Goal: Information Seeking & Learning: Check status

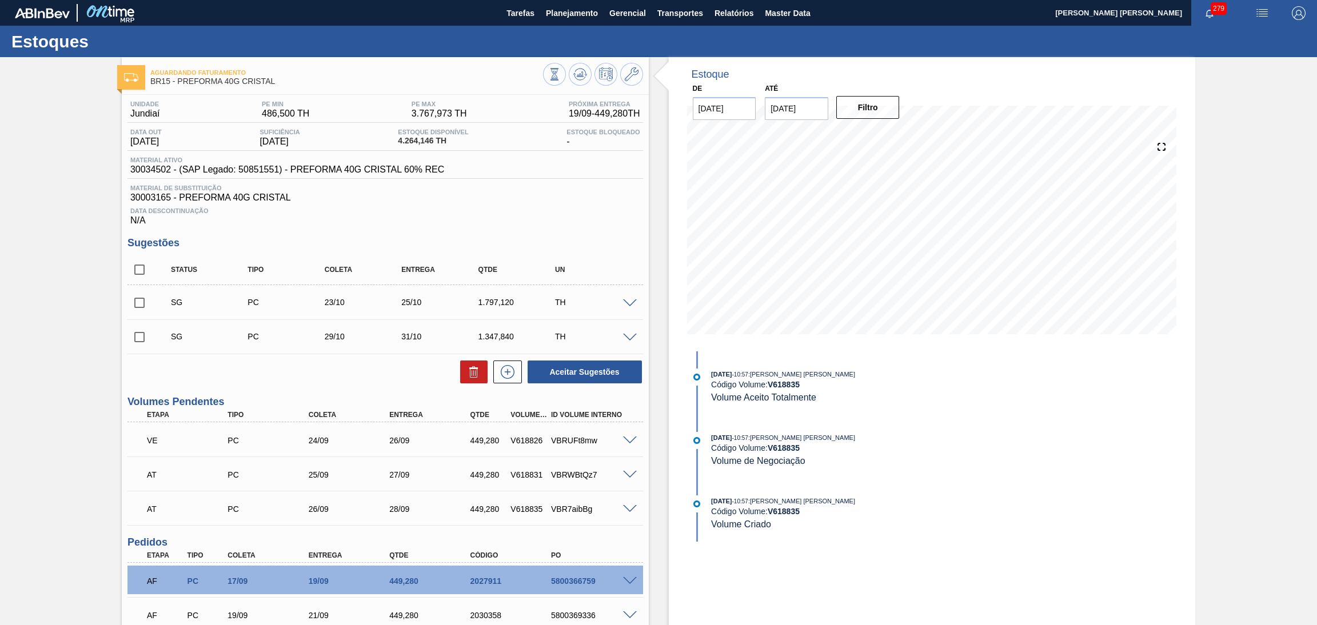
scroll to position [132, 0]
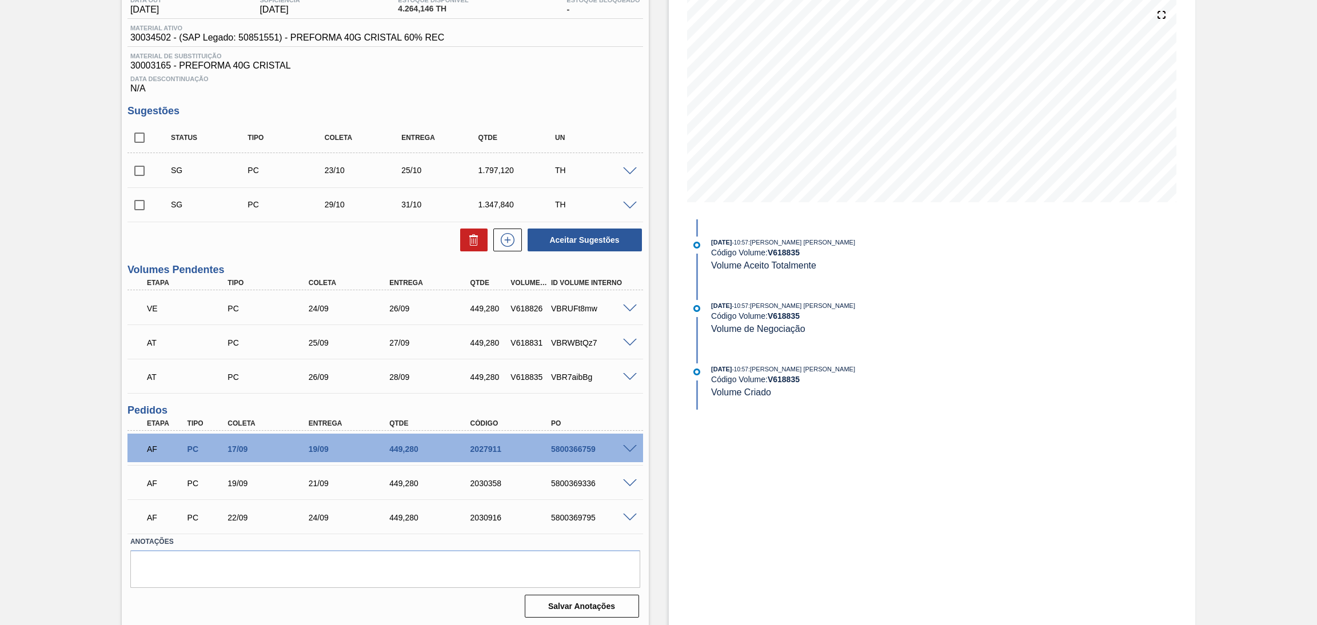
click at [972, 466] on div "Estoque De 17/09/2025 Até 30/10/2025 Filtro 19/09 Projeção de Estoque 4,355.976…" at bounding box center [932, 276] width 527 height 703
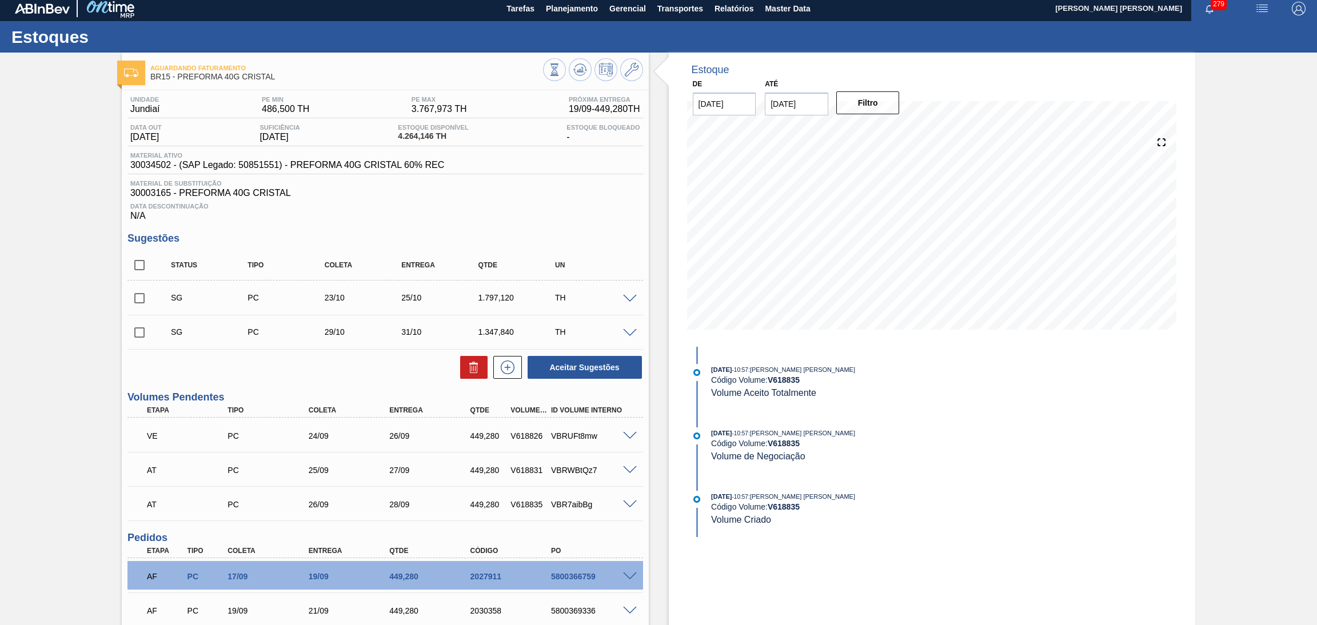
scroll to position [0, 0]
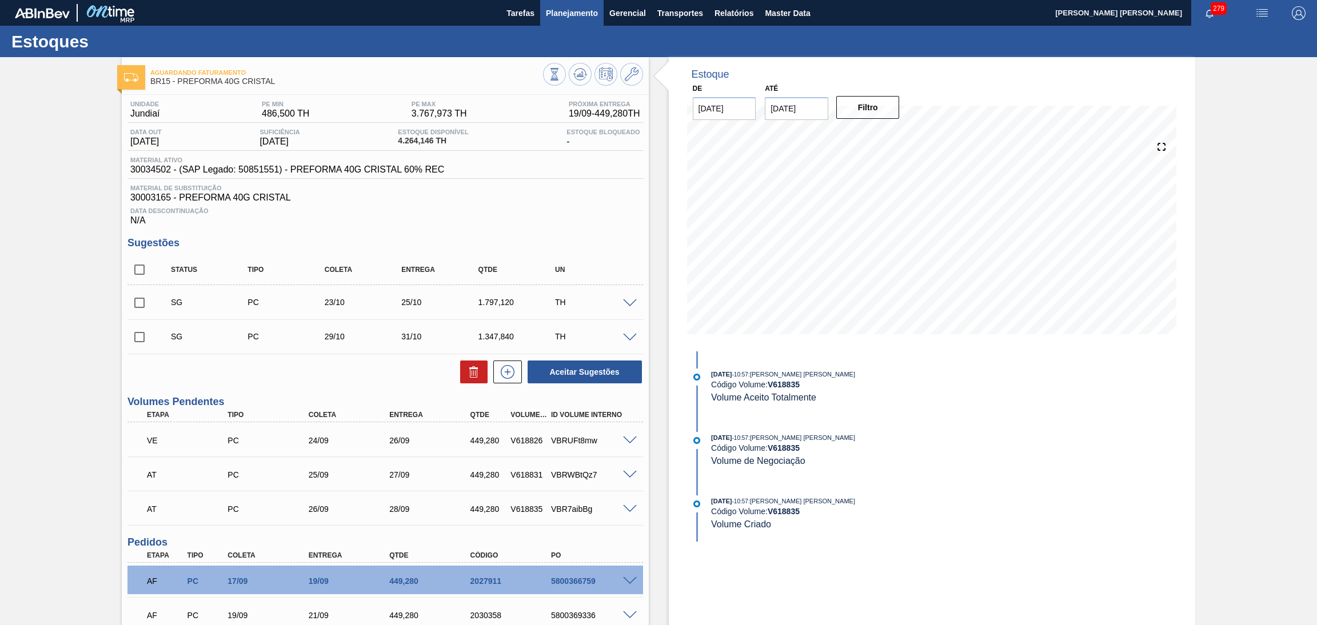
click at [567, 17] on span "Planejamento" at bounding box center [572, 13] width 52 height 14
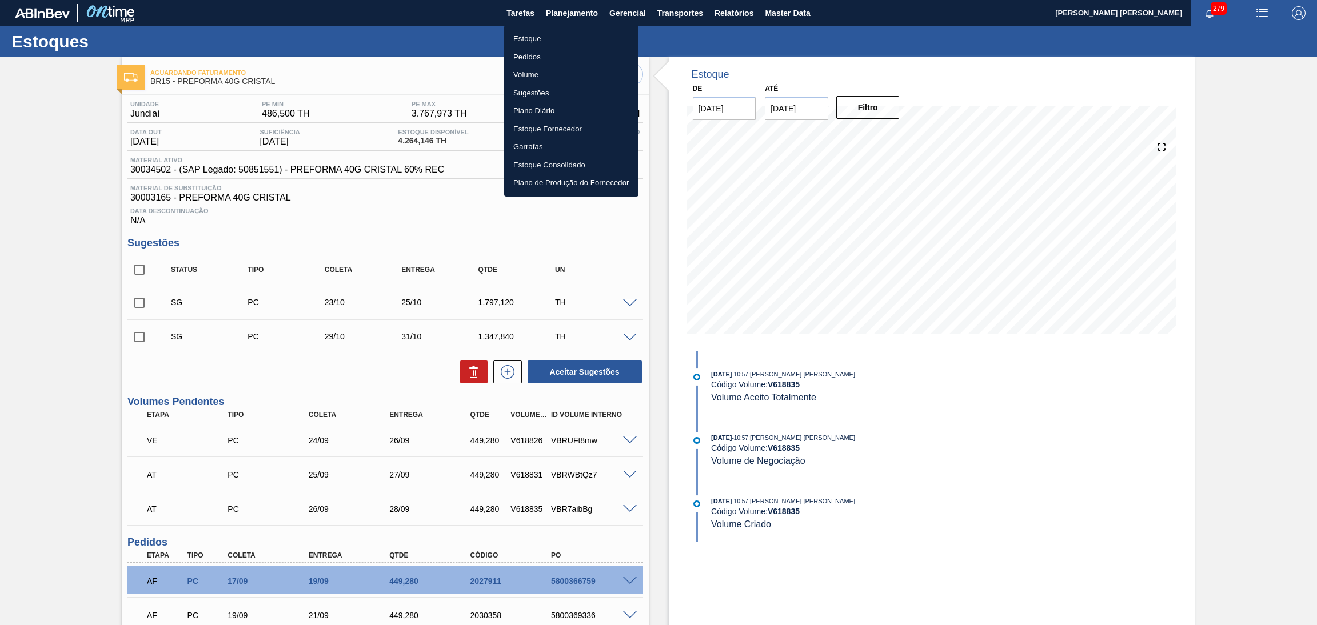
click at [532, 48] on li "Pedidos" at bounding box center [571, 57] width 134 height 18
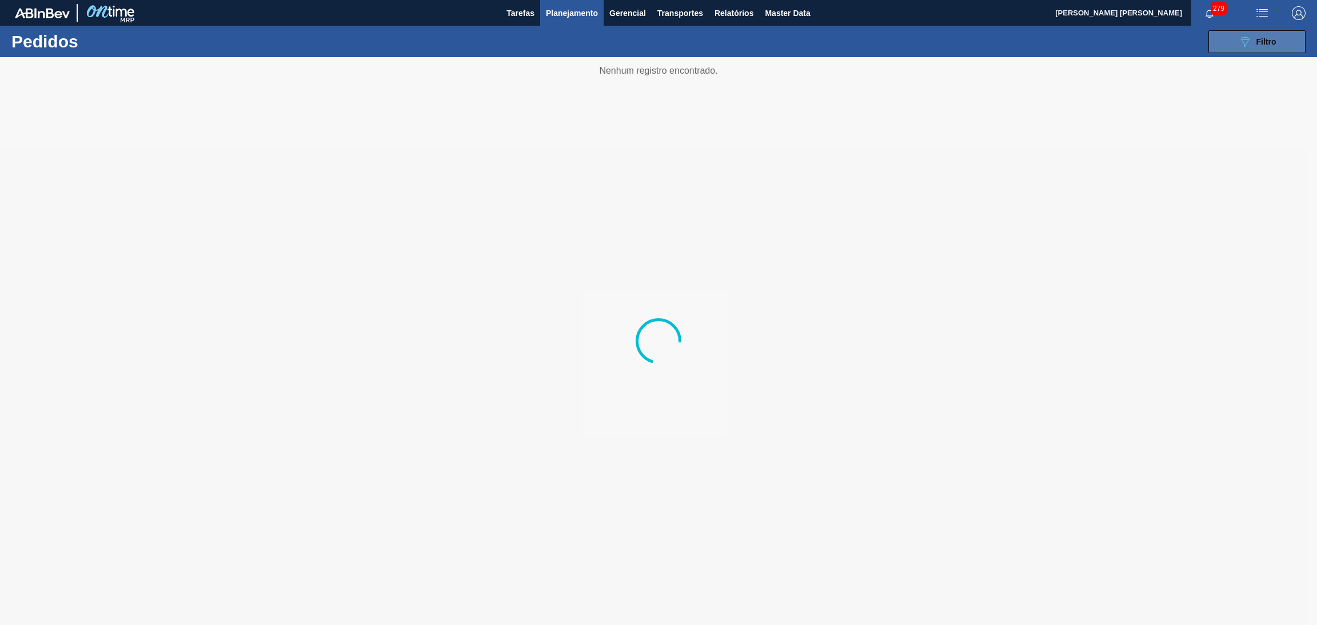
click at [1238, 39] on icon "089F7B8B-B2A5-4AFE-B5C0-19BA573D28AC" at bounding box center [1245, 42] width 14 height 14
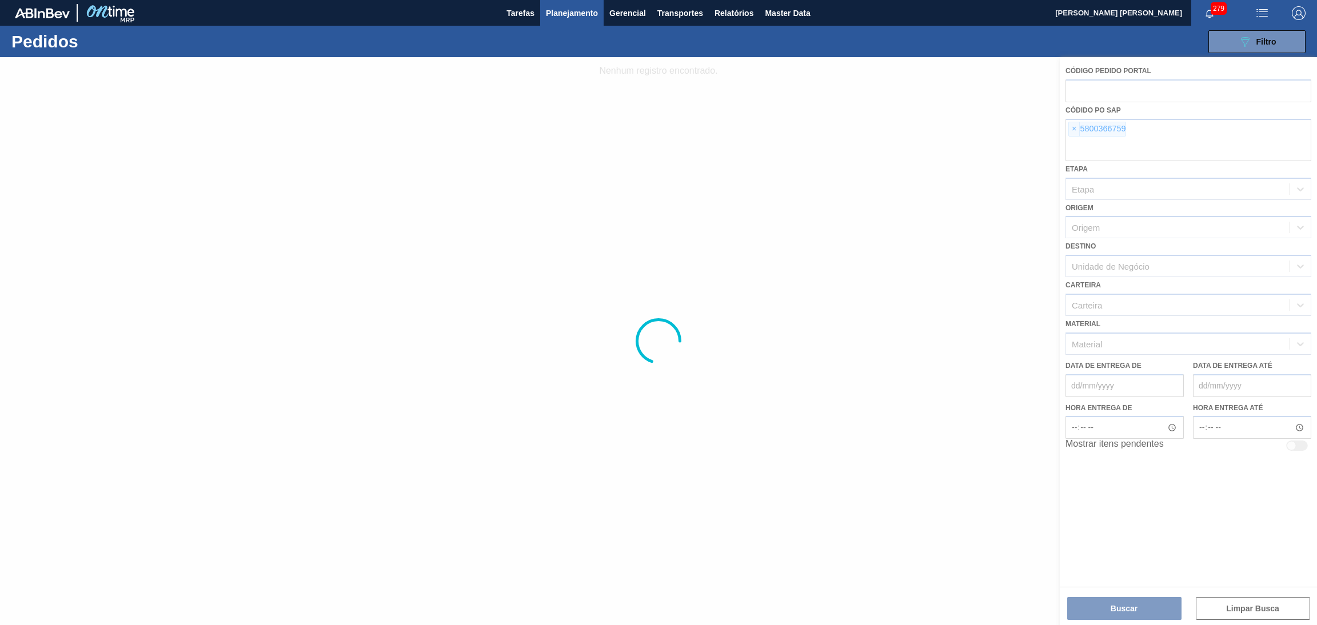
click at [564, 18] on span "Planejamento" at bounding box center [572, 13] width 52 height 14
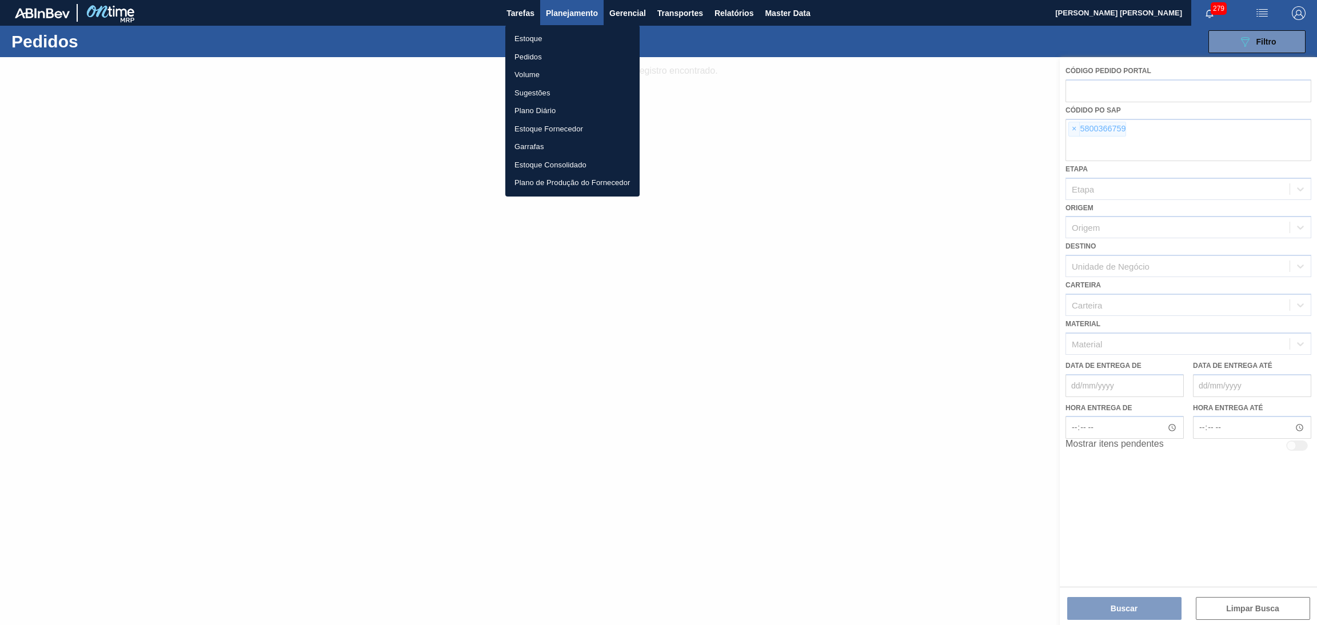
click at [535, 39] on li "Estoque" at bounding box center [572, 39] width 134 height 18
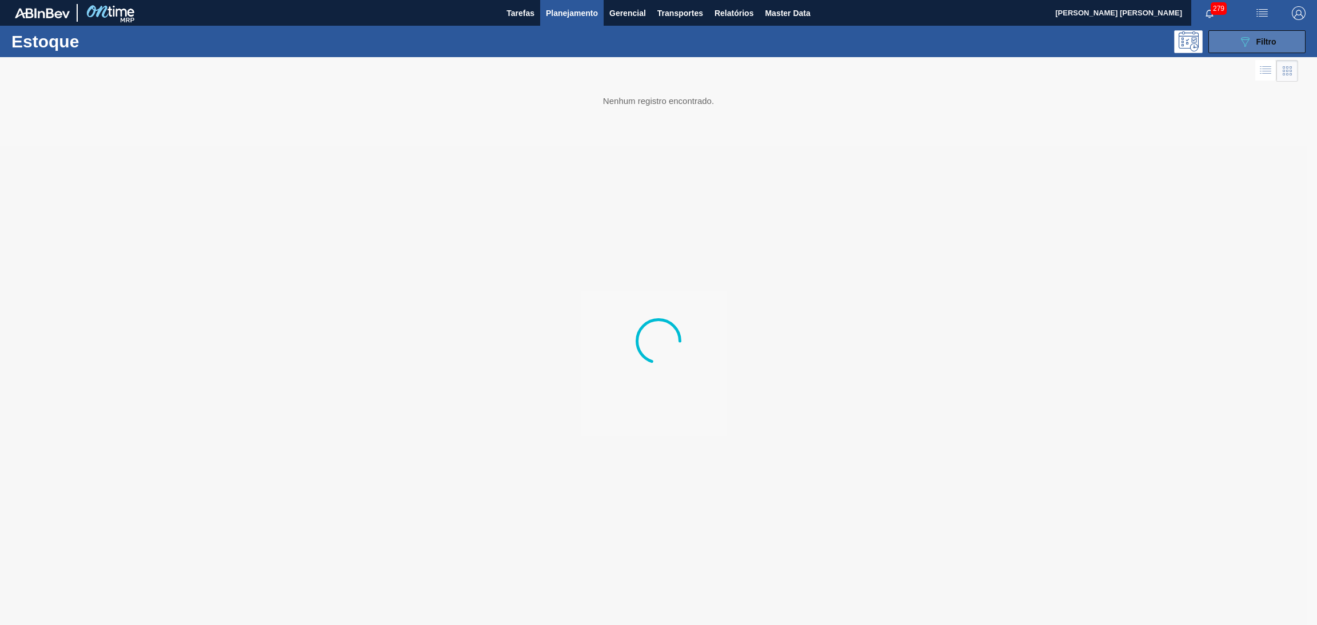
click at [1261, 32] on button "089F7B8B-B2A5-4AFE-B5C0-19BA573D28AC Filtro" at bounding box center [1257, 41] width 97 height 23
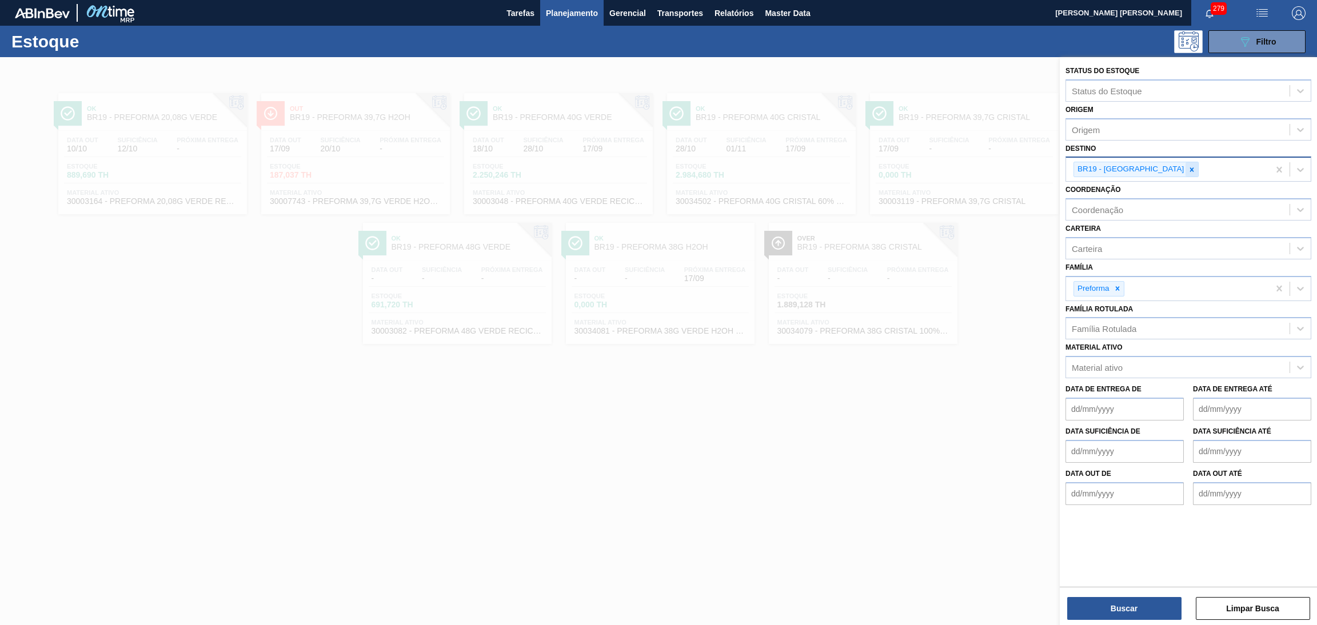
click at [1188, 169] on icon at bounding box center [1192, 170] width 8 height 8
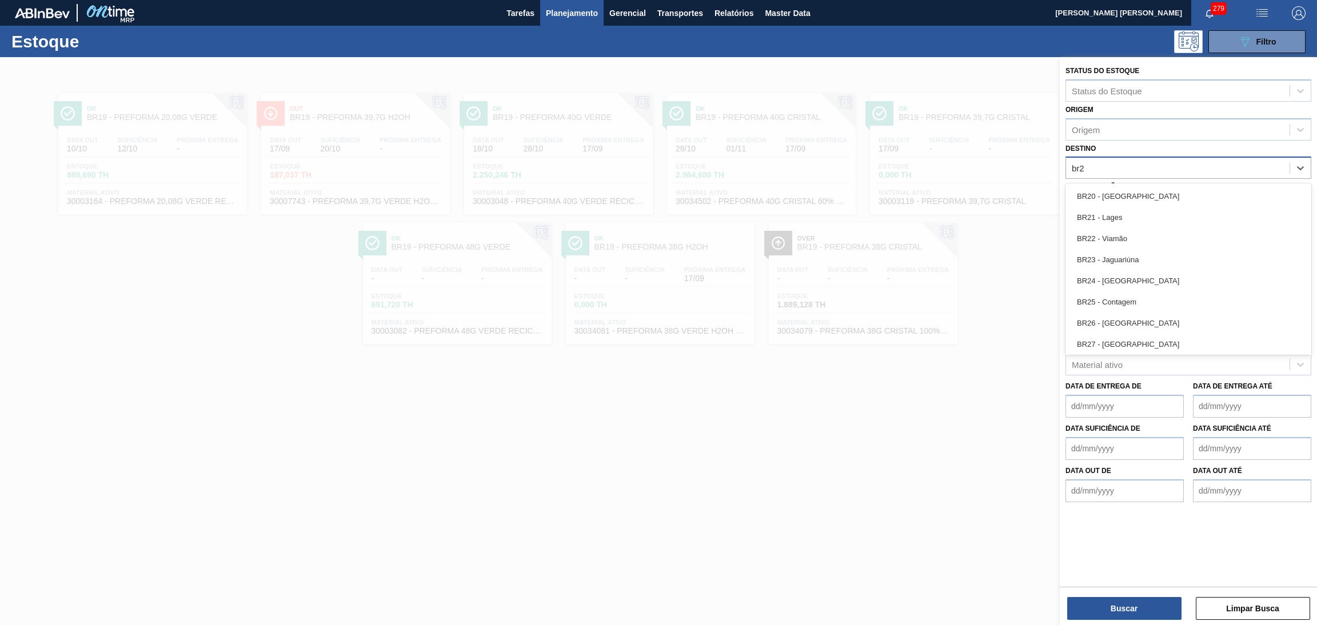
type input "br27"
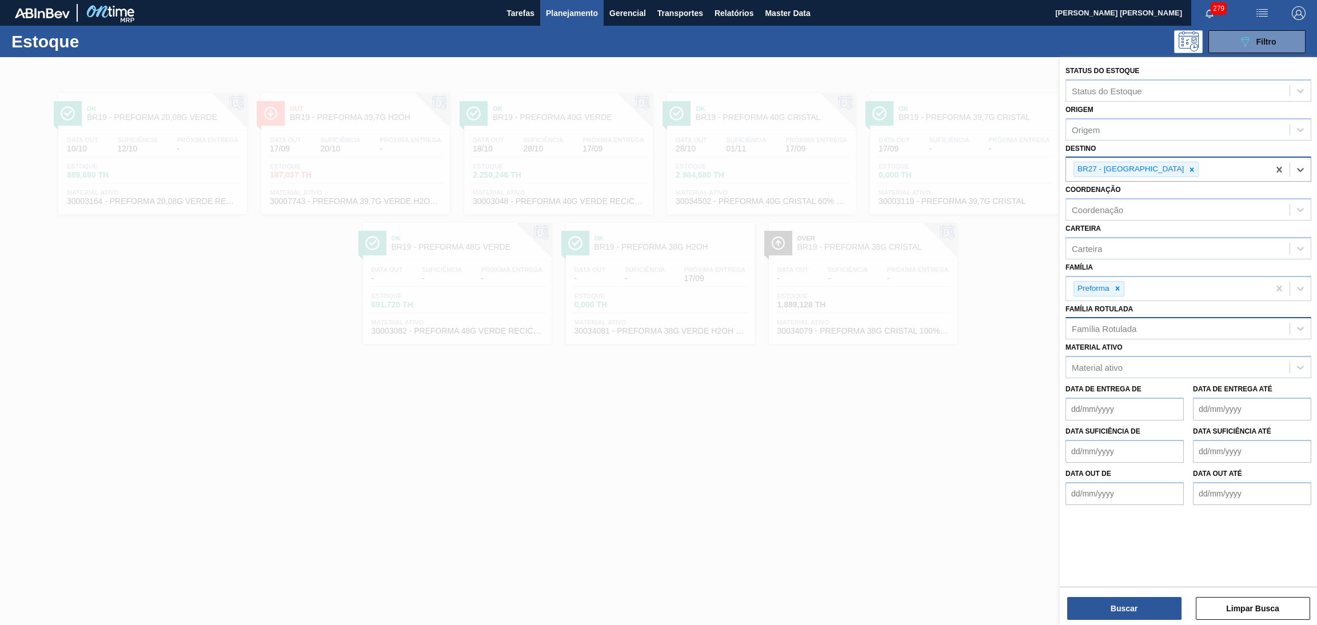
click at [1123, 326] on div "Família Rotulada" at bounding box center [1104, 329] width 65 height 10
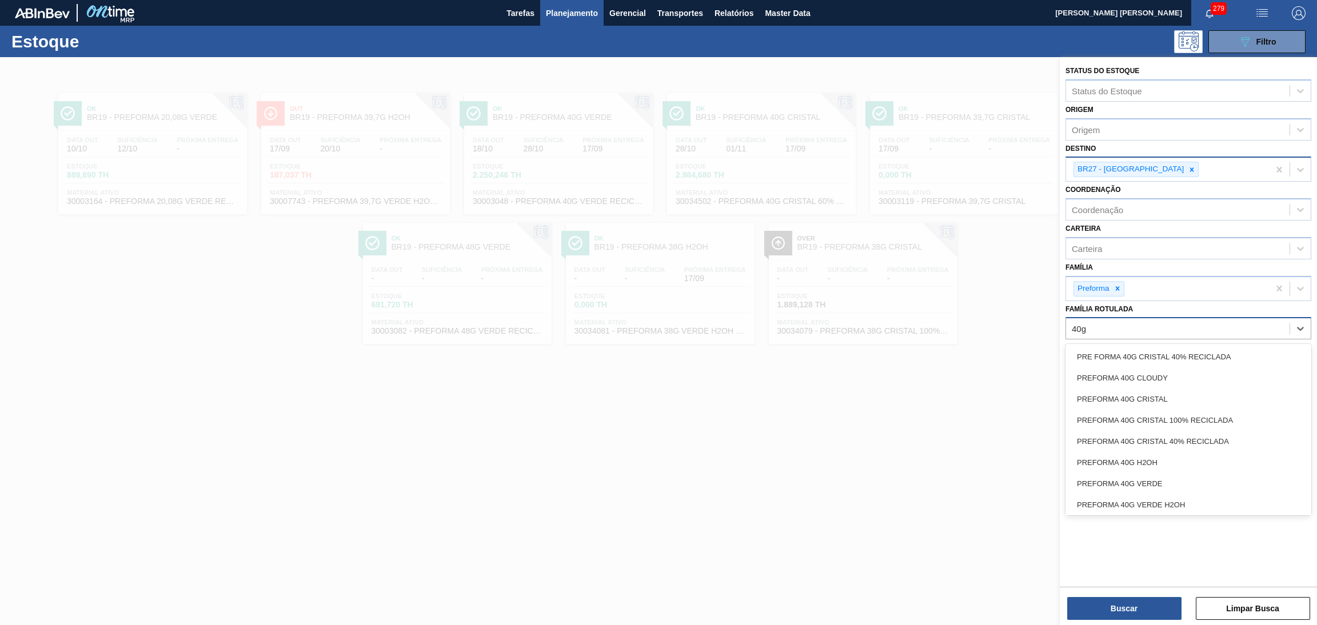
type Rotulada "40g v"
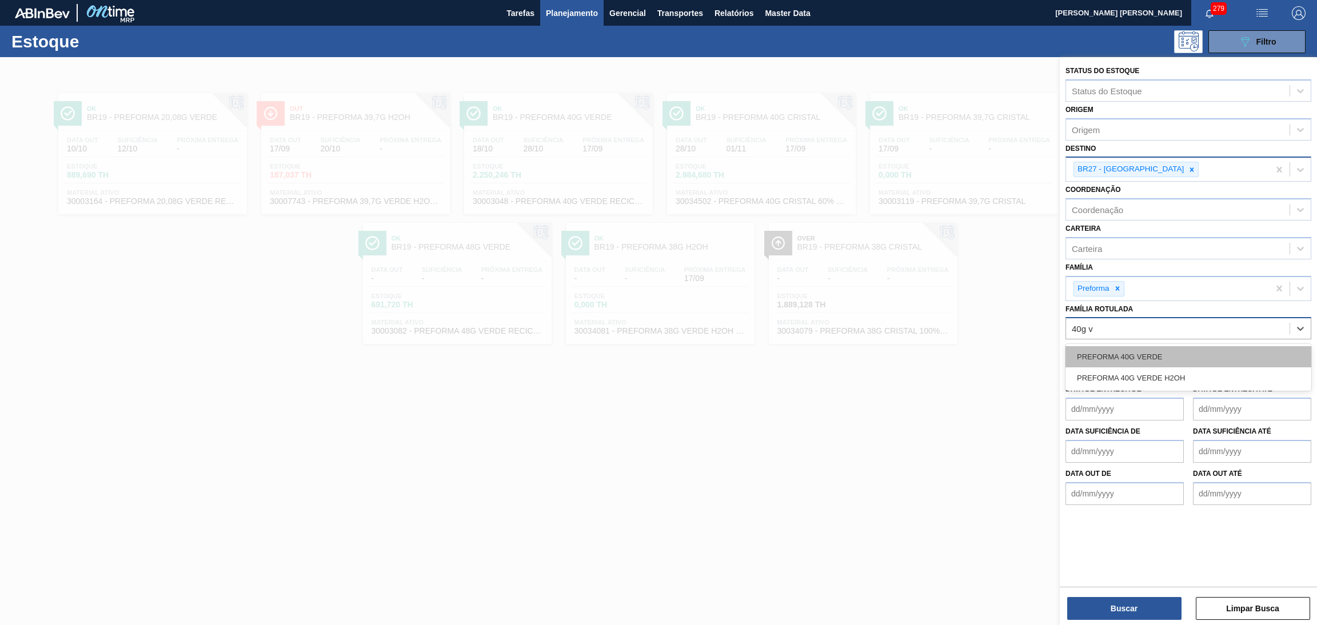
click at [1099, 360] on div "PREFORMA 40G VERDE" at bounding box center [1189, 356] width 246 height 21
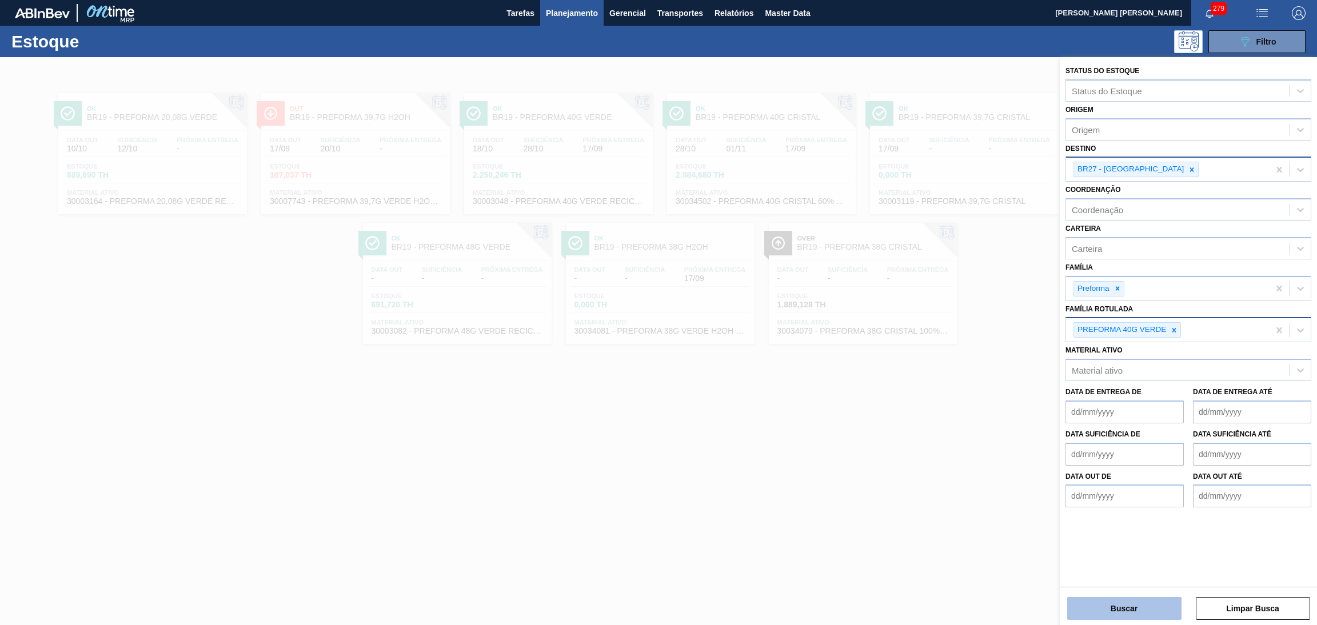
click at [1151, 607] on button "Buscar" at bounding box center [1124, 608] width 114 height 23
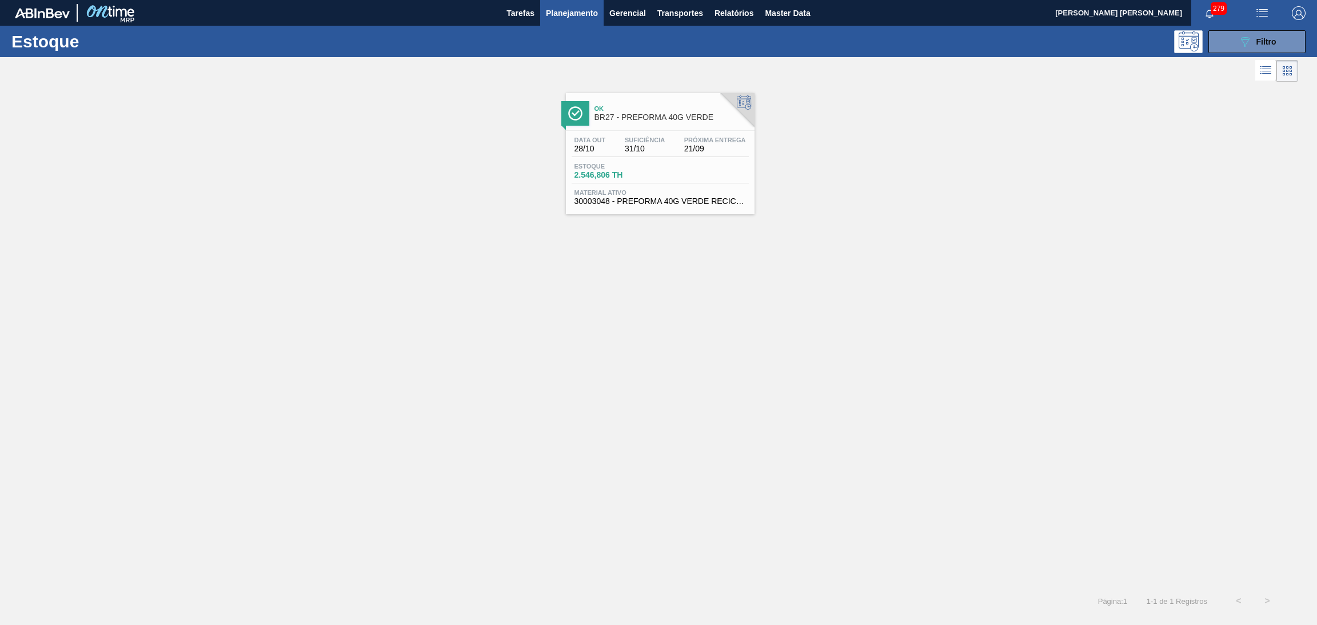
click at [656, 121] on span "BR27 - PREFORMA 40G VERDE" at bounding box center [672, 117] width 154 height 9
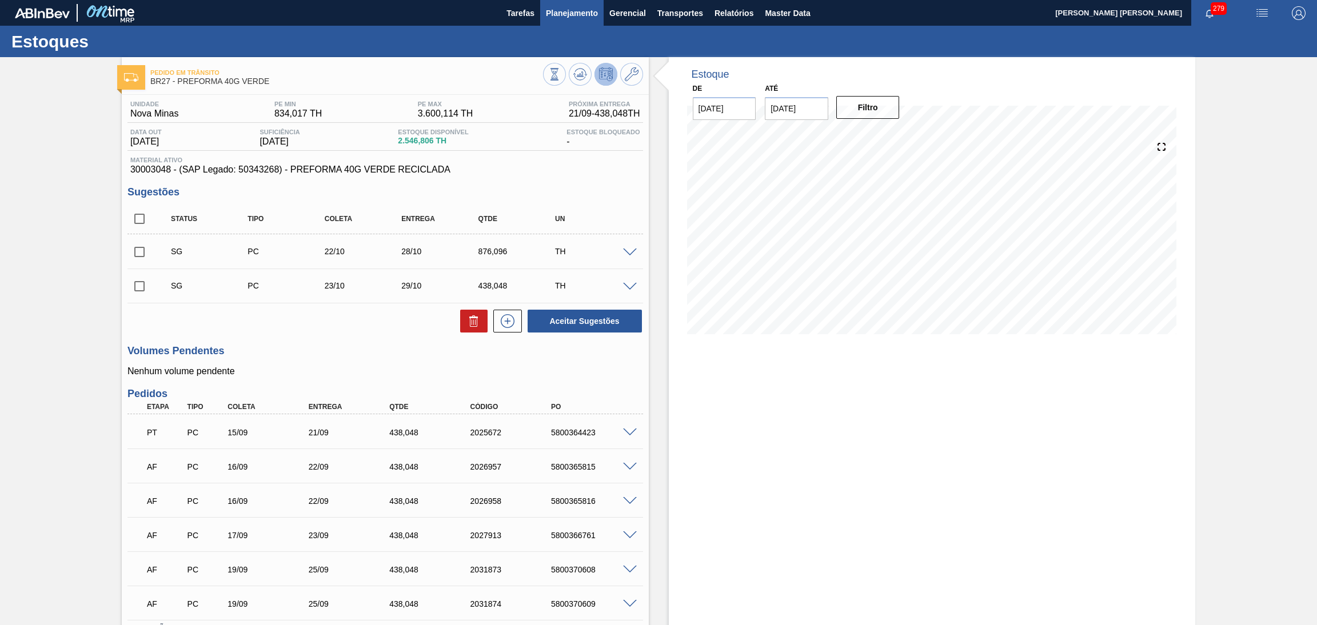
click at [577, 20] on button "Planejamento" at bounding box center [571, 13] width 63 height 26
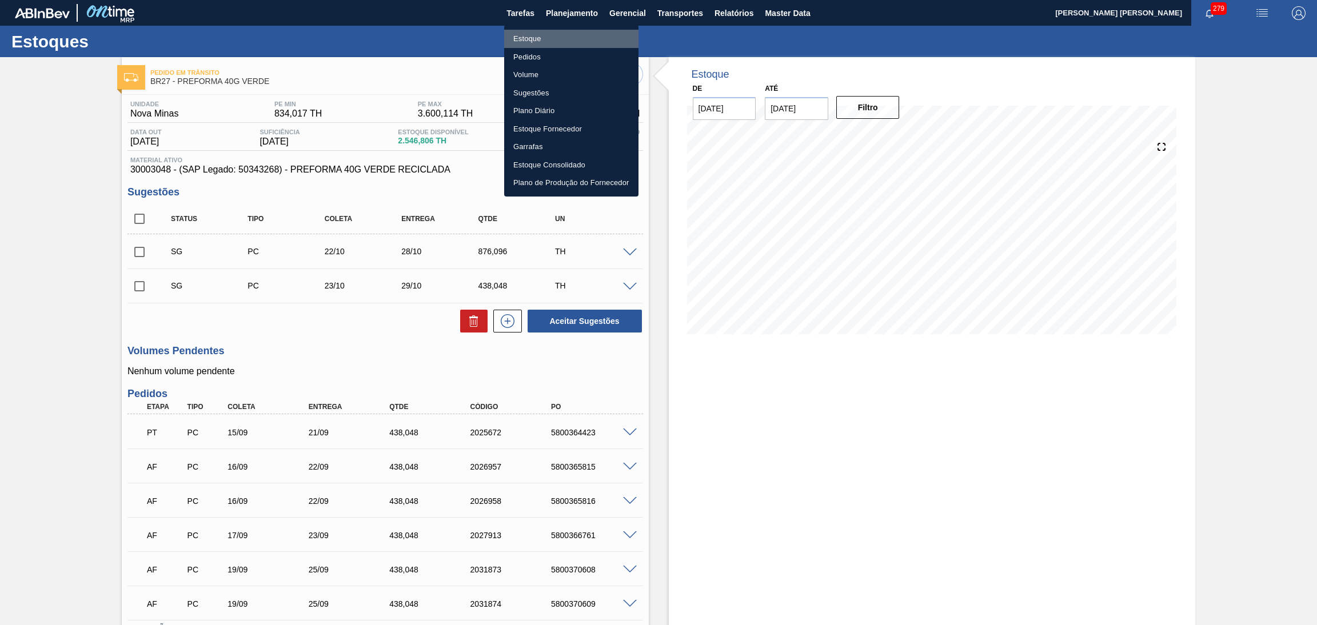
click at [527, 42] on li "Estoque" at bounding box center [571, 39] width 134 height 18
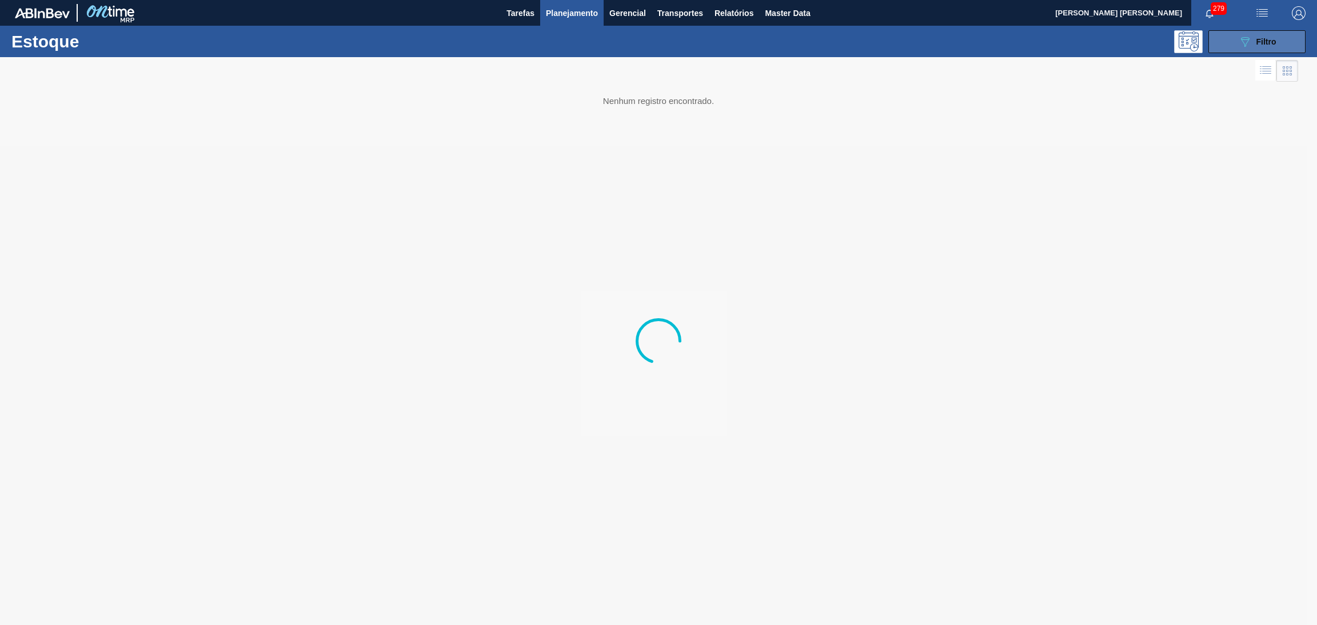
click at [1246, 51] on button "089F7B8B-B2A5-4AFE-B5C0-19BA573D28AC Filtro" at bounding box center [1257, 41] width 97 height 23
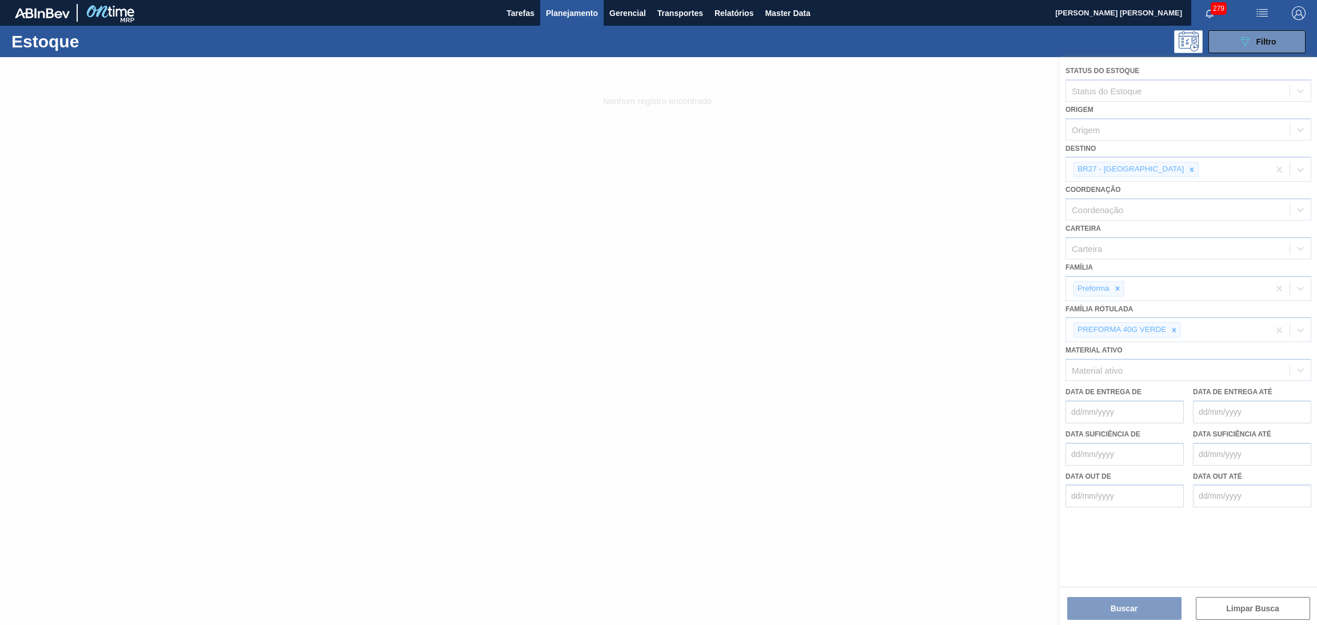
click at [1157, 170] on div at bounding box center [658, 341] width 1317 height 568
click at [1151, 166] on div at bounding box center [658, 341] width 1317 height 568
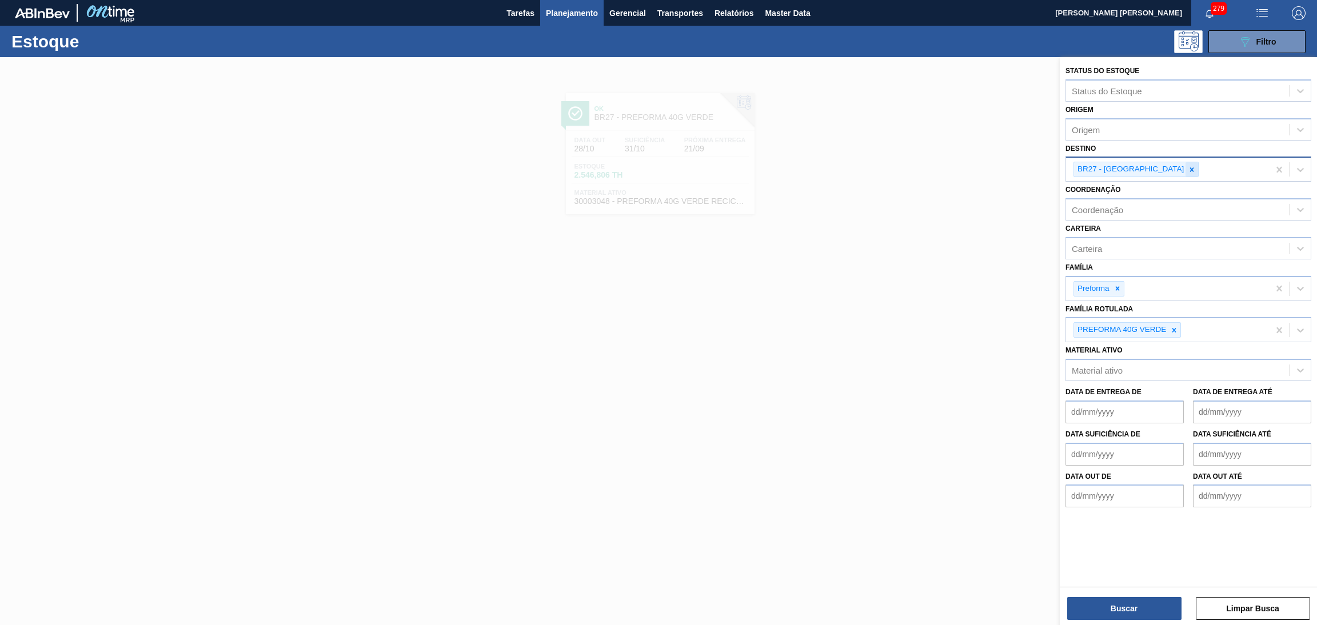
click at [1190, 169] on icon at bounding box center [1192, 170] width 4 height 4
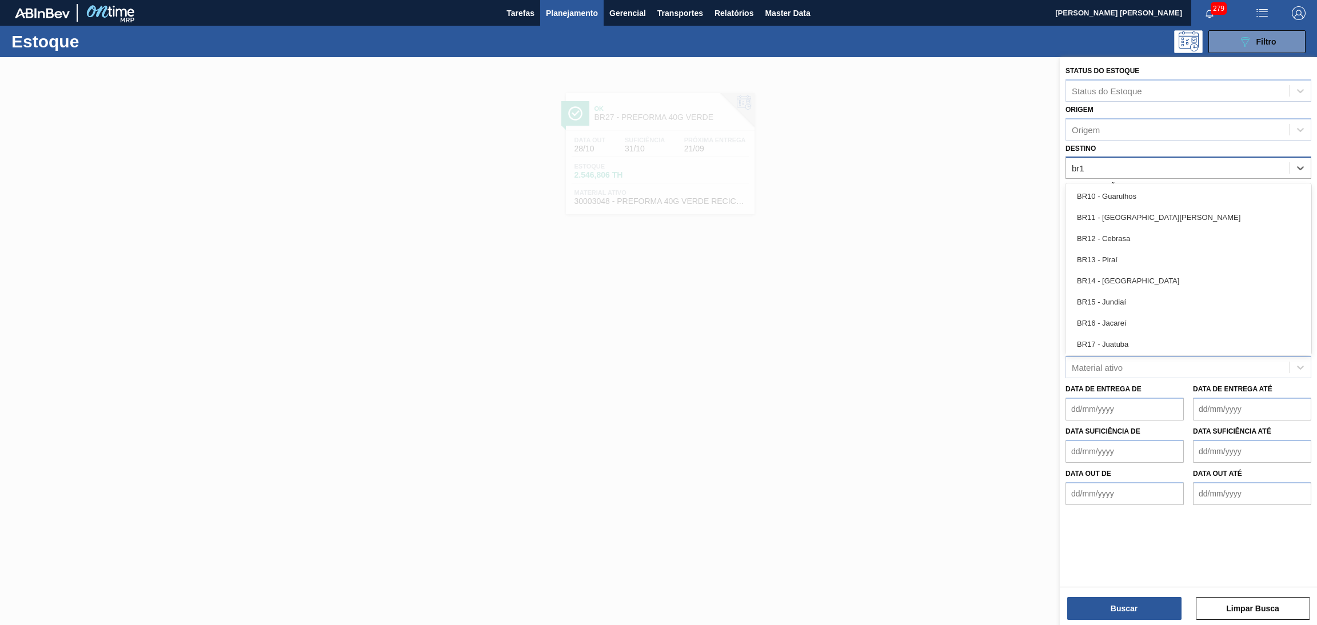
type input "br19"
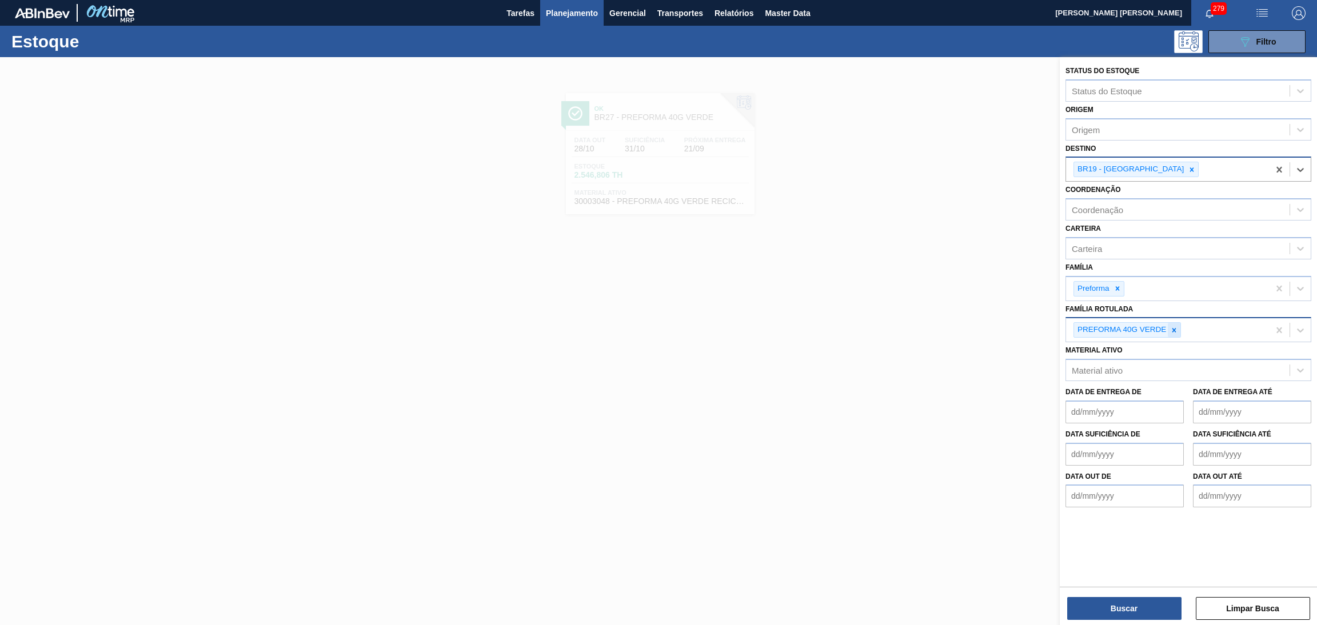
click at [1184, 325] on Rotulada "Família Rotulada" at bounding box center [1183, 330] width 1 height 10
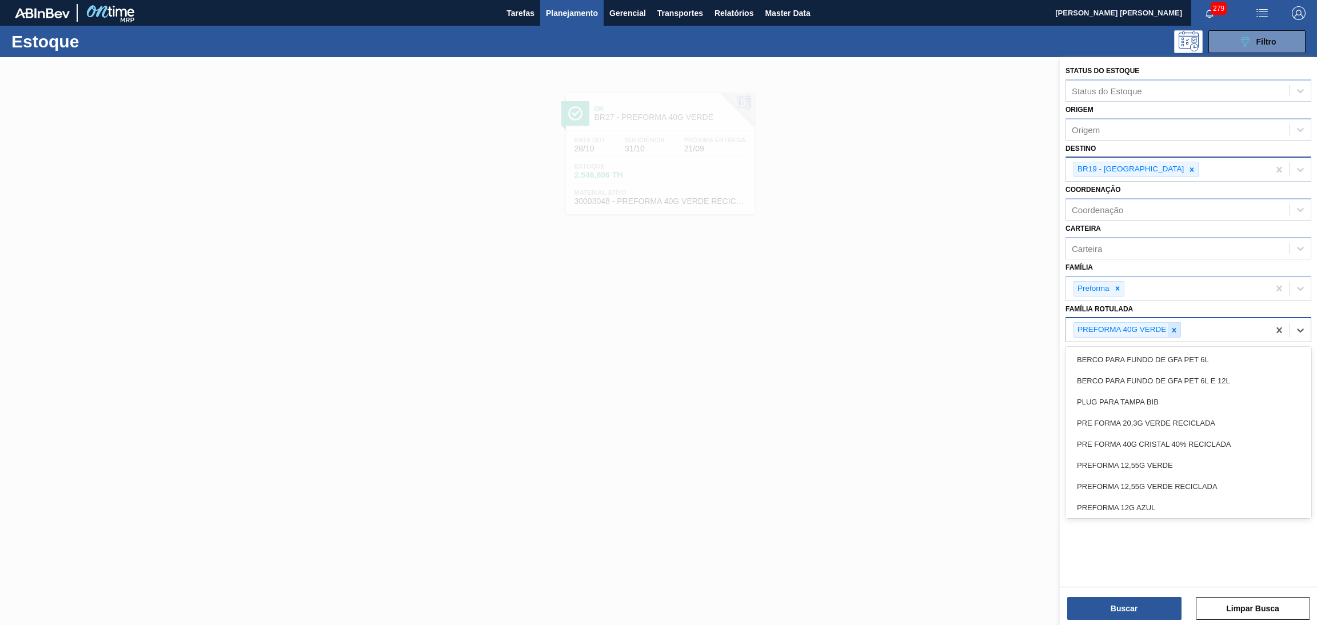
click at [1175, 328] on icon at bounding box center [1175, 330] width 4 height 4
type Rotulada "39,7g"
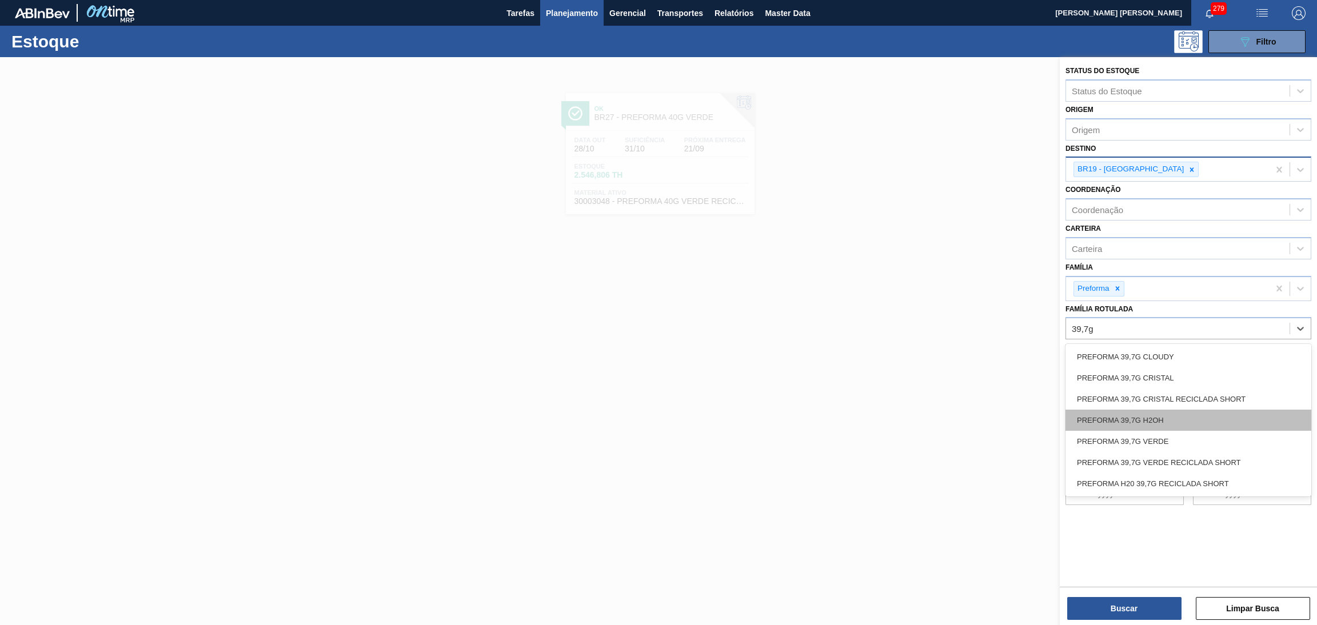
click at [1154, 415] on div "PREFORMA 39,7G H2OH" at bounding box center [1189, 420] width 246 height 21
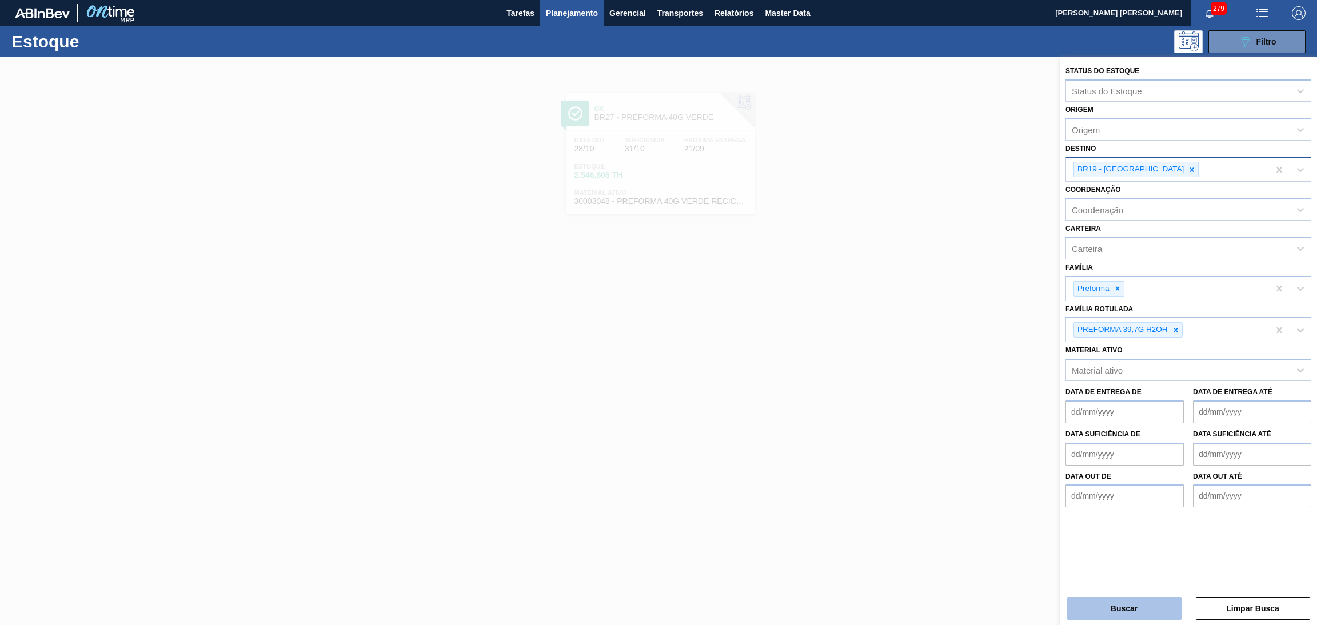
click at [1106, 604] on button "Buscar" at bounding box center [1124, 608] width 114 height 23
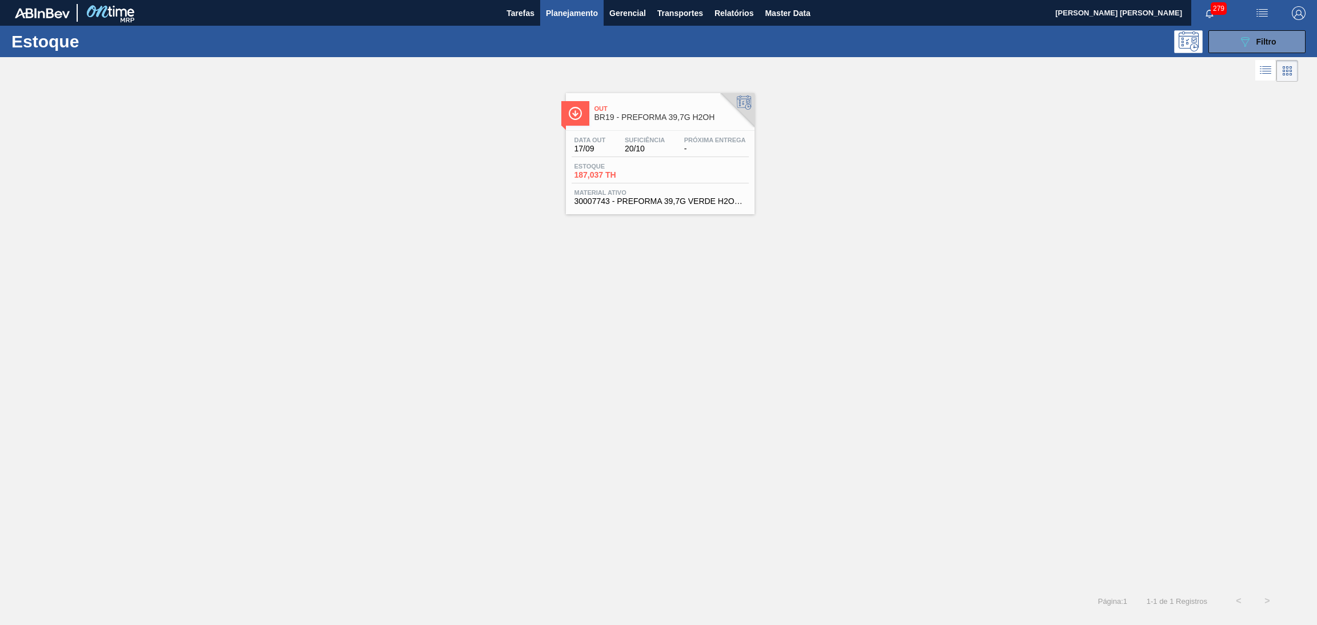
click at [636, 137] on span "Suficiência" at bounding box center [645, 140] width 40 height 7
click at [1255, 31] on button "089F7B8B-B2A5-4AFE-B5C0-19BA573D28AC Filtro" at bounding box center [1257, 41] width 97 height 23
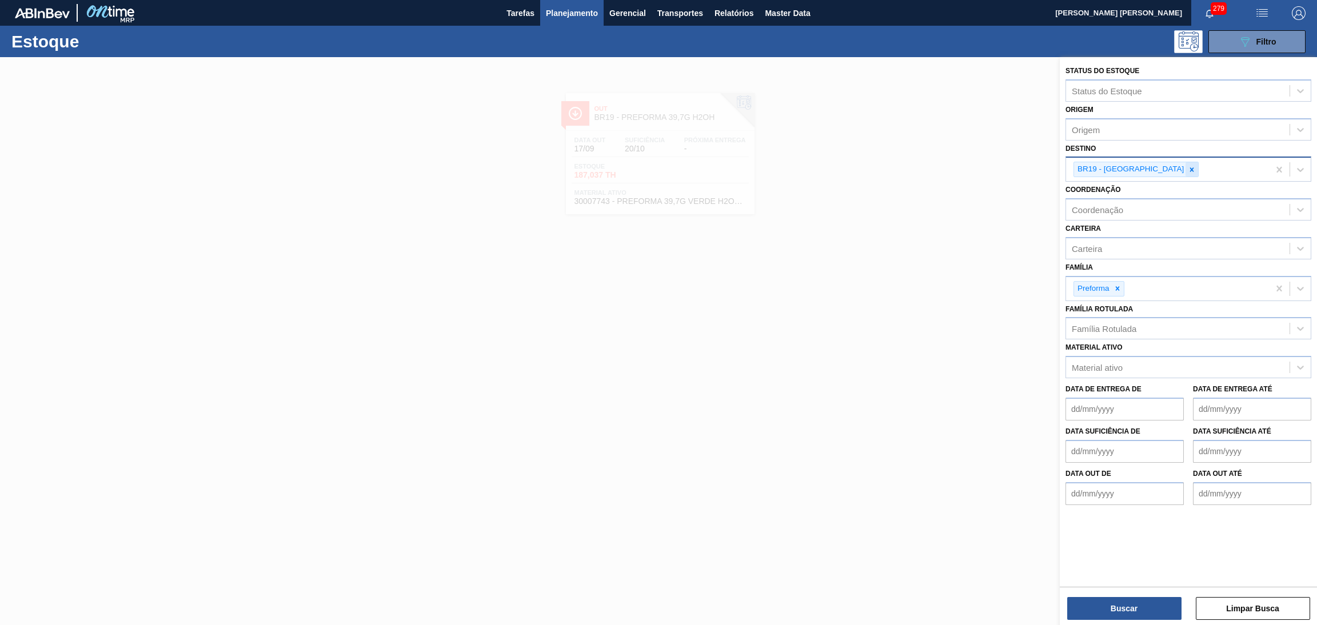
click at [1188, 168] on icon at bounding box center [1192, 170] width 8 height 8
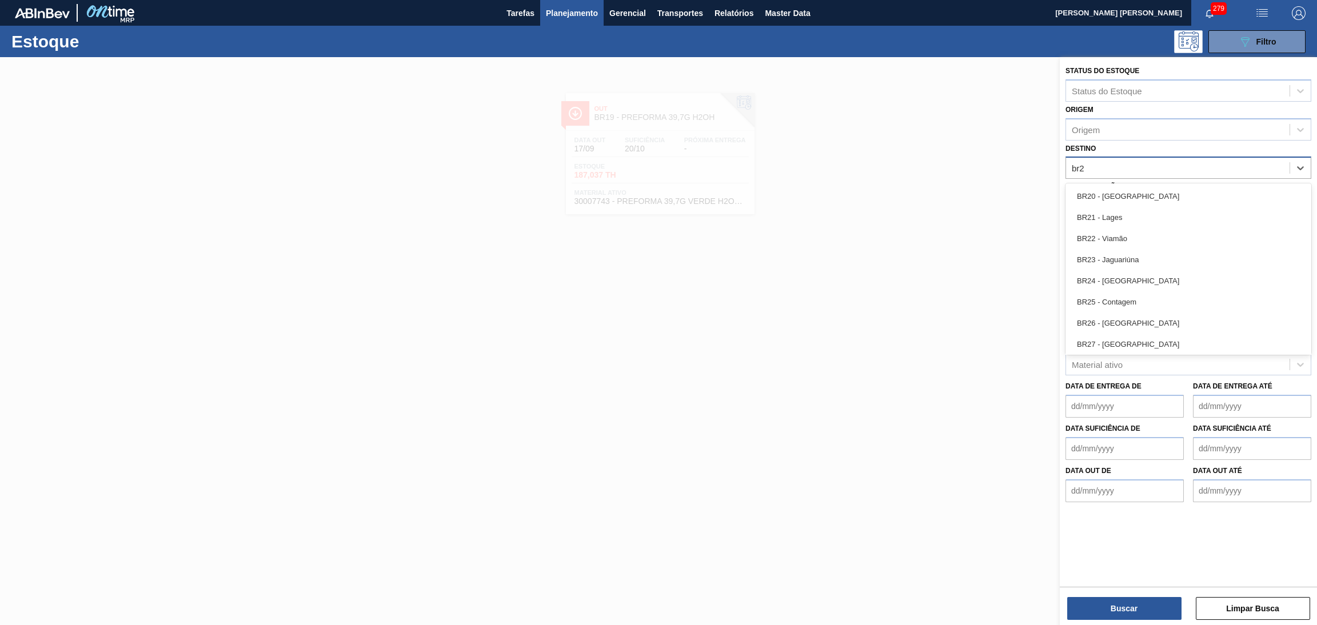
type input "br27"
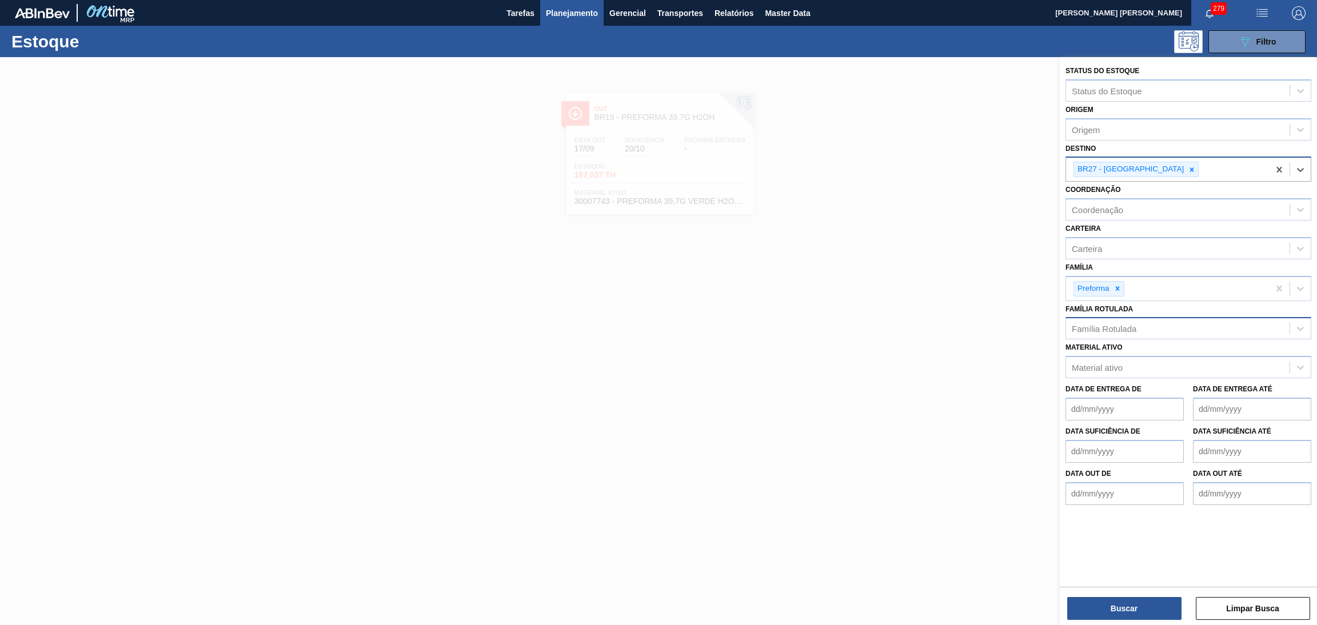
click at [1137, 334] on div "Família Rotulada" at bounding box center [1178, 329] width 224 height 17
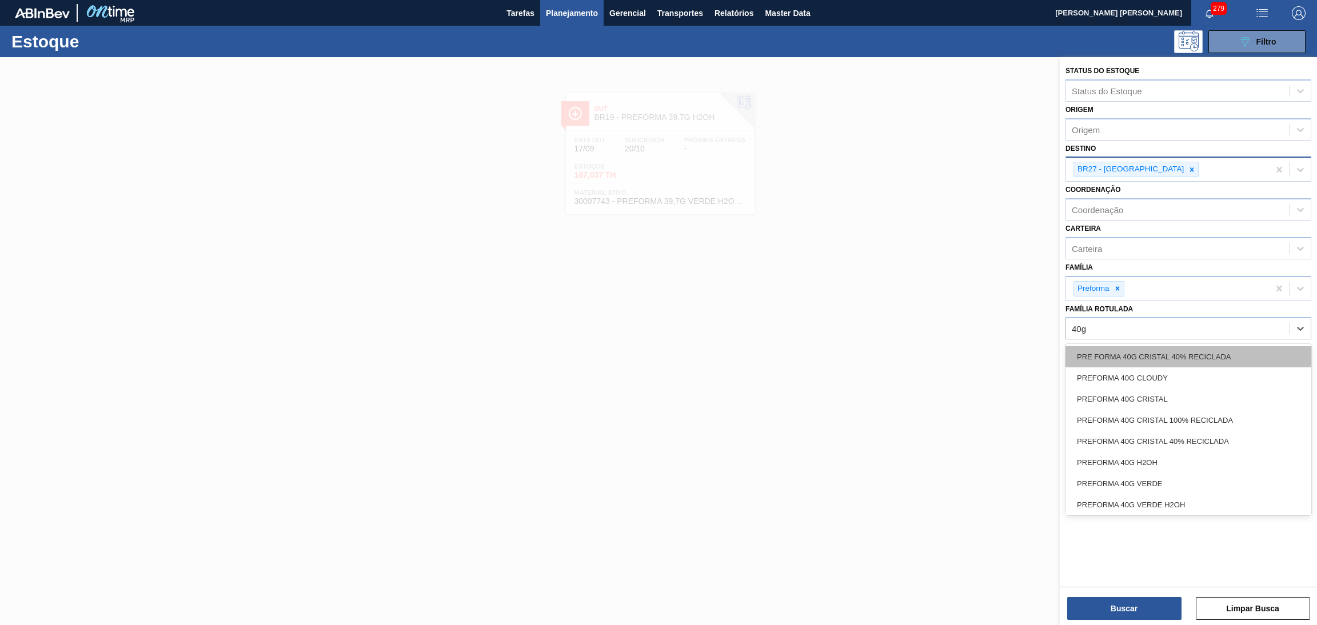
type Rotulada "40g v"
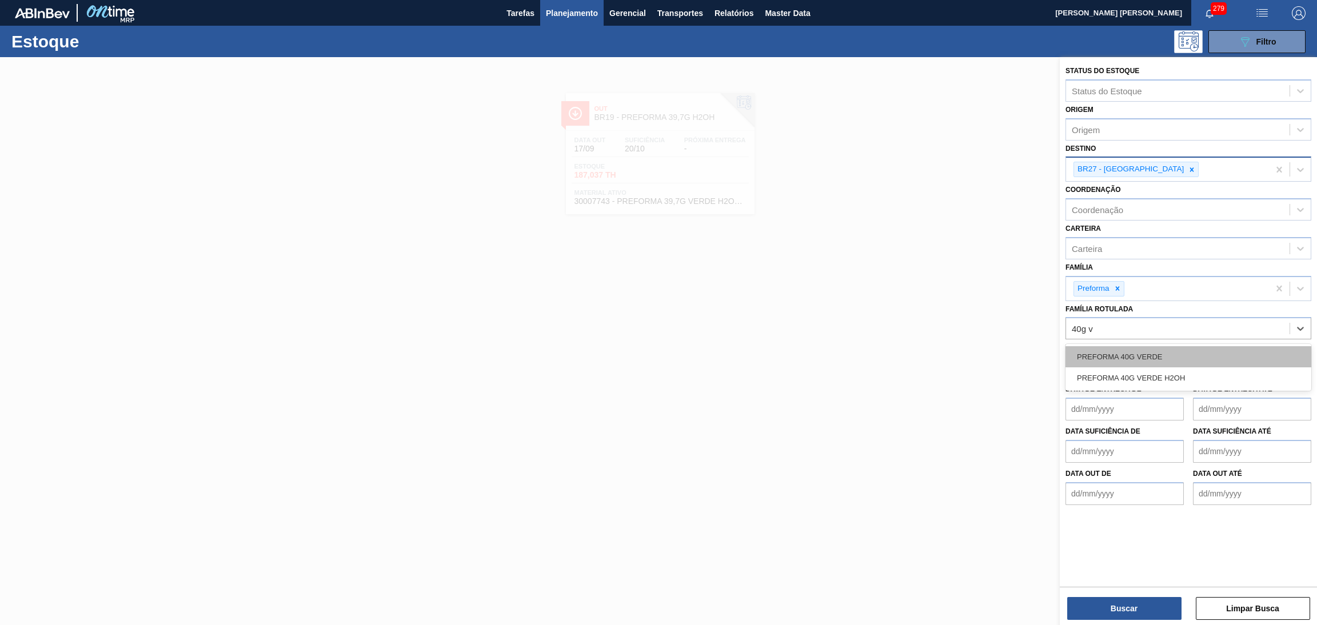
click at [1185, 357] on div "PREFORMA 40G VERDE" at bounding box center [1189, 356] width 246 height 21
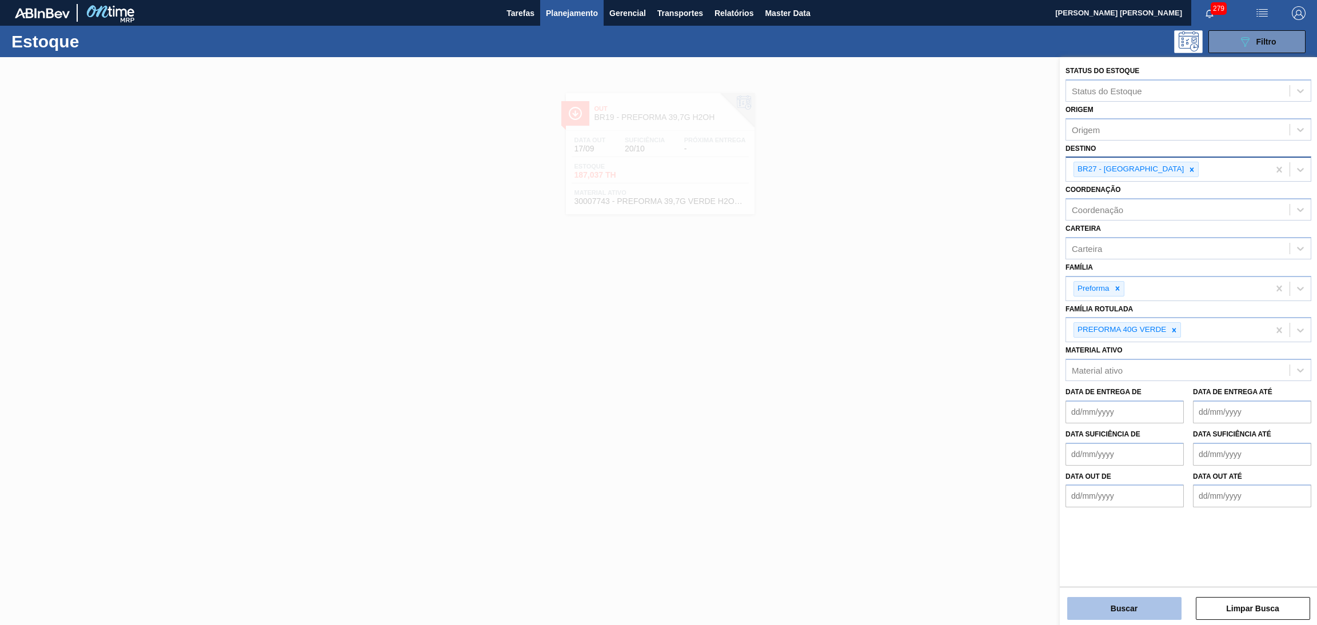
click at [1140, 600] on button "Buscar" at bounding box center [1124, 608] width 114 height 23
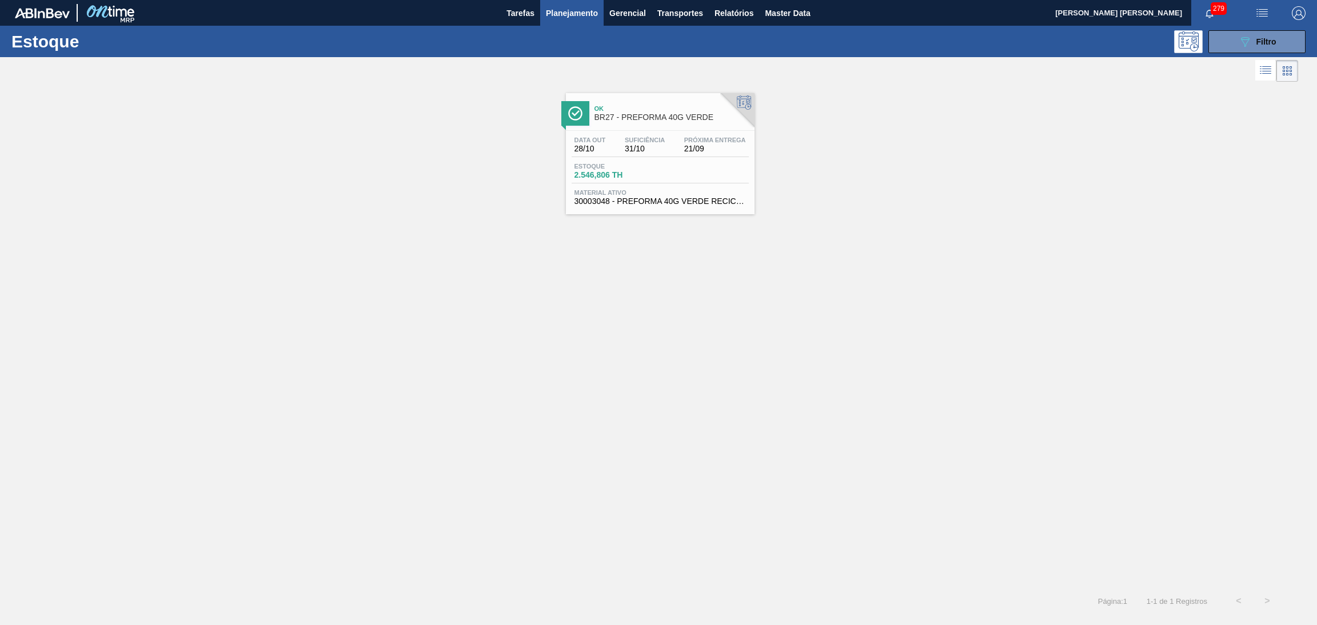
click at [646, 178] on span "2.546,806 TH" at bounding box center [615, 175] width 80 height 9
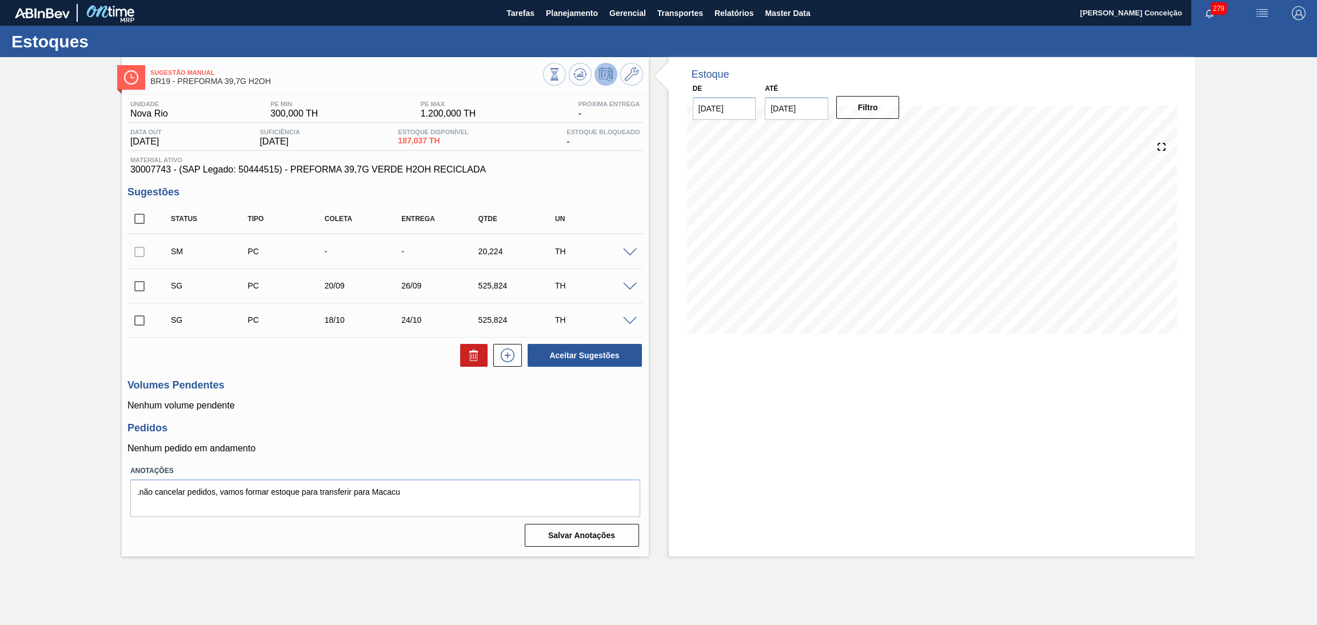
click at [850, 401] on div "Estoque De 17/09/2025 Até 30/10/2025 Filtro 29/10 Projeção de Estoque 758.685 N…" at bounding box center [932, 307] width 527 height 500
click at [579, 70] on icon at bounding box center [580, 74] width 14 height 14
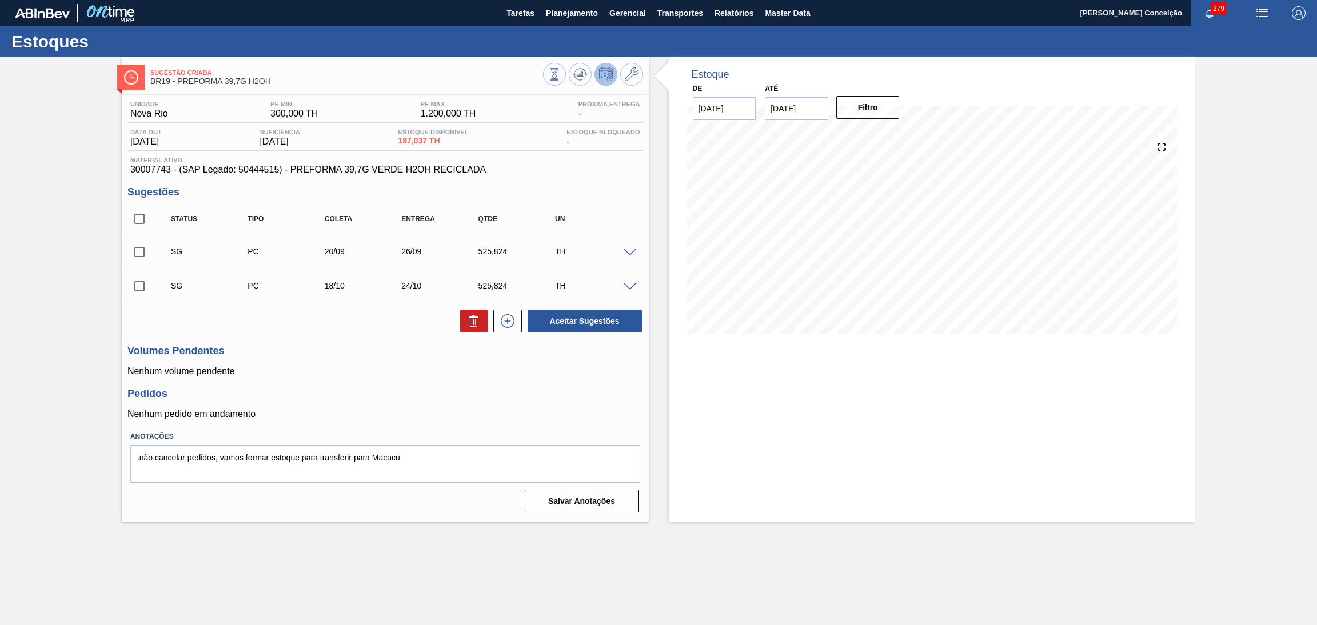
click at [133, 220] on input "checkbox" at bounding box center [139, 219] width 24 height 24
checkbox input "true"
click at [479, 314] on icon at bounding box center [474, 321] width 14 height 14
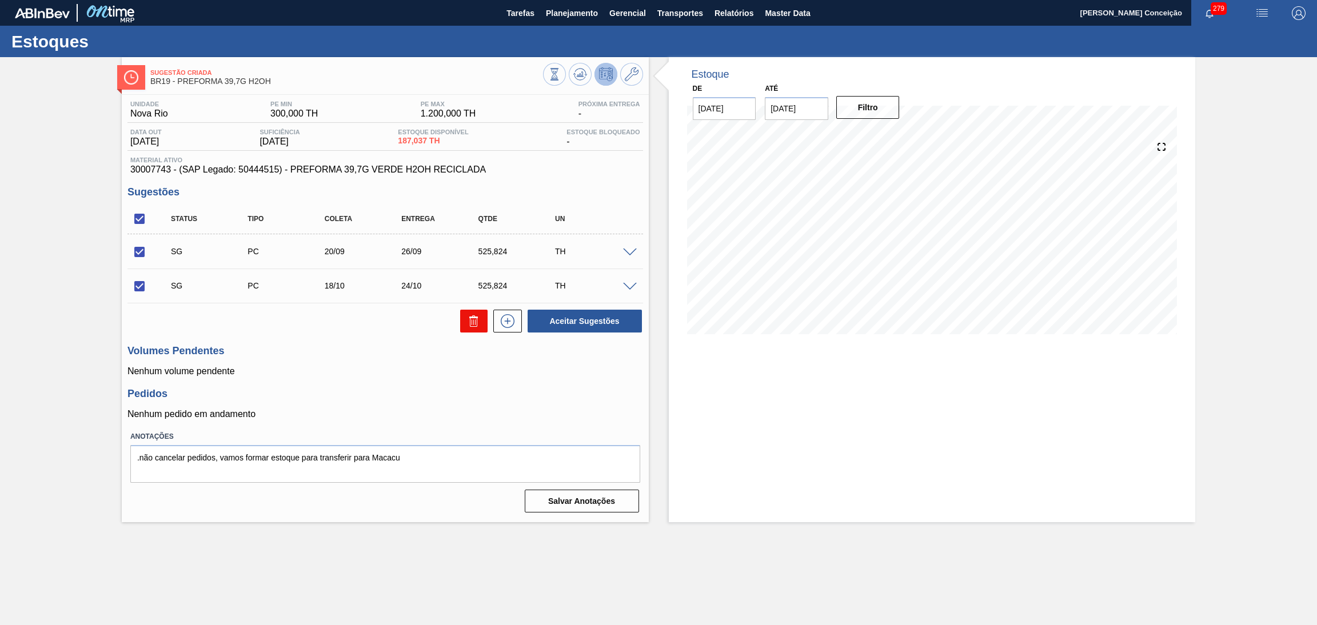
checkbox input "false"
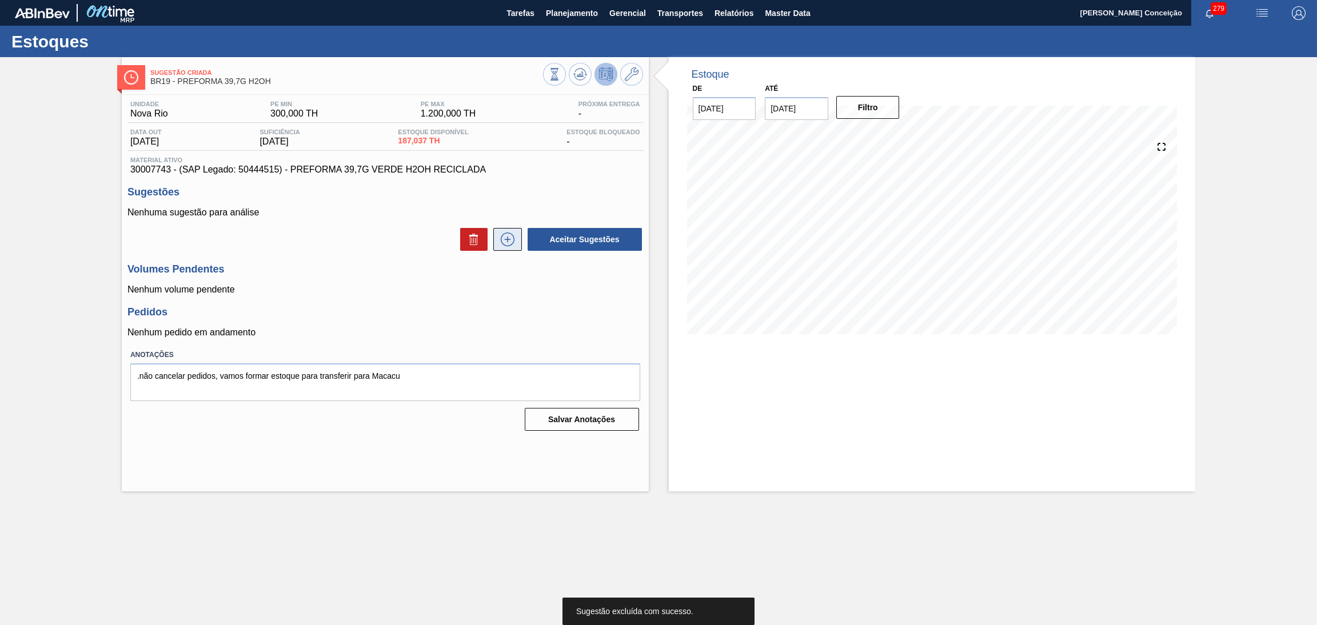
click at [509, 248] on button at bounding box center [507, 239] width 29 height 23
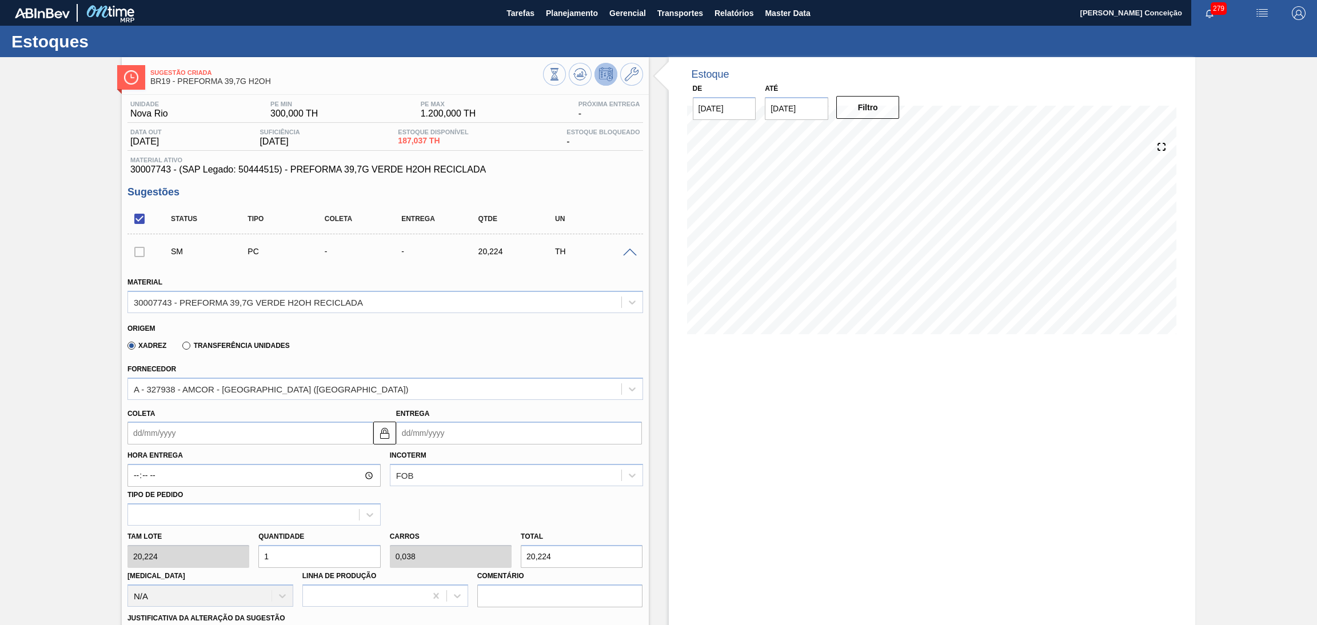
click at [232, 553] on div "Tam lote 20,224 Quantidade 1 Carros 0,038 Total 20,224 Doca N/A Linha de Produç…" at bounding box center [385, 567] width 525 height 82
type input "2"
type input "0,077"
type input "40,448"
type input "26"
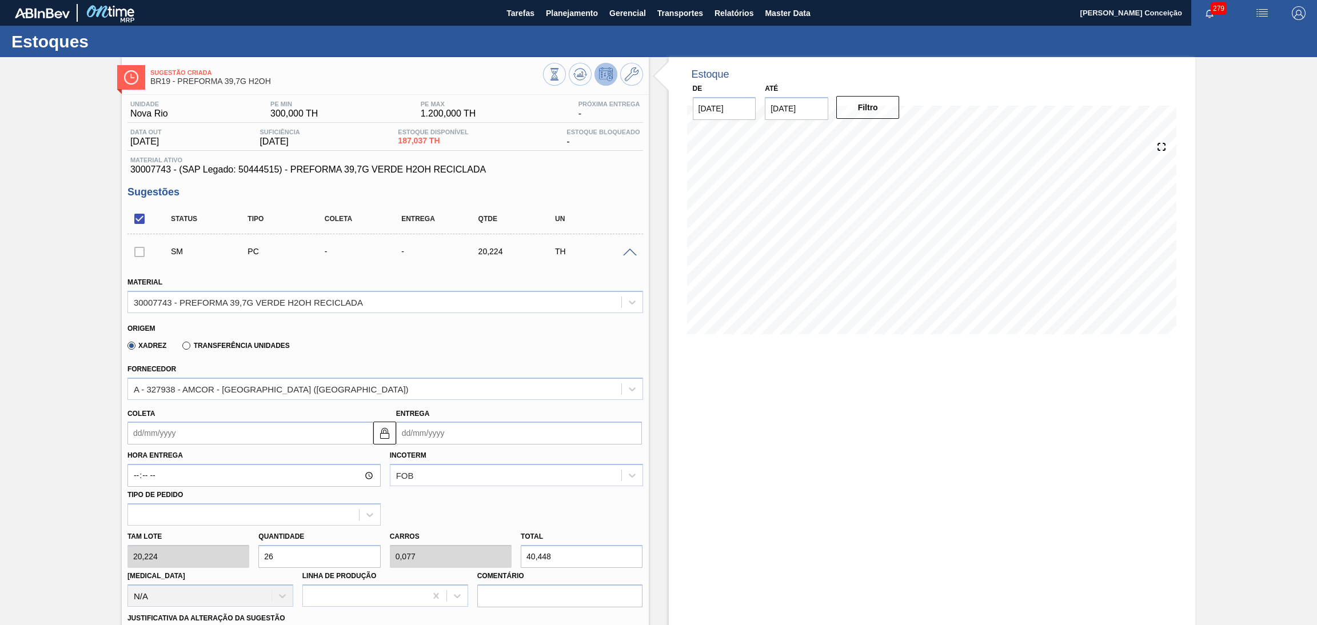
type input "1"
type input "525,824"
type input "26"
click at [540, 348] on div "Xadrez Transferência Unidades" at bounding box center [380, 344] width 506 height 22
click at [632, 255] on span at bounding box center [630, 253] width 14 height 9
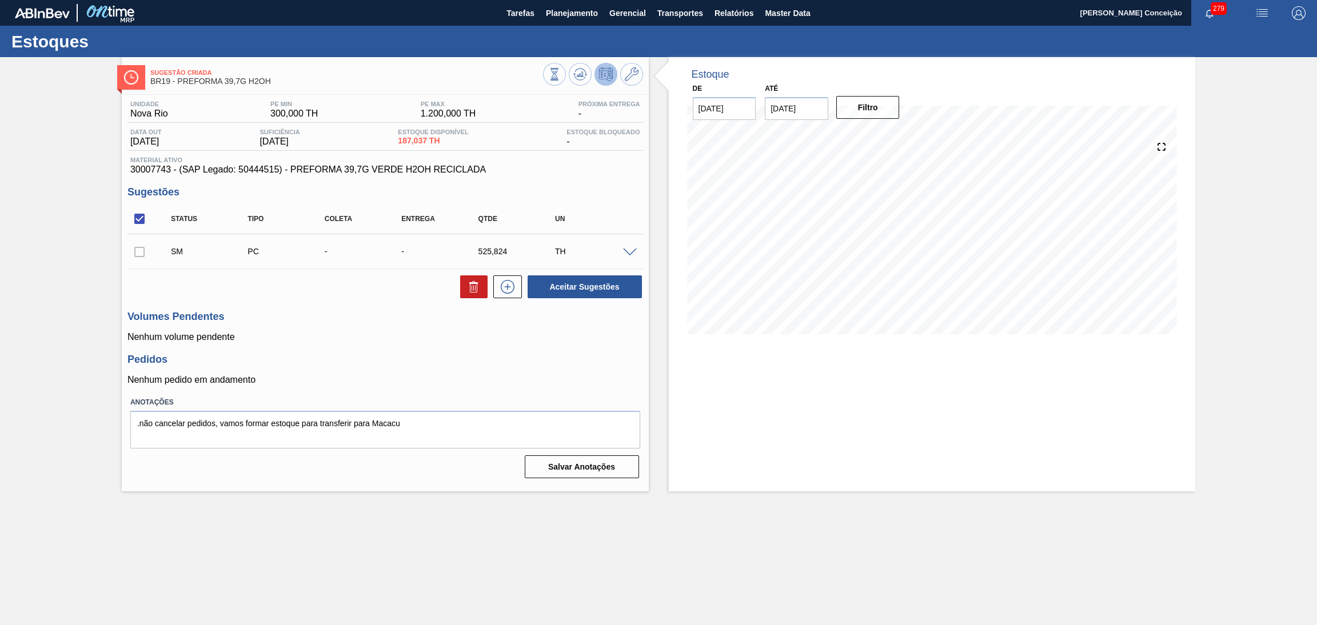
click at [371, 279] on div "Aceitar Sugestões" at bounding box center [385, 286] width 516 height 25
click at [567, 337] on p "Nenhum volume pendente" at bounding box center [385, 337] width 516 height 10
click at [495, 358] on h3 "Pedidos" at bounding box center [385, 360] width 516 height 12
click at [536, 387] on div "Unidade Nova Rio PE MIN 300,000 TH PE MAX 1.200,000 TH Próxima Entrega - Data o…" at bounding box center [385, 289] width 527 height 388
click at [145, 248] on div at bounding box center [139, 251] width 24 height 23
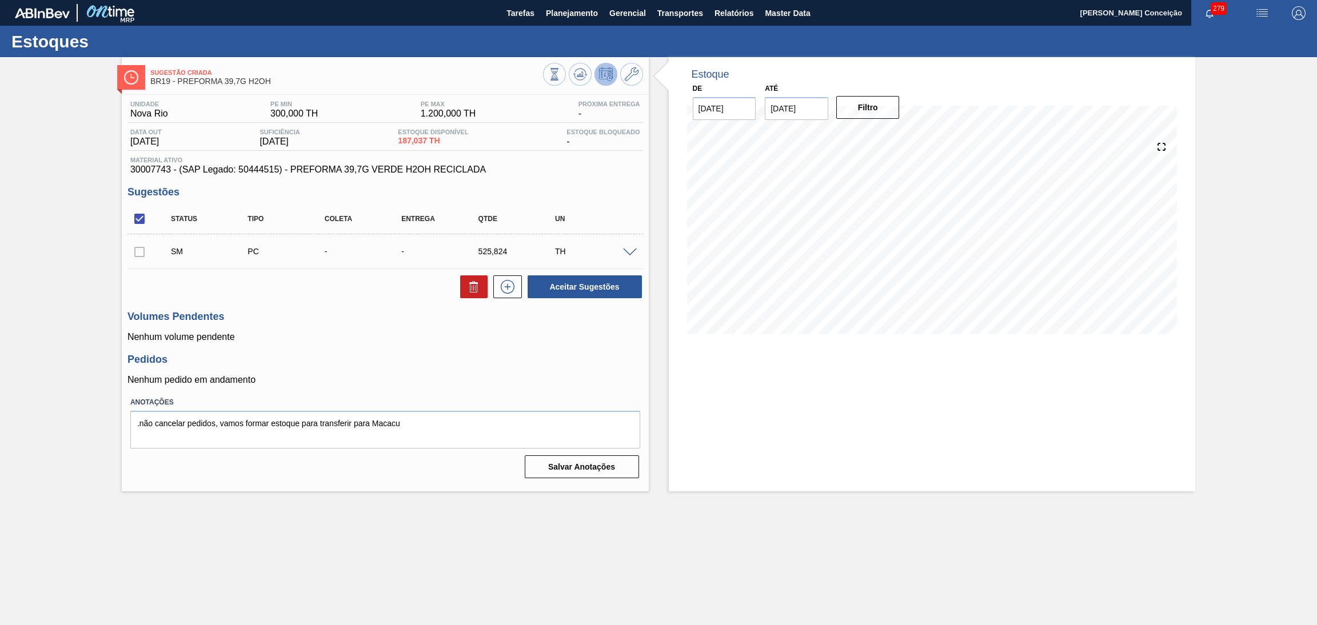
click at [488, 357] on h3 "Pedidos" at bounding box center [385, 360] width 516 height 12
click at [568, 15] on span "Planejamento" at bounding box center [572, 13] width 52 height 14
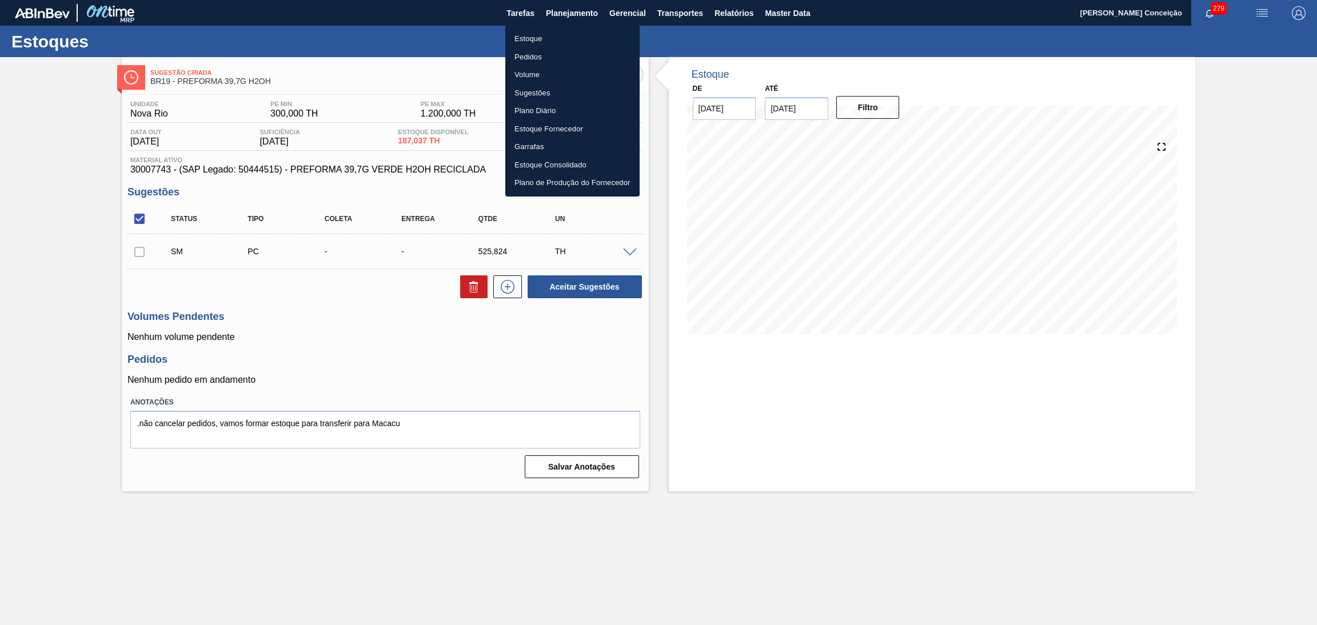
drag, startPoint x: 528, startPoint y: 45, endPoint x: 571, endPoint y: 47, distance: 43.0
click at [528, 45] on li "Estoque" at bounding box center [572, 39] width 134 height 18
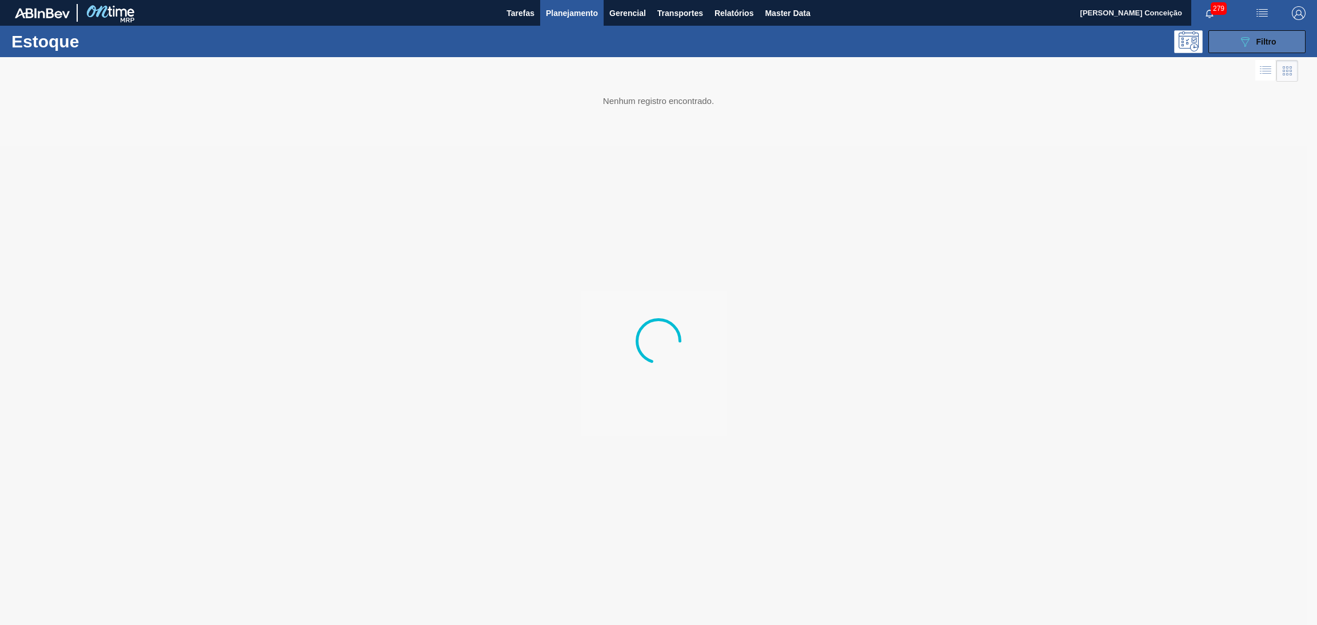
click at [1238, 50] on button "089F7B8B-B2A5-4AFE-B5C0-19BA573D28AC Filtro" at bounding box center [1257, 41] width 97 height 23
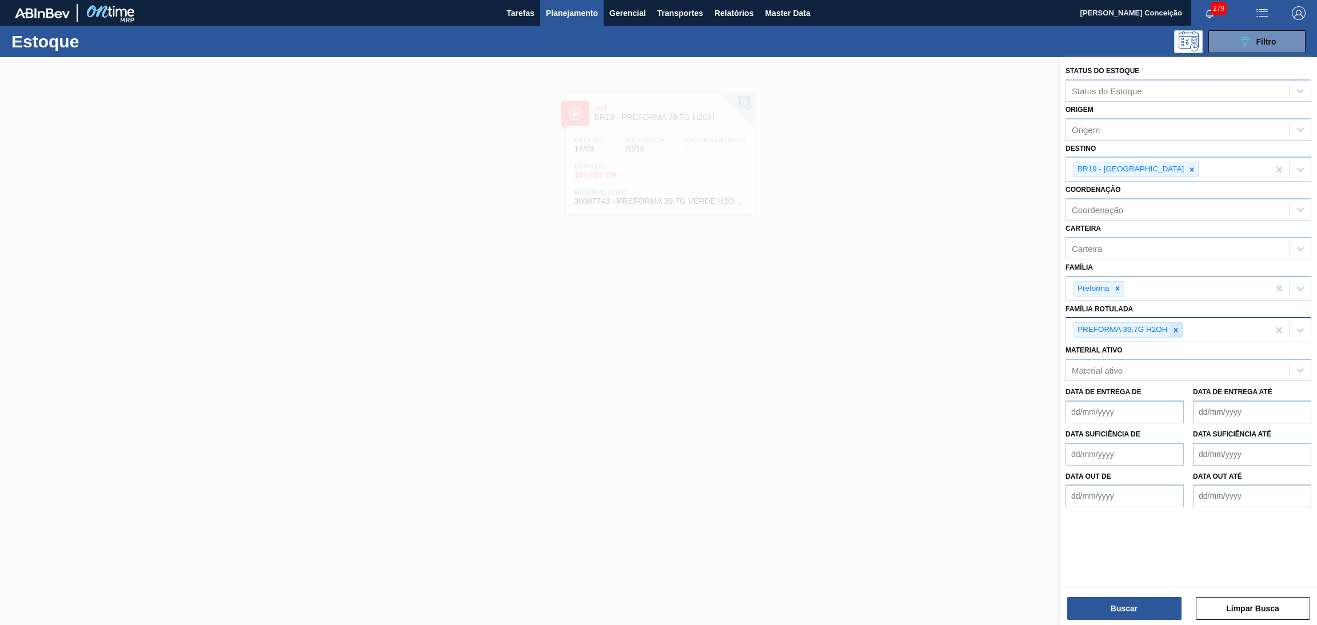
click at [1175, 326] on icon at bounding box center [1176, 330] width 8 height 8
click at [1106, 601] on button "Buscar" at bounding box center [1124, 608] width 114 height 23
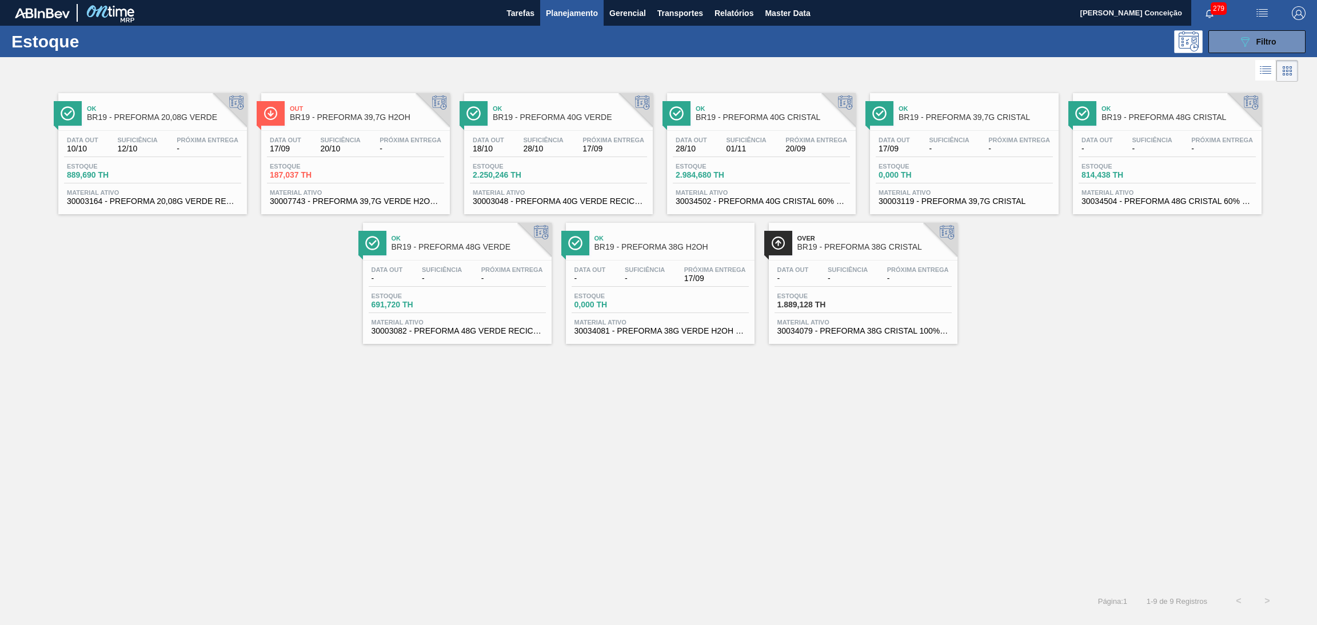
click at [352, 151] on span "20/10" at bounding box center [340, 149] width 40 height 9
click at [220, 433] on div "Ok BR19 - PREFORMA 20,08G VERDE Data [DATE] Suficiência 12/10 Próxima Entrega -…" at bounding box center [658, 336] width 1317 height 503
click at [656, 274] on span "-" at bounding box center [645, 278] width 40 height 9
click at [459, 408] on div "Ok BR19 - PREFORMA 20,08G VERDE Data [DATE] Suficiência 12/10 Próxima Entrega -…" at bounding box center [658, 336] width 1317 height 503
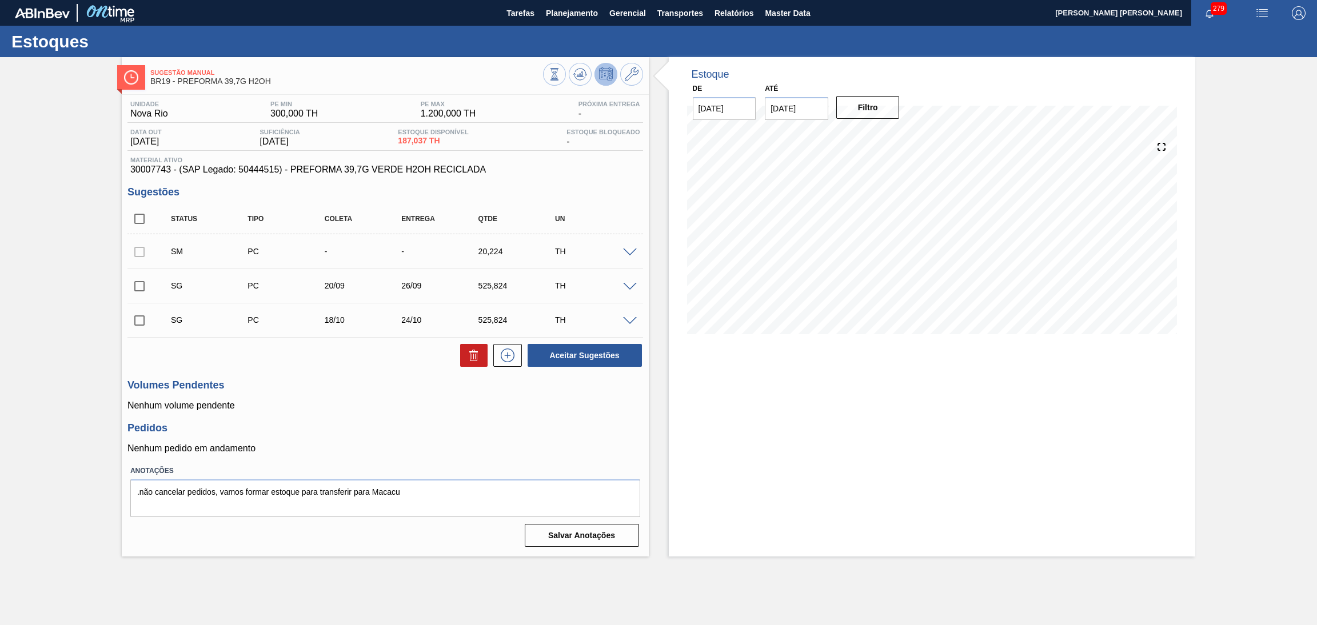
click at [306, 392] on div "Volumes Pendentes Nenhum volume pendente" at bounding box center [385, 395] width 516 height 31
click at [342, 398] on div "Volumes Pendentes Nenhum volume pendente" at bounding box center [385, 395] width 516 height 31
click at [627, 75] on icon at bounding box center [632, 74] width 14 height 14
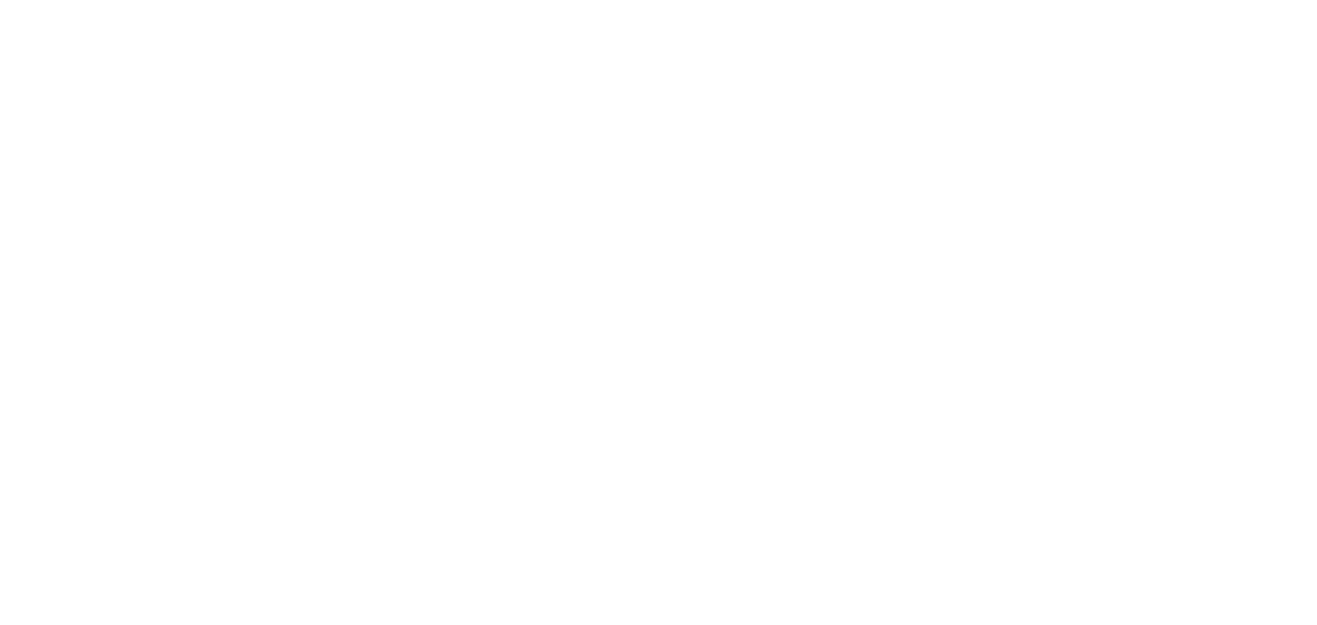
click at [845, 0] on html at bounding box center [658, 0] width 1317 height 0
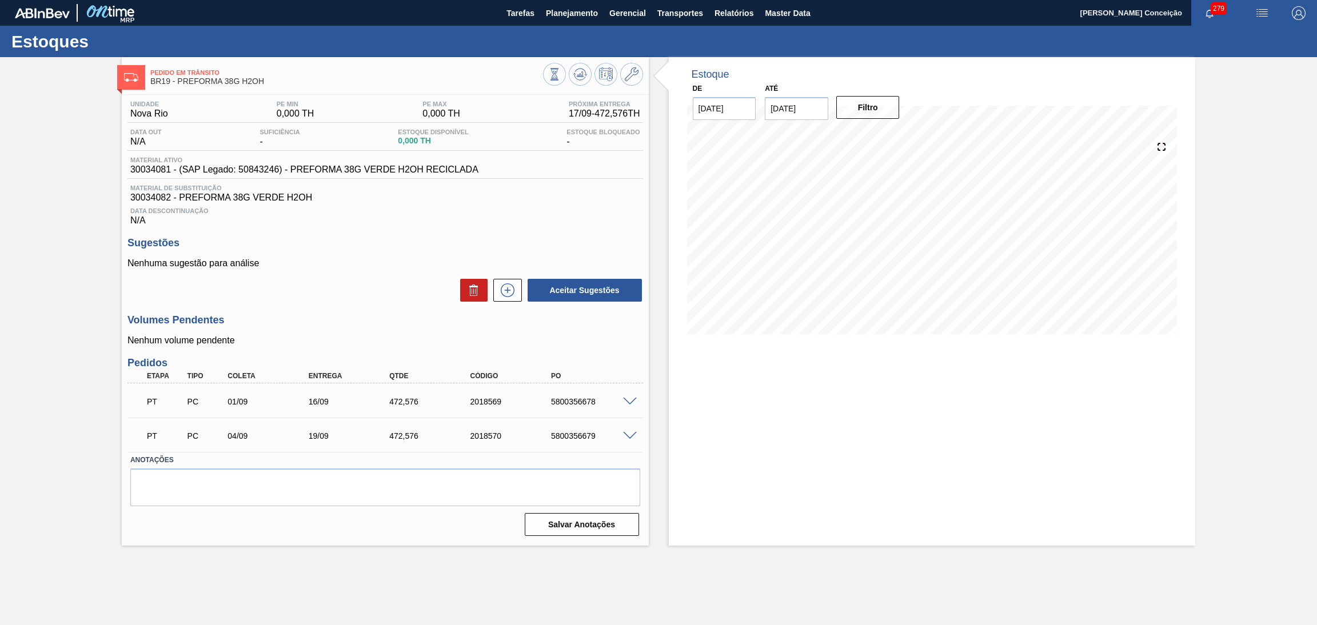
click at [277, 223] on div "Data Descontinuação N/A" at bounding box center [385, 214] width 516 height 23
click at [617, 357] on h3 "Pedidos" at bounding box center [385, 363] width 516 height 12
click at [757, 361] on div "Estoque De 17/09/2025 Até 30/10/2025 Filtro" at bounding box center [932, 301] width 527 height 489
click at [584, 77] on icon at bounding box center [580, 74] width 14 height 14
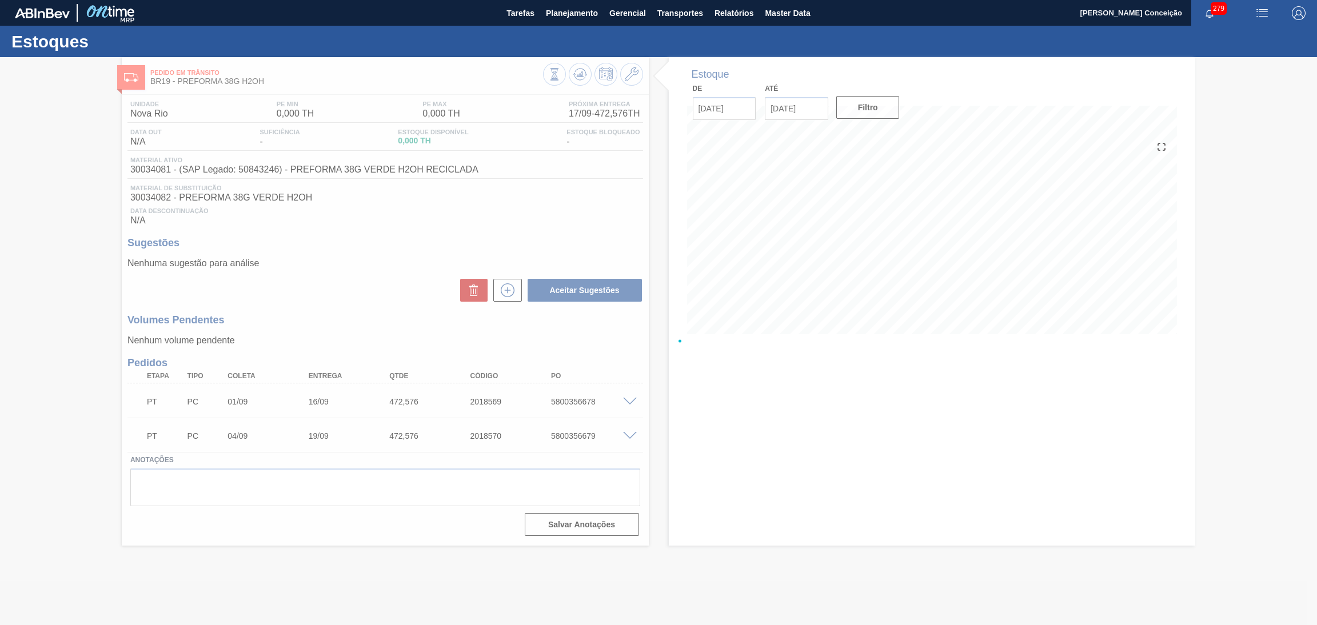
click at [731, 420] on div at bounding box center [658, 341] width 1317 height 568
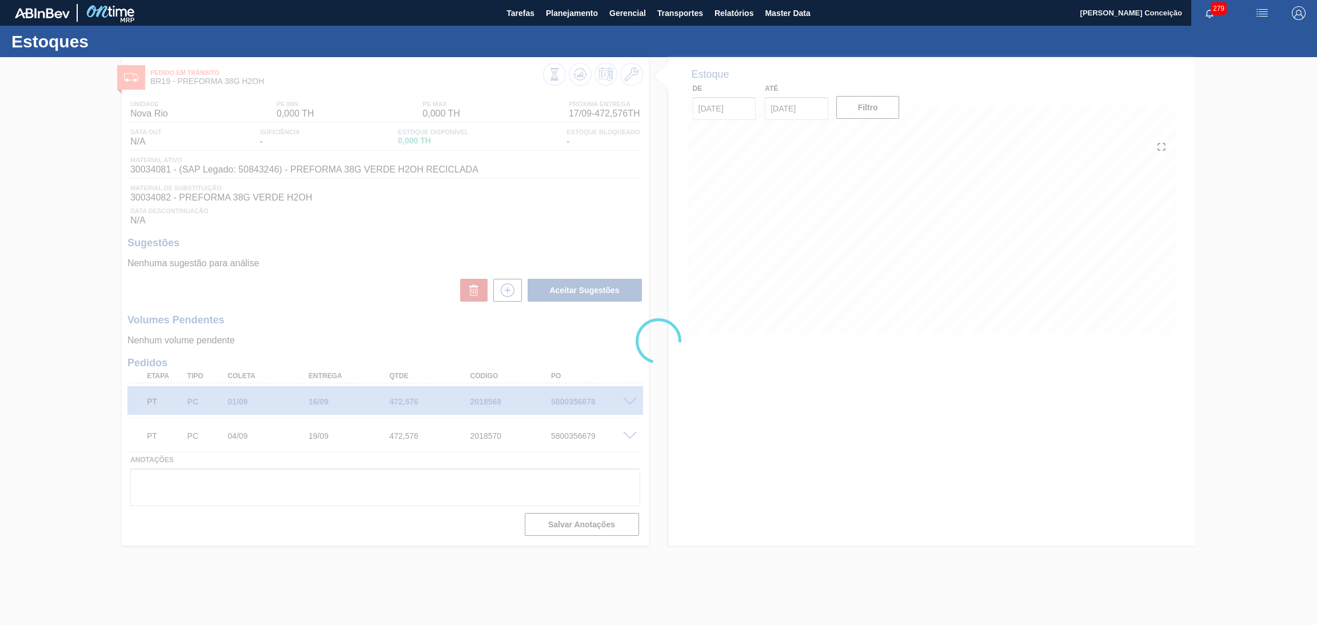
click at [362, 288] on div at bounding box center [658, 341] width 1317 height 568
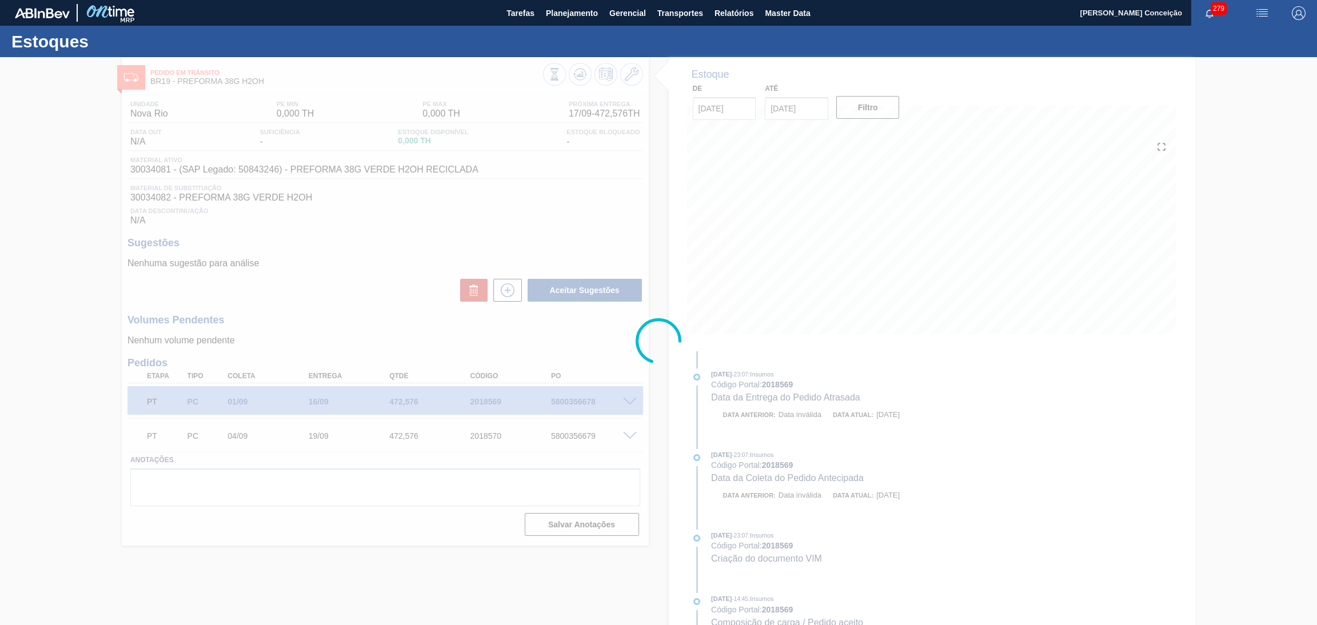
click at [278, 288] on div at bounding box center [658, 341] width 1317 height 568
click at [354, 306] on div at bounding box center [658, 341] width 1317 height 568
click at [377, 272] on div at bounding box center [658, 341] width 1317 height 568
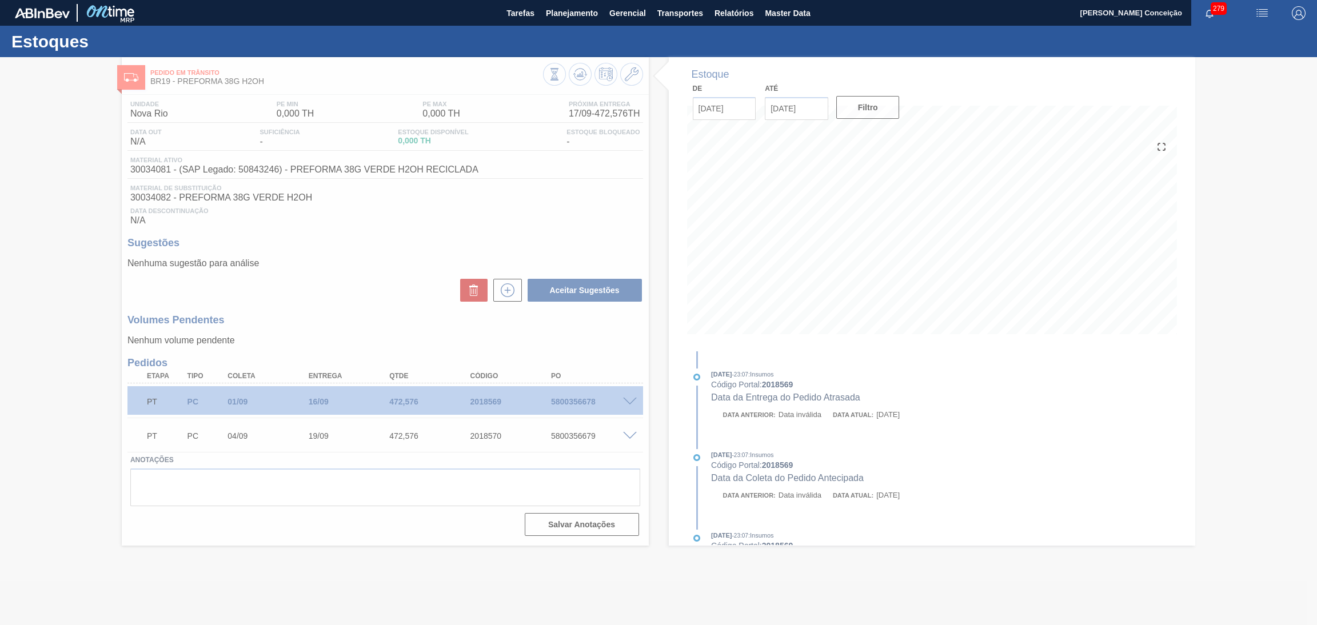
click at [798, 264] on div at bounding box center [658, 341] width 1317 height 568
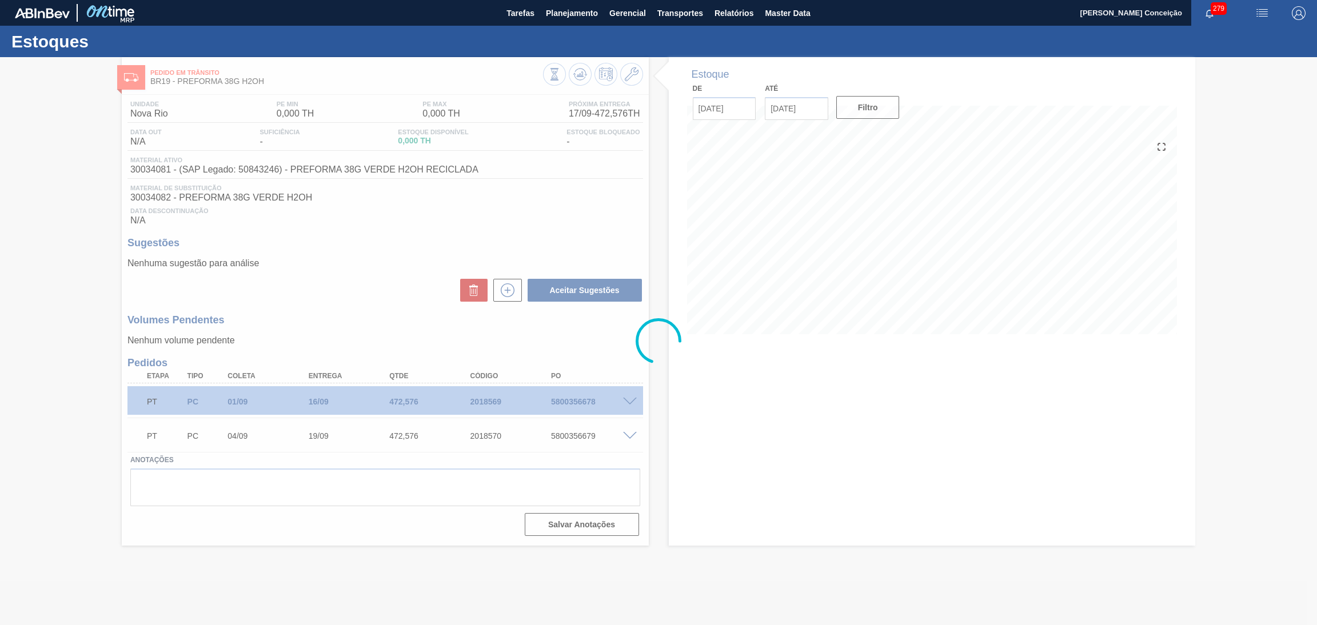
click at [775, 272] on div at bounding box center [658, 341] width 1317 height 568
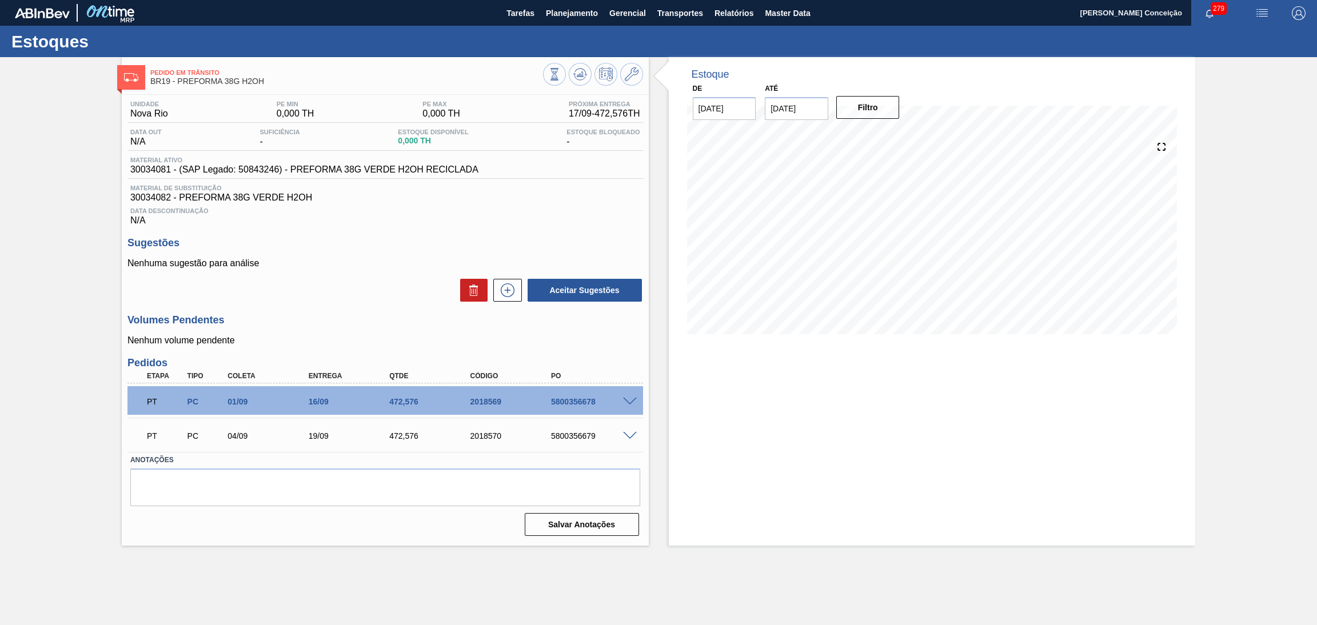
click at [364, 312] on div "Unidade Nova Rio PE MIN 0,000 TH PE MAX 0,000 TH Próxima Entrega 17/09 - 472,57…" at bounding box center [385, 317] width 527 height 445
click at [375, 258] on p "Nenhuma sugestão para análise" at bounding box center [385, 263] width 516 height 10
click at [683, 330] on div at bounding box center [933, 237] width 500 height 229
click at [435, 223] on div "Data Descontinuação N/A" at bounding box center [385, 214] width 516 height 23
click at [393, 246] on h3 "Sugestões" at bounding box center [385, 243] width 516 height 12
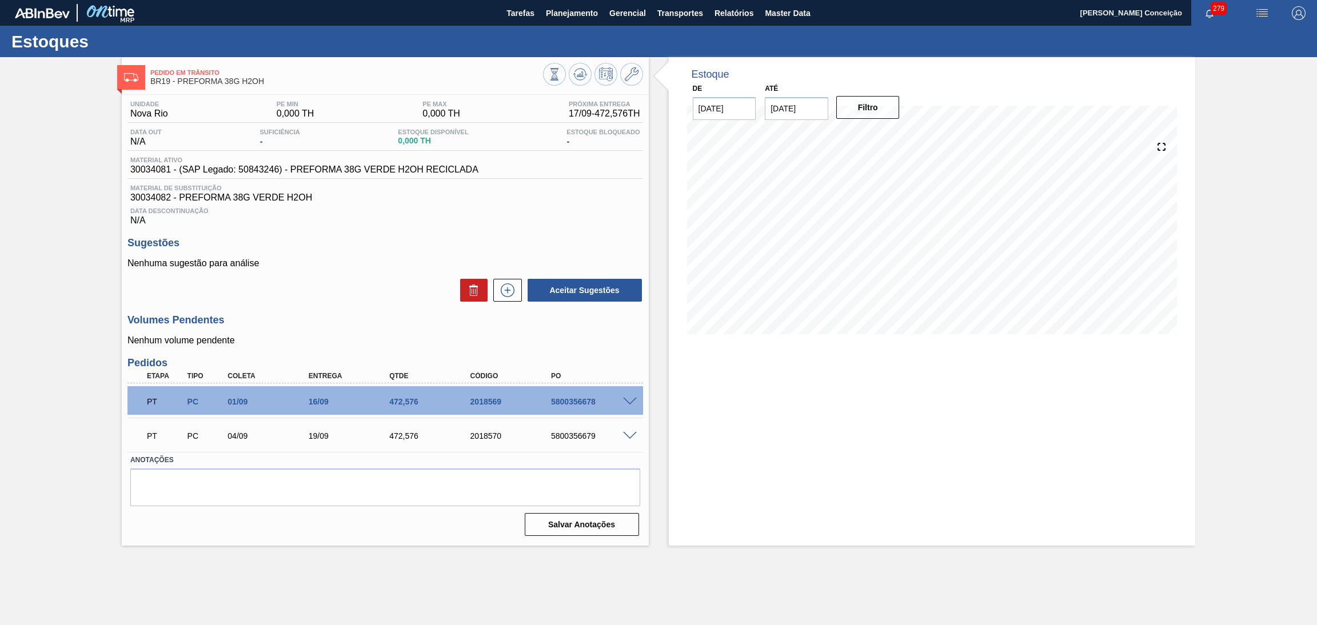
click at [356, 323] on h3 "Volumes Pendentes" at bounding box center [385, 320] width 516 height 12
click at [820, 387] on div "Estoque De [DATE] Até [DATE] Filtro" at bounding box center [932, 301] width 527 height 489
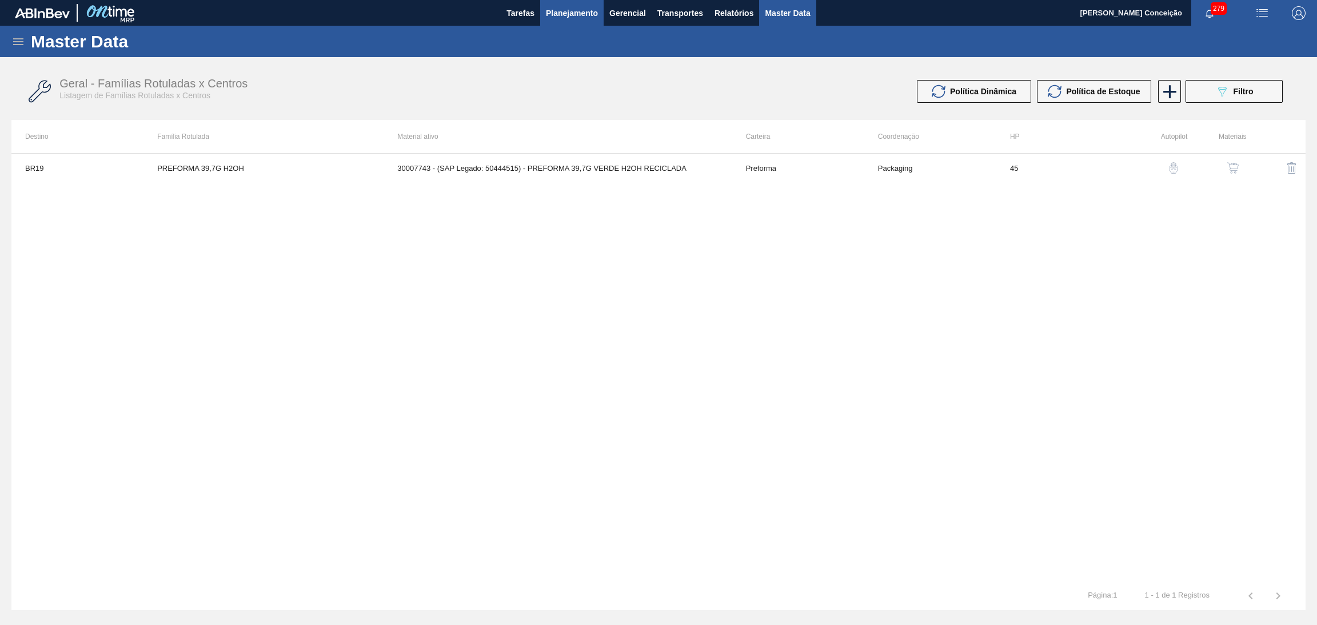
click at [583, 8] on span "Planejamento" at bounding box center [572, 13] width 52 height 14
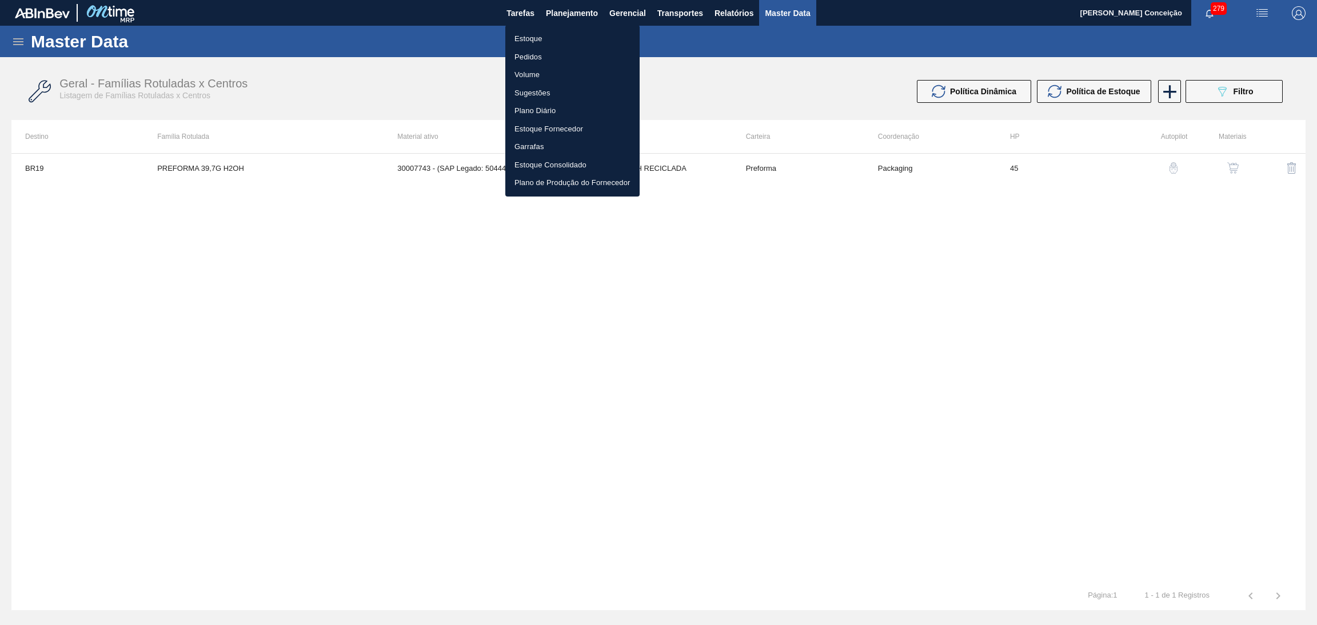
click at [536, 37] on li "Estoque" at bounding box center [572, 39] width 134 height 18
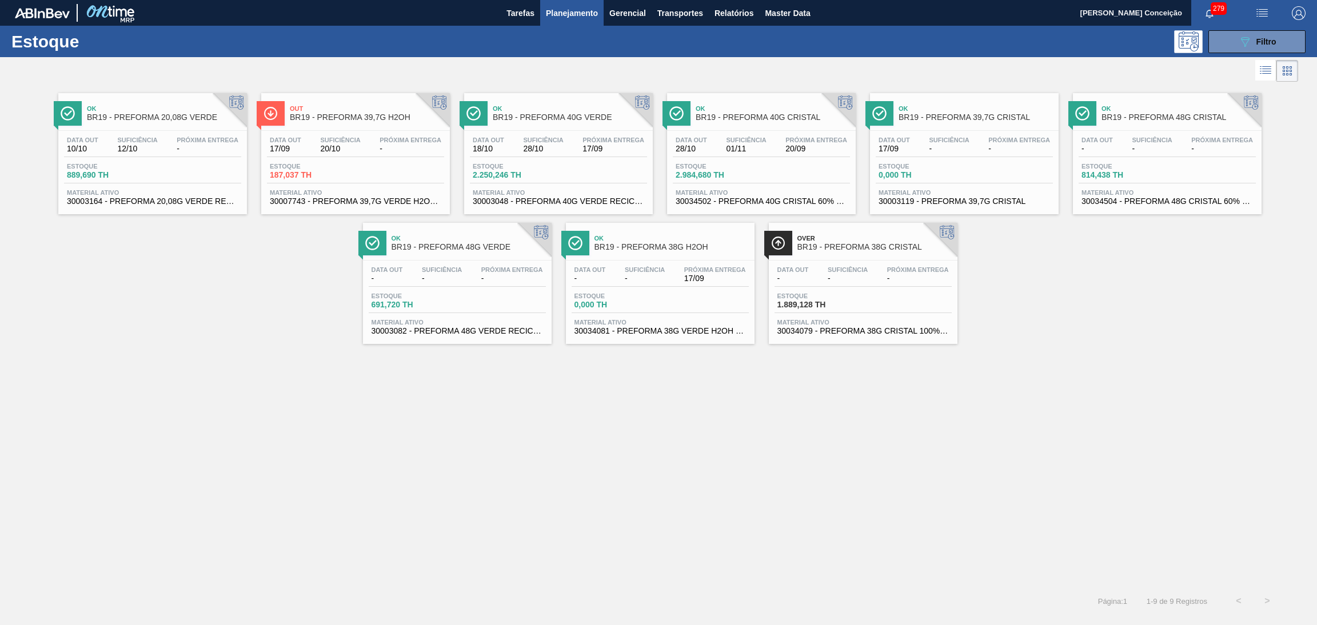
click at [234, 288] on div "Ok BR19 - PREFORMA 20,08G VERDE Data [DATE] Suficiência 12/10 Próxima Entrega -…" at bounding box center [658, 215] width 1317 height 260
click at [347, 127] on div "Out BR19 - PREFORMA 39,7G H2OH Data out 17/09 Suficiência 20/10 Próxima Entrega…" at bounding box center [355, 153] width 189 height 121
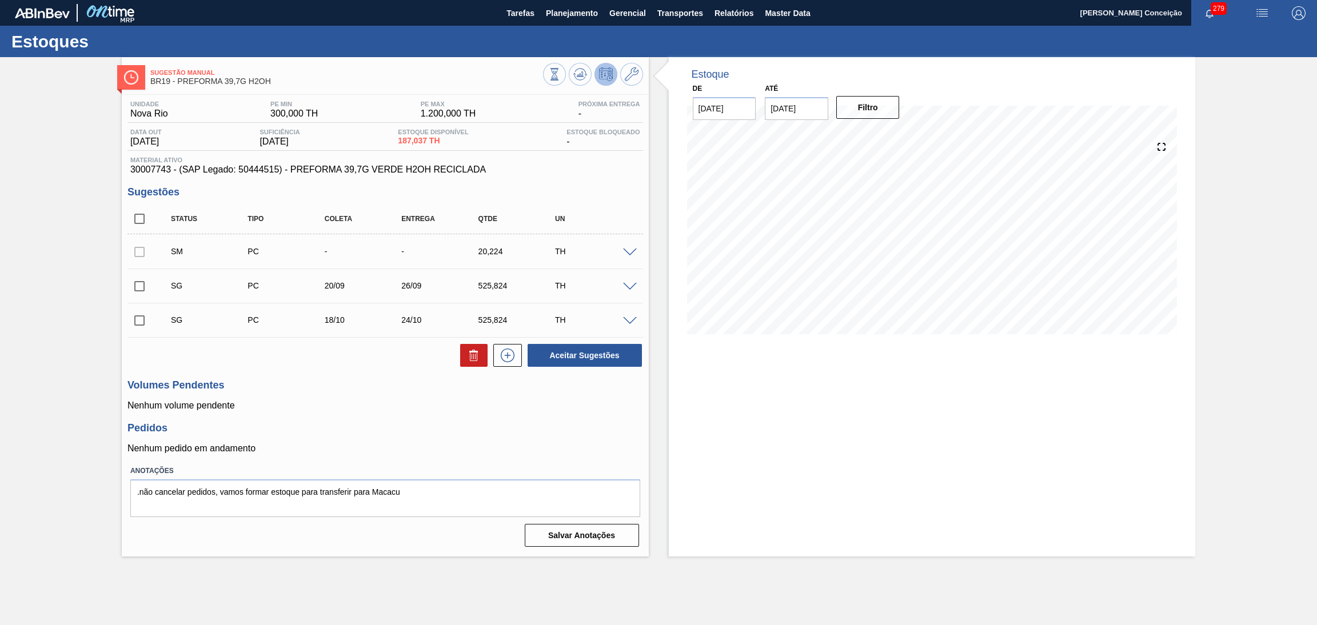
click at [139, 222] on input "checkbox" at bounding box center [139, 219] width 24 height 24
checkbox input "true"
click at [475, 358] on icon at bounding box center [474, 356] width 14 height 14
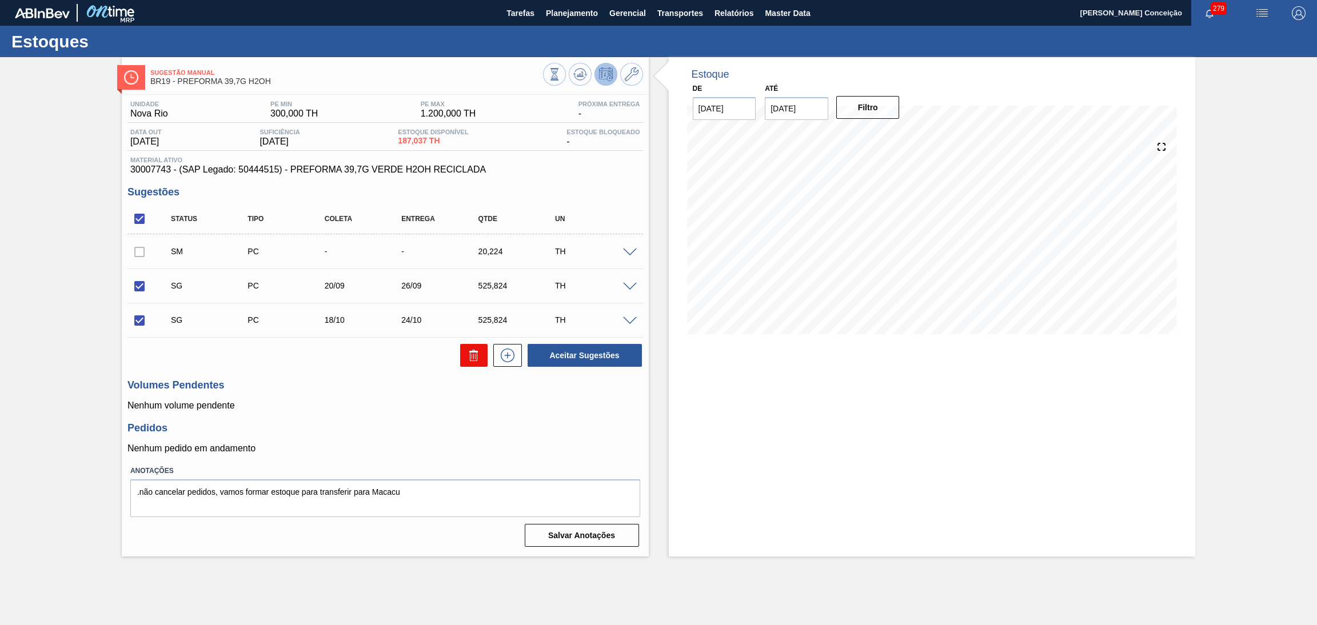
checkbox input "false"
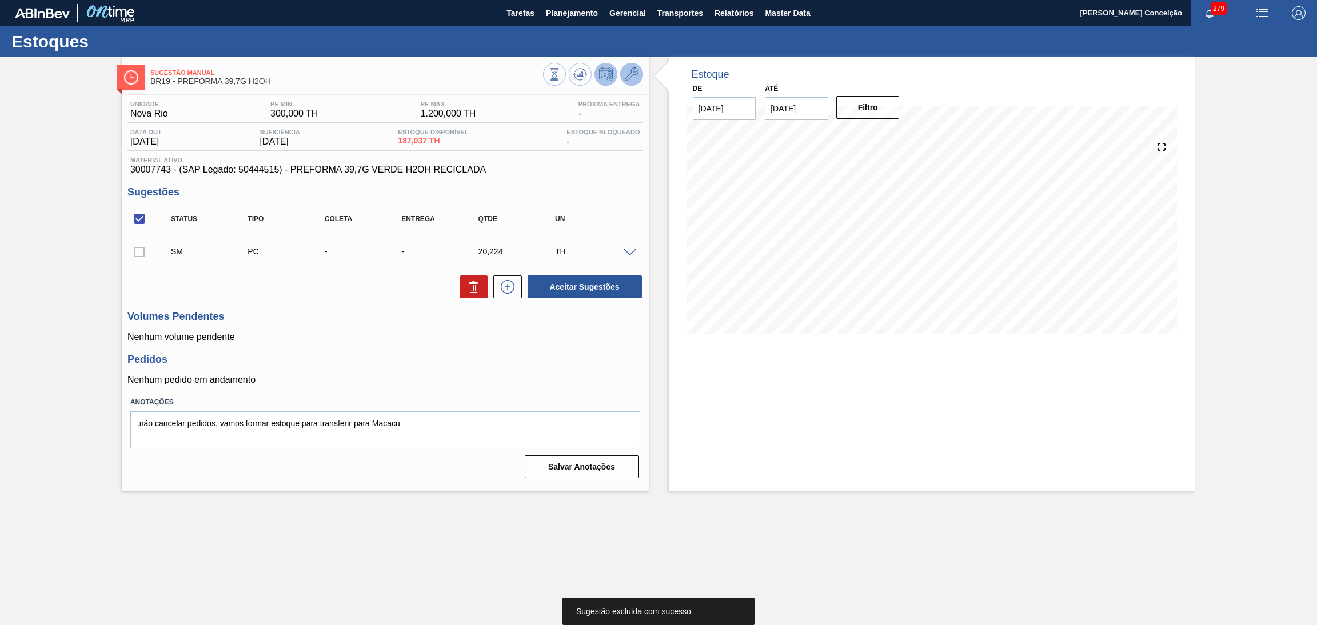
click at [630, 76] on icon at bounding box center [632, 74] width 14 height 14
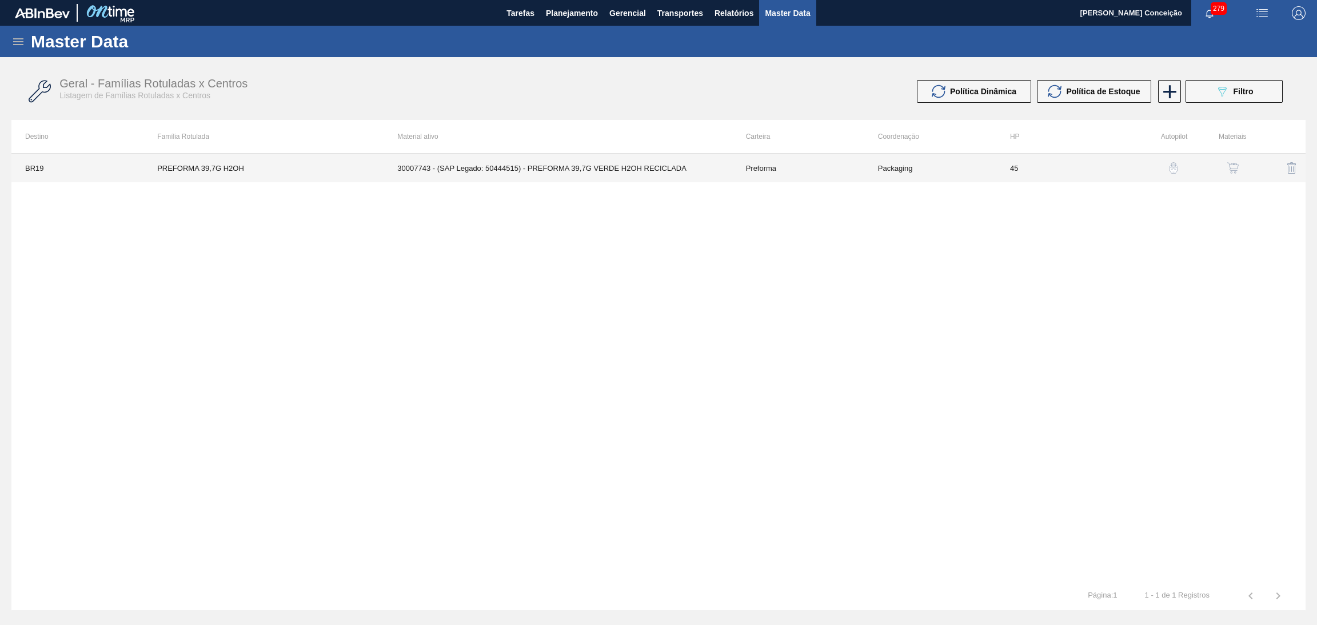
click at [633, 168] on td "30007743 - (SAP Legado: 50444515) - PREFORMA 39,7G VERDE H2OH RECICLADA" at bounding box center [558, 168] width 348 height 29
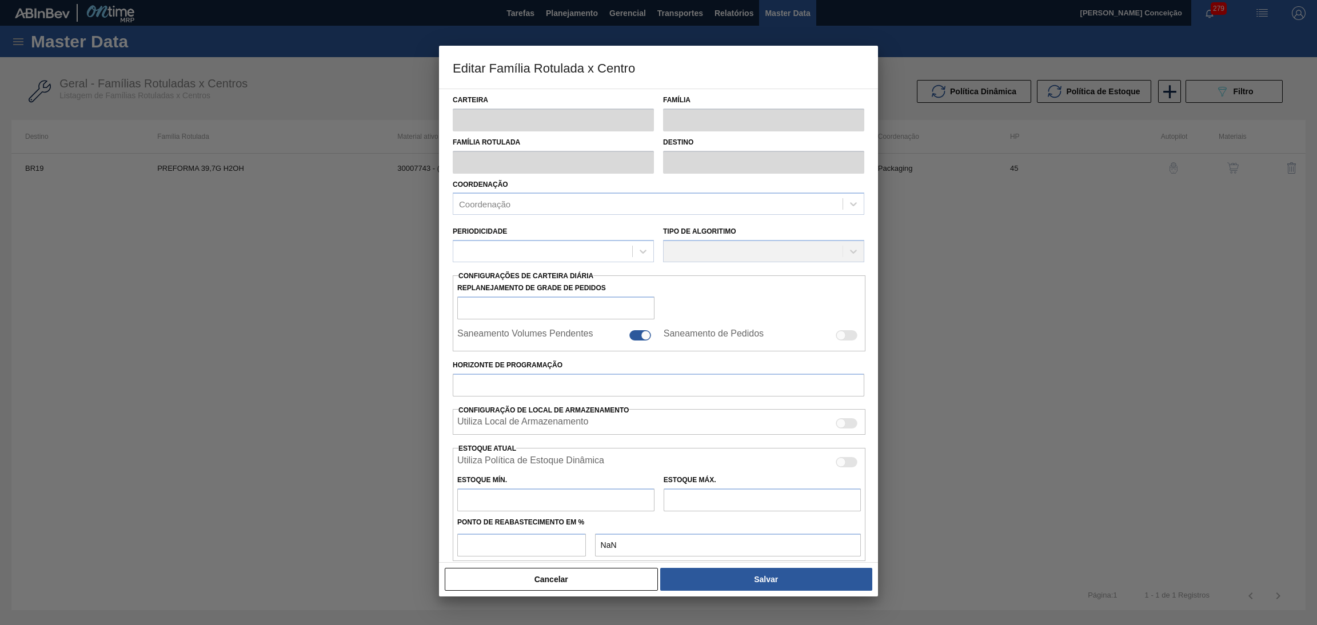
type input "Preforma"
type input "PREFORMA 39,7G H2OH"
type input "BR19 - [GEOGRAPHIC_DATA]"
type input "0"
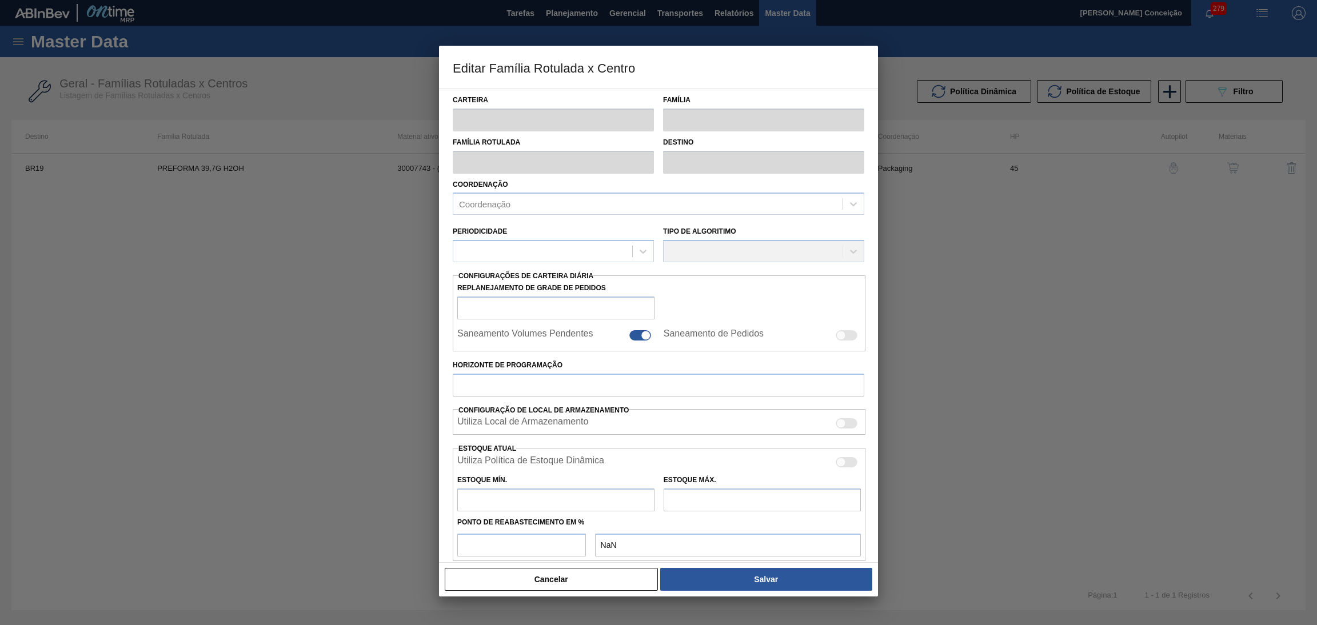
checkbox input "false"
type input "45"
type input "300"
type input "1.200"
type input "50"
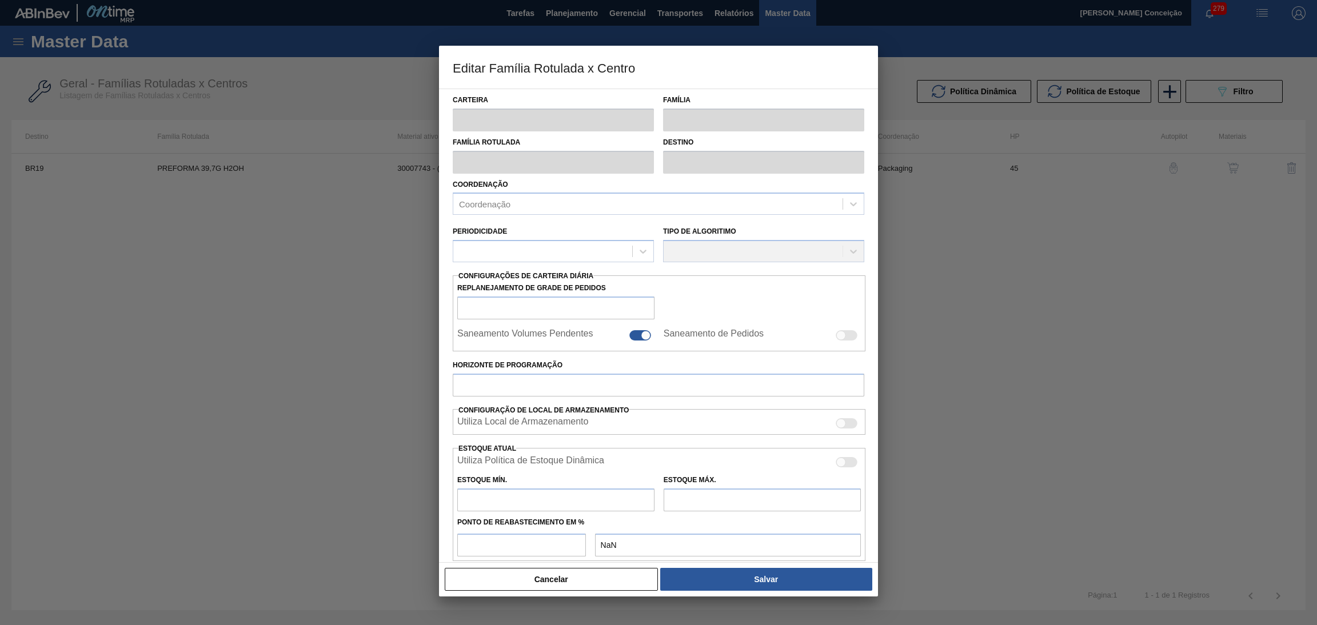
type input "750,000"
checkbox input "true"
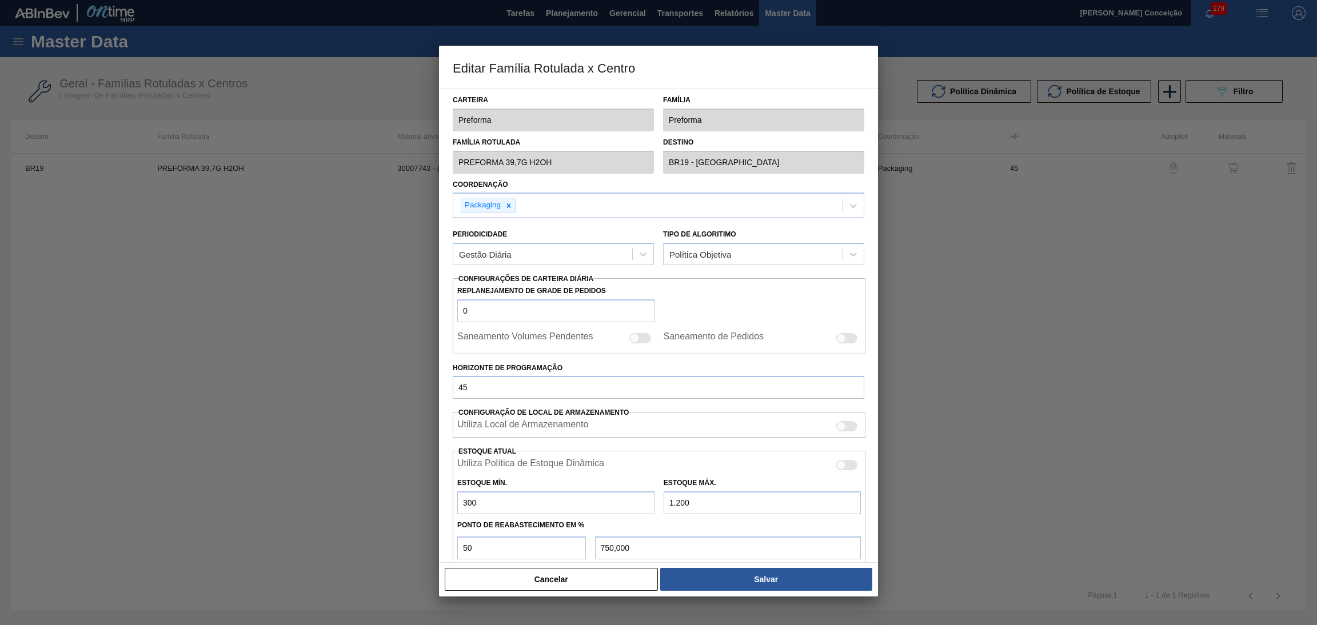
scroll to position [158, 0]
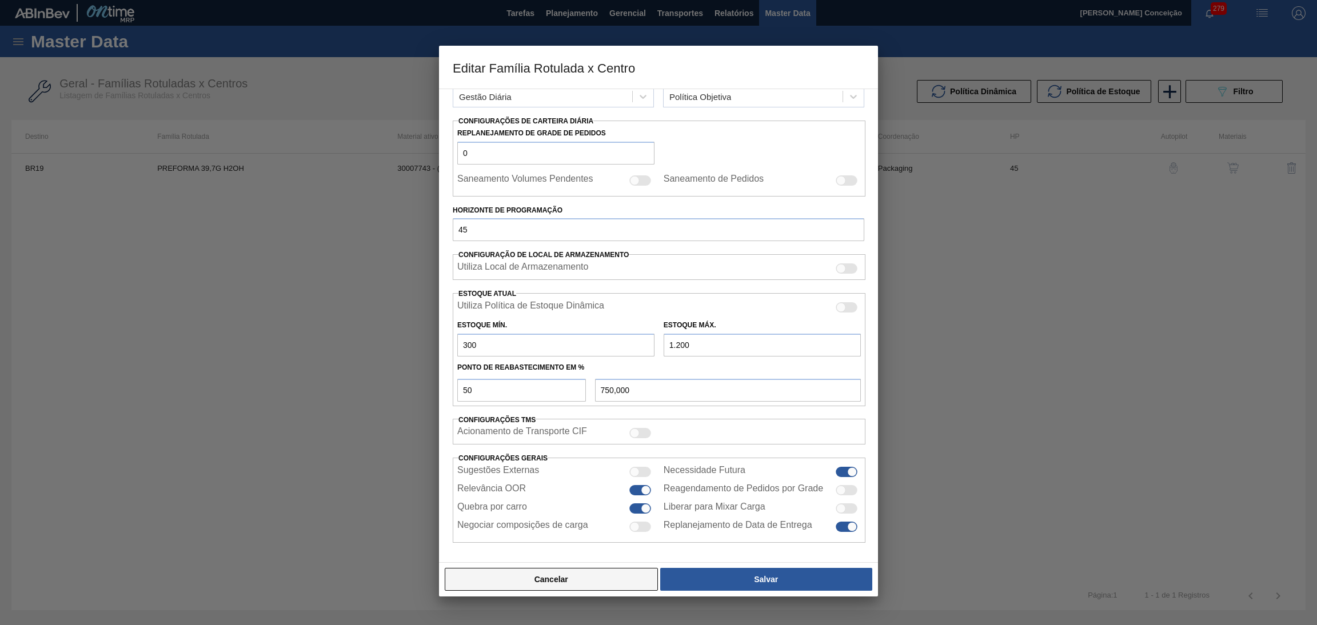
click at [568, 581] on button "Cancelar" at bounding box center [551, 579] width 213 height 23
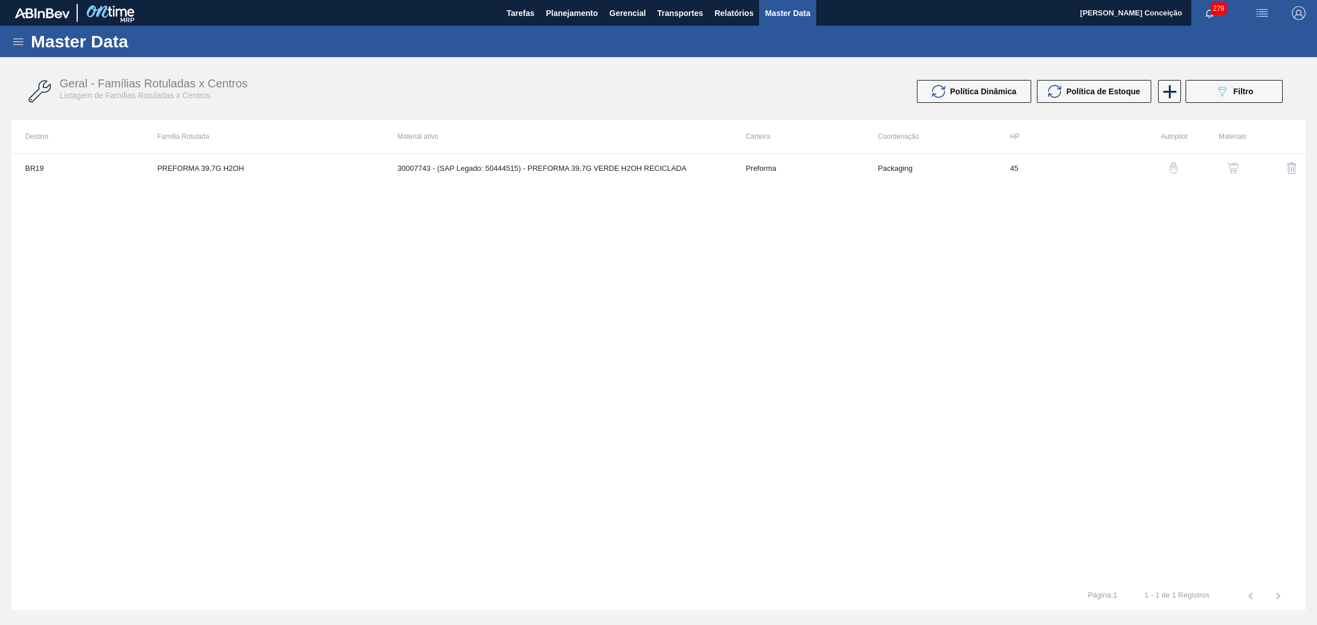
click at [1227, 168] on img "button" at bounding box center [1232, 167] width 11 height 11
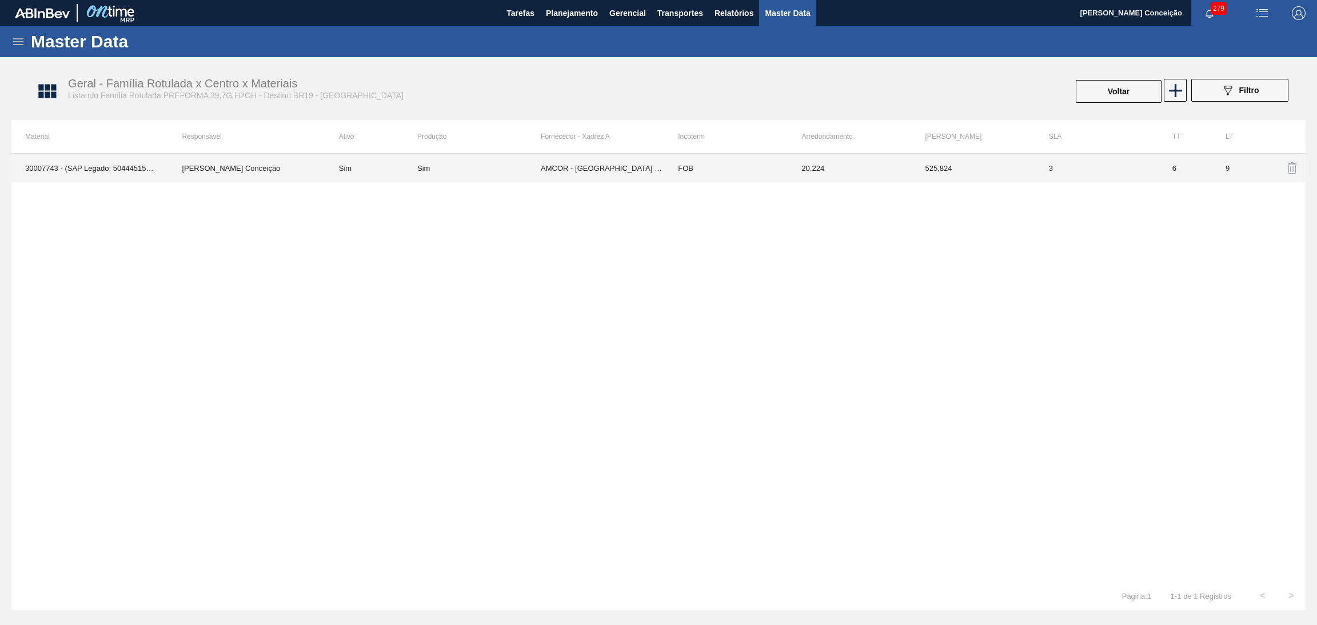
click at [571, 177] on td "AMCOR - CABO DE SANTO AGOSTINHO (PE)" at bounding box center [602, 168] width 123 height 29
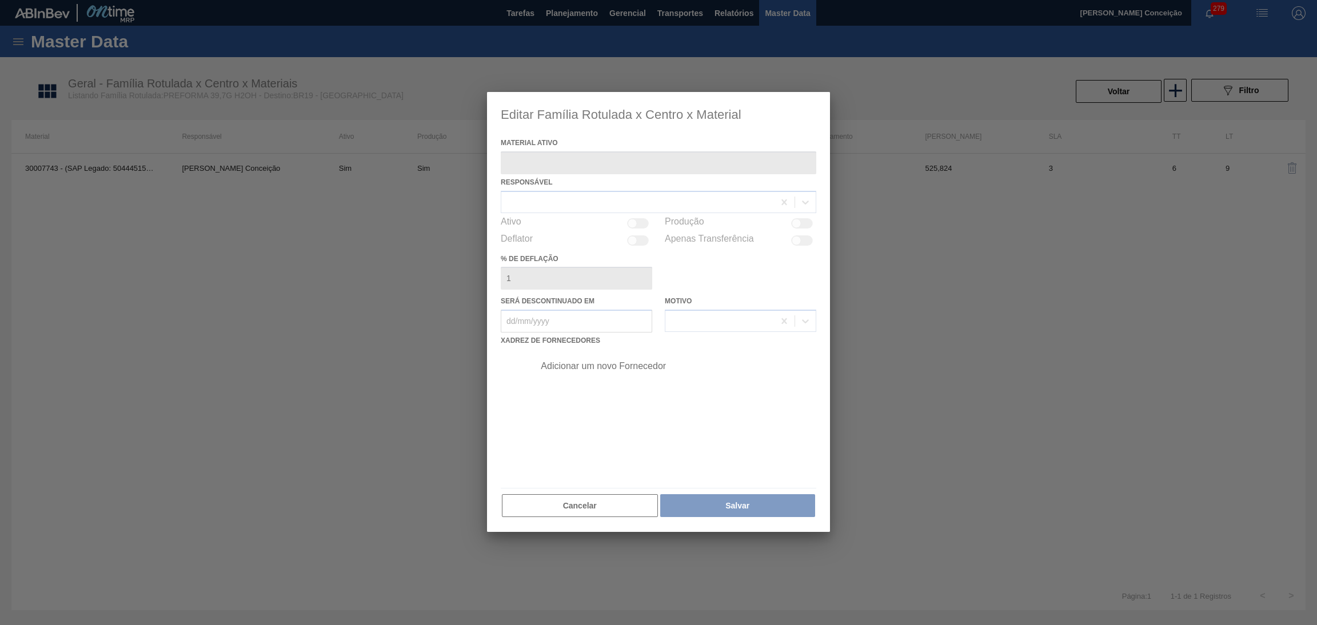
click at [551, 501] on div at bounding box center [658, 312] width 343 height 440
click at [551, 504] on div at bounding box center [658, 312] width 343 height 440
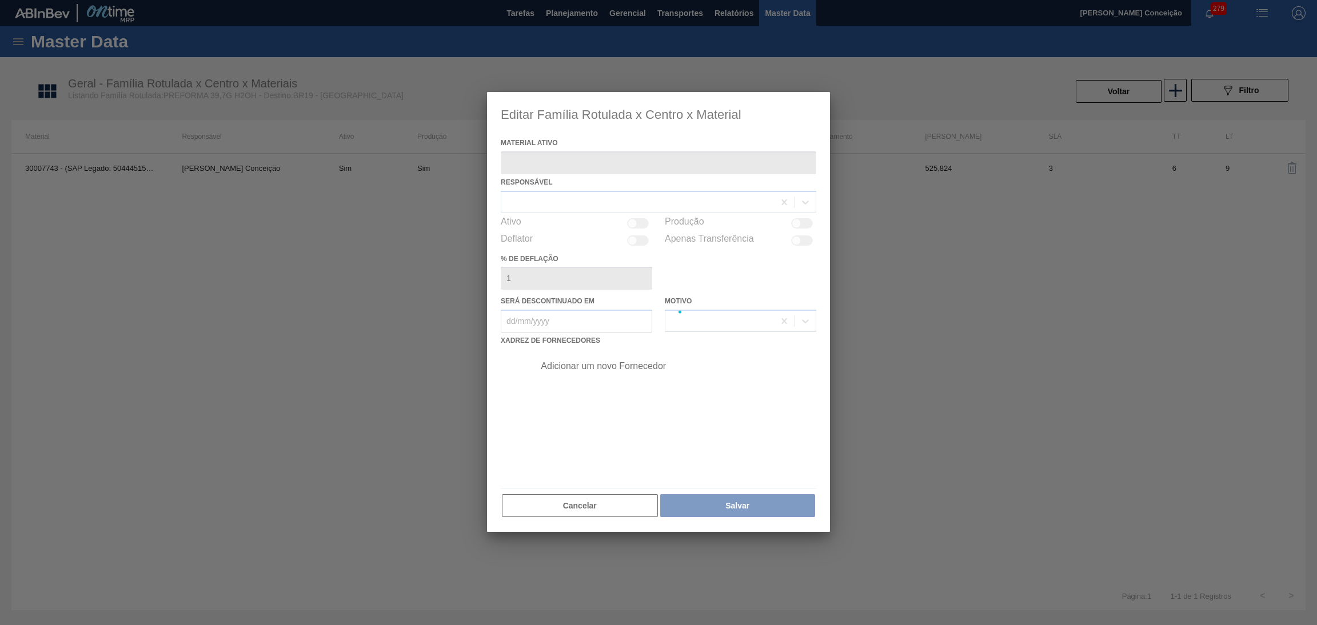
click at [551, 504] on div at bounding box center [658, 312] width 343 height 440
type ativo "30007743 - (SAP Legado: 50444515) - PREFORMA 39,7G VERDE H2OH RECICLADA"
checkbox input "true"
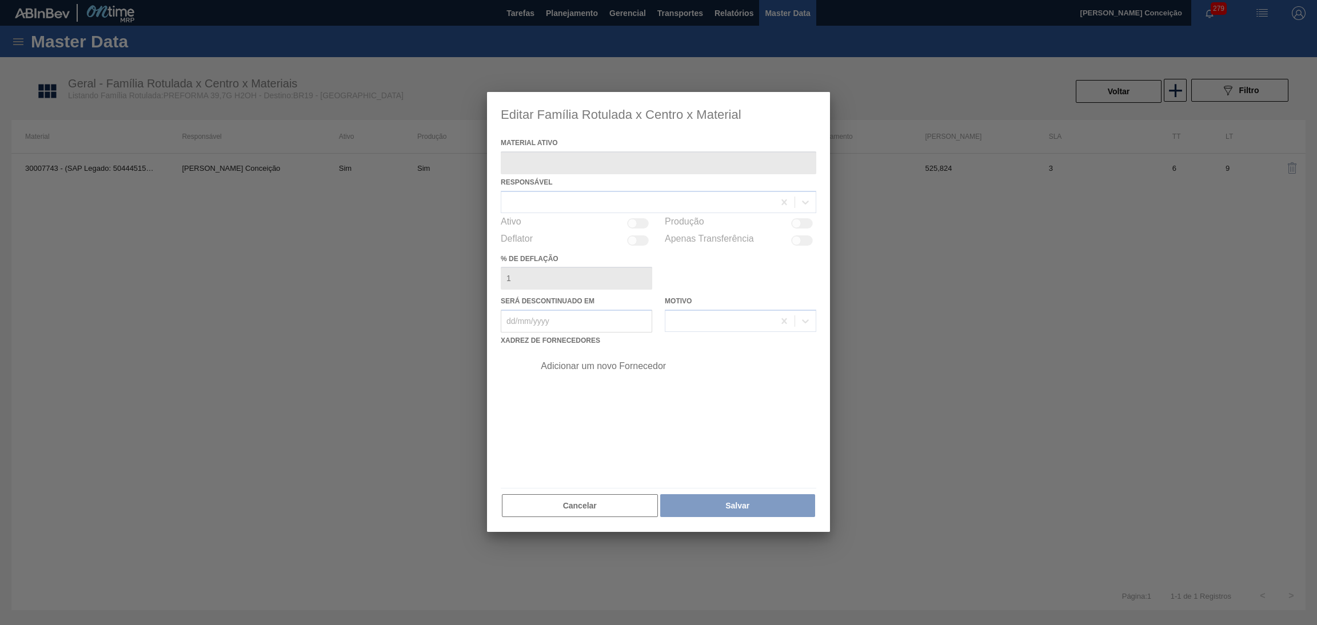
checkbox input "true"
click at [555, 497] on div at bounding box center [658, 313] width 343 height 440
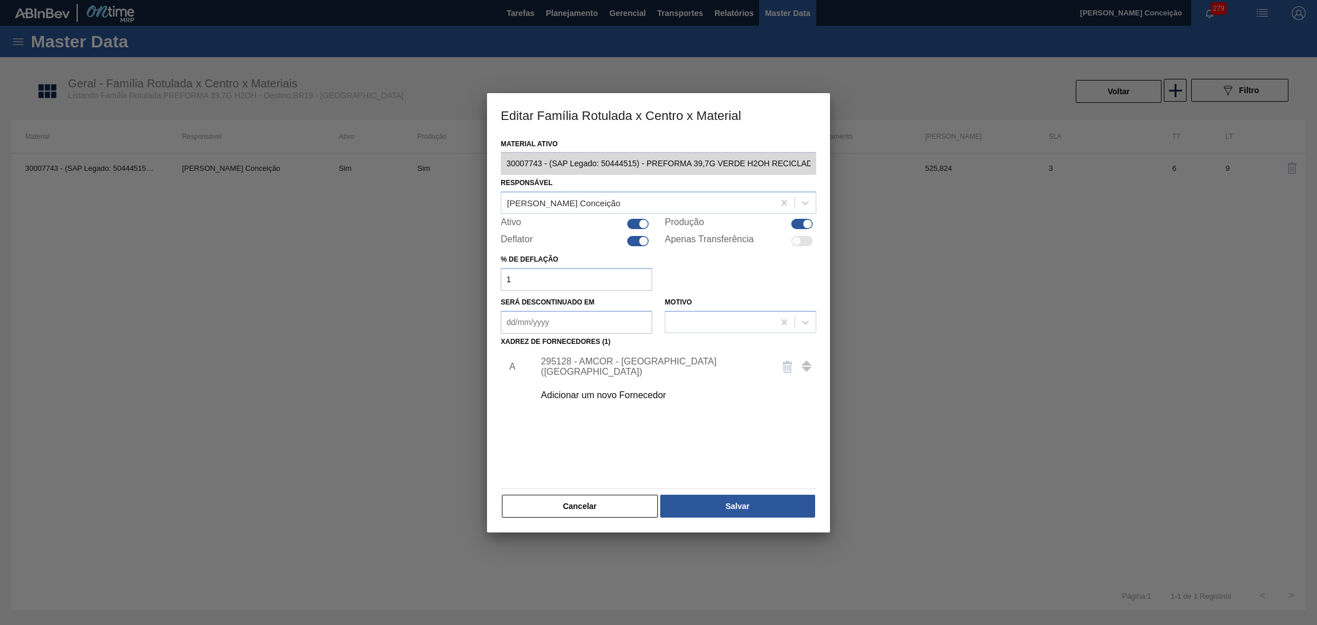
click at [551, 502] on button "Cancelar" at bounding box center [580, 506] width 156 height 23
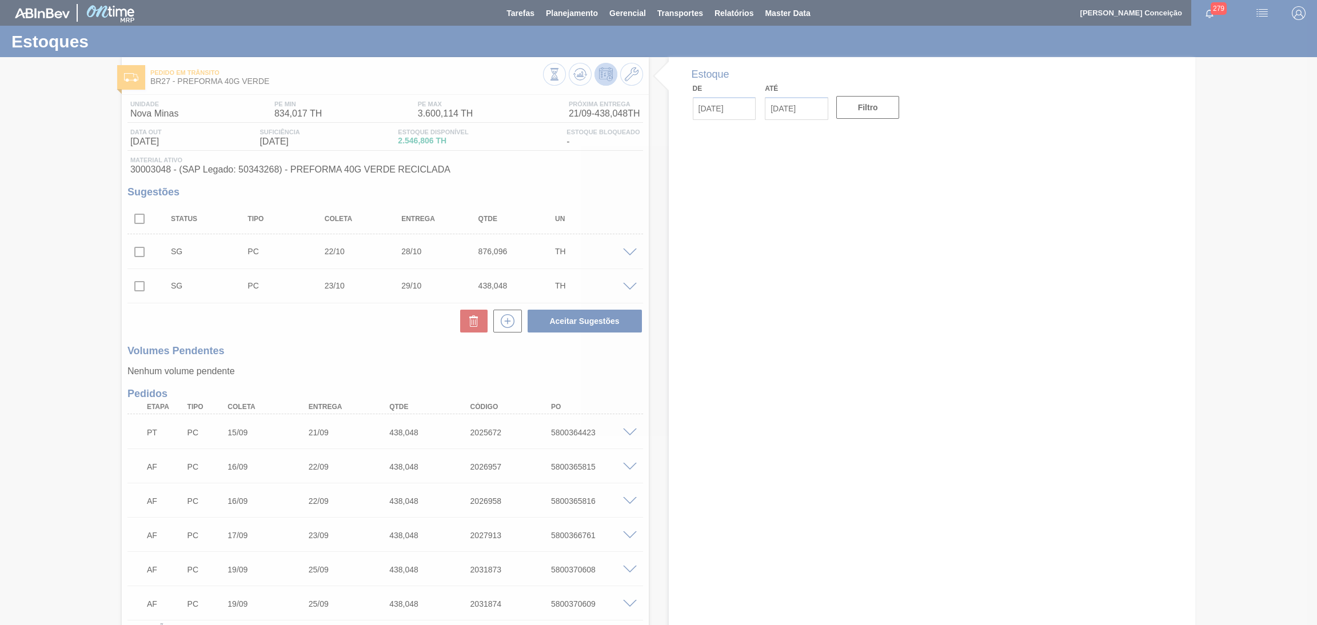
click at [385, 375] on div at bounding box center [658, 312] width 1317 height 625
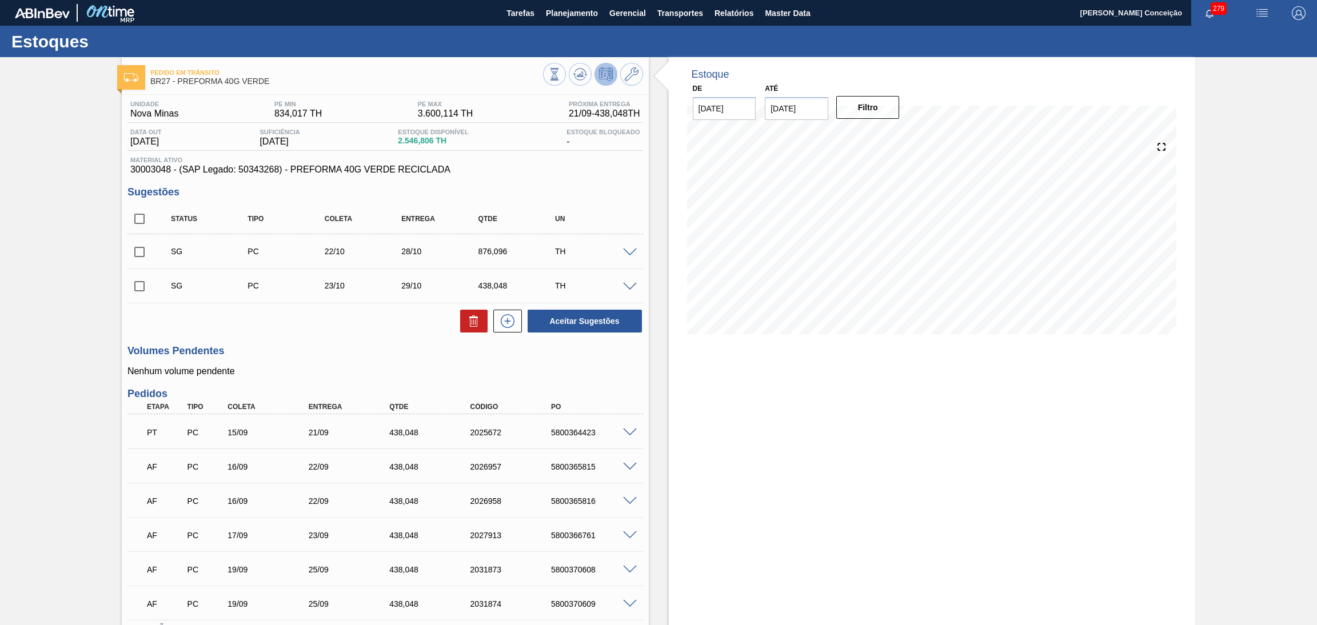
click at [716, 452] on div "Estoque De [DATE] Até [DATE] Filtro" at bounding box center [932, 385] width 527 height 657
click at [359, 330] on div "Aceitar Sugestões" at bounding box center [385, 321] width 516 height 25
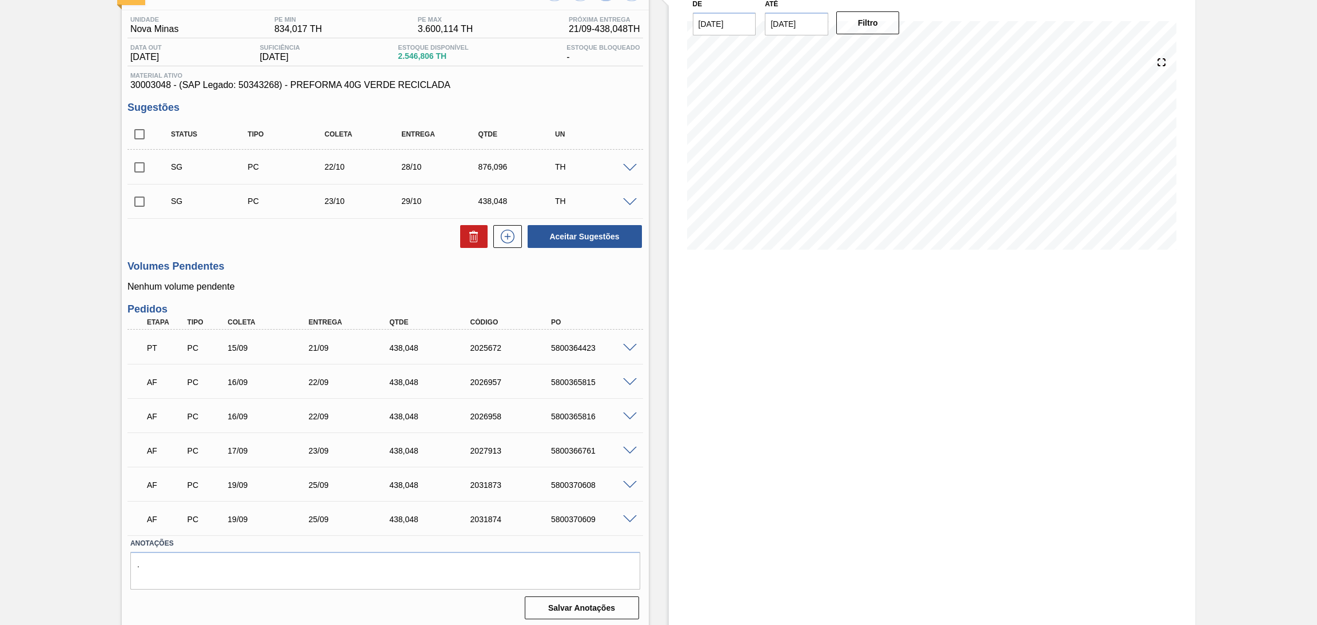
scroll to position [87, 0]
click at [625, 377] on span at bounding box center [630, 380] width 14 height 9
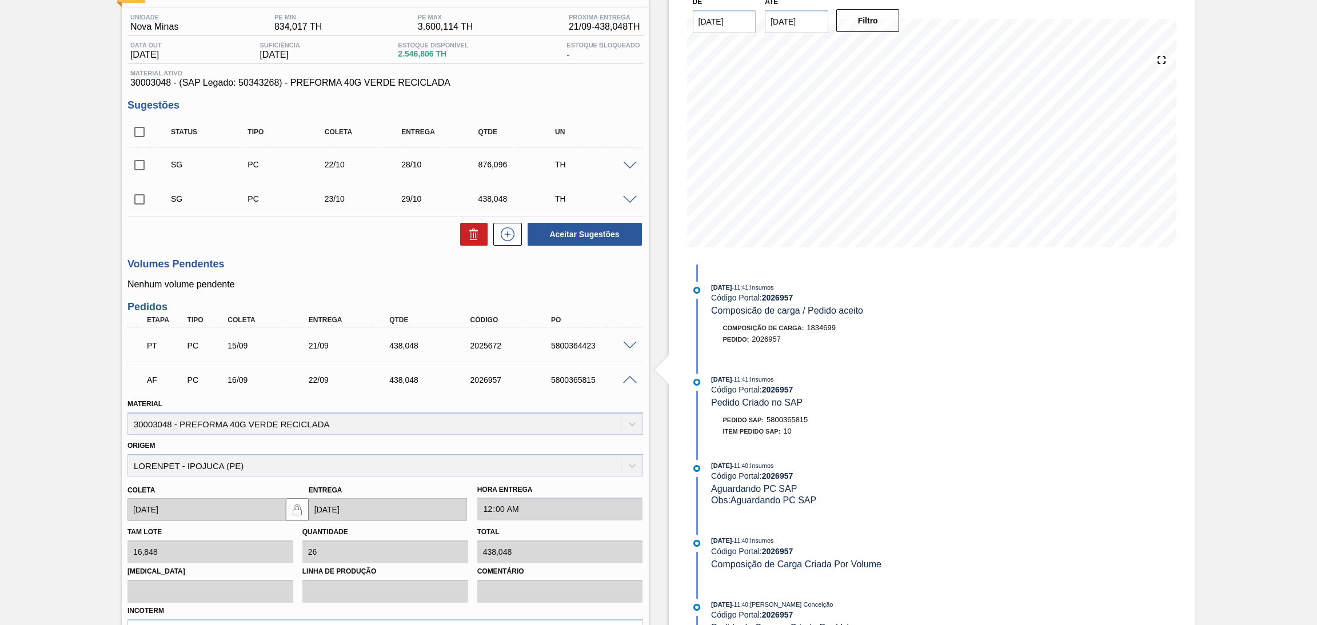
click at [628, 377] on span at bounding box center [630, 380] width 14 height 9
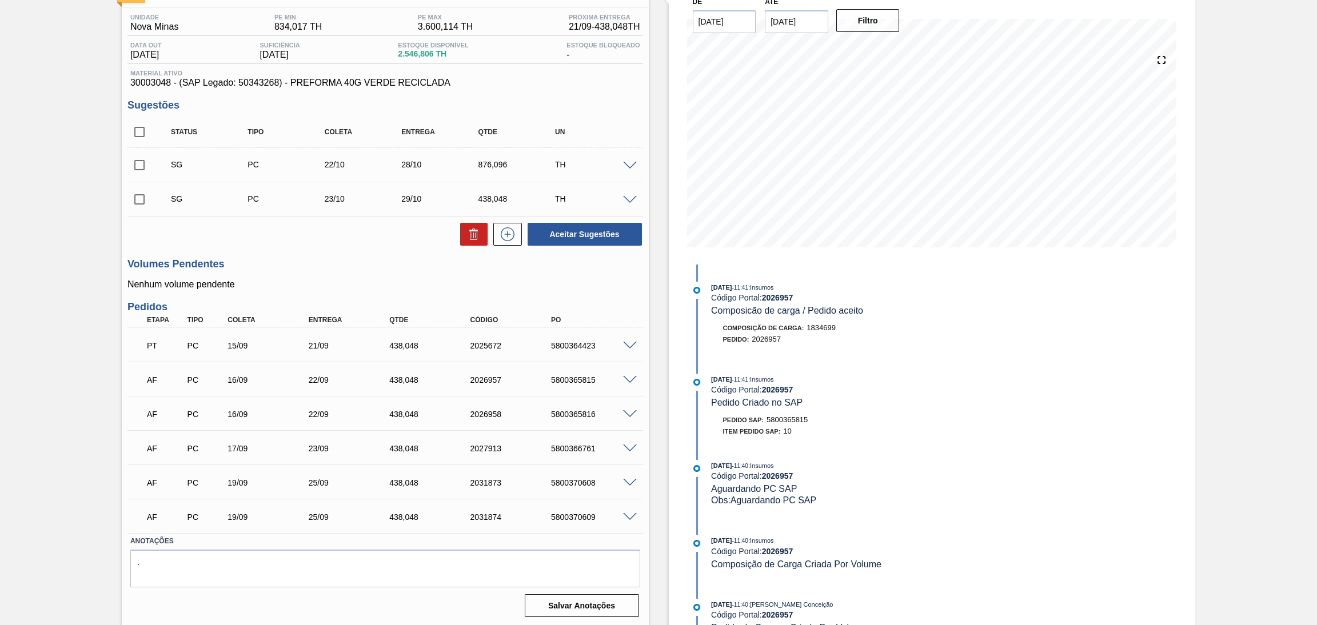
click at [629, 415] on span at bounding box center [630, 414] width 14 height 9
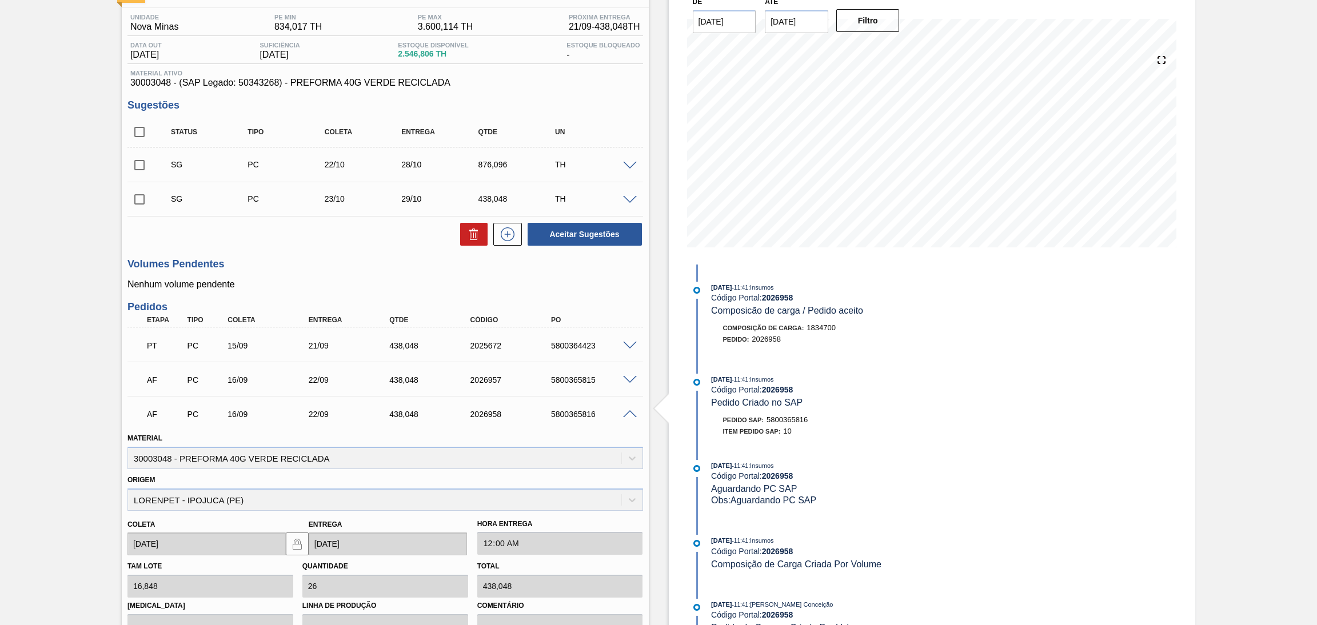
click at [629, 415] on span at bounding box center [630, 414] width 14 height 9
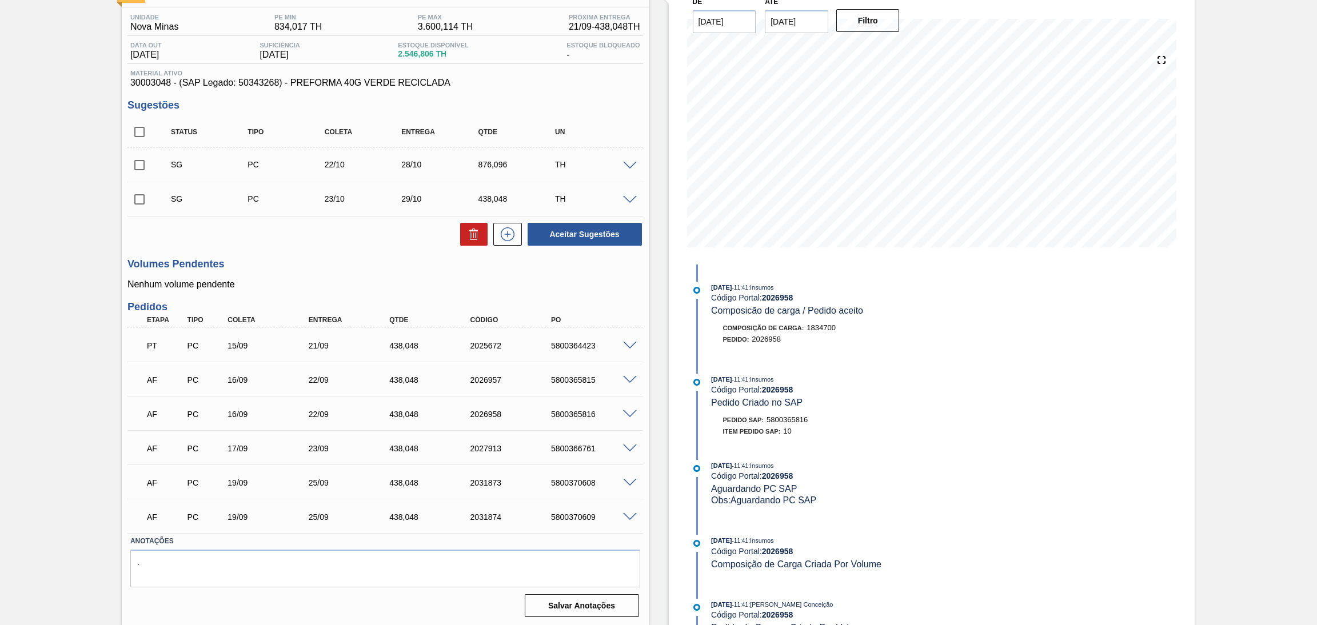
click at [308, 247] on div "Unidade Nova Minas PE MIN 834,017 TH PE MAX 3.600,114 TH Próxima Entrega 21/09 …" at bounding box center [385, 314] width 527 height 613
click at [527, 286] on p "Nenhum volume pendente" at bounding box center [385, 285] width 516 height 10
click at [627, 376] on span at bounding box center [630, 380] width 14 height 9
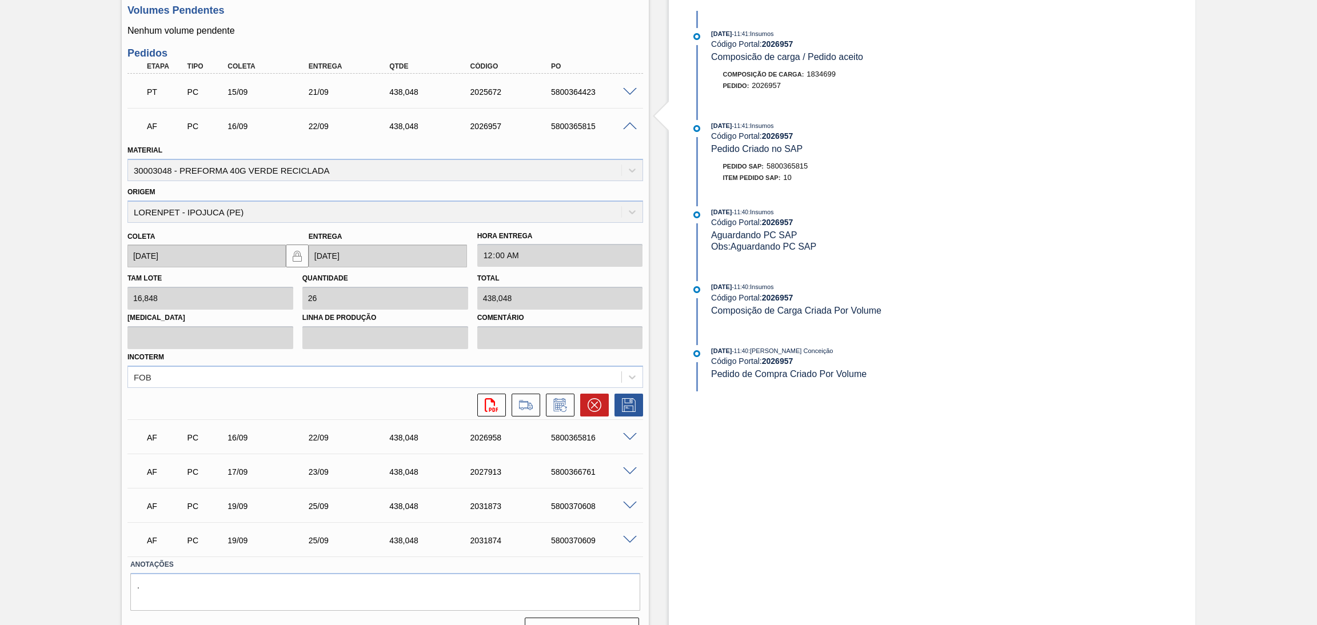
scroll to position [344, 0]
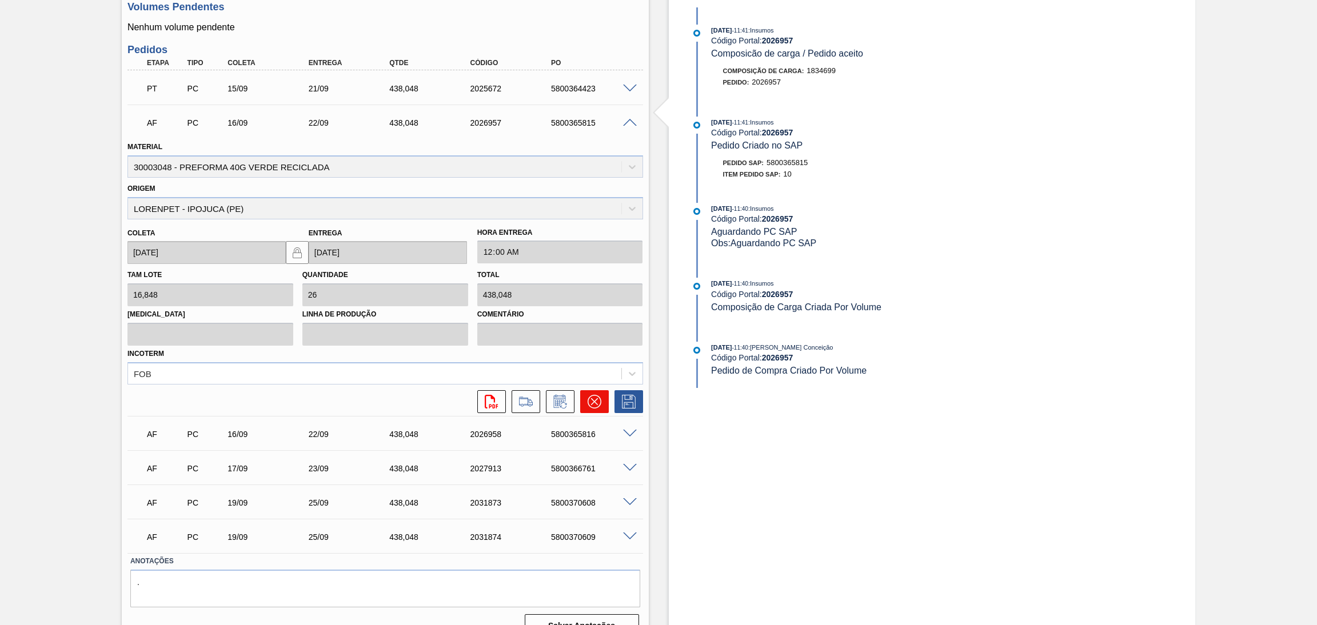
click at [589, 402] on icon at bounding box center [595, 402] width 14 height 14
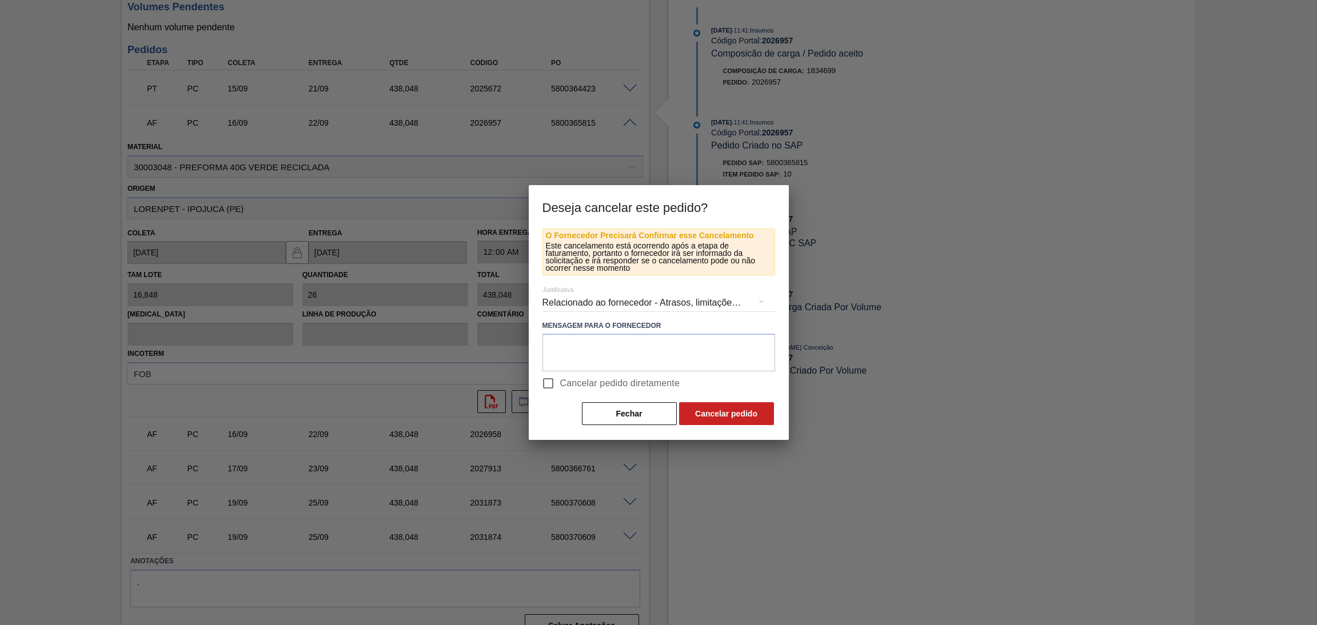
click at [585, 392] on label "Cancelar pedido diretamente" at bounding box center [608, 384] width 144 height 24
click at [560, 392] on input "Cancelar pedido diretamente" at bounding box center [548, 384] width 24 height 24
checkbox input "true"
click at [599, 363] on textarea at bounding box center [659, 353] width 233 height 38
drag, startPoint x: 671, startPoint y: 344, endPoint x: 358, endPoint y: 331, distance: 312.4
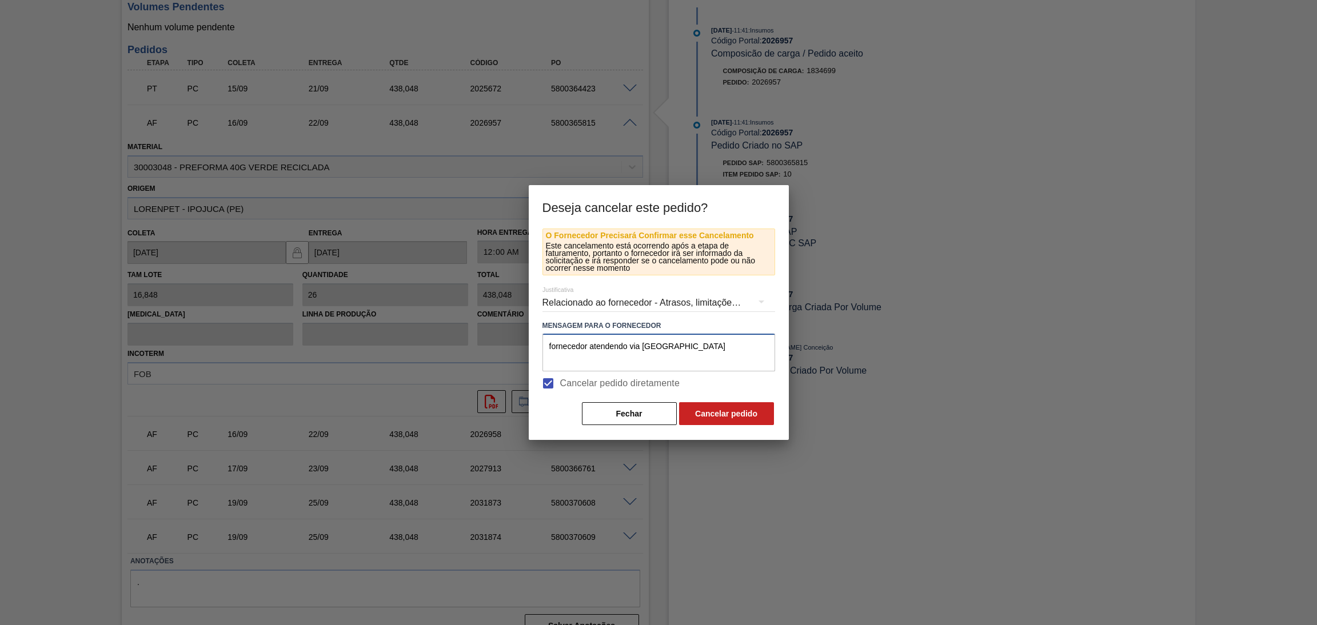
click at [360, 331] on div "Deseja cancelar este pedido? O Fornecedor Precisará Confirmar esse Cancelamento…" at bounding box center [658, 312] width 1317 height 625
type textarea "fornecedor atendendo via [GEOGRAPHIC_DATA]"
click at [743, 412] on button "Cancelar pedido" at bounding box center [726, 413] width 95 height 23
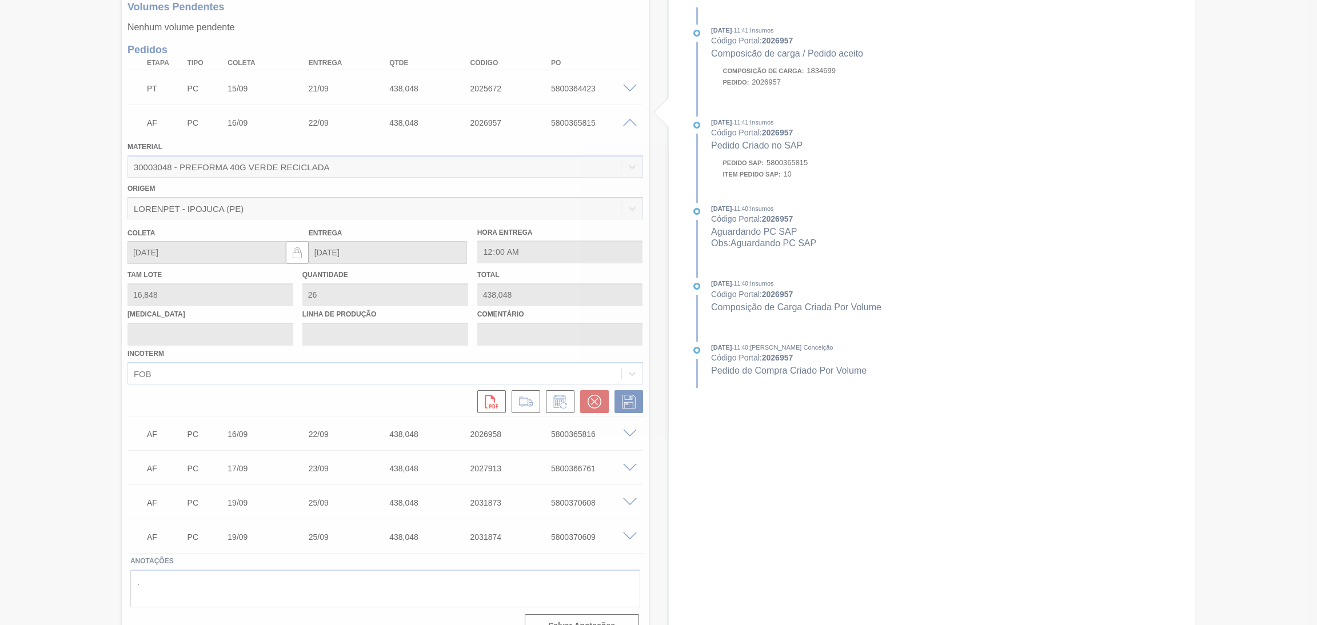
scroll to position [87, 0]
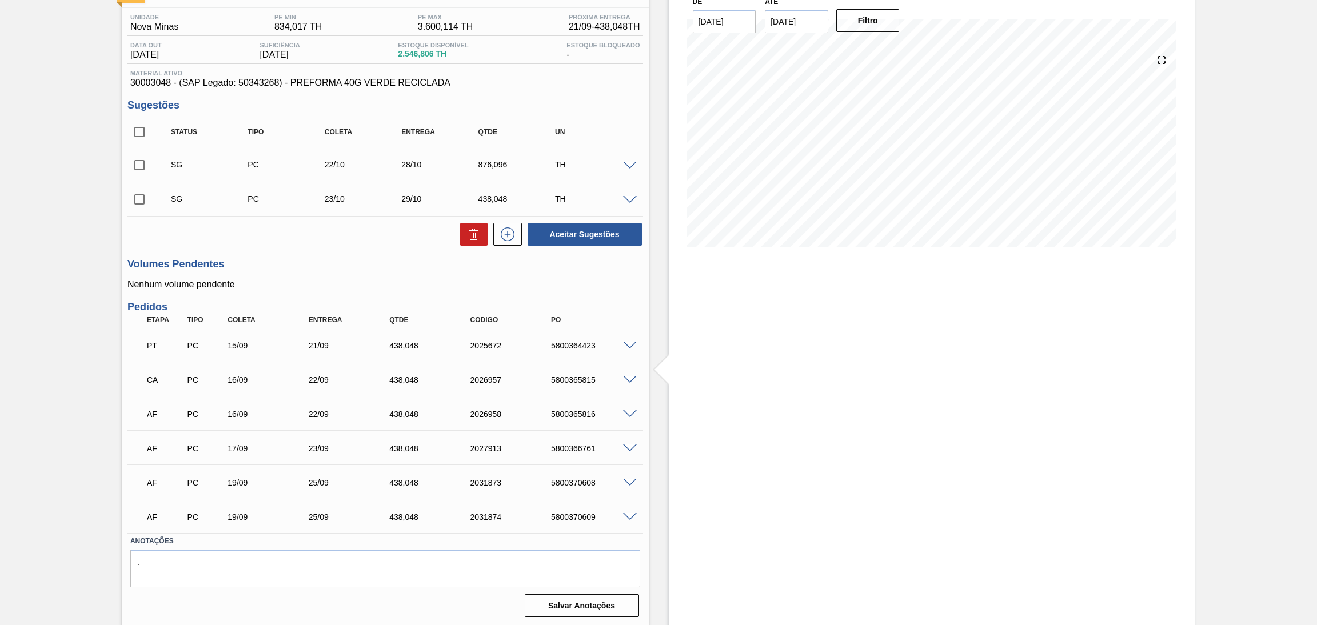
click at [627, 412] on span at bounding box center [630, 414] width 14 height 9
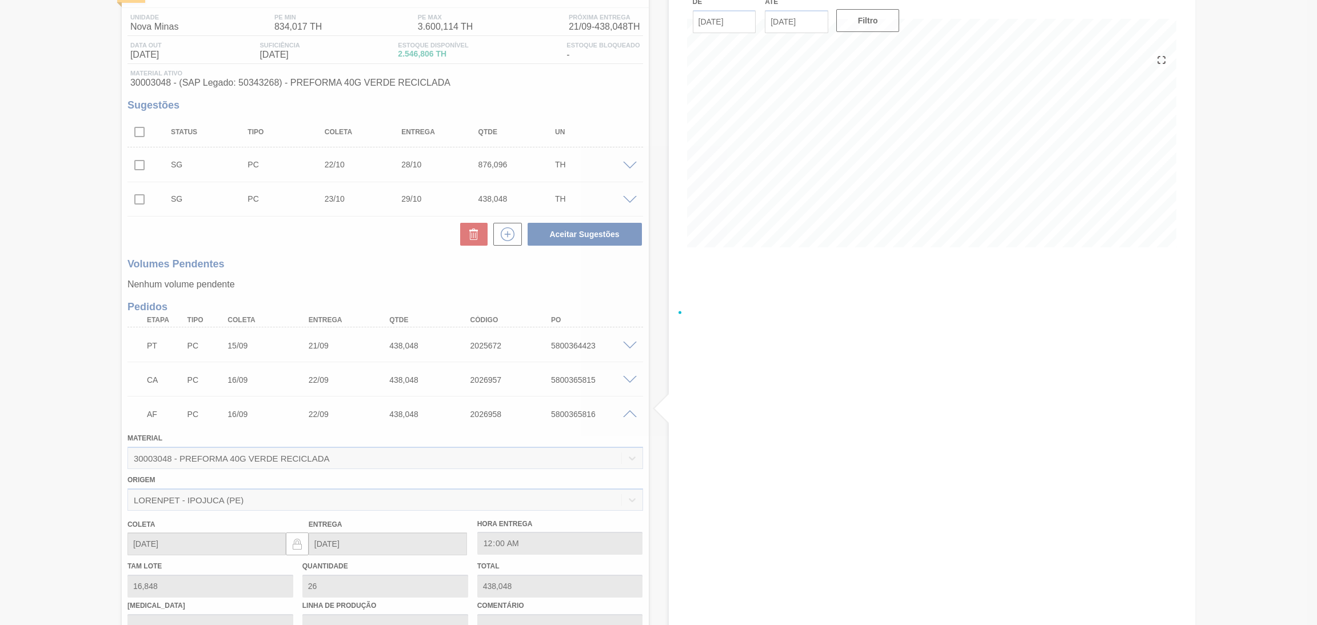
scroll to position [344, 0]
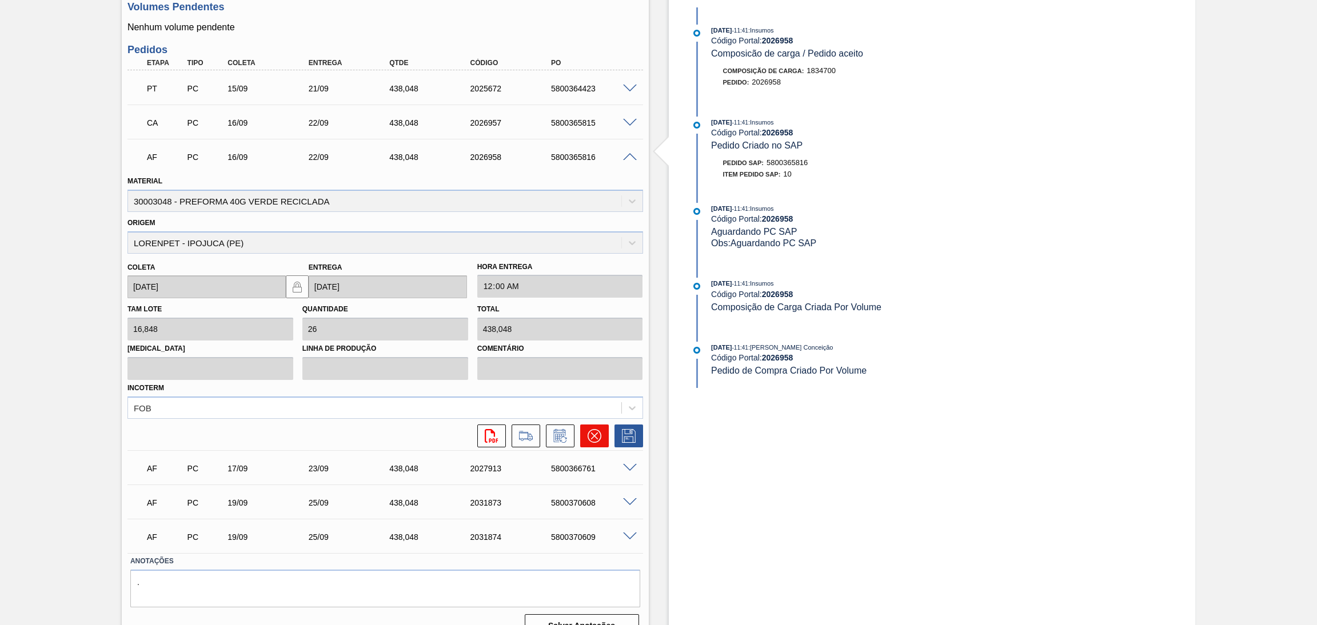
click at [588, 433] on icon at bounding box center [595, 436] width 14 height 14
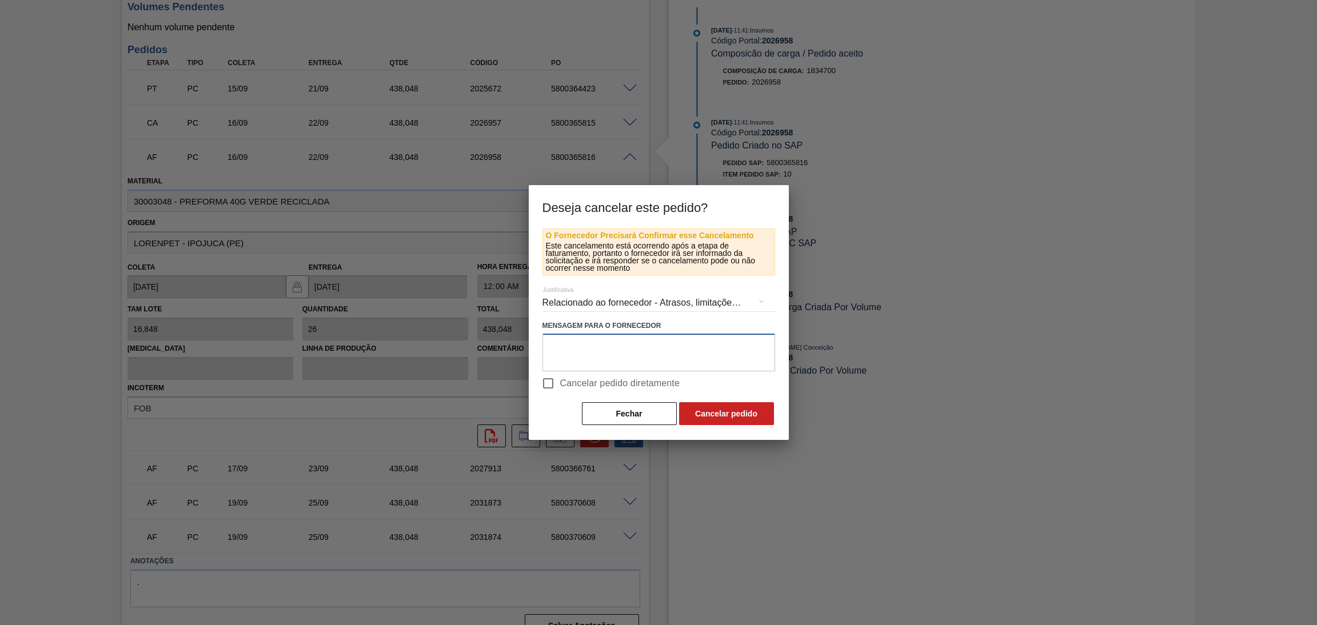
click at [592, 349] on textarea at bounding box center [659, 353] width 233 height 38
paste textarea "fornecedor atendendo via [GEOGRAPHIC_DATA]"
type textarea "fornecedor atendendo via [GEOGRAPHIC_DATA]"
click at [595, 379] on span "Cancelar pedido diretamente" at bounding box center [620, 384] width 120 height 14
click at [560, 379] on input "Cancelar pedido diretamente" at bounding box center [548, 384] width 24 height 24
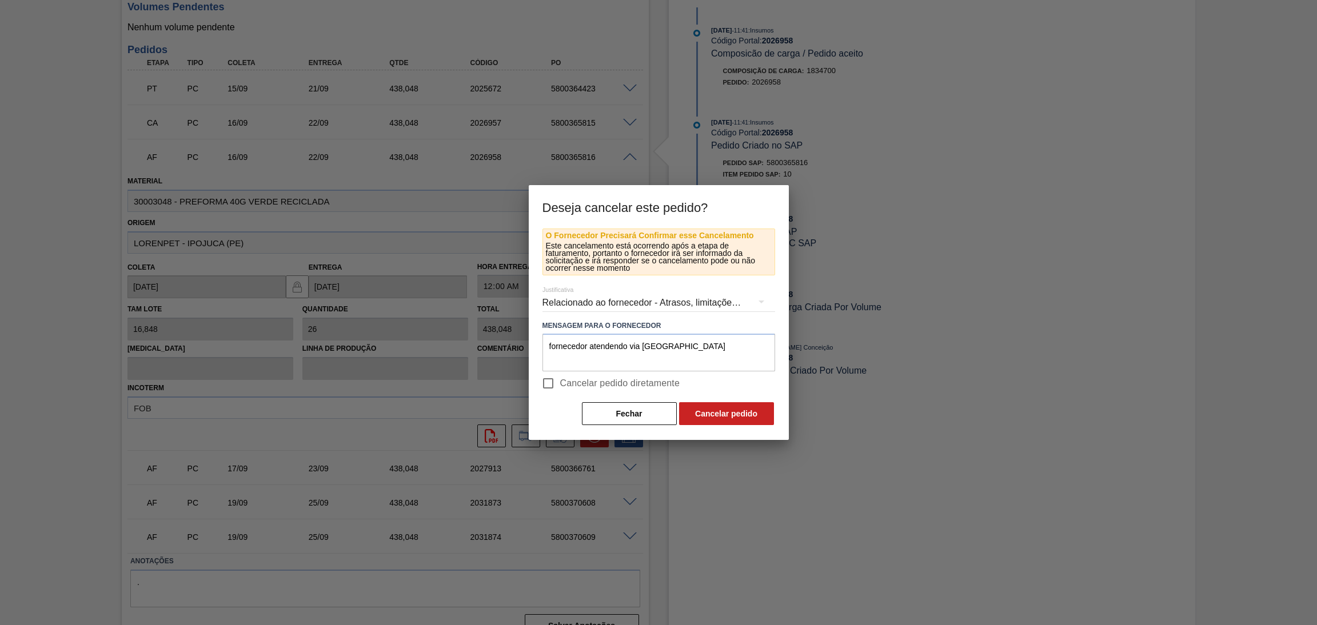
checkbox input "true"
click at [721, 411] on button "Cancelar pedido" at bounding box center [726, 413] width 95 height 23
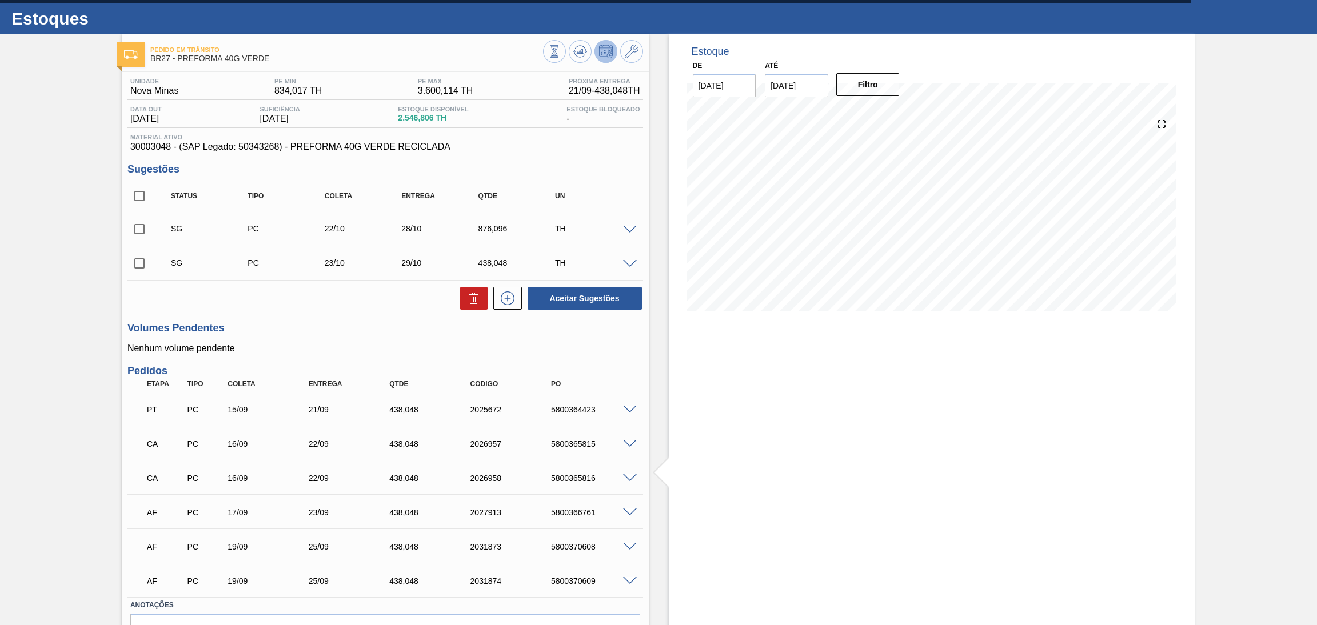
scroll to position [0, 0]
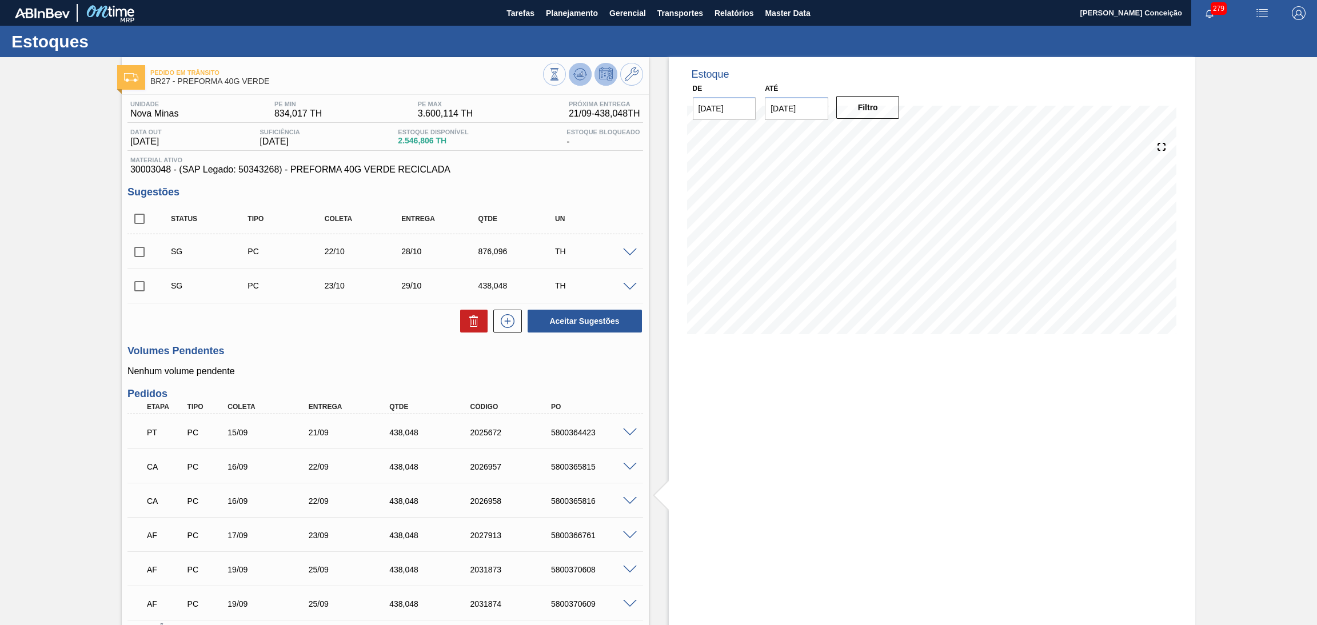
click at [573, 77] on icon at bounding box center [580, 74] width 14 height 14
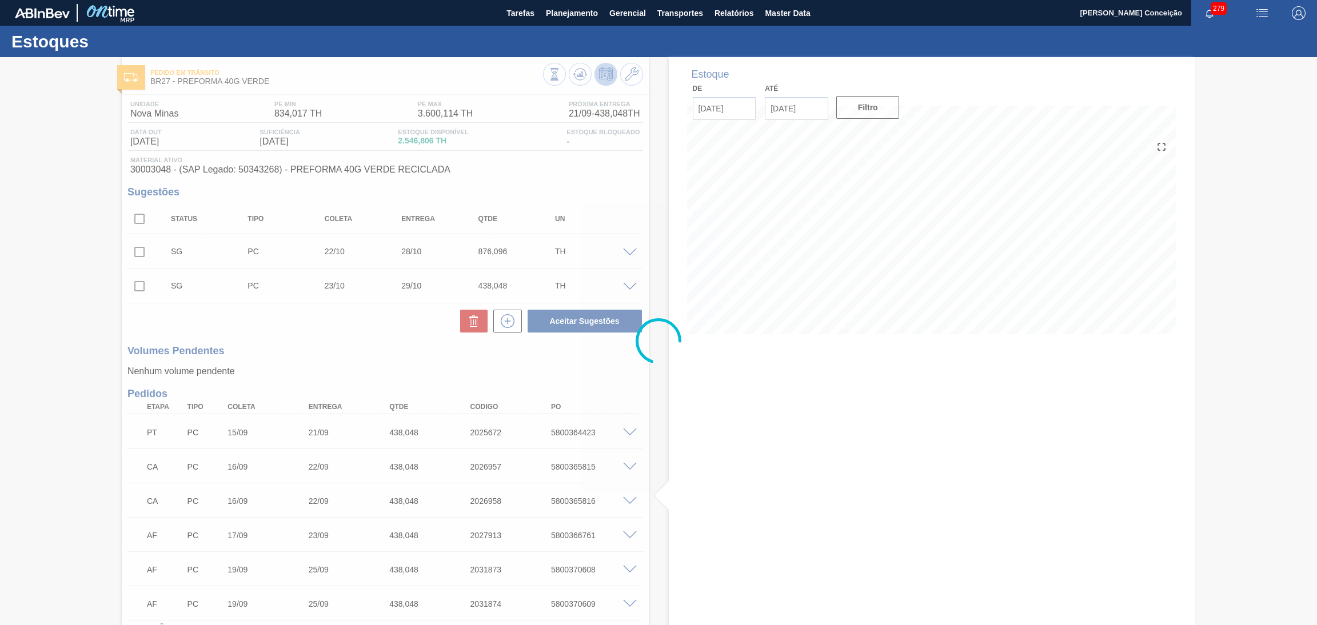
click at [346, 336] on div at bounding box center [658, 341] width 1317 height 568
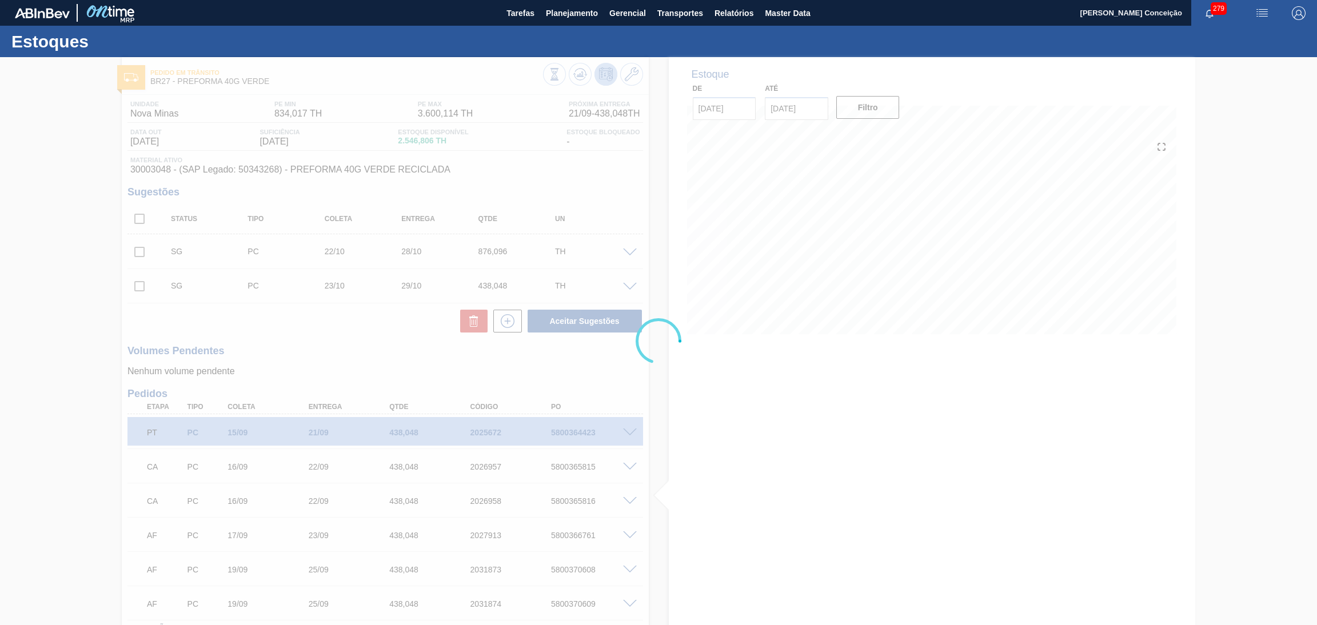
click at [346, 372] on div at bounding box center [658, 341] width 1317 height 568
click at [351, 354] on div at bounding box center [658, 341] width 1317 height 568
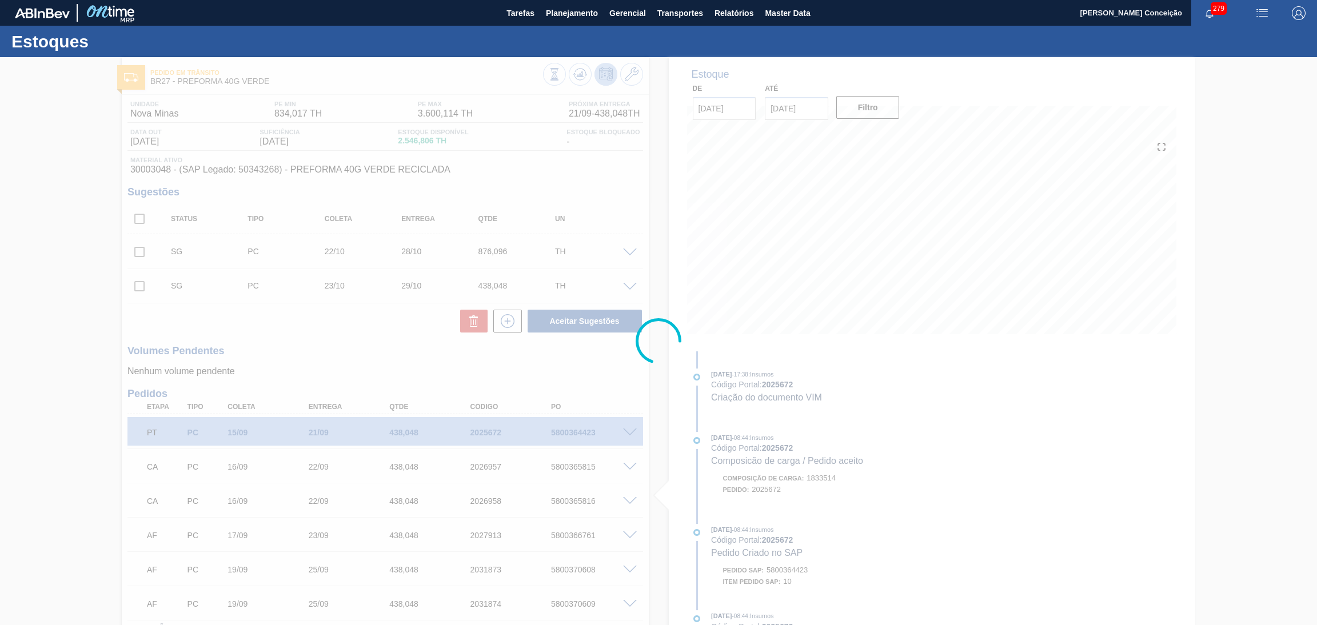
click at [269, 327] on div at bounding box center [658, 341] width 1317 height 568
click at [324, 329] on div at bounding box center [658, 341] width 1317 height 568
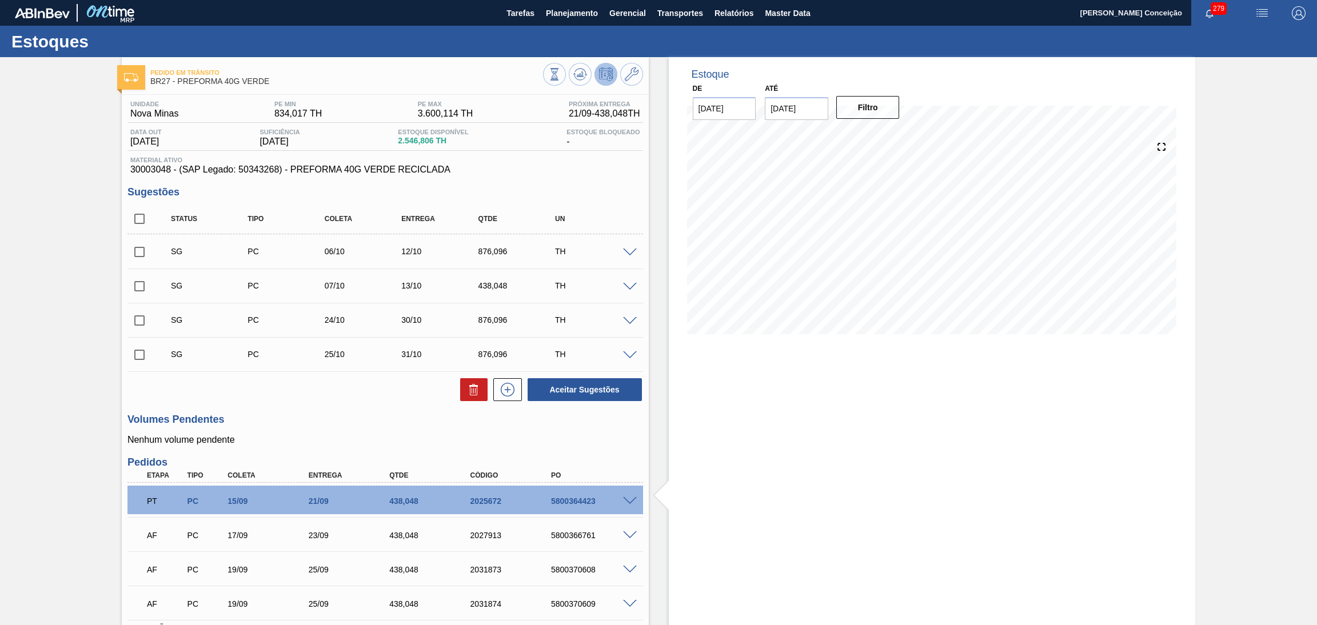
click at [354, 397] on div "Aceitar Sugestões" at bounding box center [385, 389] width 516 height 25
click at [629, 250] on span at bounding box center [630, 253] width 14 height 9
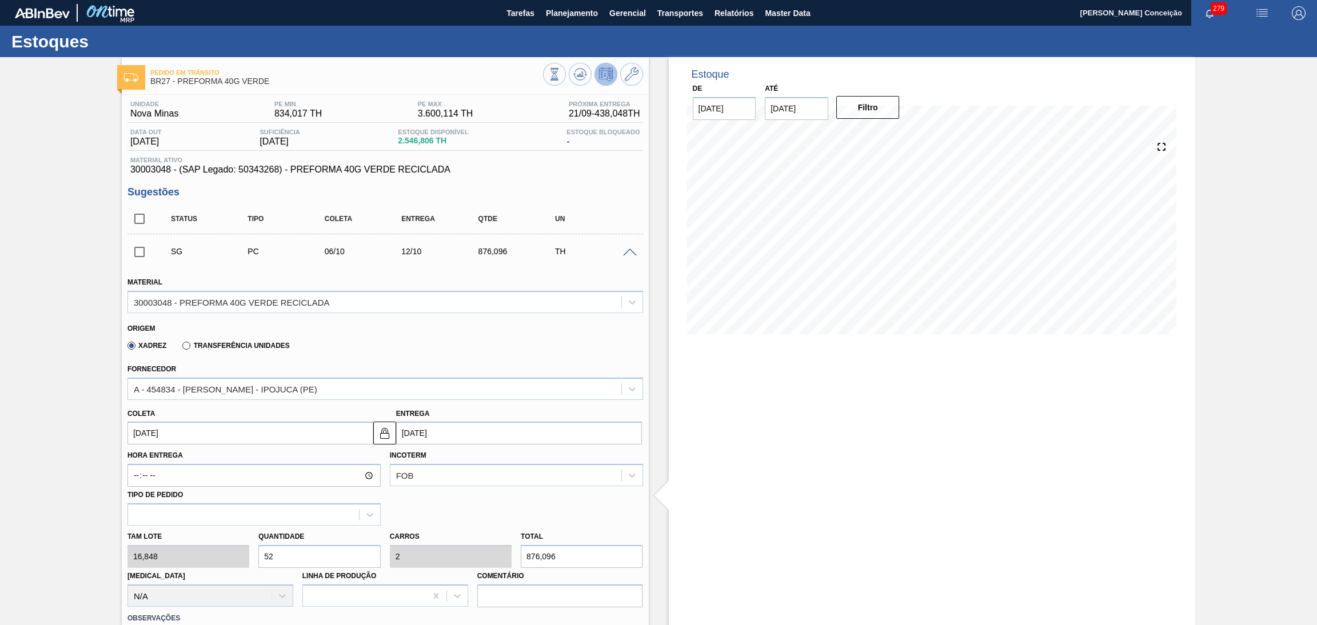
click at [196, 436] on input "[DATE]" at bounding box center [250, 433] width 246 height 23
click at [328, 372] on div "Fornecedor A - 454834 - [PERSON_NAME] - IPOJUCA (PE)" at bounding box center [385, 380] width 516 height 39
click at [300, 389] on div "A - 454834 - [PERSON_NAME] - IPOJUCA (PE)" at bounding box center [374, 389] width 493 height 17
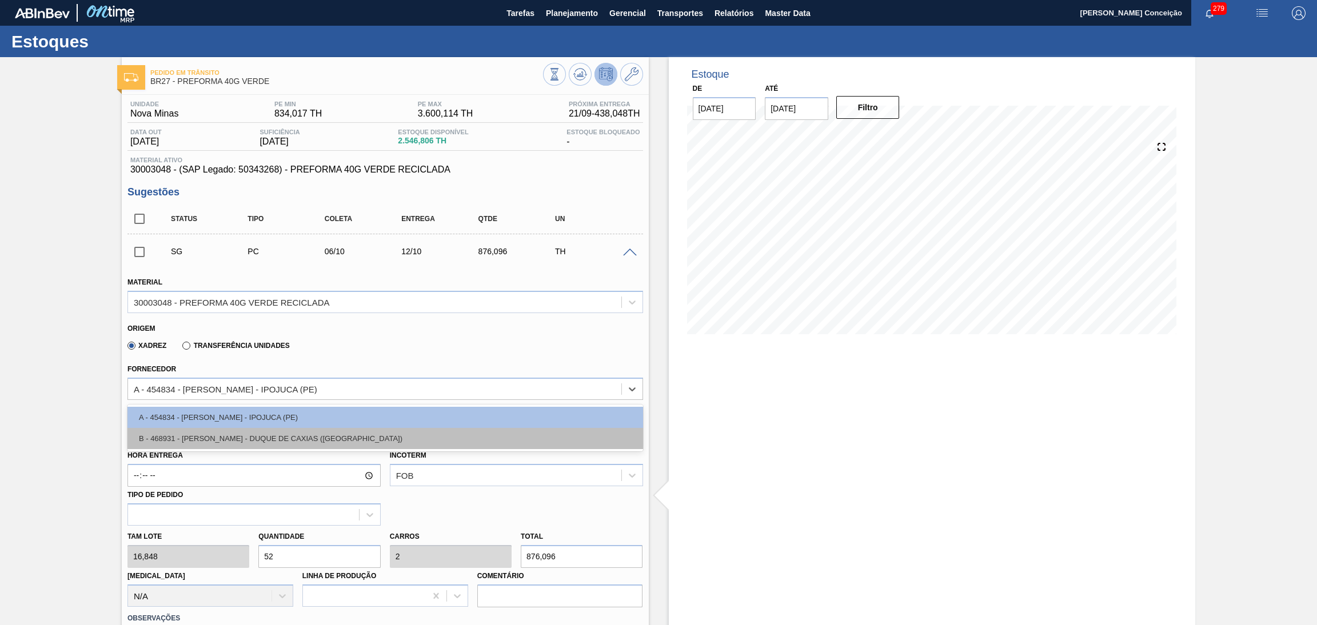
click at [284, 435] on div "B - 468931 - [PERSON_NAME] - DUQUE DE CAXIAS ([GEOGRAPHIC_DATA])" at bounding box center [385, 438] width 516 height 21
type input "17,280"
type input "50,7"
type input "1,95"
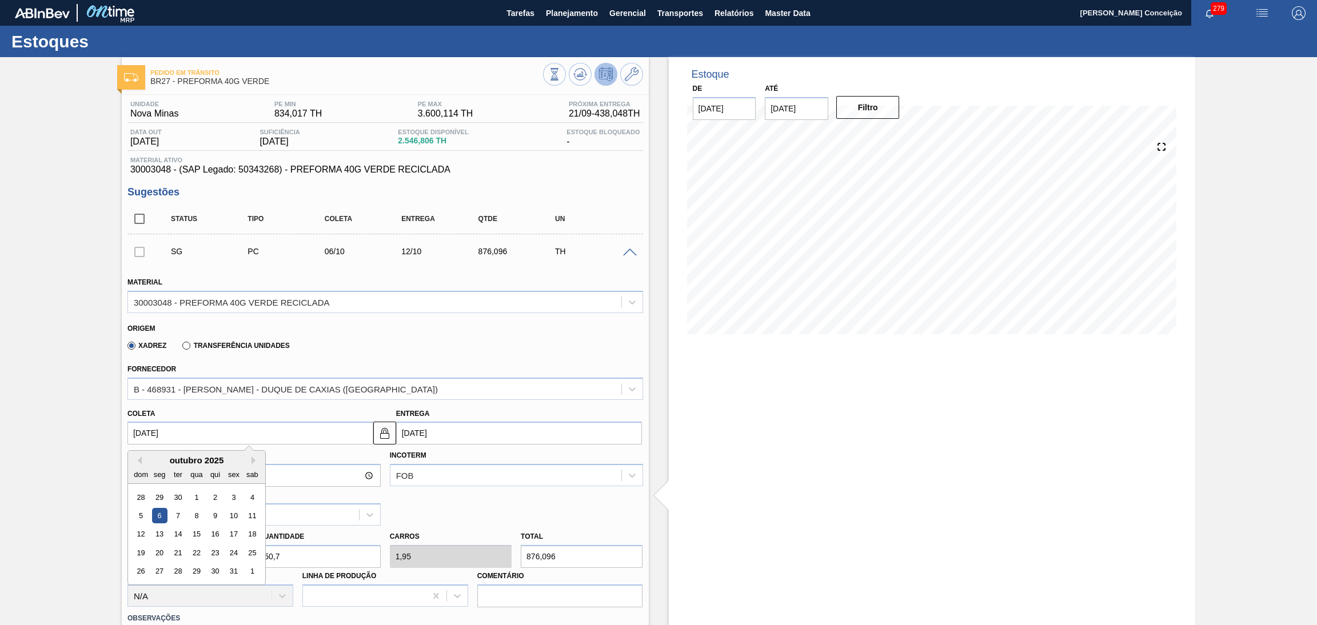
drag, startPoint x: 206, startPoint y: 434, endPoint x: 40, endPoint y: 409, distance: 168.2
click at [71, 408] on div "Pedido em Trânsito BR27 - PREFORMA 40G VERDE Unidade Nova Minas PE MIN 834,017 …" at bounding box center [658, 599] width 1317 height 1084
type input "1"
type input "[DATE]"
type input "16"
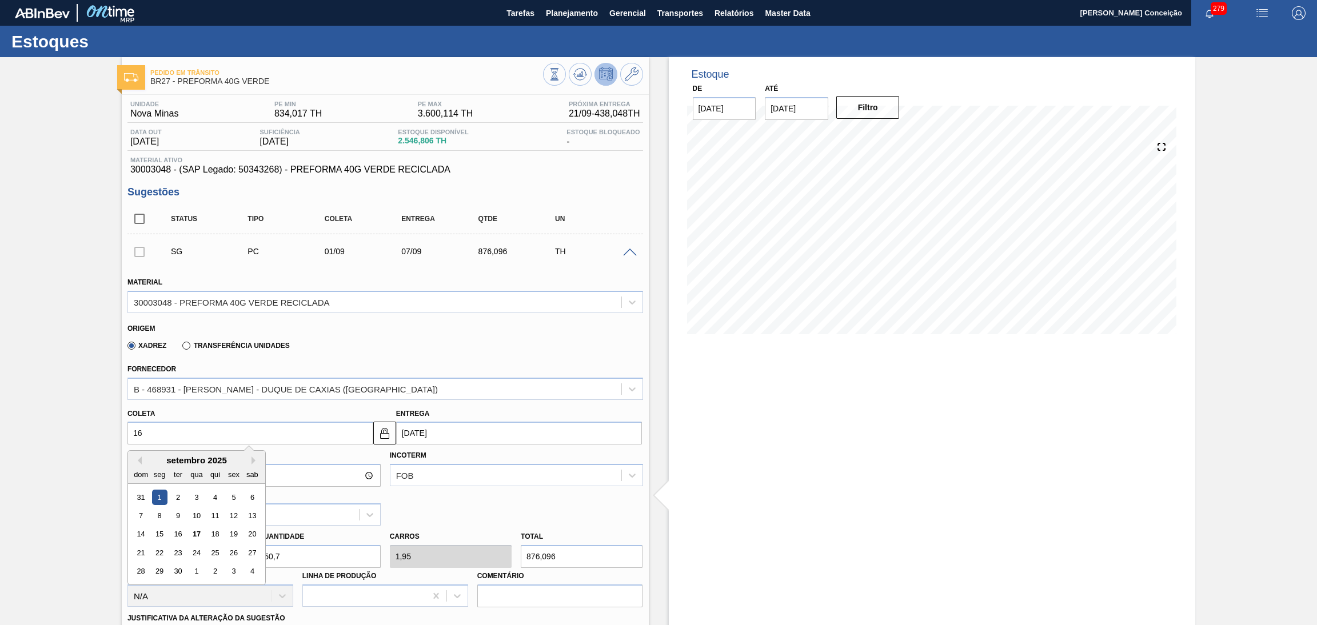
type input "[DATE]"
type input "1"
type input "[DATE]"
type input "17"
type input "[DATE]"
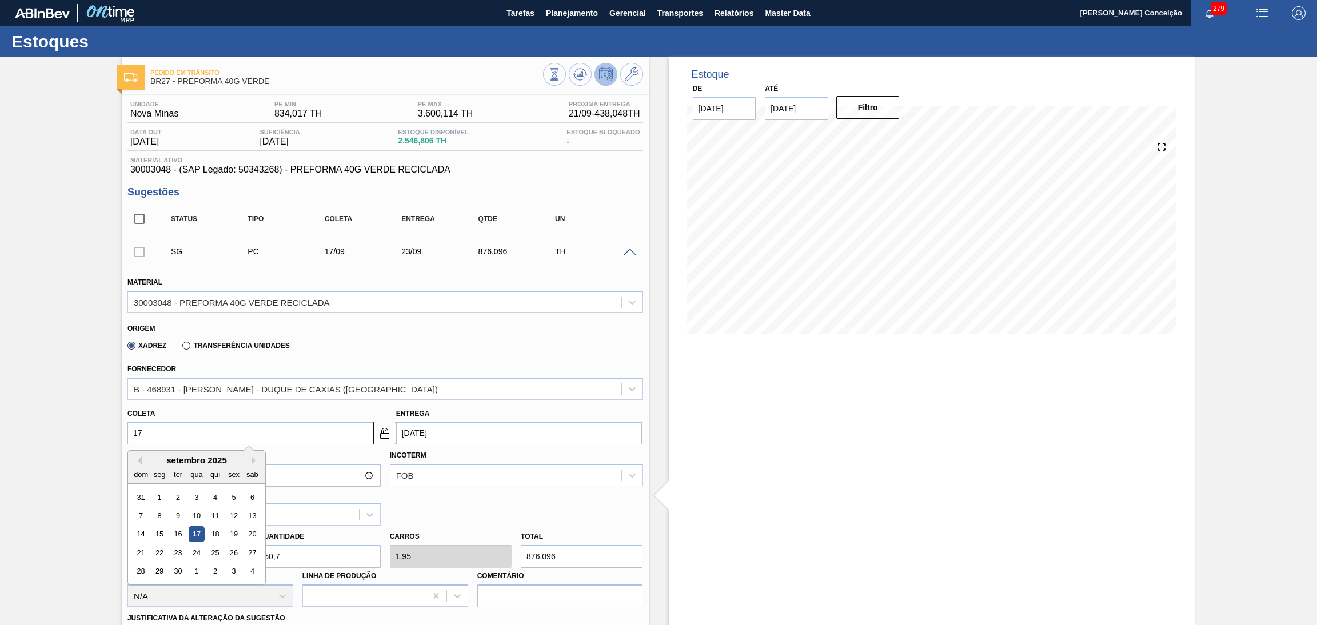
click at [197, 536] on div "17" at bounding box center [196, 534] width 15 height 15
type input "[DATE]"
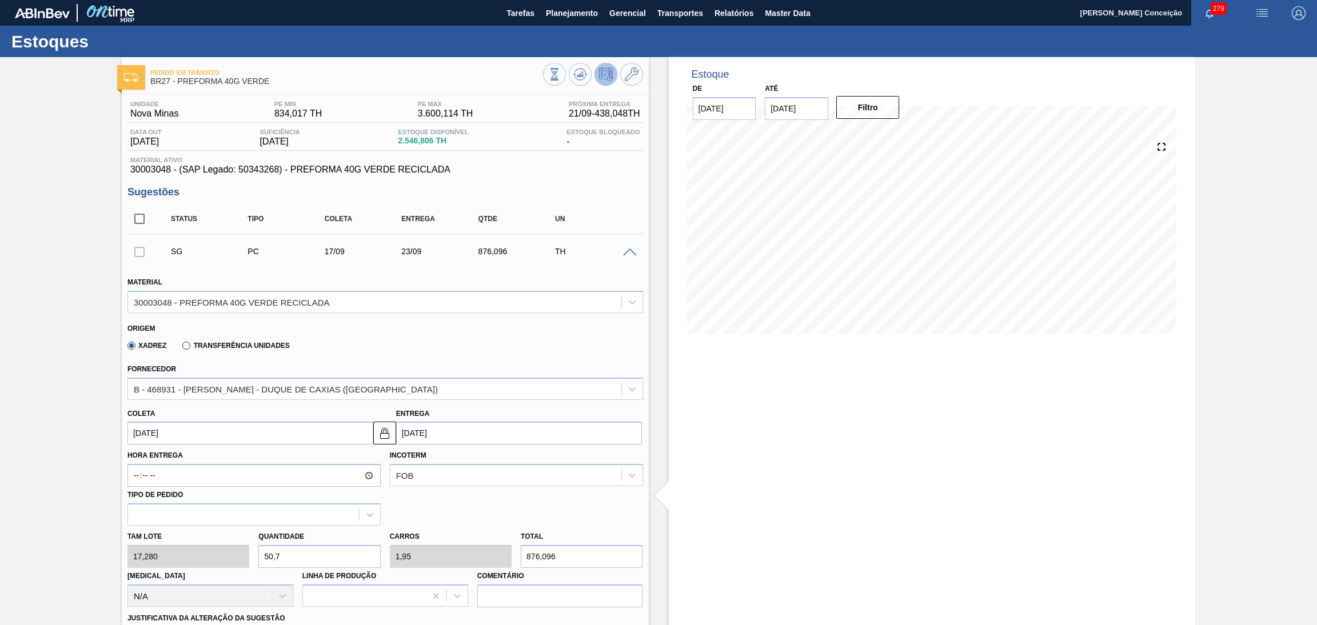
click at [227, 548] on div "Tam lote 17,280 Quantidade 50,7 Carros 1,95 Total 876,096 [MEDICAL_DATA] N/A Li…" at bounding box center [385, 567] width 525 height 82
type input "2"
type input "0,077"
type input "34,56"
type input "26"
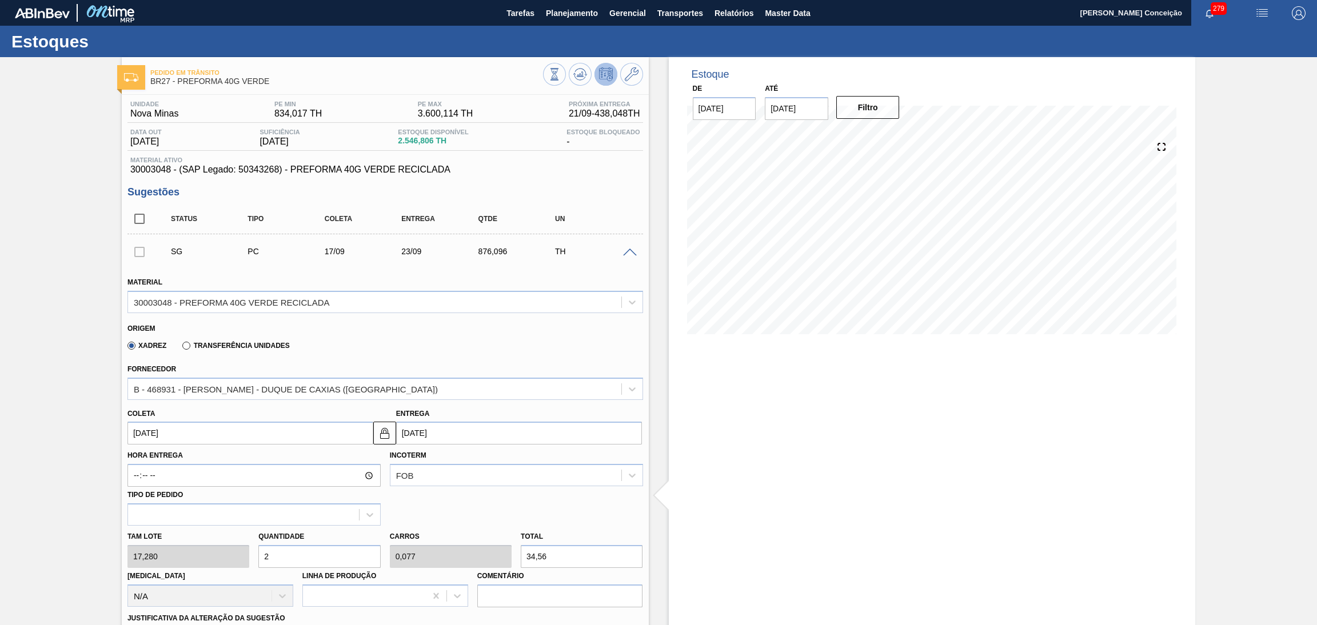
type input "1"
type input "449,28"
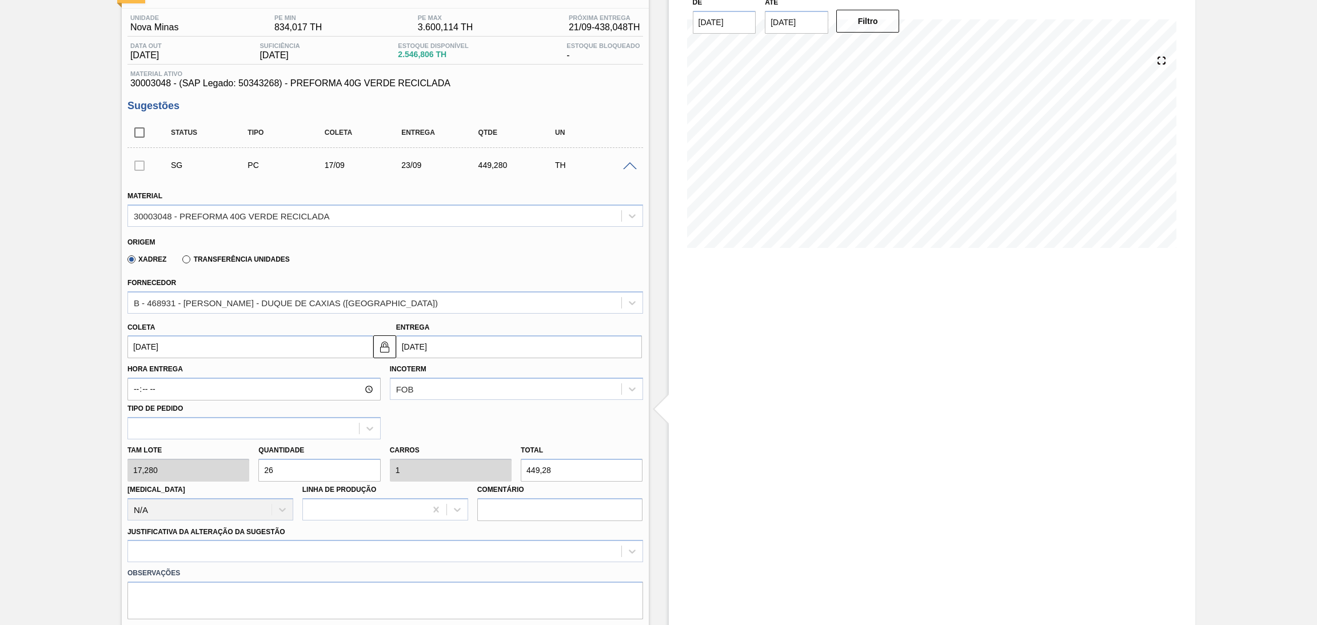
scroll to position [257, 0]
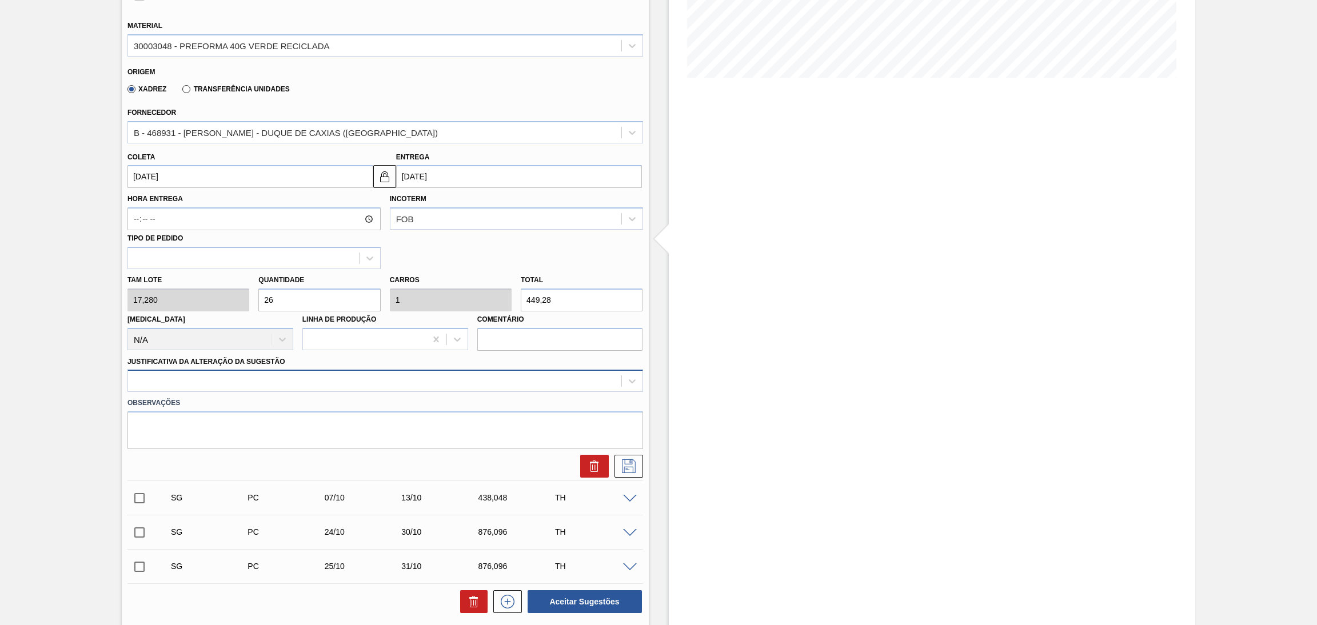
type input "26"
click at [246, 381] on div at bounding box center [374, 381] width 493 height 17
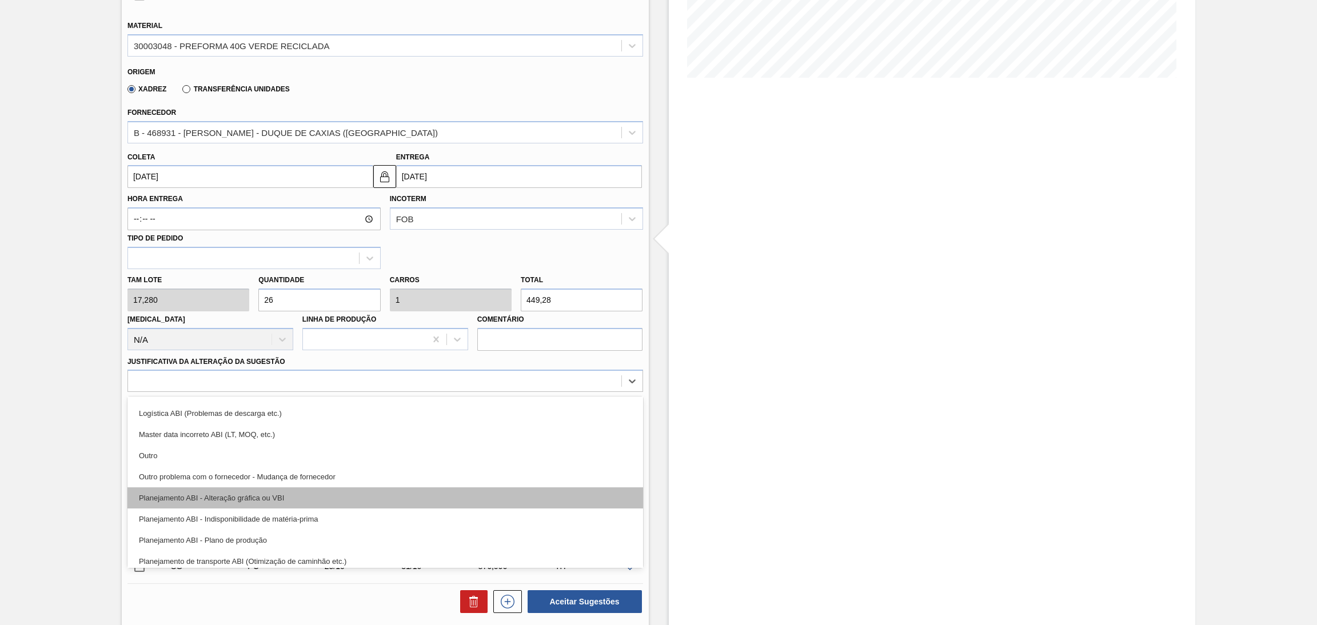
scroll to position [86, 0]
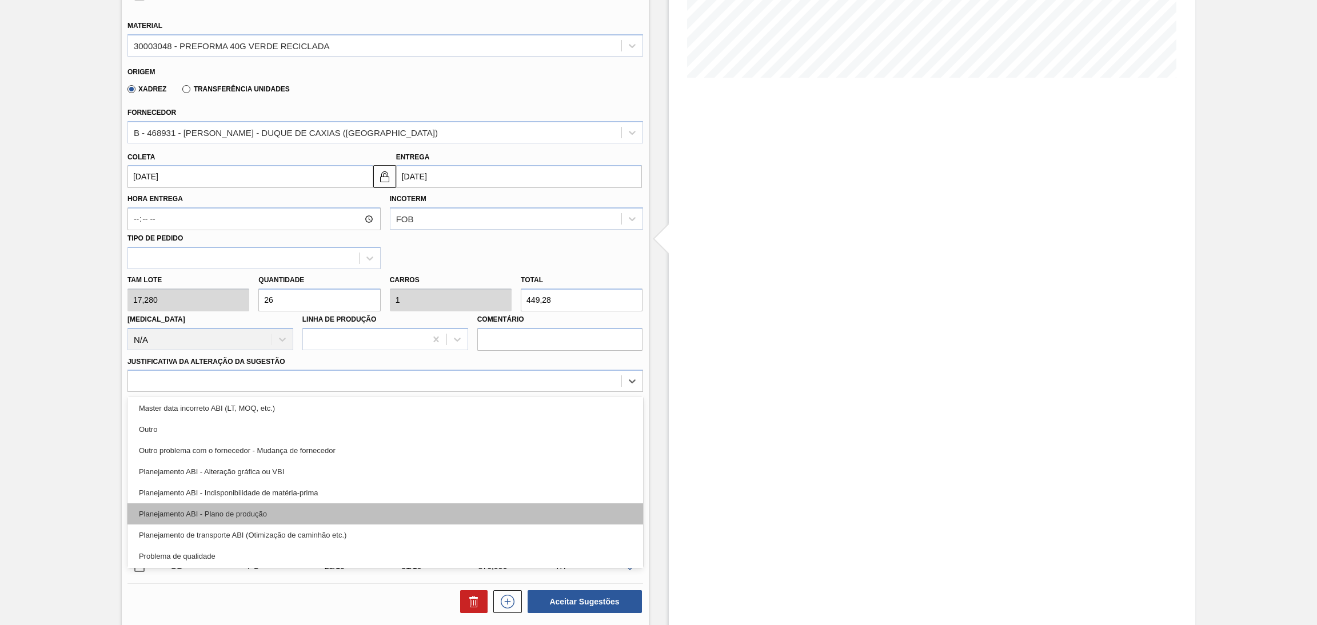
click at [261, 504] on div "Planejamento ABI - Plano de produção" at bounding box center [385, 514] width 516 height 21
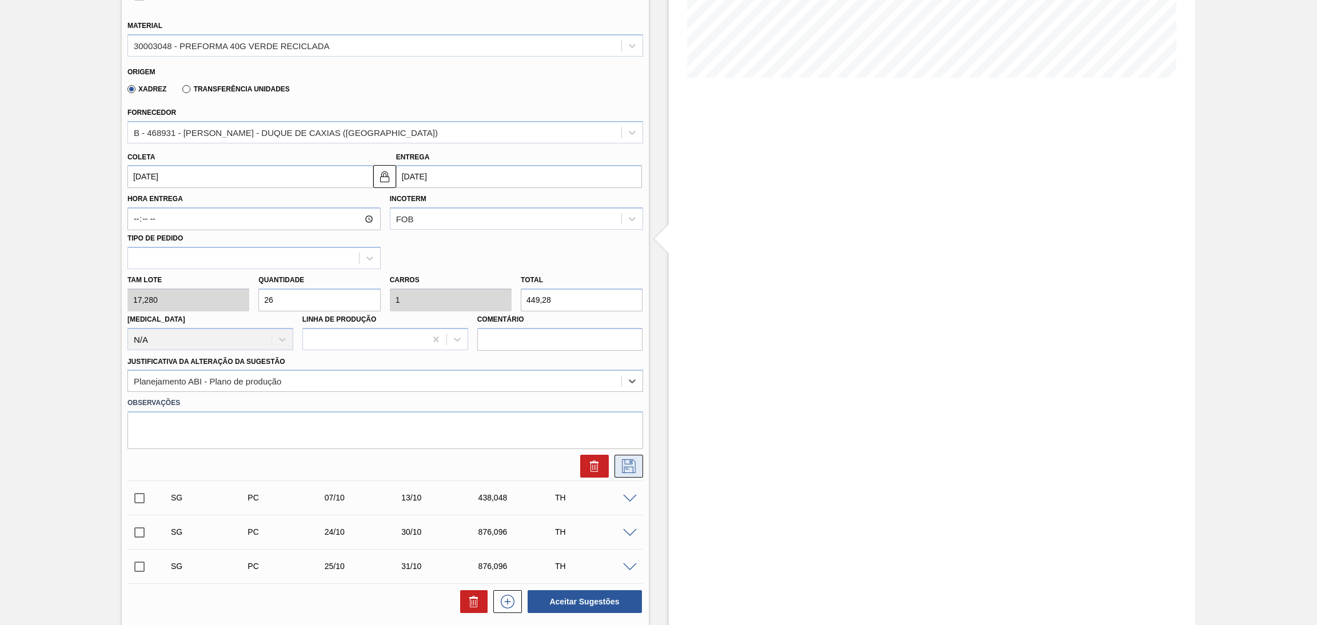
click at [627, 465] on icon at bounding box center [629, 467] width 18 height 14
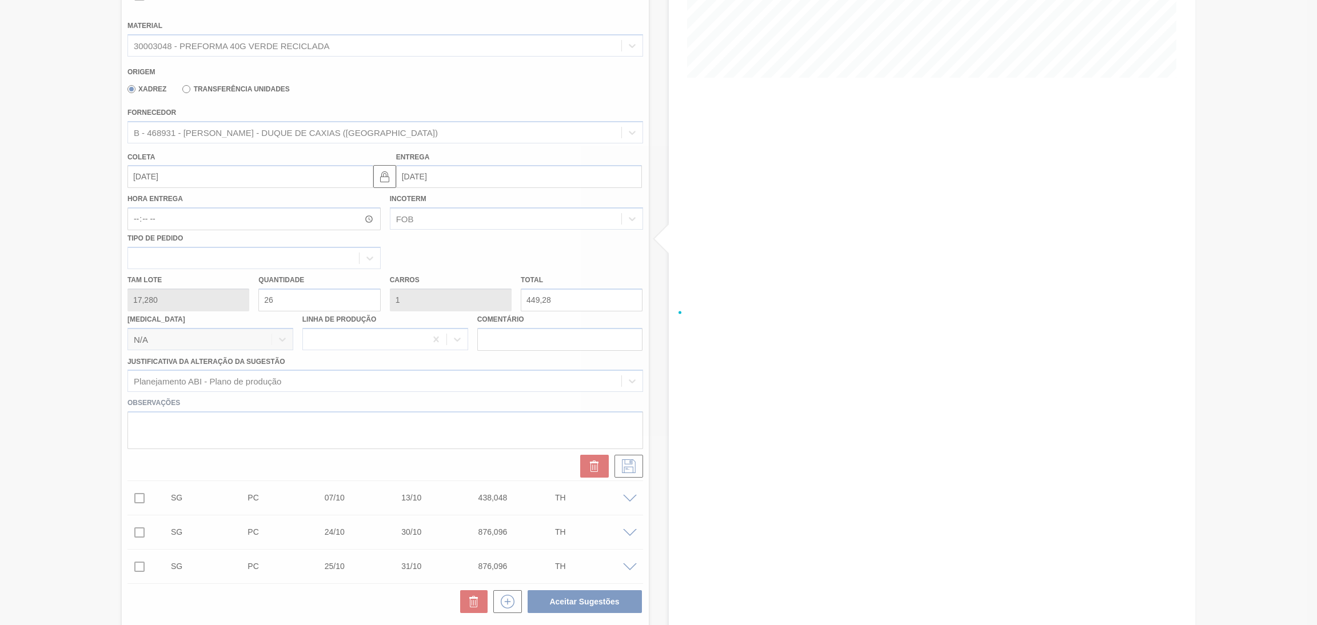
click at [54, 332] on div at bounding box center [658, 312] width 1317 height 625
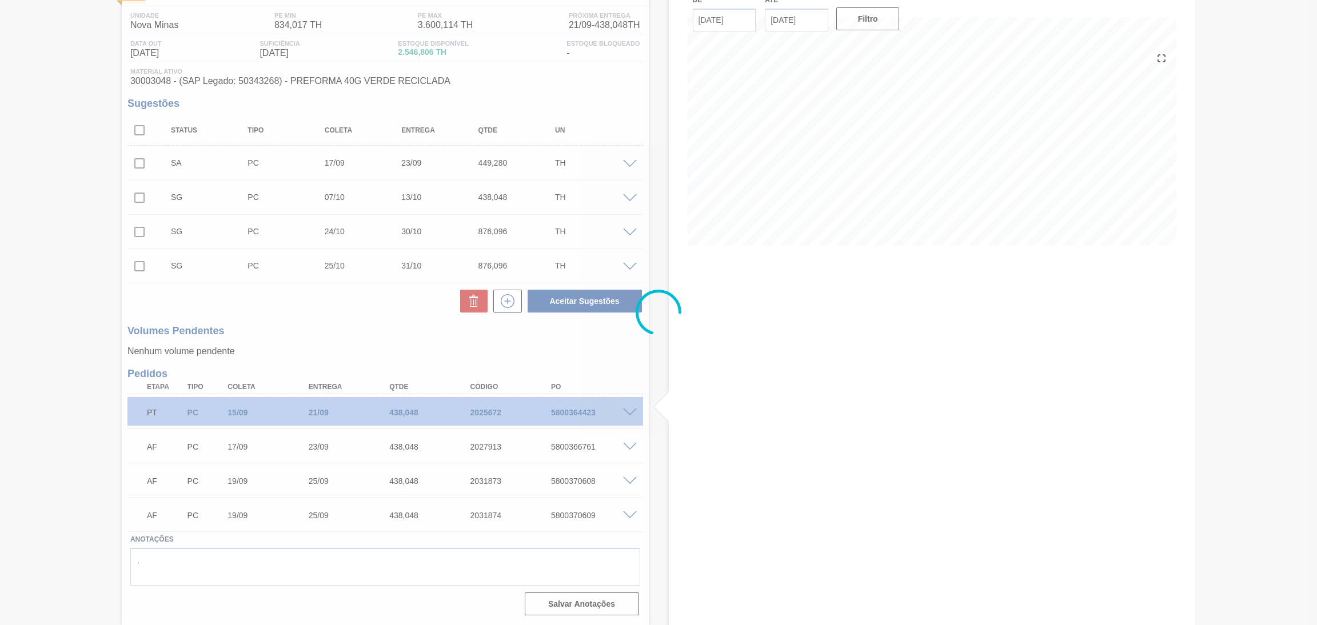
scroll to position [87, 0]
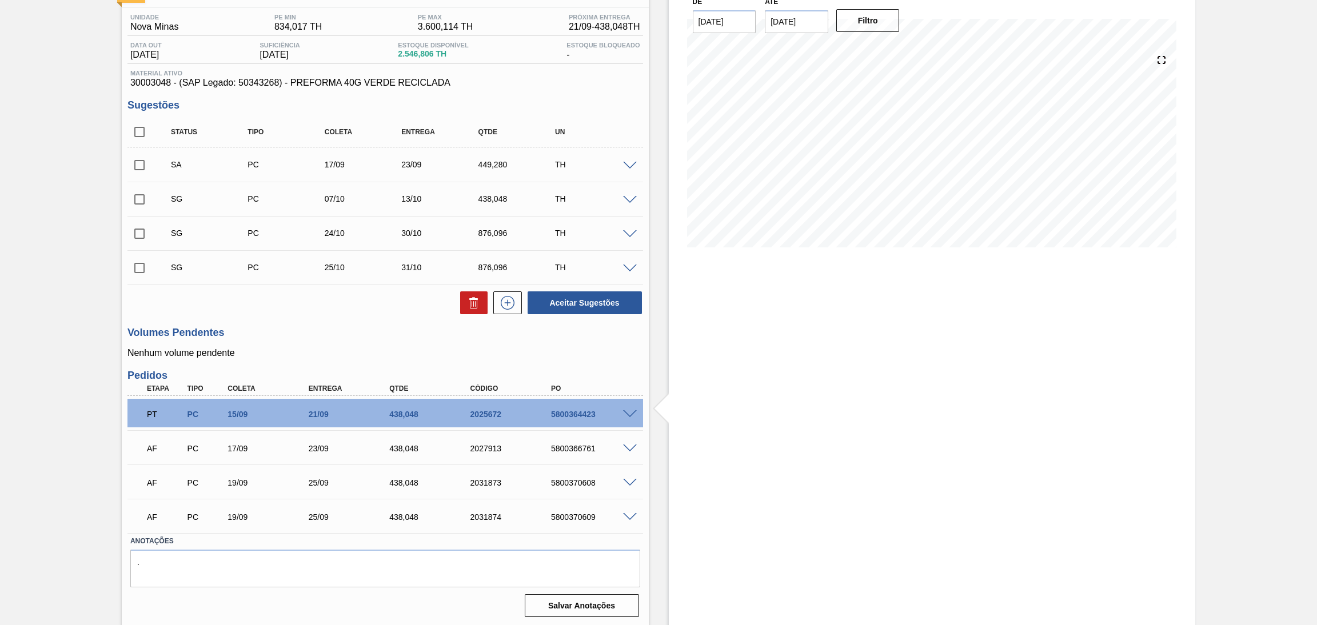
click at [629, 200] on span at bounding box center [630, 200] width 14 height 9
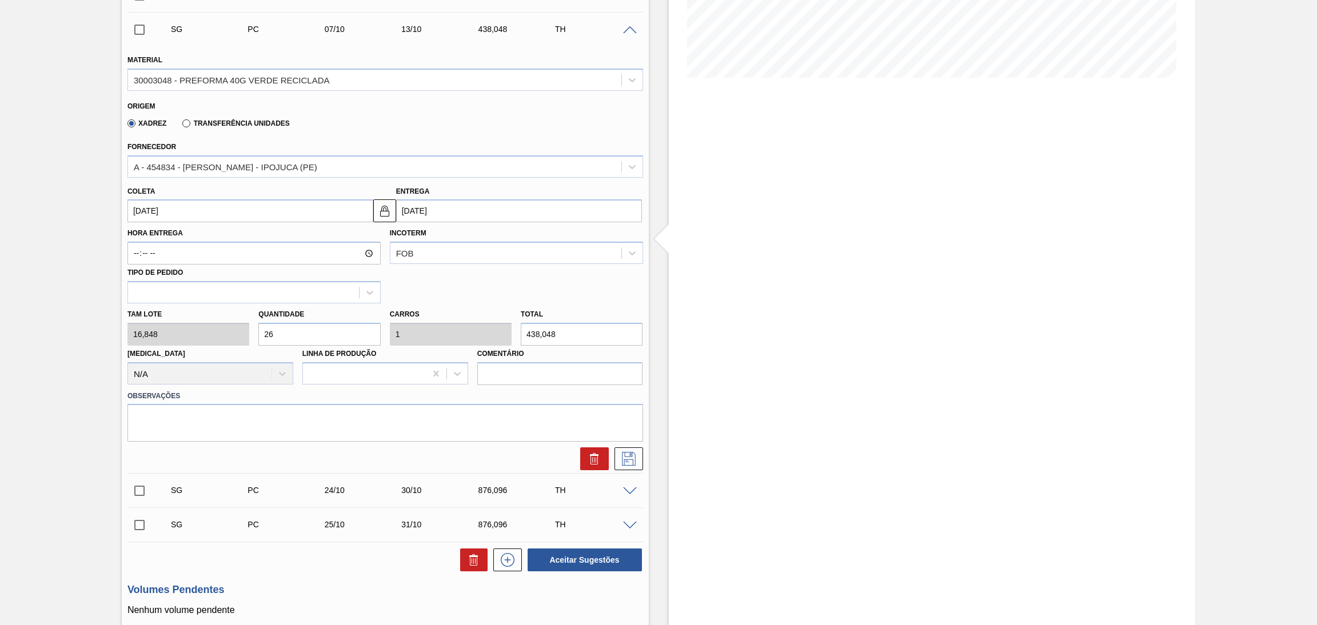
click at [290, 333] on input "26" at bounding box center [319, 334] width 122 height 23
click at [184, 212] on input "[DATE]" at bounding box center [250, 211] width 246 height 23
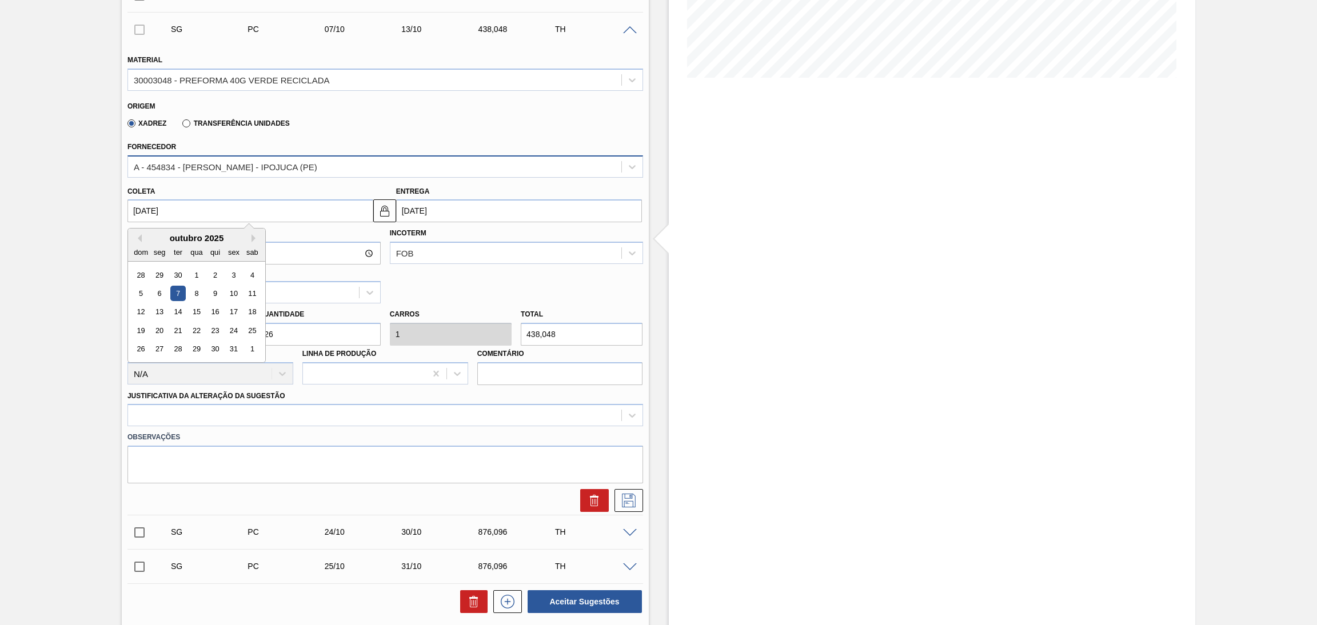
click at [272, 165] on div "A - 454834 - [PERSON_NAME] - IPOJUCA (PE)" at bounding box center [226, 167] width 184 height 10
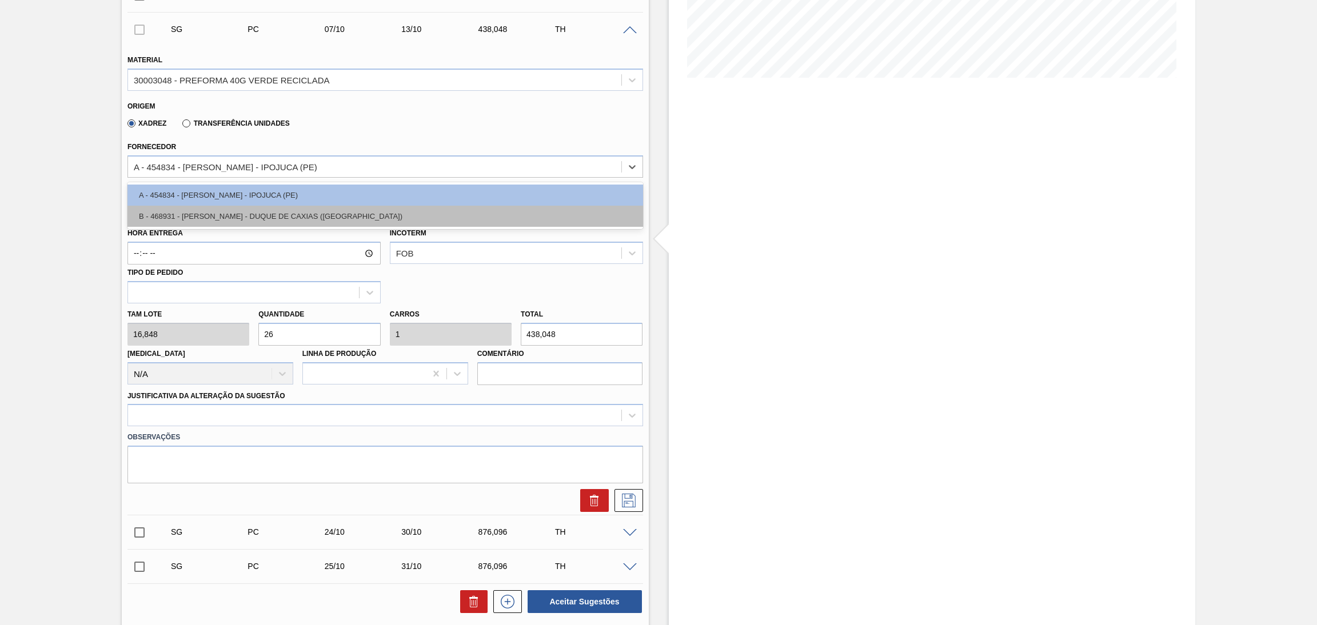
click at [250, 219] on div "B - 468931 - [PERSON_NAME] - DUQUE DE CAXIAS ([GEOGRAPHIC_DATA])" at bounding box center [385, 216] width 516 height 21
type input "17,280"
type input "25,35"
type input "0,975"
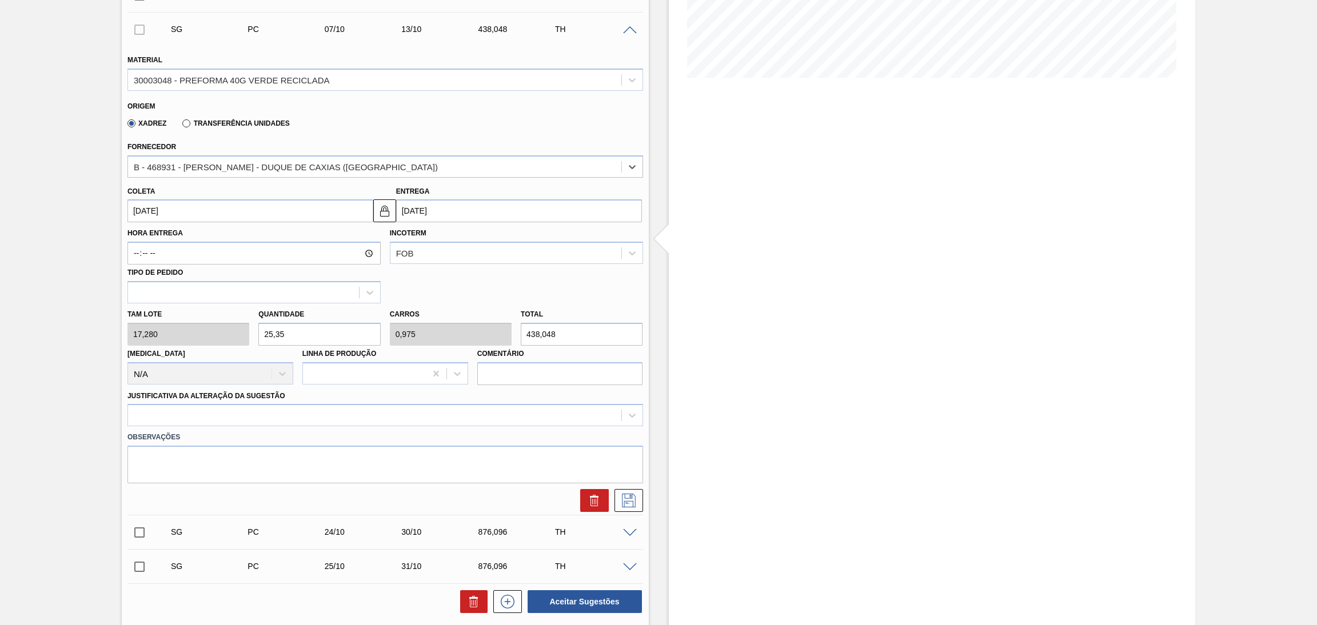
drag, startPoint x: 224, startPoint y: 207, endPoint x: 5, endPoint y: 214, distance: 219.1
click at [55, 204] on div "Pedido em Trânsito BR27 - PREFORMA 40G VERDE Unidade Nova Minas PE MIN 834,017 …" at bounding box center [658, 363] width 1317 height 1126
type input "1"
type input "[DATE]"
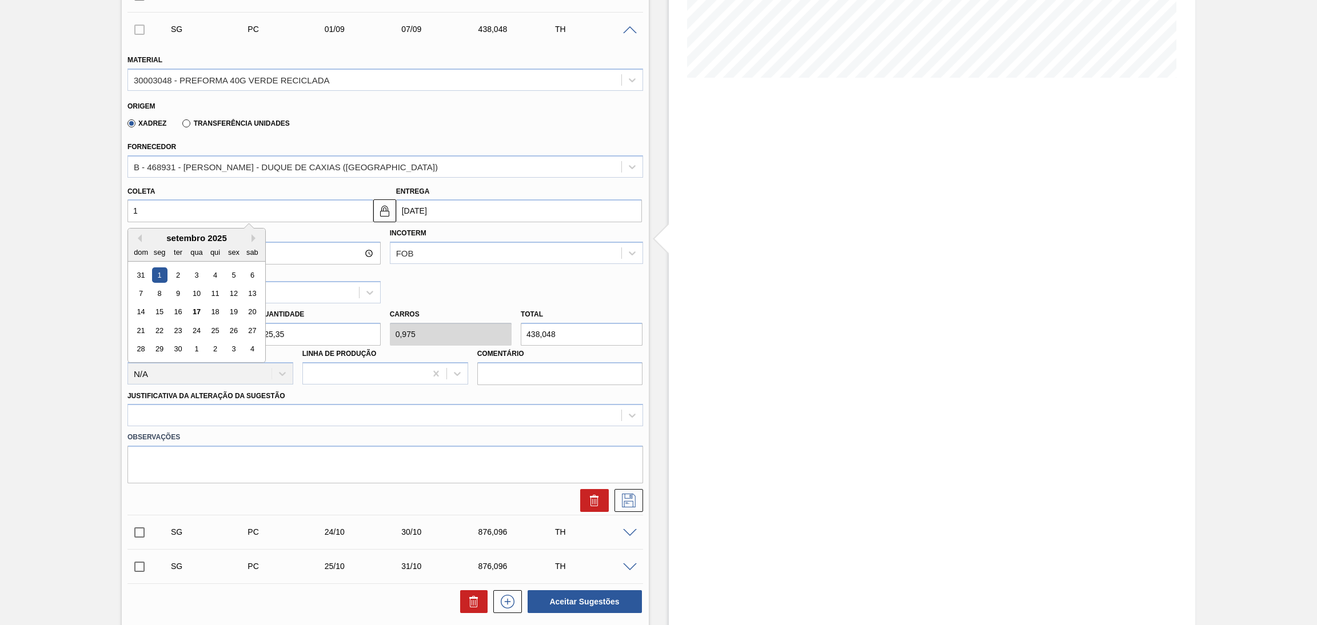
type input "17"
type input "[DATE]"
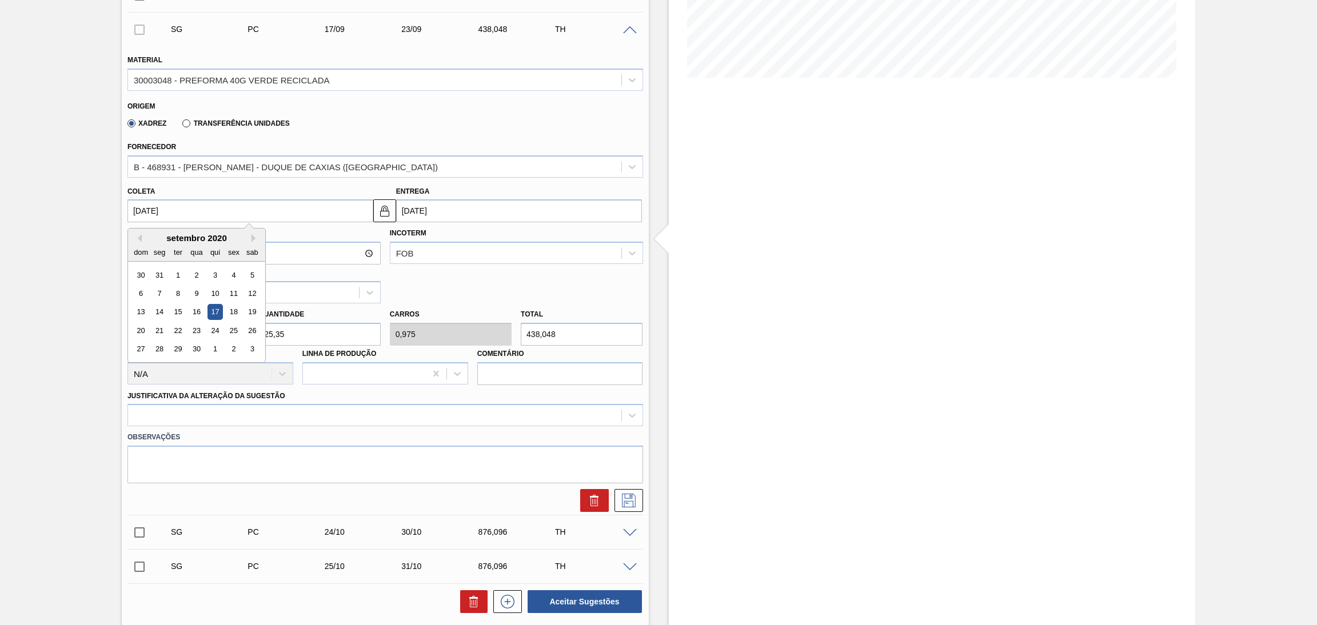
type input "[DATE]"
click at [506, 279] on div "Hora Entrega Incoterm FOB Tipo de pedido" at bounding box center [385, 262] width 525 height 81
click at [222, 328] on div "Tam lote 17,280 Quantidade 25,35 Carros 0,975 Total 438,048 [MEDICAL_DATA] N/A …" at bounding box center [385, 345] width 525 height 82
type input "2"
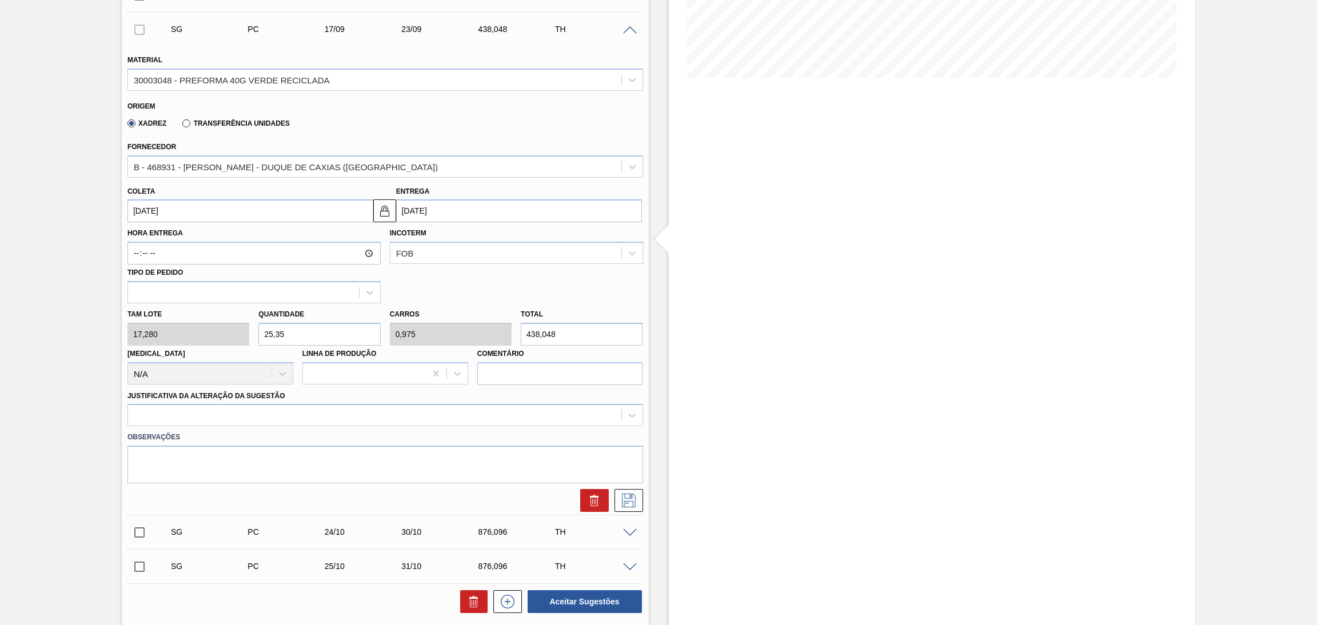
type input "0,077"
type input "34,56"
type input "26"
type input "1"
type input "449,28"
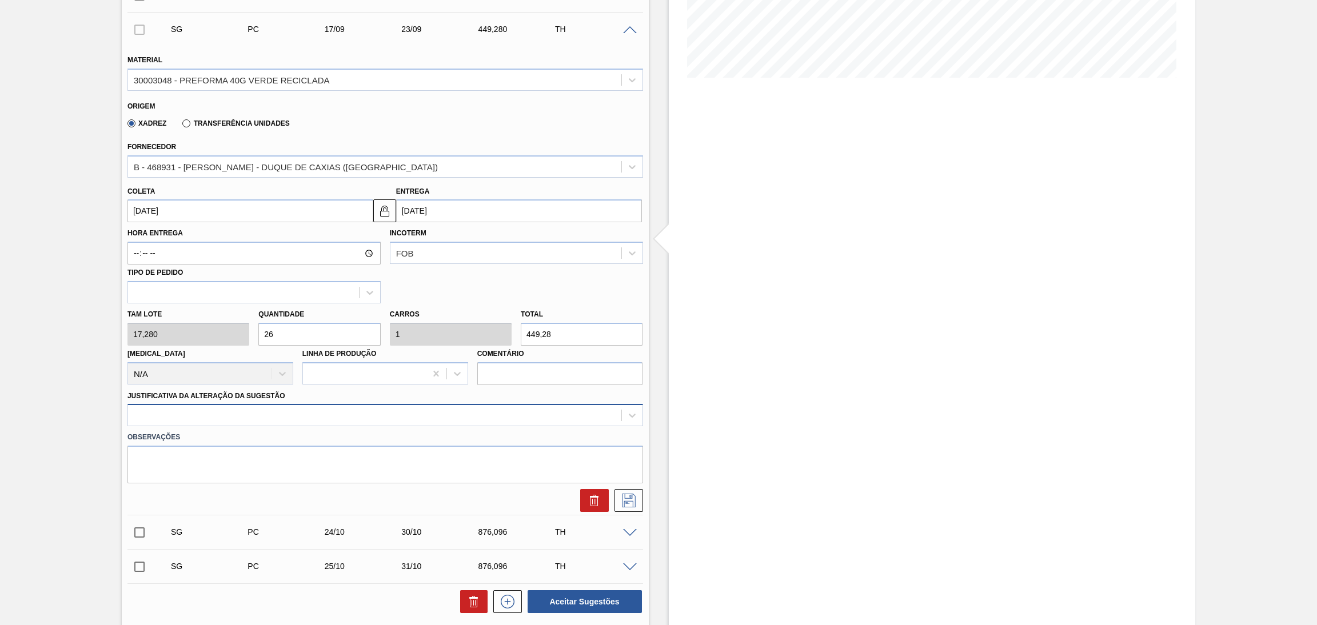
type input "26"
click at [400, 414] on div at bounding box center [374, 416] width 493 height 17
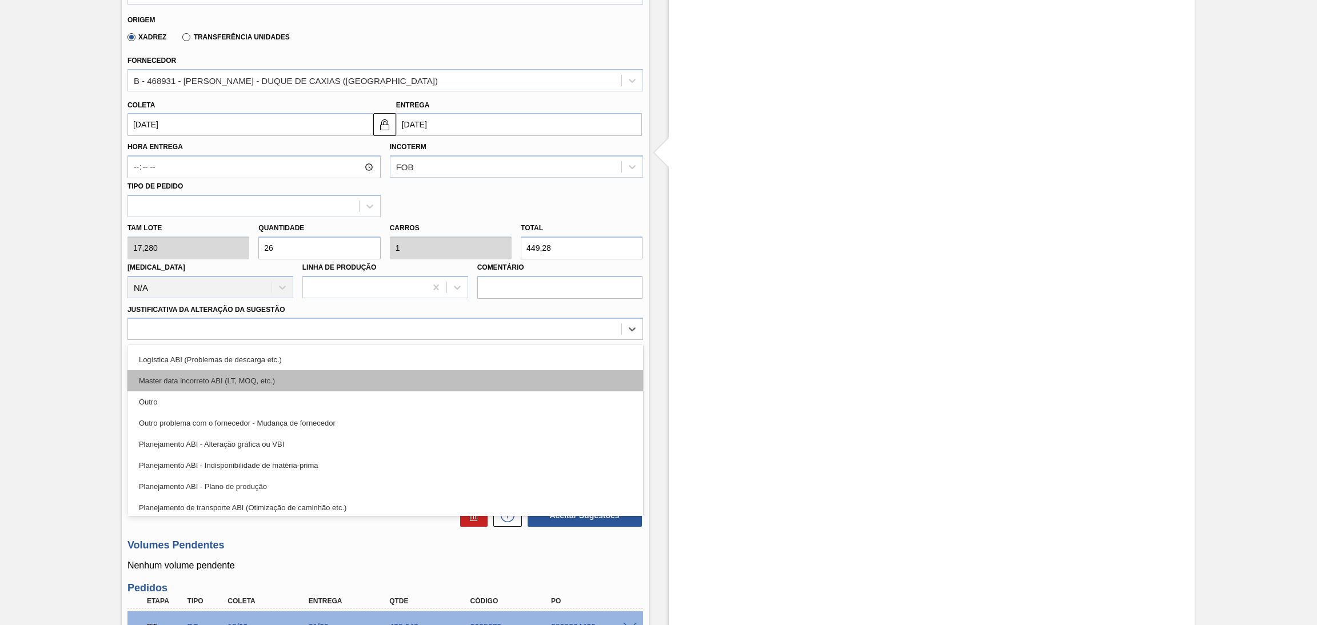
scroll to position [86, 0]
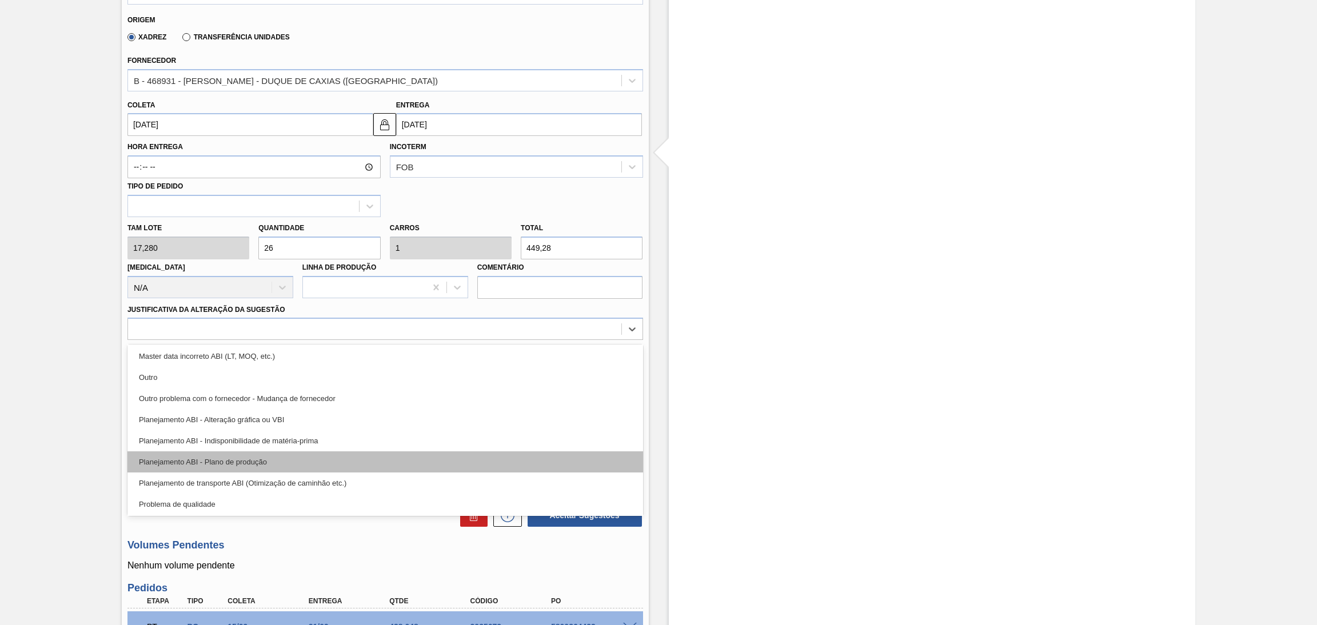
click at [265, 464] on div "Planejamento ABI - Plano de produção" at bounding box center [385, 462] width 516 height 21
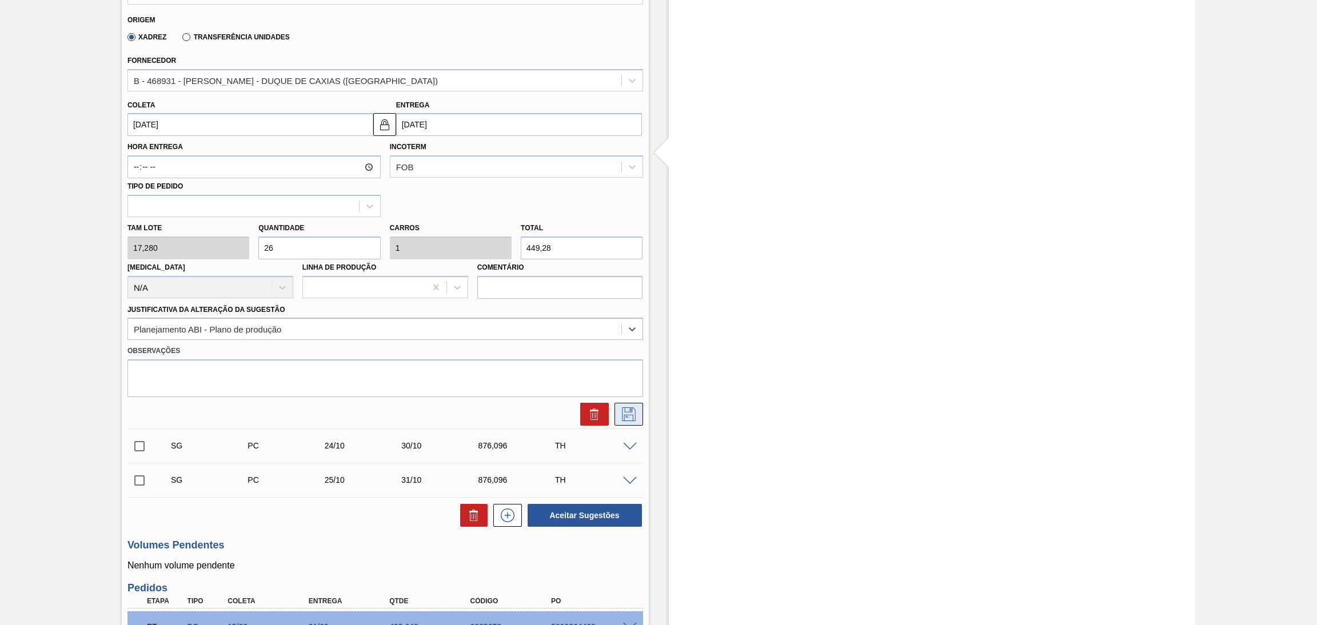
click at [625, 416] on icon at bounding box center [628, 413] width 6 height 9
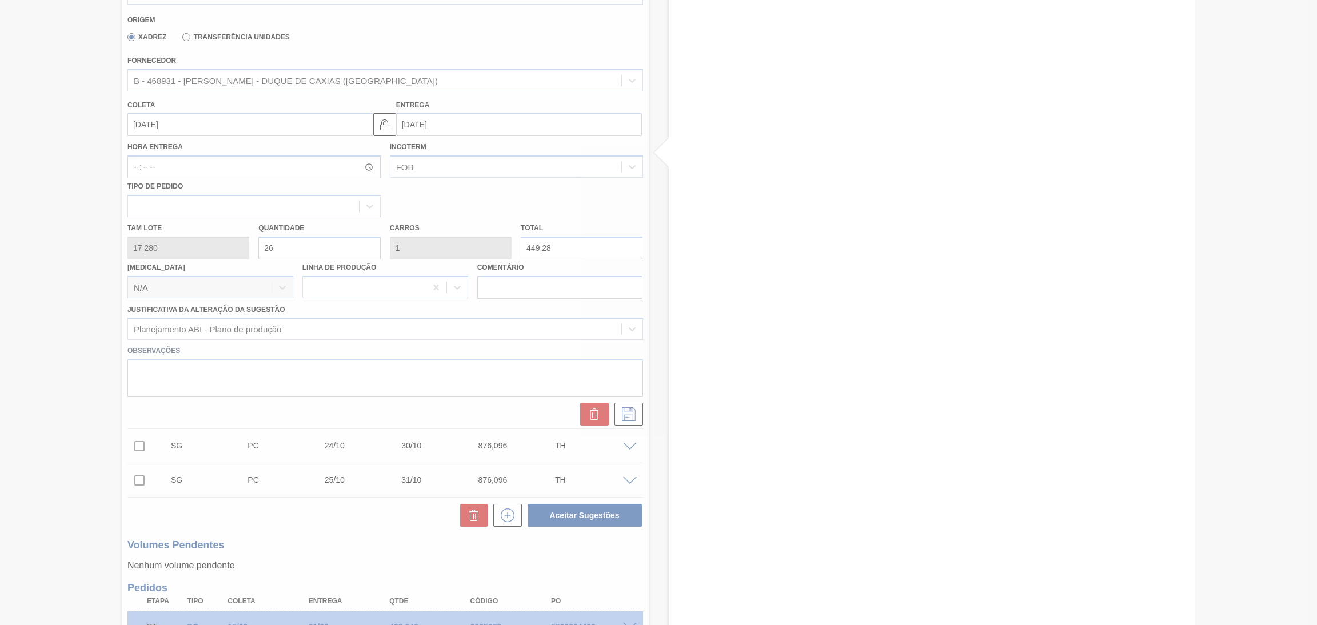
click at [88, 412] on div at bounding box center [658, 312] width 1317 height 625
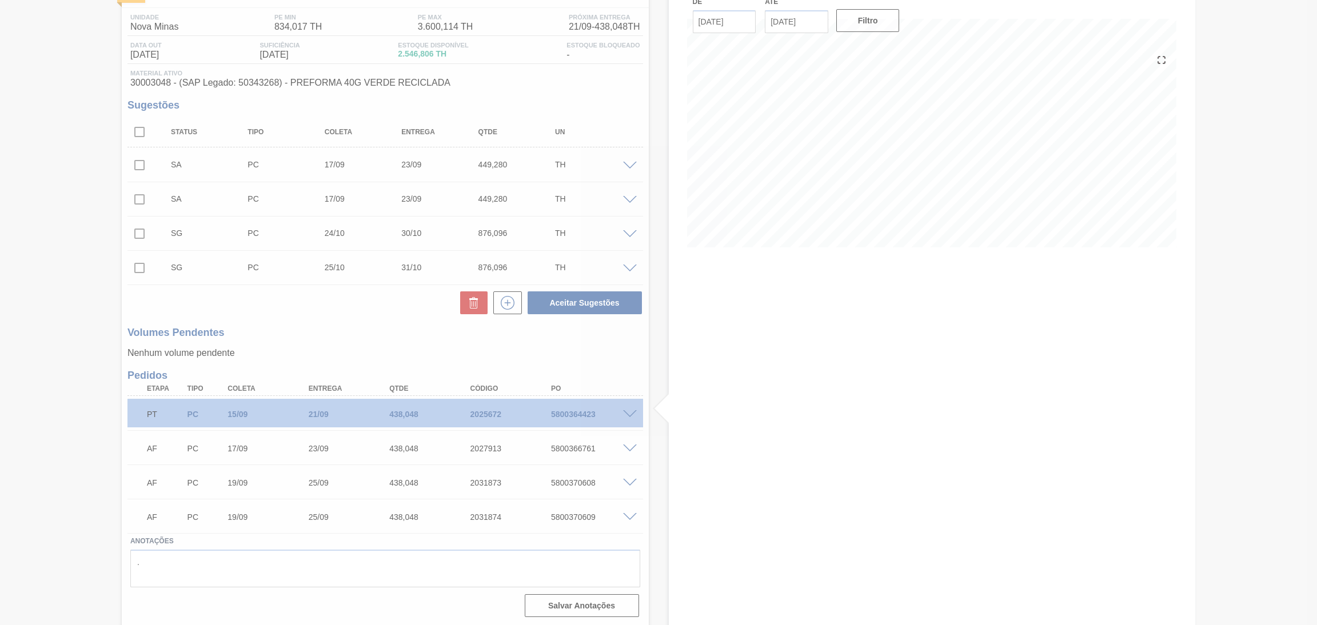
click at [358, 322] on div at bounding box center [658, 312] width 1317 height 625
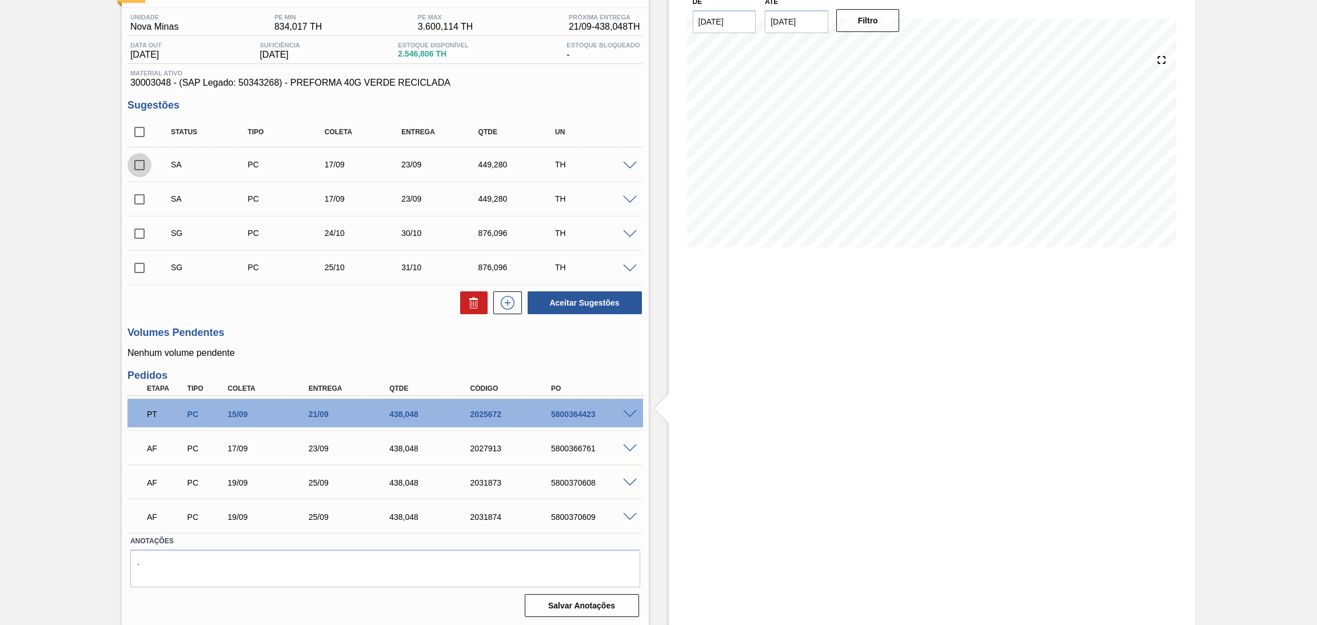
click at [127, 172] on input "checkbox" at bounding box center [139, 165] width 24 height 24
checkbox input "true"
drag, startPoint x: 135, startPoint y: 200, endPoint x: 139, endPoint y: 205, distance: 6.7
click at [136, 200] on input "checkbox" at bounding box center [139, 200] width 24 height 24
checkbox input "true"
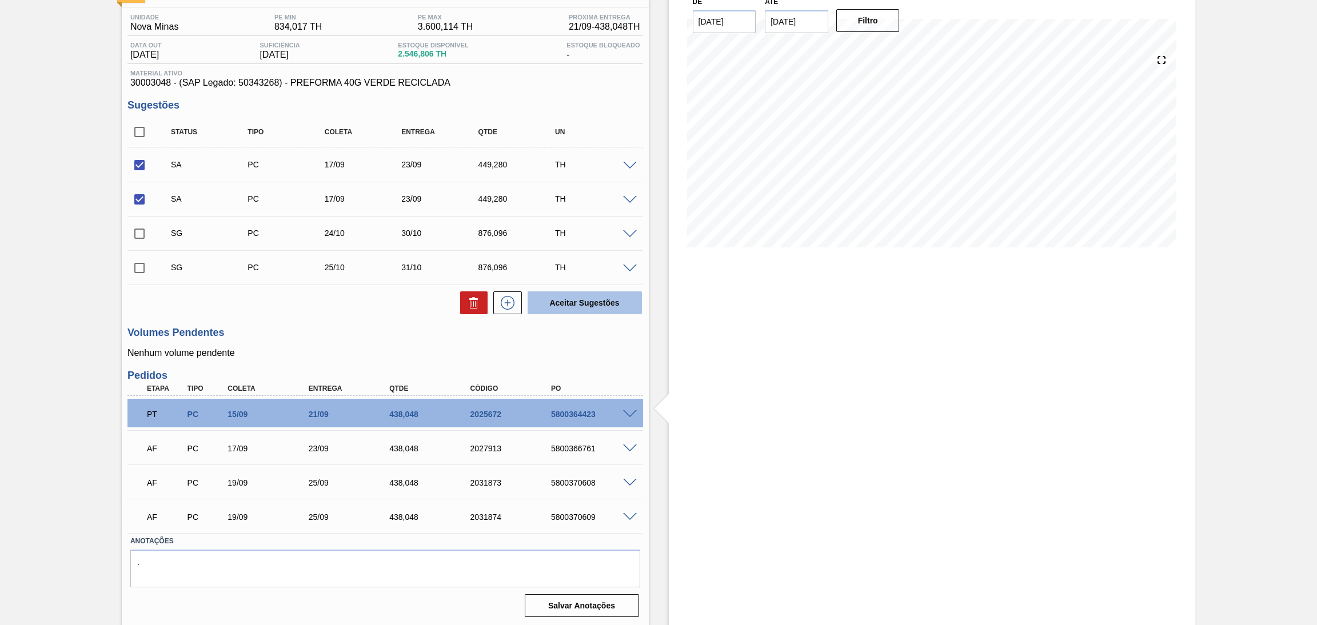
click at [557, 308] on button "Aceitar Sugestões" at bounding box center [585, 303] width 114 height 23
checkbox input "false"
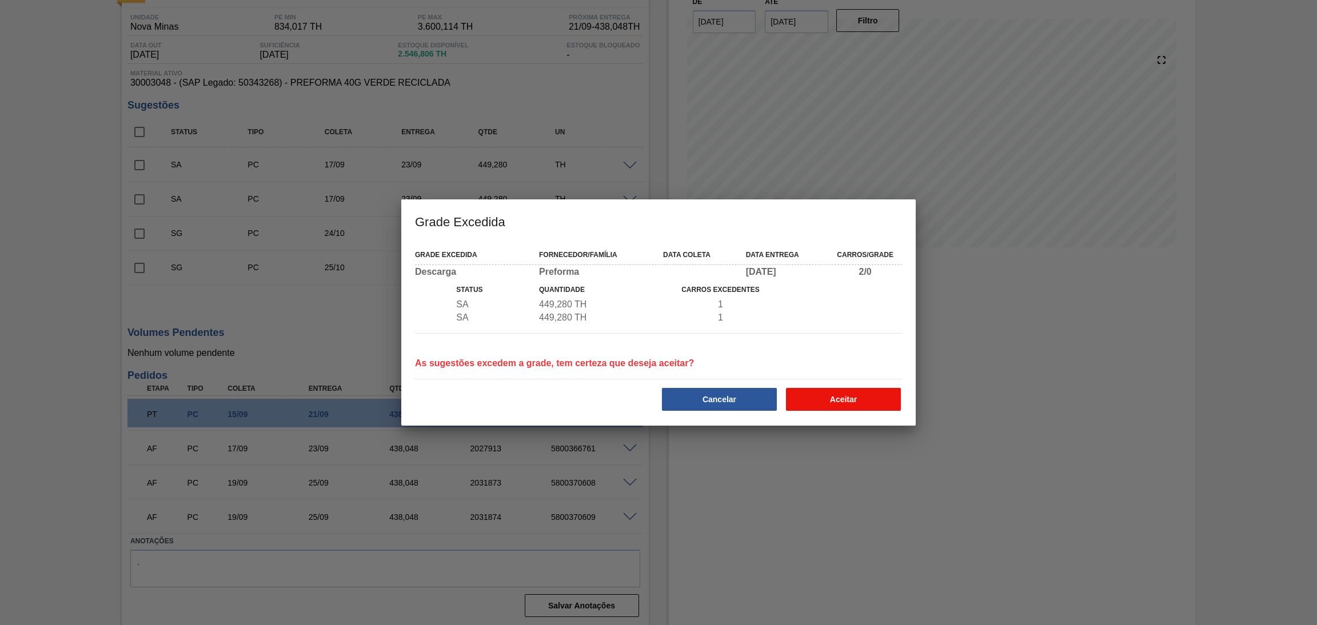
click at [844, 389] on button "Aceitar" at bounding box center [843, 399] width 115 height 23
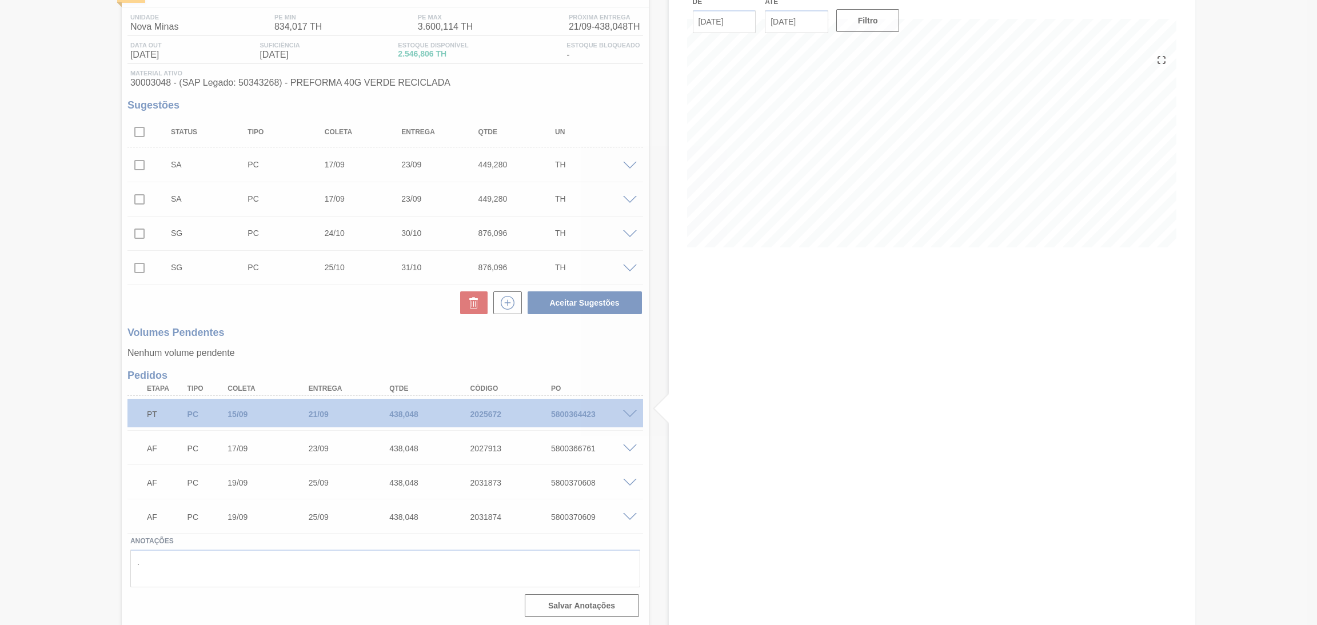
click at [373, 326] on div at bounding box center [658, 312] width 1317 height 625
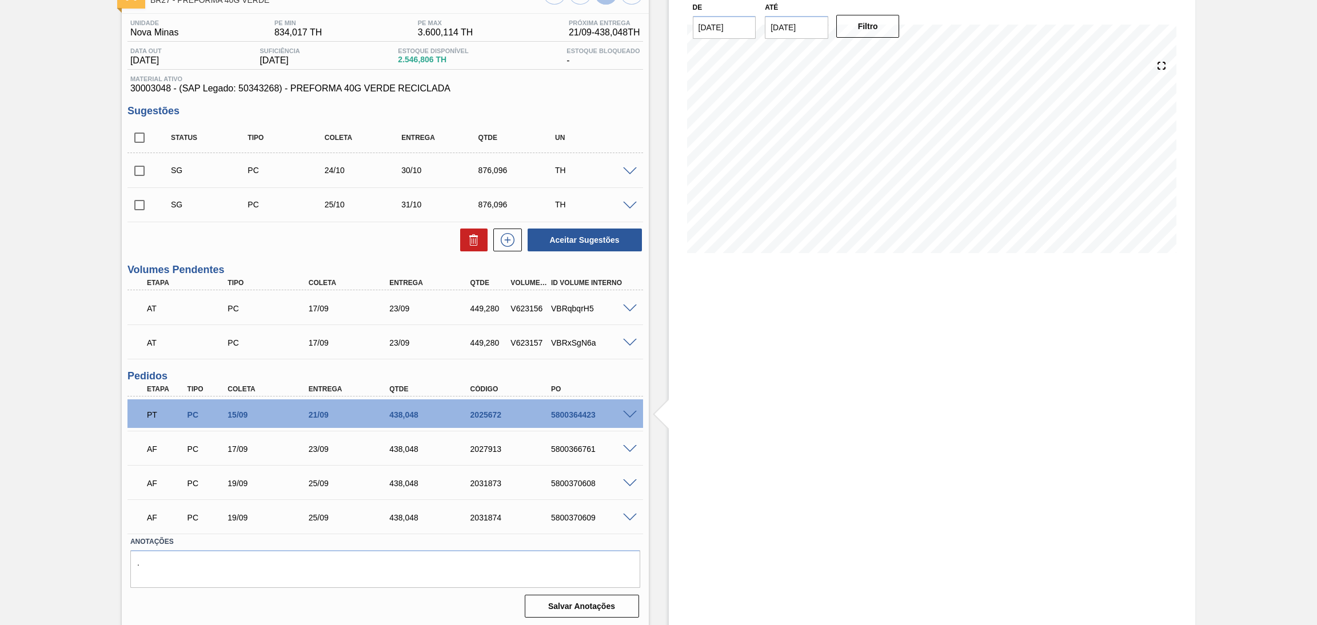
scroll to position [0, 0]
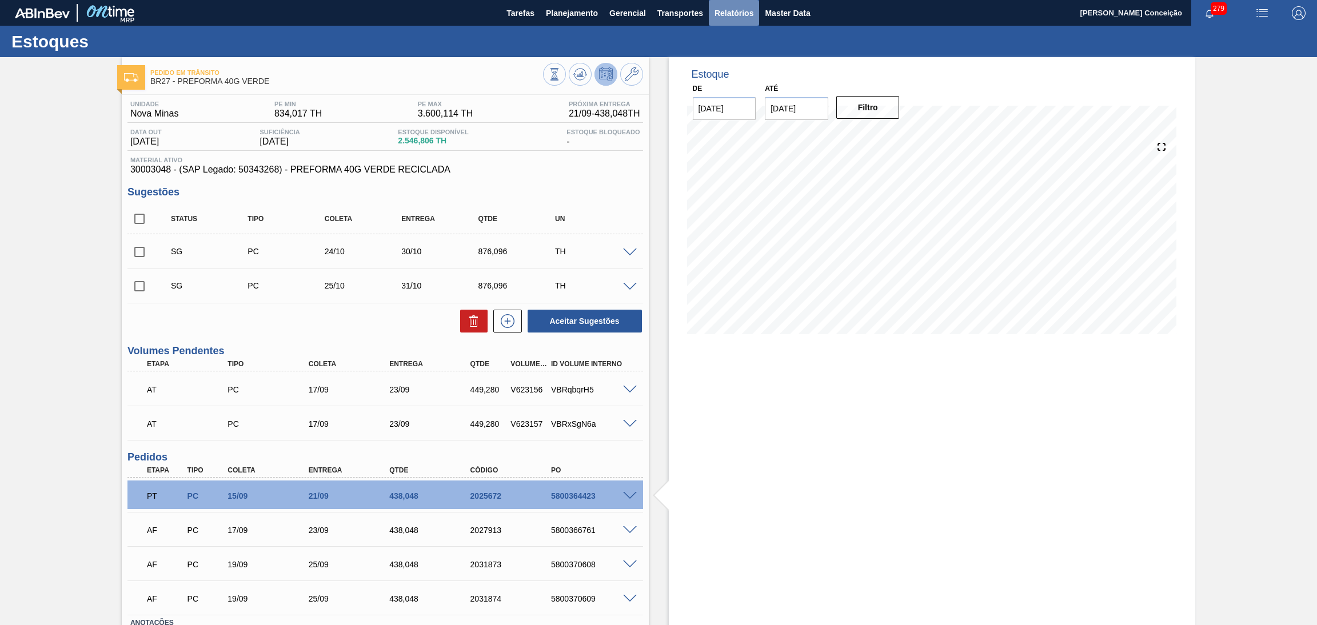
click at [735, 4] on button "Relatórios" at bounding box center [734, 13] width 50 height 26
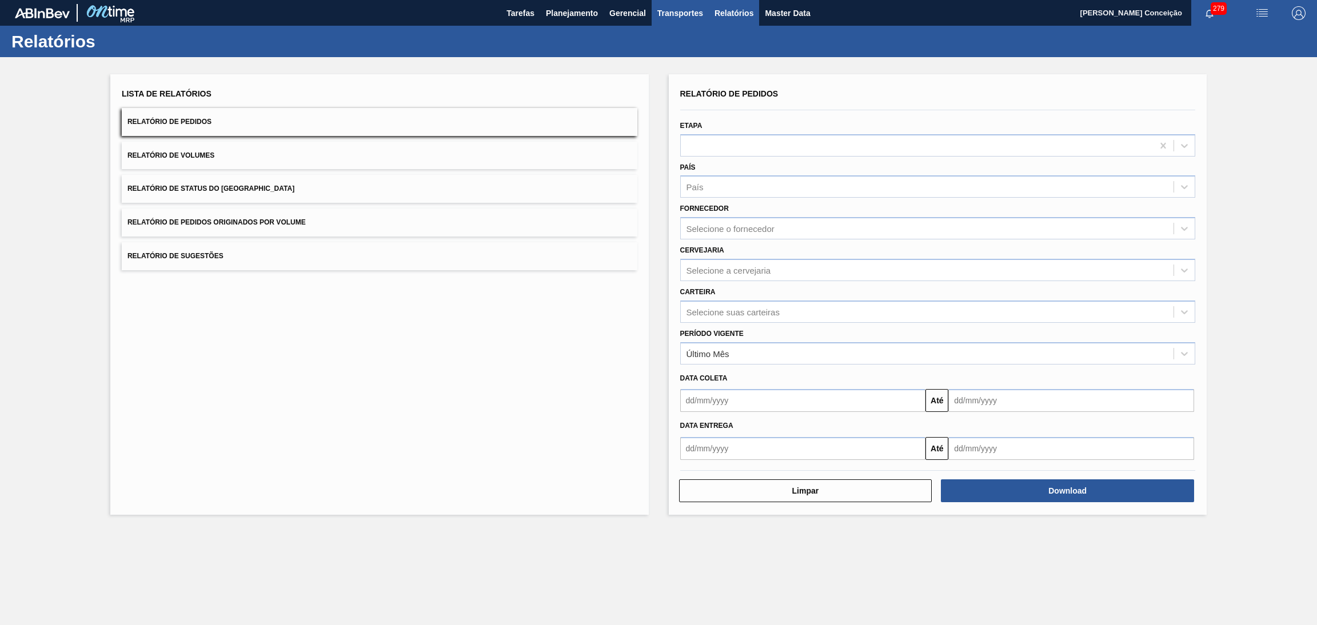
click at [669, 9] on span "Transportes" at bounding box center [680, 13] width 46 height 14
click at [667, 57] on li "Otimização de Carga" at bounding box center [680, 57] width 94 height 18
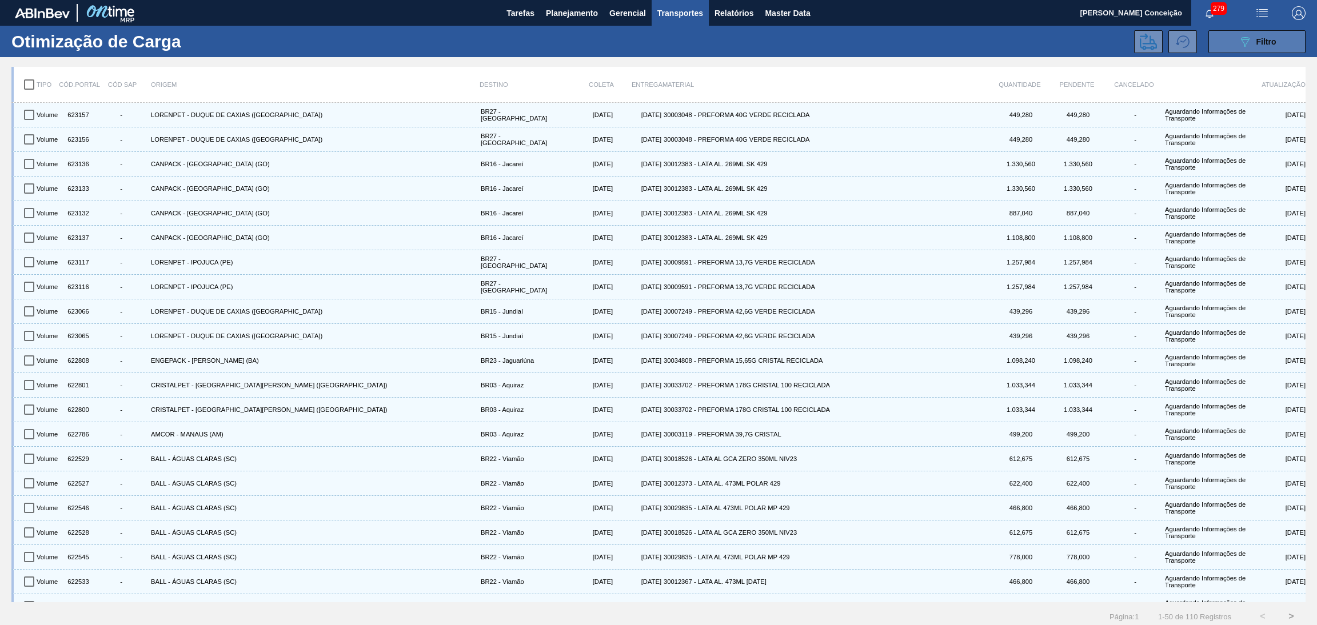
click at [1238, 49] on button "089F7B8B-B2A5-4AFE-B5C0-19BA573D28AC Filtro" at bounding box center [1257, 41] width 97 height 23
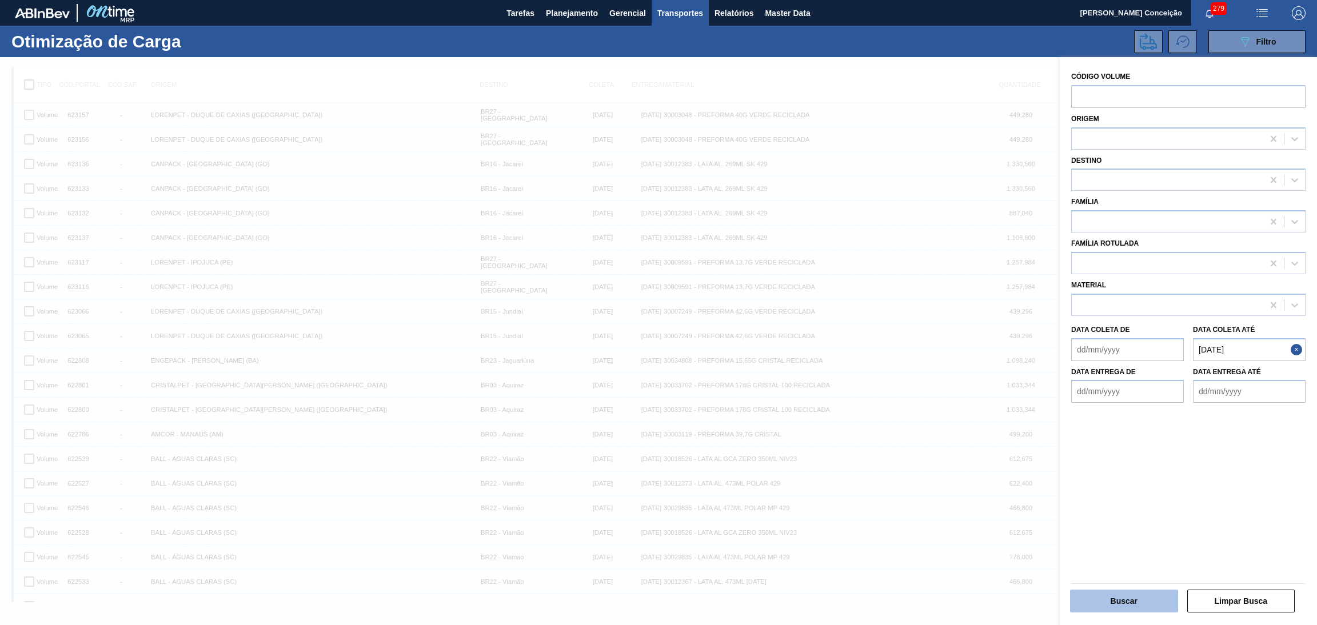
click at [1118, 601] on button "Buscar" at bounding box center [1124, 601] width 108 height 23
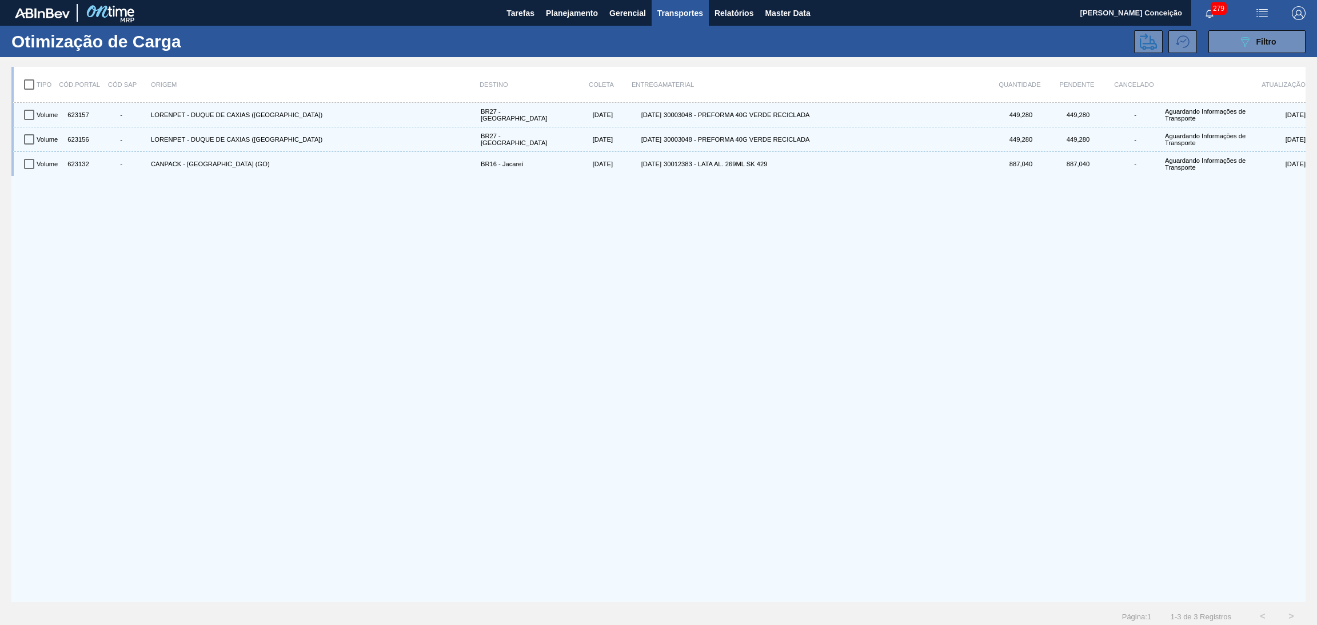
click at [251, 258] on div "Volume 623157 - LORENPET - DUQUE DE CAXIAS (RJ) BR27 - Nova Minas 17/09/2025 23…" at bounding box center [658, 353] width 1294 height 500
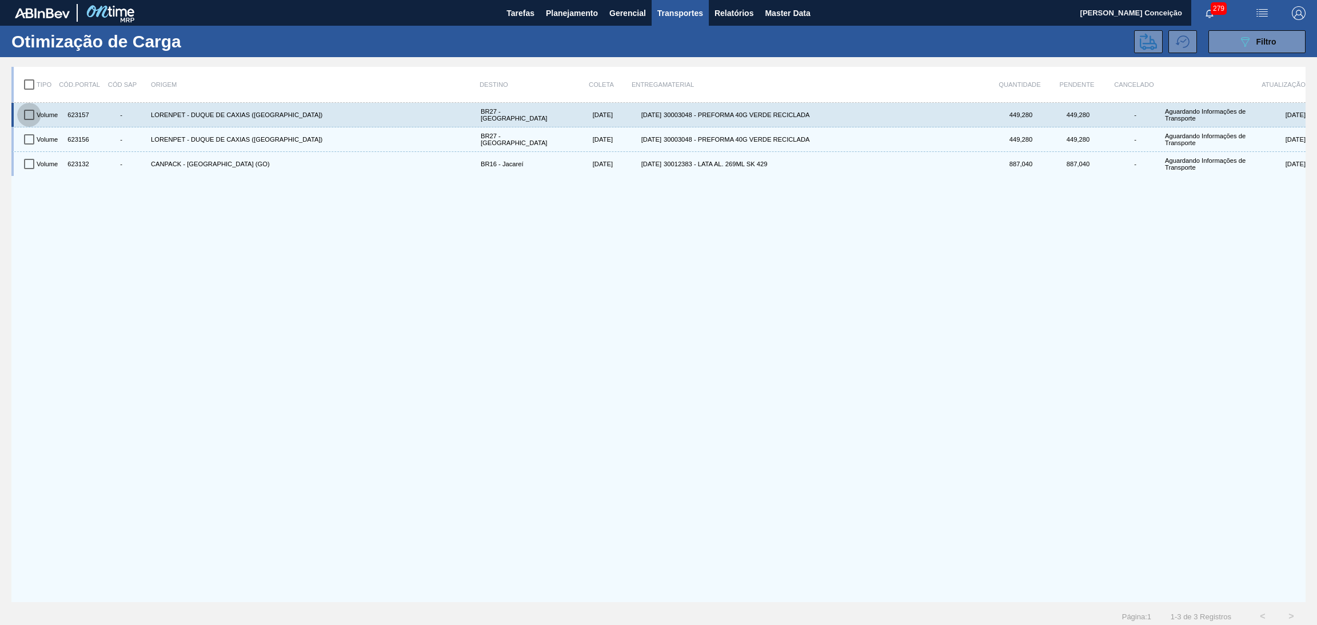
click at [32, 117] on input "checkbox" at bounding box center [29, 115] width 24 height 24
checkbox input "true"
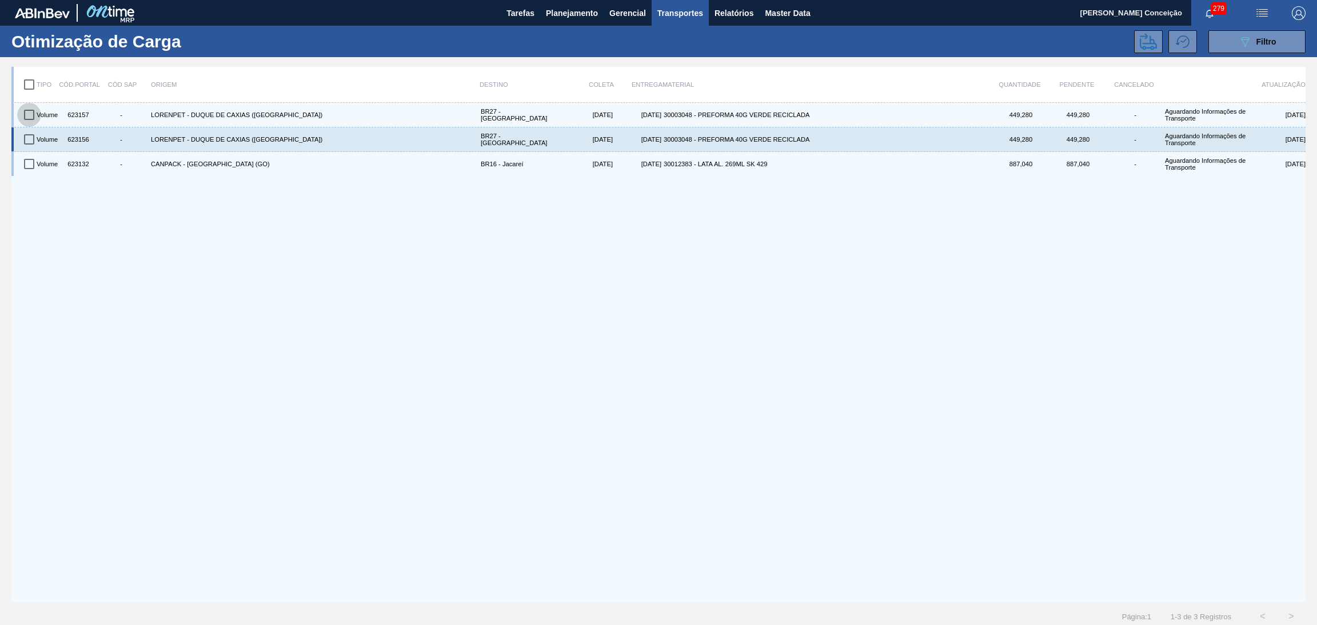
click at [29, 134] on input "checkbox" at bounding box center [29, 139] width 24 height 24
checkbox input "true"
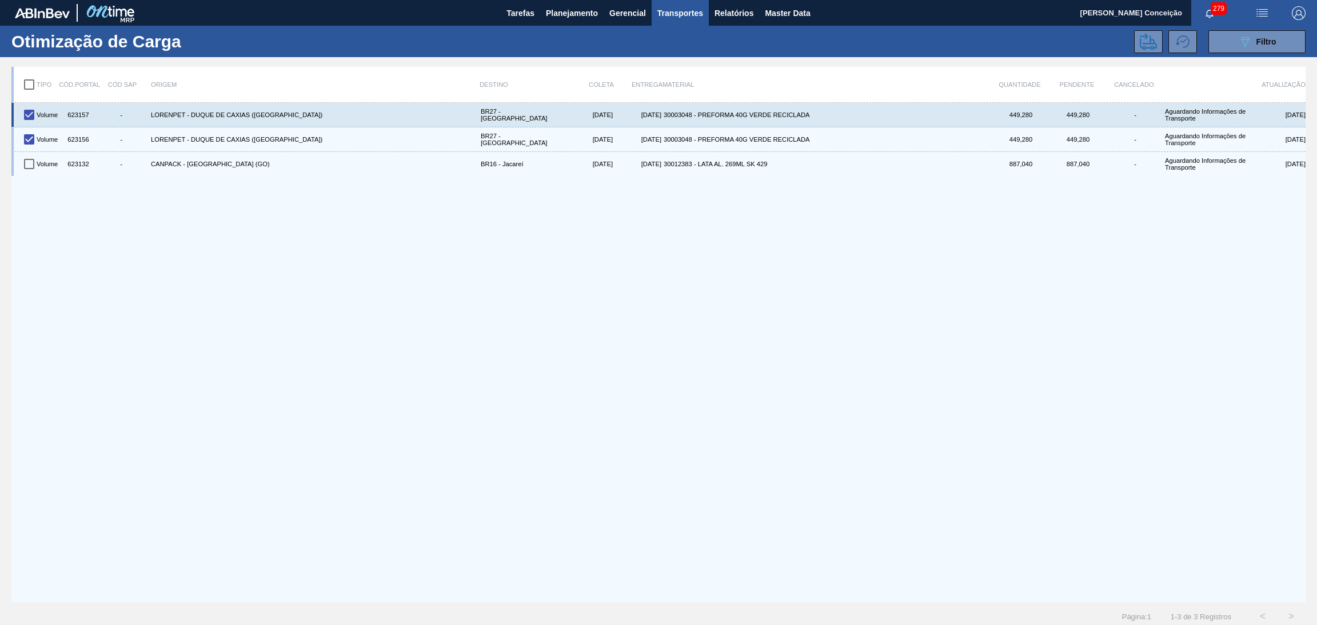
click at [80, 114] on div "623157" at bounding box center [77, 114] width 29 height 19
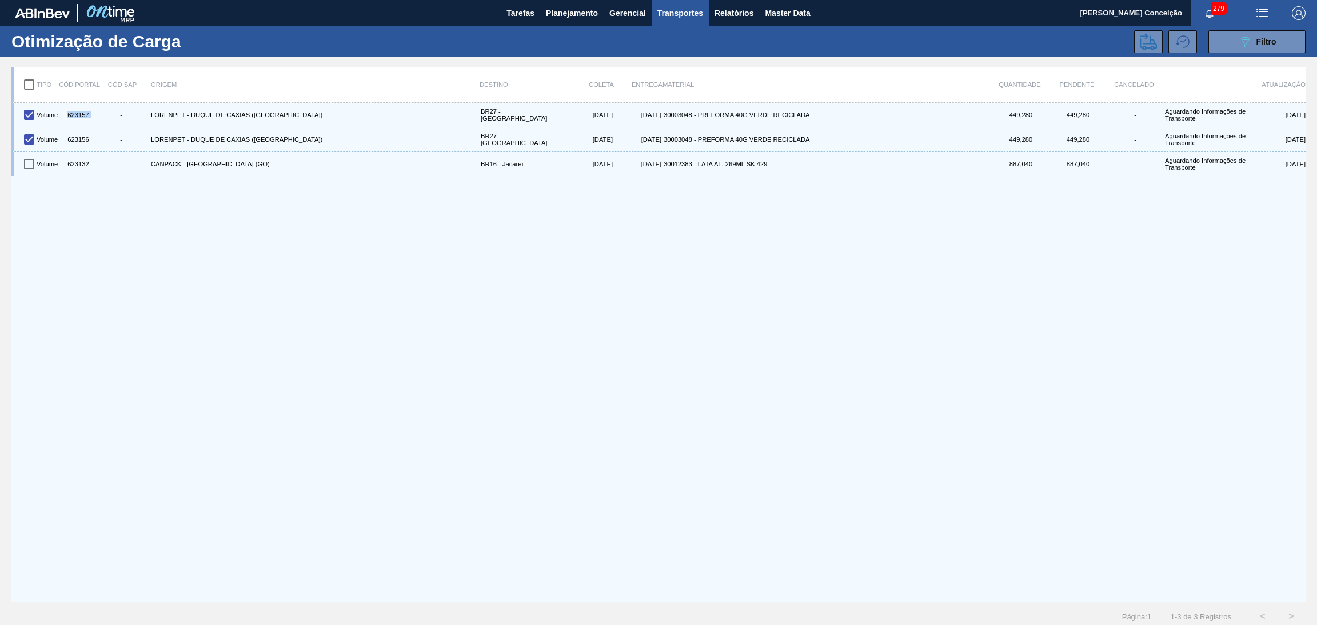
copy div "623157"
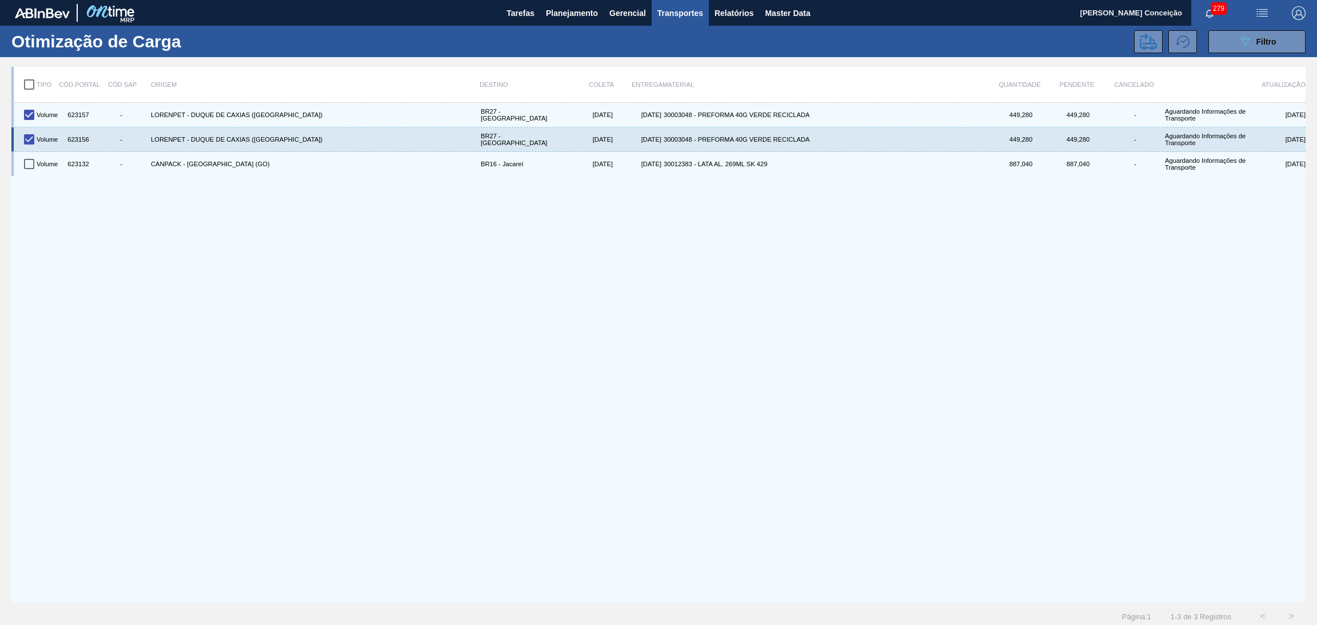
click at [77, 141] on div "623156" at bounding box center [77, 139] width 29 height 19
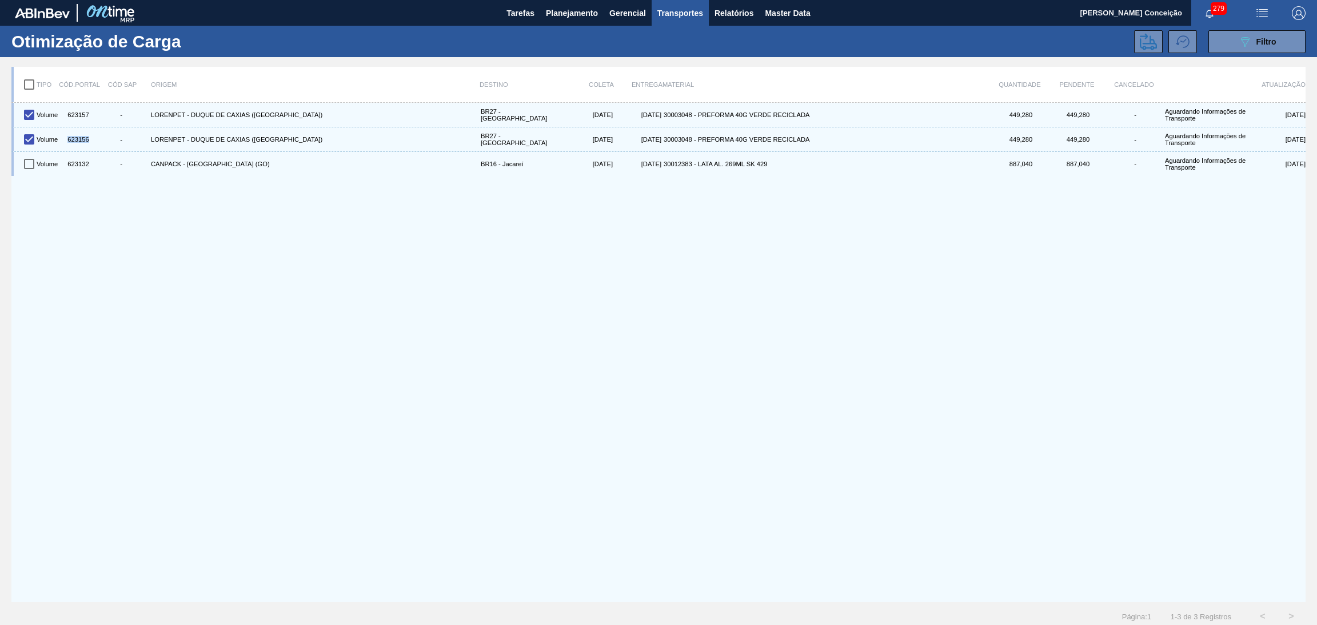
copy div "623156"
click at [496, 276] on div "Volume 623157 - LORENPET - DUQUE DE CAXIAS (RJ) BR27 - Nova Minas 17/09/2025 23…" at bounding box center [658, 353] width 1294 height 500
click at [107, 297] on div "Volume 623157 - LORENPET - DUQUE DE CAXIAS (RJ) BR27 - Nova Minas 17/09/2025 23…" at bounding box center [658, 353] width 1294 height 500
click at [1147, 43] on icon at bounding box center [1148, 41] width 17 height 17
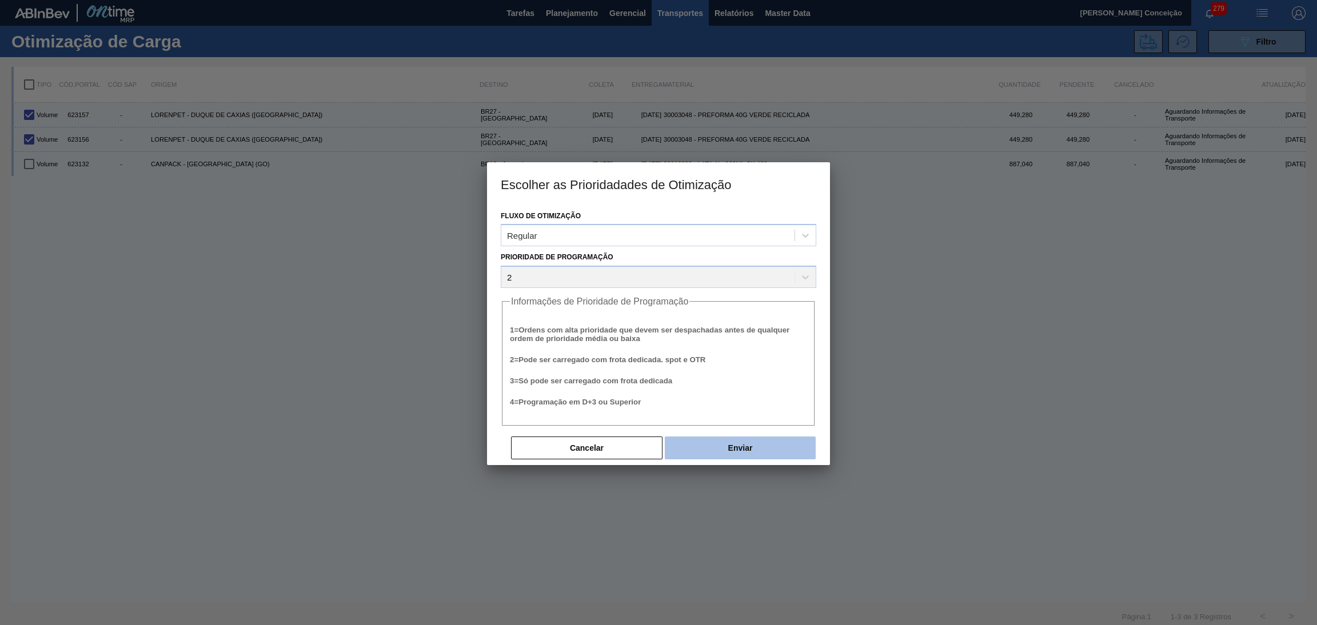
click at [726, 439] on button "Enviar" at bounding box center [740, 448] width 151 height 23
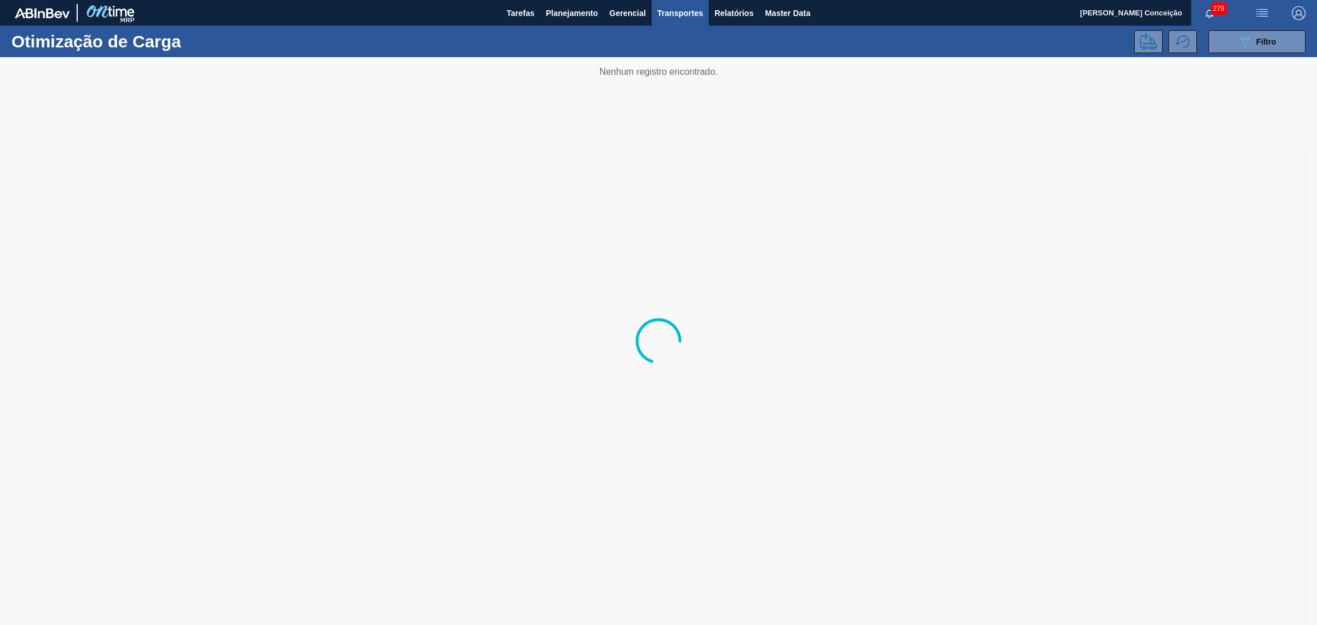
click at [265, 260] on div at bounding box center [658, 341] width 1317 height 568
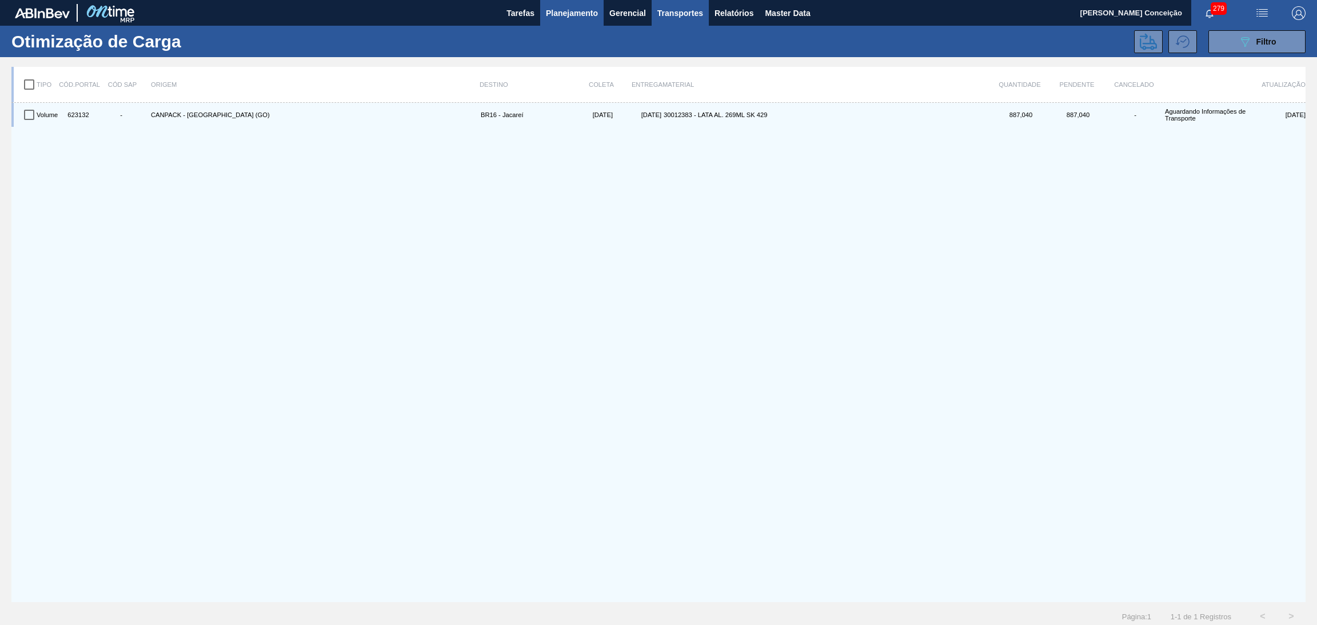
click at [568, 8] on span "Planejamento" at bounding box center [572, 13] width 52 height 14
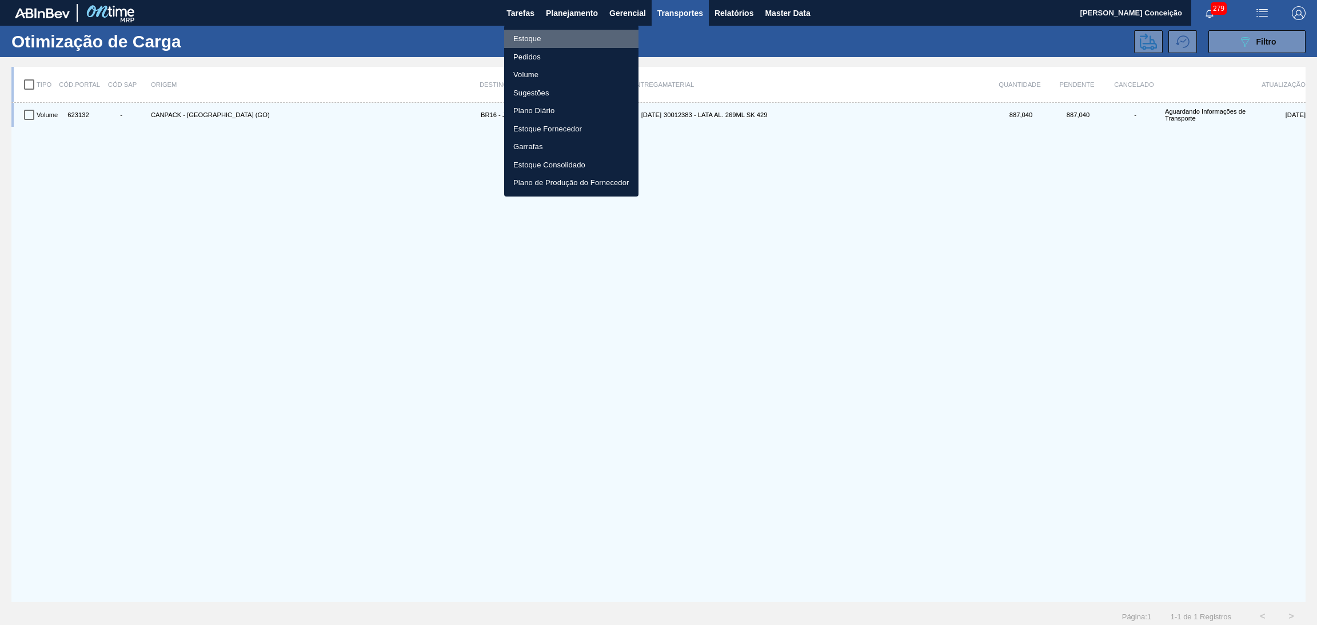
click at [543, 34] on li "Estoque" at bounding box center [571, 39] width 134 height 18
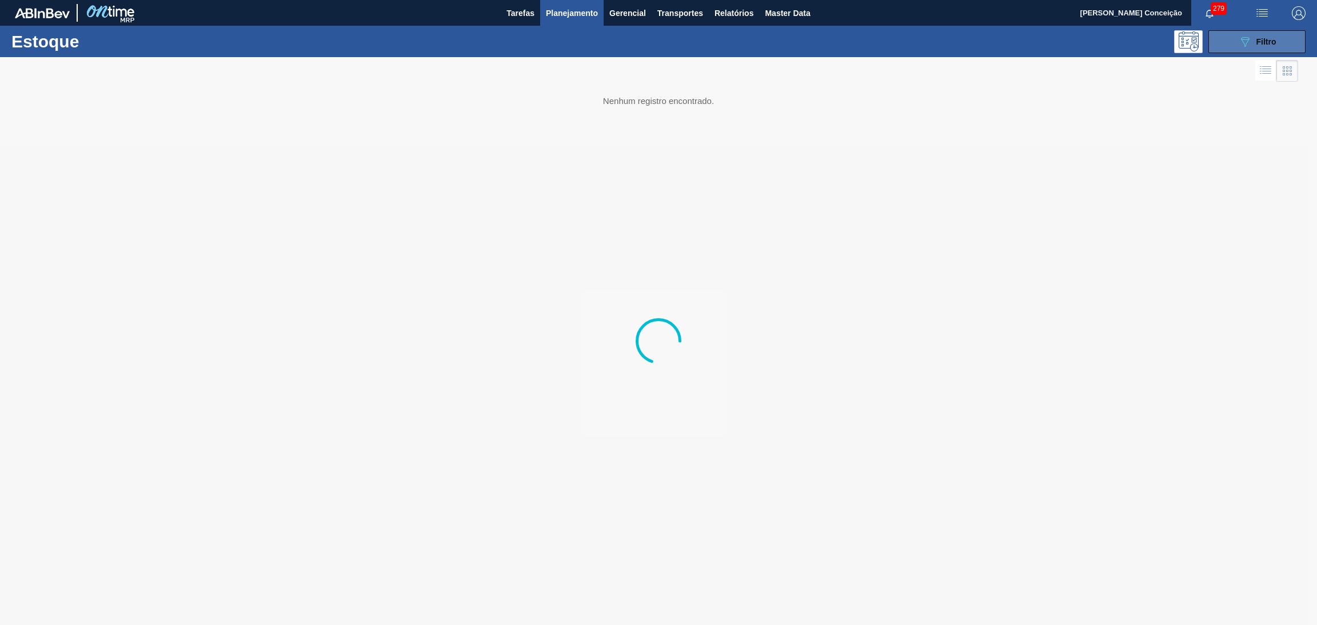
click at [1219, 49] on button "089F7B8B-B2A5-4AFE-B5C0-19BA573D28AC Filtro" at bounding box center [1257, 41] width 97 height 23
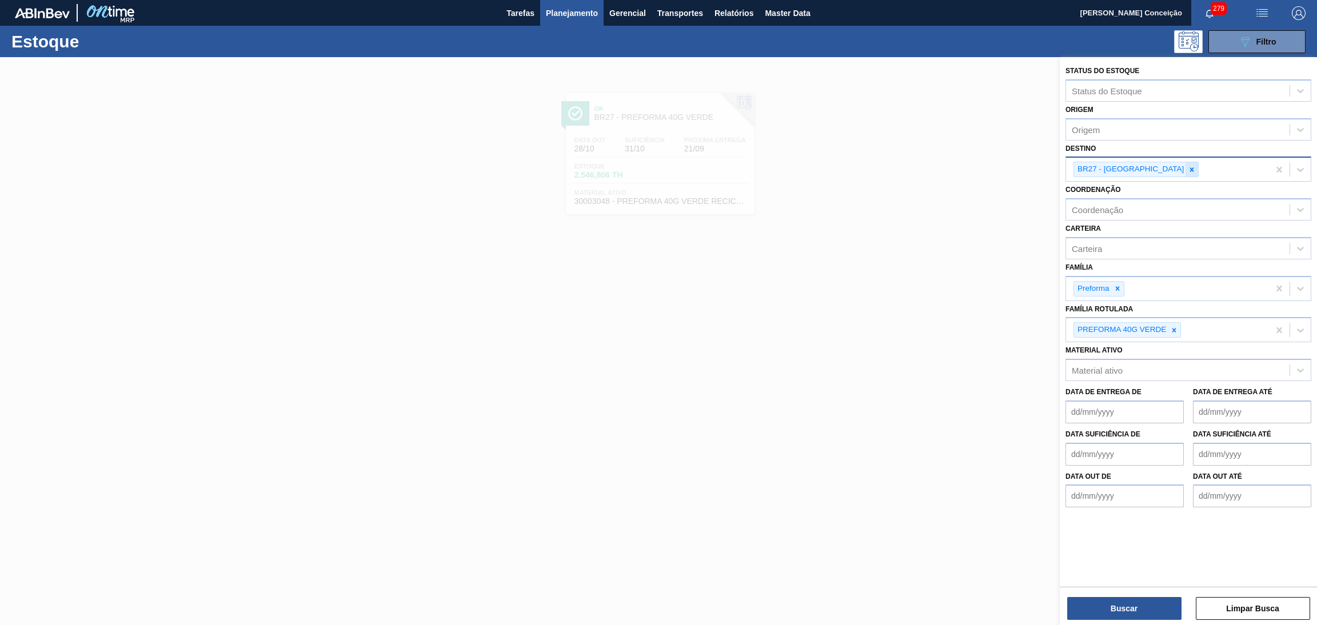
click at [1186, 169] on div at bounding box center [1192, 169] width 13 height 14
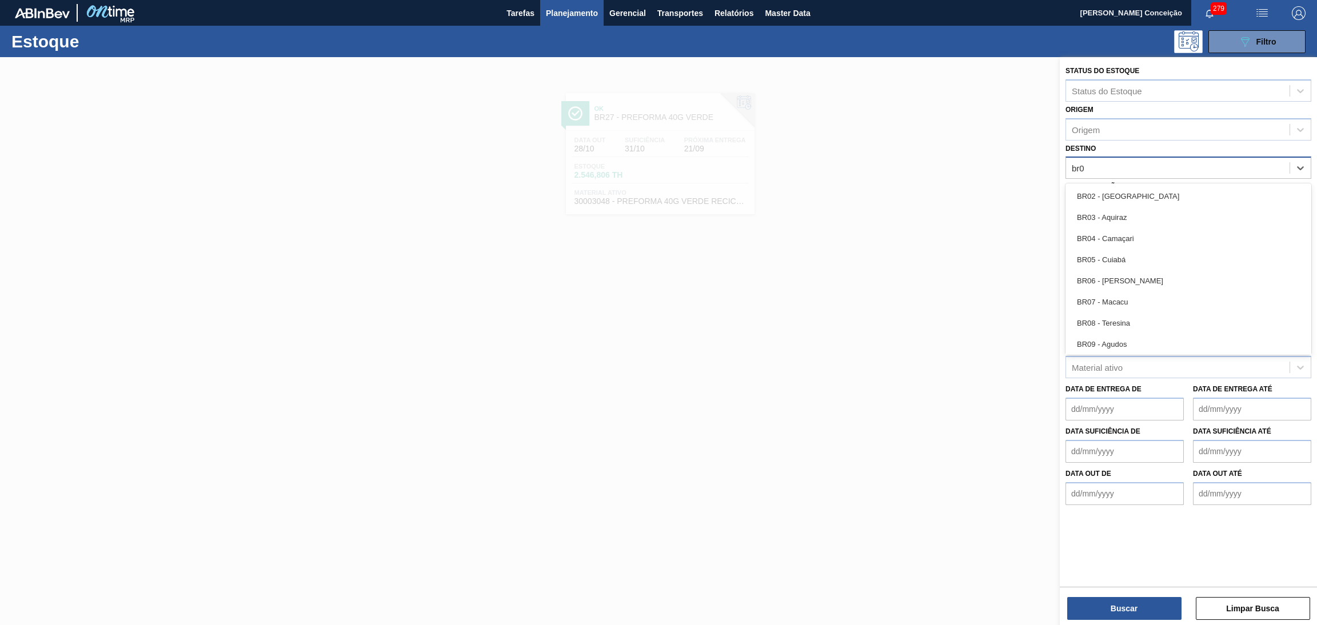
type input "br07"
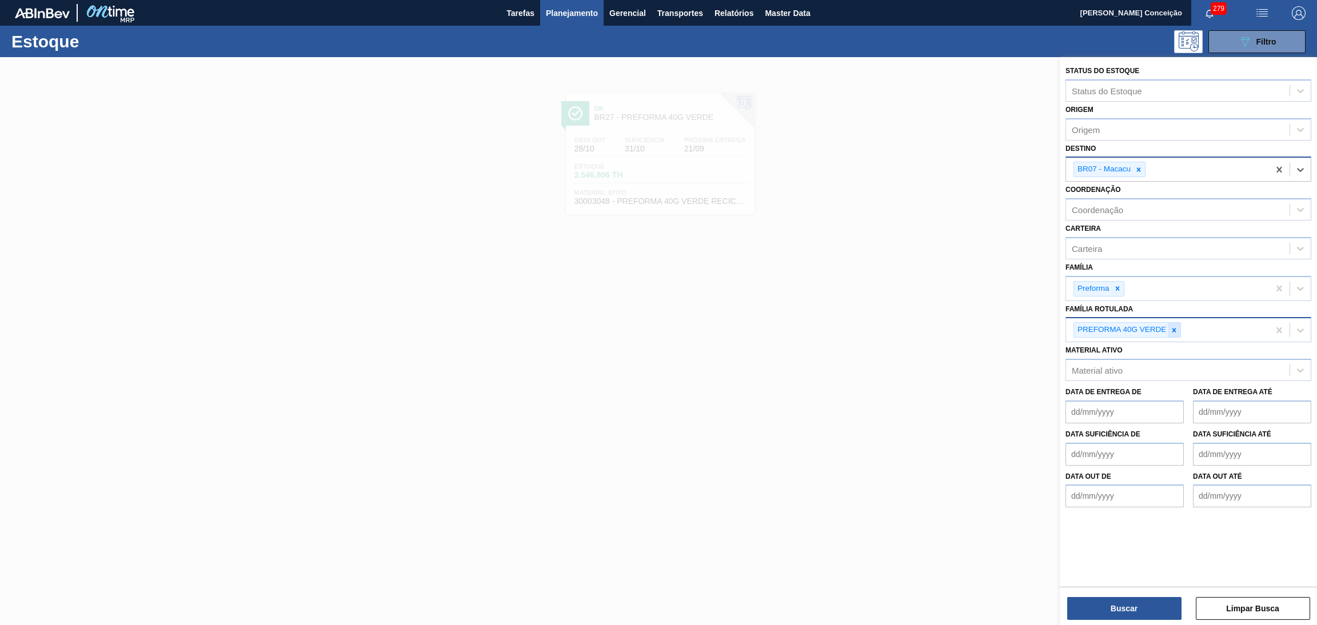
click at [1172, 329] on icon at bounding box center [1174, 330] width 8 height 8
click at [1117, 615] on button "Buscar" at bounding box center [1124, 608] width 114 height 23
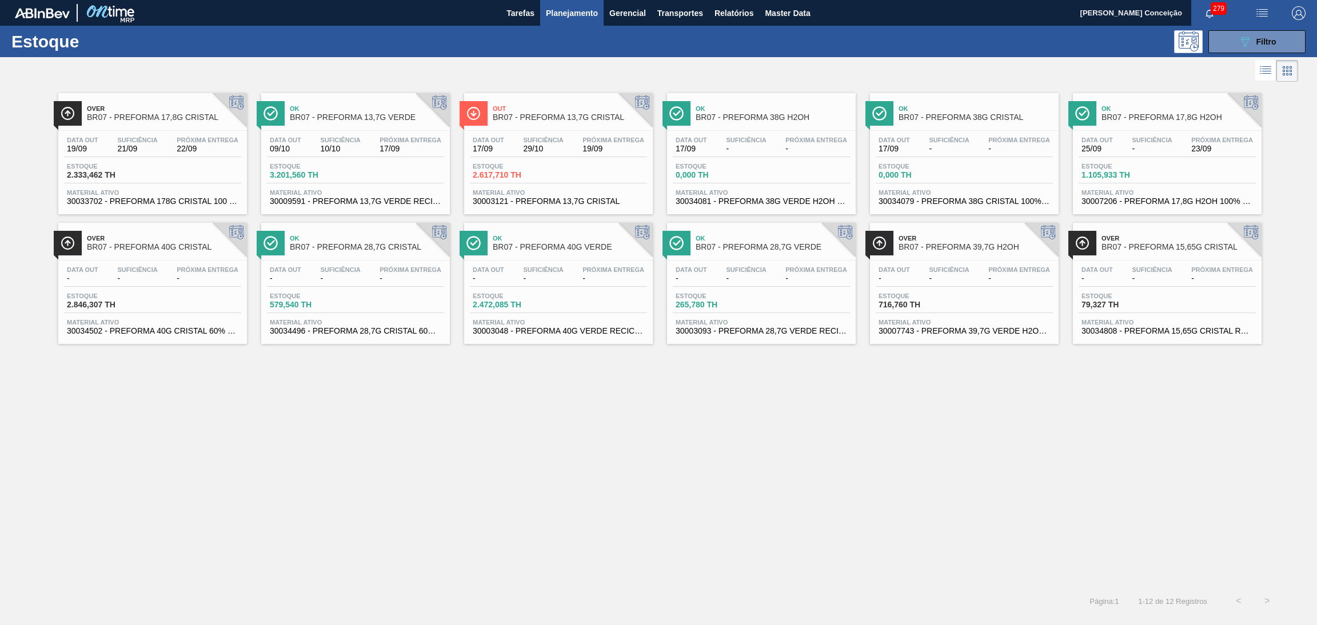
click at [646, 420] on div "Over BR07 - PREFORMA 17,8G CRISTAL Data out 19/09 Suficiência 21/09 Próxima Ent…" at bounding box center [658, 336] width 1317 height 503
click at [569, 162] on div "Data out 17/09 Suficiência 29/10 Próxima Entrega 19/09 Estoque 2.617,710 TH Mat…" at bounding box center [558, 170] width 189 height 78
click at [475, 477] on div "Over BR07 - PREFORMA 17,8G CRISTAL Data out 19/09 Suficiência 21/09 Próxima Ent…" at bounding box center [658, 336] width 1317 height 503
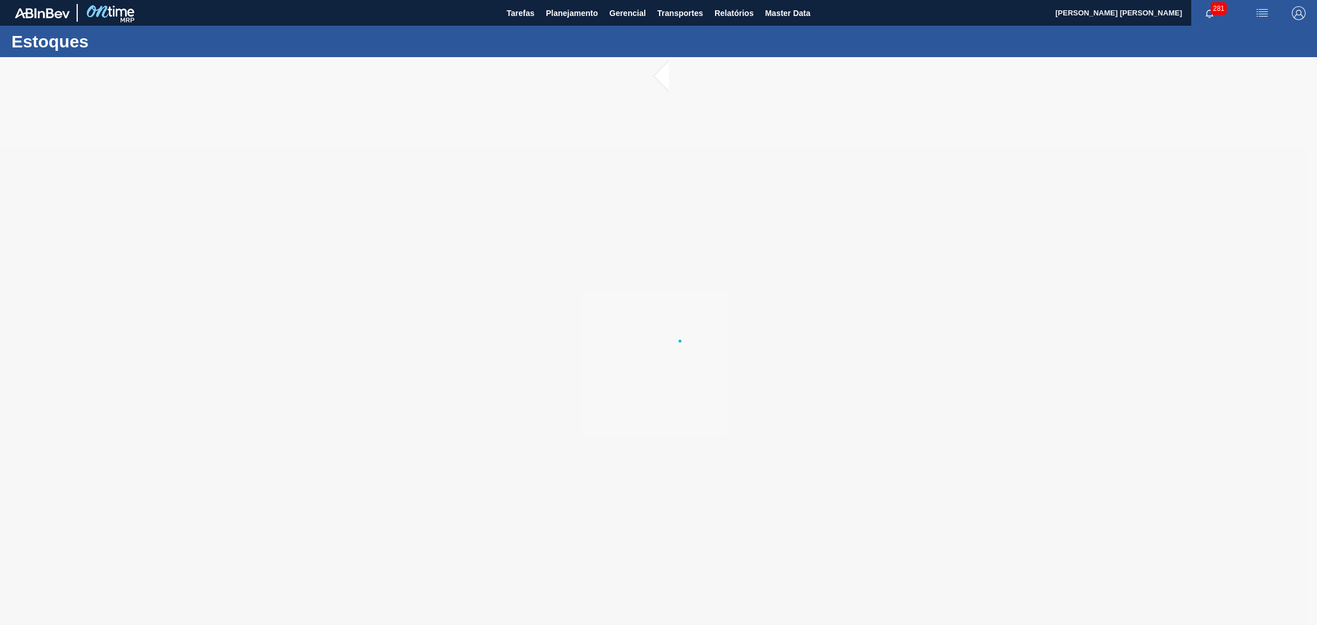
click at [507, 378] on div at bounding box center [658, 341] width 1317 height 568
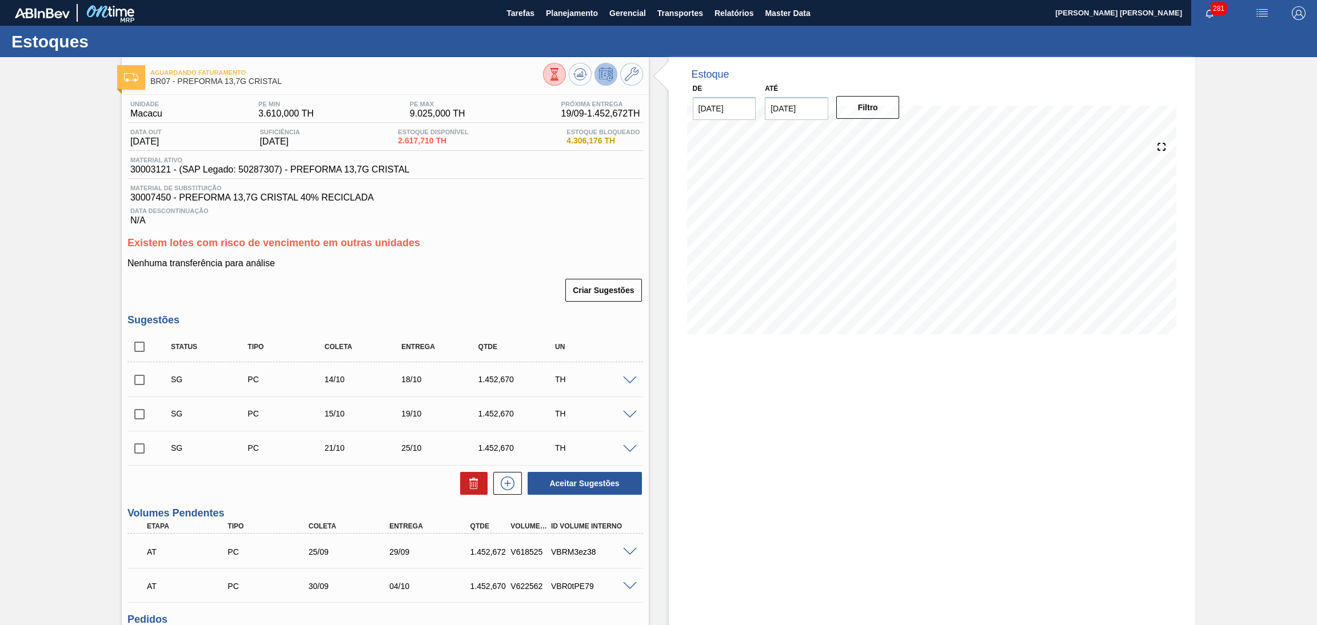
click at [380, 471] on div "Aceitar Sugestões" at bounding box center [385, 483] width 516 height 25
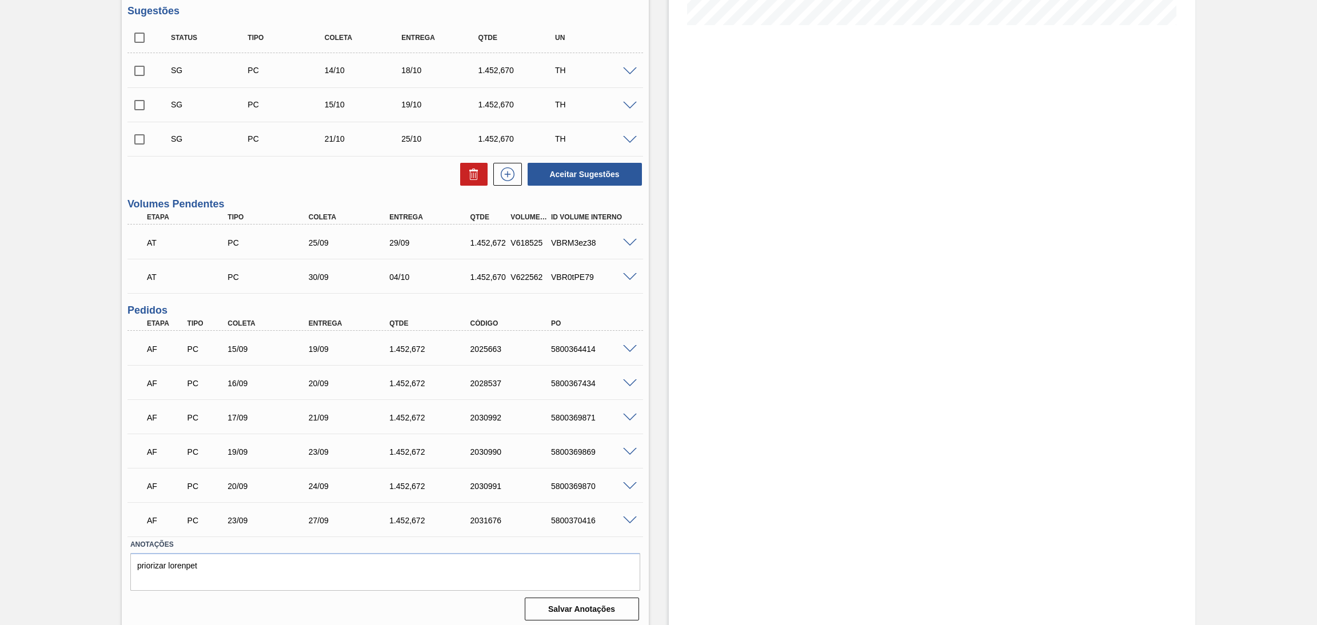
scroll to position [312, 0]
click at [663, 327] on div "Estoque De 17/09/2025 Até 30/10/2025 Filtro" at bounding box center [922, 186] width 547 height 883
click at [667, 433] on div "Estoque De [DATE] Até [DATE] Filtro" at bounding box center [922, 186] width 547 height 883
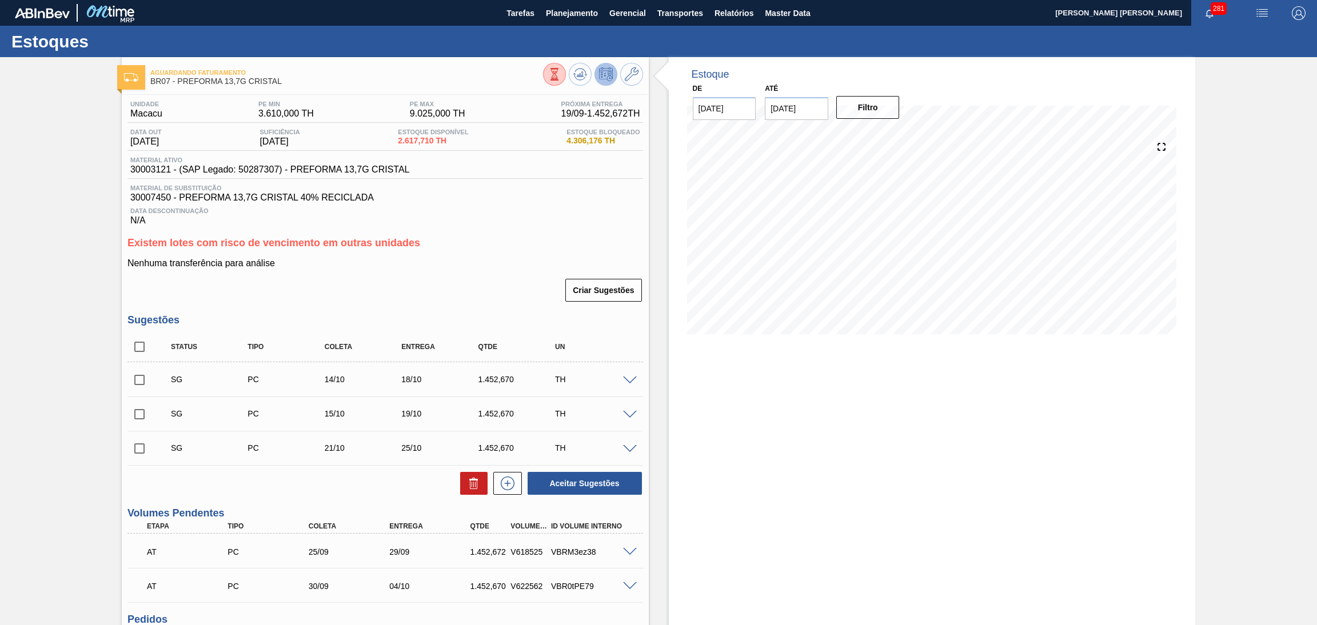
click at [729, 414] on div "Estoque De [DATE] Até [DATE] Filtro" at bounding box center [932, 498] width 527 height 883
click at [839, 492] on div "Estoque De 17/09/2025 Até 30/10/2025 Filtro 05/10 Projeção de Estoque 6,914.056…" at bounding box center [932, 498] width 527 height 883
click at [512, 221] on div "Data Descontinuação N/A" at bounding box center [385, 214] width 516 height 23
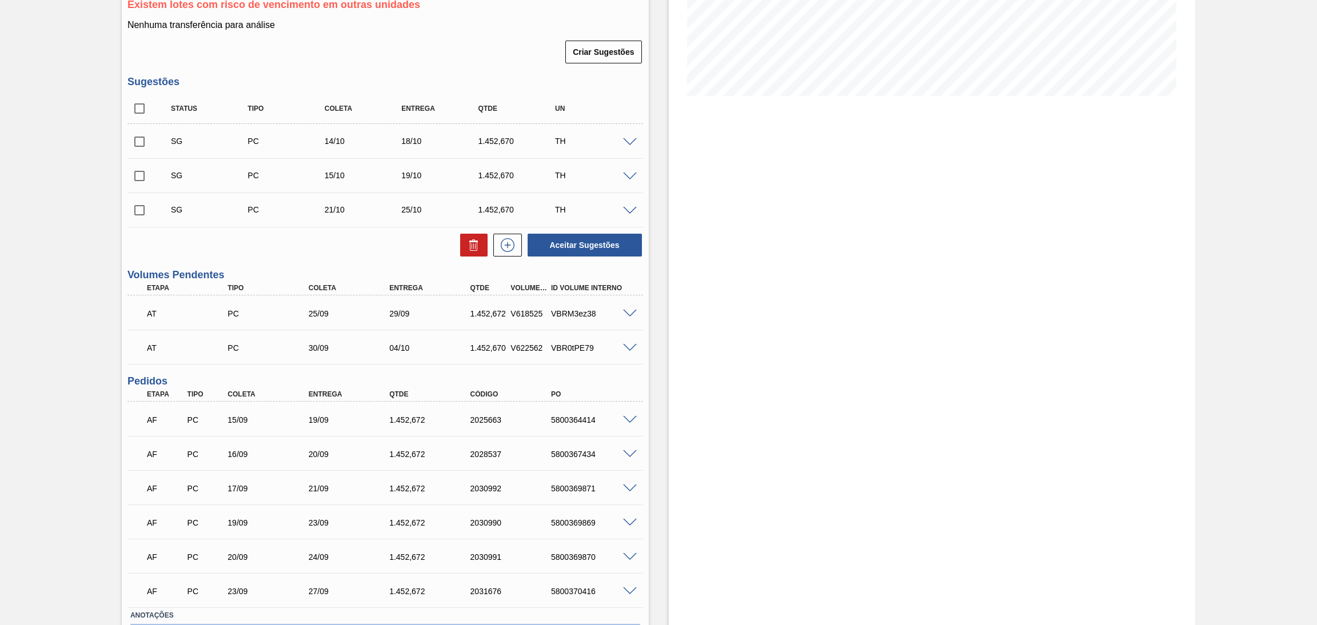
scroll to position [257, 0]
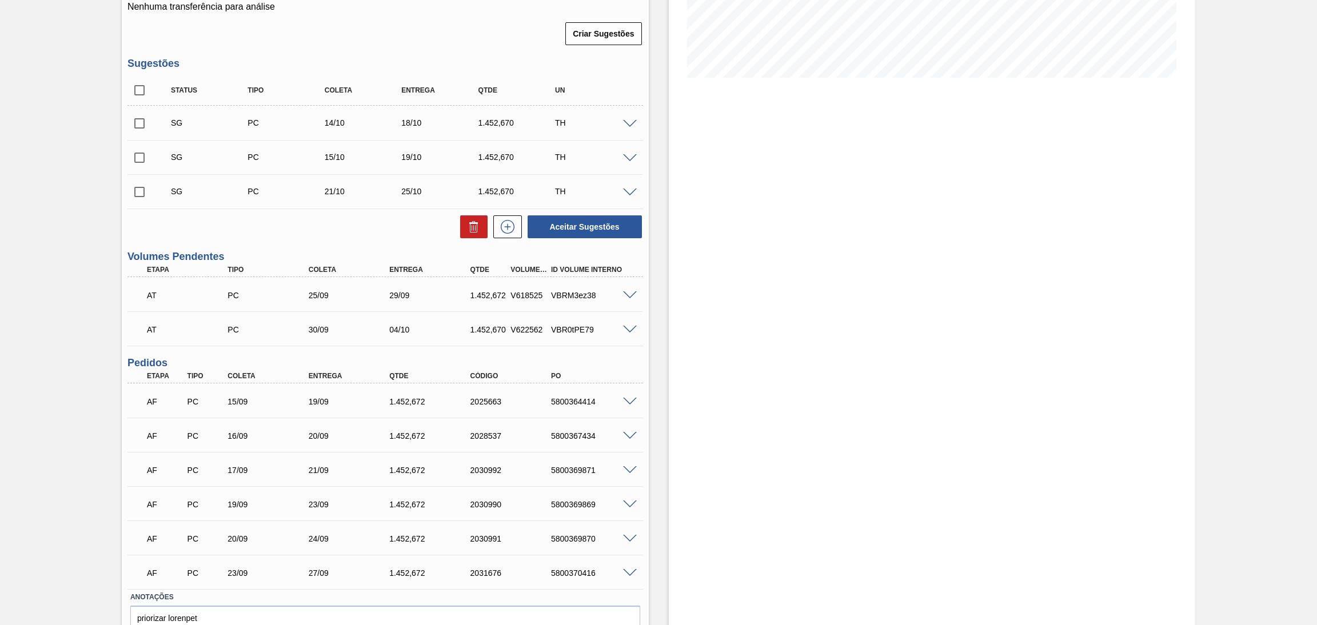
click at [625, 398] on span at bounding box center [630, 402] width 14 height 9
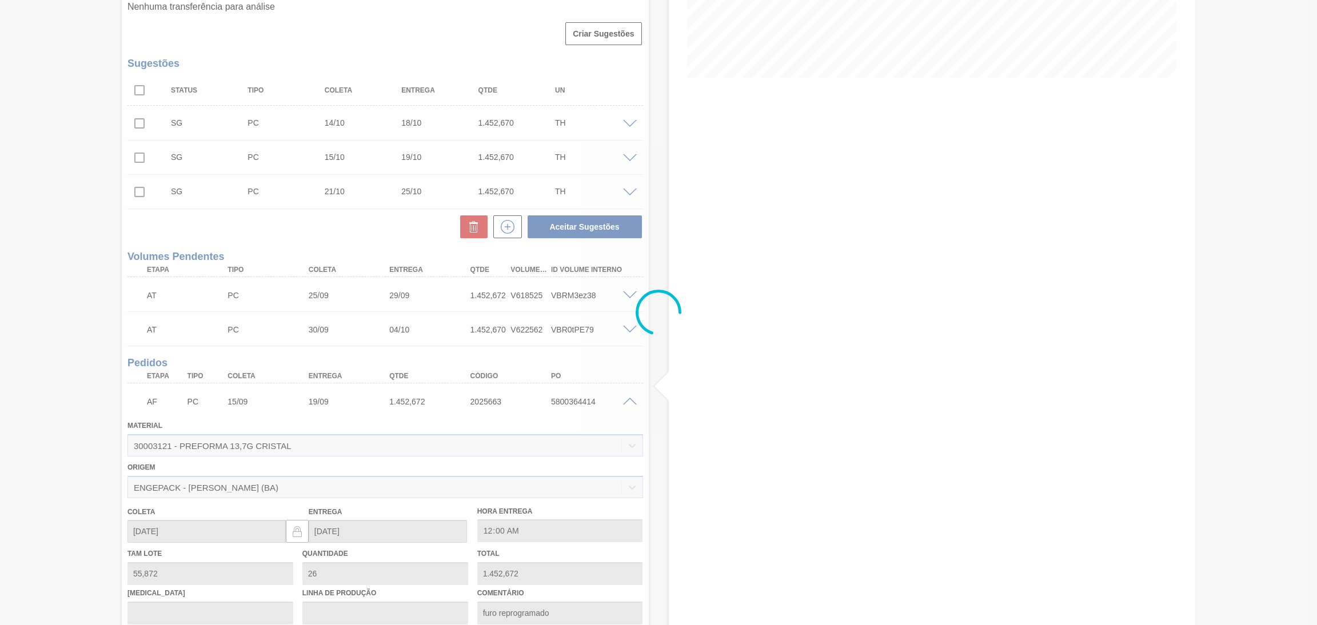
click at [627, 400] on div at bounding box center [658, 312] width 1317 height 625
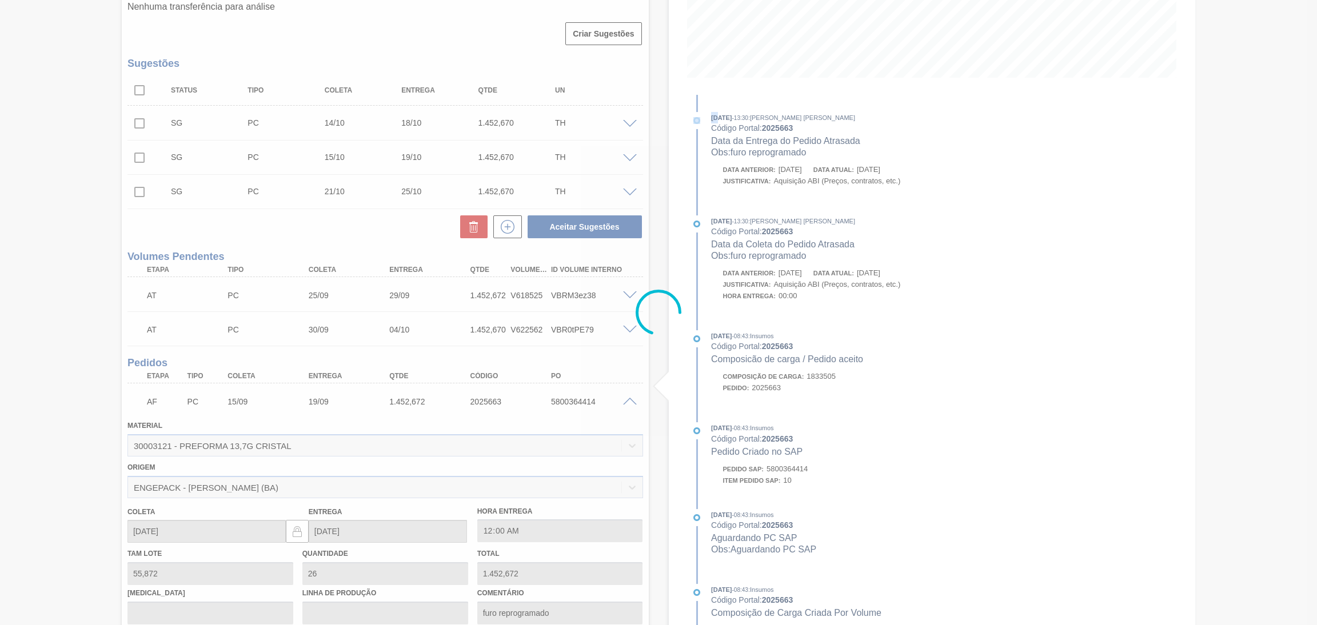
click at [627, 400] on div at bounding box center [658, 312] width 1317 height 625
click at [626, 400] on div at bounding box center [658, 312] width 1317 height 625
click at [629, 401] on div at bounding box center [658, 312] width 1317 height 625
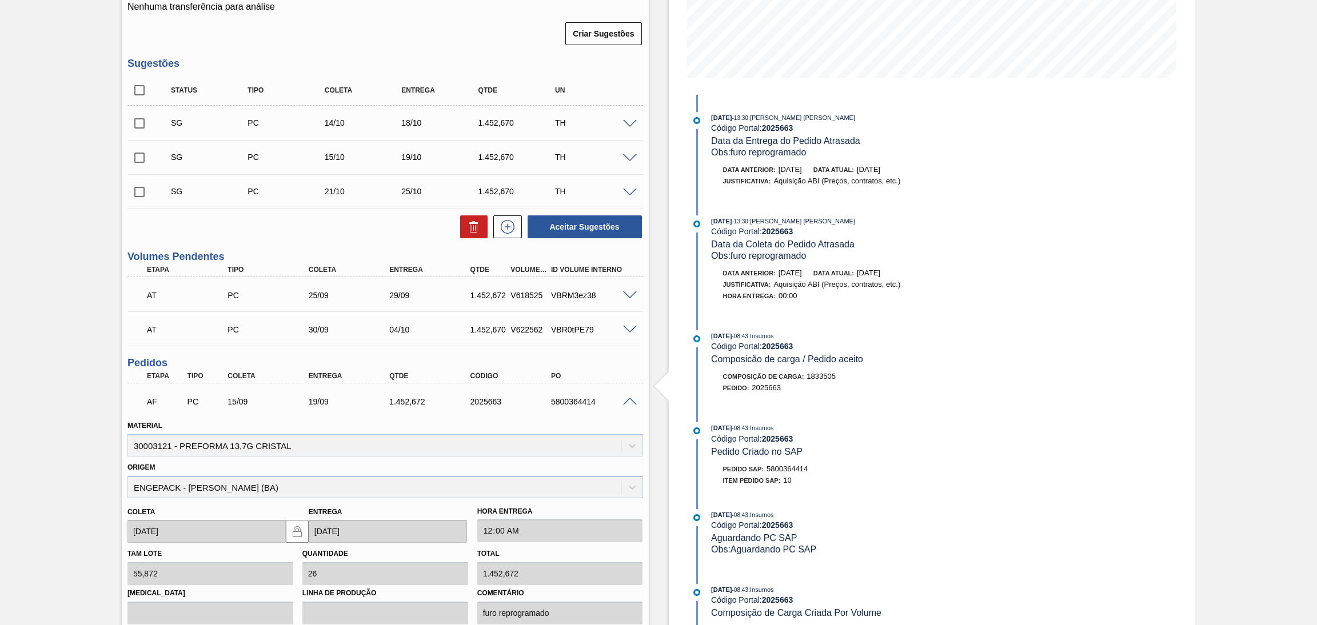
click at [629, 401] on span at bounding box center [630, 402] width 14 height 9
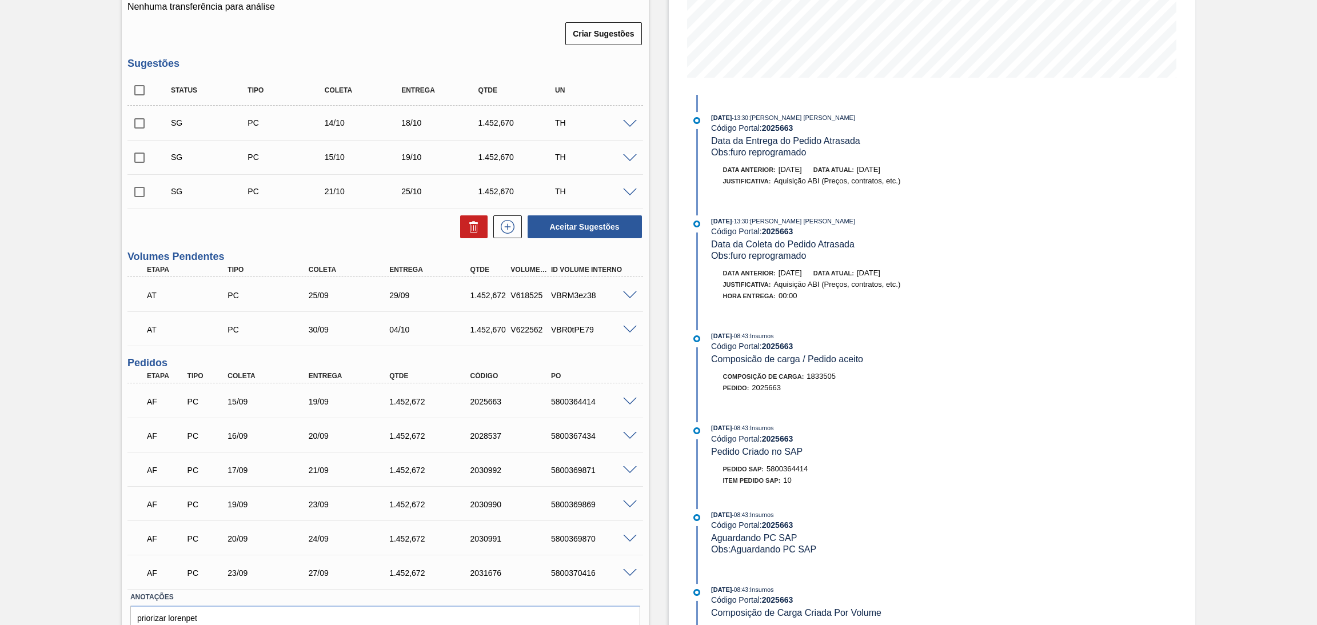
click at [629, 296] on span at bounding box center [630, 296] width 14 height 9
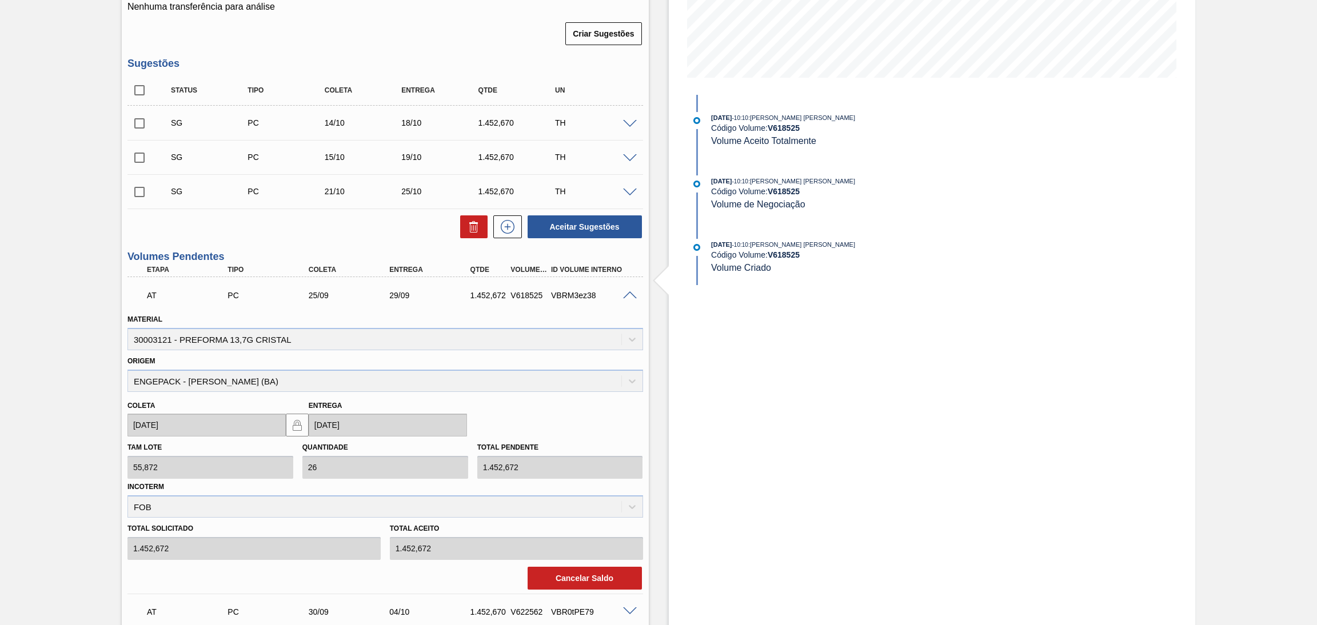
click at [628, 292] on span at bounding box center [630, 296] width 14 height 9
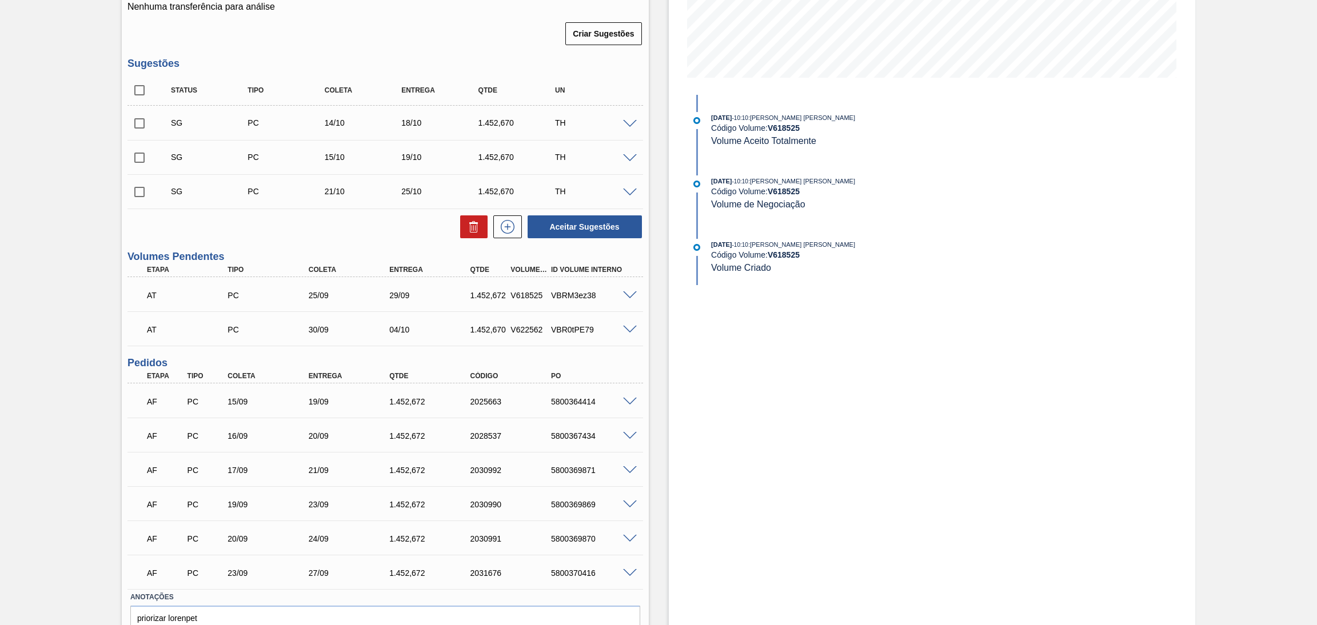
click at [627, 326] on span at bounding box center [630, 330] width 14 height 9
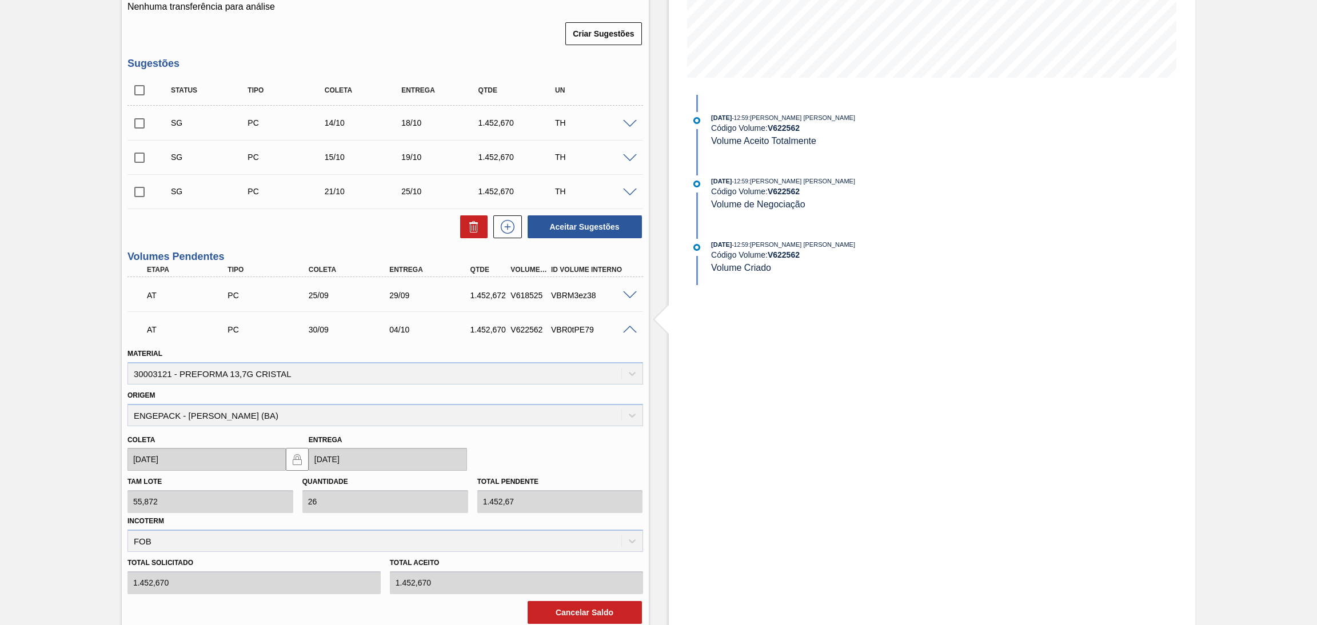
click at [627, 326] on span at bounding box center [630, 330] width 14 height 9
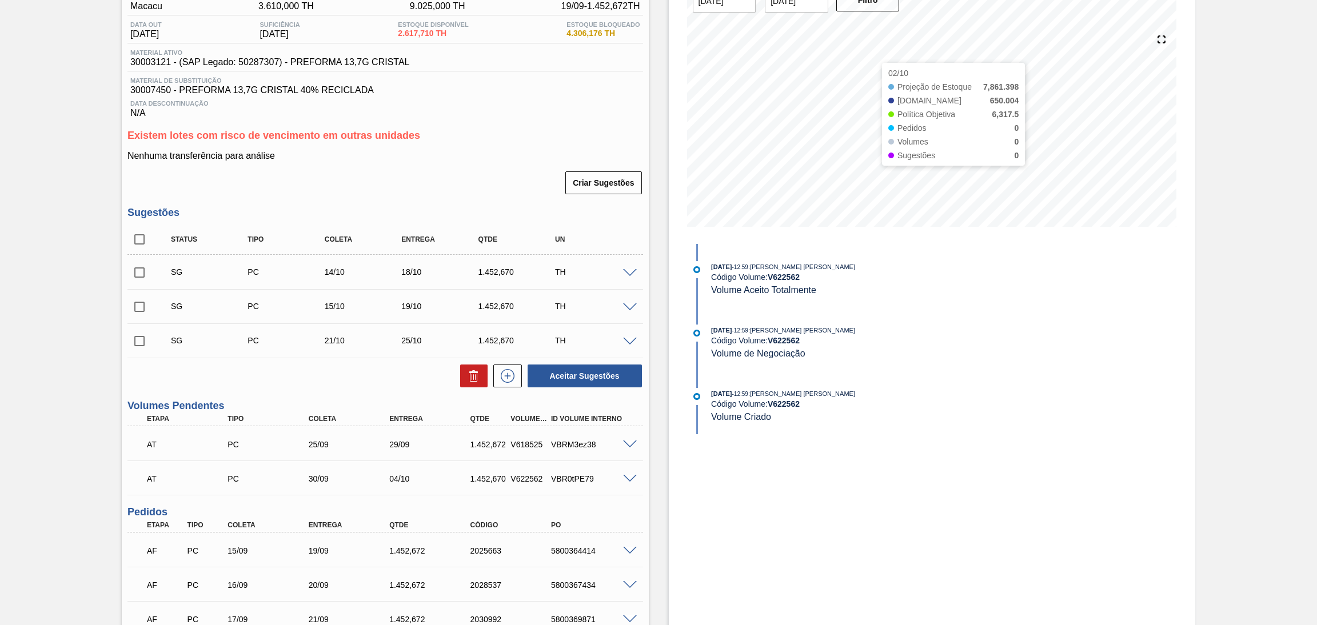
scroll to position [0, 0]
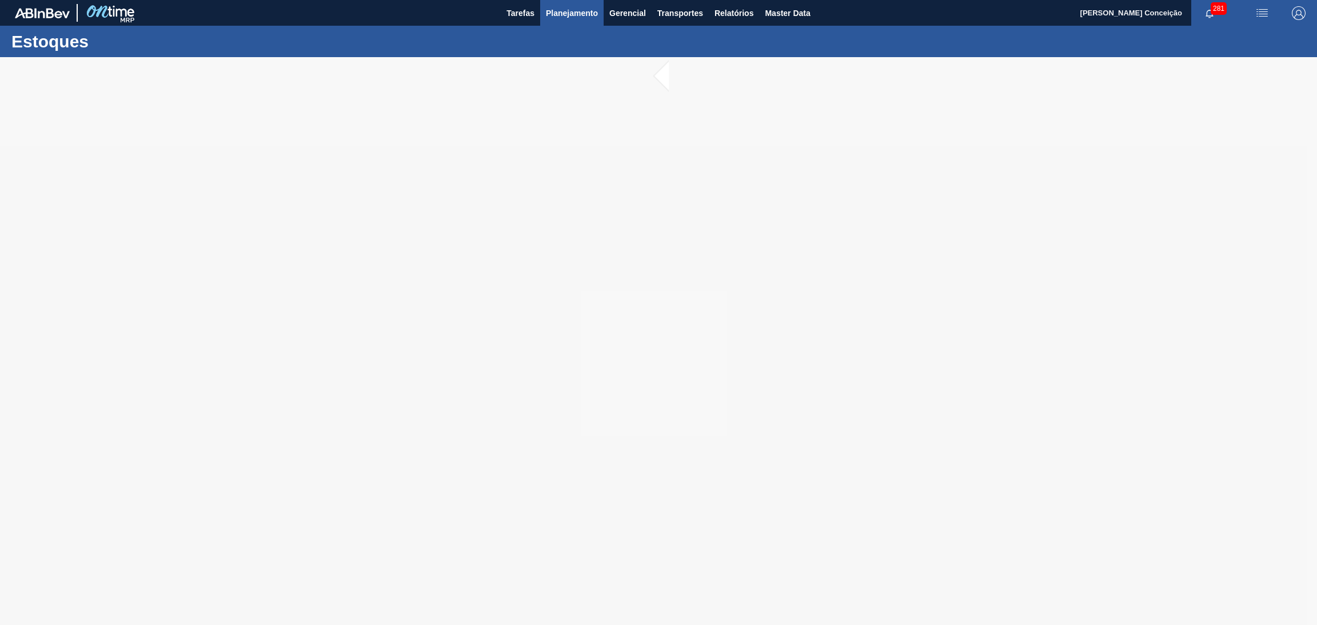
click at [596, 6] on span "Planejamento" at bounding box center [572, 13] width 52 height 14
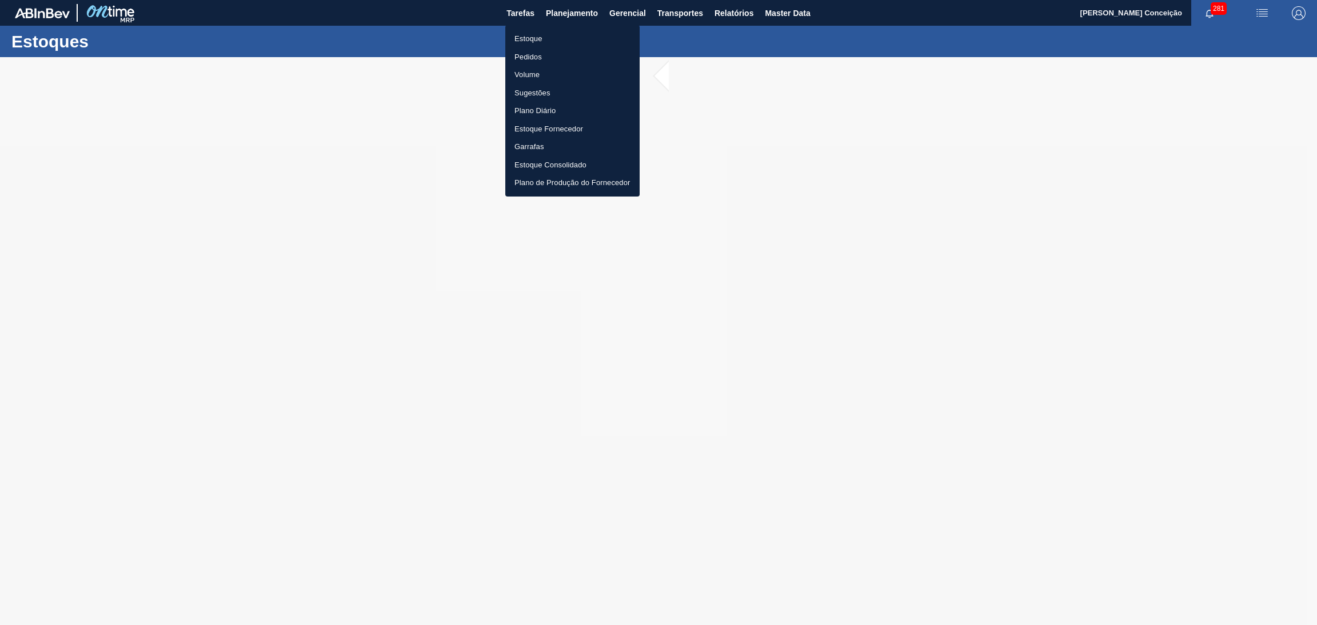
click at [534, 36] on li "Estoque" at bounding box center [572, 39] width 134 height 18
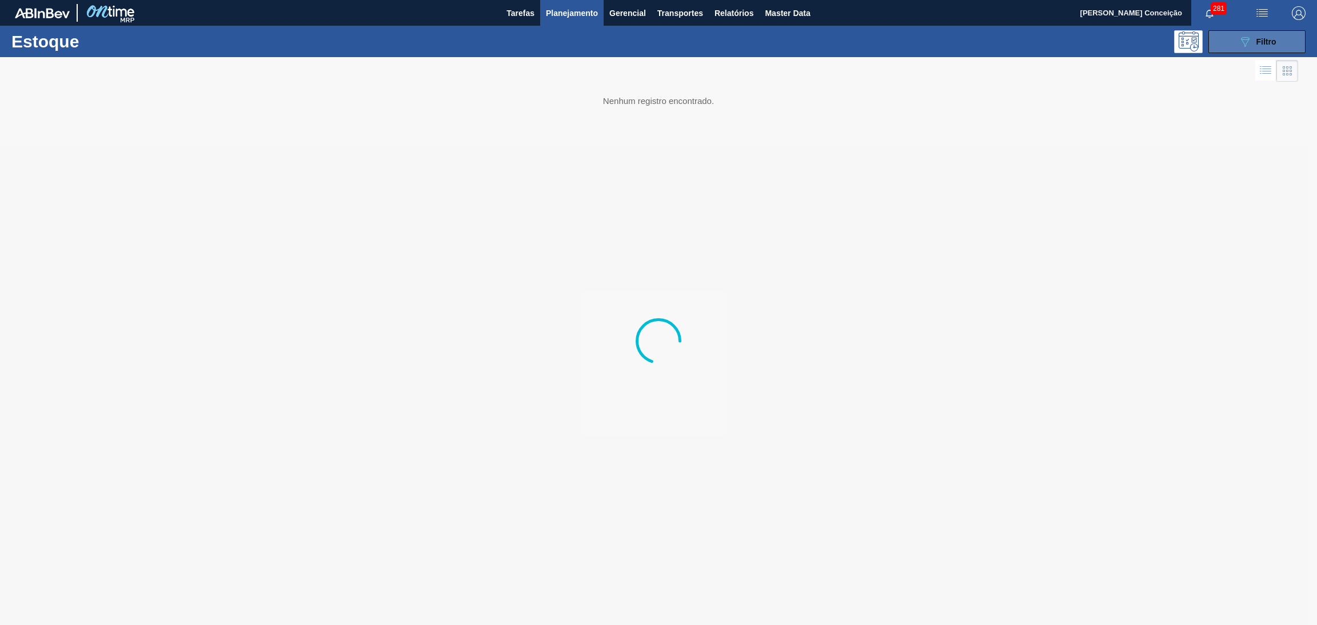
click at [1223, 42] on button "089F7B8B-B2A5-4AFE-B5C0-19BA573D28AC Filtro" at bounding box center [1257, 41] width 97 height 23
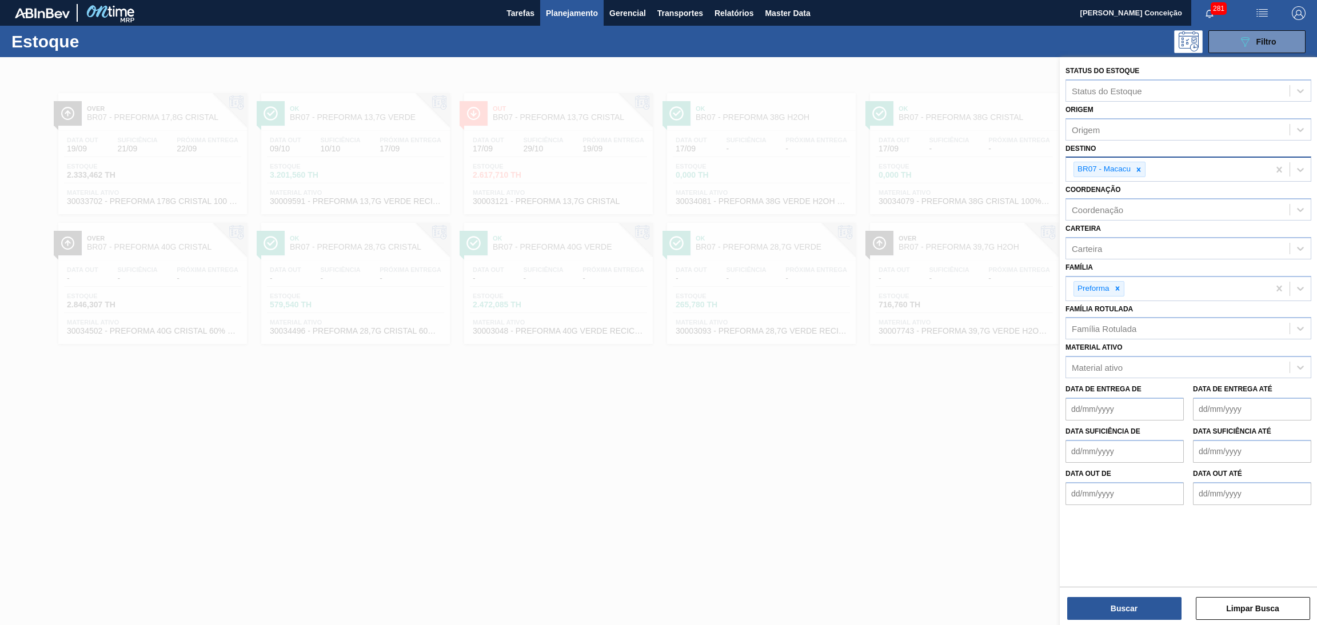
click at [1144, 168] on div at bounding box center [1139, 169] width 13 height 14
type input "br19"
click at [1109, 610] on button "Buscar" at bounding box center [1124, 608] width 114 height 23
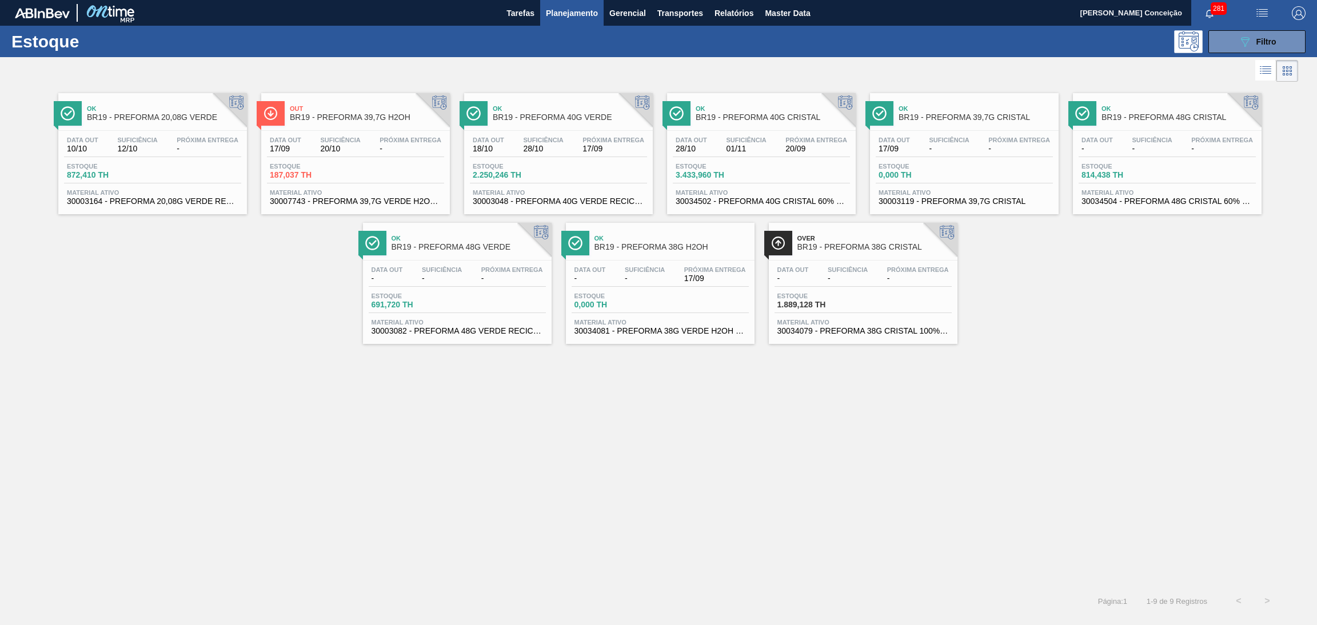
click at [611, 131] on div "Data [DATE] Suficiência 28/10 Próxima Entrega 17/09 Estoque 2.250,246 TH Materi…" at bounding box center [558, 170] width 189 height 78
click at [224, 362] on div "Ok BR19 - PREFORMA 20,08G VERDE Data [DATE] Suficiência 12/10 Próxima Entrega -…" at bounding box center [658, 336] width 1317 height 503
click at [361, 415] on div "Ok BR19 - PREFORMA 20,08G VERDE Data [DATE] Suficiência 12/10 Próxima Entrega -…" at bounding box center [658, 336] width 1317 height 503
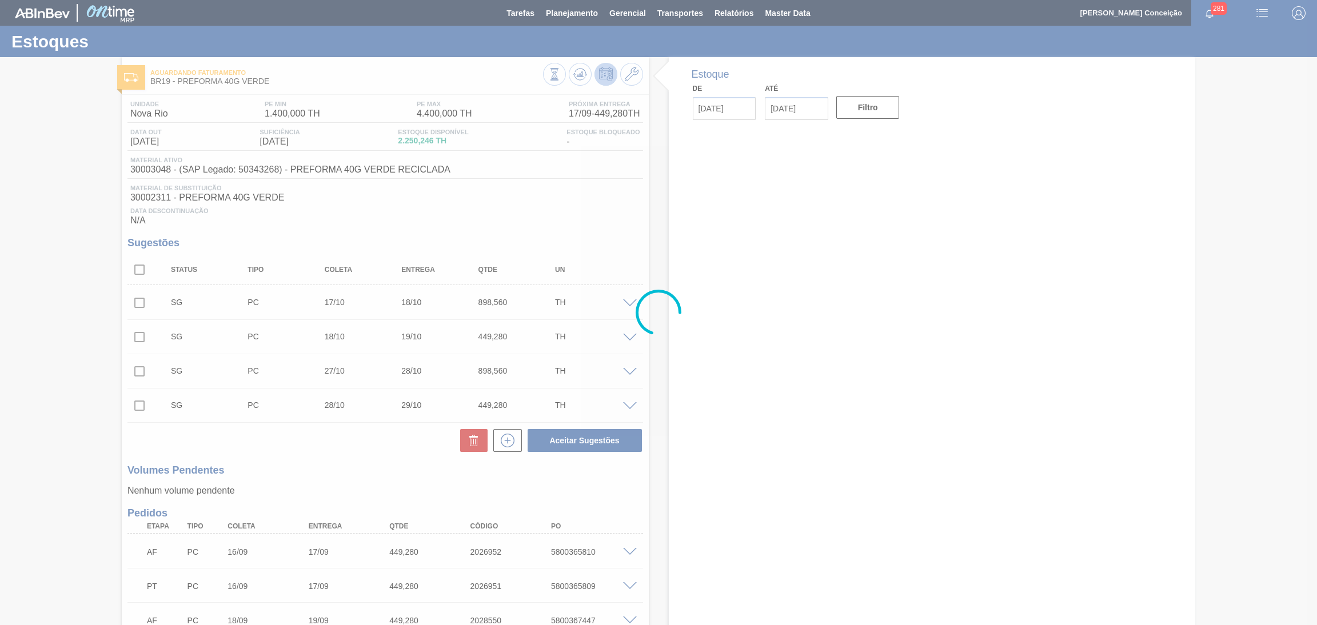
click at [380, 221] on div at bounding box center [658, 312] width 1317 height 625
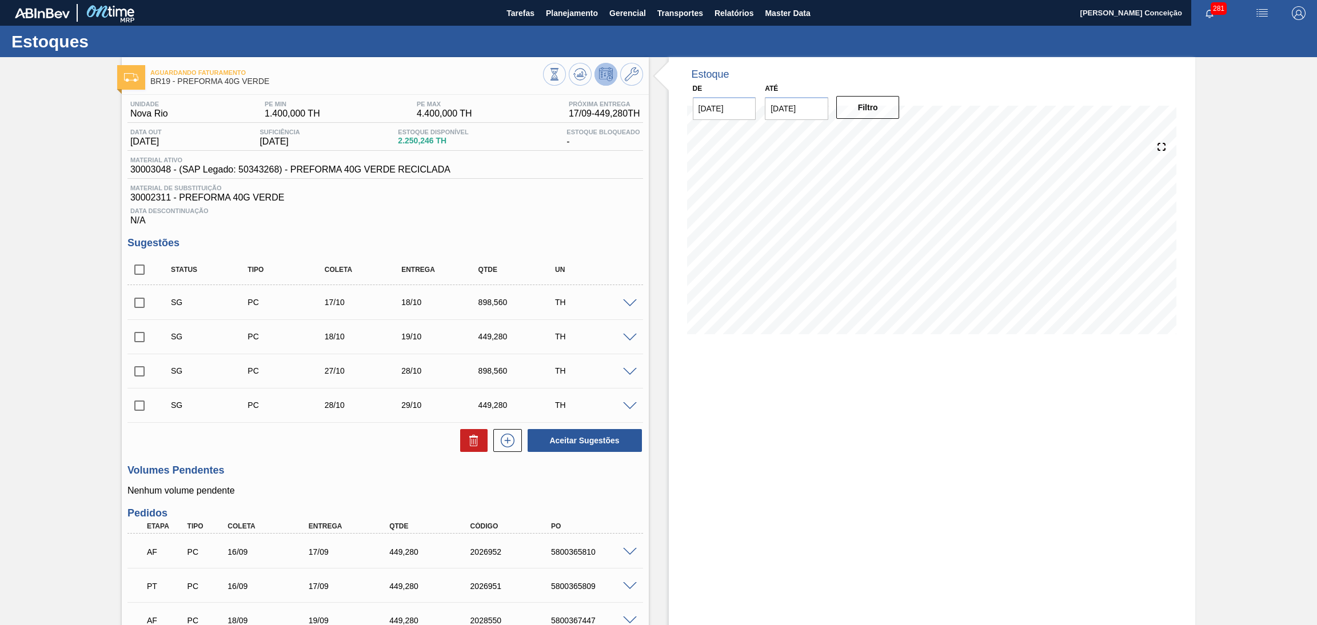
click at [341, 455] on div "Unidade Nova Rio PE MIN 1.400,000 TH PE MAX 4.400,000 TH Próxima Entrega 17/09 …" at bounding box center [385, 427] width 527 height 664
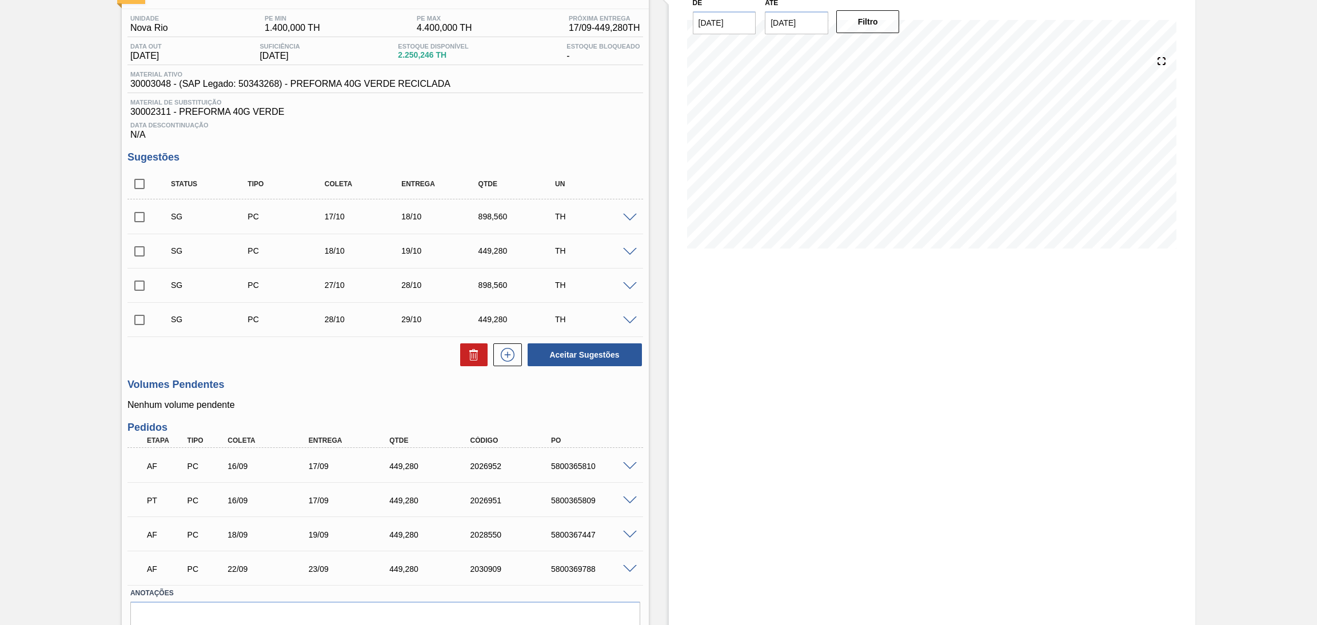
click at [716, 368] on div "Estoque De [DATE] Até [DATE] Filtro" at bounding box center [932, 325] width 527 height 708
click at [147, 183] on input "checkbox" at bounding box center [139, 184] width 24 height 24
checkbox input "true"
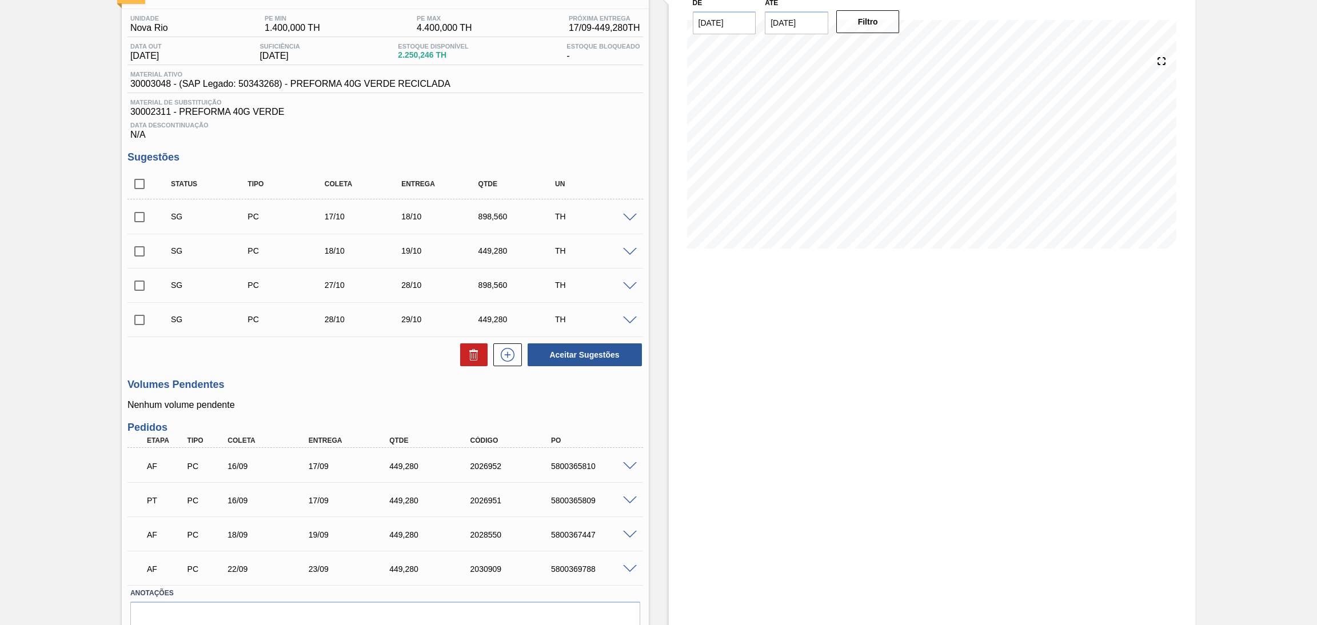
checkbox input "true"
click at [471, 364] on button at bounding box center [473, 355] width 27 height 23
checkbox input "false"
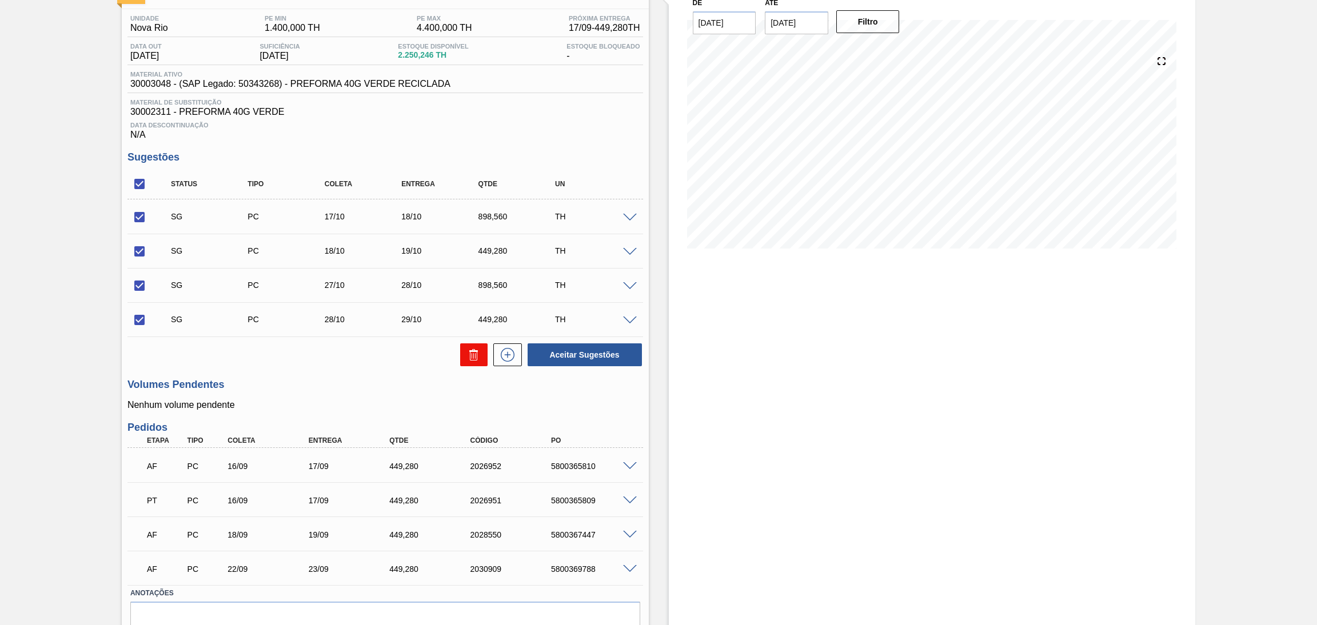
checkbox input "false"
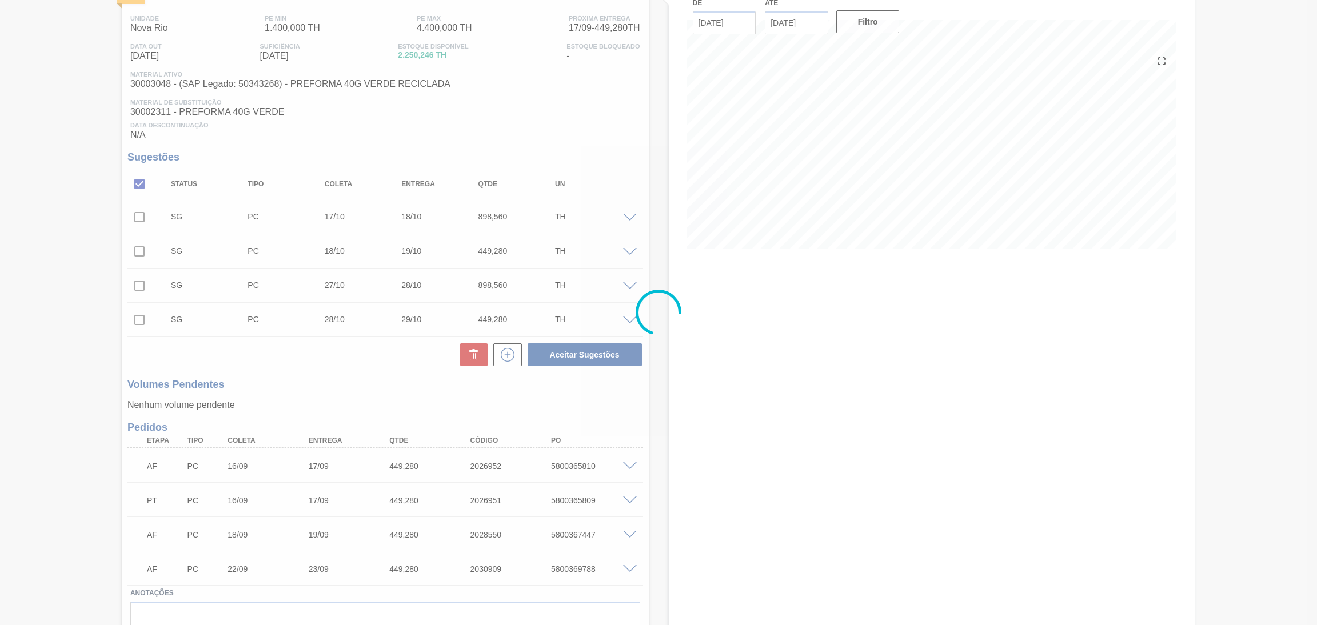
scroll to position [0, 0]
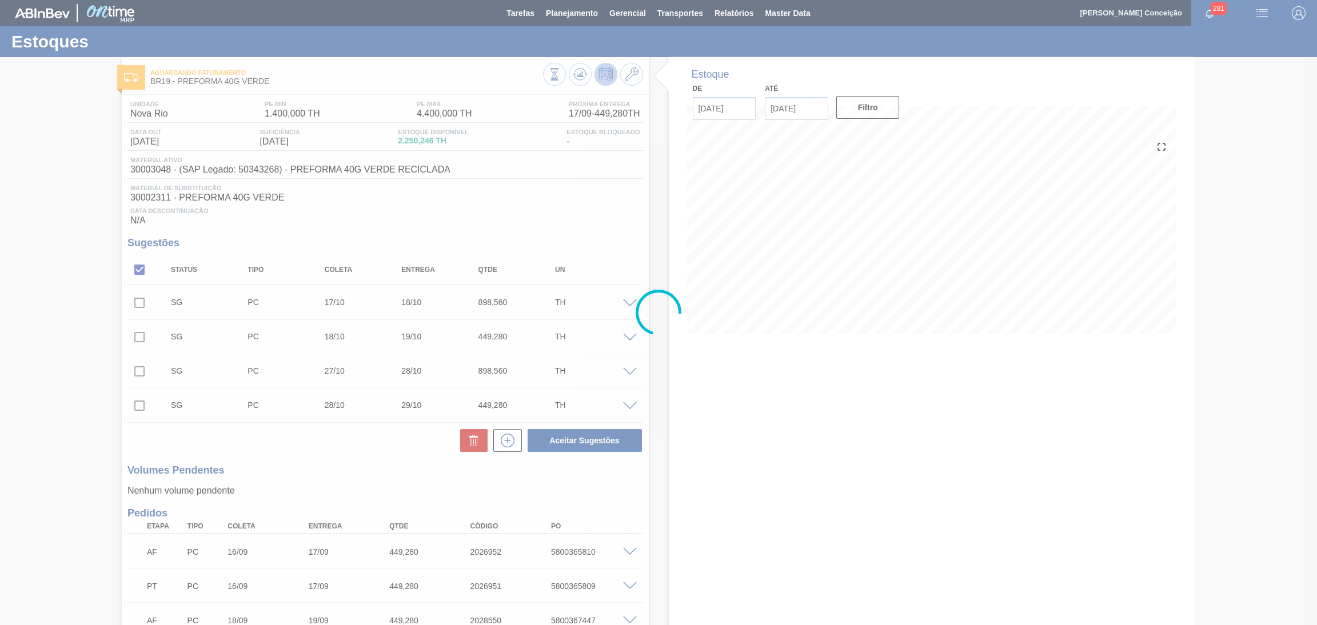
click at [735, 372] on div at bounding box center [658, 312] width 1317 height 625
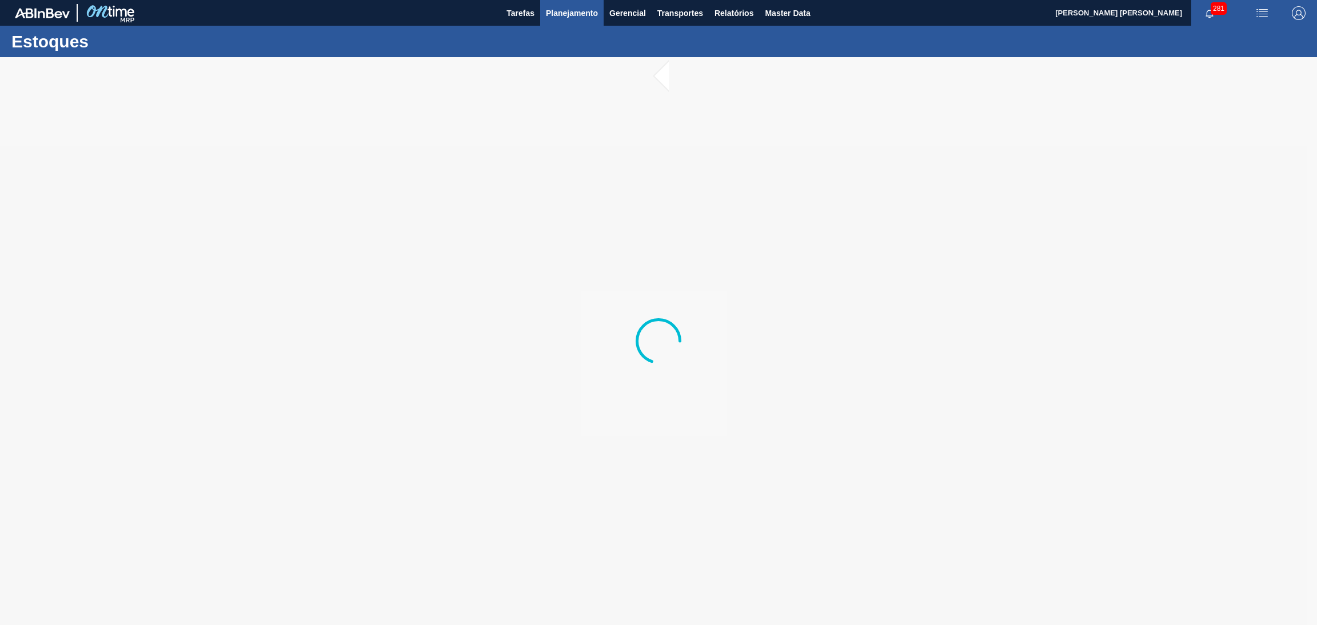
click at [574, 11] on span "Planejamento" at bounding box center [572, 13] width 52 height 14
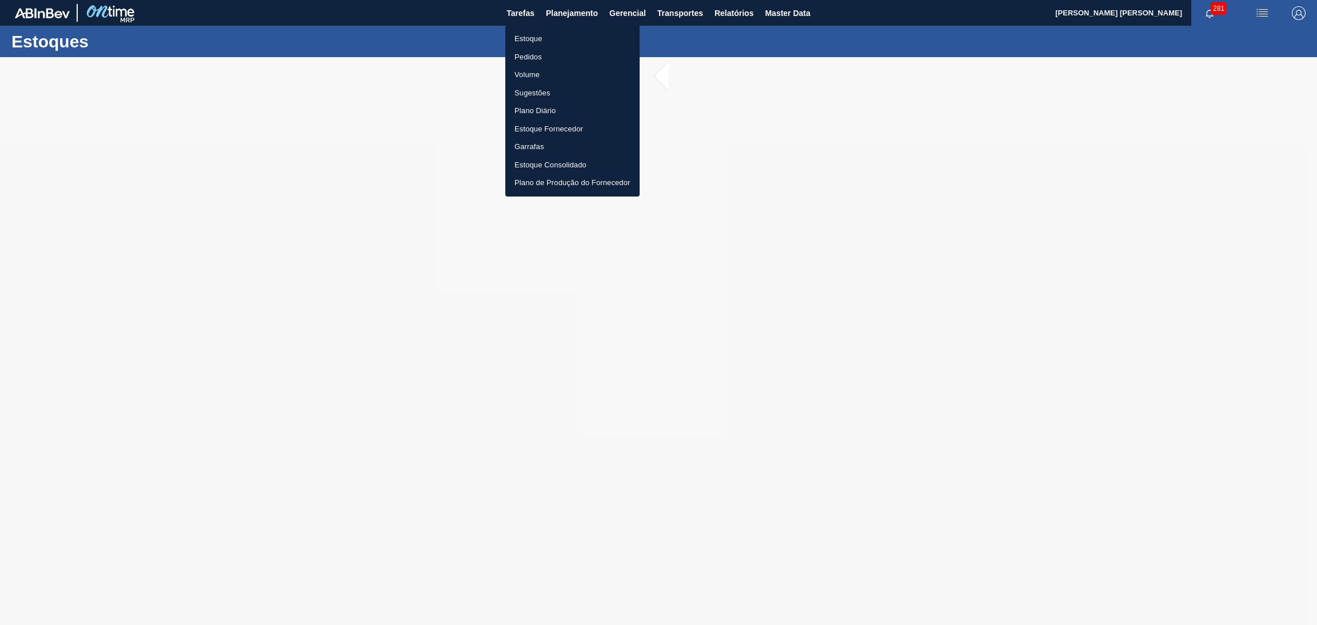
click at [529, 42] on li "Estoque" at bounding box center [572, 39] width 134 height 18
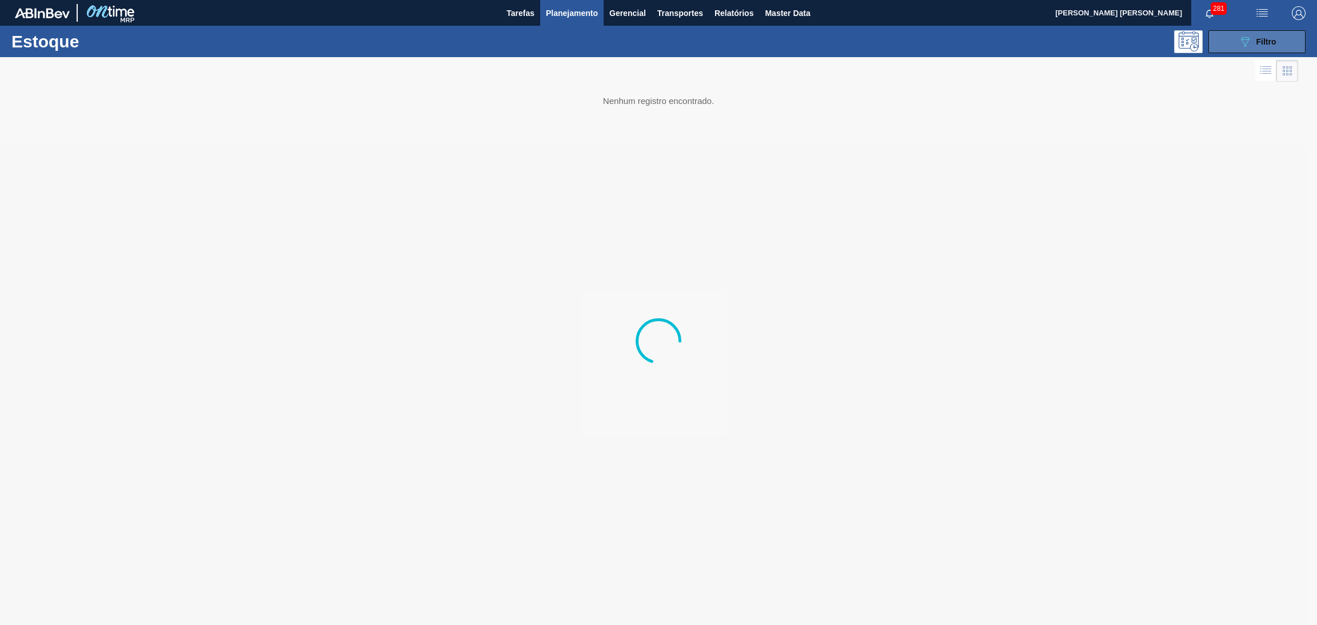
click at [1251, 41] on div "089F7B8B-B2A5-4AFE-B5C0-19BA573D28AC Filtro" at bounding box center [1257, 42] width 38 height 14
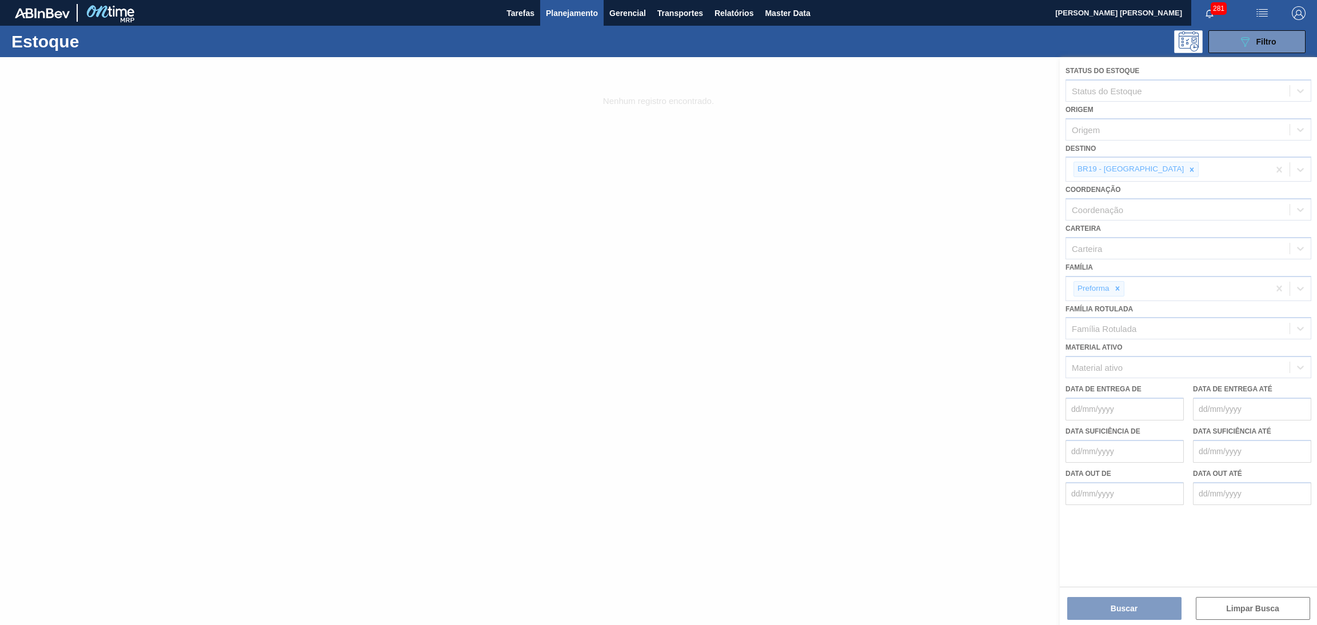
click at [1144, 173] on div at bounding box center [658, 341] width 1317 height 568
click at [1144, 169] on div at bounding box center [658, 341] width 1317 height 568
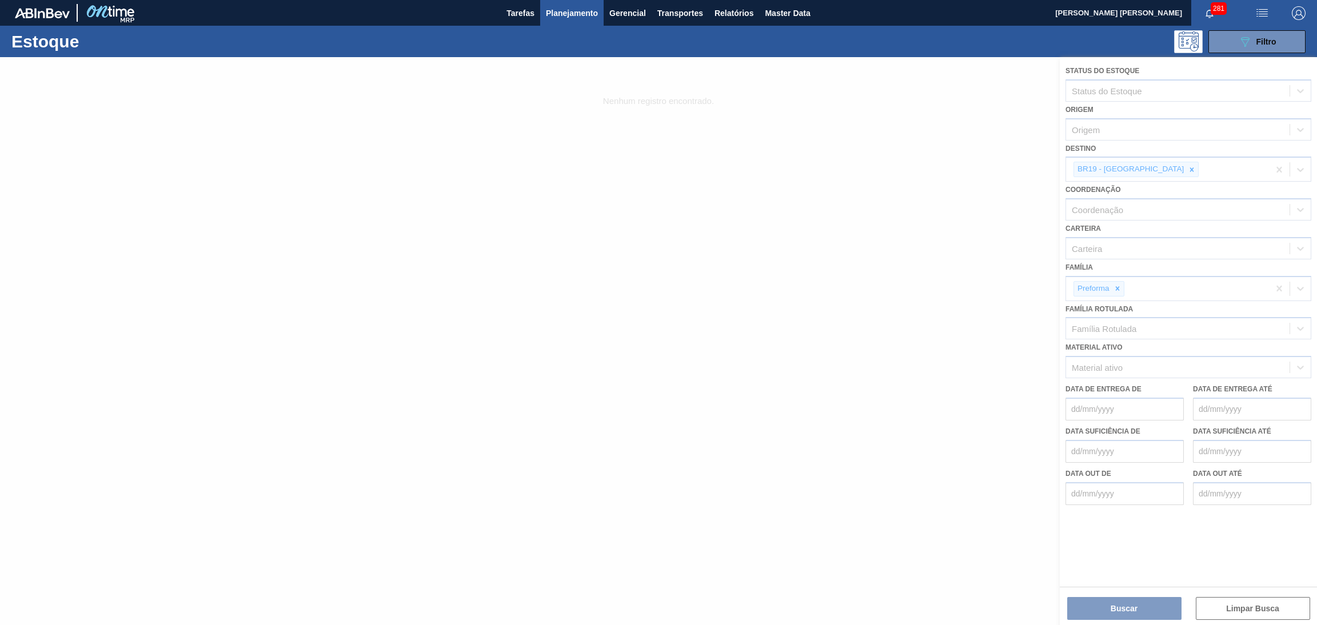
click at [1144, 169] on div at bounding box center [658, 341] width 1317 height 568
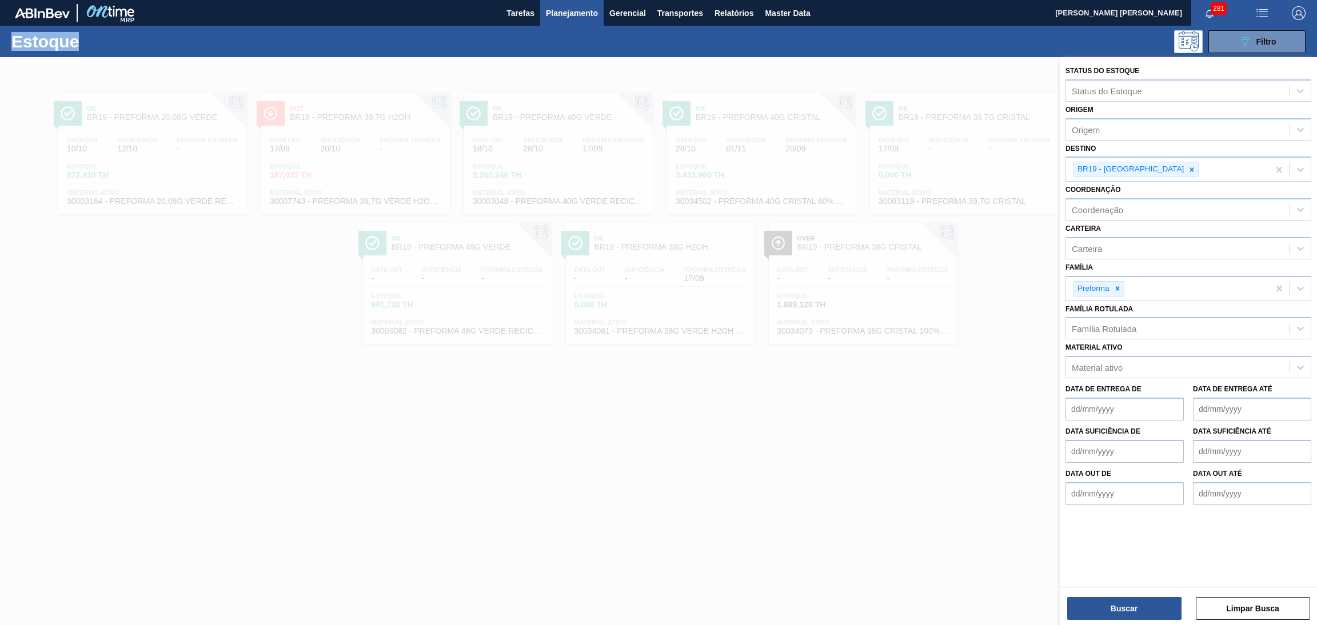
click at [1190, 169] on icon at bounding box center [1192, 170] width 4 height 4
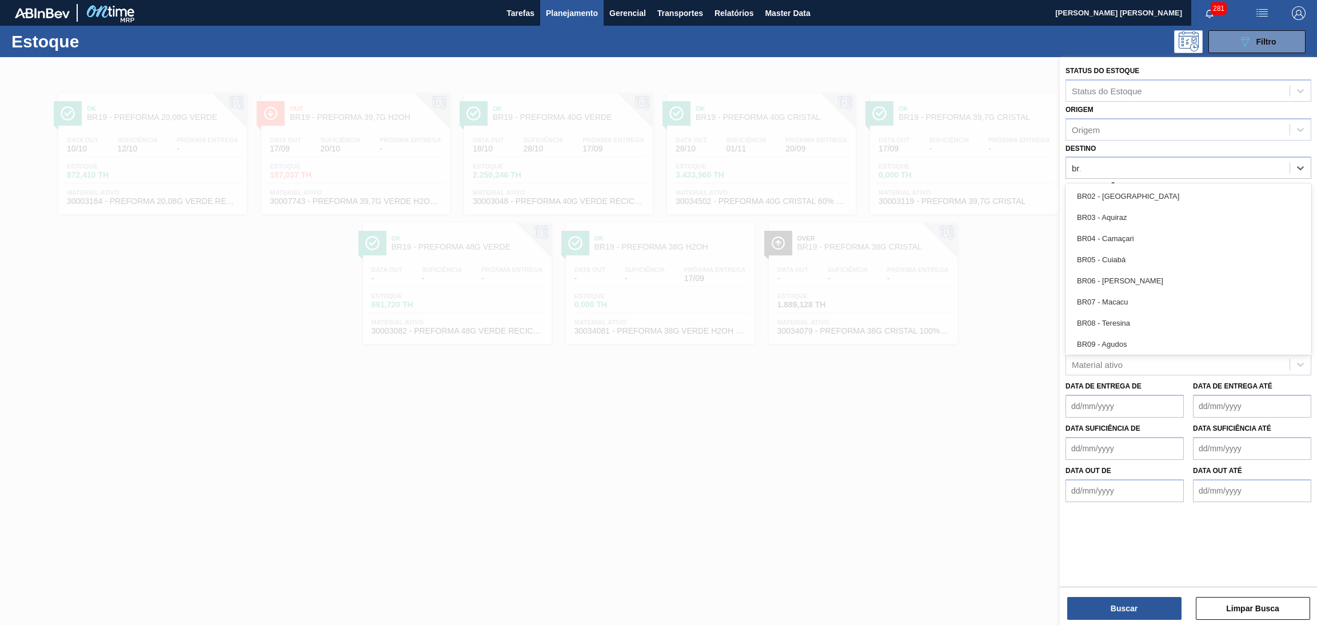
type input "br12"
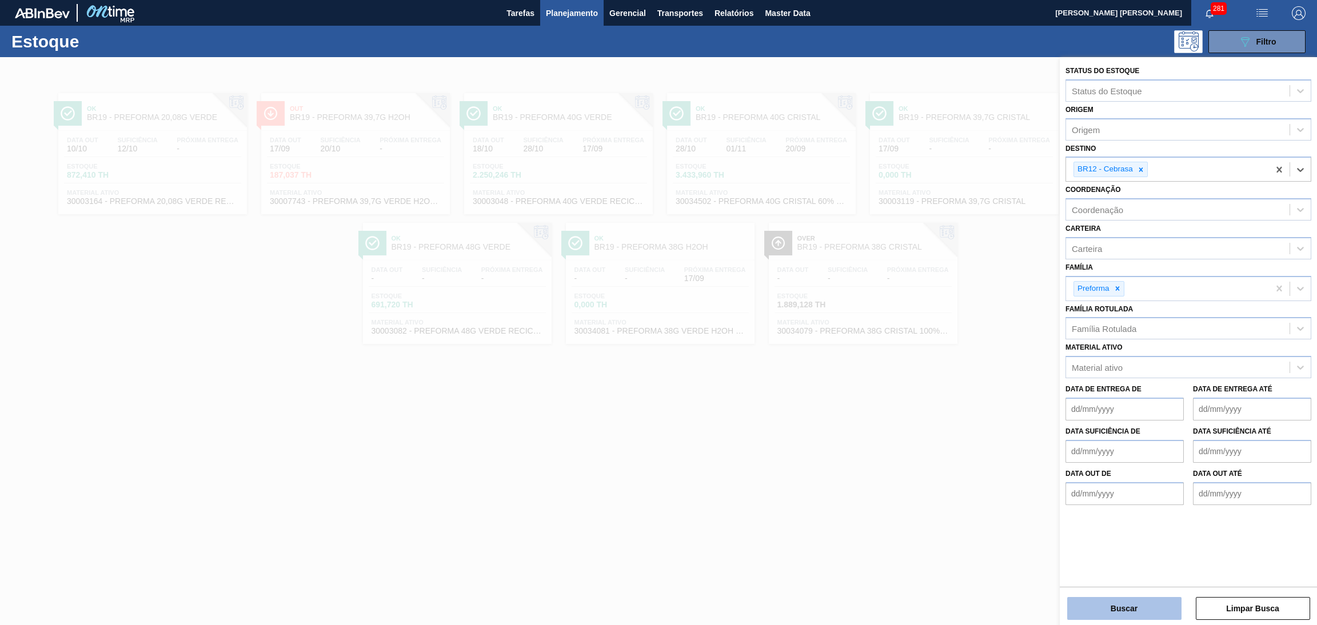
click at [1104, 603] on button "Buscar" at bounding box center [1124, 608] width 114 height 23
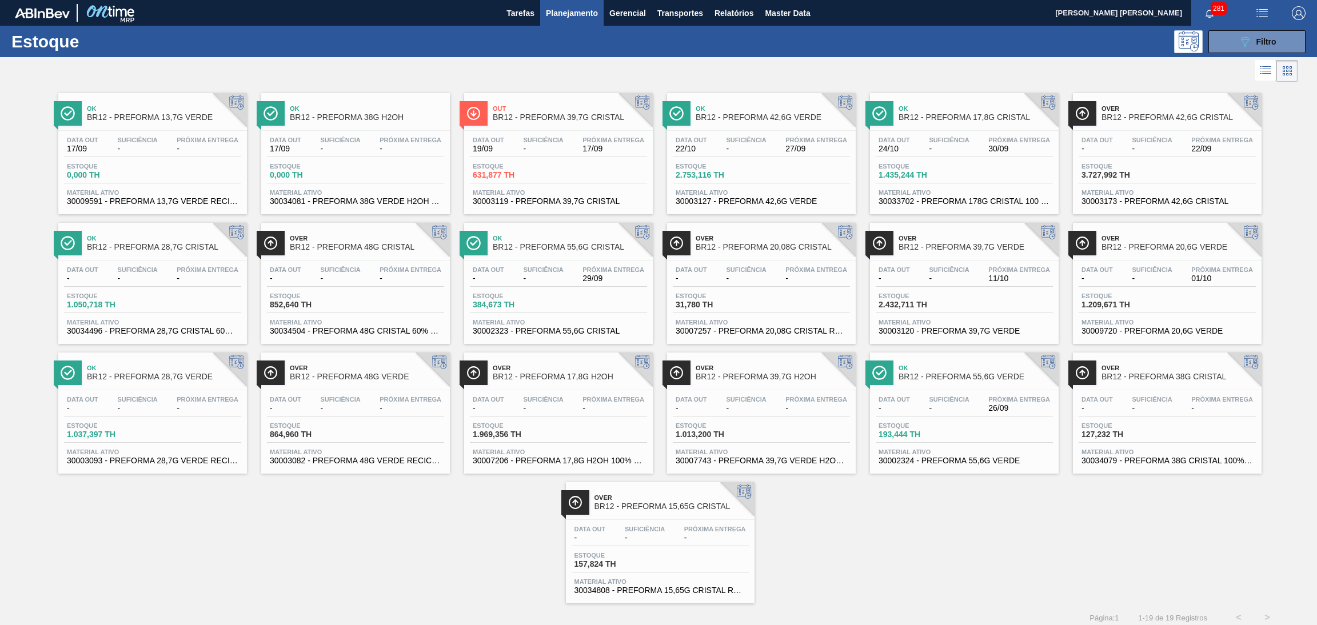
click at [561, 147] on span "-" at bounding box center [543, 149] width 40 height 9
click at [1270, 46] on div "089F7B8B-B2A5-4AFE-B5C0-19BA573D28AC Filtro" at bounding box center [1257, 42] width 38 height 14
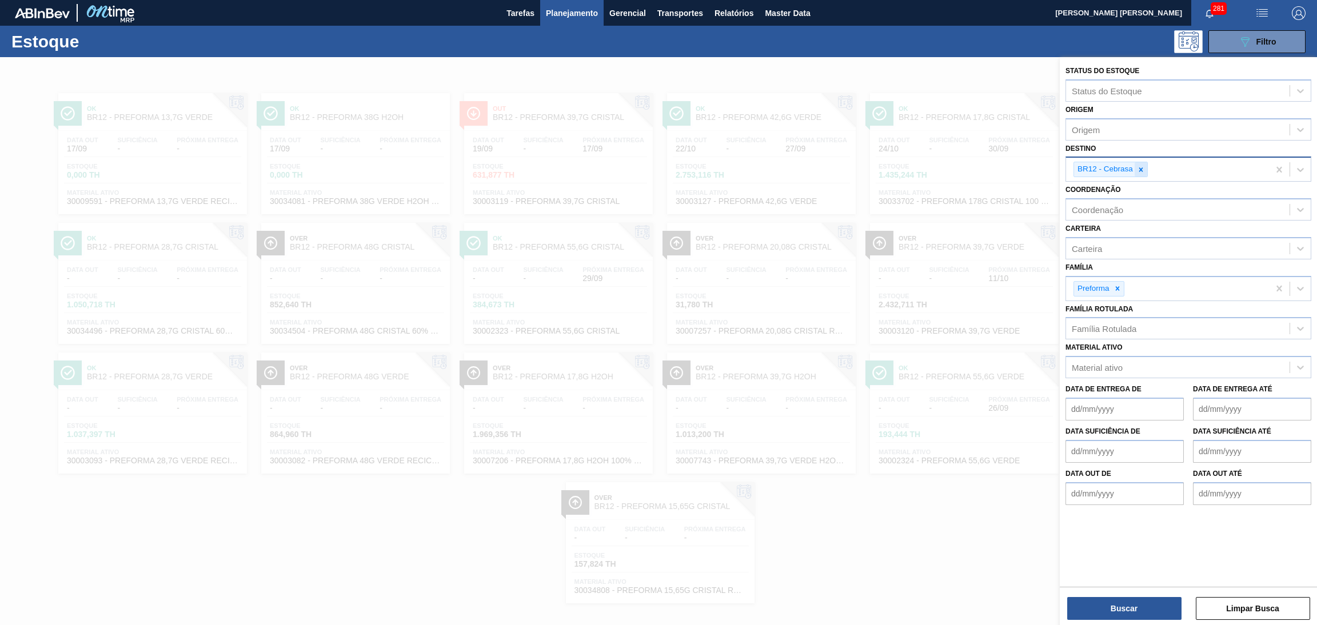
click at [1138, 166] on icon at bounding box center [1141, 170] width 8 height 8
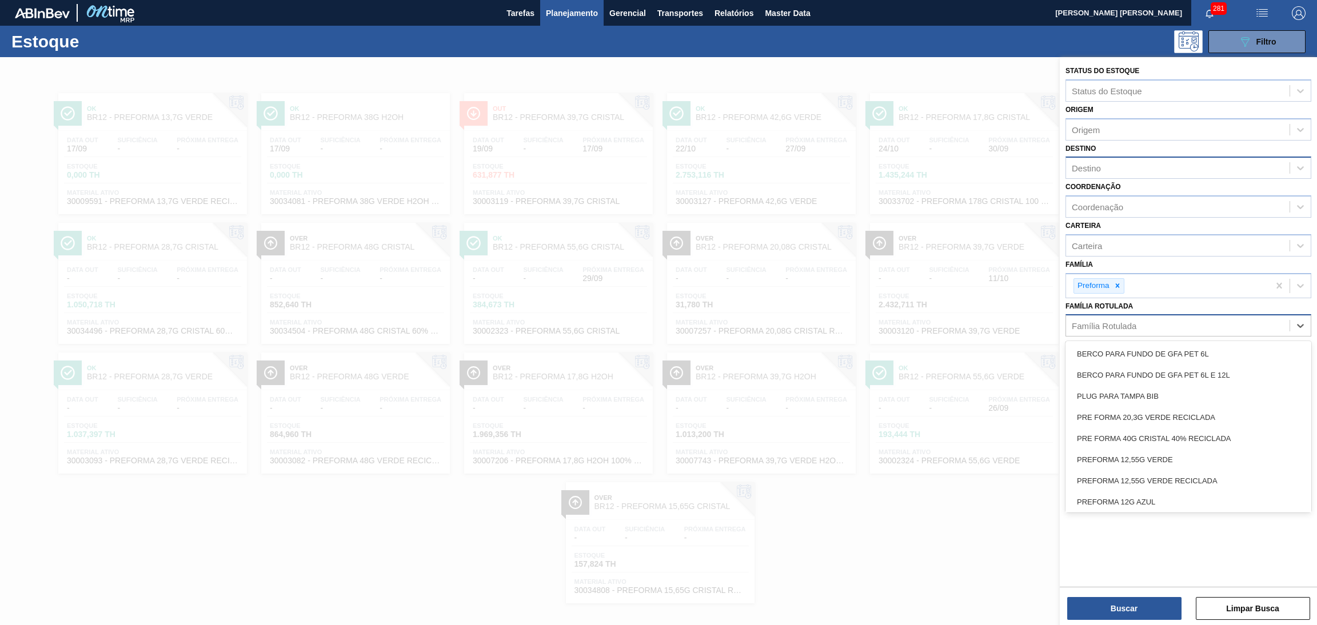
click at [1086, 324] on div "Família Rotulada" at bounding box center [1104, 326] width 65 height 10
type Rotulada "20,08"
click at [1179, 393] on div "PREFORMA 20,08G CRISTAL" at bounding box center [1189, 396] width 246 height 21
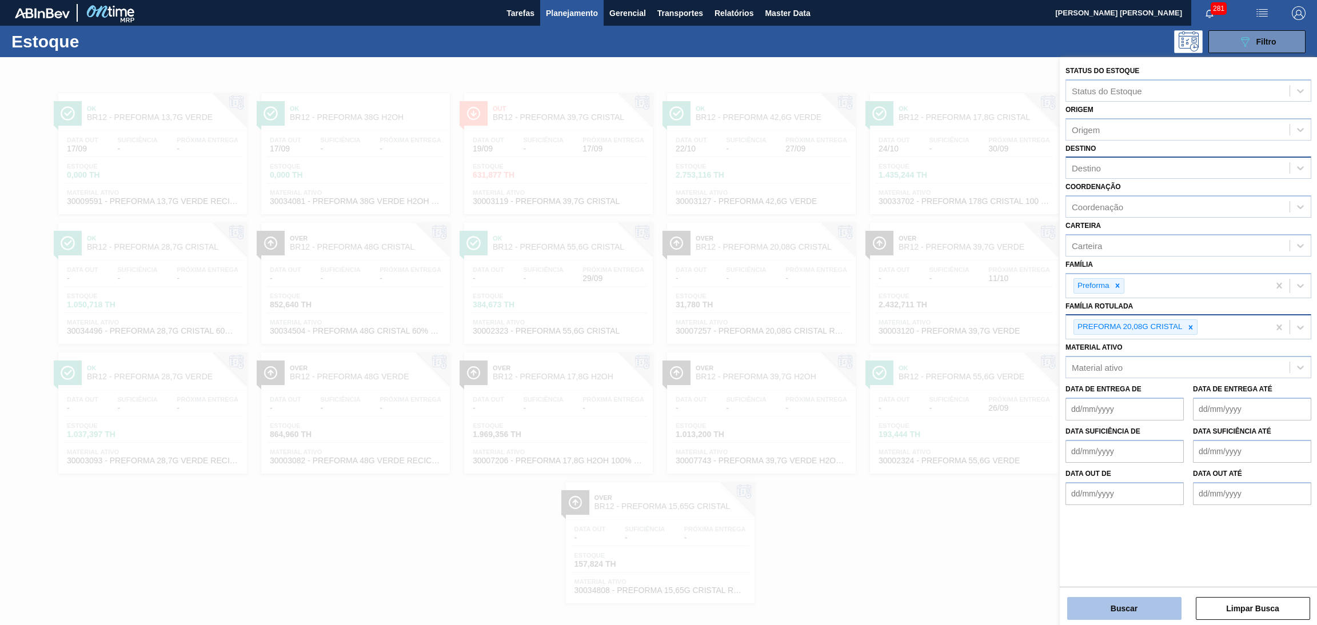
click at [1126, 617] on button "Buscar" at bounding box center [1124, 608] width 114 height 23
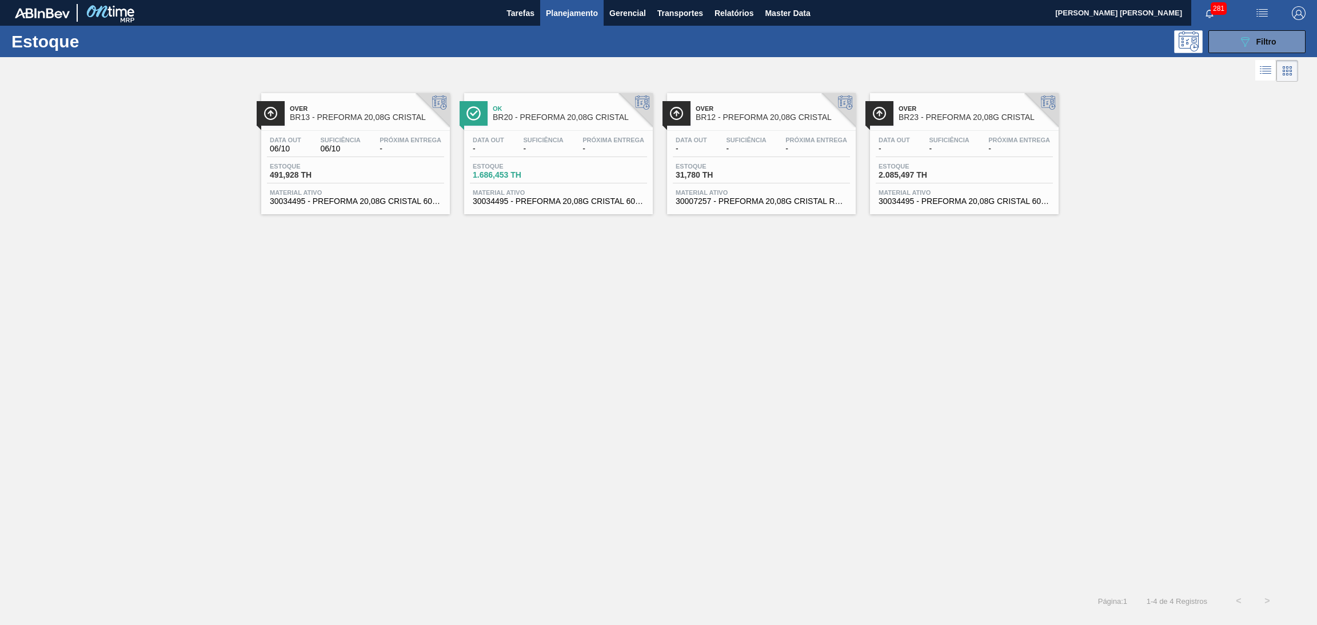
click at [402, 126] on div "Over BR13 - PREFORMA 20,08G CRISTAL" at bounding box center [367, 114] width 154 height 26
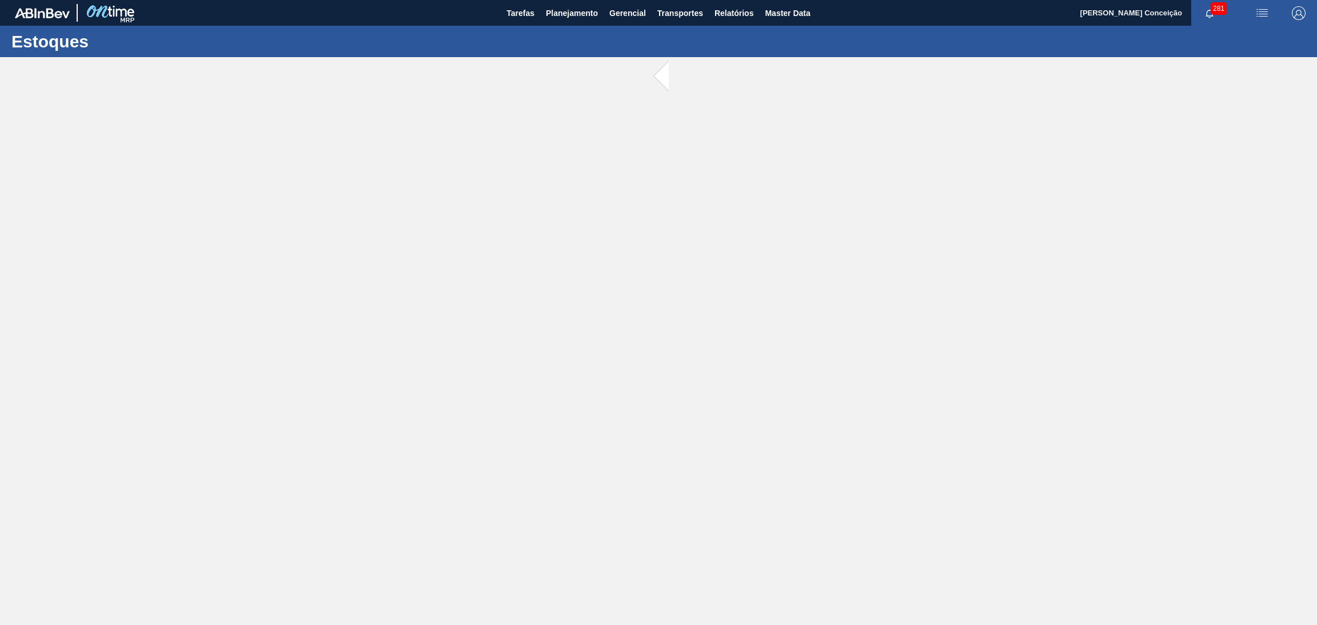
click at [586, 355] on main "Tarefas Planejamento Gerencial Transportes Relatórios Master Data Aline Apareci…" at bounding box center [658, 312] width 1317 height 625
click at [626, 265] on div at bounding box center [658, 341] width 1317 height 568
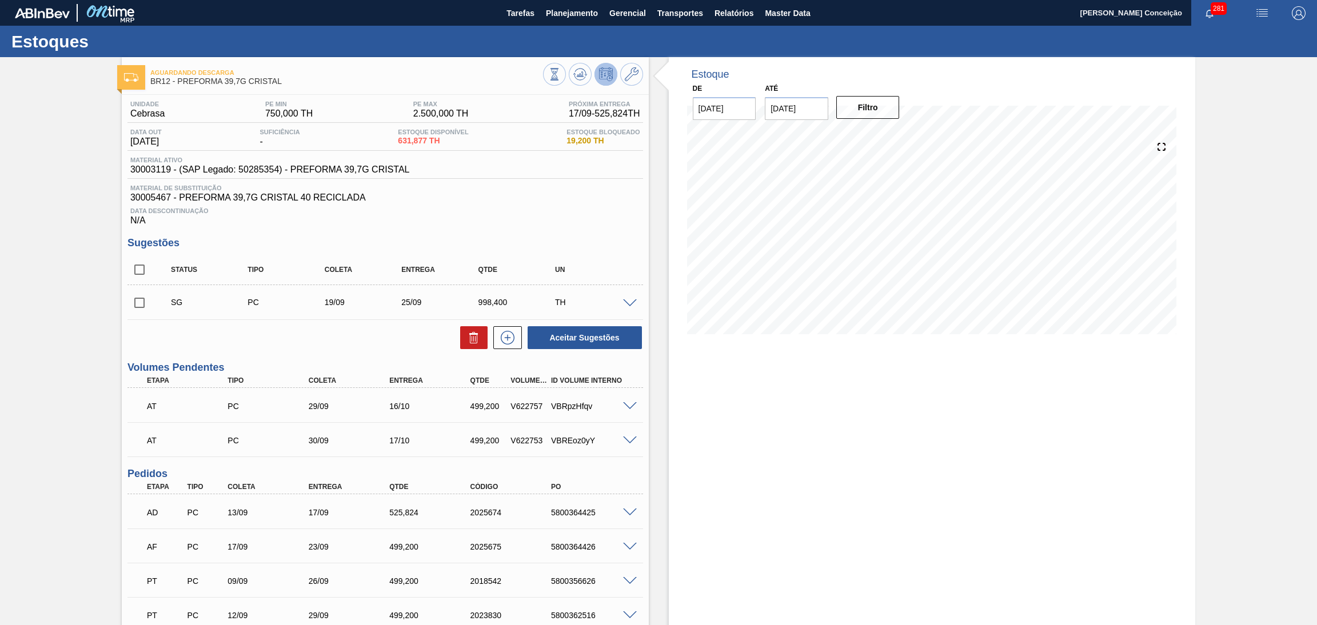
click at [408, 320] on div "Status Tipo Coleta Entrega Qtde UN SG PC 19/09 25/09 998,400 TH Material 300031…" at bounding box center [385, 302] width 516 height 95
click at [663, 505] on div "Estoque De [DATE] Até [DATE] Filtro" at bounding box center [922, 391] width 547 height 668
click at [146, 298] on input "checkbox" at bounding box center [139, 303] width 24 height 24
click at [473, 340] on icon at bounding box center [474, 338] width 14 height 14
checkbox input "false"
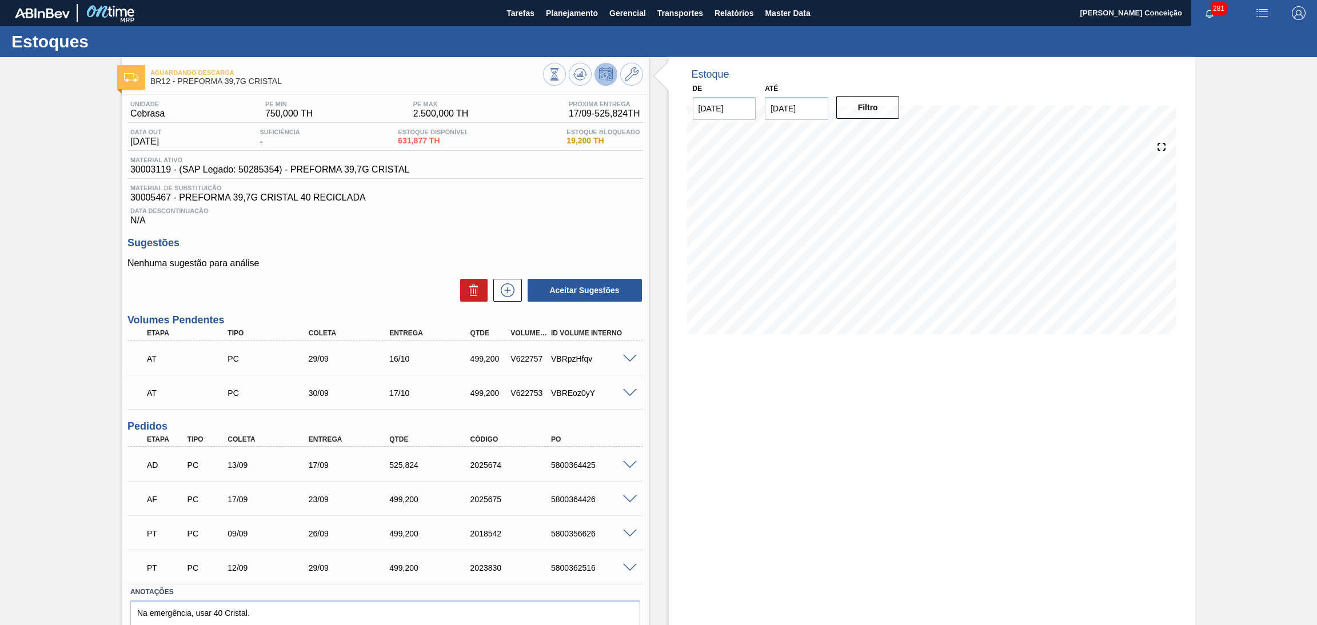
click at [313, 500] on div "23/09" at bounding box center [352, 499] width 92 height 9
click at [414, 138] on span "631,877 TH" at bounding box center [433, 141] width 70 height 9
click at [711, 433] on div "Estoque De [DATE] Até [DATE] Filtro 21/09 Projeção de Estoque 169.693 [DOMAIN_N…" at bounding box center [932, 367] width 527 height 621
click at [145, 175] on div "Material ativo 30003119 - (SAP Legado: 50285354) - PREFORMA 39,7G CRISTAL" at bounding box center [385, 168] width 516 height 22
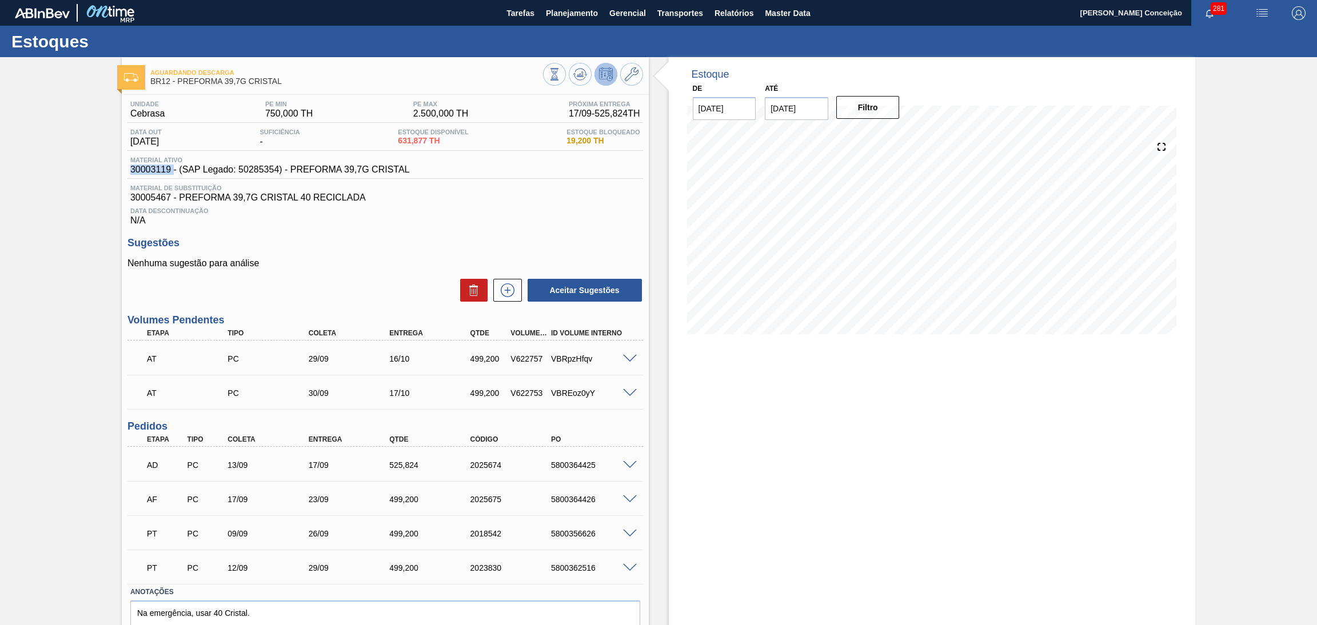
copy span "30003119"
click at [554, 65] on button at bounding box center [554, 74] width 23 height 23
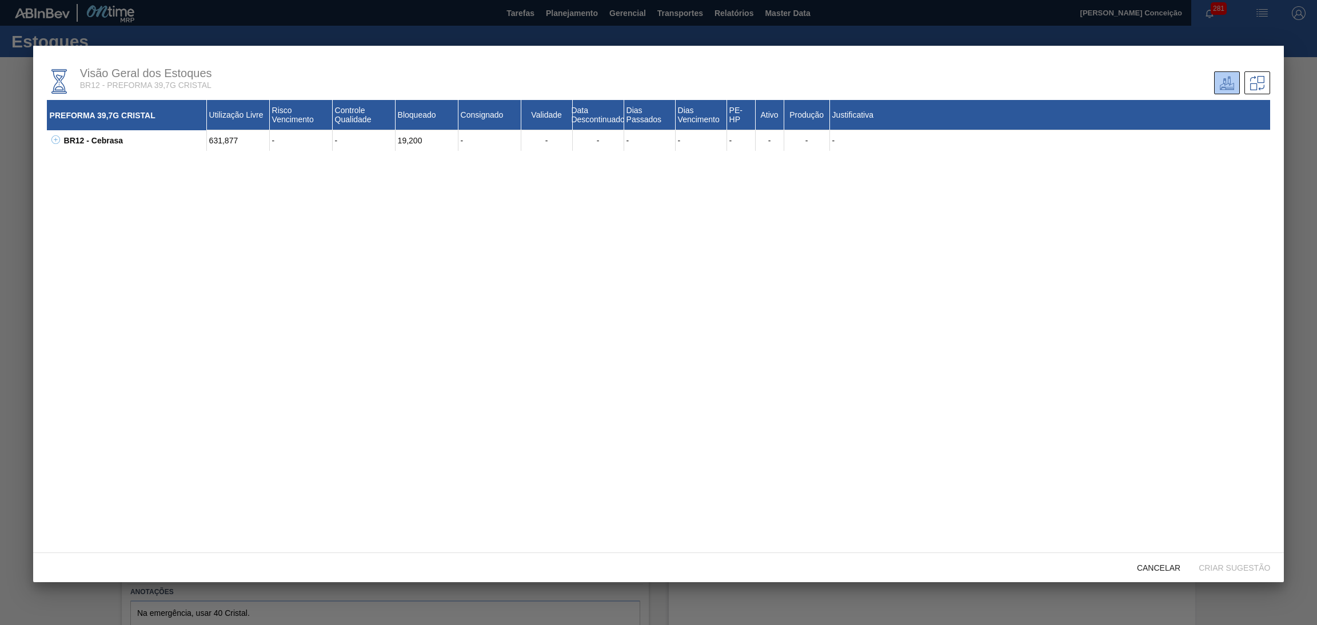
click at [55, 139] on icon at bounding box center [55, 140] width 1 height 4
click at [1304, 119] on div at bounding box center [658, 312] width 1317 height 625
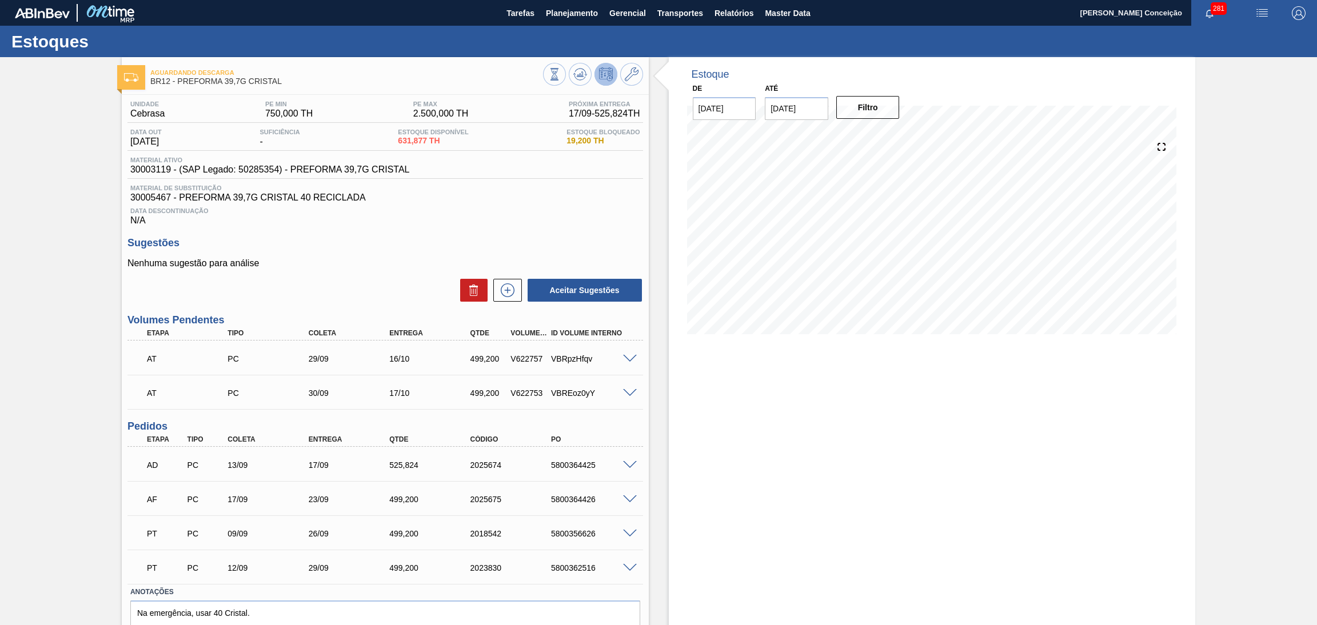
click at [577, 209] on span "Data Descontinuação" at bounding box center [385, 211] width 510 height 7
click at [562, 197] on span "30005467 - PREFORMA 39,7G CRISTAL 40 RECICLADA" at bounding box center [385, 198] width 510 height 10
click at [368, 264] on p "Nenhuma sugestão para análise" at bounding box center [385, 263] width 516 height 10
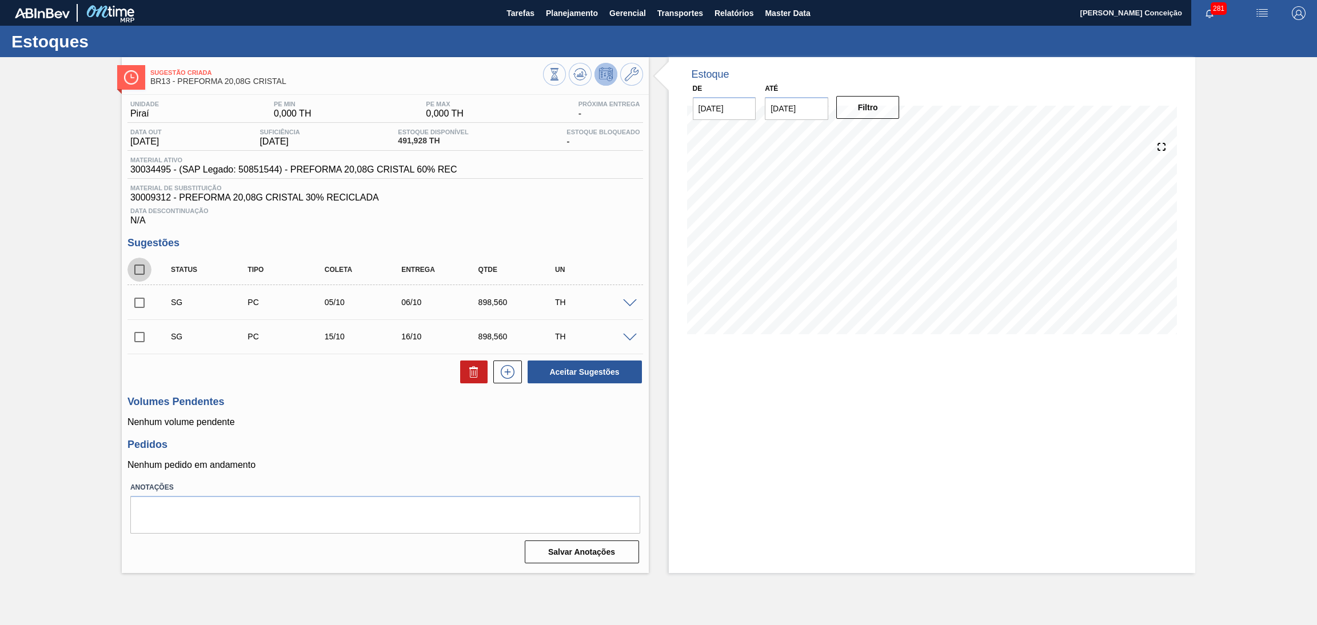
click at [137, 269] on input "checkbox" at bounding box center [139, 270] width 24 height 24
checkbox input "true"
click at [469, 362] on button at bounding box center [473, 372] width 27 height 23
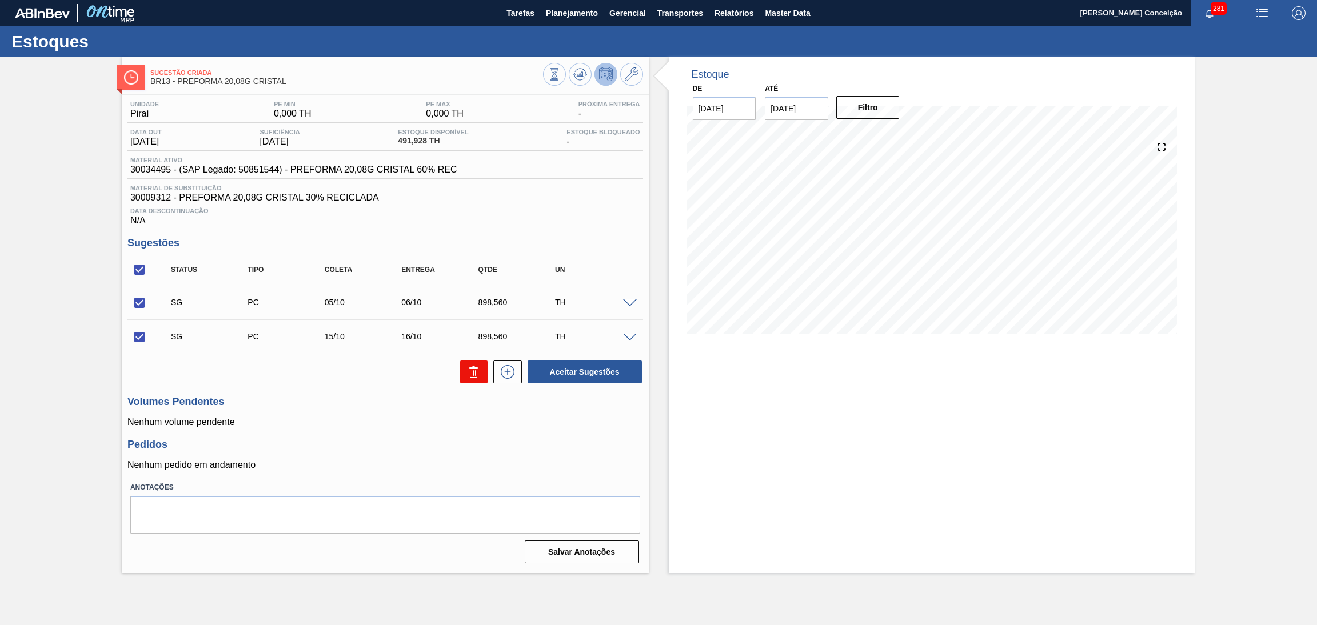
checkbox input "false"
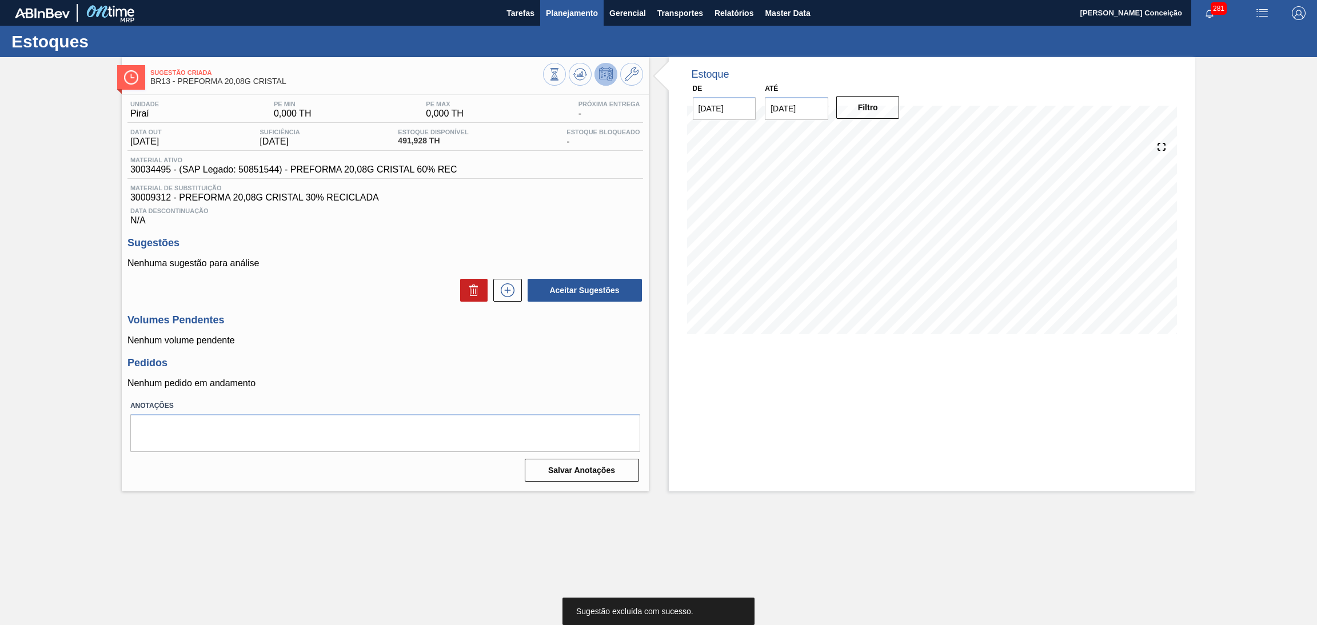
click at [573, 7] on span "Planejamento" at bounding box center [572, 13] width 52 height 14
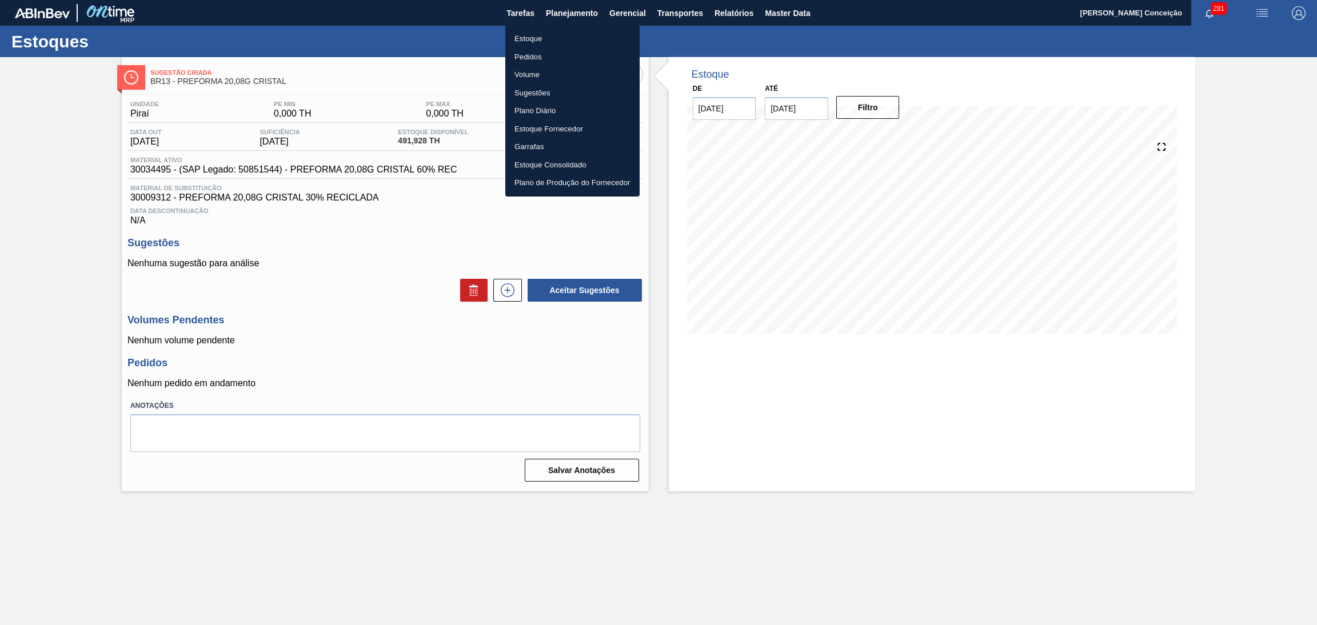
click at [538, 46] on li "Estoque" at bounding box center [572, 39] width 134 height 18
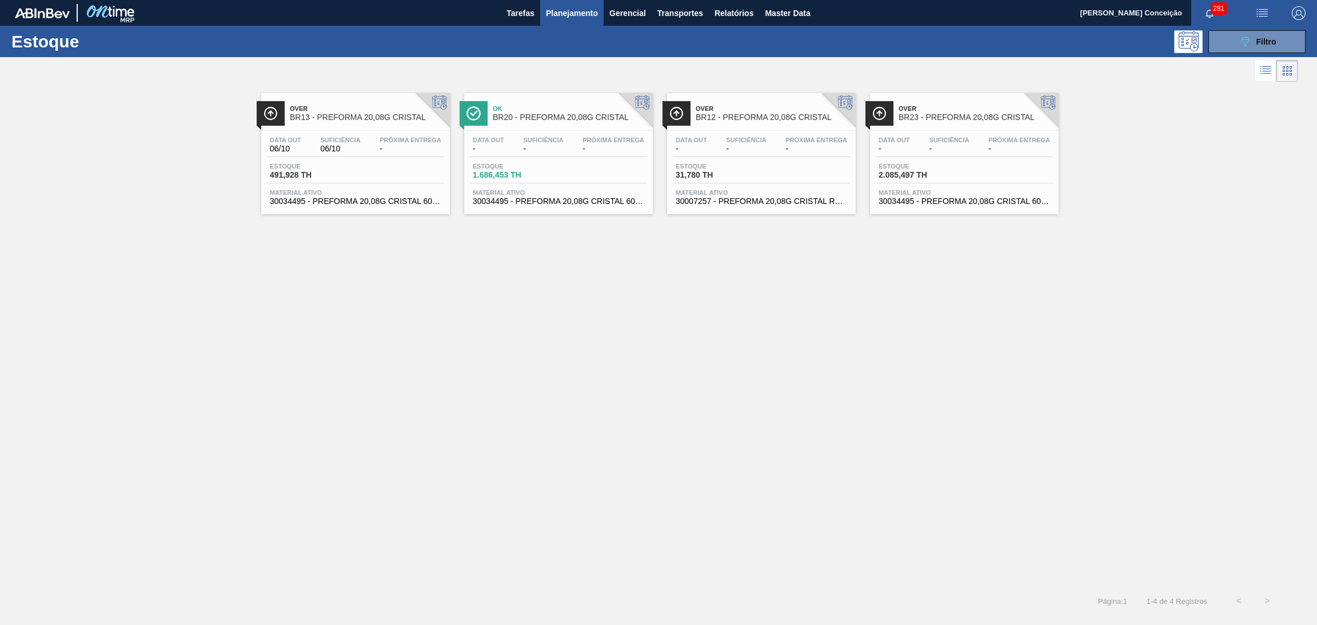
click at [1205, 66] on div at bounding box center [649, 70] width 1298 height 27
click at [1246, 49] on button "089F7B8B-B2A5-4AFE-B5C0-19BA573D28AC Filtro" at bounding box center [1257, 41] width 97 height 23
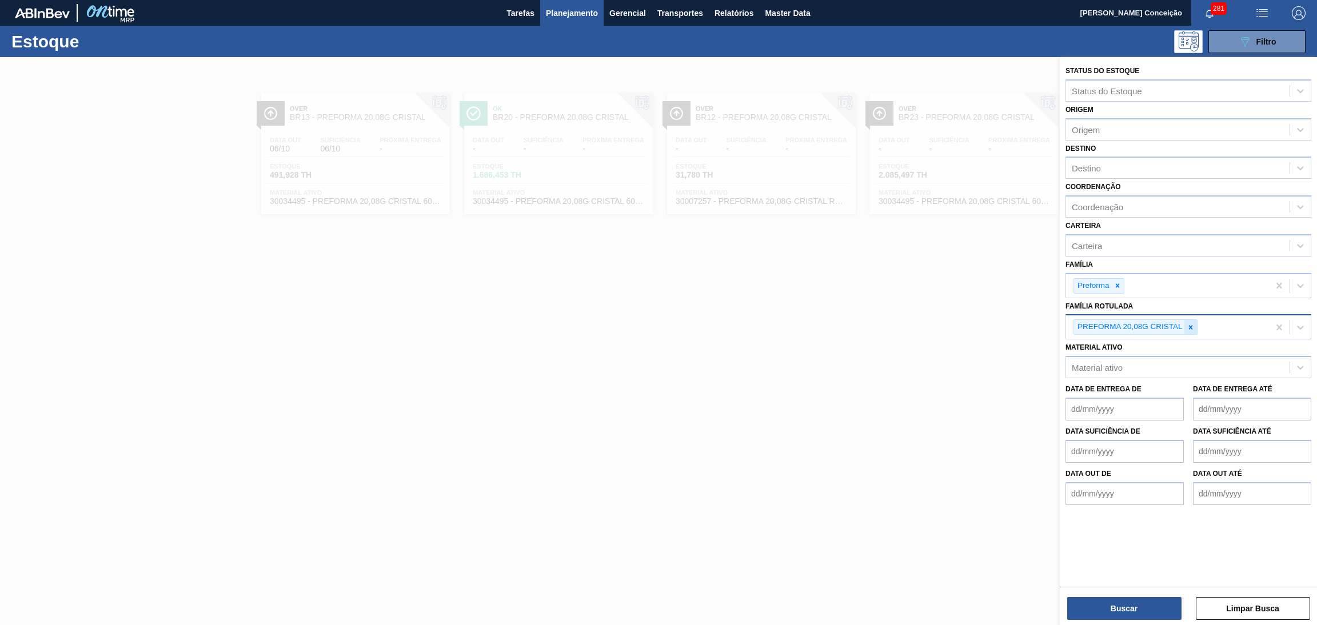
click at [1193, 326] on icon at bounding box center [1191, 328] width 8 height 8
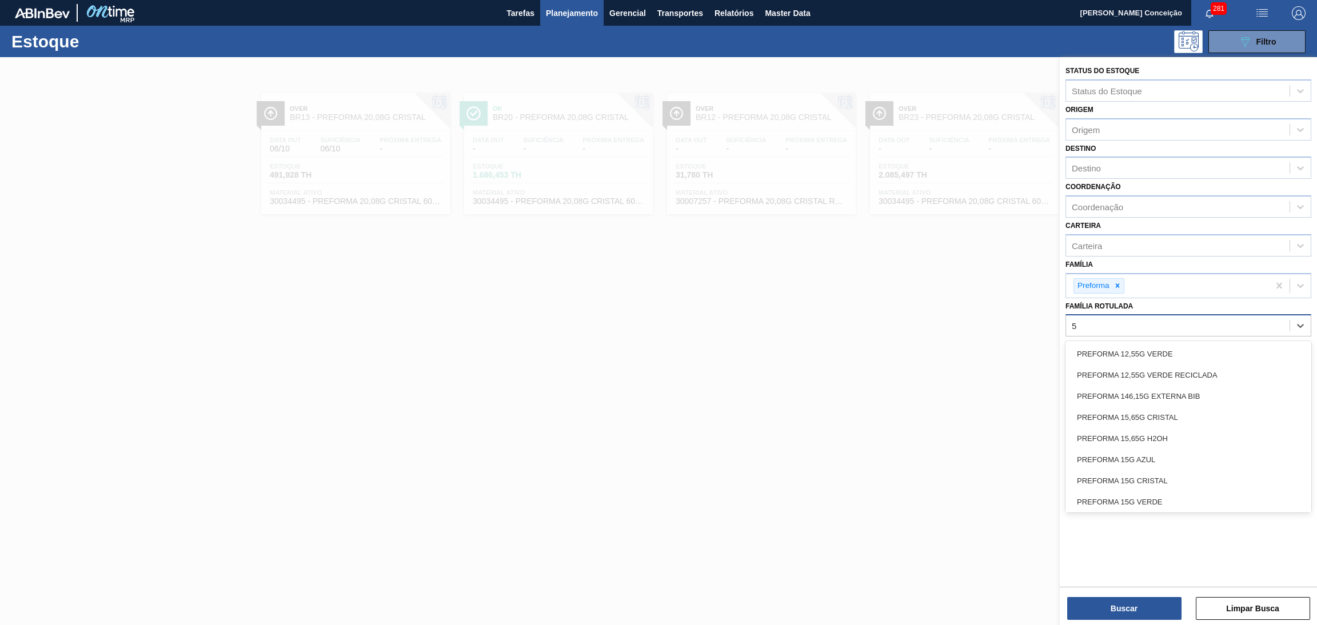
type Rotulada "50"
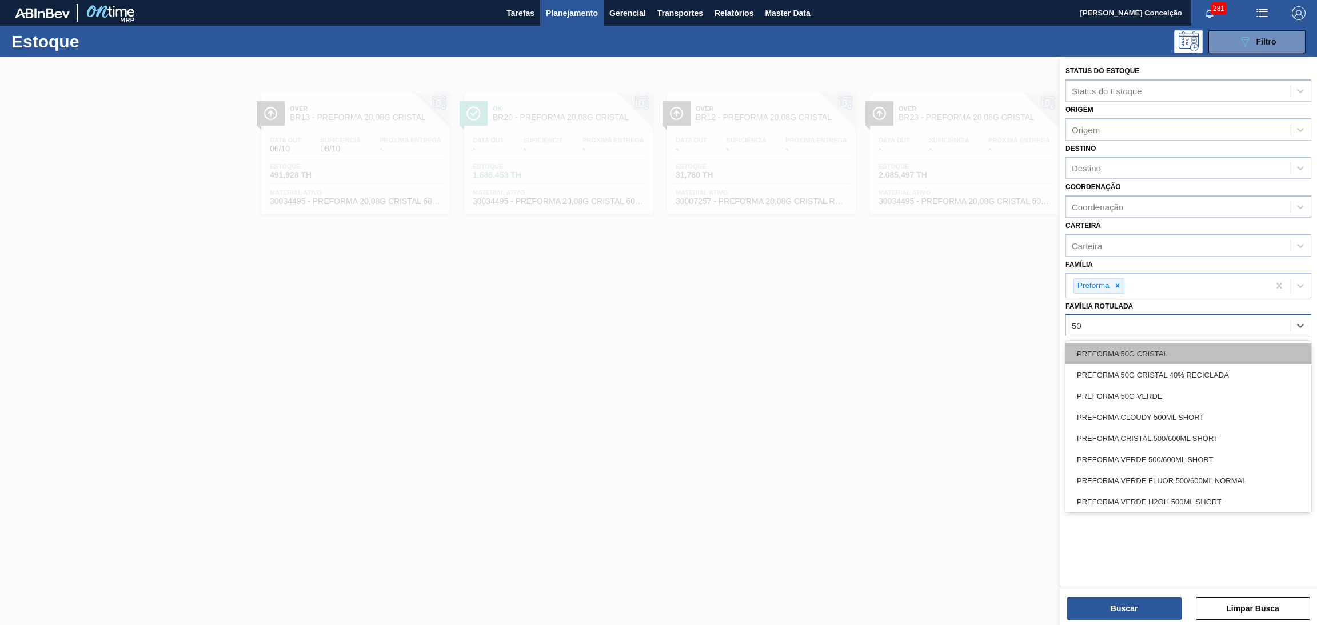
click at [1102, 345] on div "PREFORMA 50G CRISTAL" at bounding box center [1189, 354] width 246 height 21
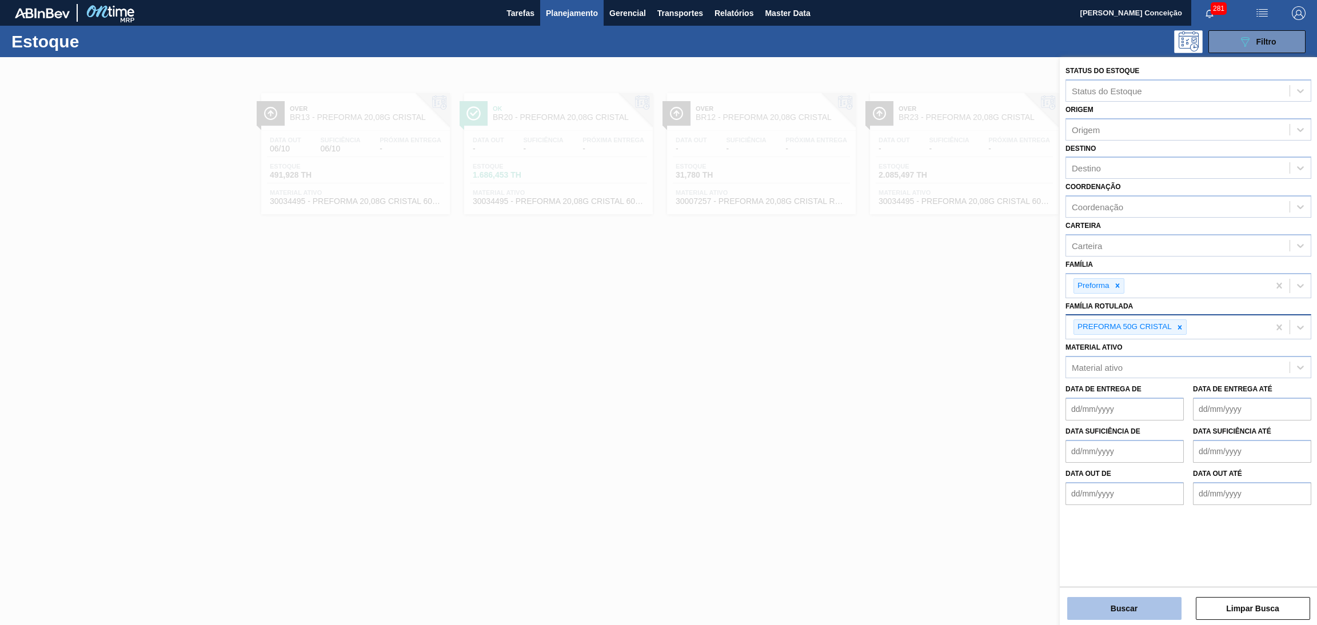
click at [1099, 617] on button "Buscar" at bounding box center [1124, 608] width 114 height 23
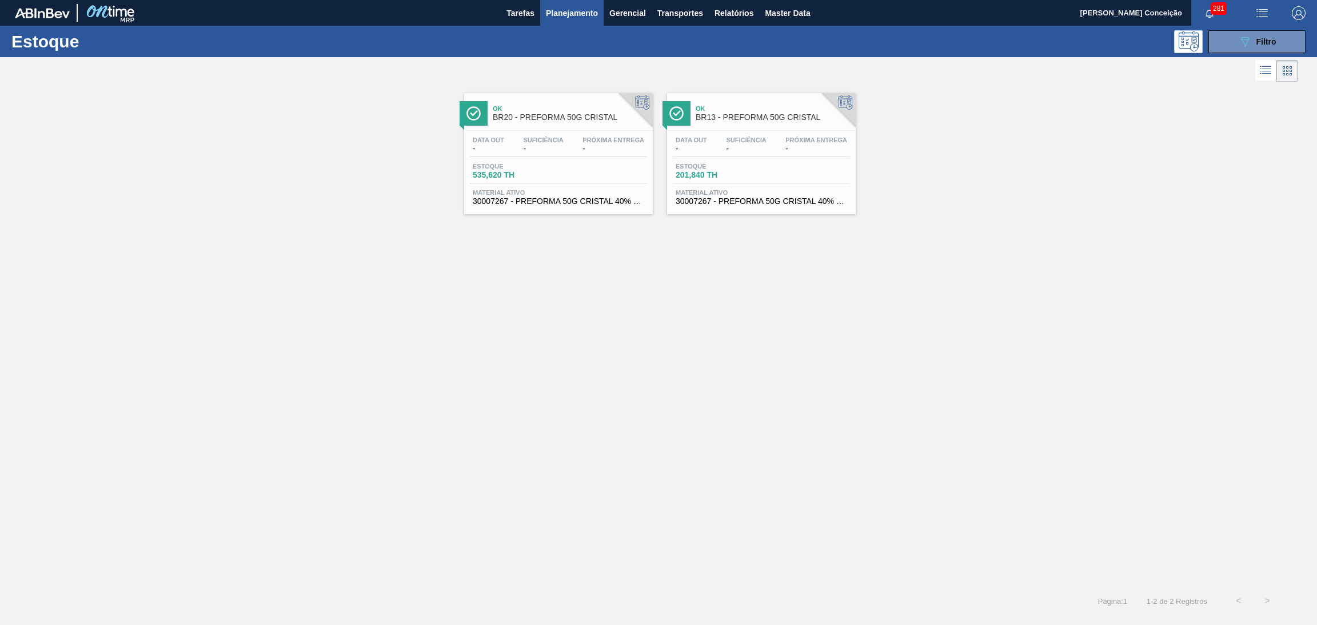
click at [557, 165] on div "Estoque 535,620 TH" at bounding box center [558, 173] width 177 height 21
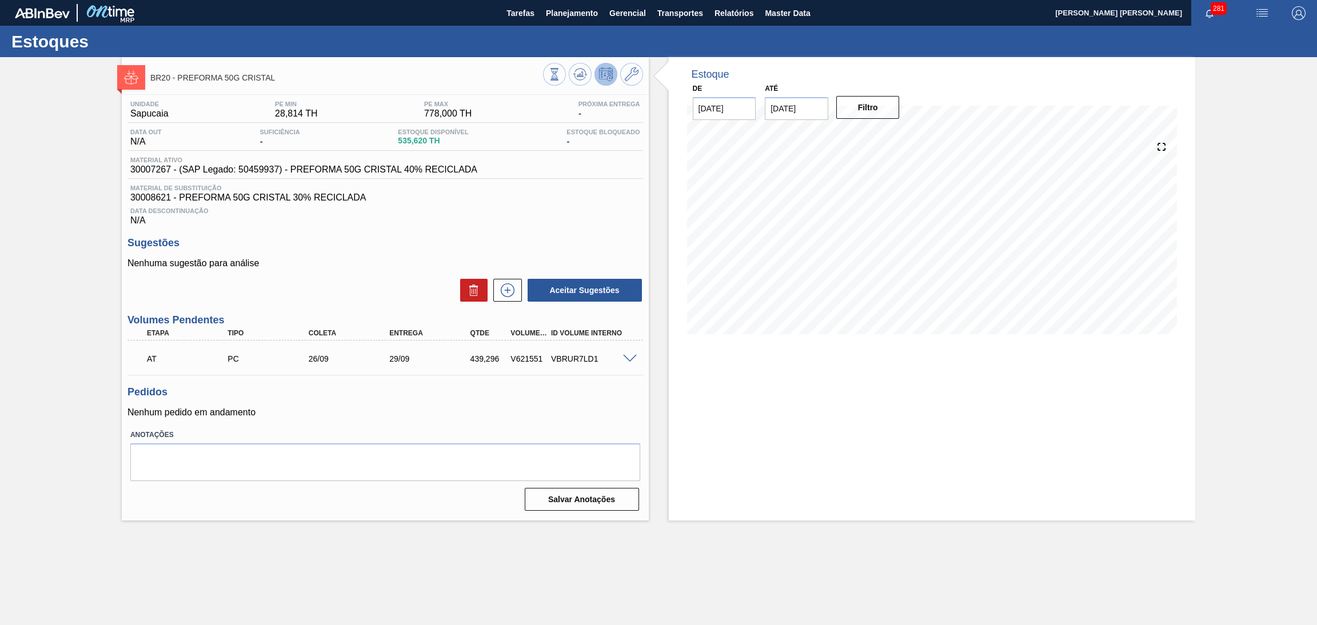
click at [636, 358] on span at bounding box center [630, 359] width 14 height 9
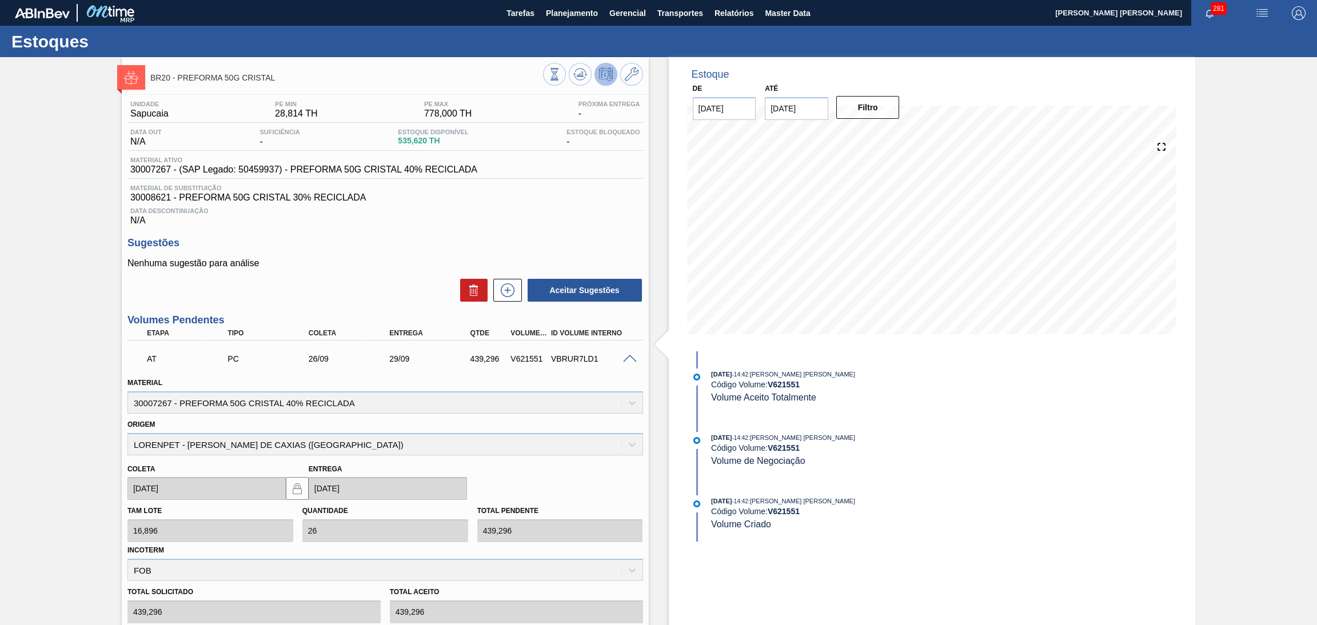
click at [633, 357] on span at bounding box center [630, 359] width 14 height 9
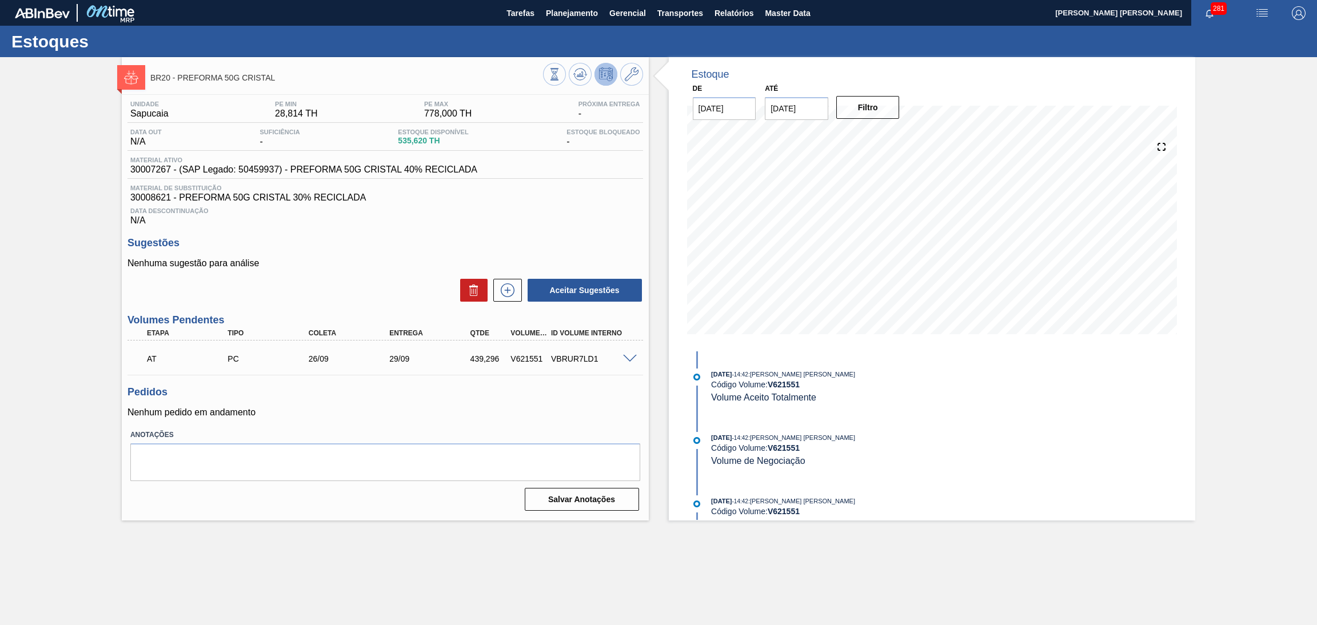
click at [633, 357] on span at bounding box center [630, 359] width 14 height 9
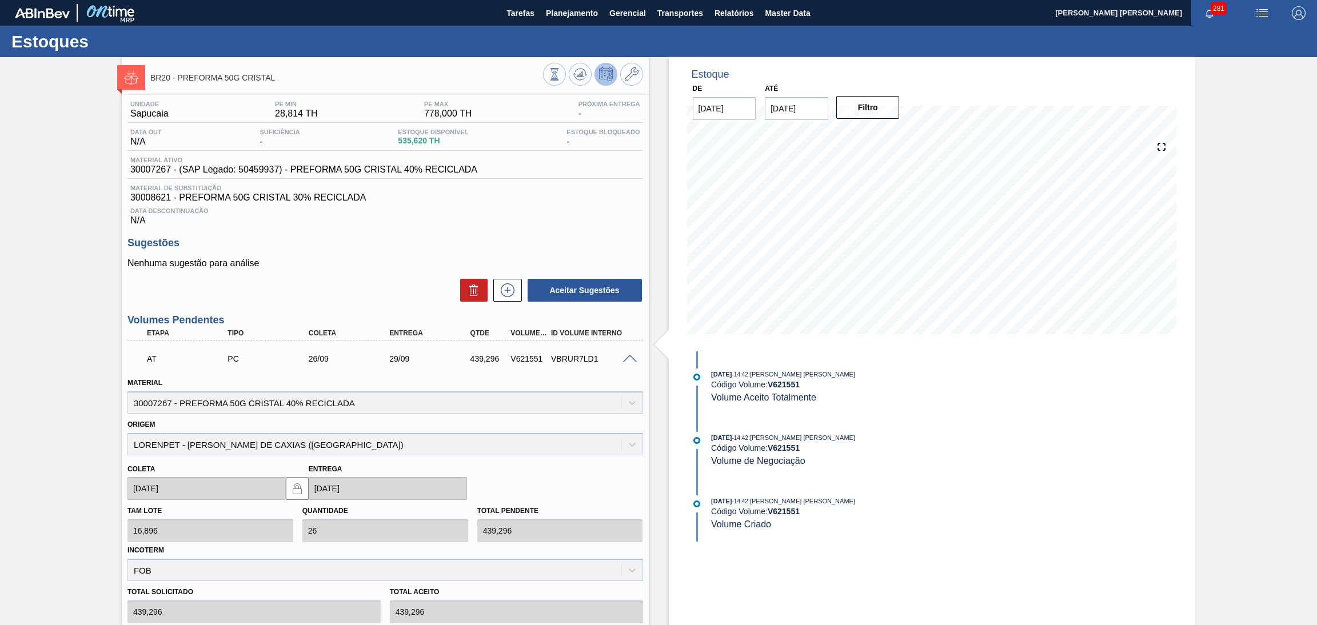
click at [633, 356] on span at bounding box center [630, 359] width 14 height 9
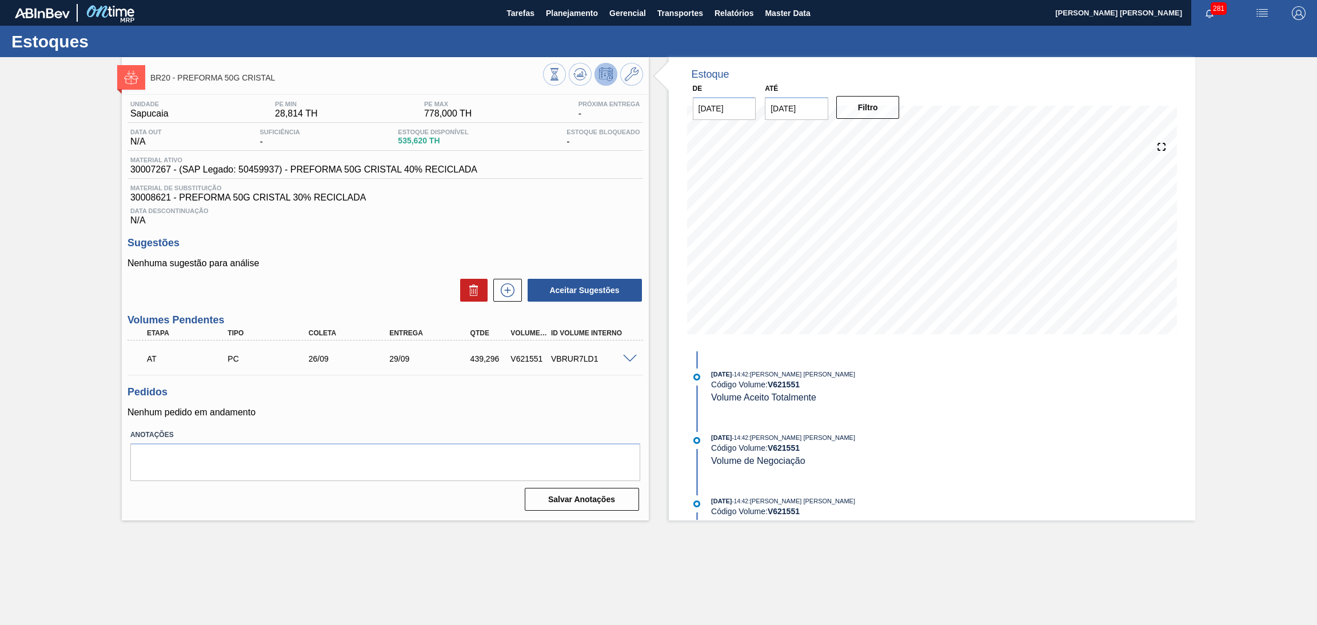
click at [350, 254] on div "Sugestões Nenhuma sugestão para análise Aceitar Sugestões" at bounding box center [385, 270] width 516 height 66
click at [551, 17] on span "Planejamento" at bounding box center [572, 13] width 52 height 14
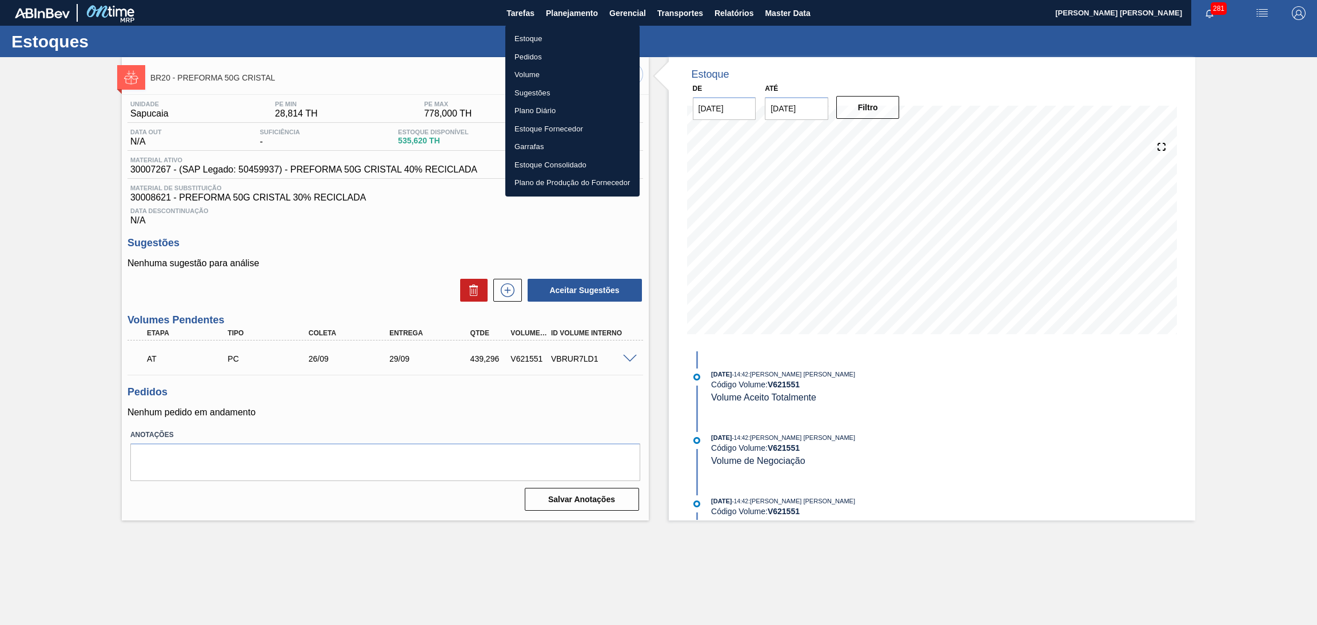
click at [536, 38] on li "Estoque" at bounding box center [572, 39] width 134 height 18
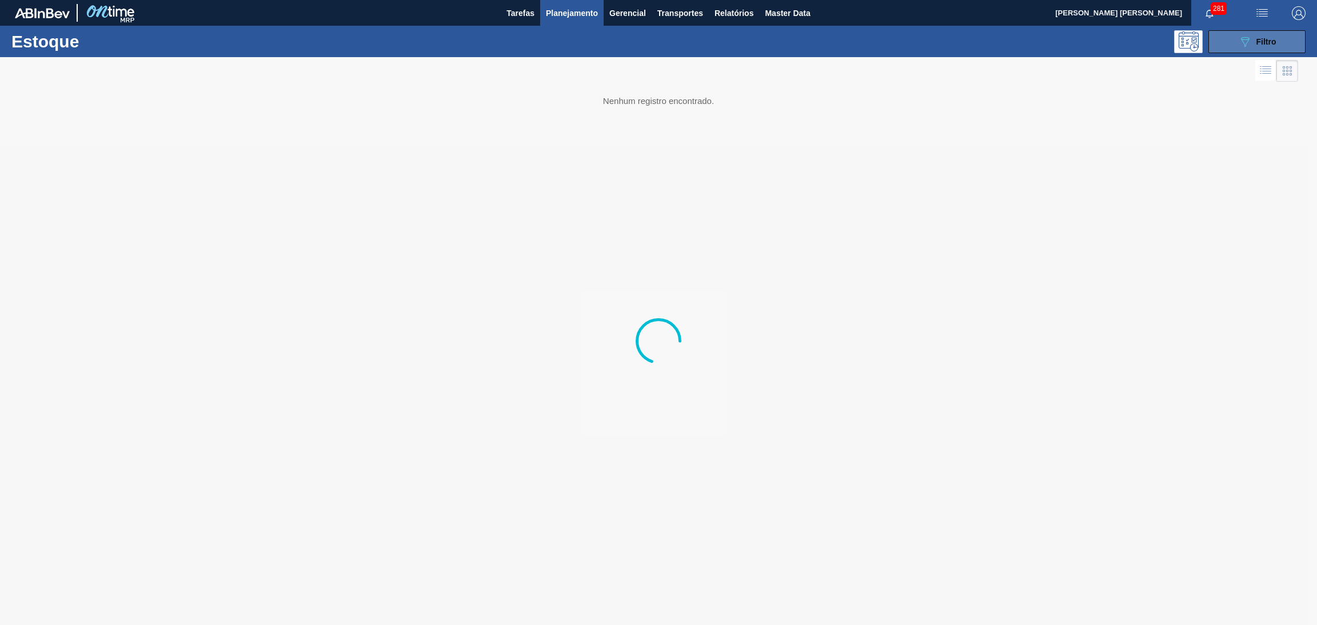
click at [1270, 49] on button "089F7B8B-B2A5-4AFE-B5C0-19BA573D28AC Filtro" at bounding box center [1257, 41] width 97 height 23
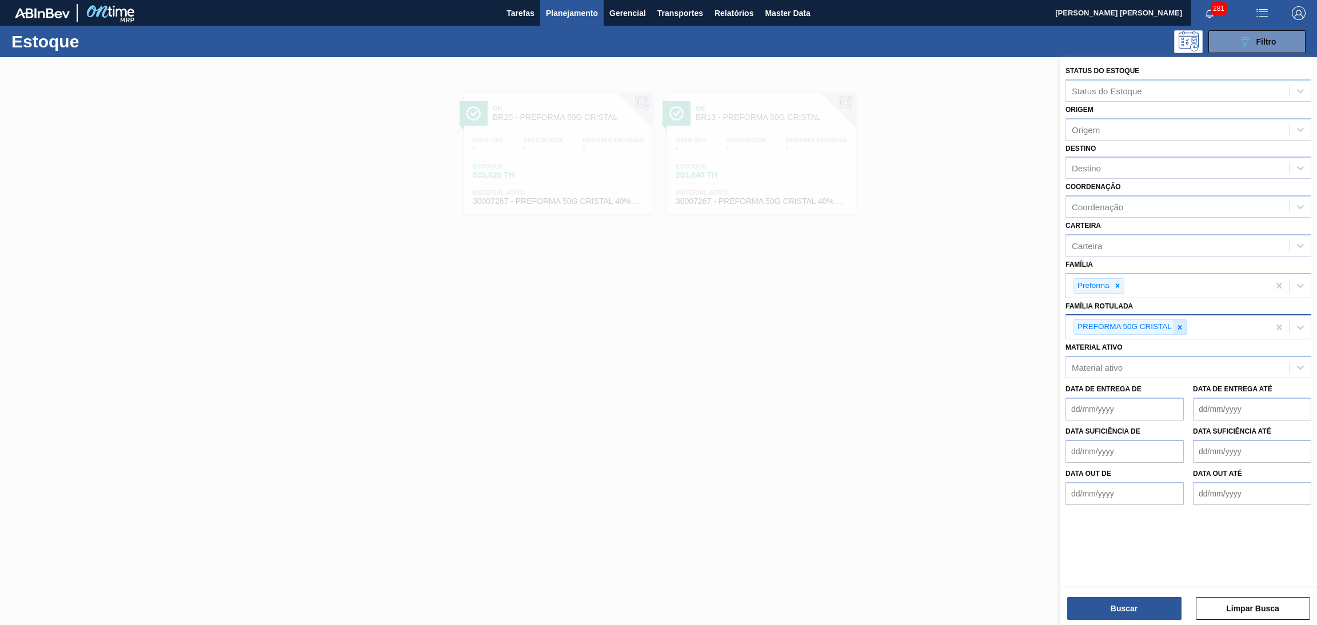
click at [1174, 329] on div at bounding box center [1180, 327] width 13 height 14
click at [1098, 329] on div "Família Rotulada" at bounding box center [1178, 326] width 224 height 17
type Rotulada "13,7G"
click at [301, 298] on div at bounding box center [658, 369] width 1317 height 625
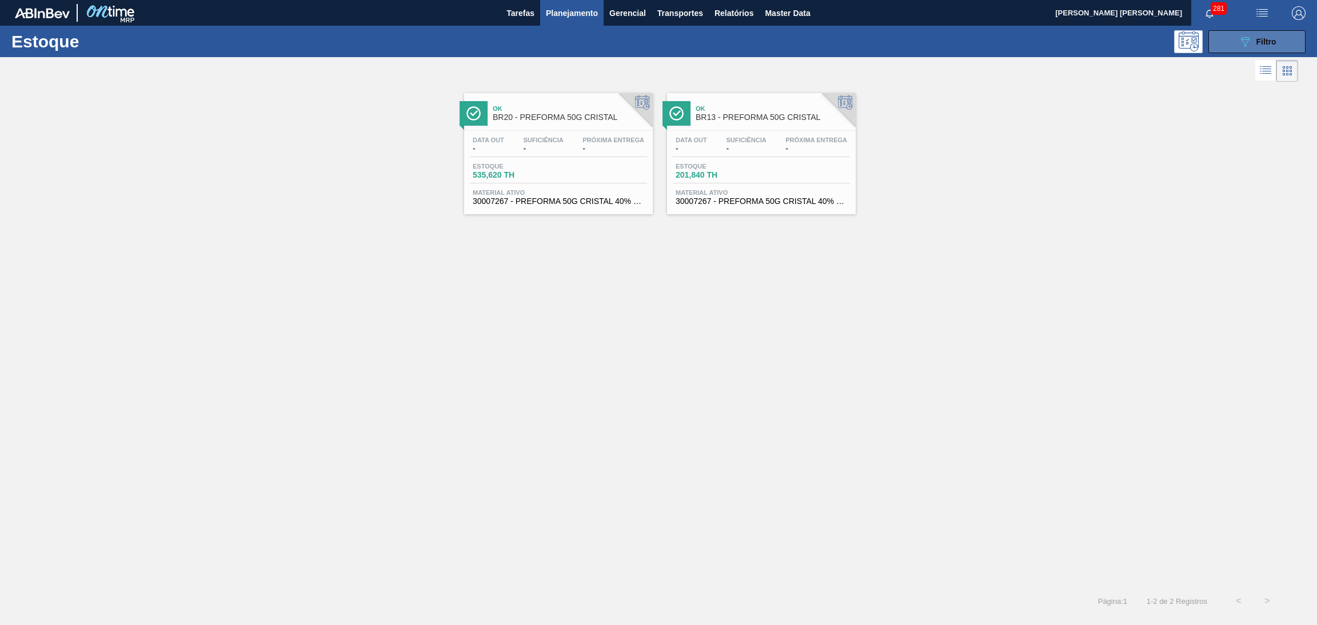
click at [1283, 30] on button "089F7B8B-B2A5-4AFE-B5C0-19BA573D28AC Filtro" at bounding box center [1257, 41] width 97 height 23
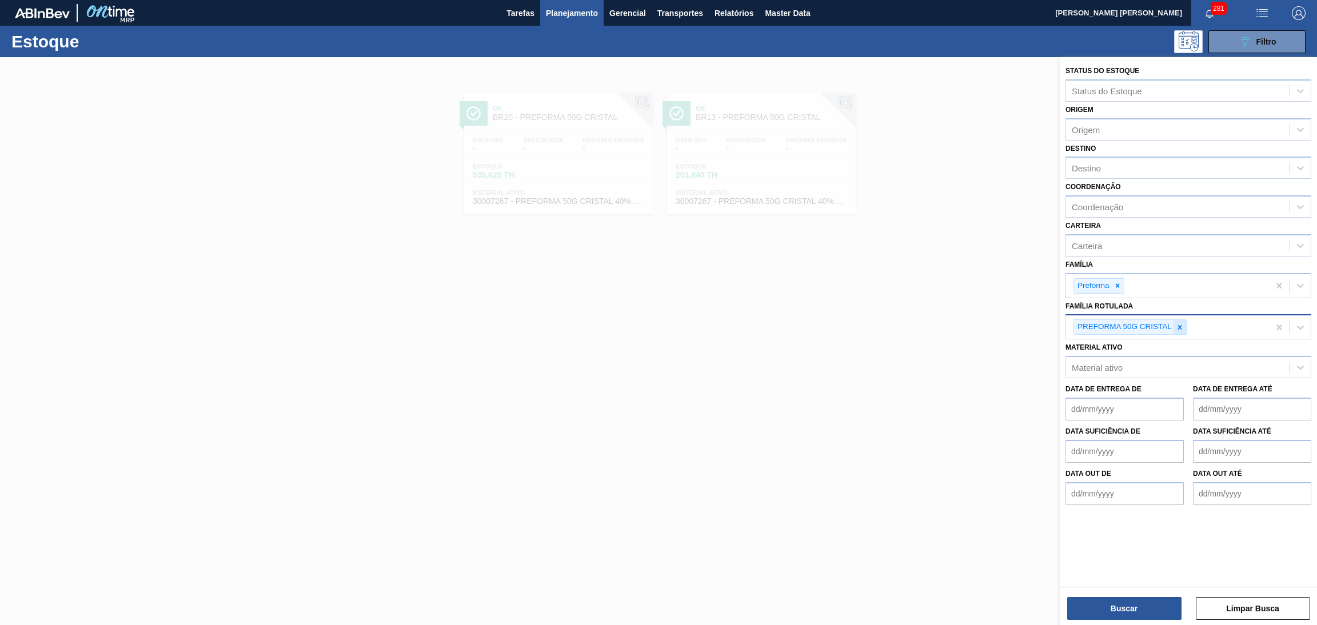
click at [1179, 330] on div at bounding box center [1180, 327] width 13 height 14
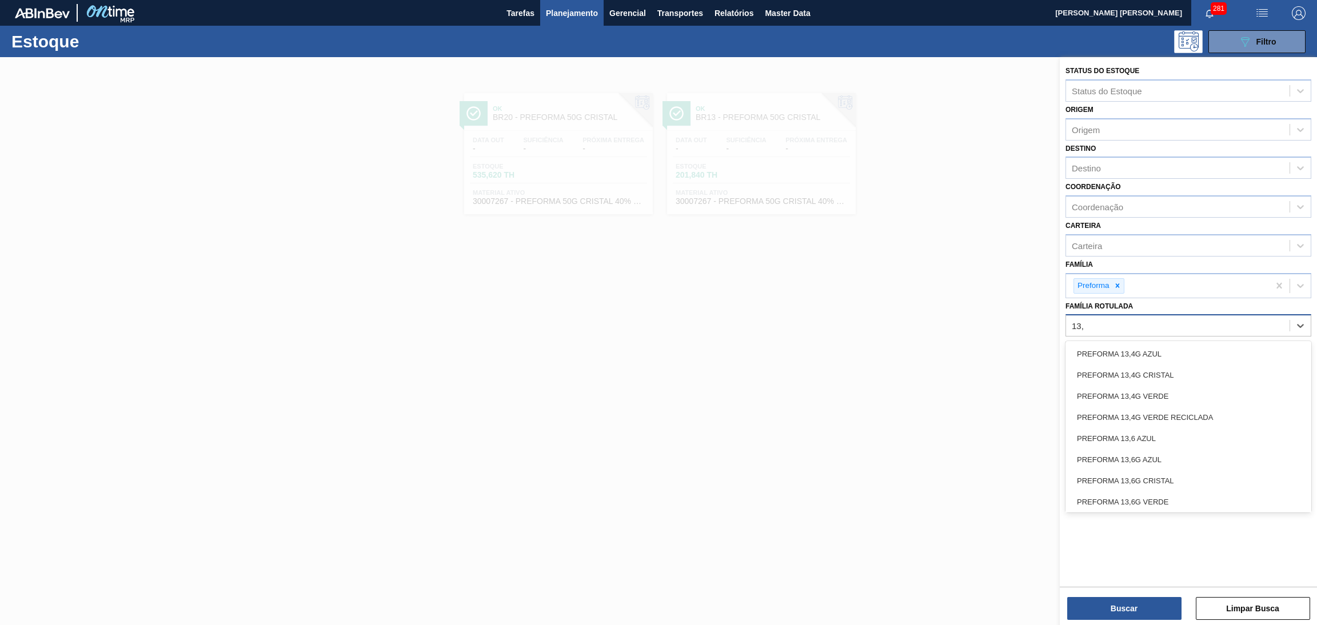
type Rotulada "13,7"
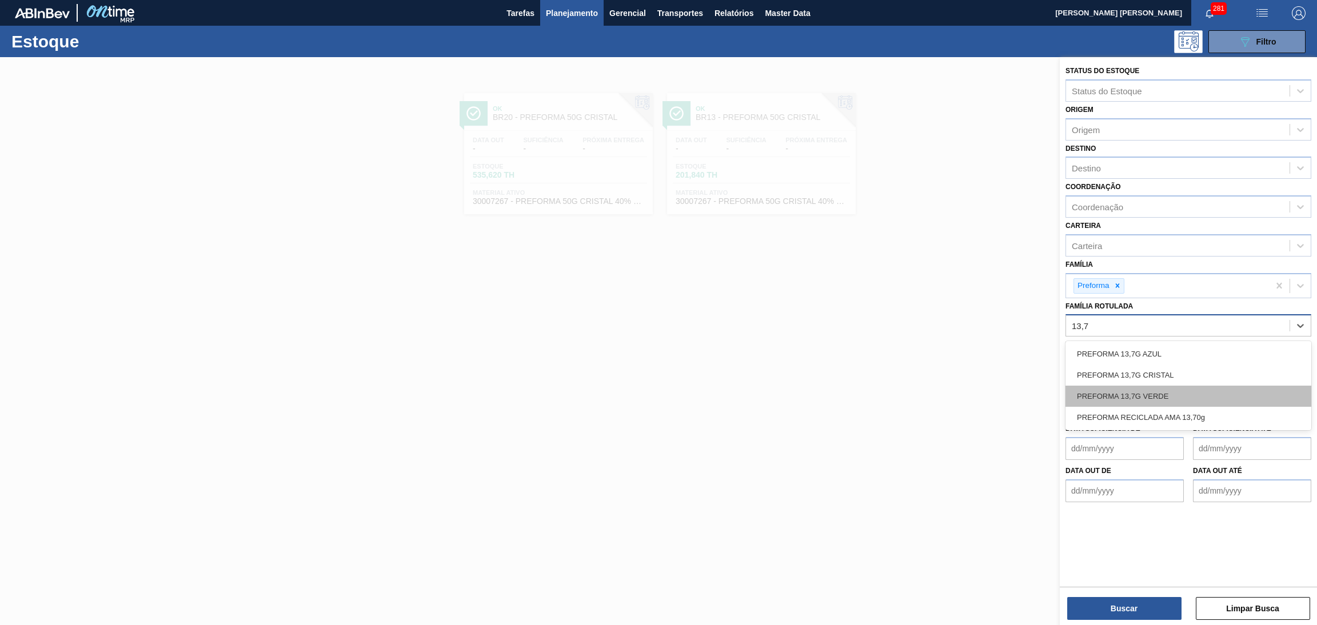
click at [1099, 401] on div "PREFORMA 13,7G VERDE" at bounding box center [1189, 396] width 246 height 21
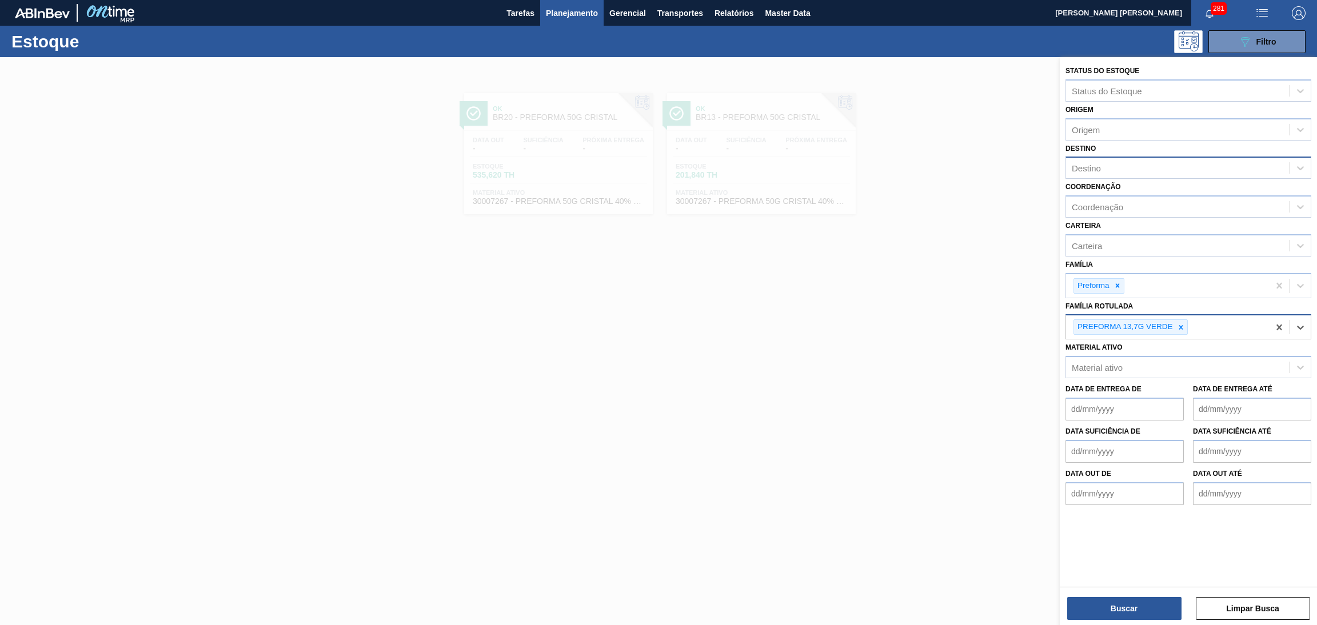
click at [1112, 171] on div "Destino" at bounding box center [1178, 168] width 224 height 17
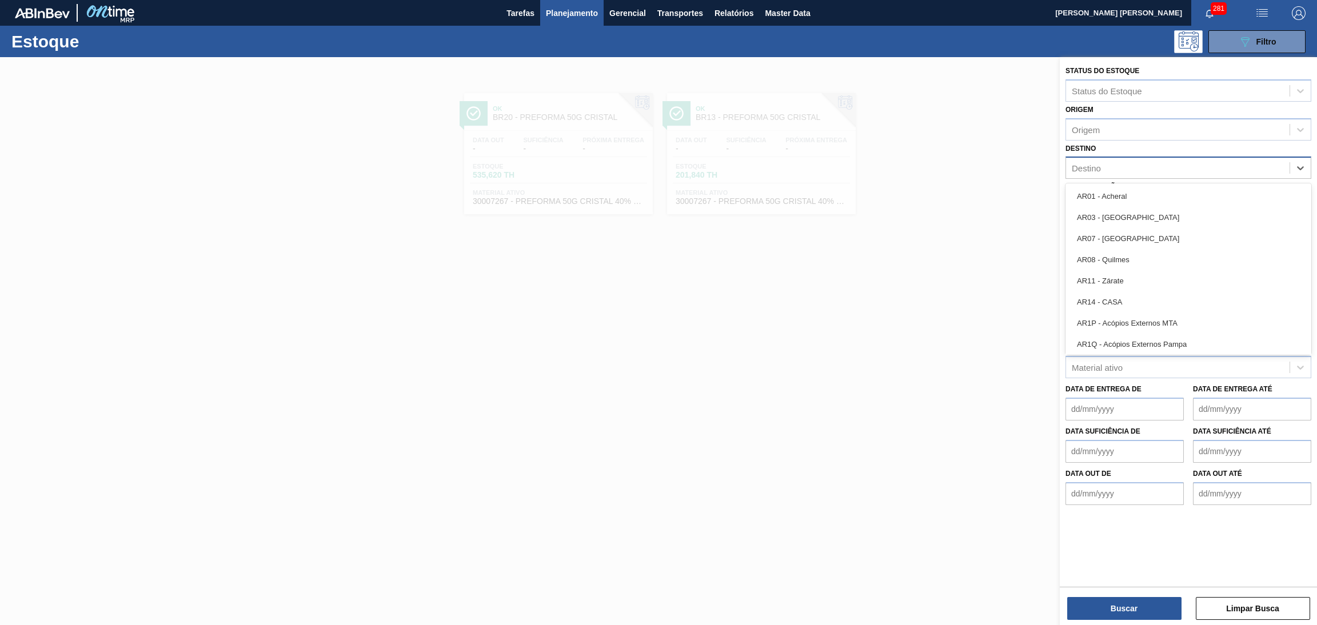
click at [1112, 171] on div "Destino" at bounding box center [1178, 168] width 224 height 17
type input "BR23"
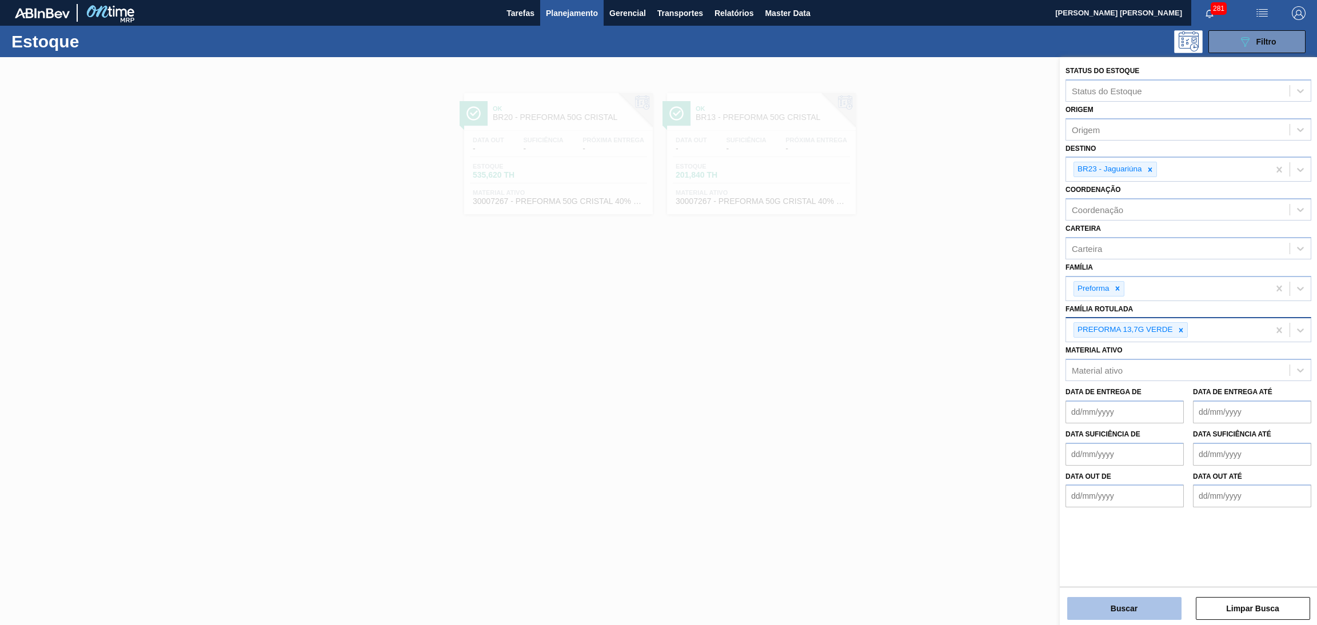
click at [1155, 600] on button "Buscar" at bounding box center [1124, 608] width 114 height 23
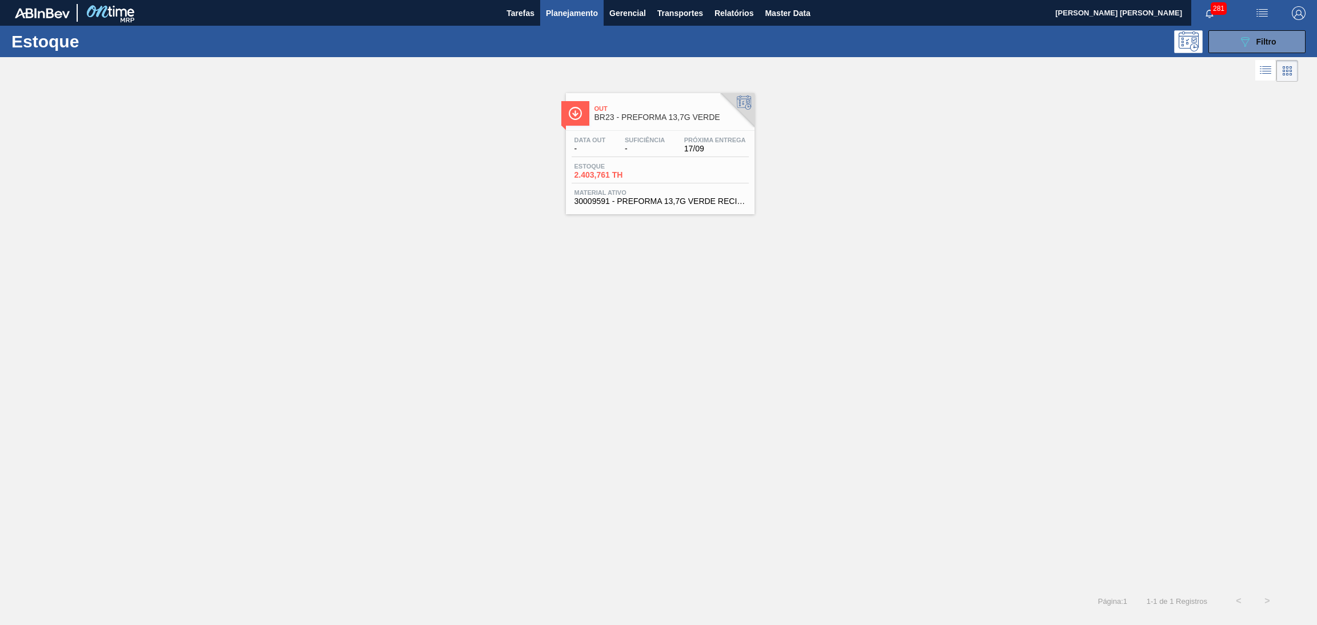
click at [670, 164] on div "Estoque 2.403,761 TH" at bounding box center [660, 173] width 177 height 21
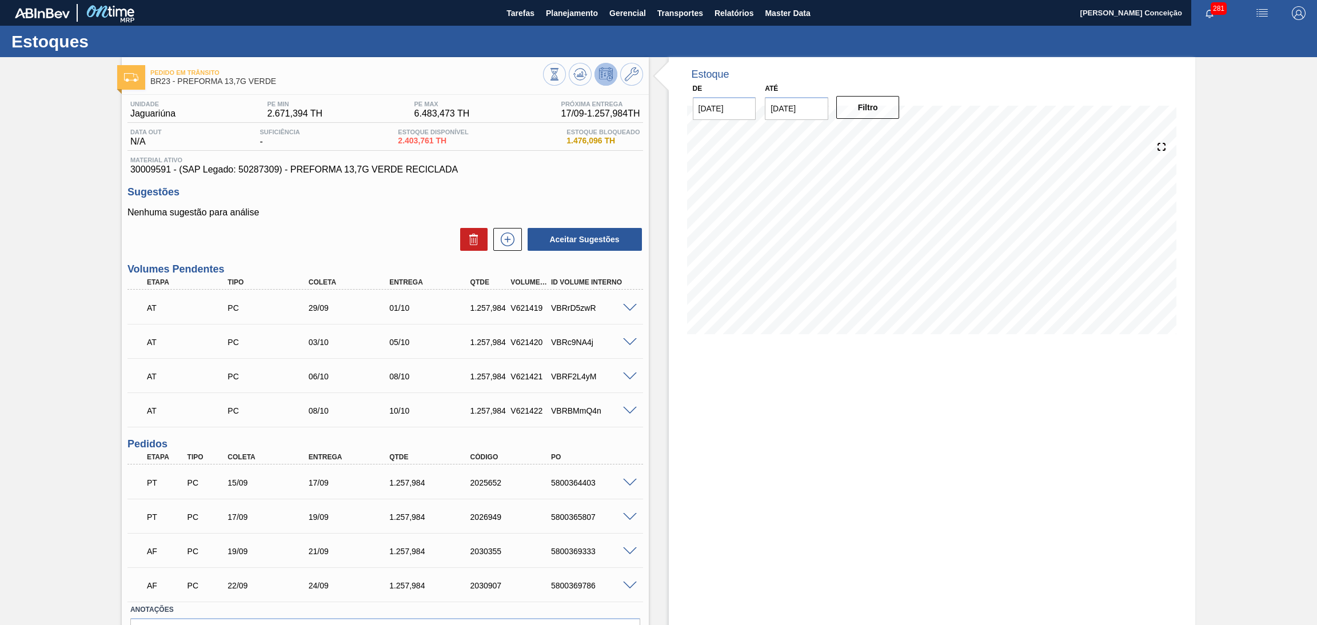
click at [724, 358] on div "Estoque De [DATE] Até [DATE] Filtro 17/09 Projeção de Estoque 4,919.729 [DOMAIN…" at bounding box center [932, 376] width 527 height 639
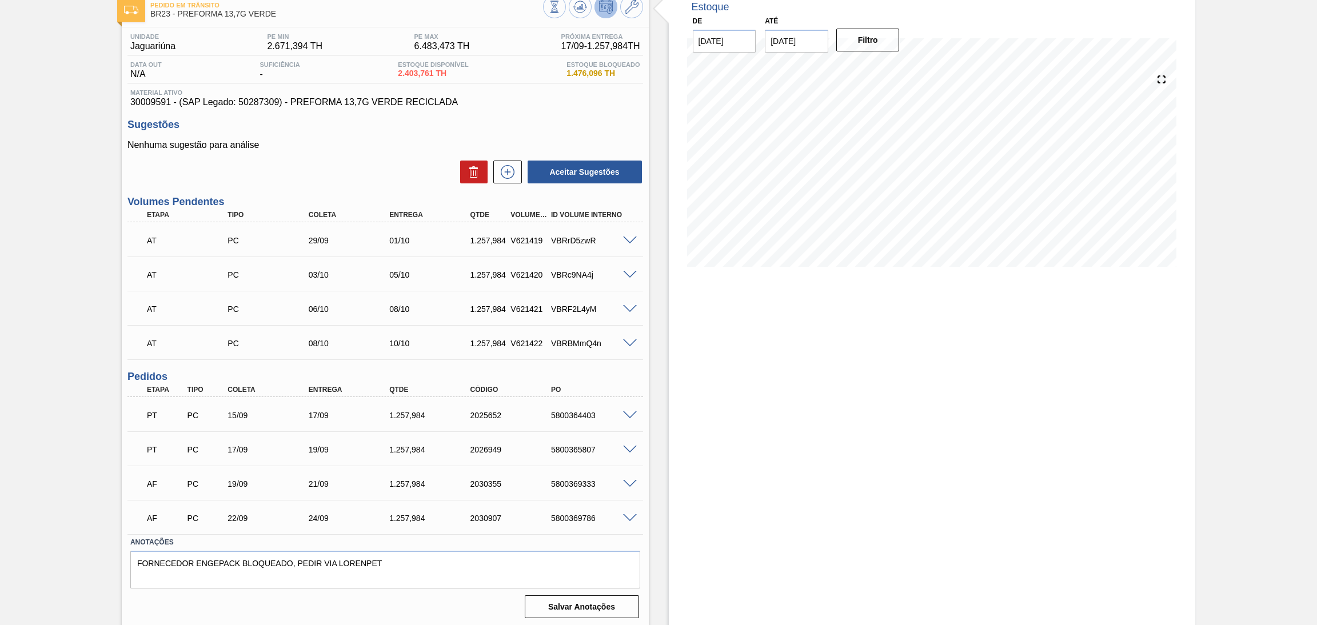
click at [740, 408] on div "Estoque De [DATE] Até [DATE] Filtro 28/09 Projeção de Estoque 5,780.705 [DOMAIN…" at bounding box center [932, 309] width 527 height 639
click at [139, 110] on div "Unidade Jaguariúna PE MIN 2.671,394 TH PE MAX 6.483,473 TH Próxima Entrega 17/0…" at bounding box center [385, 324] width 527 height 595
click at [145, 102] on span "30009591 - (SAP Legado: 50287309) - PREFORMA 13,7G VERDE RECICLADA" at bounding box center [385, 102] width 510 height 10
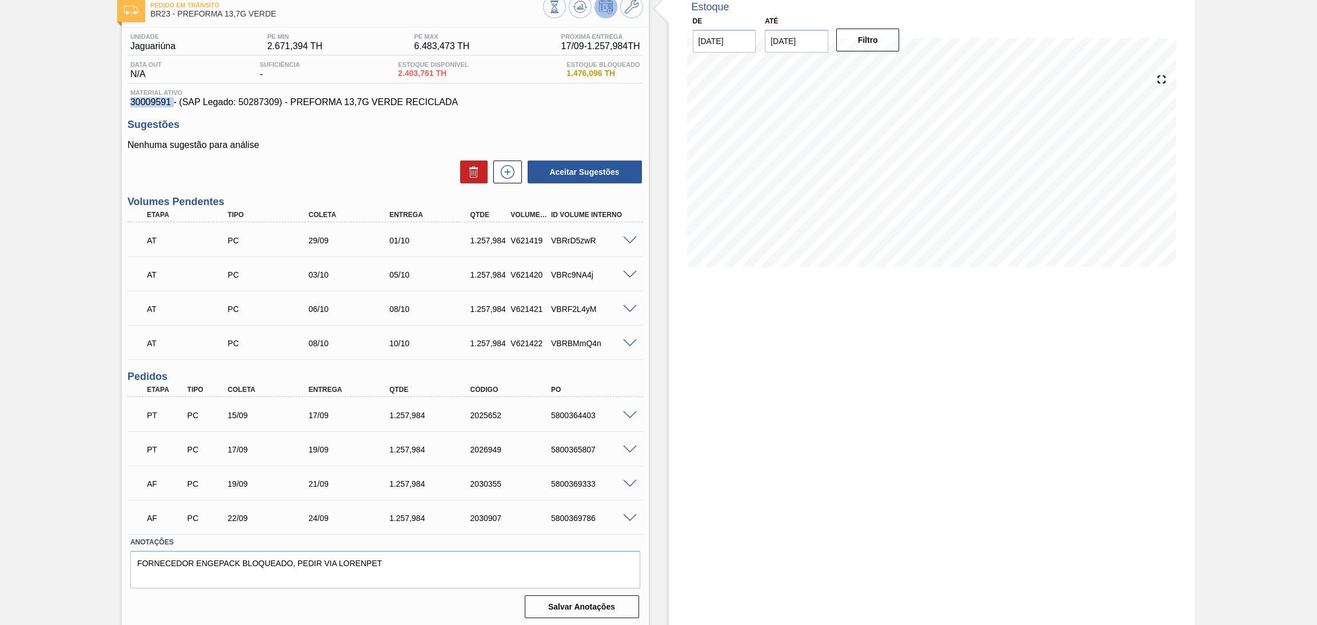
copy span "30009591"
click at [515, 103] on span "30009591 - (SAP Legado: 50287309) - PREFORMA 13,7G VERDE RECICLADA" at bounding box center [385, 102] width 510 height 10
click at [681, 366] on div "Estoque De [DATE] Até [DATE] Filtro 25/10 Projeção de Estoque 6,047.669 [DOMAIN…" at bounding box center [932, 309] width 527 height 639
click at [577, 106] on span "30009591 - (SAP Legado: 50287309) - PREFORMA 13,7G VERDE RECICLADA" at bounding box center [385, 102] width 510 height 10
click at [699, 526] on div "Estoque De [DATE] Até [DATE] Filtro 28/09 Projeção de Estoque 5,780.705 [DOMAIN…" at bounding box center [932, 309] width 527 height 639
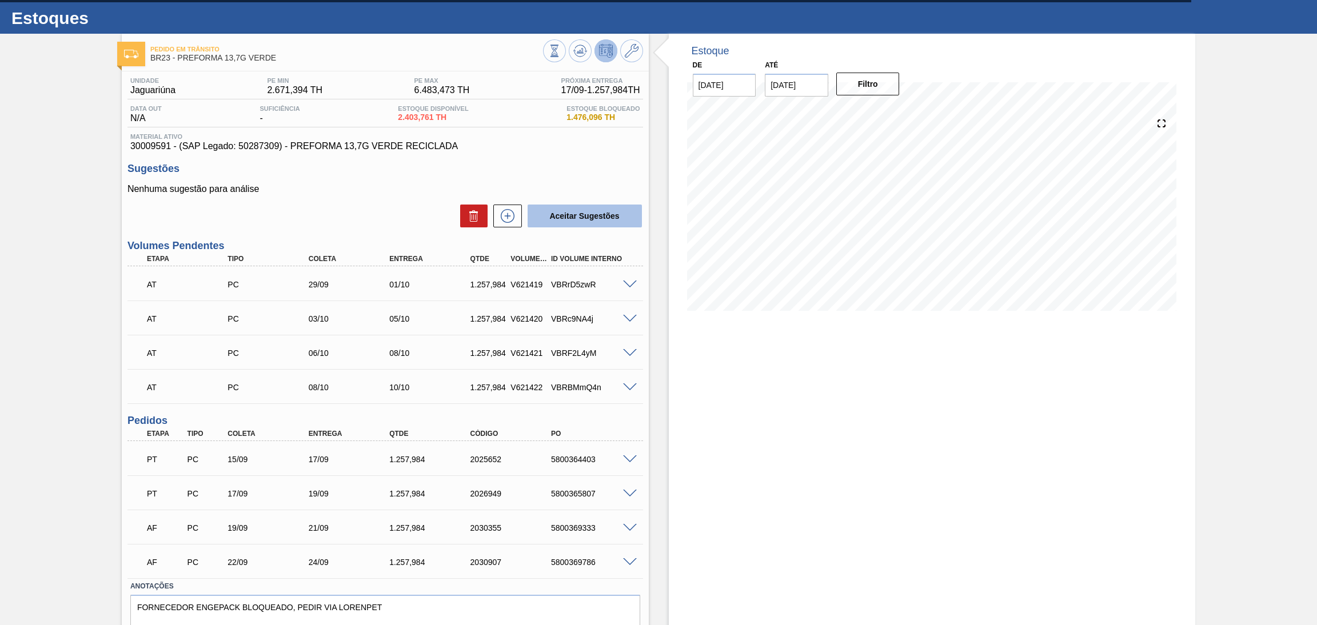
scroll to position [0, 0]
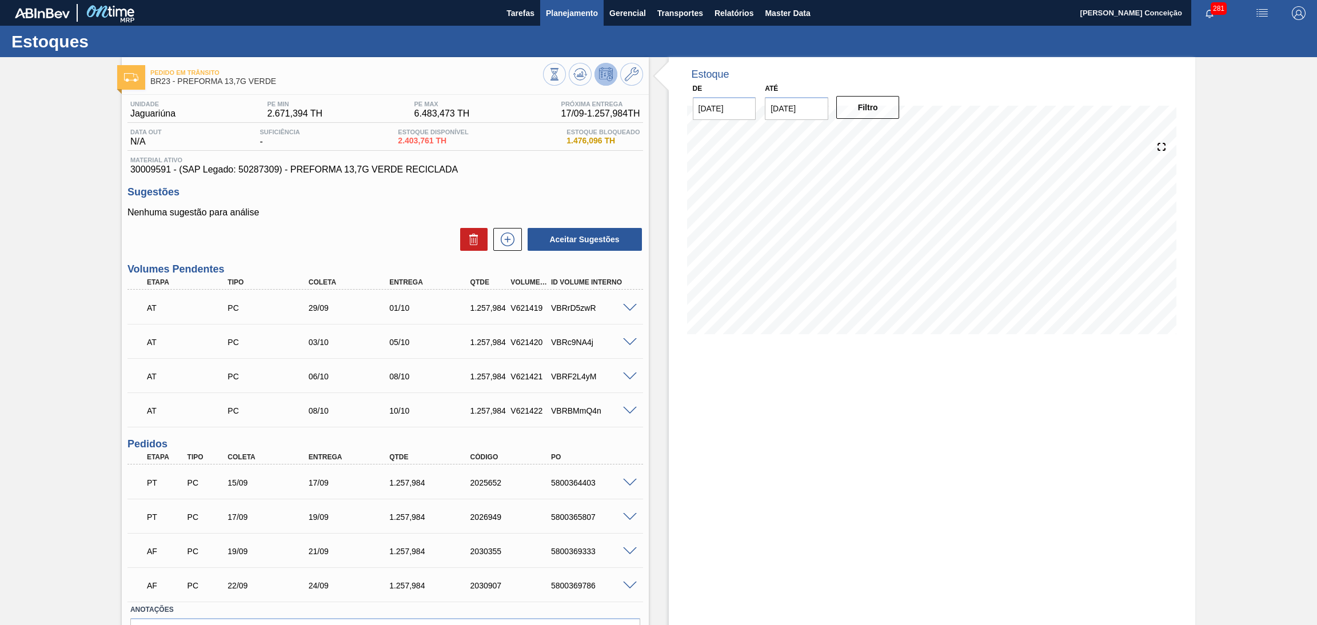
click at [577, 11] on span "Planejamento" at bounding box center [572, 13] width 52 height 14
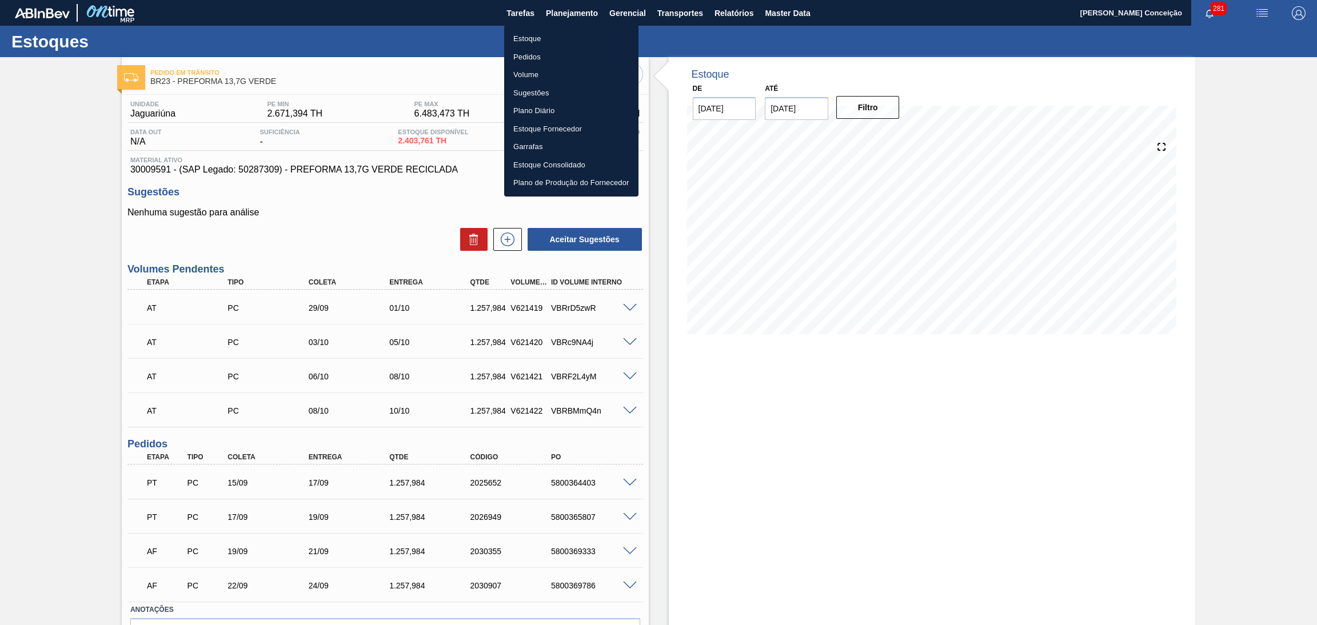
click at [525, 58] on li "Pedidos" at bounding box center [571, 57] width 134 height 18
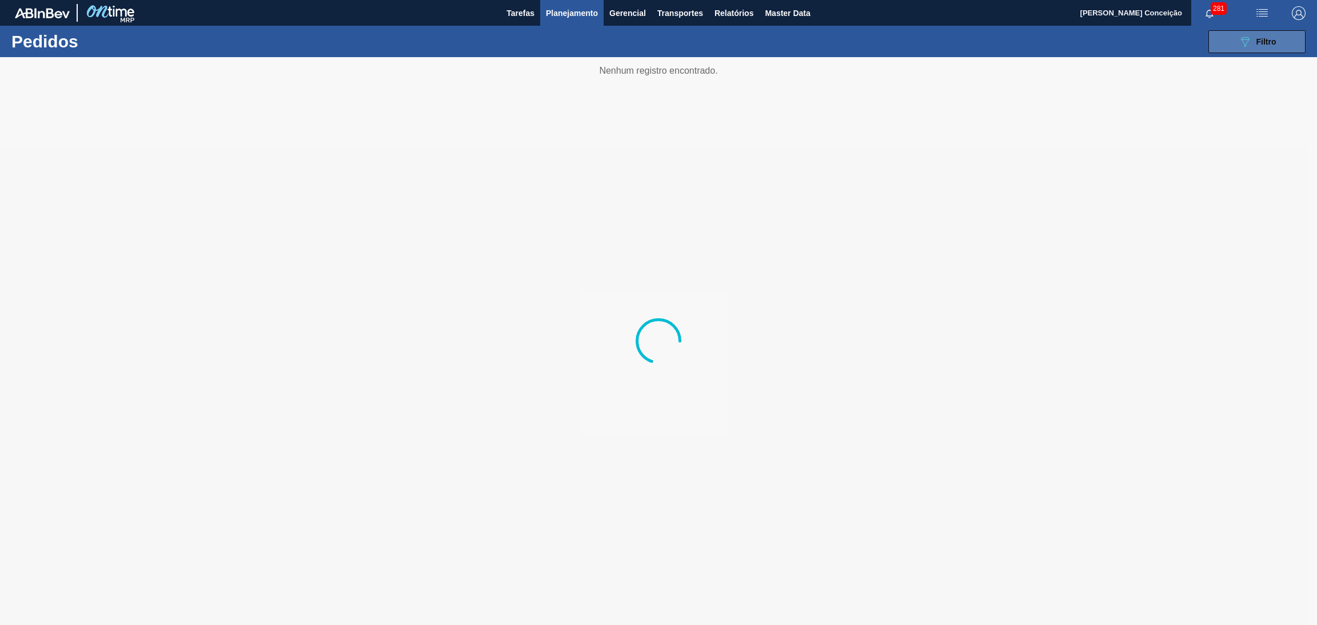
click at [1237, 51] on button "089F7B8B-B2A5-4AFE-B5C0-19BA573D28AC Filtro" at bounding box center [1257, 41] width 97 height 23
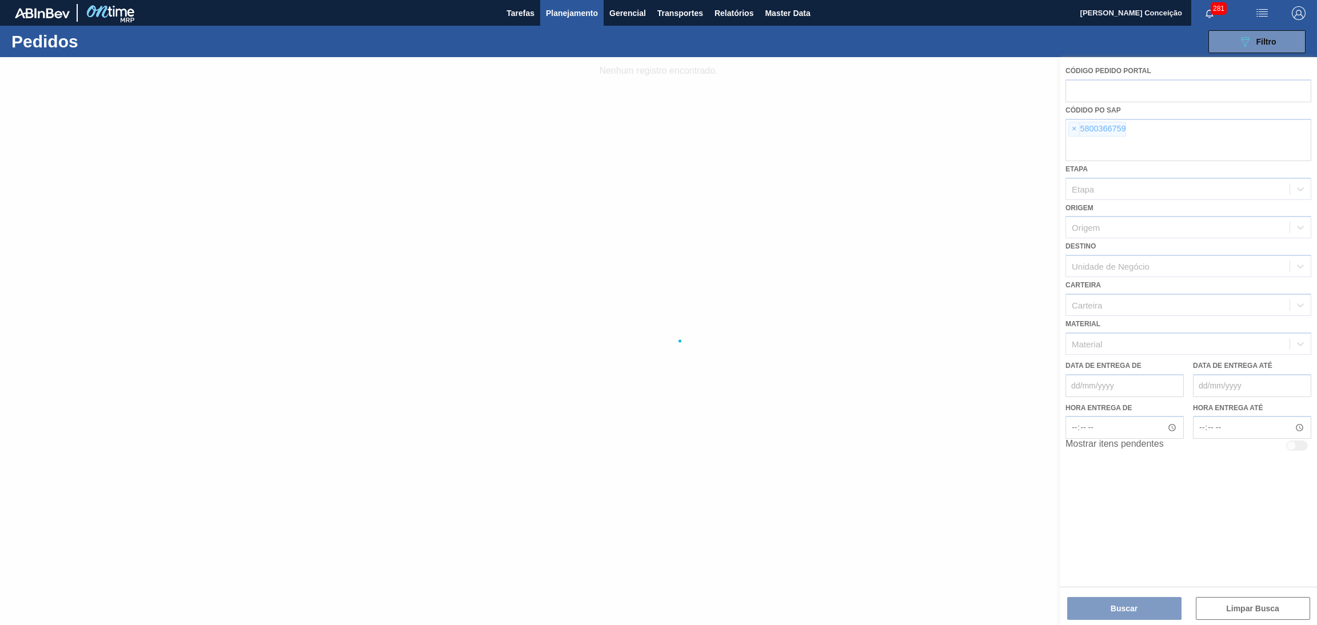
click at [1073, 130] on div at bounding box center [658, 341] width 1317 height 568
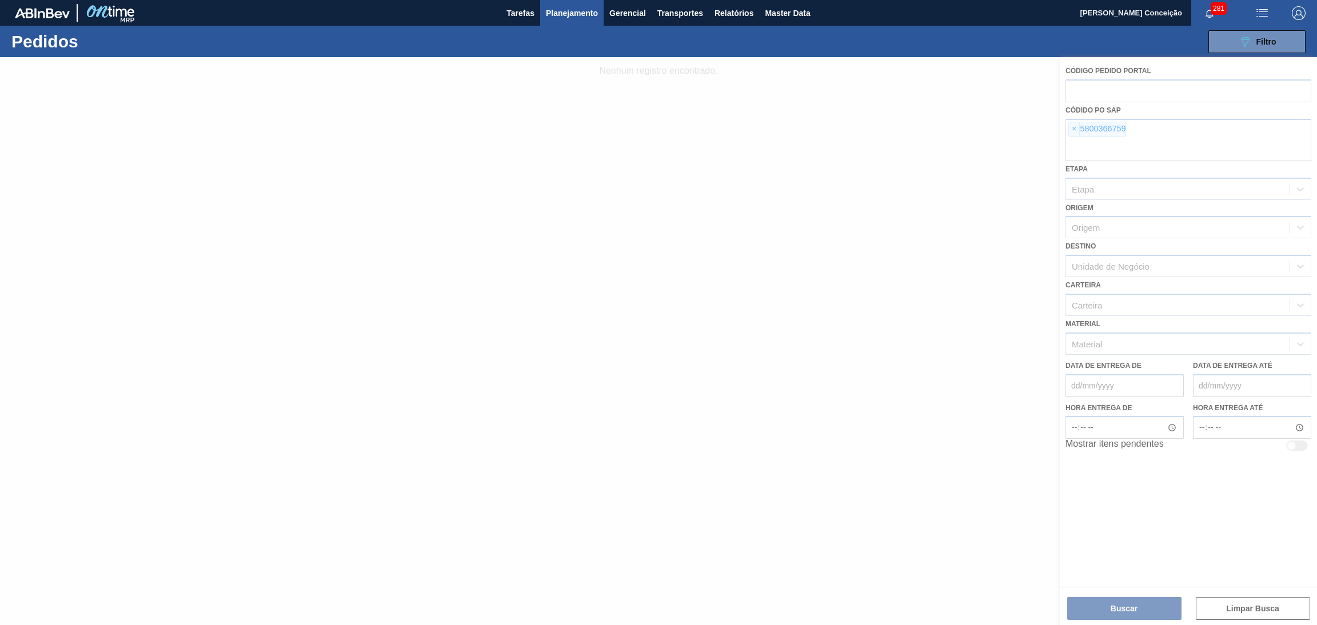
click at [1073, 130] on div at bounding box center [658, 341] width 1317 height 568
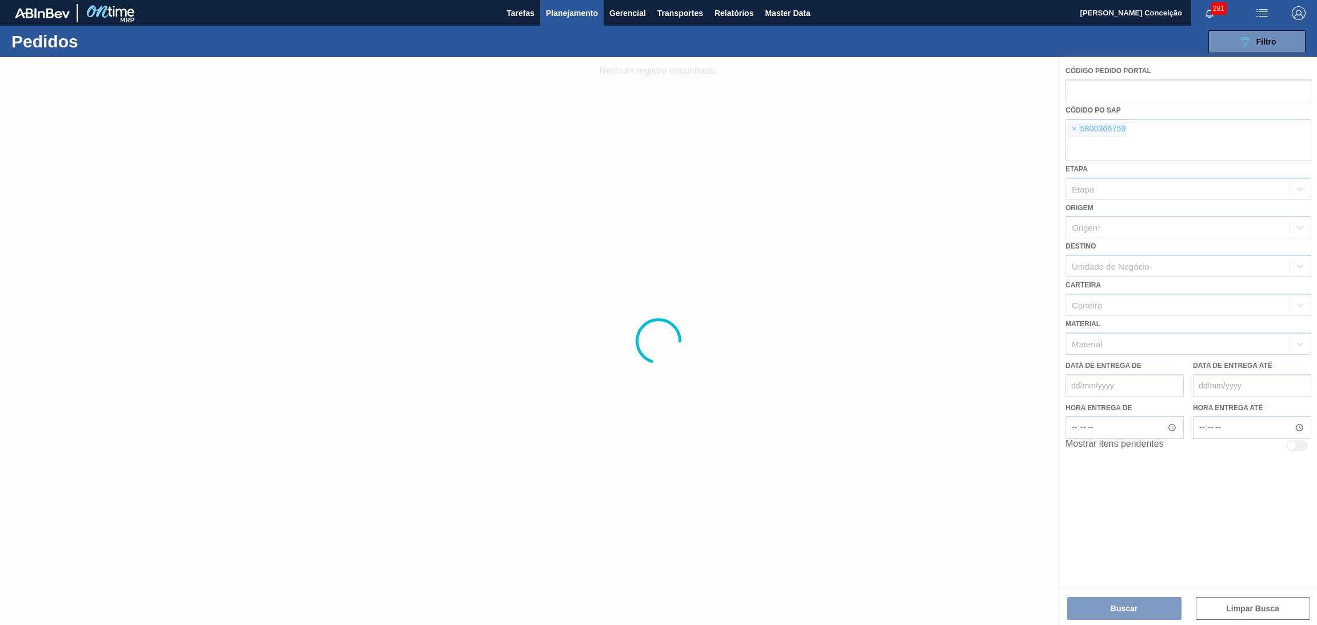
click at [1073, 130] on div at bounding box center [658, 341] width 1317 height 568
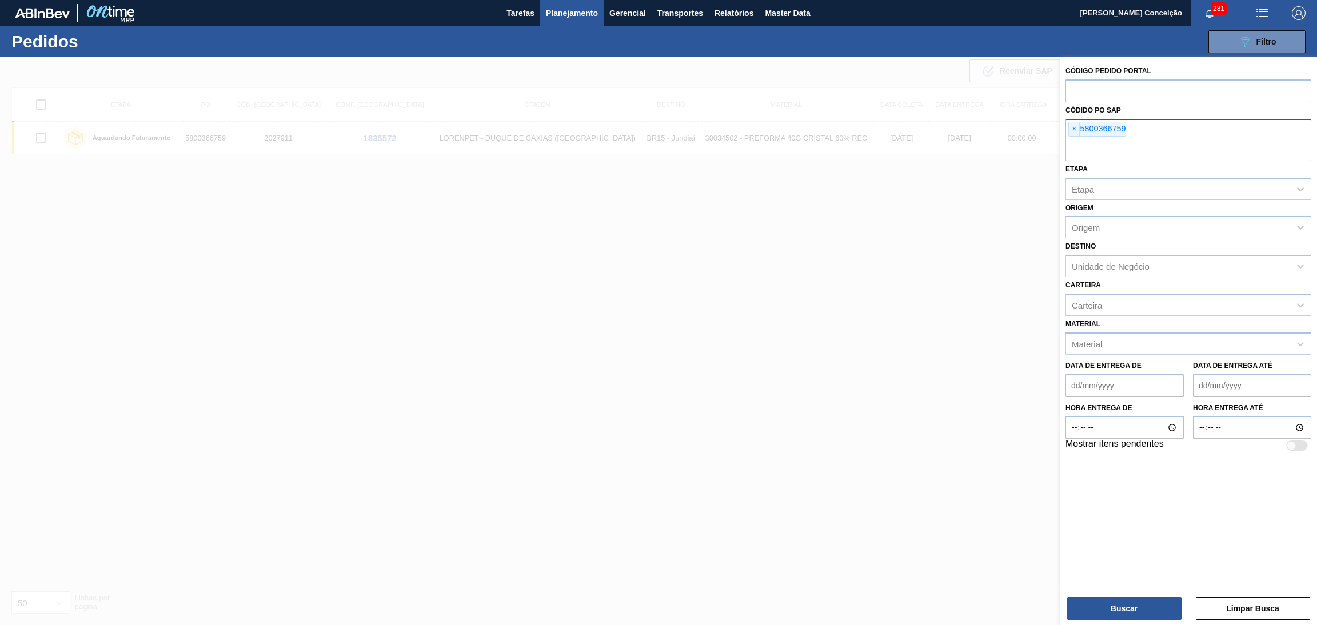
click at [1073, 130] on span "×" at bounding box center [1074, 129] width 11 height 14
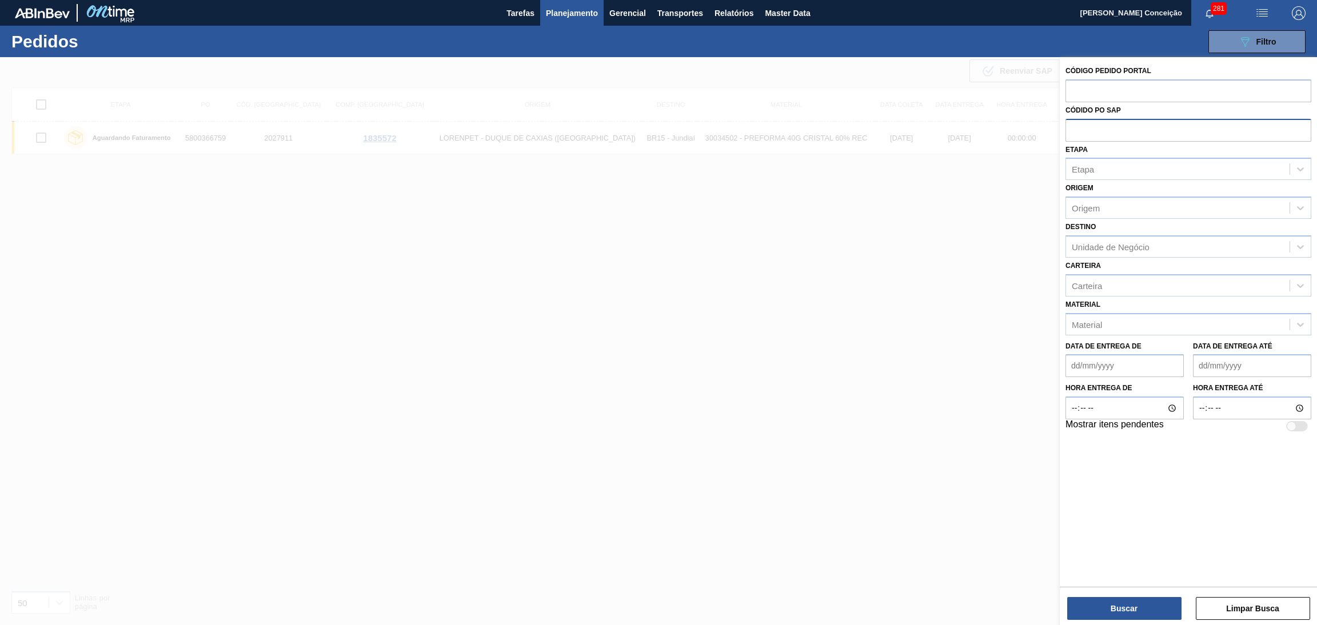
paste input "5800354801"
type input "5800354801"
click at [1117, 605] on button "Buscar" at bounding box center [1124, 608] width 114 height 23
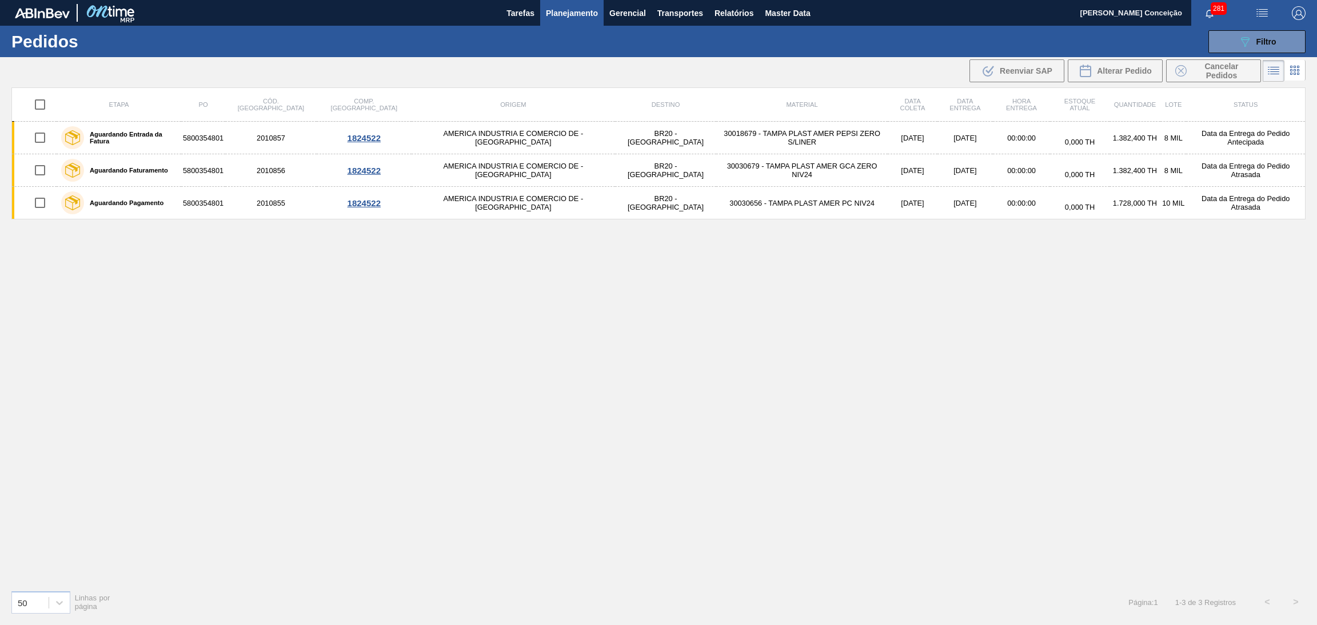
click at [761, 331] on div "Etapa PO Cód. Pedido Comp. Carga Origem Destino Material Data coleta Data entre…" at bounding box center [658, 334] width 1294 height 494
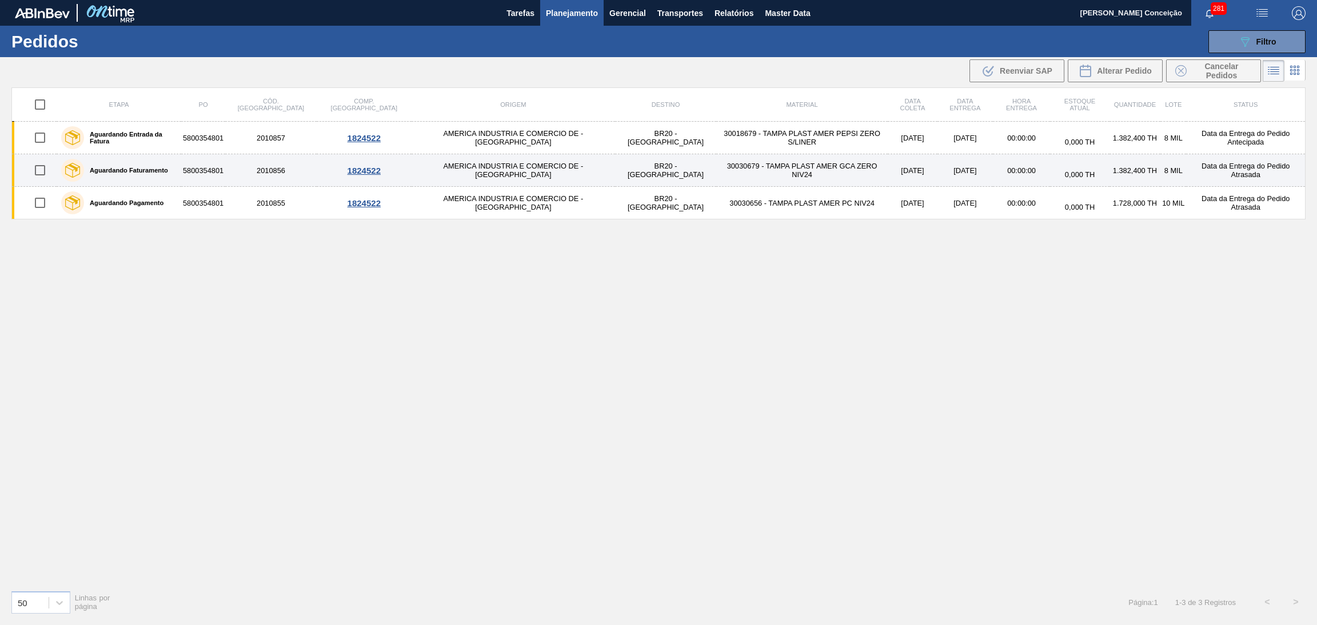
click at [716, 165] on td "30030679 - TAMPA PLAST AMER GCA ZERO NIV24" at bounding box center [802, 170] width 172 height 33
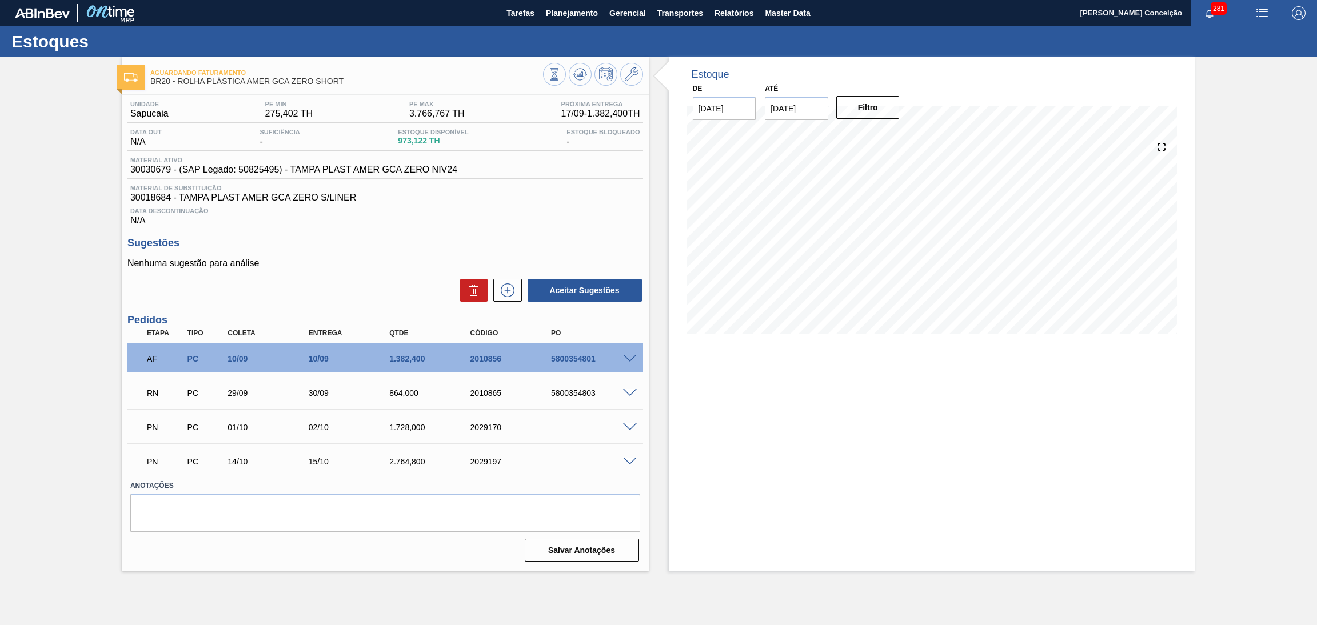
click at [387, 230] on div "Unidade Sapucaia PE MIN 275,402 TH PE MAX 3.766,767 TH Próxima Entrega 17/09 - …" at bounding box center [385, 330] width 527 height 471
click at [440, 202] on span "30018684 - TAMPA PLAST AMER GCA ZERO S/LINER" at bounding box center [385, 198] width 510 height 10
click at [588, 76] on button at bounding box center [580, 74] width 23 height 23
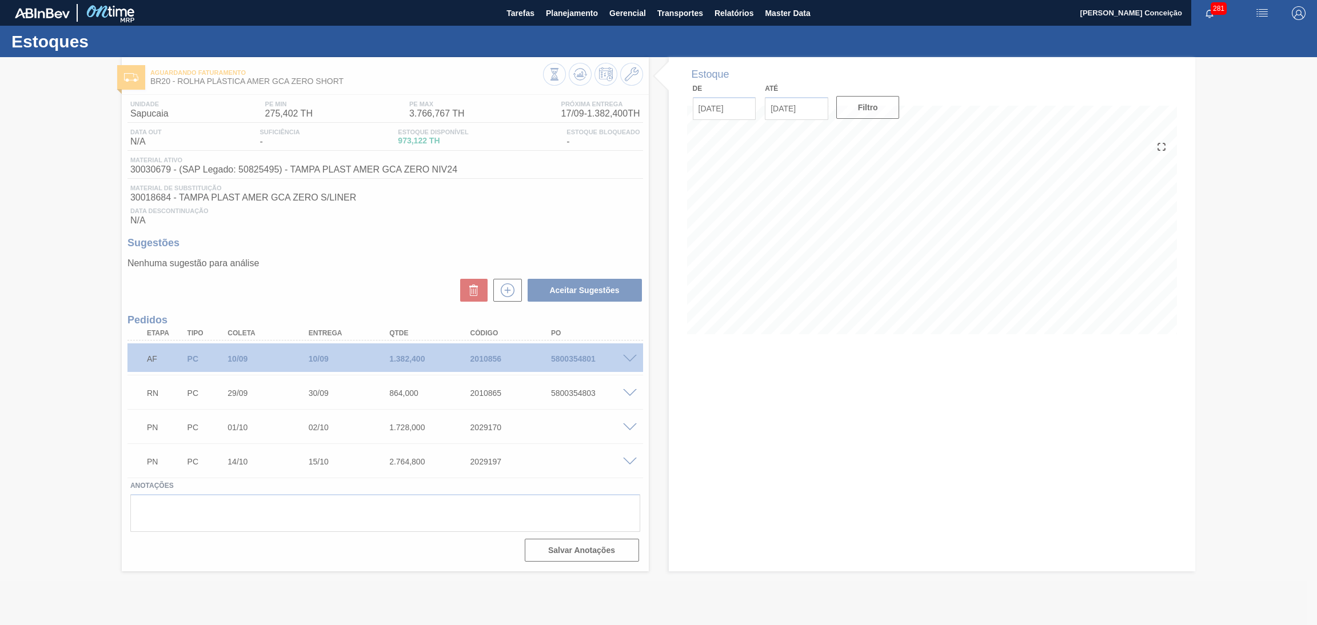
click at [365, 292] on div at bounding box center [658, 341] width 1317 height 568
click at [357, 292] on div at bounding box center [658, 341] width 1317 height 568
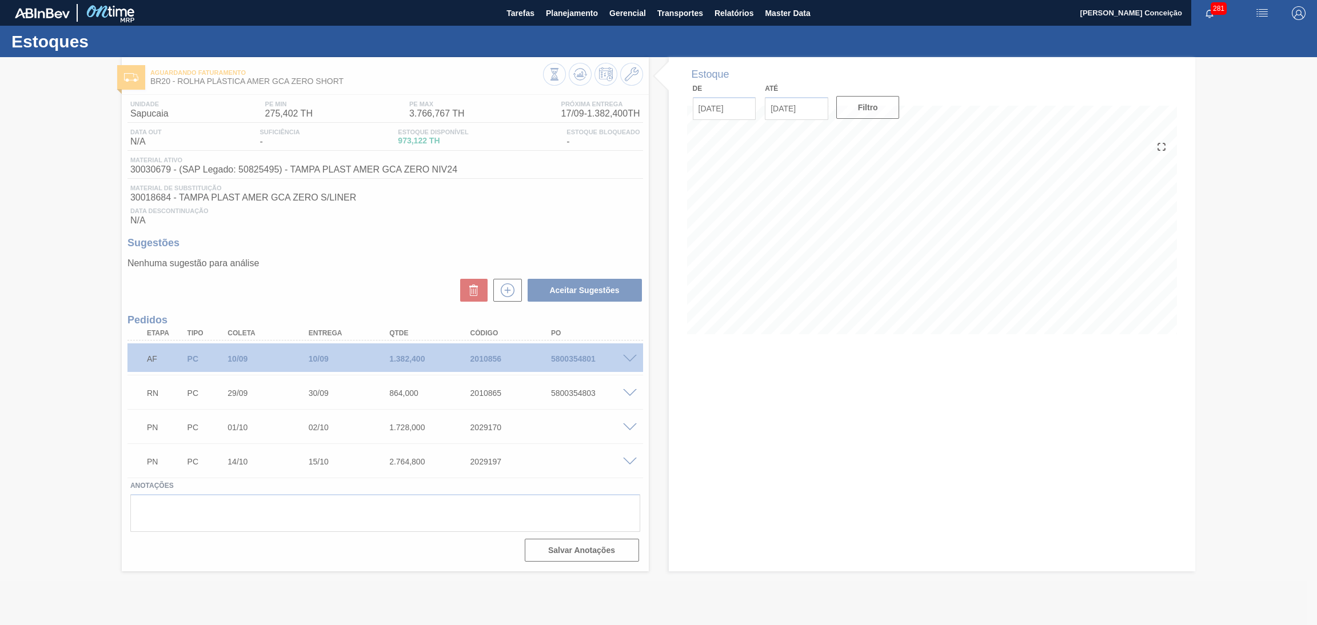
click at [708, 449] on div at bounding box center [658, 341] width 1317 height 568
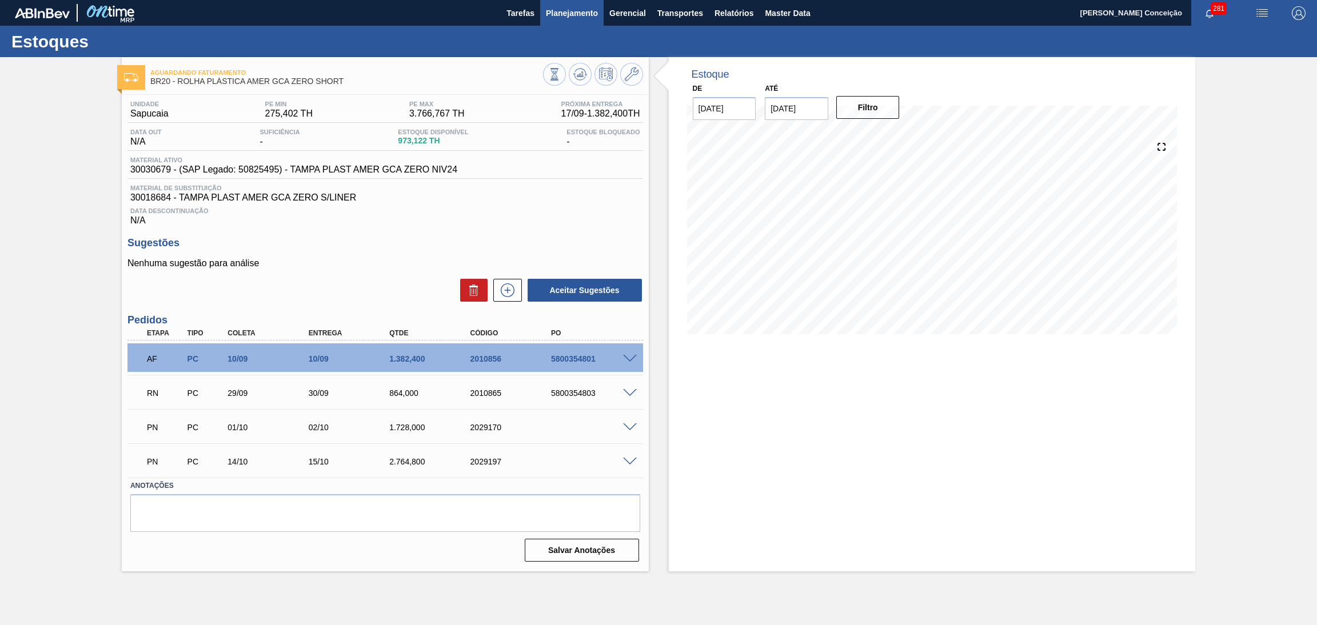
click at [591, 7] on span "Planejamento" at bounding box center [572, 13] width 52 height 14
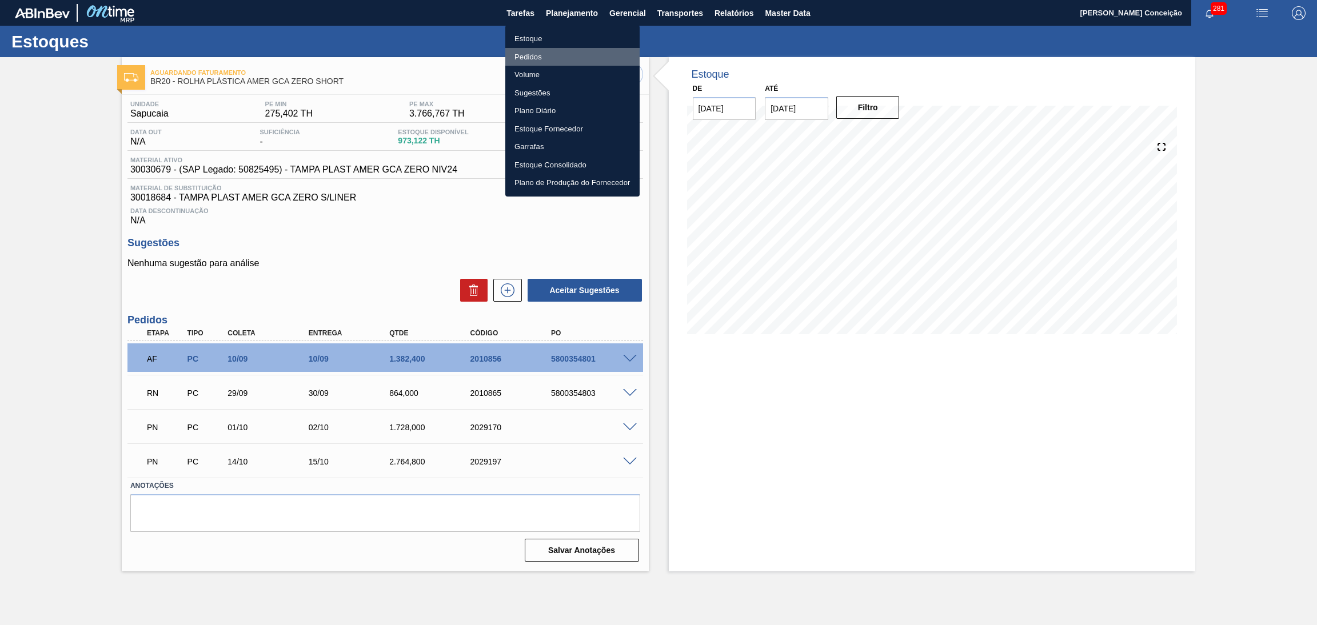
click at [522, 53] on li "Pedidos" at bounding box center [572, 57] width 134 height 18
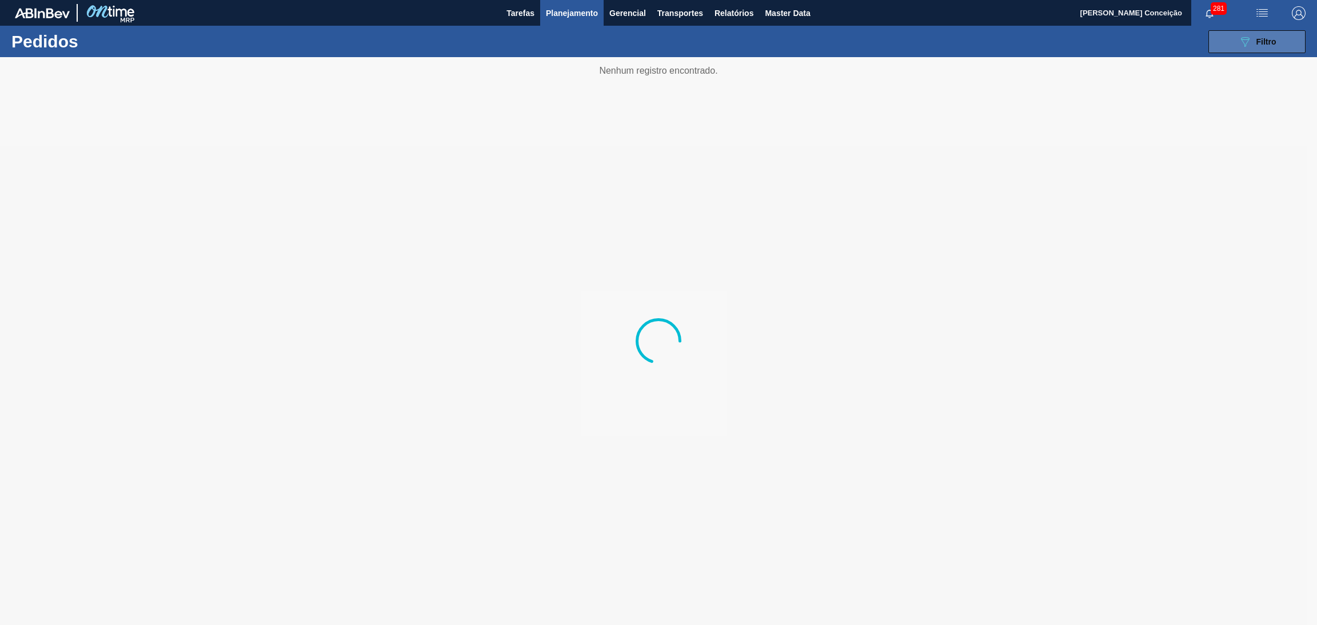
click at [1226, 37] on button "089F7B8B-B2A5-4AFE-B5C0-19BA573D28AC Filtro" at bounding box center [1257, 41] width 97 height 23
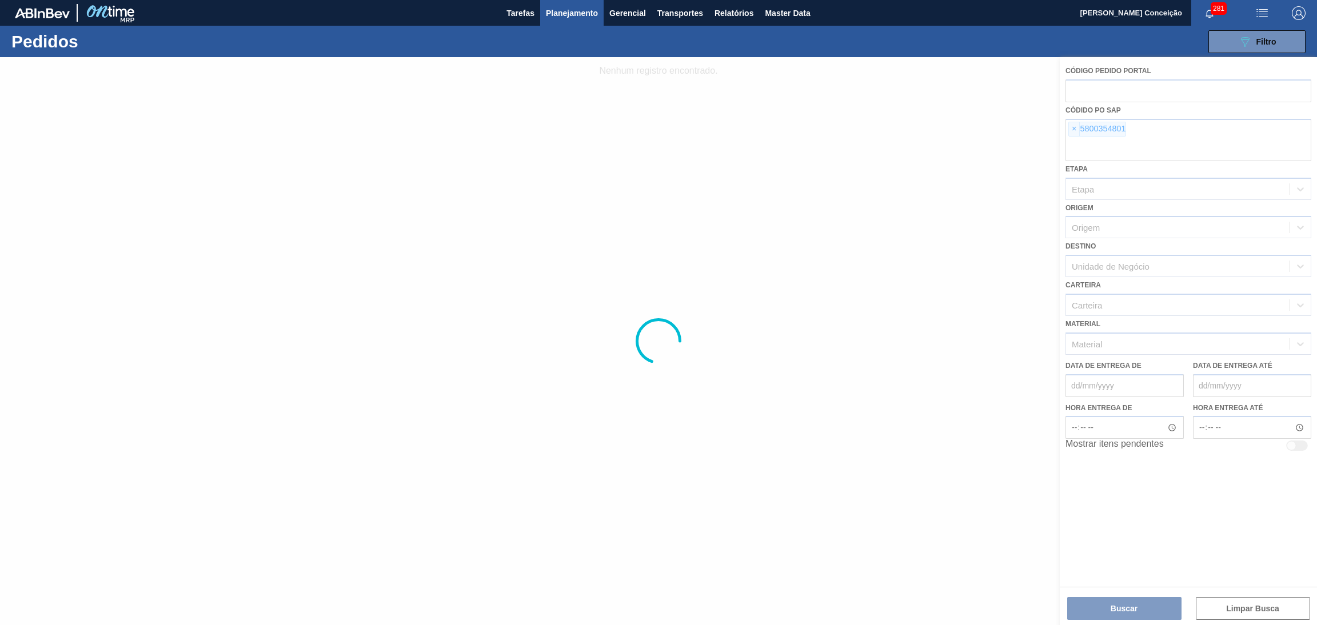
click at [1075, 132] on div at bounding box center [658, 341] width 1317 height 568
click at [1074, 131] on div at bounding box center [658, 341] width 1317 height 568
click at [1074, 130] on div at bounding box center [658, 341] width 1317 height 568
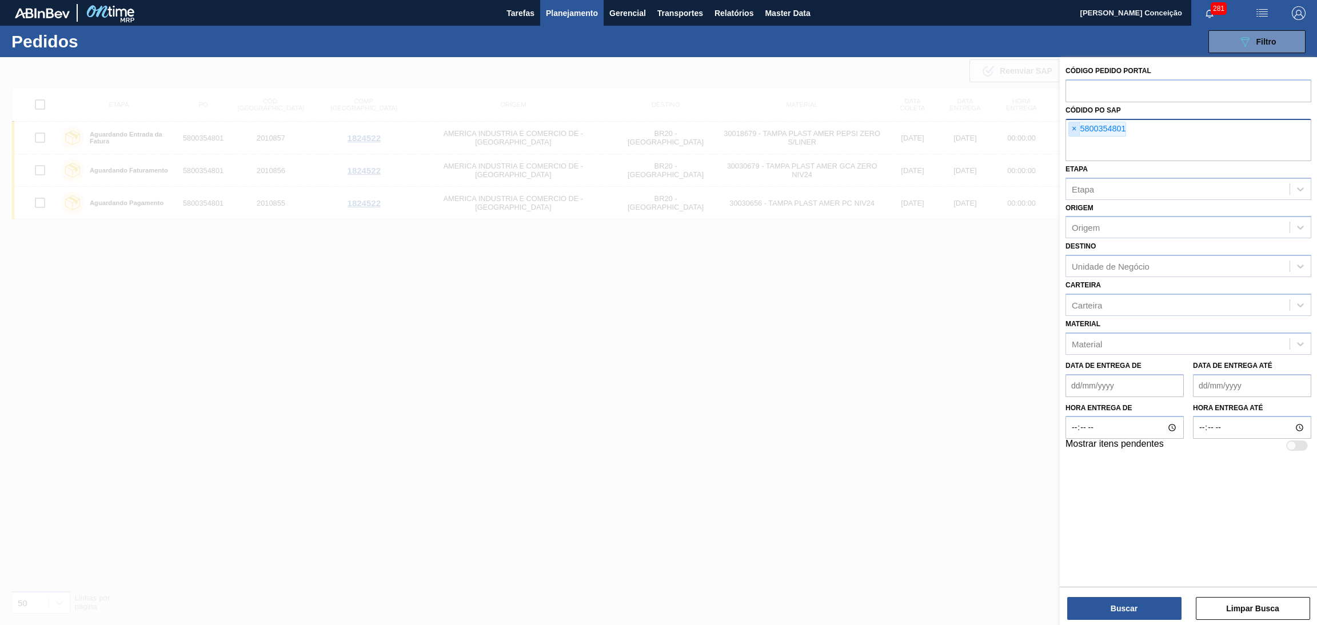
click at [1074, 130] on span "×" at bounding box center [1074, 129] width 11 height 14
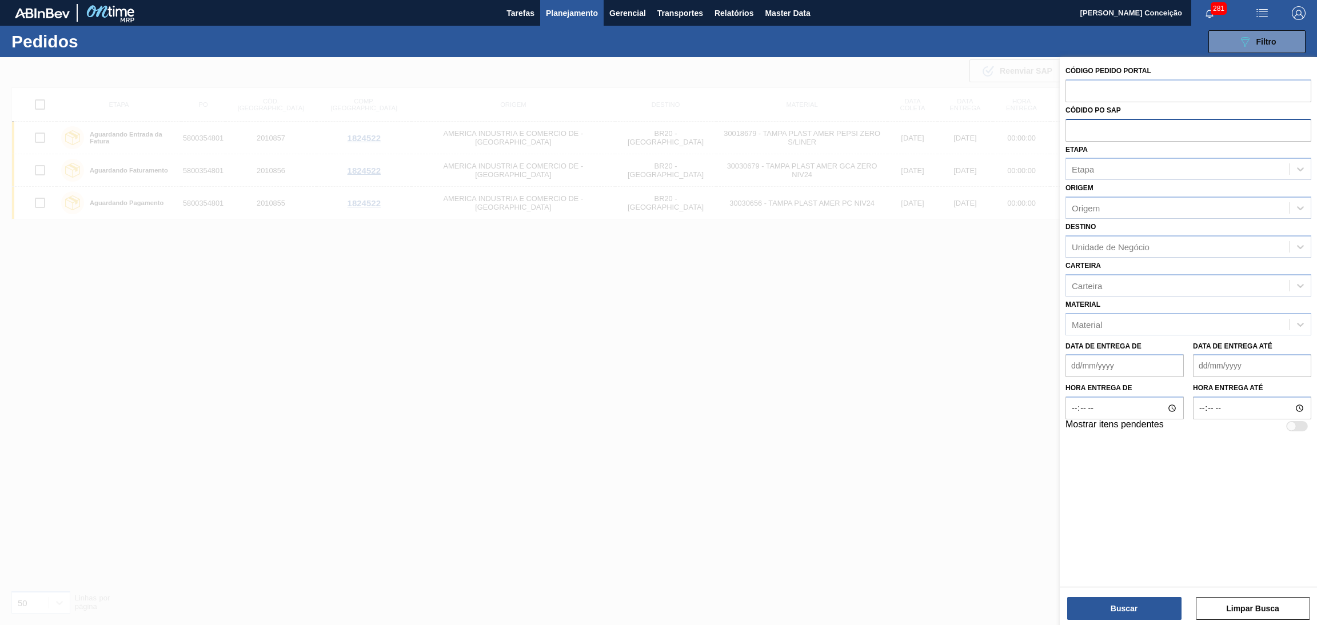
paste input "5800361353"
type input "5800361353"
click at [1103, 604] on button "Buscar" at bounding box center [1124, 608] width 114 height 23
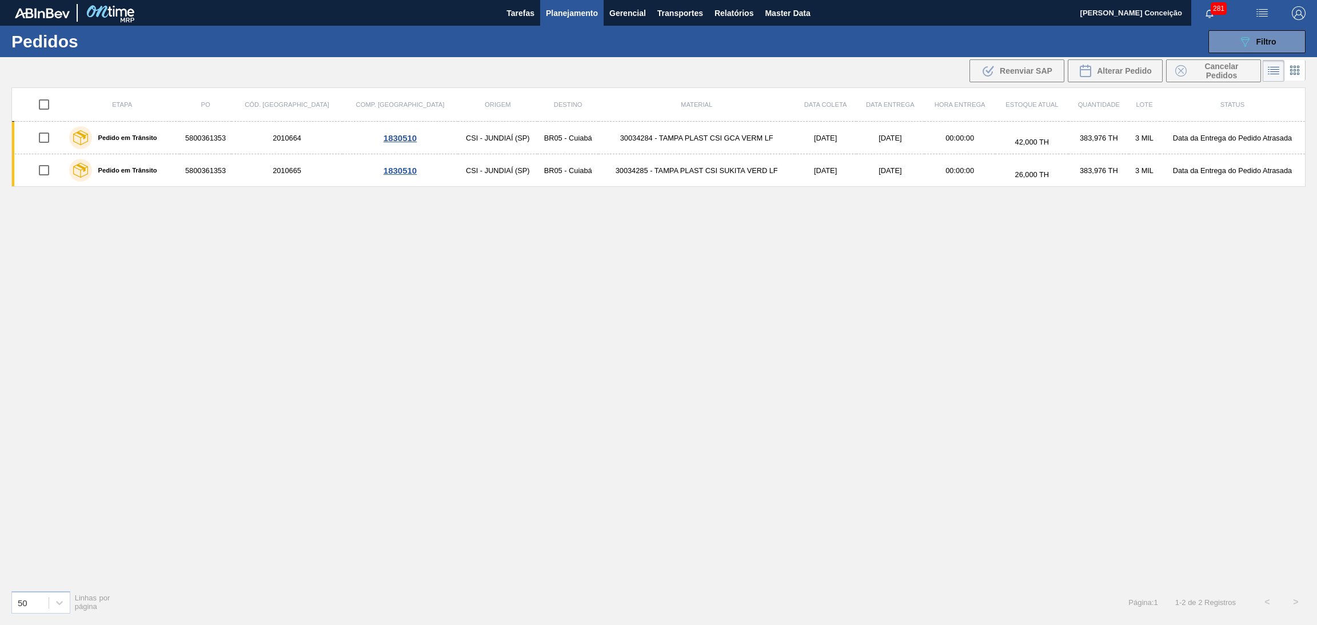
click at [484, 358] on div "Etapa PO Cód. Pedido Comp. Carga Origem Destino Material Data coleta Data entre…" at bounding box center [658, 334] width 1294 height 494
click at [360, 245] on div "Etapa PO Cód. Pedido Comp. Carga Origem Destino Material Data coleta Data entre…" at bounding box center [658, 334] width 1294 height 494
click at [687, 305] on div "Etapa PO Cód. Pedido Comp. Carga Origem Destino Material Data coleta Data entre…" at bounding box center [658, 334] width 1294 height 494
click at [1269, 41] on span "Filtro" at bounding box center [1267, 41] width 20 height 9
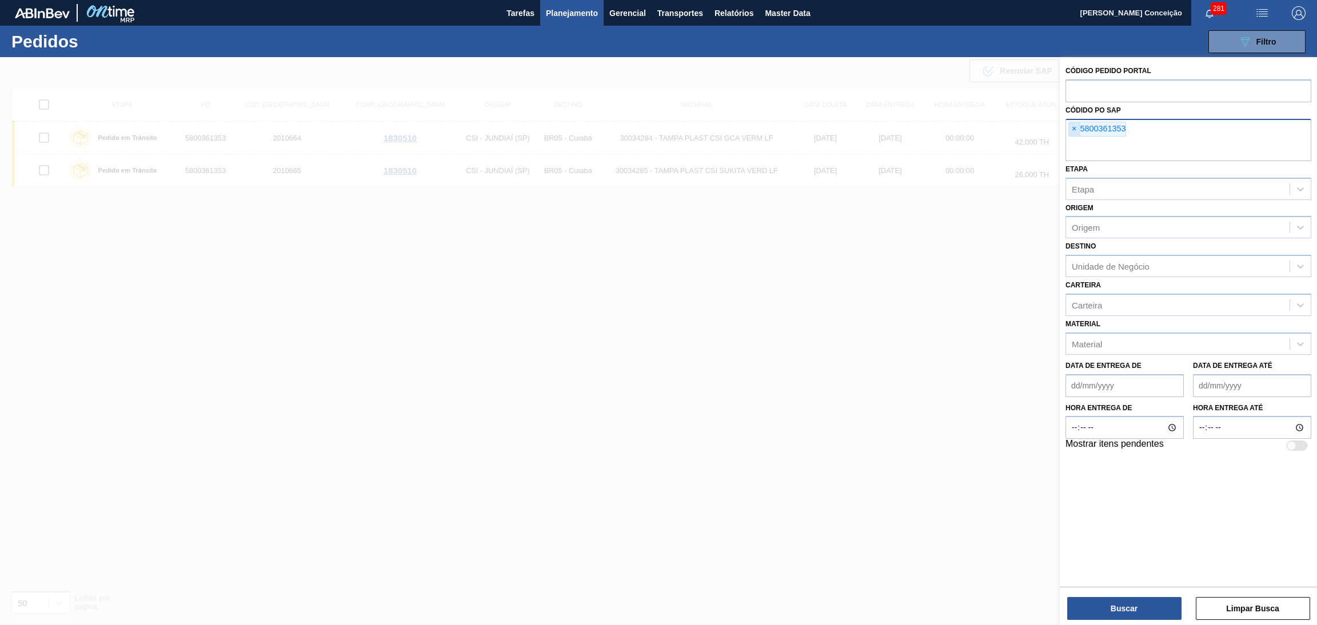
click at [1073, 133] on span "×" at bounding box center [1074, 129] width 11 height 14
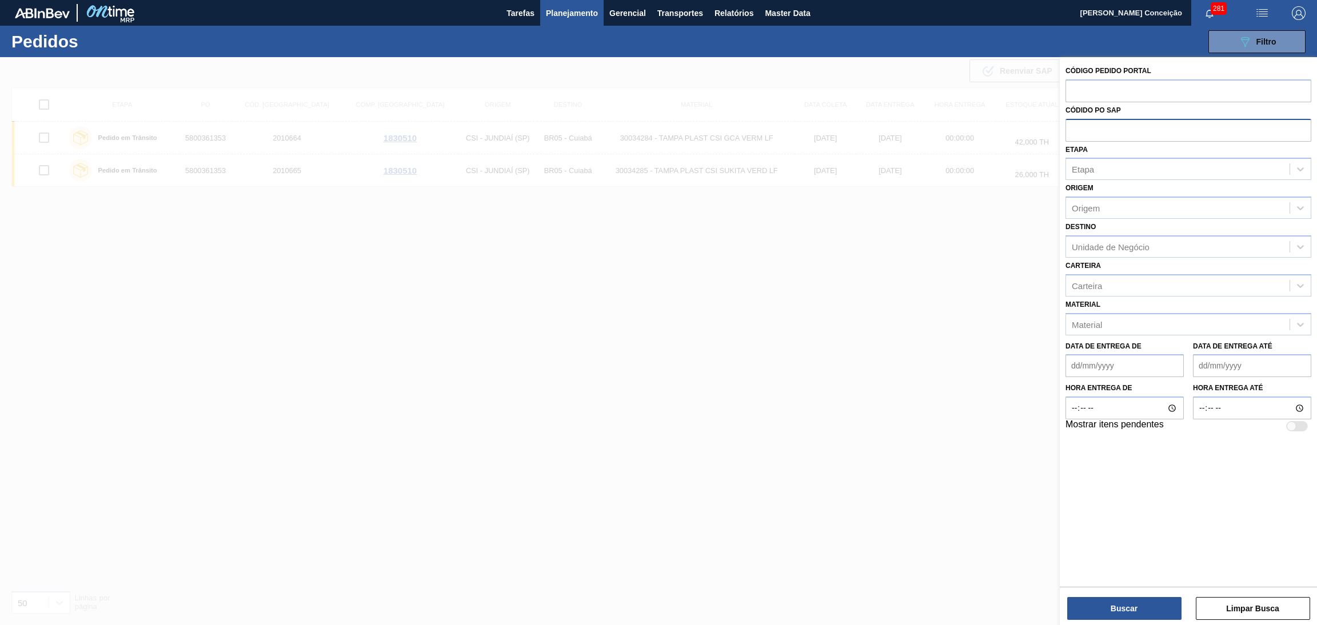
paste input "5800368247"
type input "5800368247"
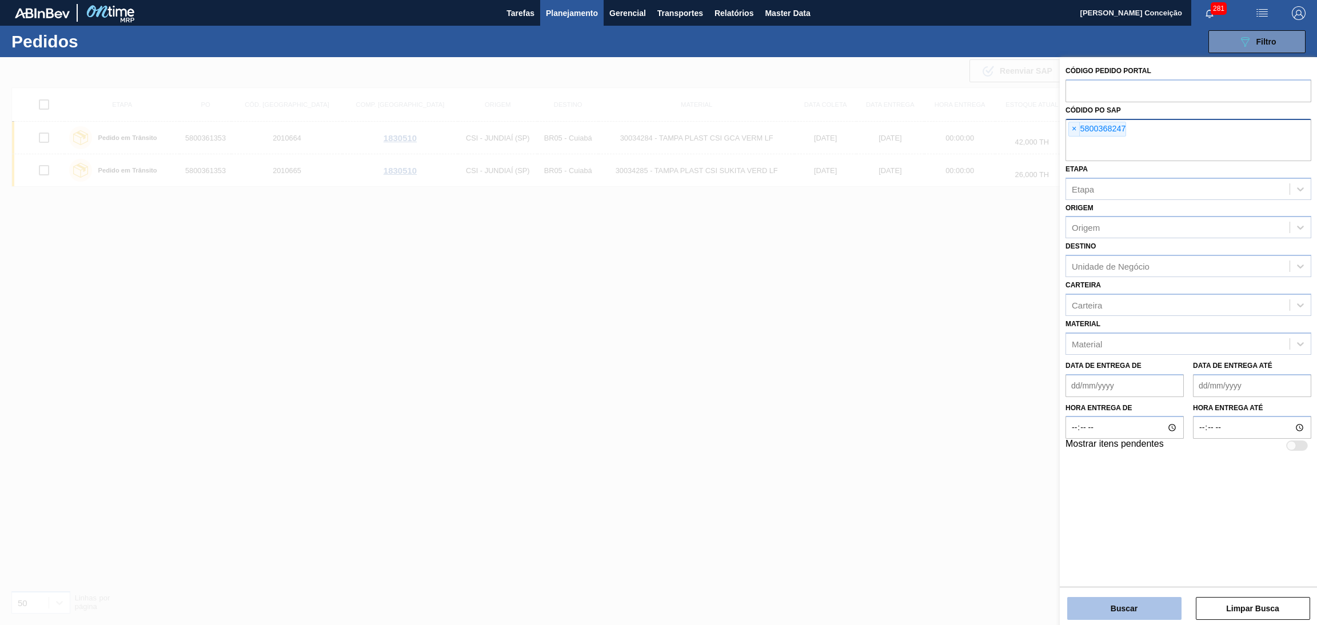
click at [1117, 610] on button "Buscar" at bounding box center [1124, 608] width 114 height 23
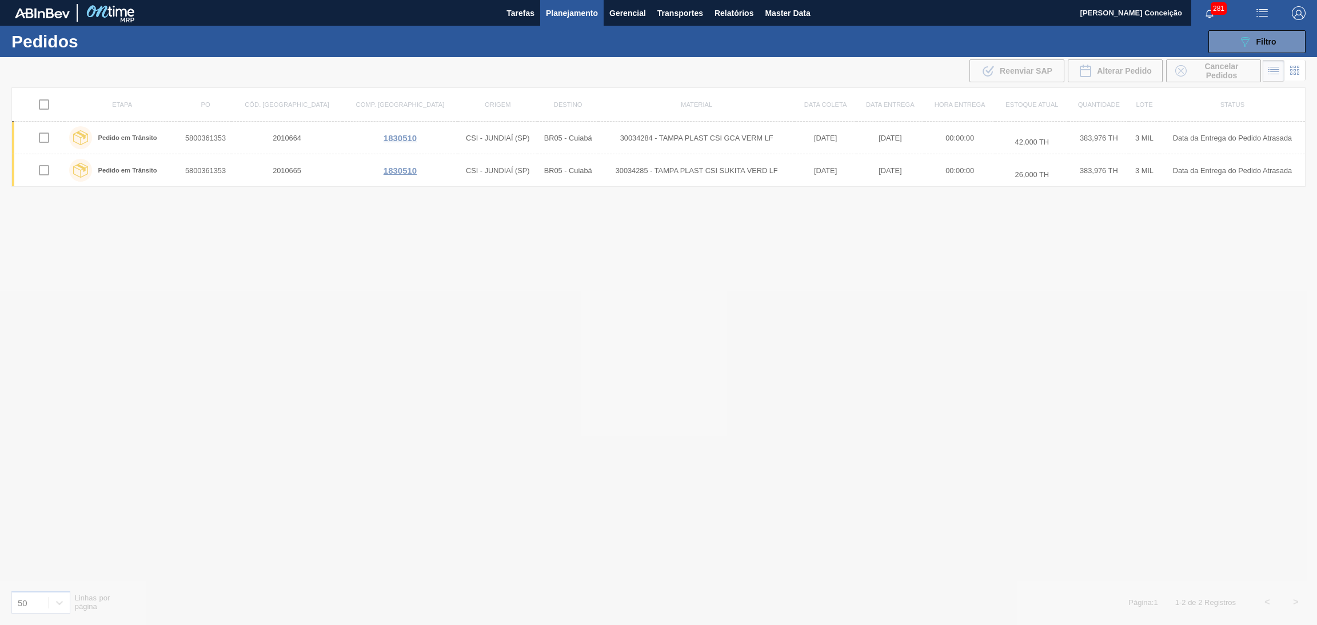
click at [536, 334] on div at bounding box center [658, 341] width 1317 height 568
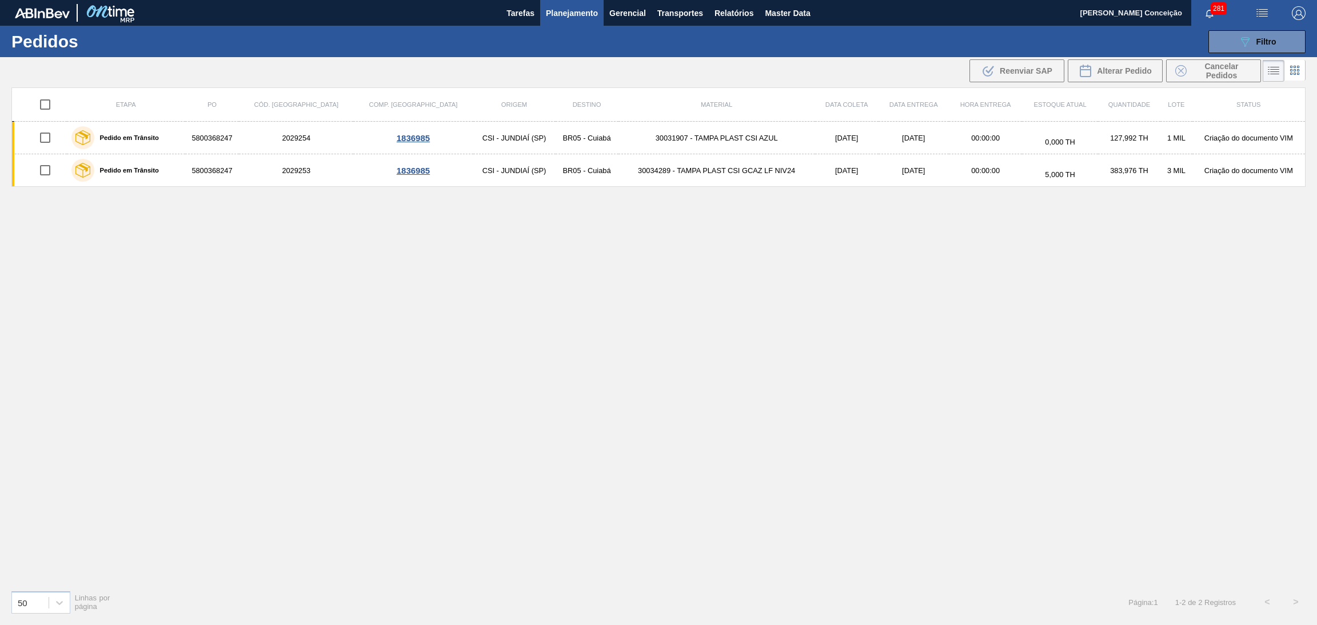
click at [416, 278] on div "Etapa PO Cód. Pedido Comp. Carga Origem Destino Material Data coleta Data entre…" at bounding box center [658, 334] width 1294 height 494
click at [737, 220] on div "Etapa PO Cód. Pedido Comp. Carga Origem Destino Material Data coleta Data entre…" at bounding box center [658, 334] width 1294 height 494
click at [397, 400] on div "Etapa PO Cód. Pedido Comp. Carga Origem Destino Material Data coleta Data entre…" at bounding box center [658, 334] width 1294 height 494
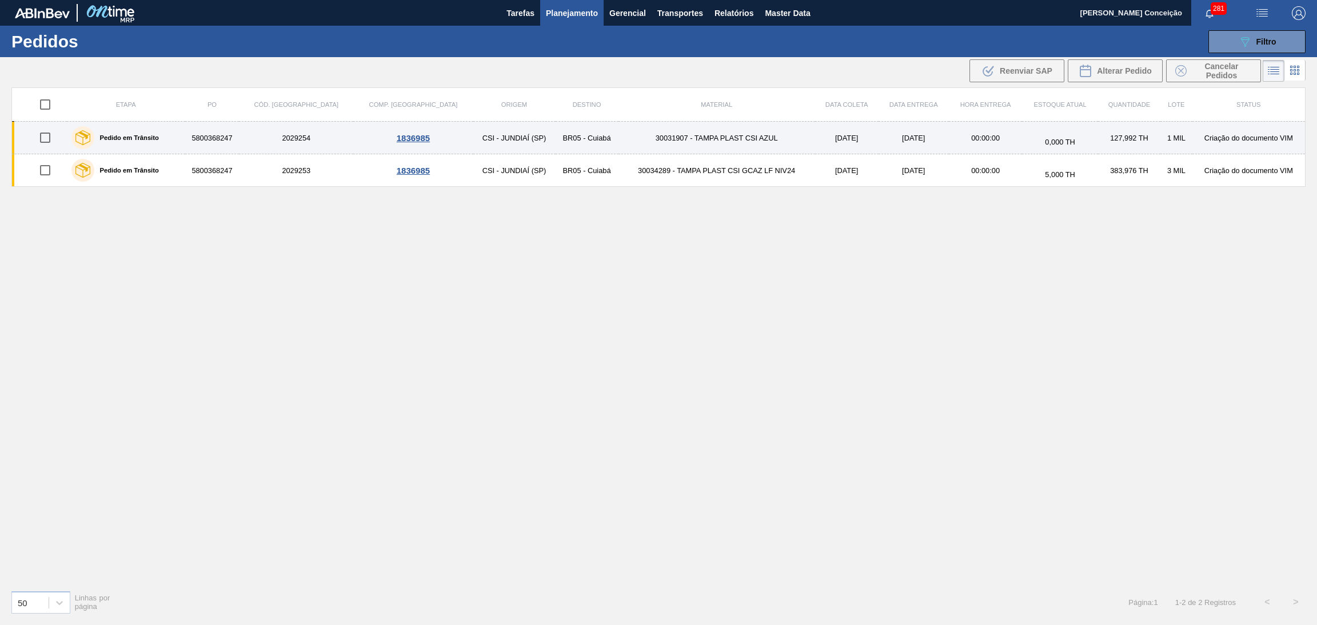
click at [674, 134] on td "30031907 - TAMPA PLAST CSI AZUL" at bounding box center [717, 138] width 197 height 33
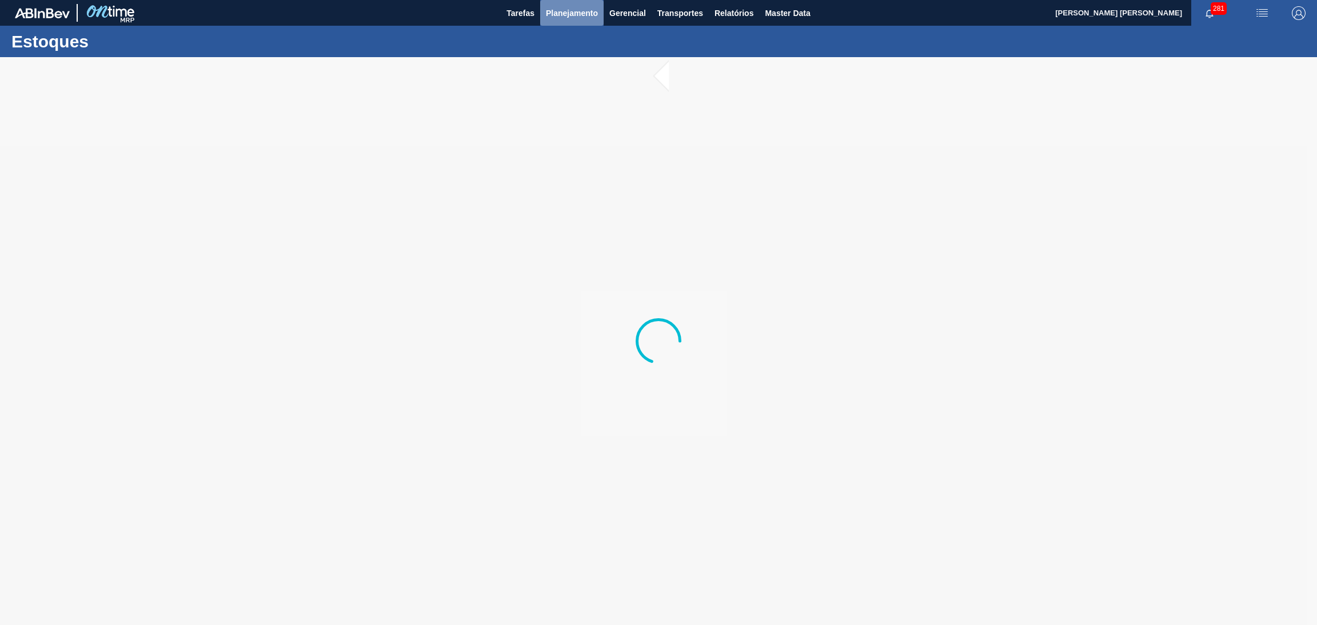
click at [554, 15] on span "Planejamento" at bounding box center [572, 13] width 52 height 14
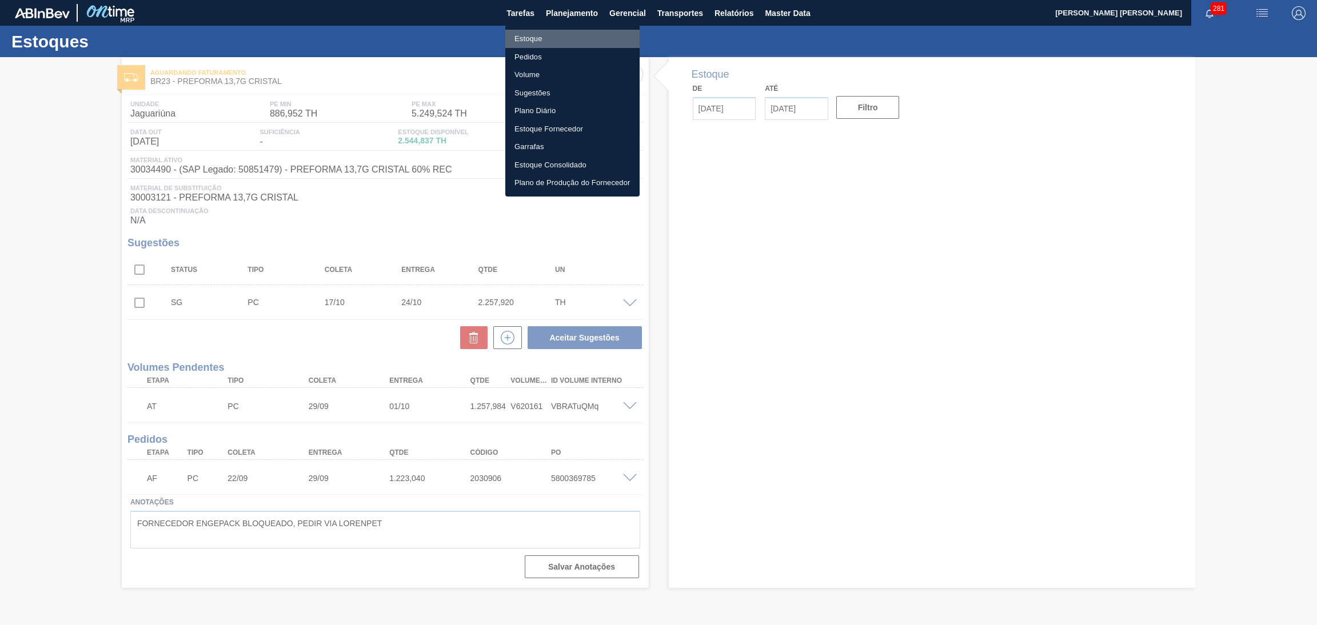
click at [556, 39] on li "Estoque" at bounding box center [572, 39] width 134 height 18
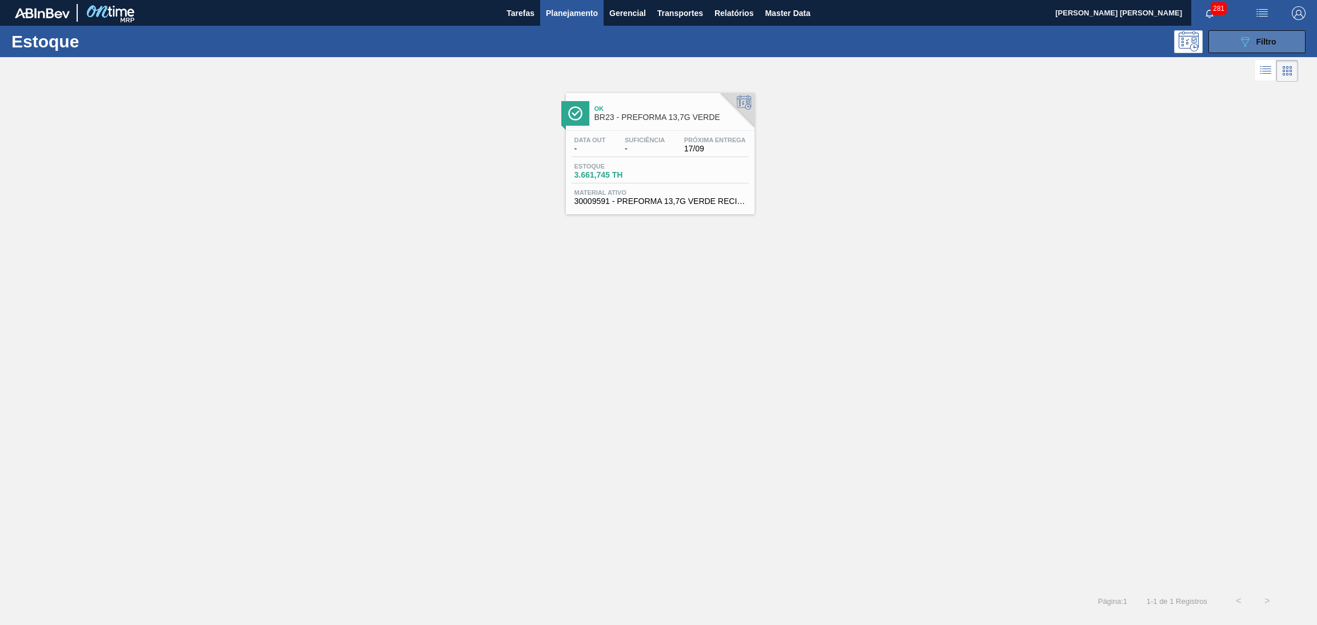
click at [1223, 41] on button "089F7B8B-B2A5-4AFE-B5C0-19BA573D28AC Filtro" at bounding box center [1257, 41] width 97 height 23
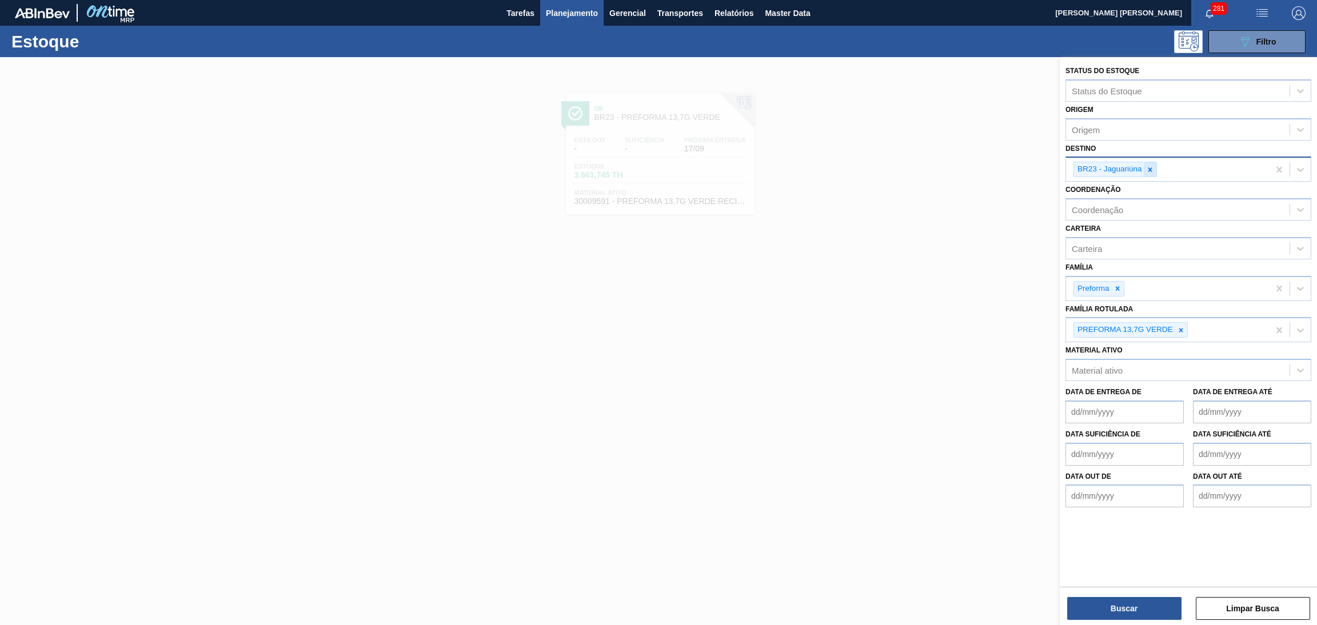
click at [1148, 169] on icon at bounding box center [1150, 170] width 8 height 8
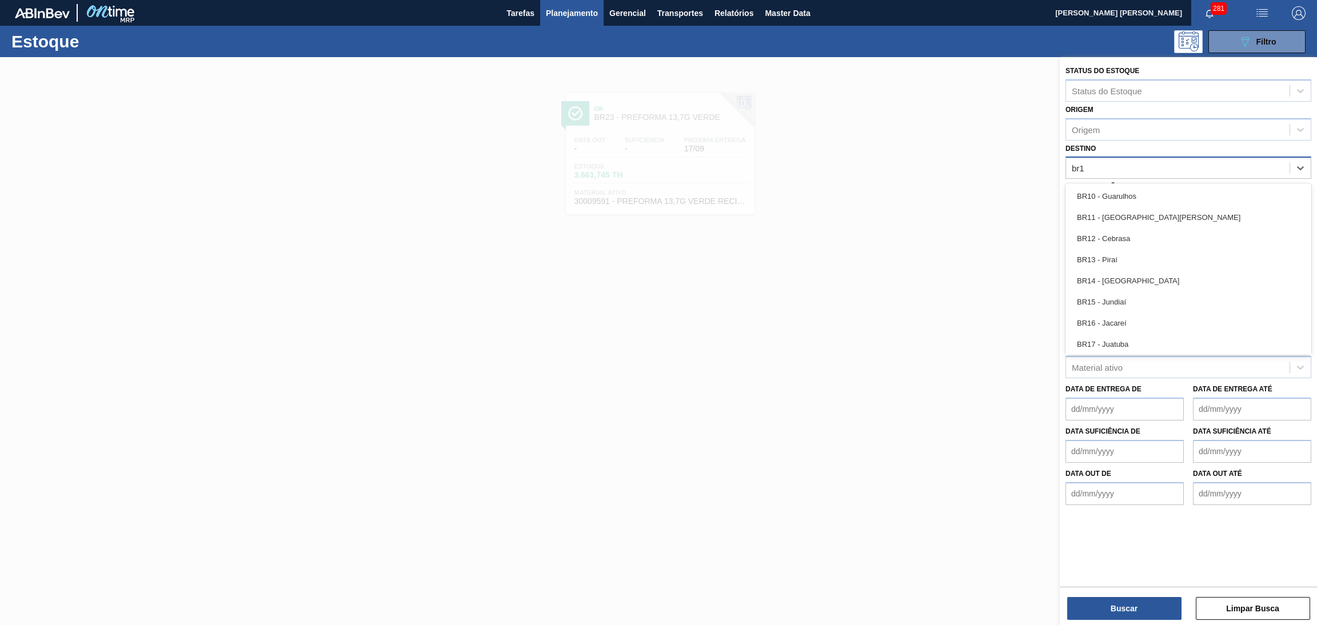
type input "br14"
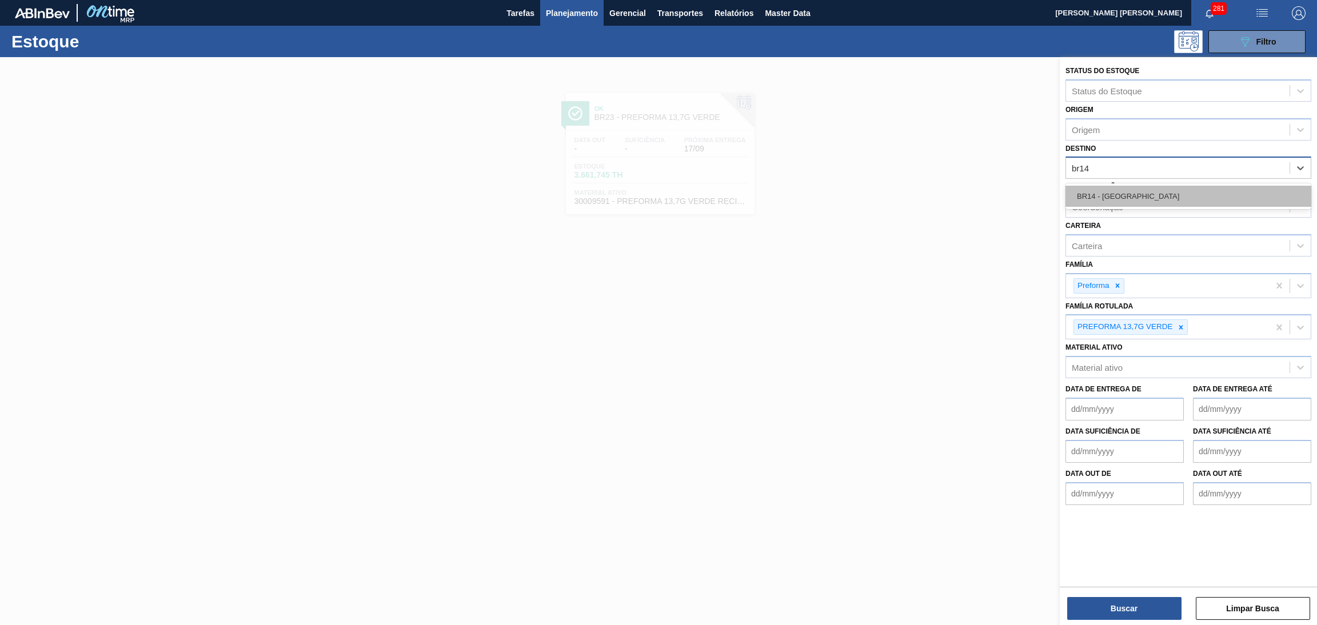
click at [1159, 203] on div "BR14 - [GEOGRAPHIC_DATA]" at bounding box center [1189, 196] width 246 height 21
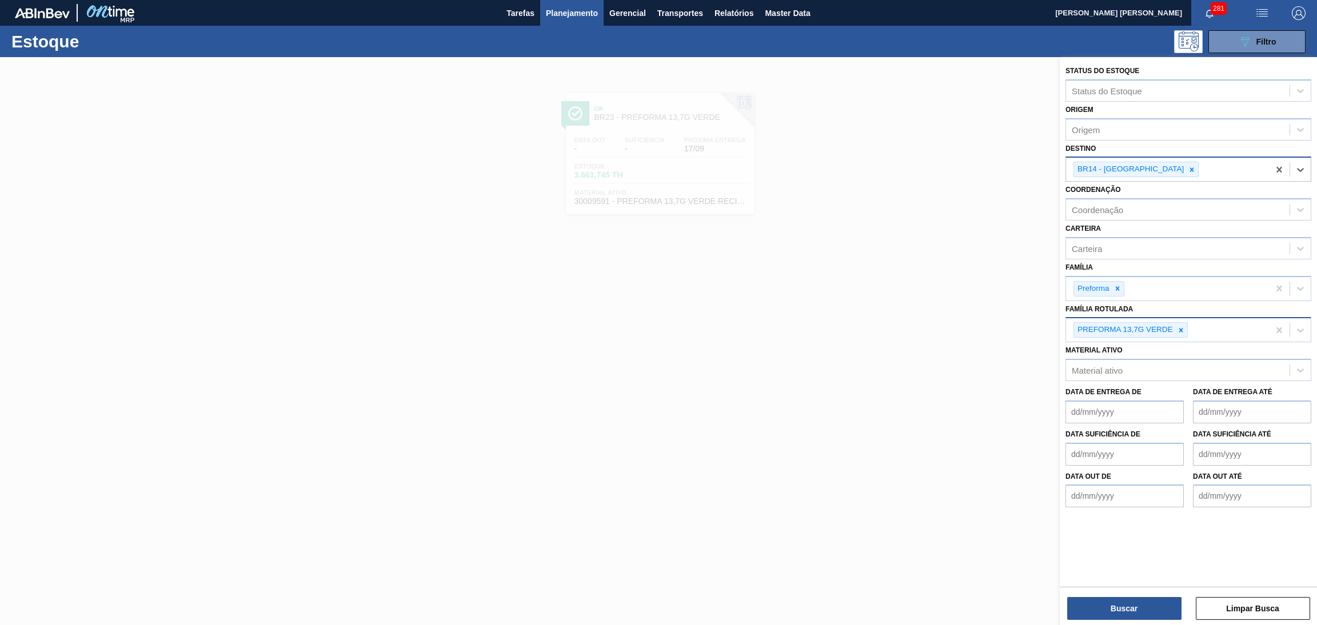
click at [1201, 340] on div "PREFORMA 13,7G VERDE" at bounding box center [1189, 329] width 246 height 25
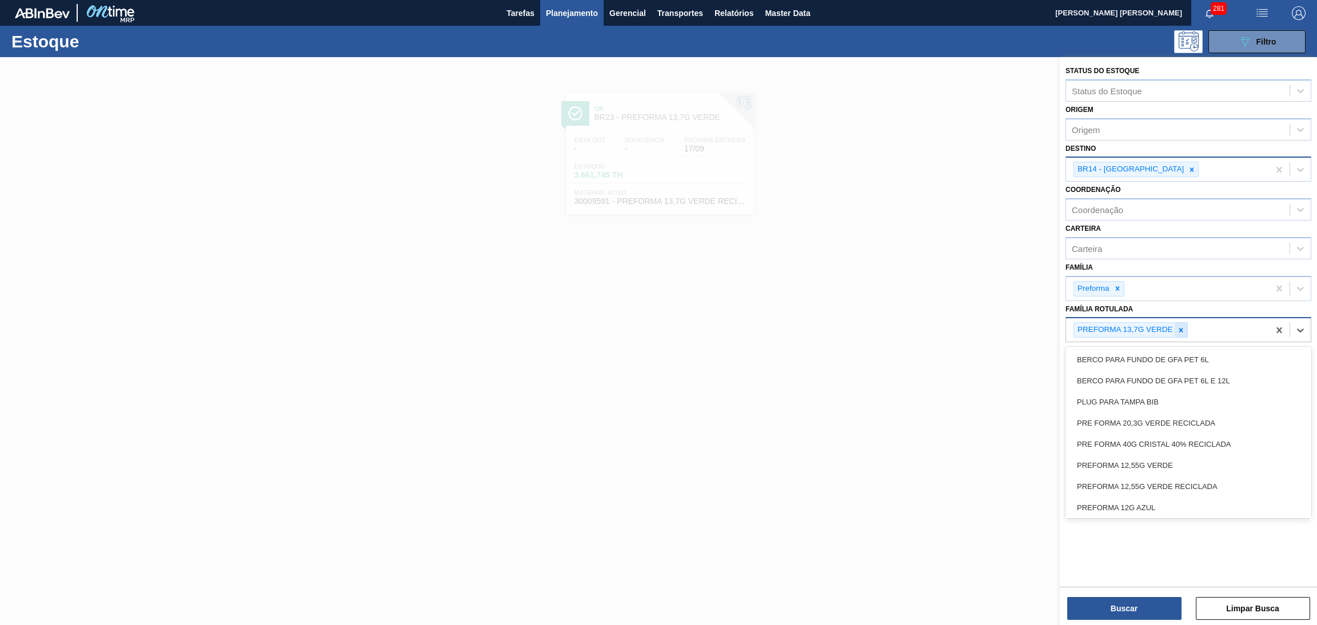
click at [1184, 334] on div at bounding box center [1181, 330] width 13 height 14
click at [1120, 289] on icon at bounding box center [1118, 289] width 8 height 8
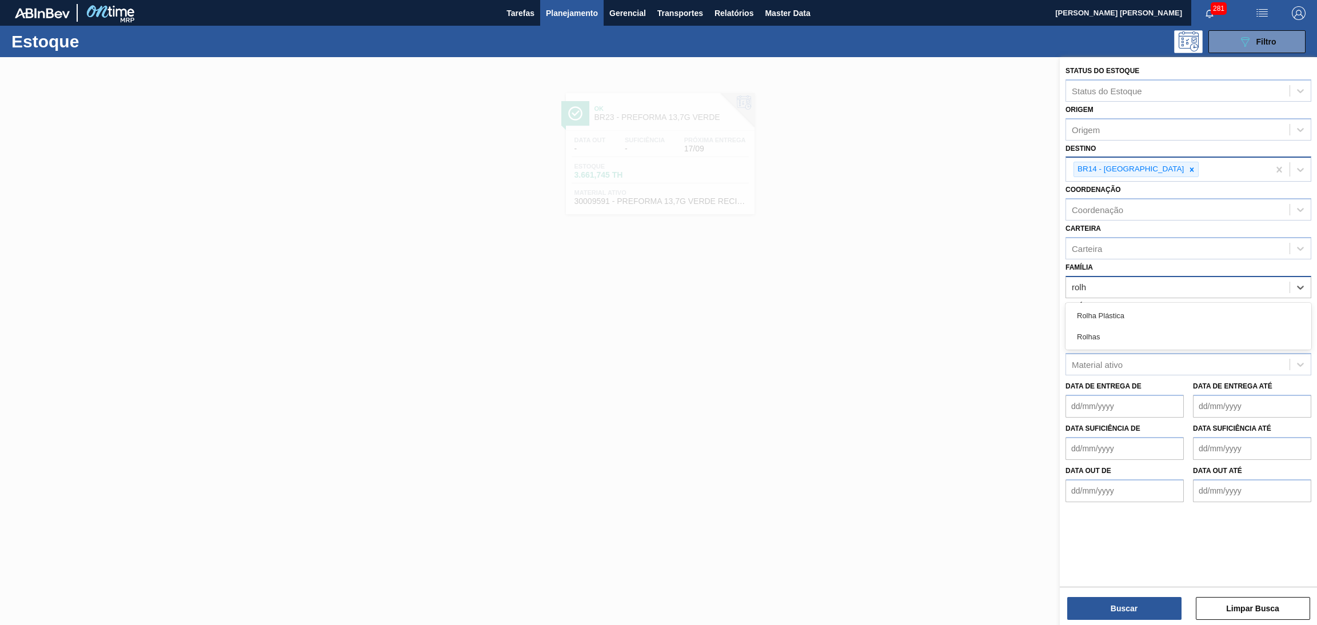
type input "rolha"
click at [1113, 312] on div "Rolha Plástica" at bounding box center [1189, 315] width 246 height 21
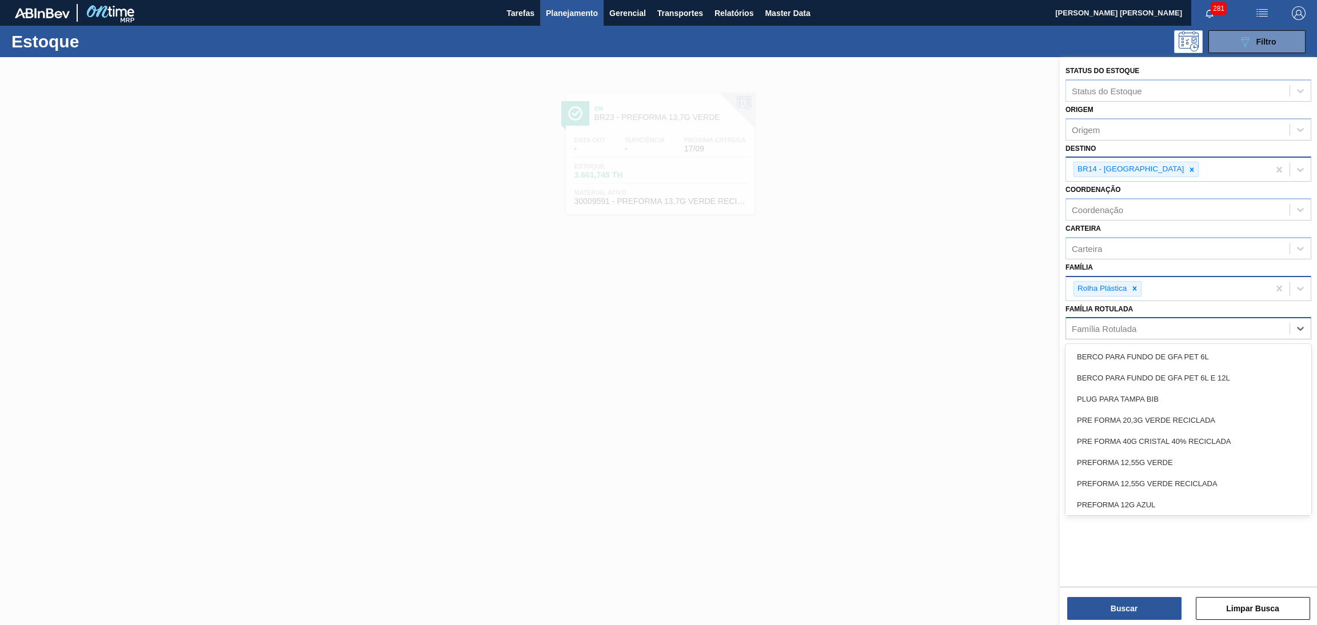
click at [1111, 326] on div "Família Rotulada" at bounding box center [1104, 329] width 65 height 10
type Rotulada "r"
click at [1137, 286] on icon at bounding box center [1135, 288] width 4 height 4
click at [1134, 318] on div "Família Rotulada" at bounding box center [1178, 326] width 224 height 17
type Rotulada "r"
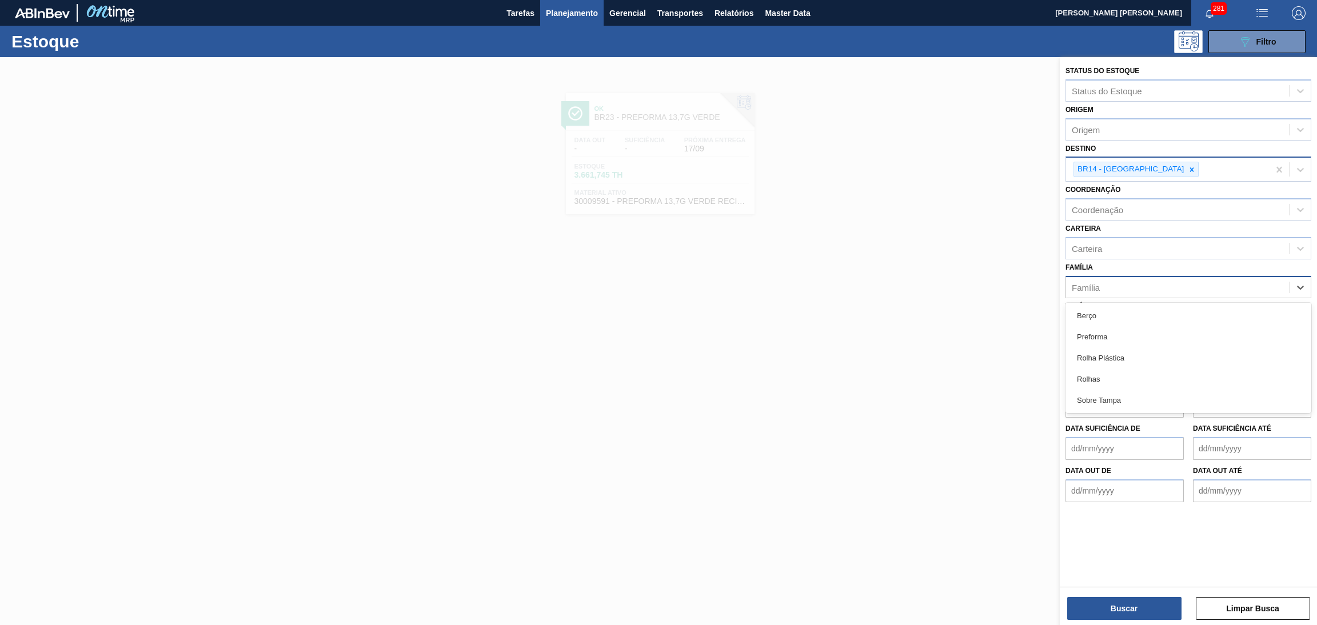
click at [1121, 279] on div "Família" at bounding box center [1178, 287] width 224 height 17
type input "rolha"
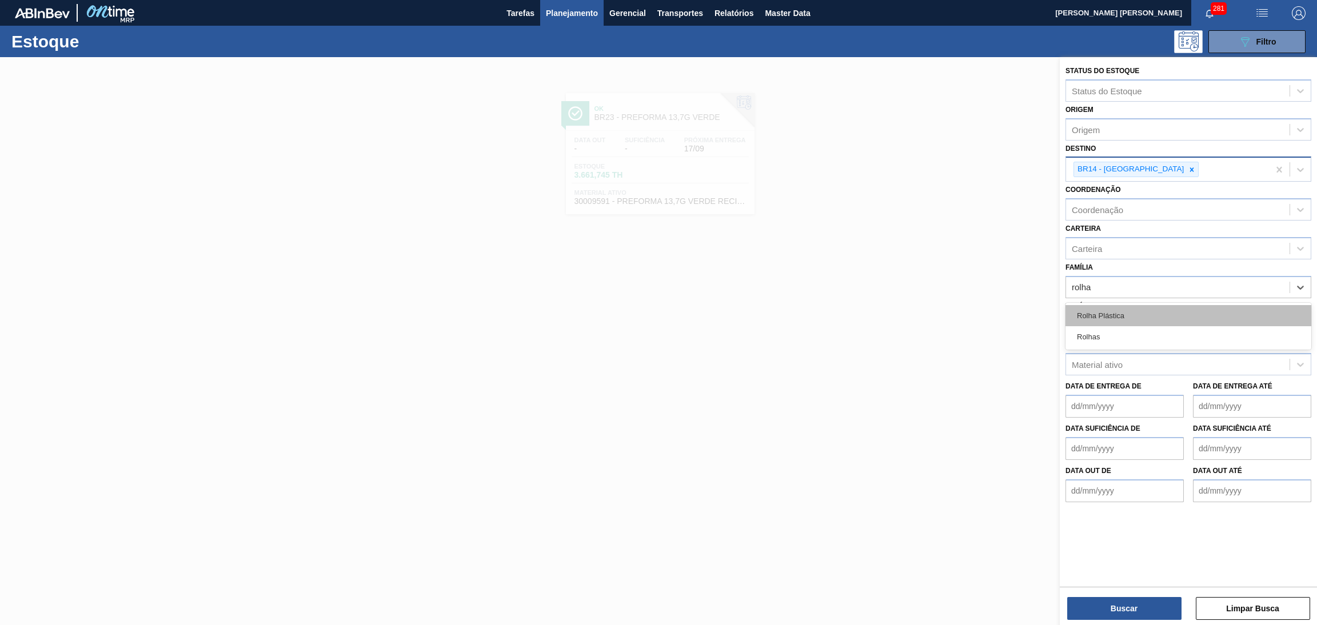
click at [1125, 322] on div "Rolha Plástica" at bounding box center [1189, 315] width 246 height 21
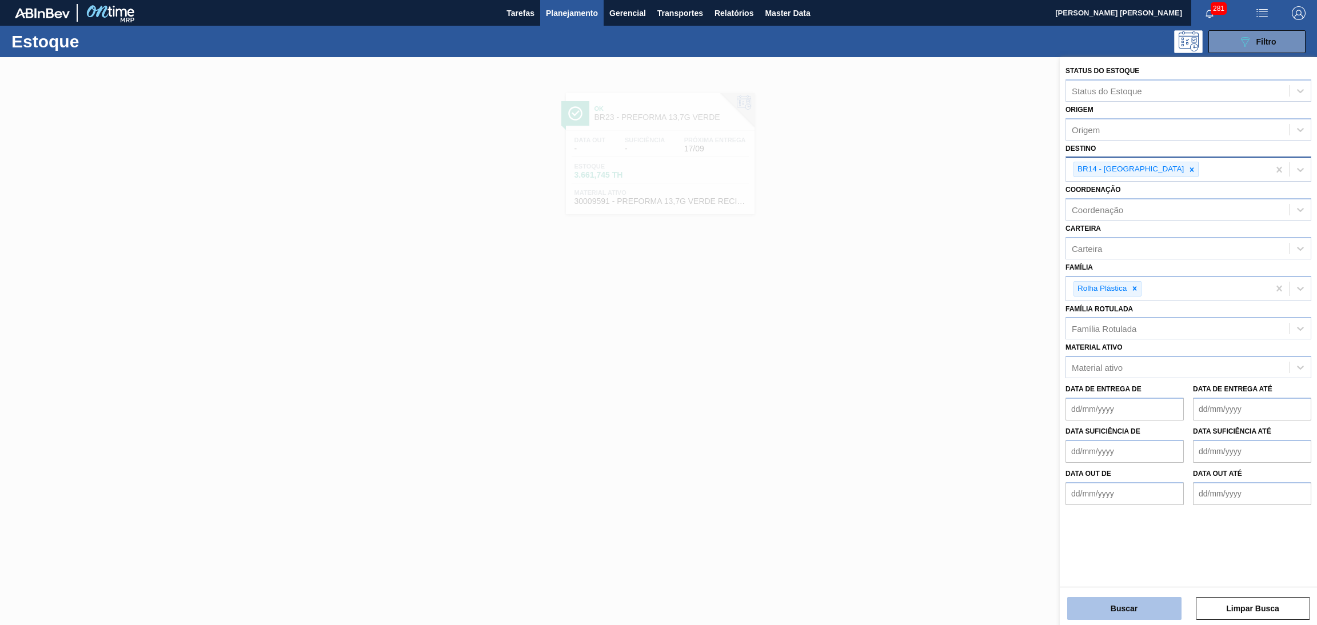
click at [1131, 610] on button "Buscar" at bounding box center [1124, 608] width 114 height 23
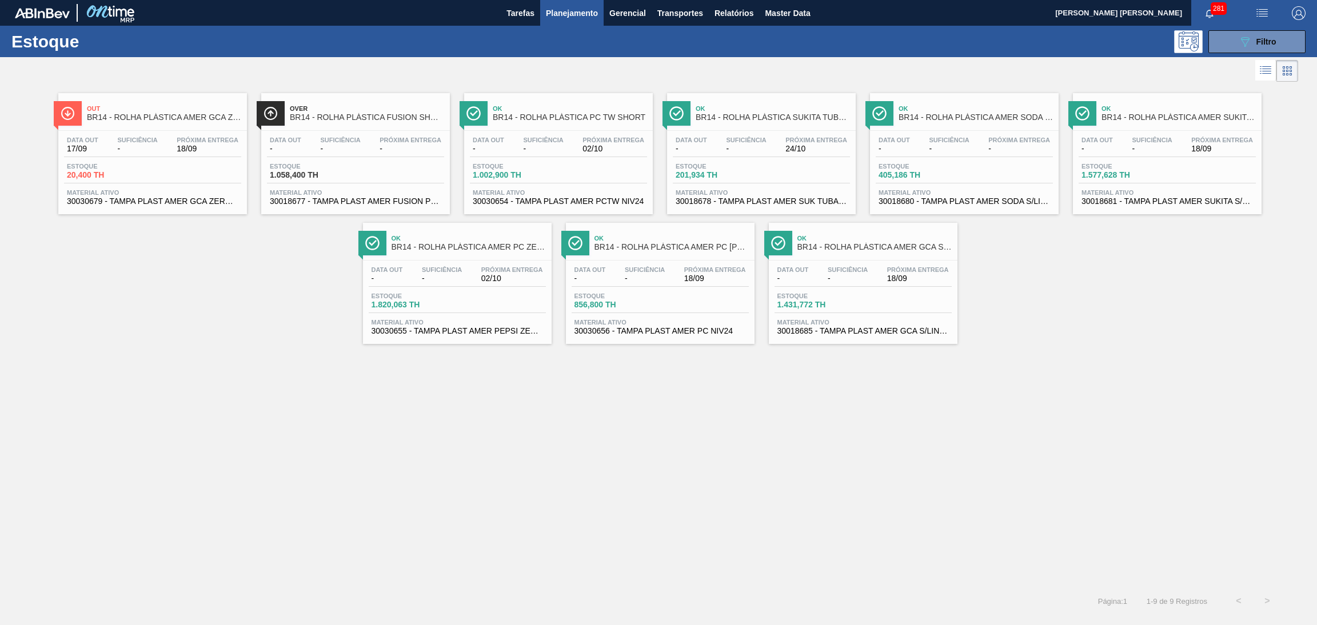
click at [139, 158] on div "Data out 17/09 Suficiência - Próxima Entrega 18/09 Estoque 20,400 TH Material a…" at bounding box center [152, 170] width 189 height 78
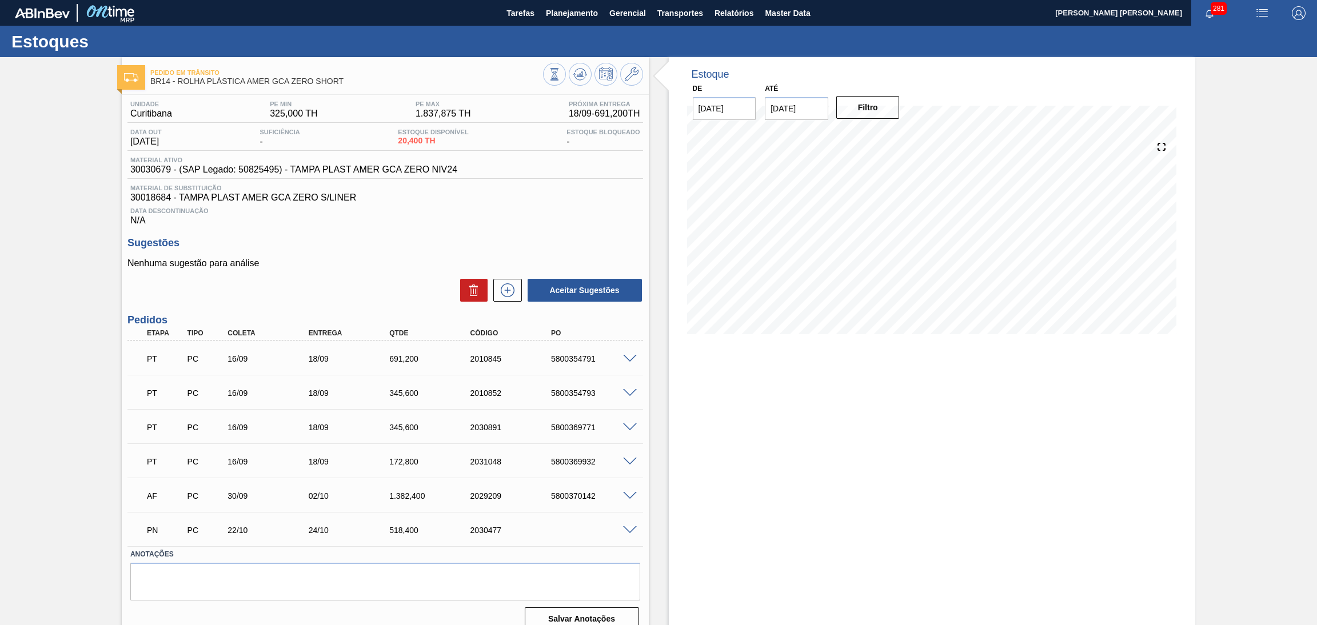
click at [485, 394] on div "2010852" at bounding box center [514, 393] width 92 height 9
click at [628, 358] on span at bounding box center [630, 359] width 14 height 9
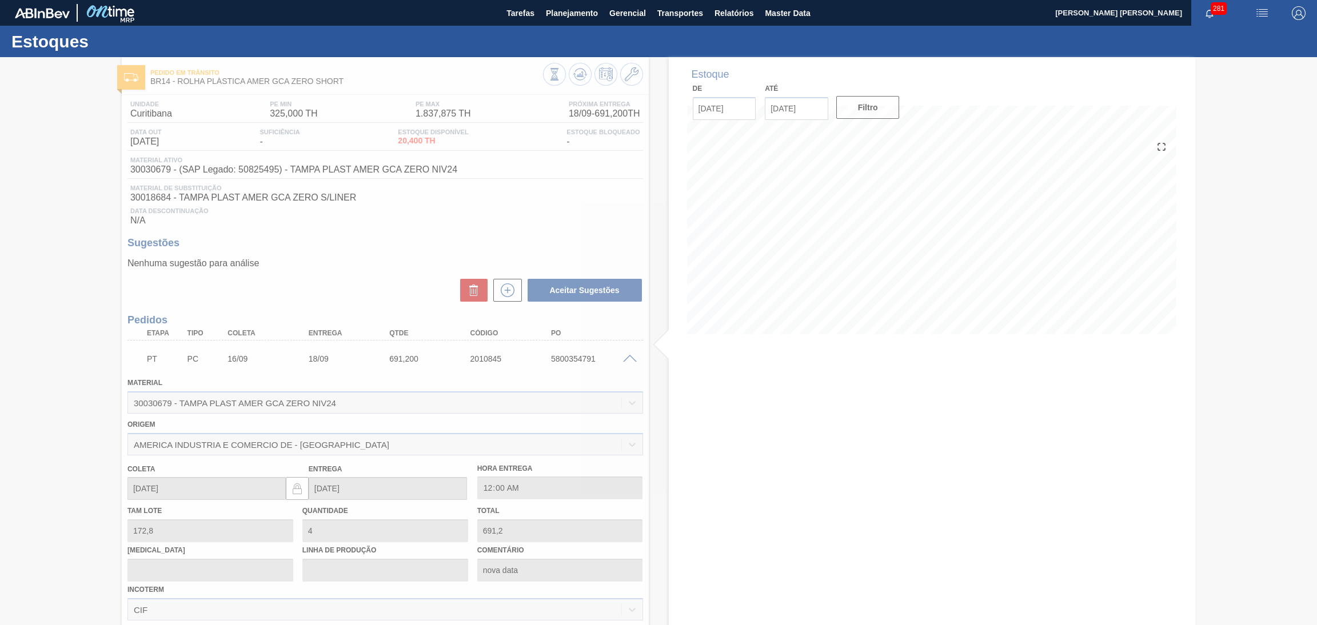
click at [628, 358] on div at bounding box center [658, 341] width 1317 height 568
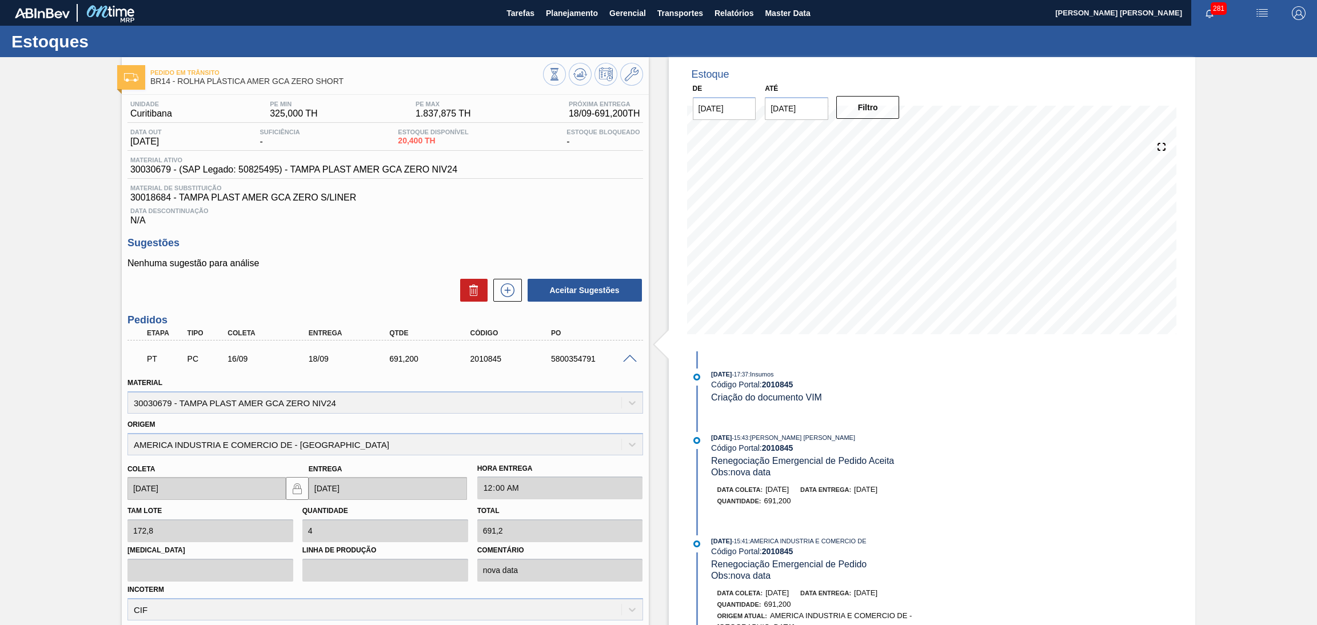
click at [628, 358] on span at bounding box center [630, 359] width 14 height 9
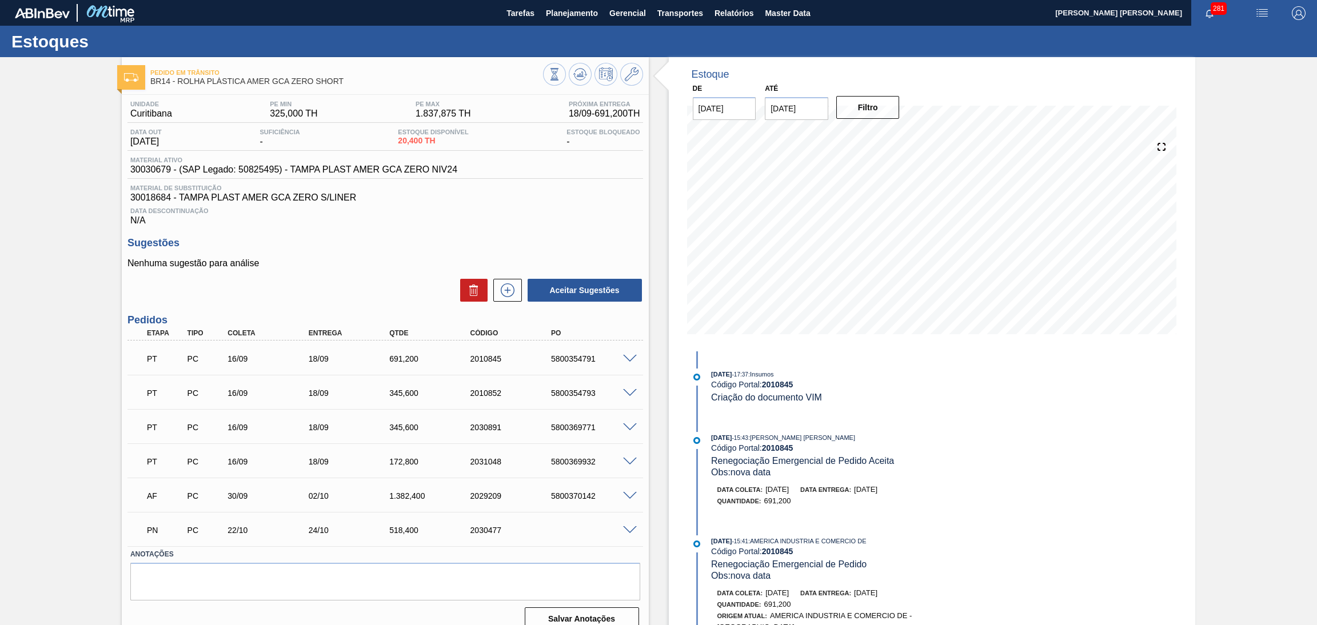
click at [435, 213] on span "Data Descontinuação" at bounding box center [385, 211] width 510 height 7
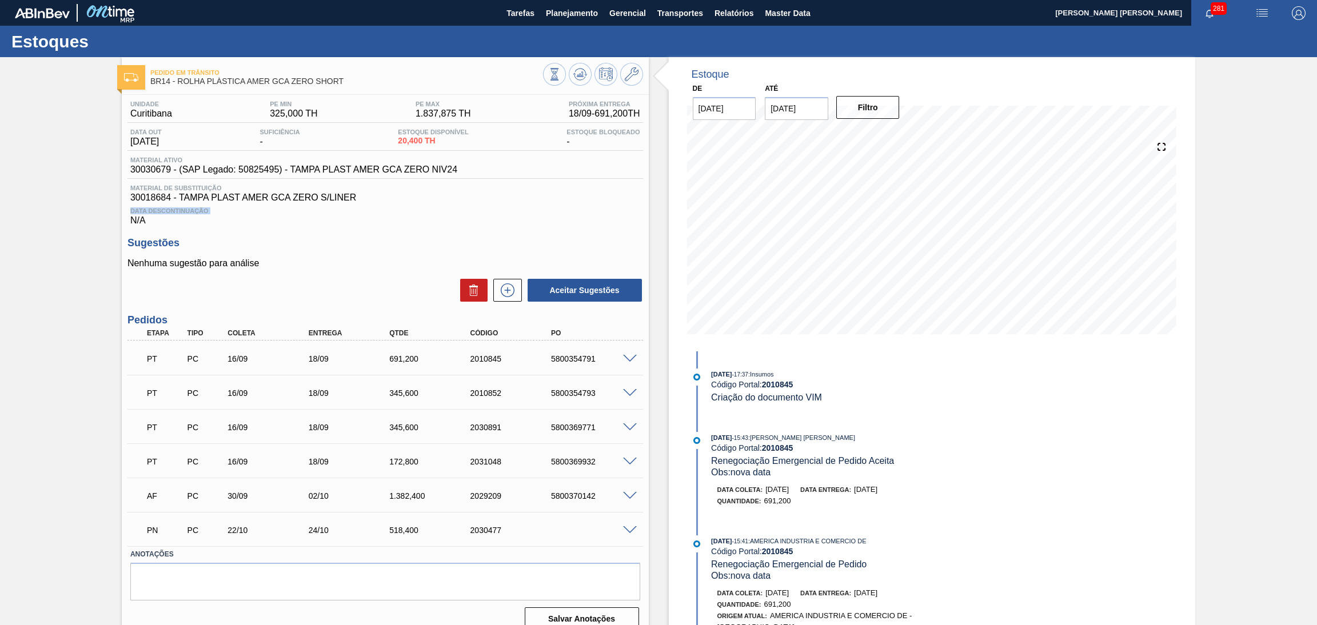
click at [435, 213] on span "Data Descontinuação" at bounding box center [385, 211] width 510 height 7
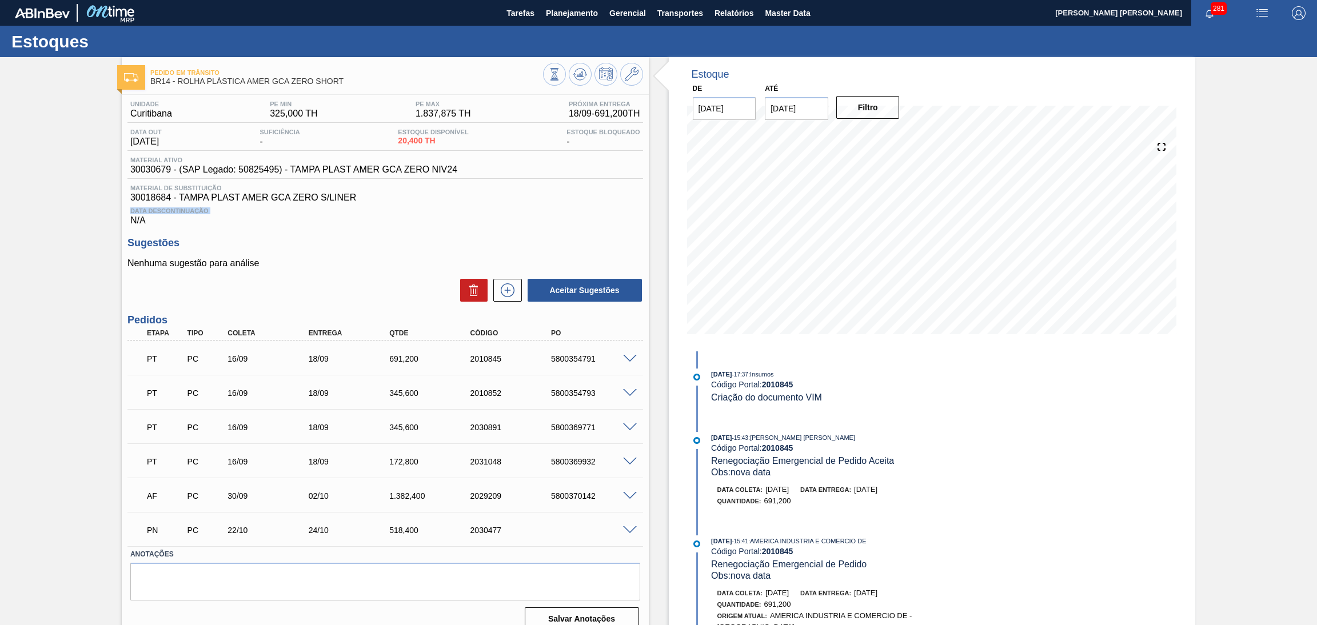
click at [435, 213] on span "Data Descontinuação" at bounding box center [385, 211] width 510 height 7
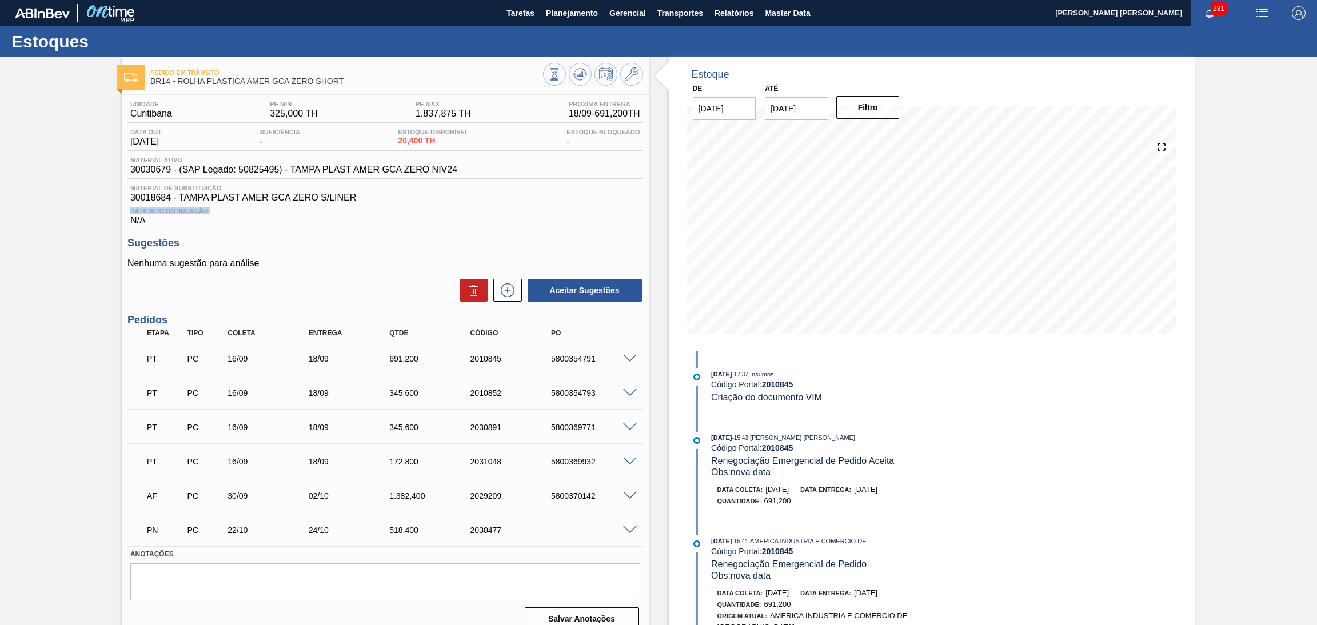
click at [435, 213] on span "Data Descontinuação" at bounding box center [385, 211] width 510 height 7
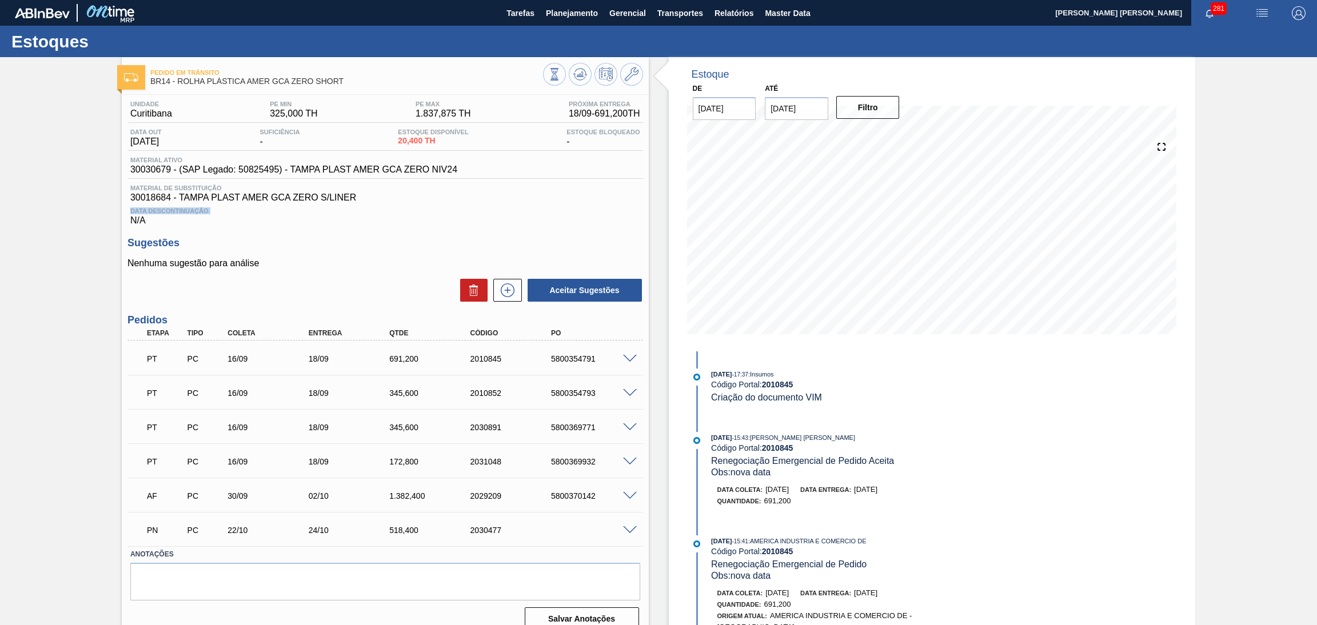
click at [435, 213] on span "Data Descontinuação" at bounding box center [385, 211] width 510 height 7
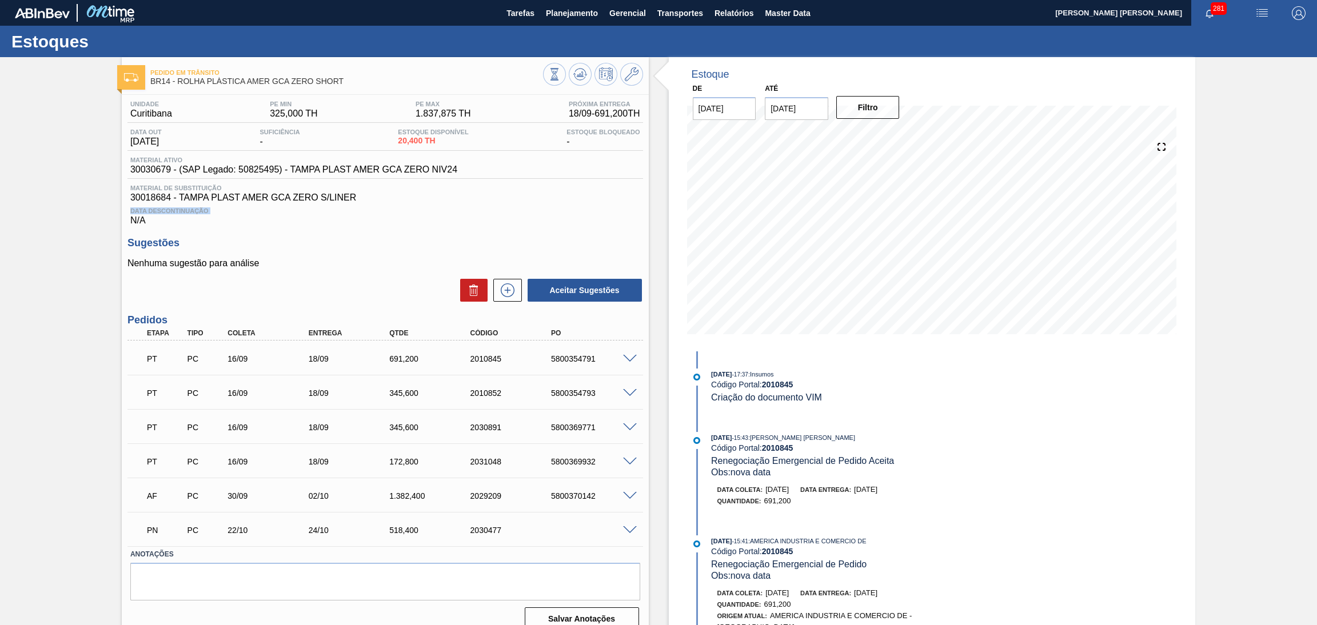
click at [435, 213] on span "Data Descontinuação" at bounding box center [385, 211] width 510 height 7
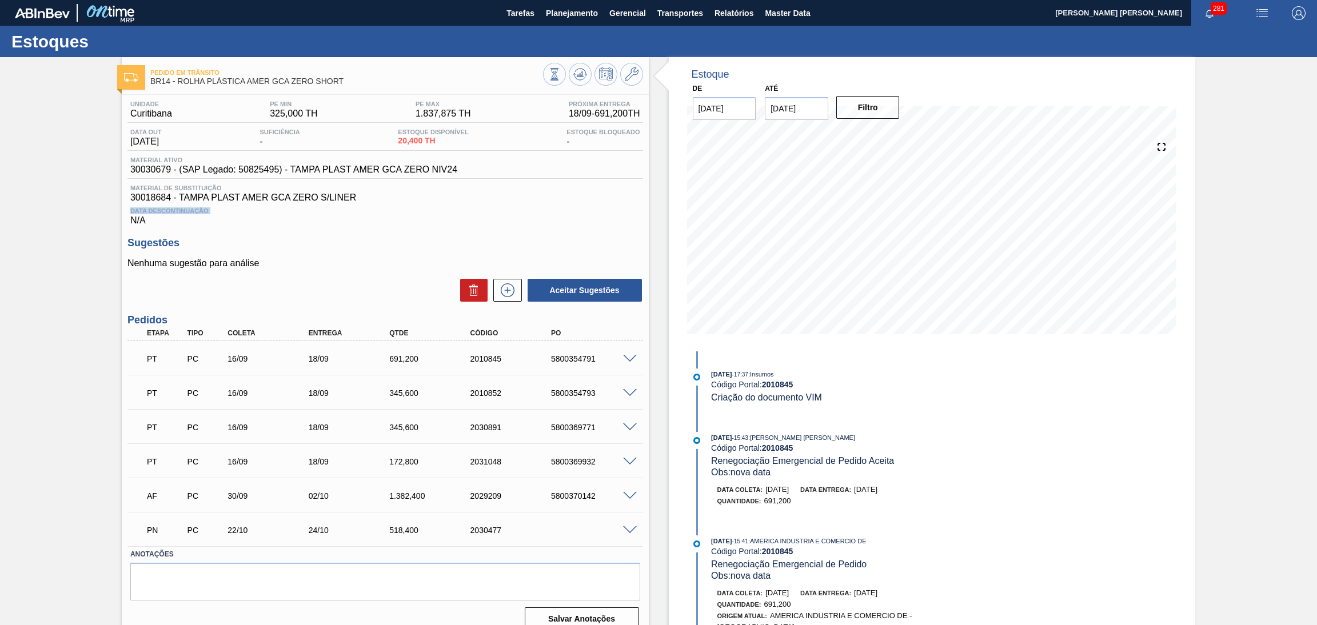
click at [435, 213] on span "Data Descontinuação" at bounding box center [385, 211] width 510 height 7
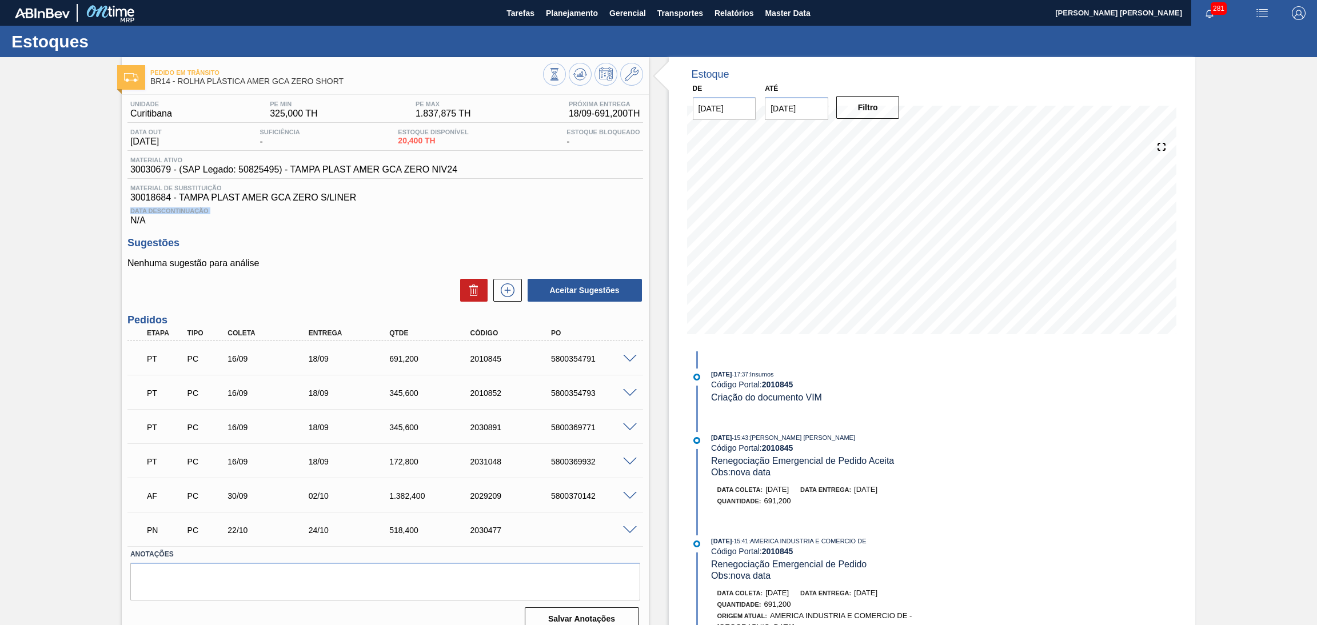
click at [435, 213] on span "Data Descontinuação" at bounding box center [385, 211] width 510 height 7
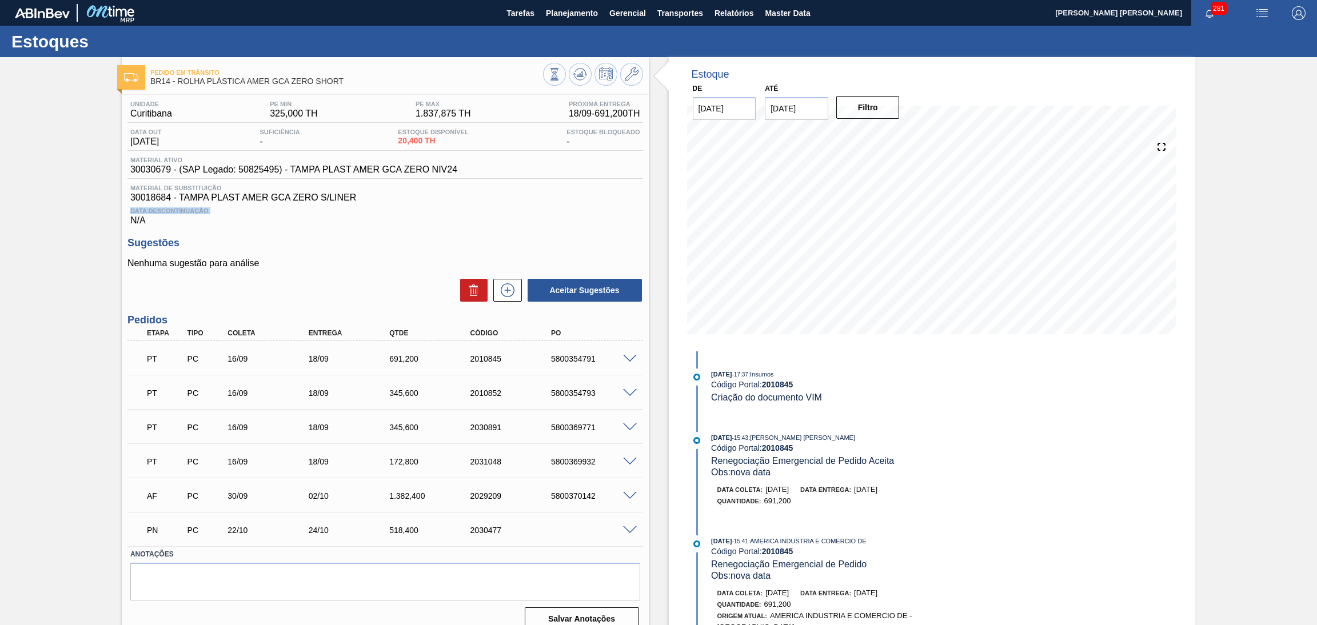
click at [435, 213] on span "Data Descontinuação" at bounding box center [385, 211] width 510 height 7
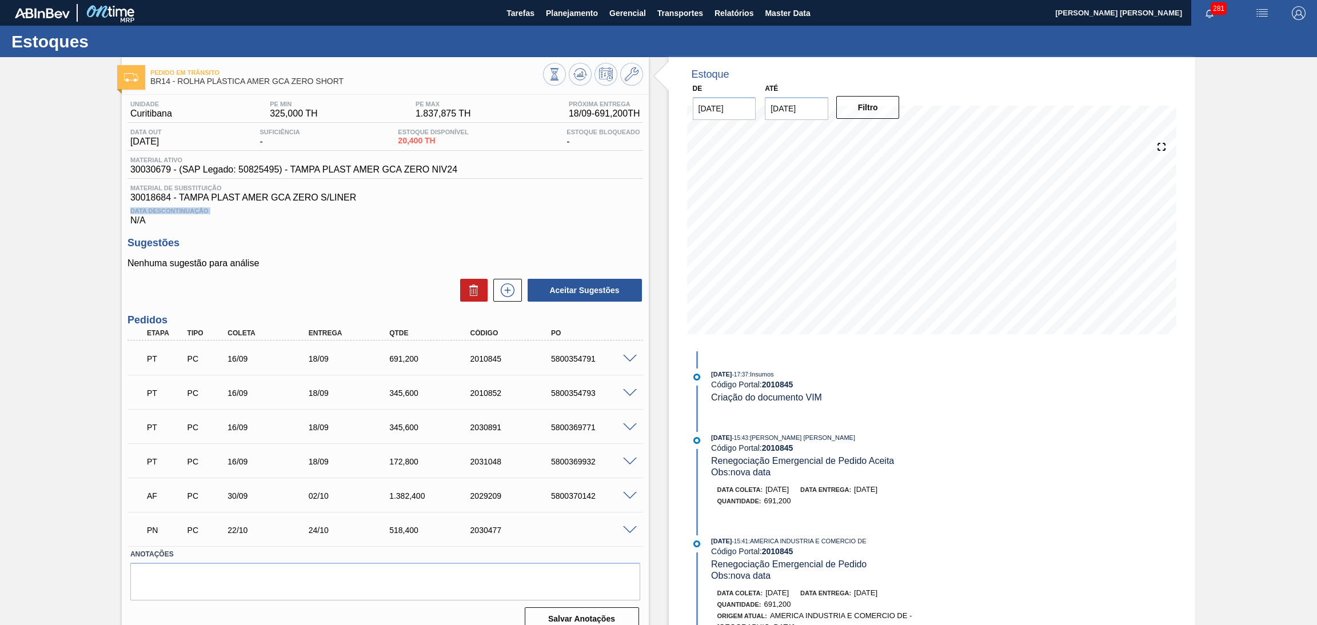
click at [435, 213] on span "Data Descontinuação" at bounding box center [385, 211] width 510 height 7
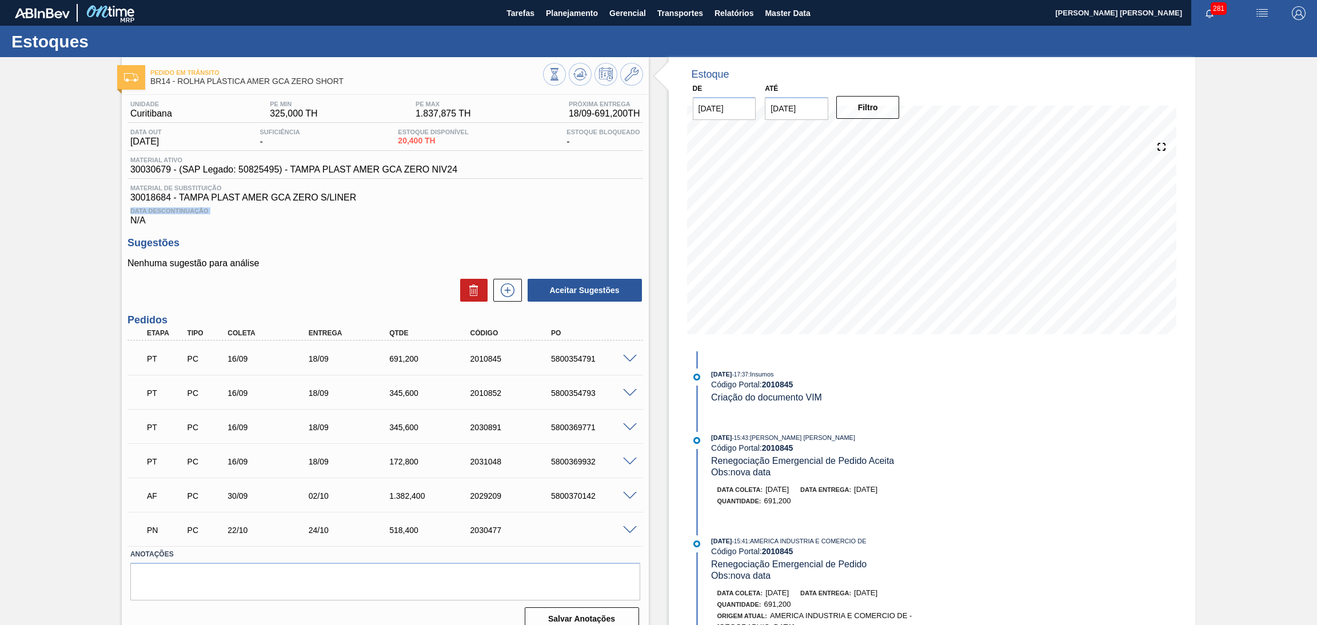
click at [435, 213] on span "Data Descontinuação" at bounding box center [385, 211] width 510 height 7
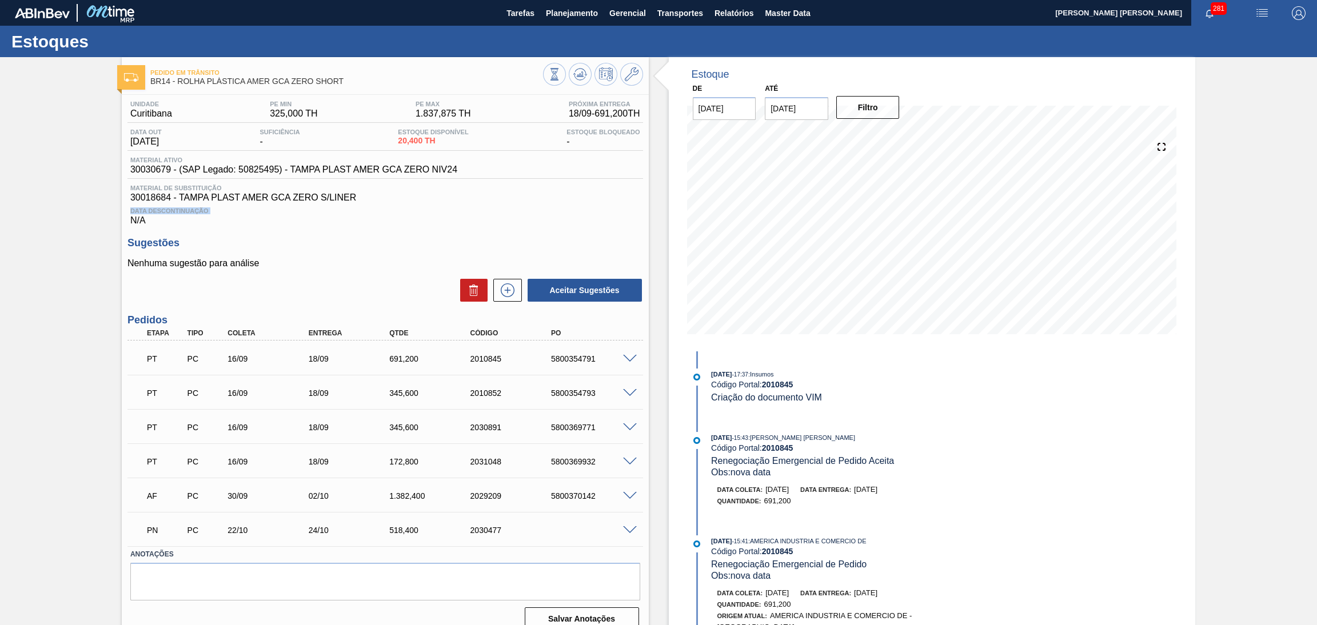
click at [435, 213] on span "Data Descontinuação" at bounding box center [385, 211] width 510 height 7
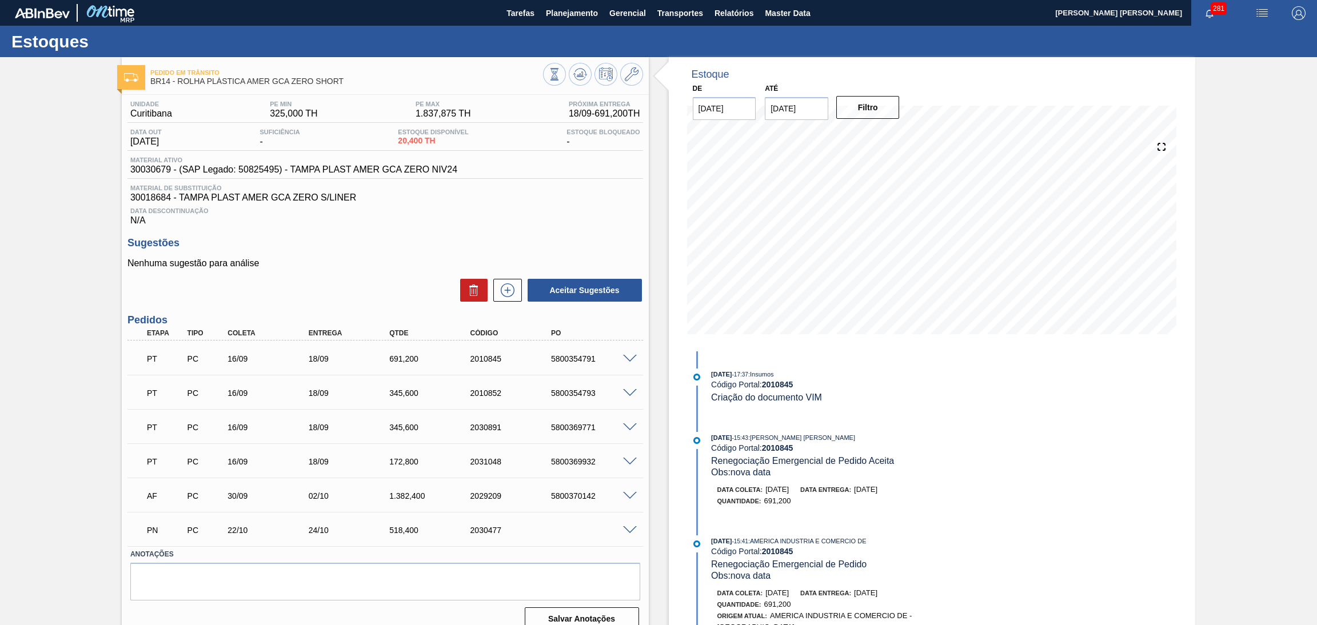
click at [435, 213] on span "Data Descontinuação" at bounding box center [385, 211] width 510 height 7
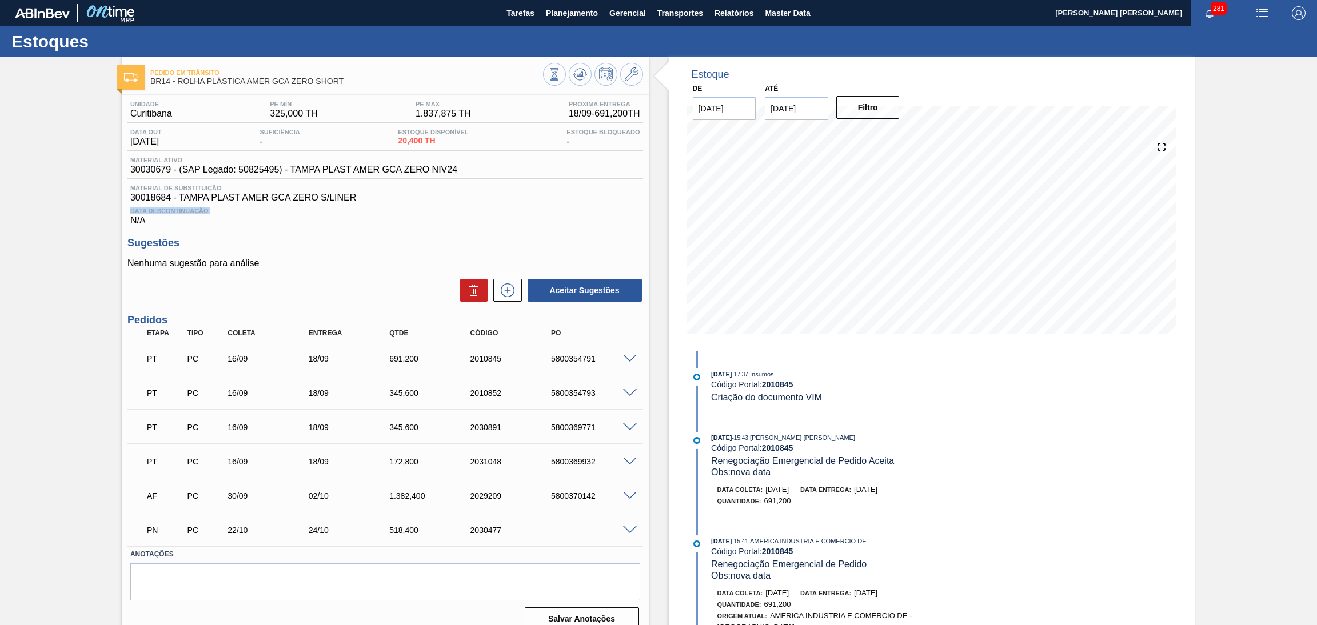
click at [435, 213] on span "Data Descontinuação" at bounding box center [385, 211] width 510 height 7
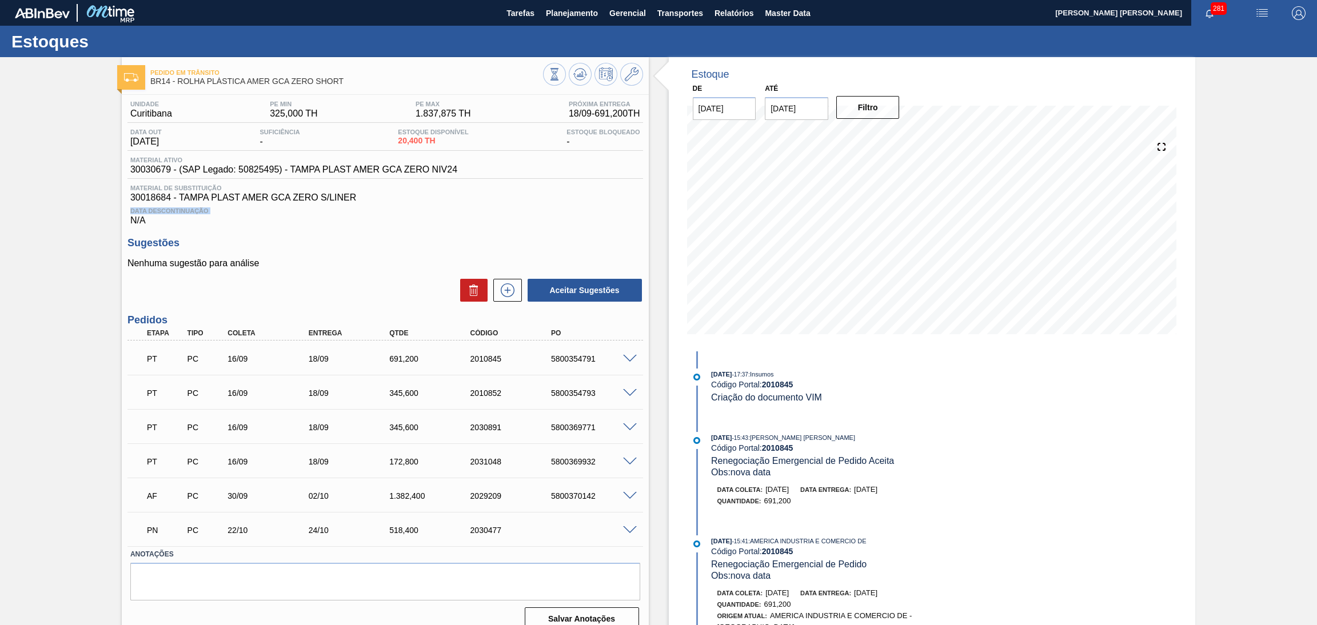
click at [435, 213] on span "Data Descontinuação" at bounding box center [385, 211] width 510 height 7
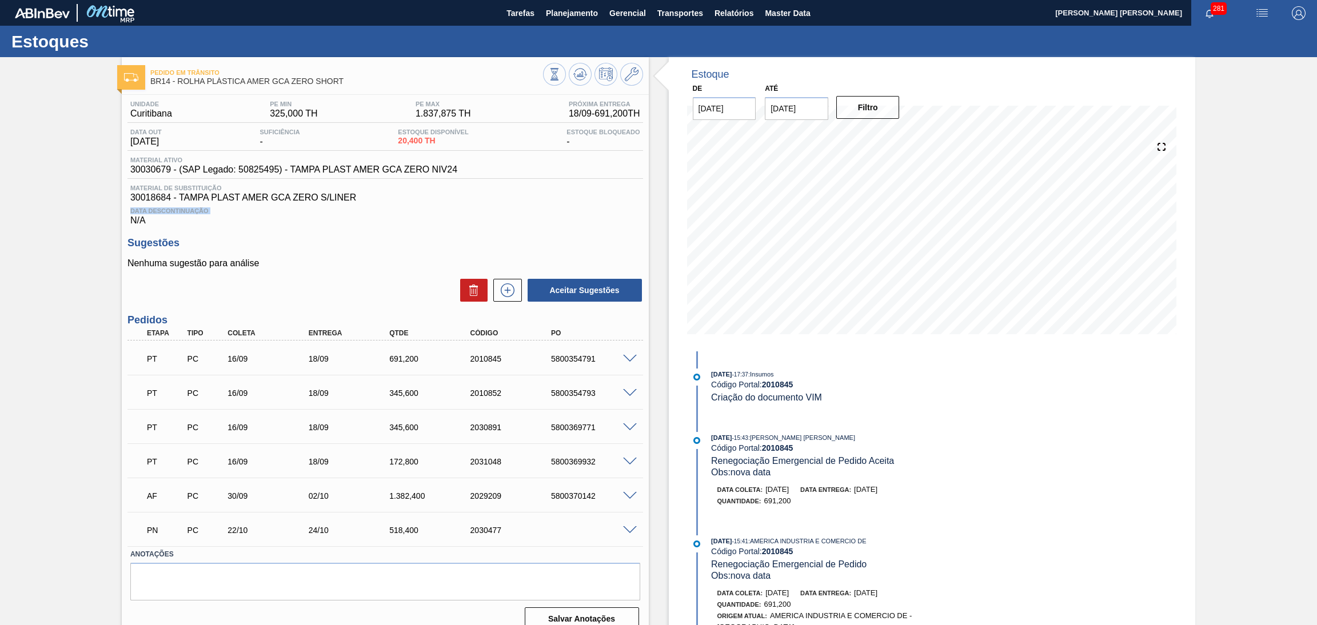
click at [435, 213] on span "Data Descontinuação" at bounding box center [385, 211] width 510 height 7
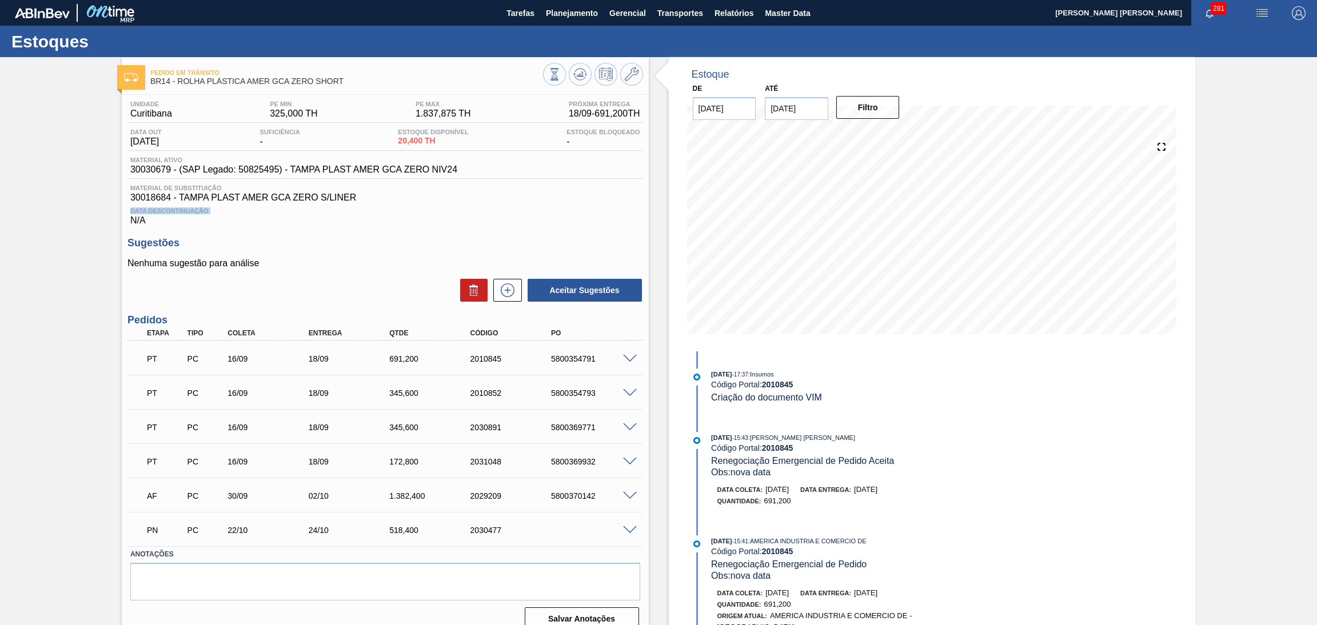
click at [435, 213] on span "Data Descontinuação" at bounding box center [385, 211] width 510 height 7
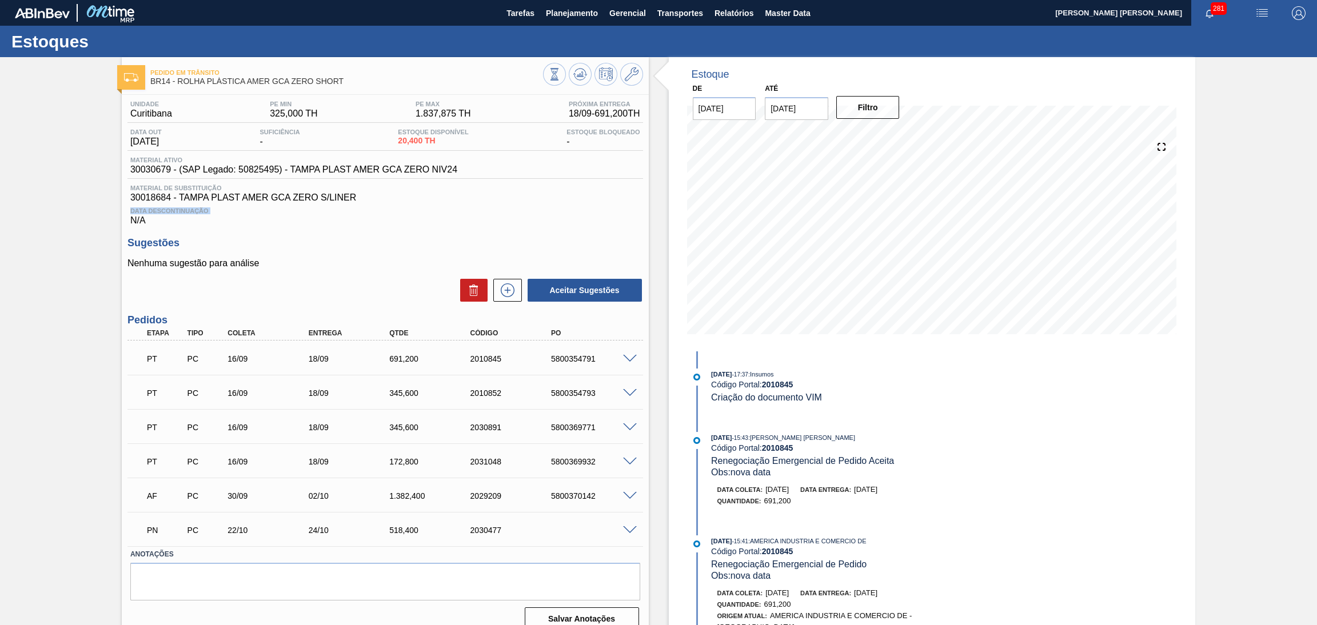
click at [435, 213] on span "Data Descontinuação" at bounding box center [385, 211] width 510 height 7
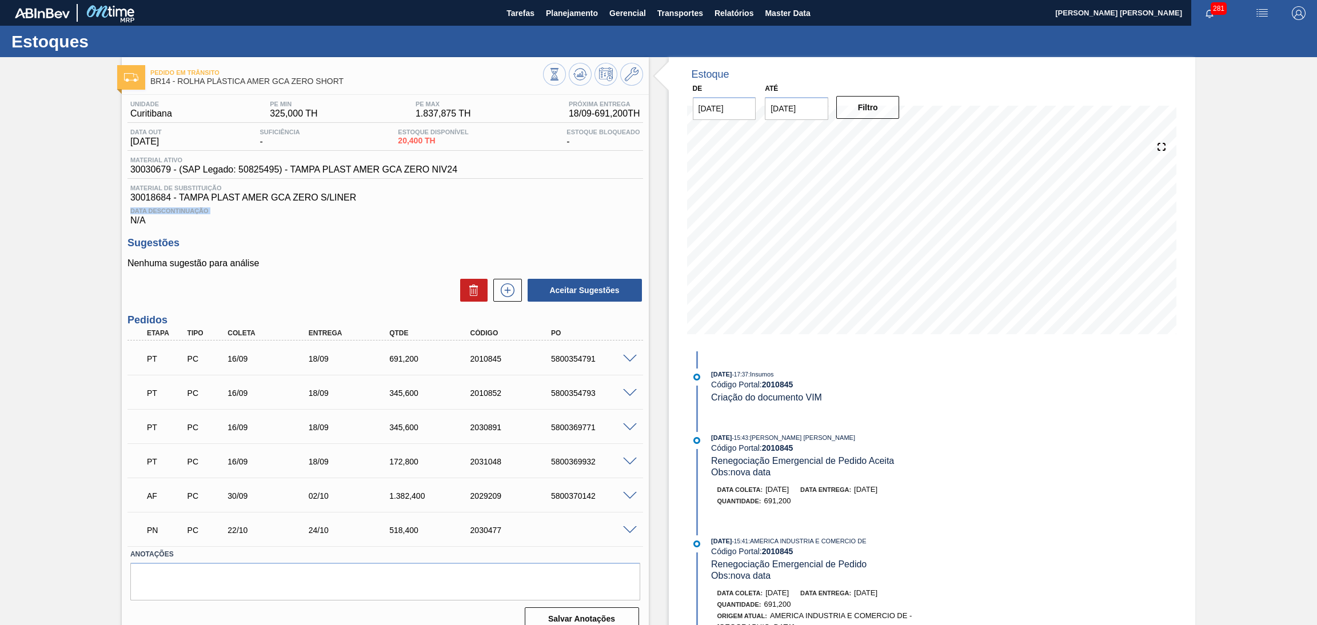
click at [435, 213] on span "Data Descontinuação" at bounding box center [385, 211] width 510 height 7
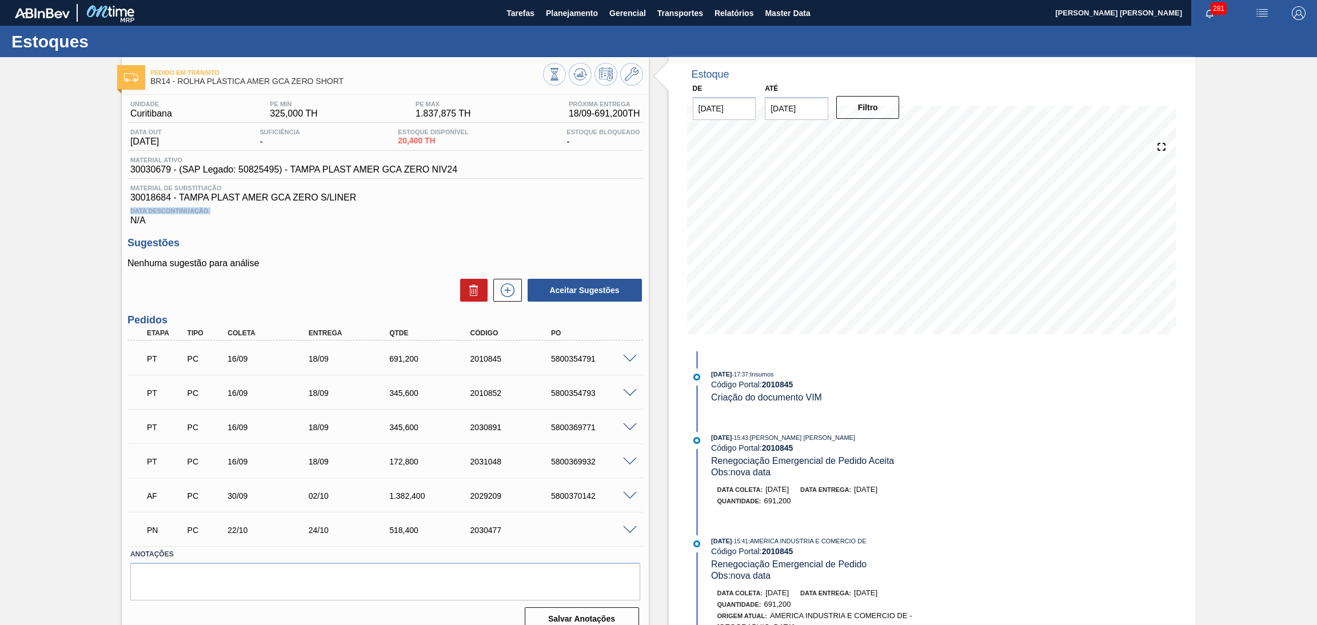
click at [435, 213] on span "Data Descontinuação" at bounding box center [385, 211] width 510 height 7
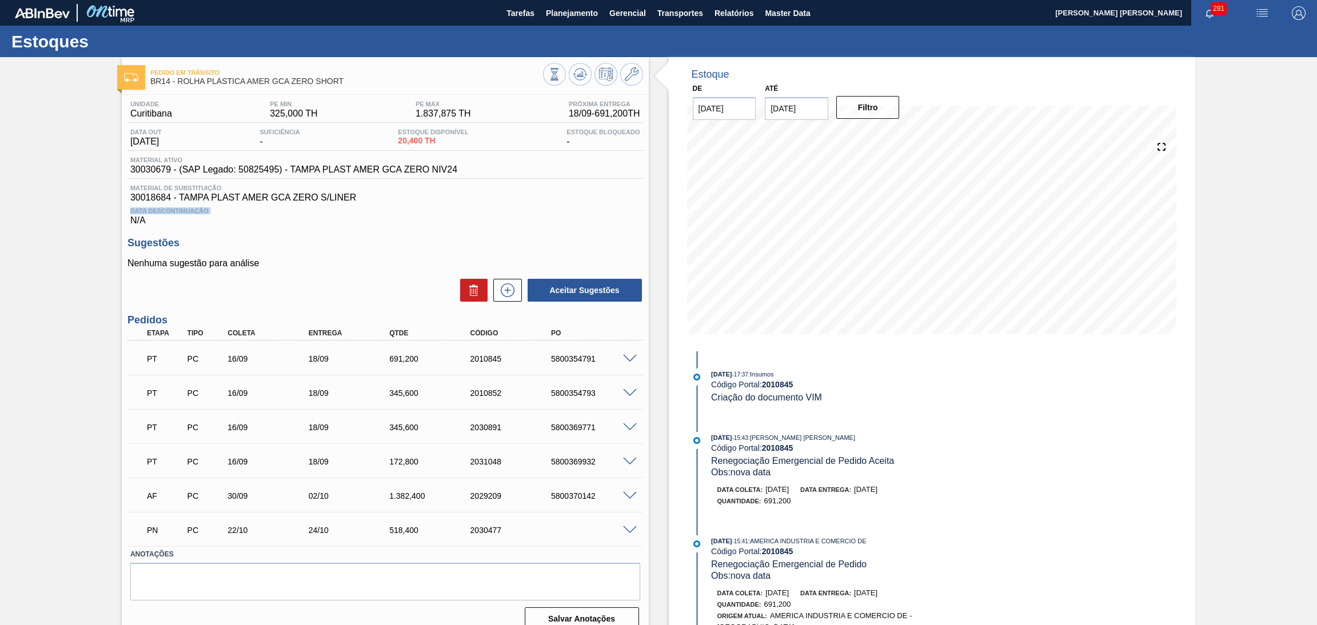
click at [435, 213] on span "Data Descontinuação" at bounding box center [385, 211] width 510 height 7
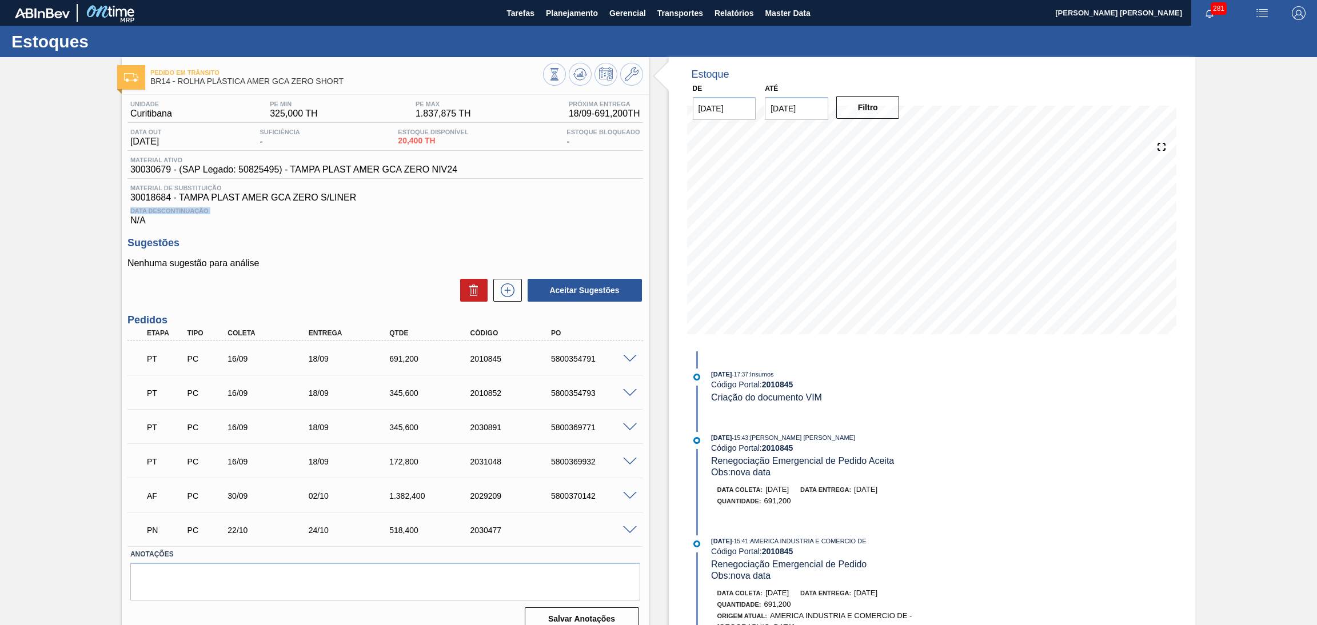
click at [435, 213] on span "Data Descontinuação" at bounding box center [385, 211] width 510 height 7
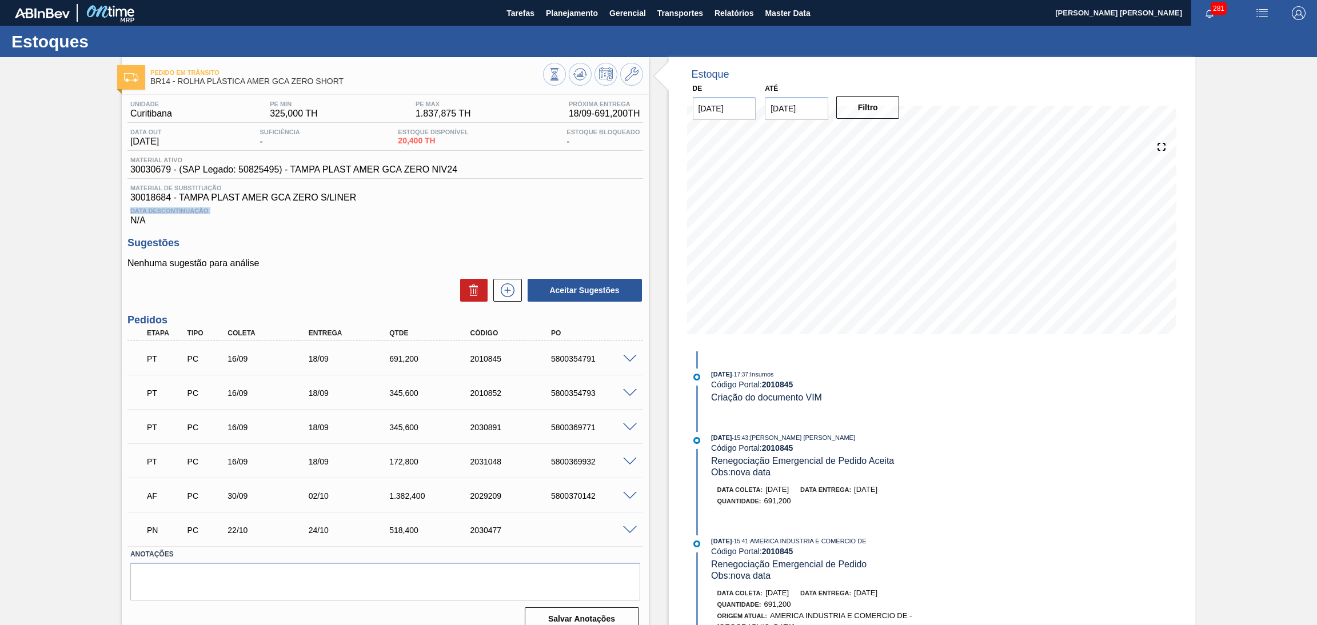
click at [435, 213] on span "Data Descontinuação" at bounding box center [385, 211] width 510 height 7
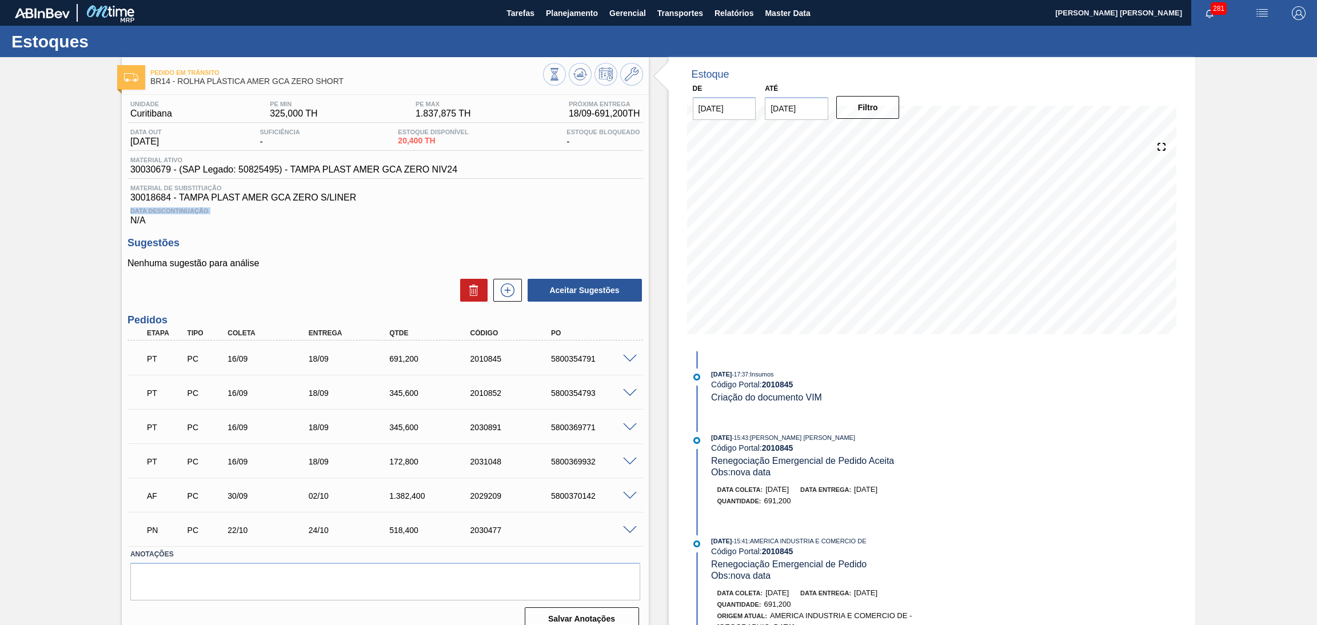
click at [435, 213] on span "Data Descontinuação" at bounding box center [385, 211] width 510 height 7
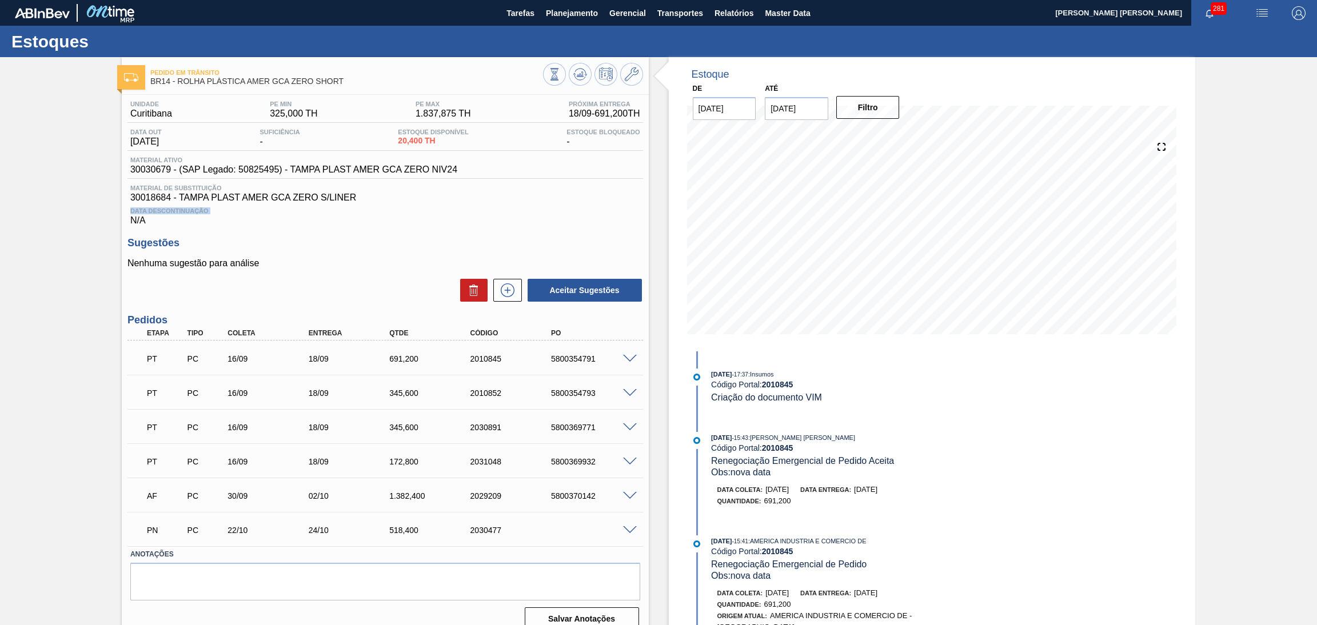
click at [435, 213] on span "Data Descontinuação" at bounding box center [385, 211] width 510 height 7
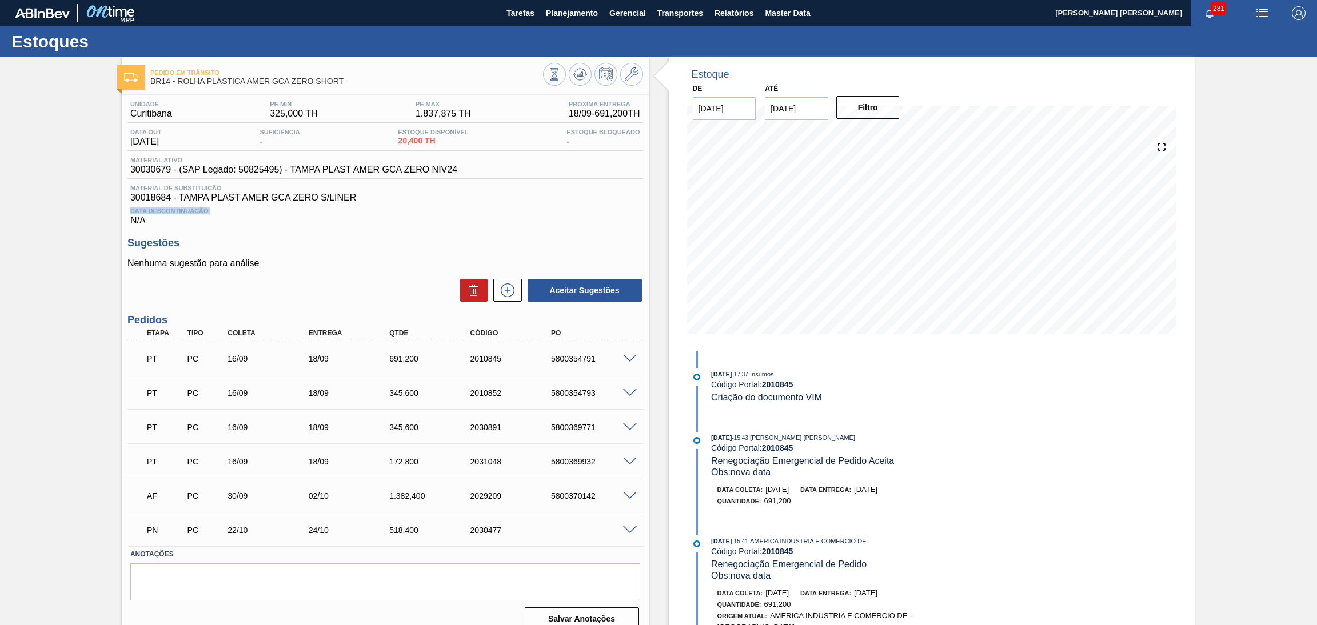
click at [435, 213] on span "Data Descontinuação" at bounding box center [385, 211] width 510 height 7
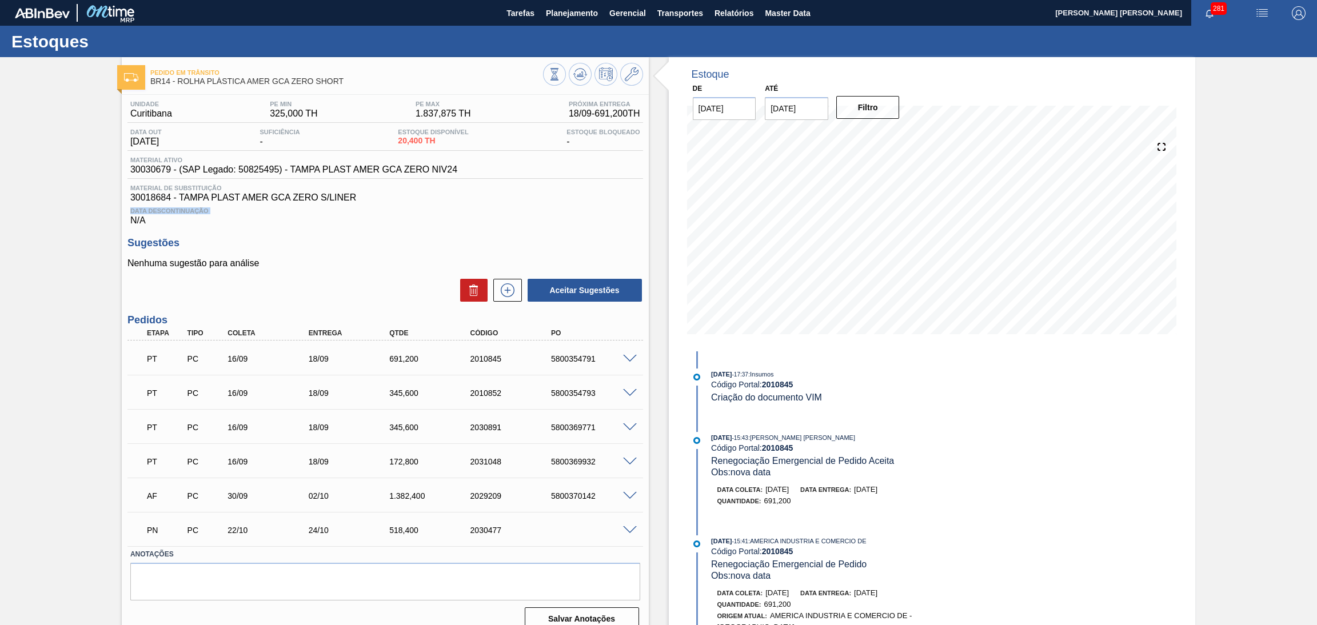
click at [435, 213] on span "Data Descontinuação" at bounding box center [385, 211] width 510 height 7
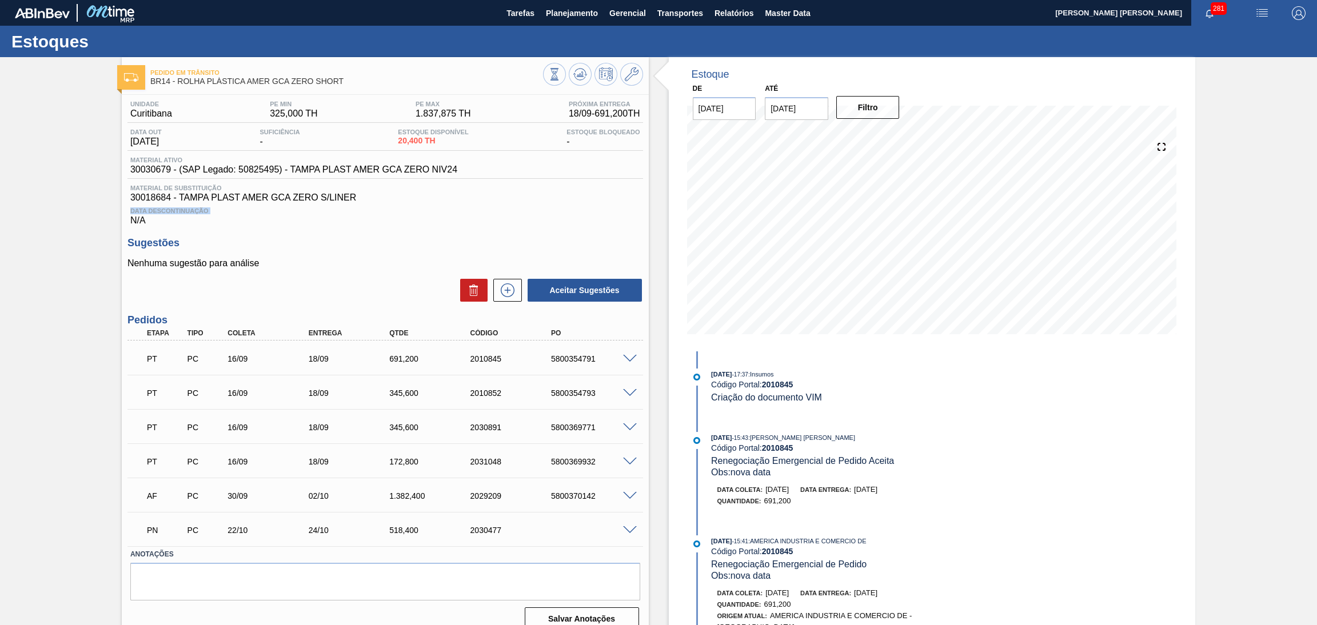
click at [435, 213] on span "Data Descontinuação" at bounding box center [385, 211] width 510 height 7
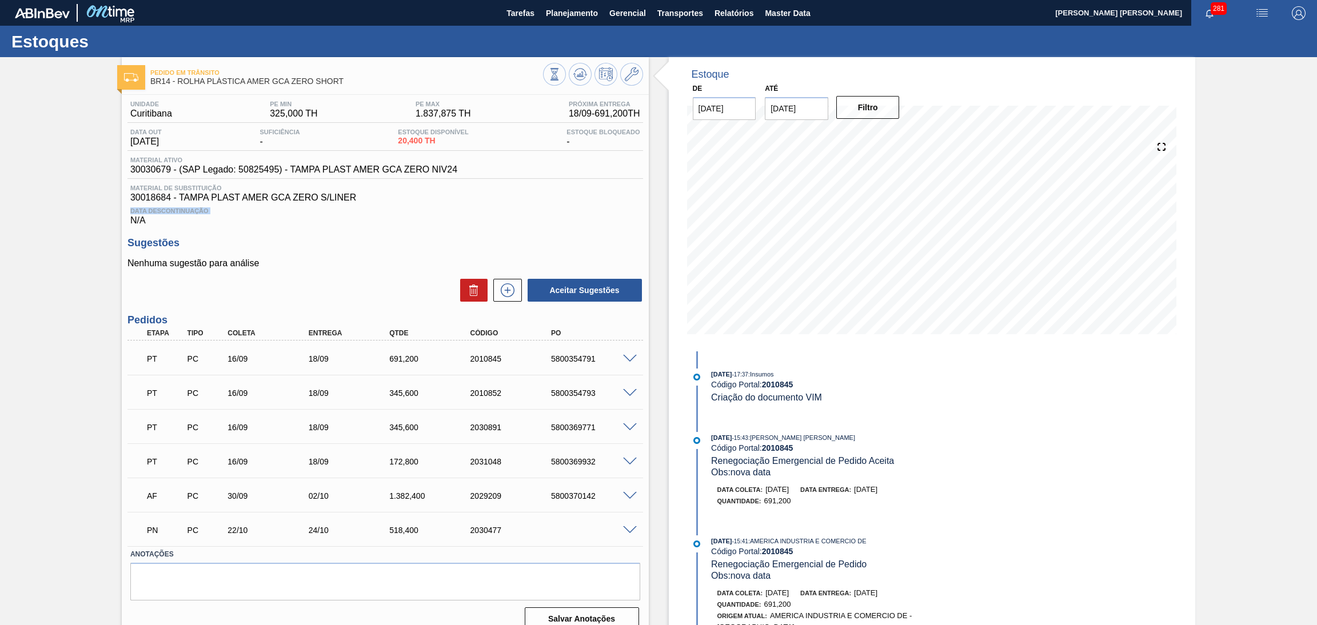
click at [435, 213] on span "Data Descontinuação" at bounding box center [385, 211] width 510 height 7
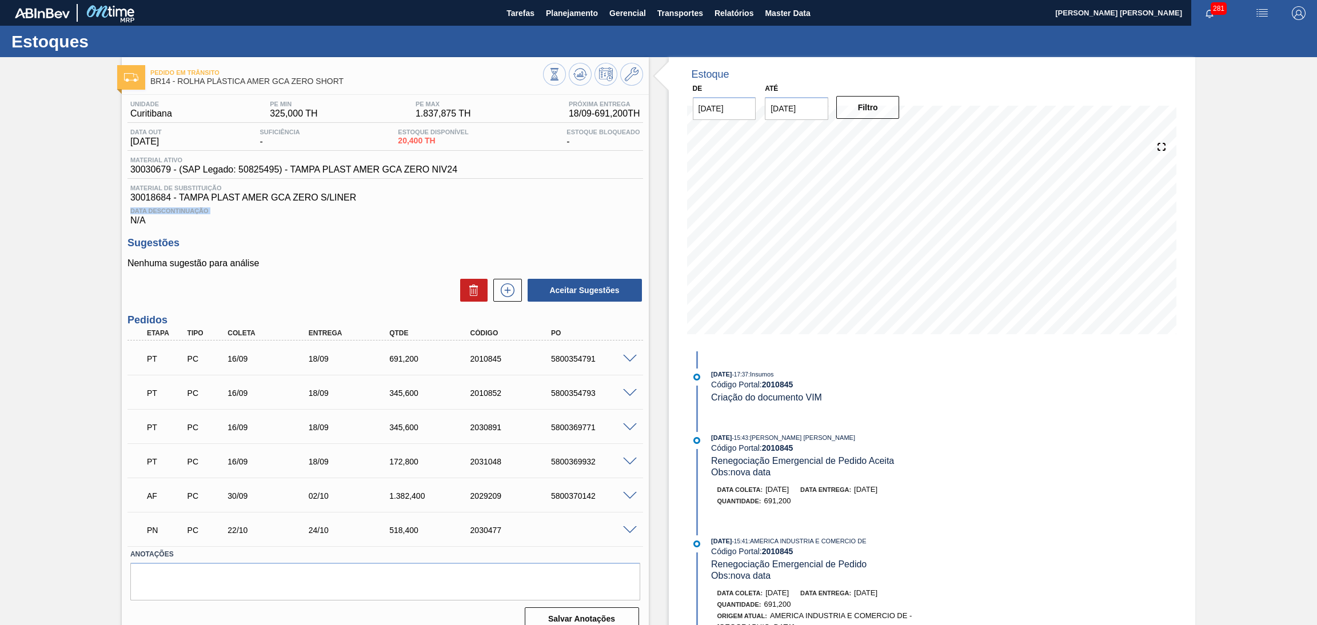
click at [435, 213] on span "Data Descontinuação" at bounding box center [385, 211] width 510 height 7
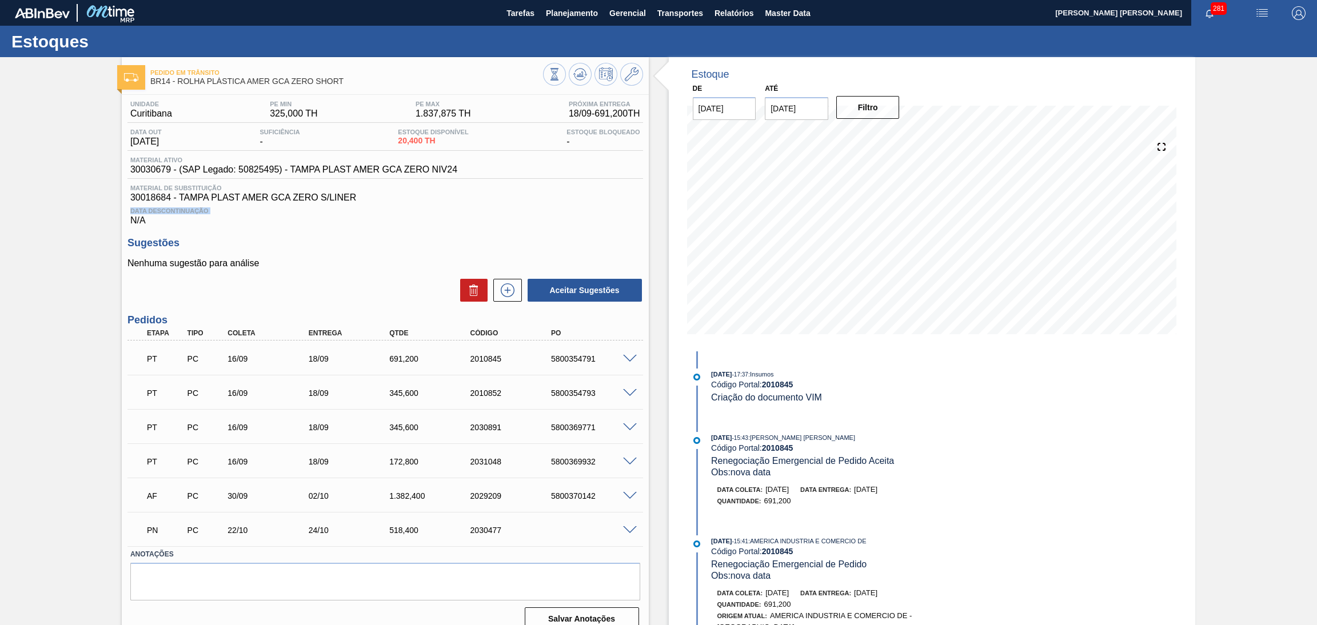
click at [435, 213] on span "Data Descontinuação" at bounding box center [385, 211] width 510 height 7
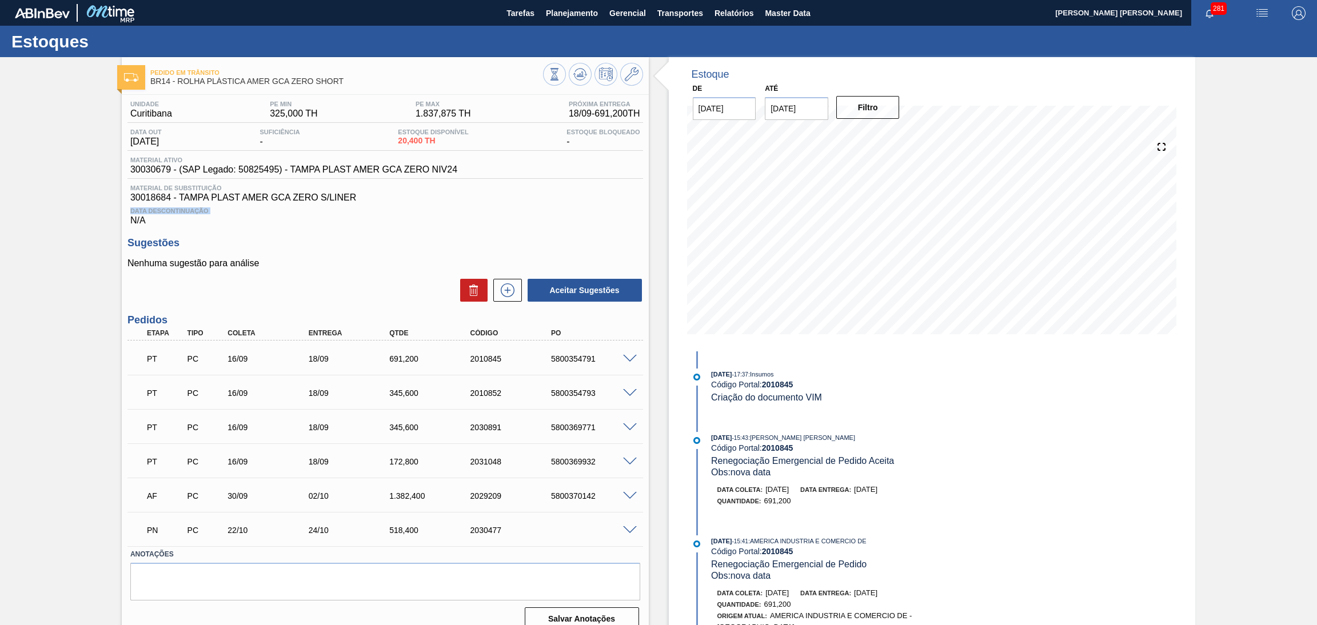
click at [435, 213] on span "Data Descontinuação" at bounding box center [385, 211] width 510 height 7
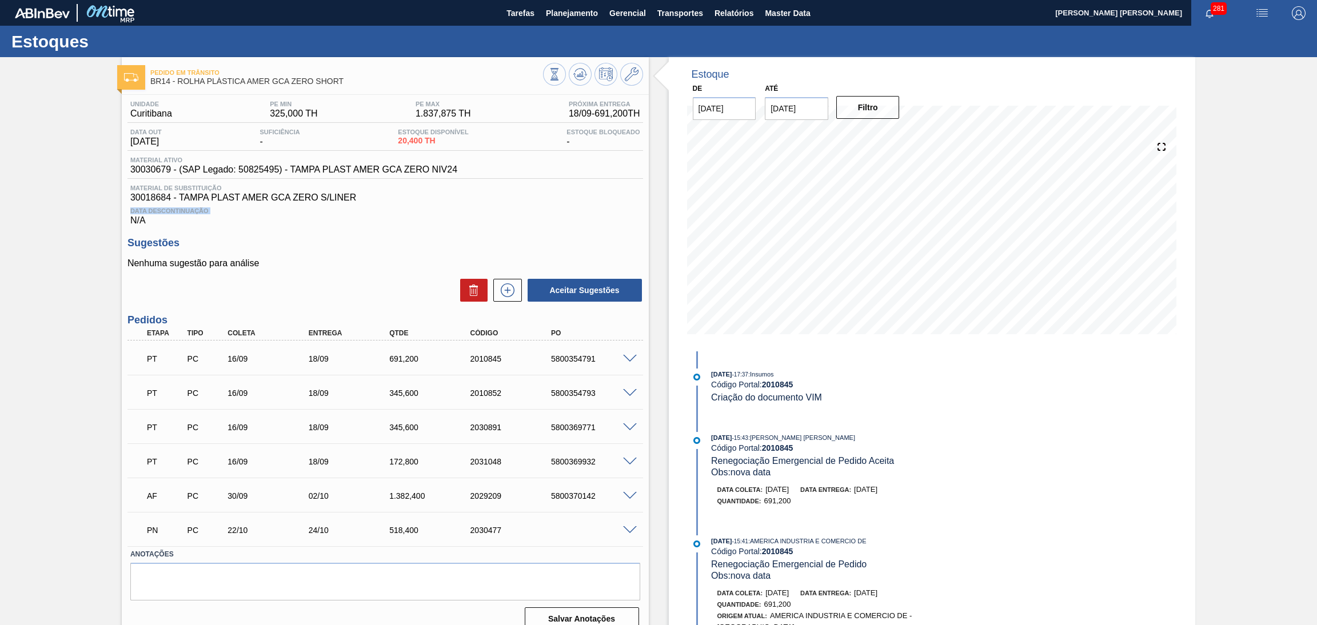
click at [435, 213] on span "Data Descontinuação" at bounding box center [385, 211] width 510 height 7
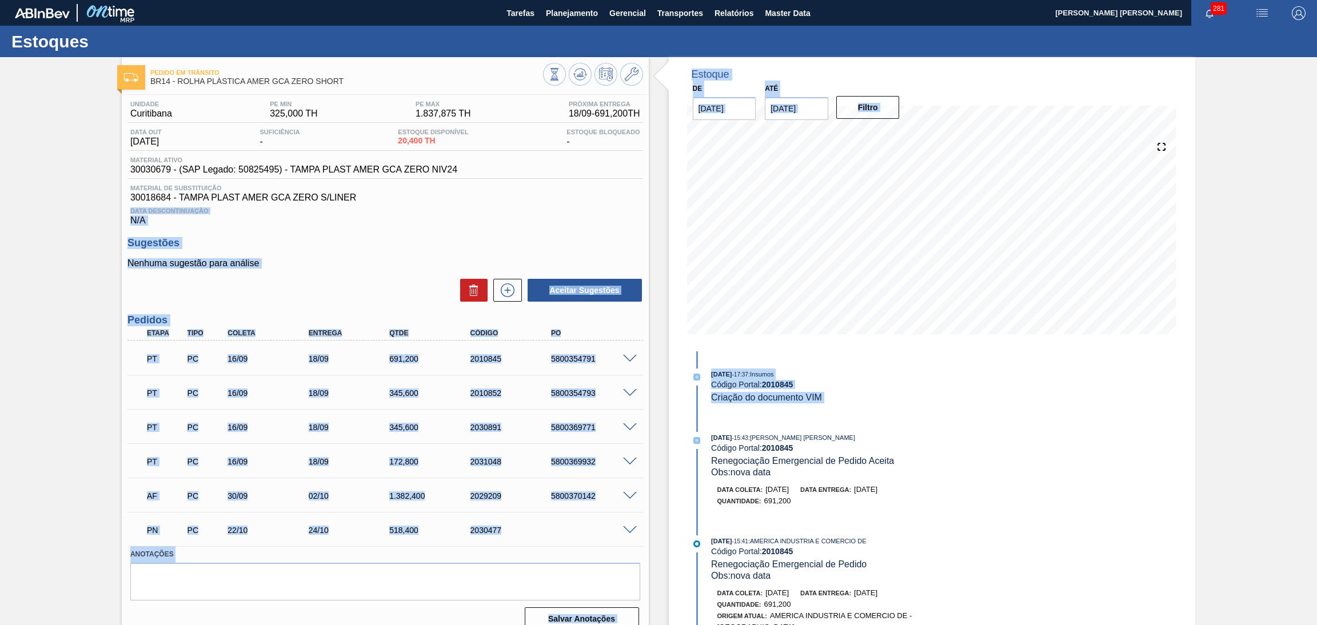
drag, startPoint x: 435, startPoint y: 213, endPoint x: 692, endPoint y: 437, distance: 340.4
click at [692, 437] on div "Pedido [PERSON_NAME] BR14 - ROLHA PLÁSTICA AMER GCA ZERO SHORT Unidade Curitiba…" at bounding box center [658, 348] width 1317 height 583
drag, startPoint x: 803, startPoint y: 608, endPoint x: 805, endPoint y: 624, distance: 16.7
click at [804, 617] on div "Data [PERSON_NAME]: [DATE] Data entrega: [DATE] Quantidade : 691,200 Origem Atu…" at bounding box center [848, 616] width 272 height 56
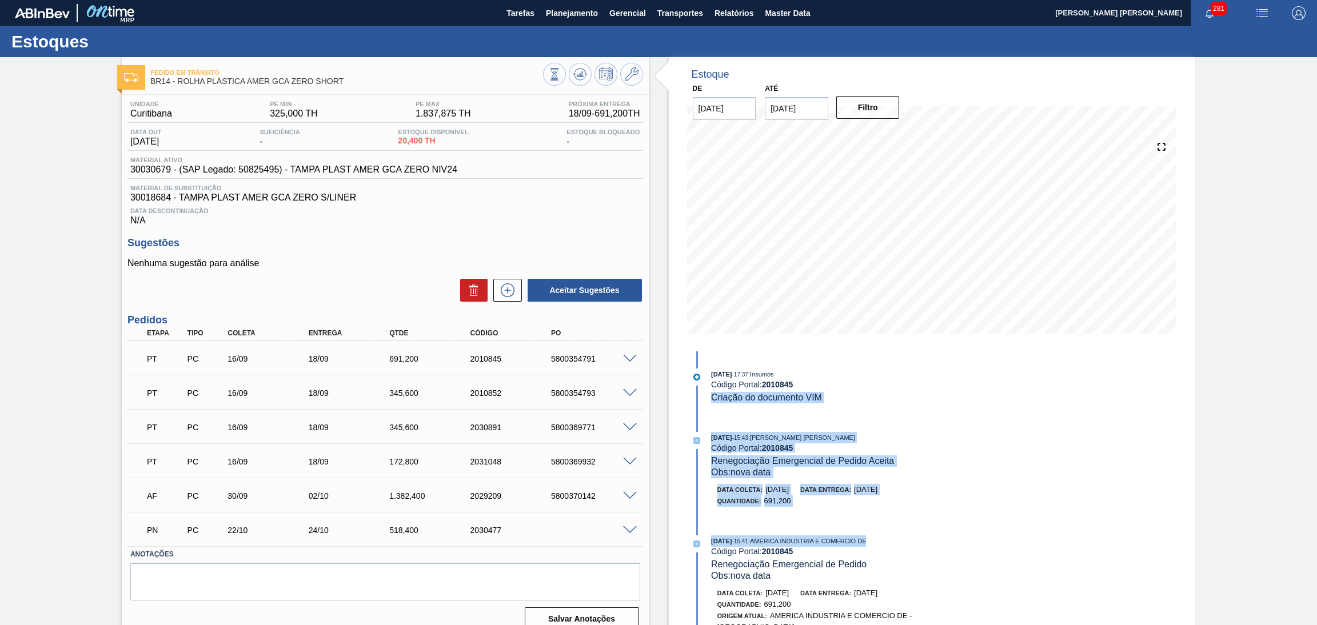
drag, startPoint x: 988, startPoint y: 523, endPoint x: 966, endPoint y: 619, distance: 98.2
click at [977, 581] on div "[DATE] 17:37 : Insumos Código Portal: 2010845 Criação do documento VIM [DATE] 1…" at bounding box center [836, 496] width 294 height 288
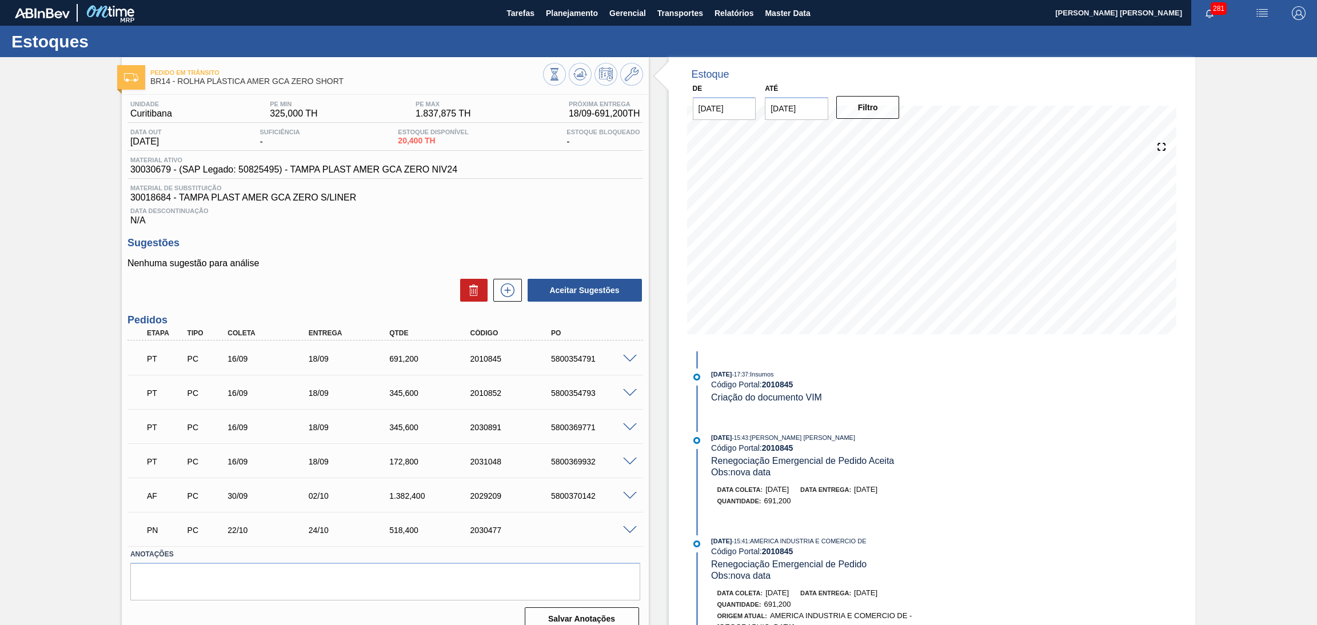
click at [833, 617] on div "Data [PERSON_NAME]: [DATE] Data entrega: [DATE] Quantidade : 691,200 Origem Atu…" at bounding box center [848, 616] width 272 height 56
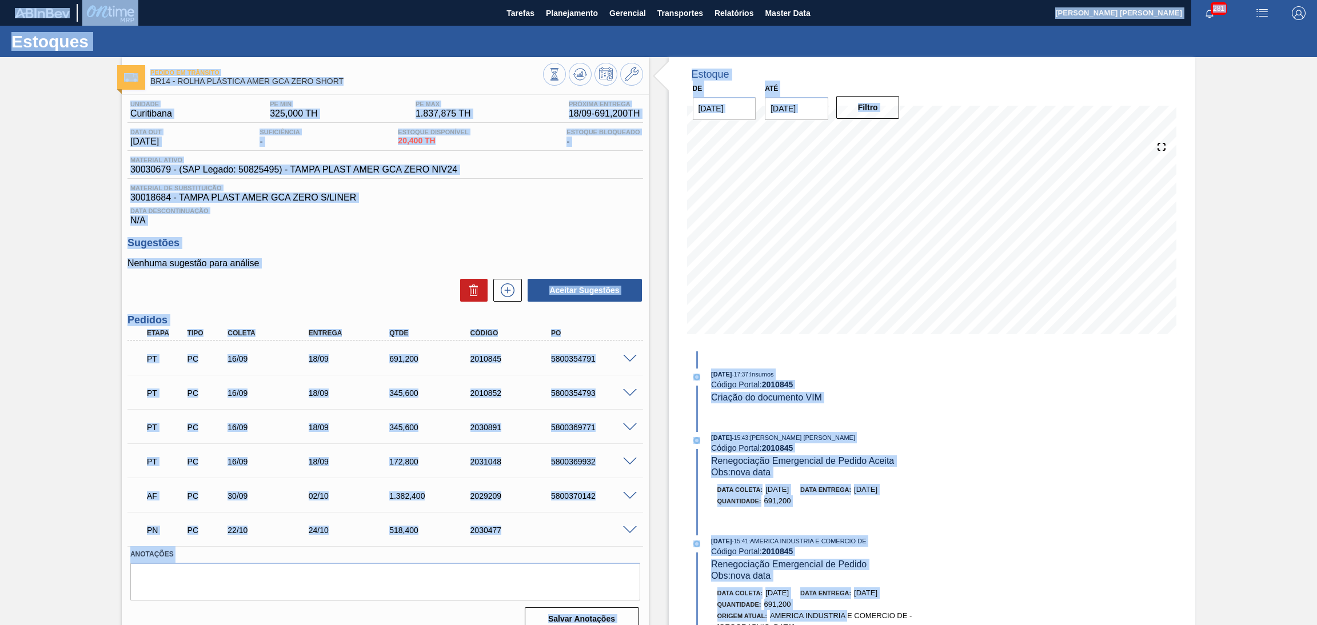
drag, startPoint x: 856, startPoint y: 624, endPoint x: 884, endPoint y: 637, distance: 30.9
click at [884, 0] on html "Tarefas Planejamento Gerencial Transportes Relatórios Master Data [PERSON_NAME]…" at bounding box center [658, 0] width 1317 height 0
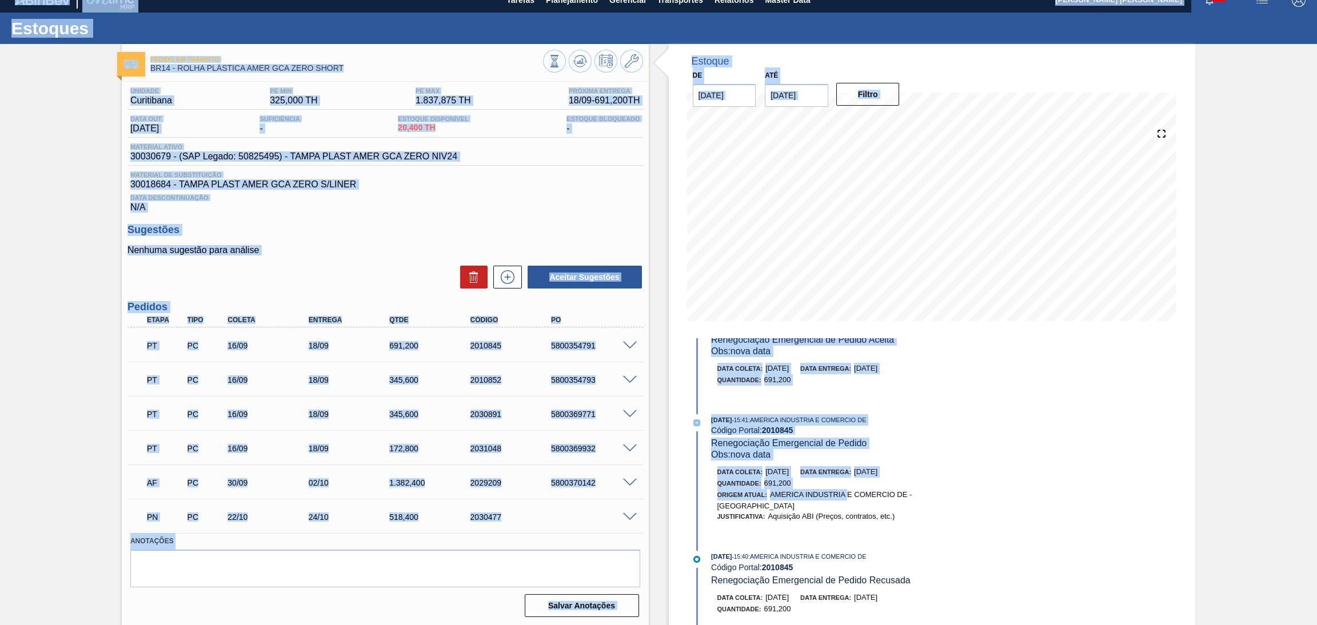
click at [580, 459] on div "PT PC 16/09 18/09 172,[PHONE_NUMBER] 5800369932" at bounding box center [385, 447] width 516 height 29
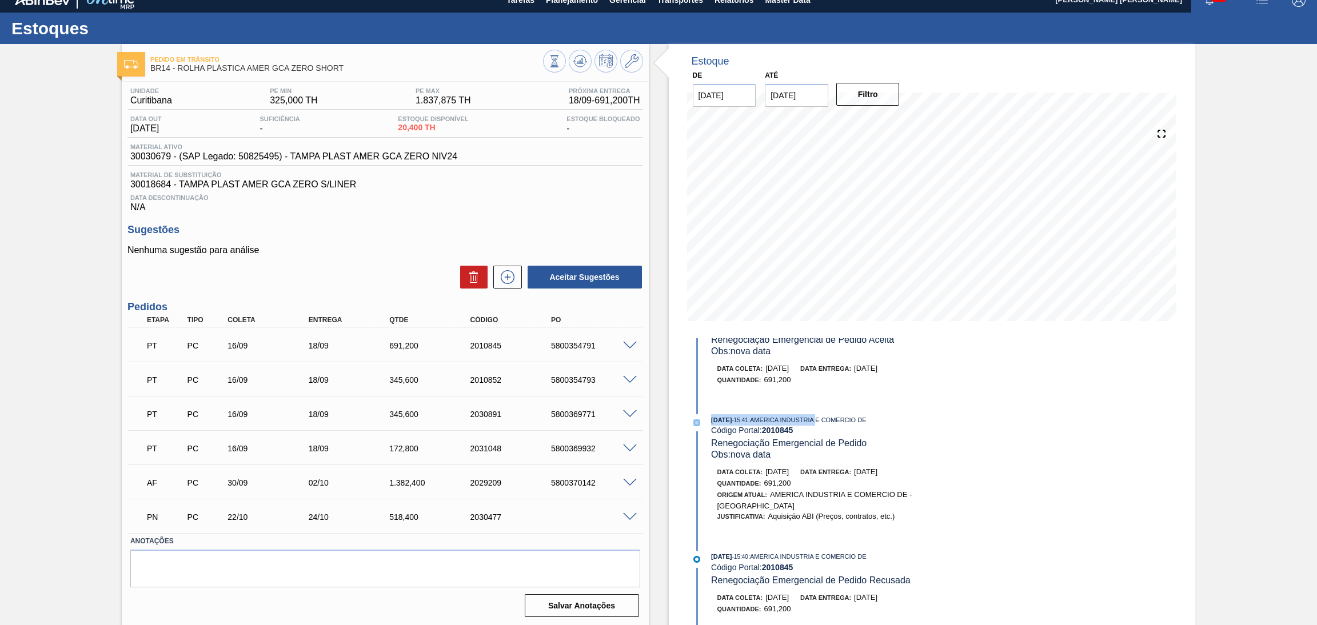
click at [821, 423] on div "[DATE] 17:37 : Insumos Código Portal: 2010845 Criação do documento VIM [DATE] 1…" at bounding box center [836, 374] width 294 height 288
click at [858, 439] on div "[DATE] 15:41 : AMERICA INDUSTRIA E COMERCIO DE Código Portal: 2010845 Renegocia…" at bounding box center [847, 437] width 272 height 46
click at [872, 503] on div "Data [PERSON_NAME]: [DATE] Data entrega: [DATE] Quantidade : 691,200 Origem Atu…" at bounding box center [848, 495] width 272 height 56
click at [857, 556] on div "[DATE] 17:37 : Insumos Código Portal: 2010845 Criação do documento VIM [DATE] 1…" at bounding box center [836, 482] width 294 height 288
click at [853, 560] on span ": AMERICA INDUSTRIA E COMERCIO DE" at bounding box center [807, 556] width 118 height 7
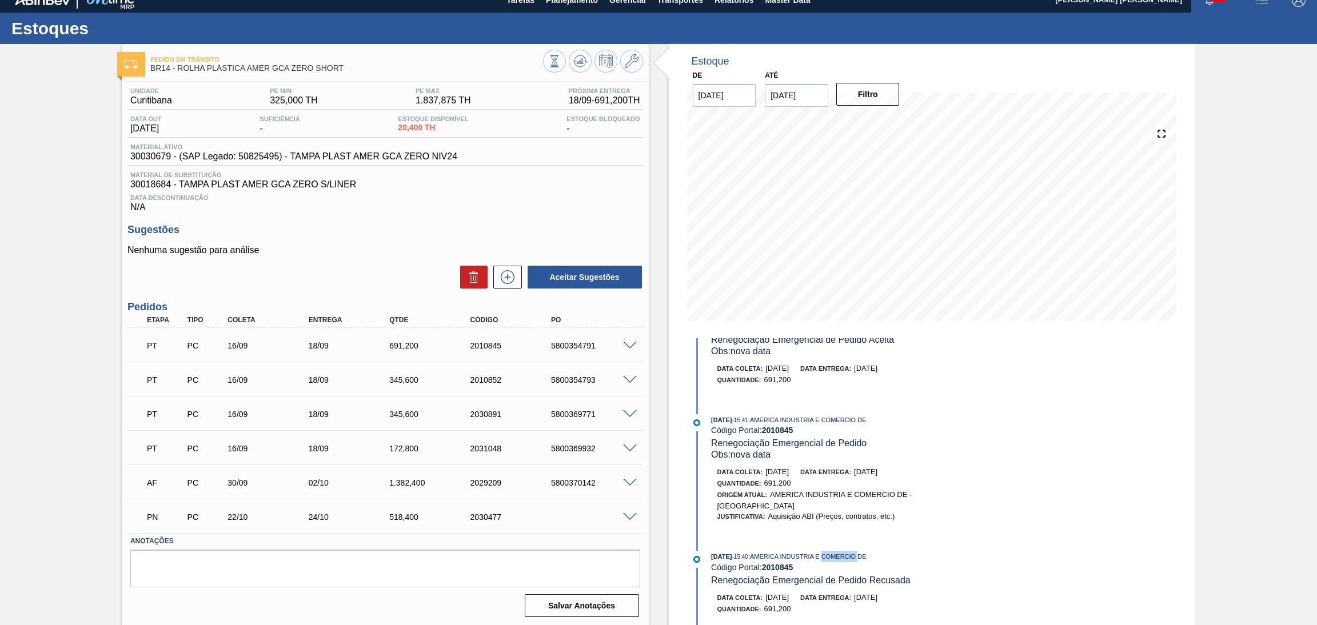
click at [853, 560] on span ": AMERICA INDUSTRIA E COMERCIO DE" at bounding box center [807, 556] width 118 height 7
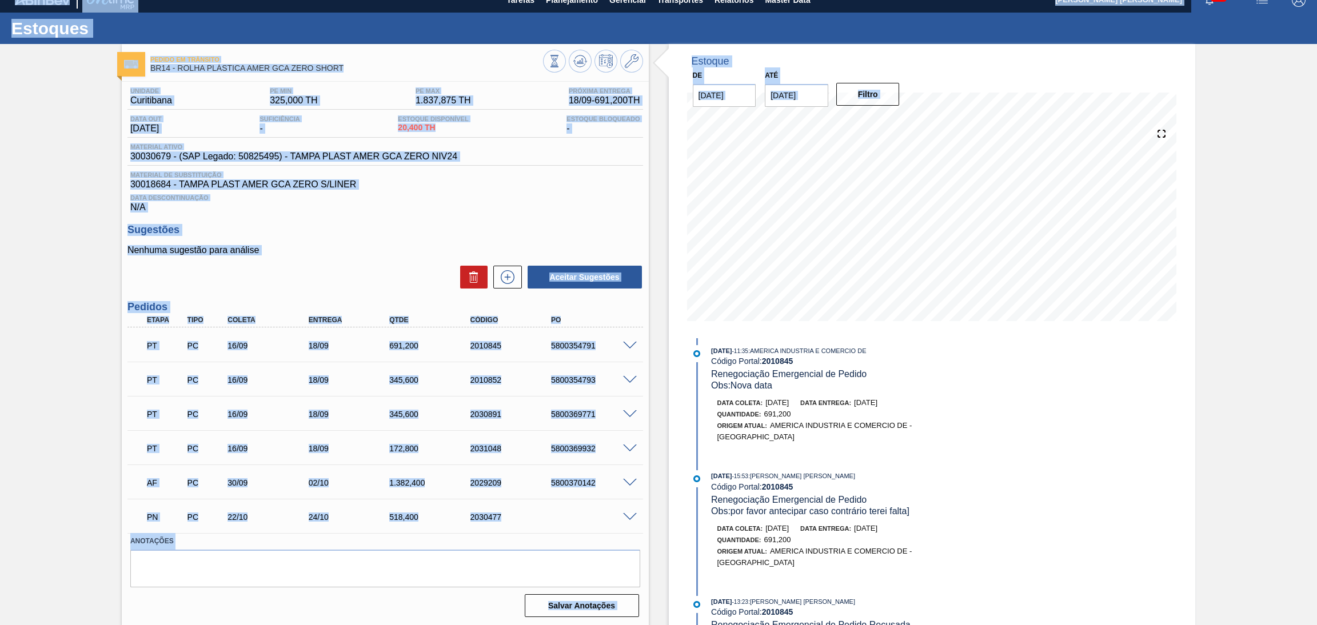
drag, startPoint x: 853, startPoint y: 560, endPoint x: 876, endPoint y: 665, distance: 108.2
click at [876, 0] on html "Tarefas Planejamento Gerencial Transportes Relatórios Master Data [PERSON_NAME]…" at bounding box center [658, 0] width 1317 height 0
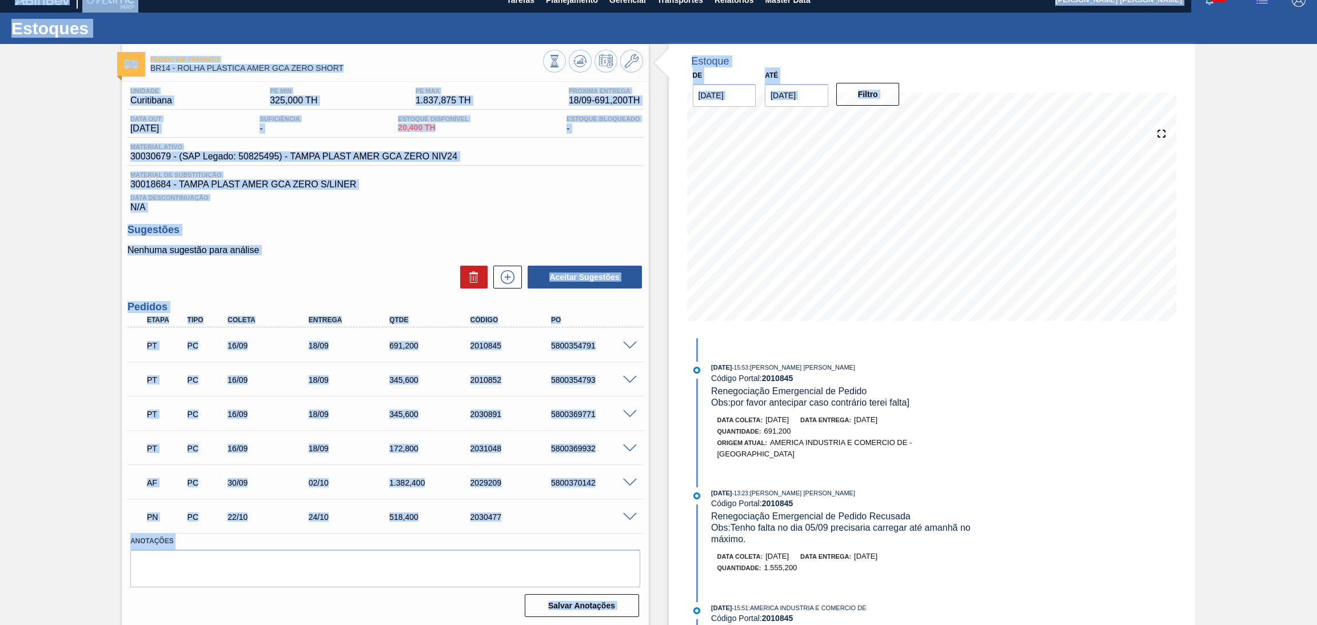
click at [385, 310] on h3 "Pedidos" at bounding box center [385, 307] width 516 height 12
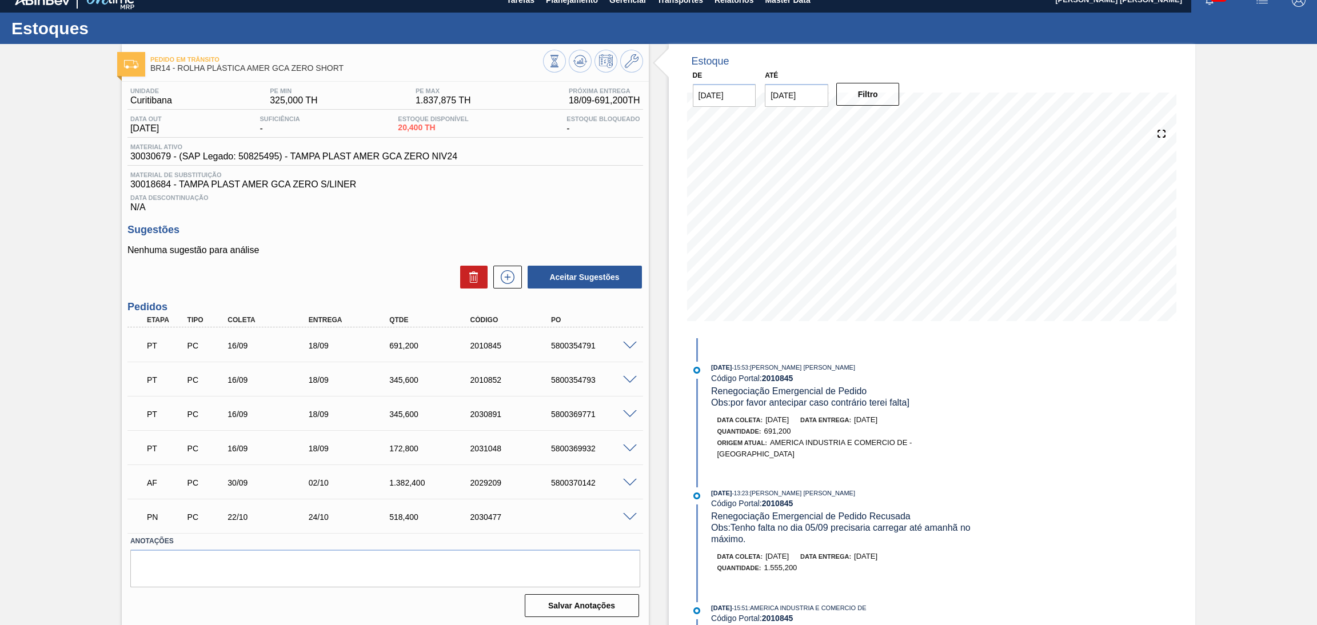
click at [385, 310] on h3 "Pedidos" at bounding box center [385, 307] width 516 height 12
drag, startPoint x: 385, startPoint y: 310, endPoint x: 385, endPoint y: 245, distance: 65.2
click at [384, 304] on h3 "Pedidos" at bounding box center [385, 307] width 516 height 12
drag, startPoint x: 385, startPoint y: 245, endPoint x: 400, endPoint y: 244, distance: 14.9
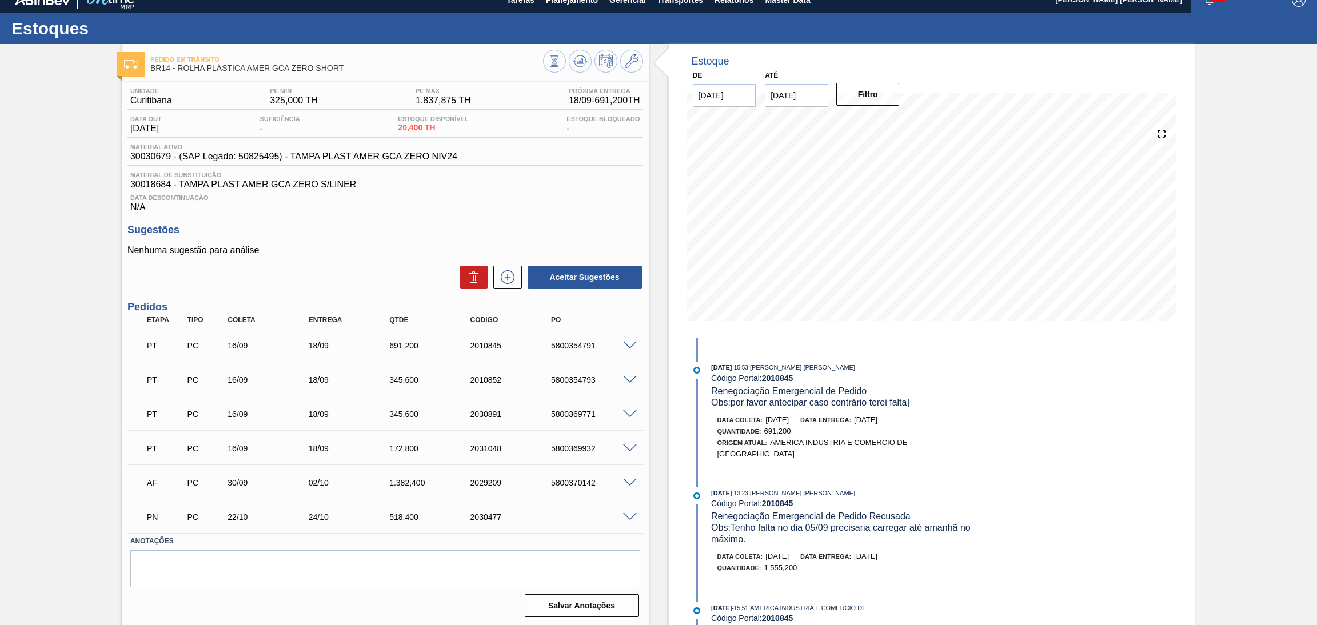
click at [388, 245] on div "Nenhuma sugestão para análise Aceitar Sugestões" at bounding box center [385, 267] width 516 height 45
click at [709, 451] on div "Data [PERSON_NAME]: [DATE] Data entrega: [DATE] Quantidade : 691,200 Origem Atu…" at bounding box center [836, 436] width 294 height 45
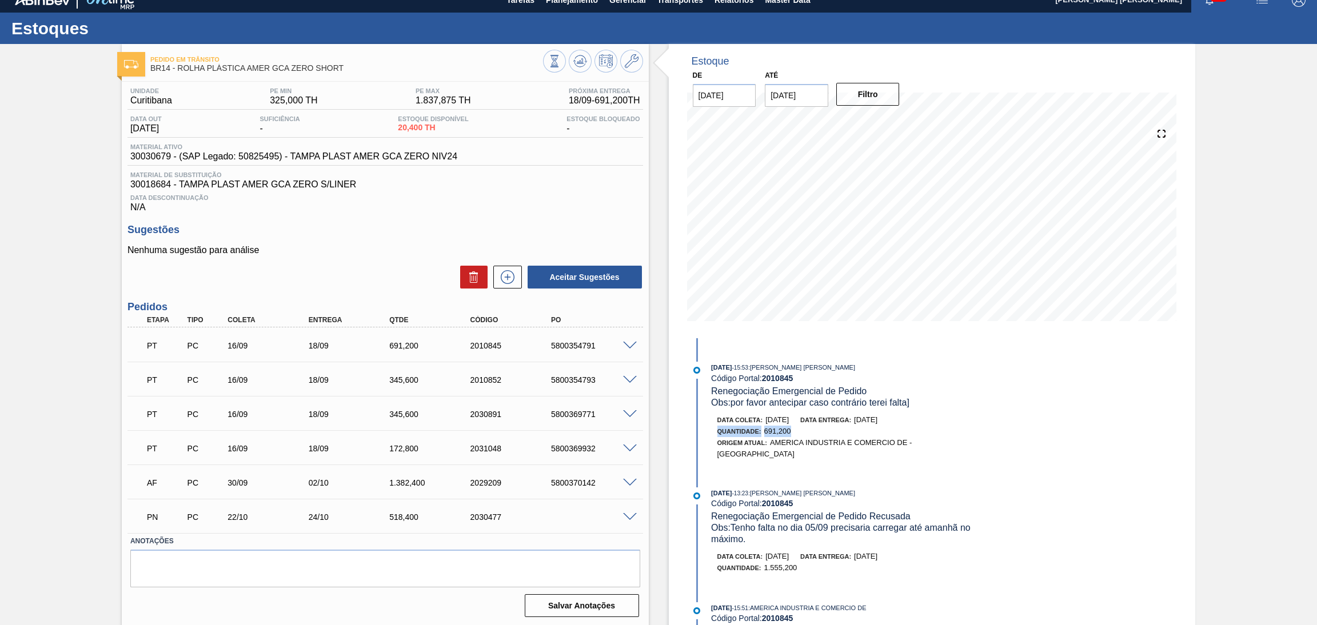
click at [709, 451] on div "Data [PERSON_NAME]: [DATE] Data entrega: [DATE] Quantidade : 691,200 Origem Atu…" at bounding box center [836, 436] width 294 height 45
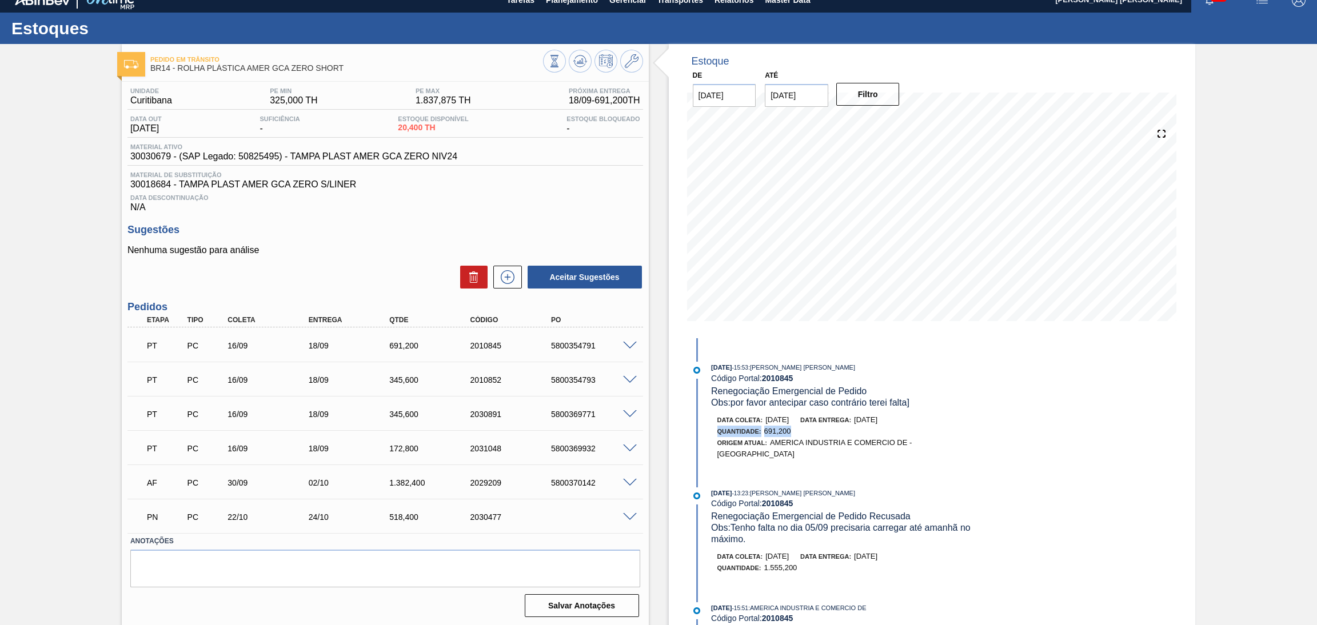
click at [709, 451] on div "Data [PERSON_NAME]: [DATE] Data entrega: [DATE] Quantidade : 691,200 Origem Atu…" at bounding box center [836, 436] width 294 height 45
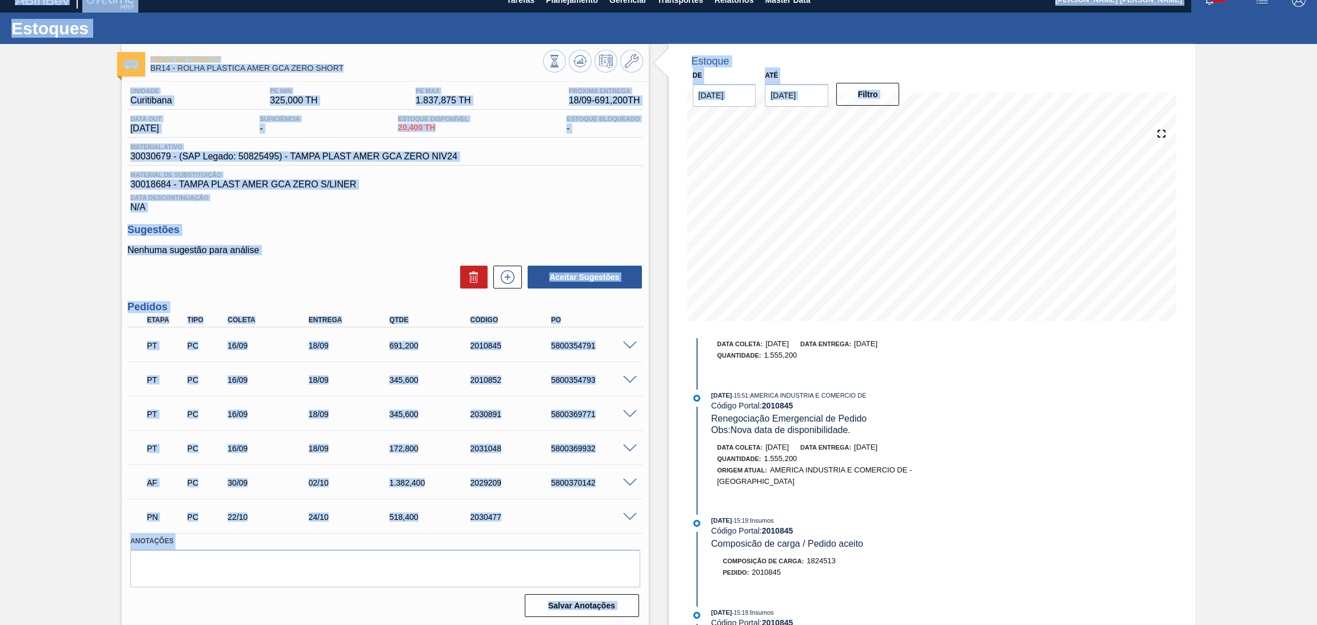
drag, startPoint x: 852, startPoint y: 522, endPoint x: 802, endPoint y: 665, distance: 152.3
click at [802, 0] on html "Tarefas Planejamento Gerencial Transportes Relatórios Master Data [PERSON_NAME]…" at bounding box center [658, 0] width 1317 height 0
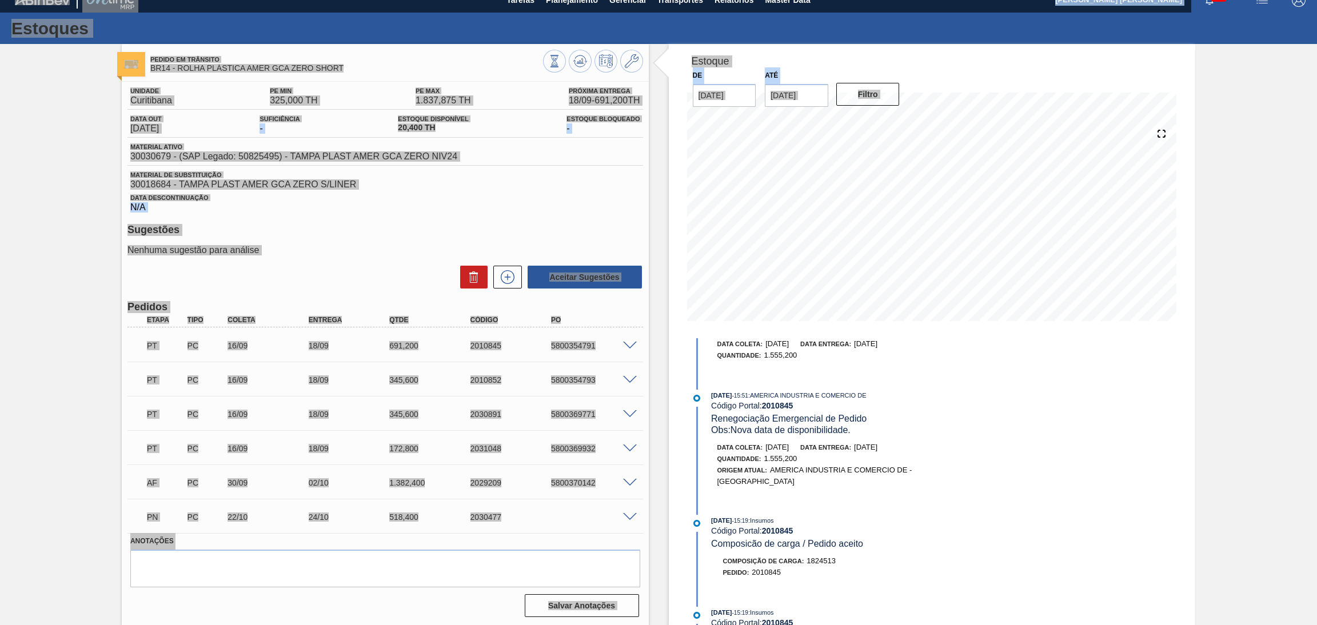
scroll to position [1022, 0]
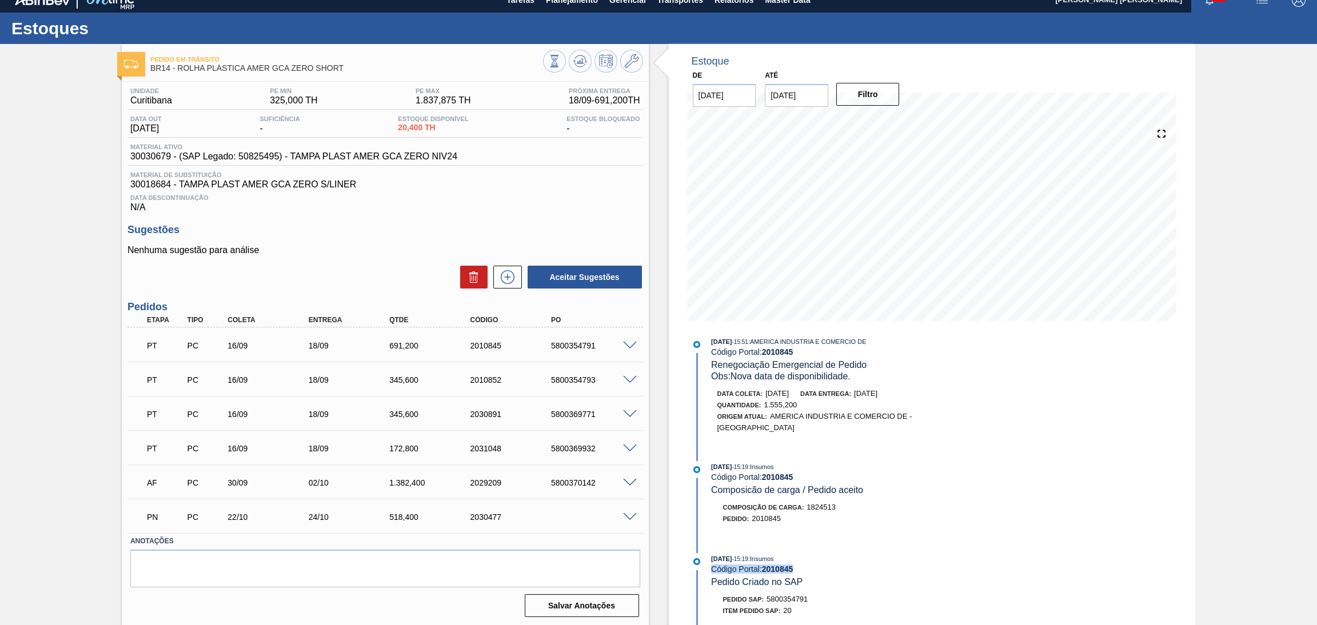
drag, startPoint x: 841, startPoint y: 597, endPoint x: 869, endPoint y: 563, distance: 44.3
click at [856, 572] on div "[DATE] 17:37 : Insumos Código Portal: 2010845 Criação do documento VIM [DATE] 1…" at bounding box center [836, 482] width 294 height 288
click at [874, 561] on div "[DATE] 17:37 : Insumos Código Portal: 2010845 Criação do documento VIM [DATE] 1…" at bounding box center [836, 482] width 294 height 288
click at [884, 556] on div "[DATE] 17:37 : Insumos Código Portal: 2010845 Criação do documento VIM [DATE] 1…" at bounding box center [836, 482] width 294 height 288
click at [884, 557] on div "[DATE] 17:37 : Insumos Código Portal: 2010845 Criação do documento VIM [DATE] 1…" at bounding box center [836, 482] width 294 height 288
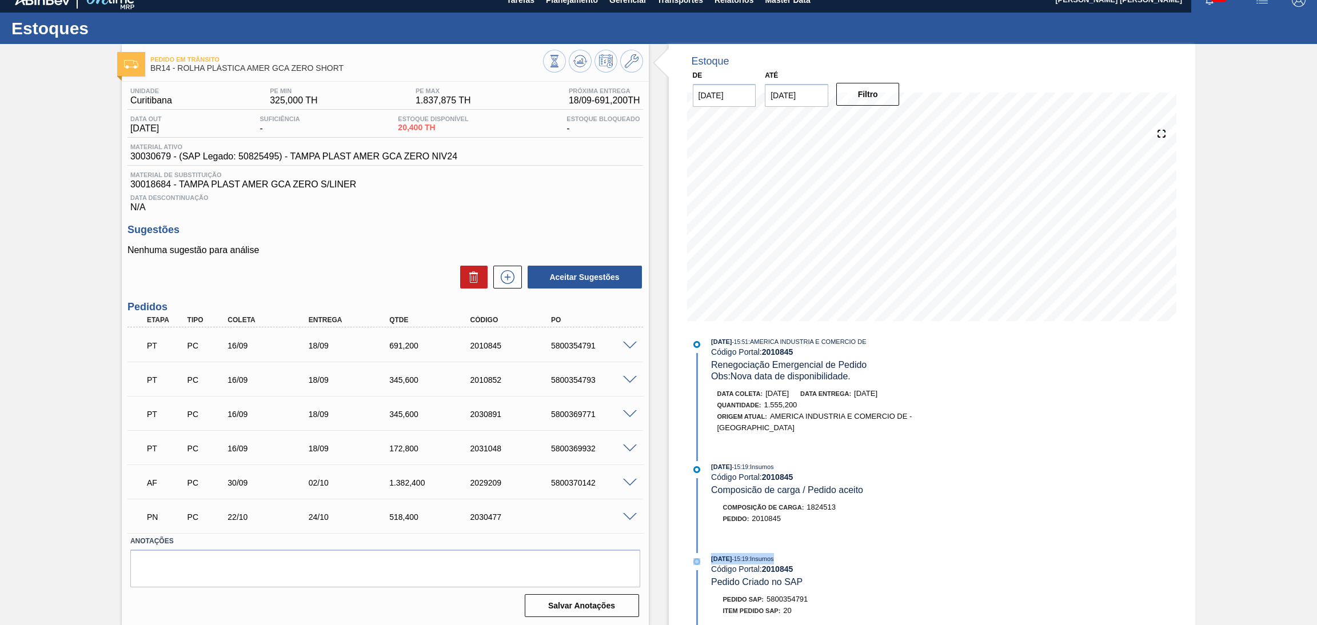
click at [884, 557] on div "[DATE] 17:37 : Insumos Código Portal: 2010845 Criação do documento VIM [DATE] 1…" at bounding box center [836, 482] width 294 height 288
drag, startPoint x: 884, startPoint y: 557, endPoint x: 772, endPoint y: 622, distance: 129.3
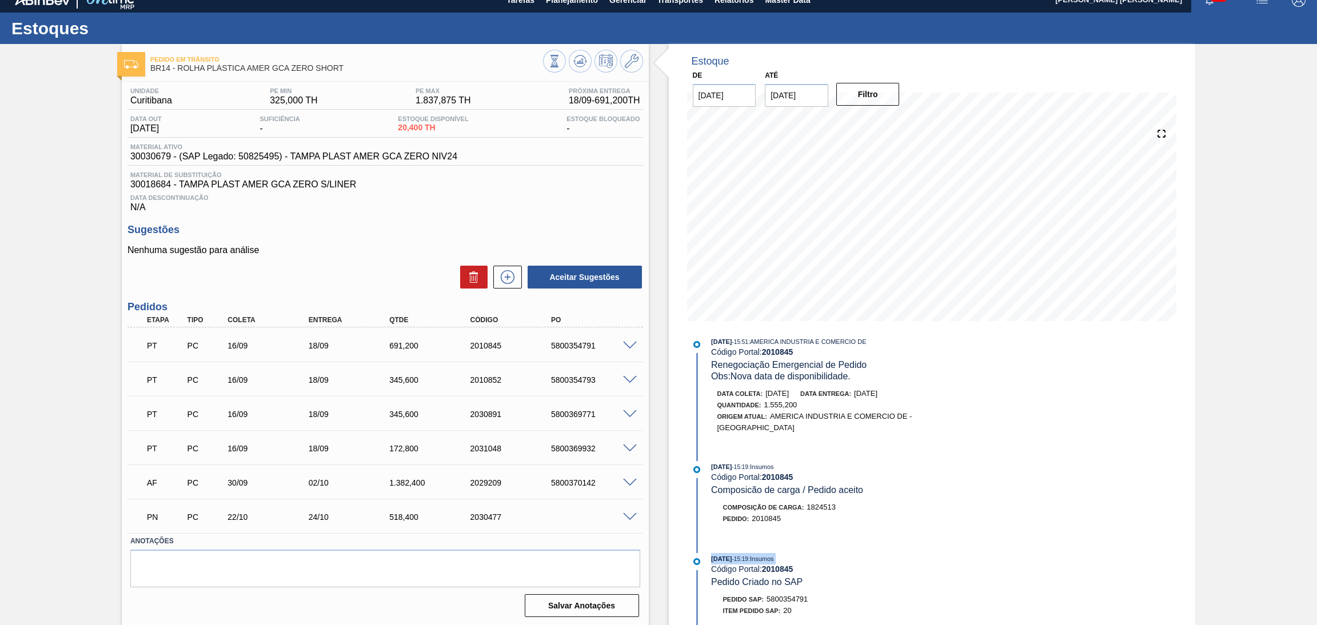
click at [836, 579] on div "[DATE] 17:37 : Insumos Código Portal: 2010845 Criação do documento VIM [DATE] 1…" at bounding box center [836, 482] width 294 height 288
